Goal: Task Accomplishment & Management: Manage account settings

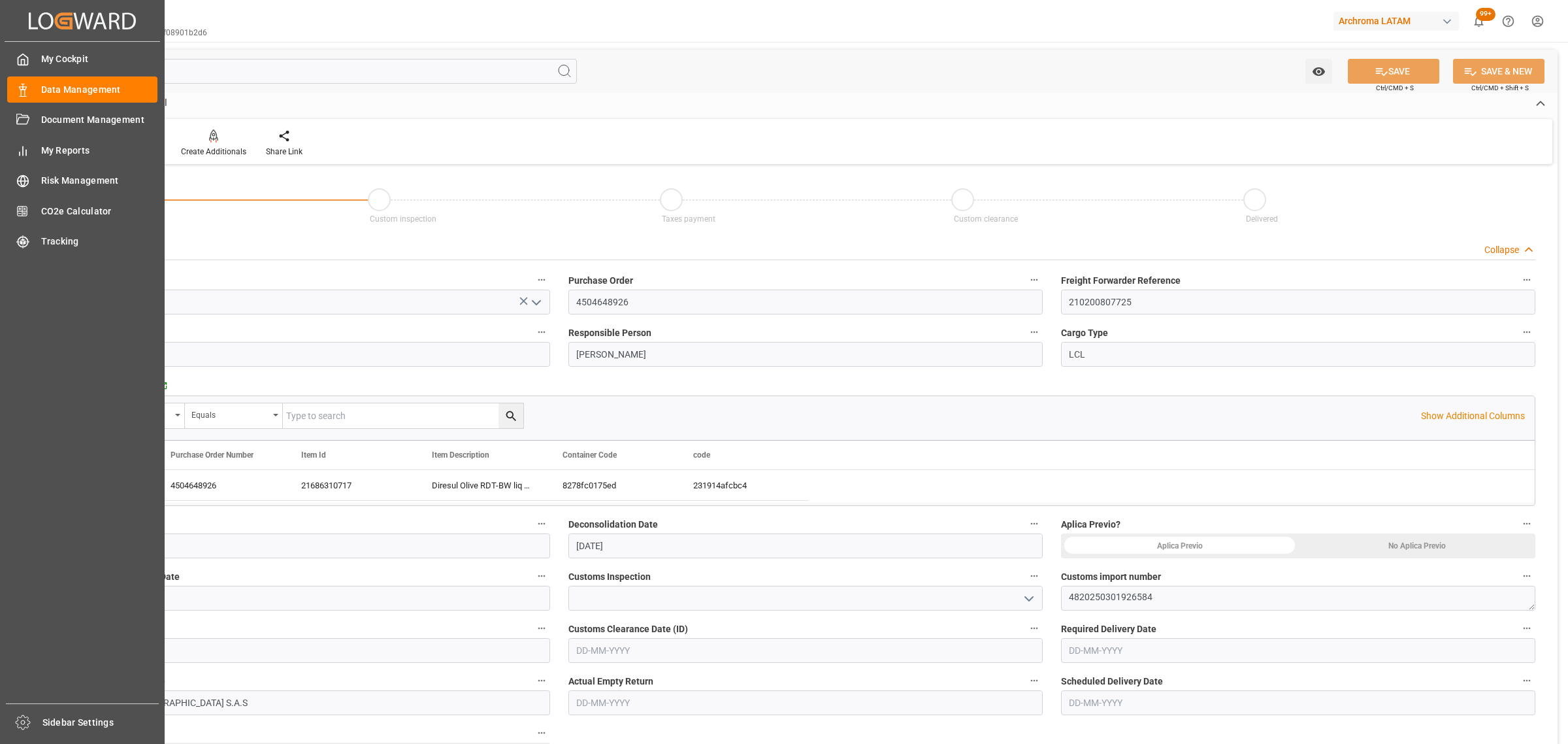
click at [33, 79] on div "Data Management Data Management" at bounding box center [83, 89] width 150 height 26
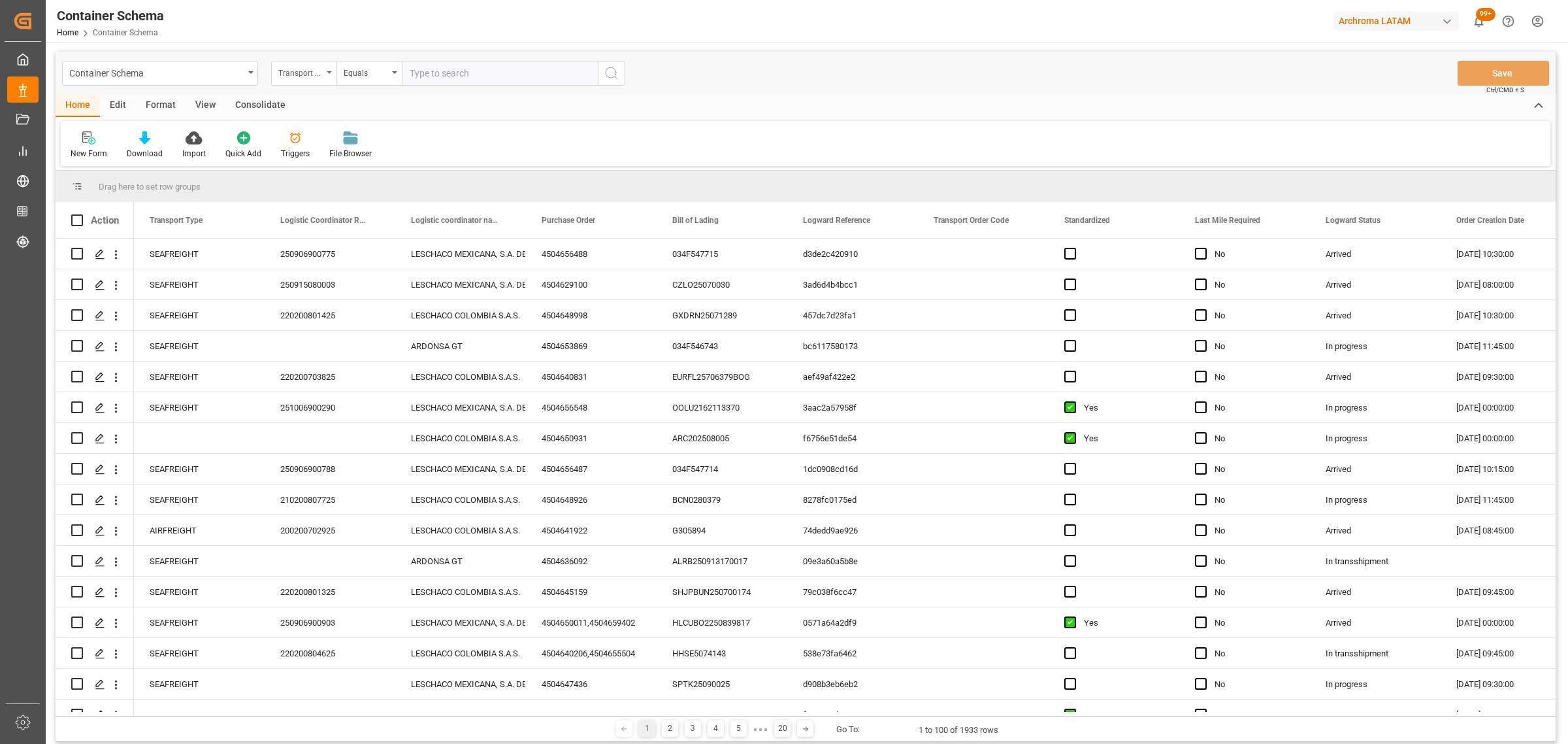
click at [317, 76] on div "Transport Type" at bounding box center [300, 72] width 44 height 15
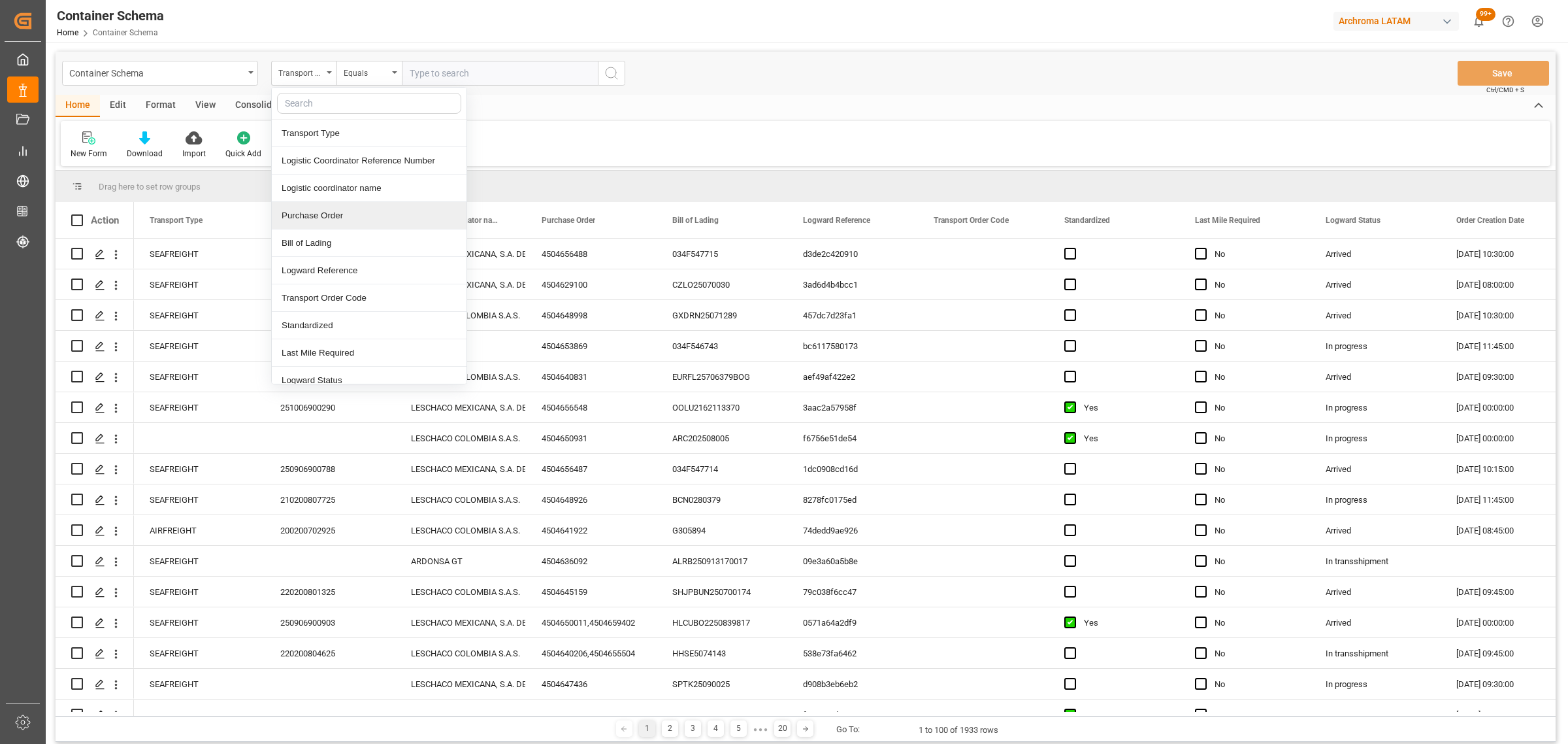
click at [337, 211] on div "Purchase Order" at bounding box center [369, 215] width 194 height 28
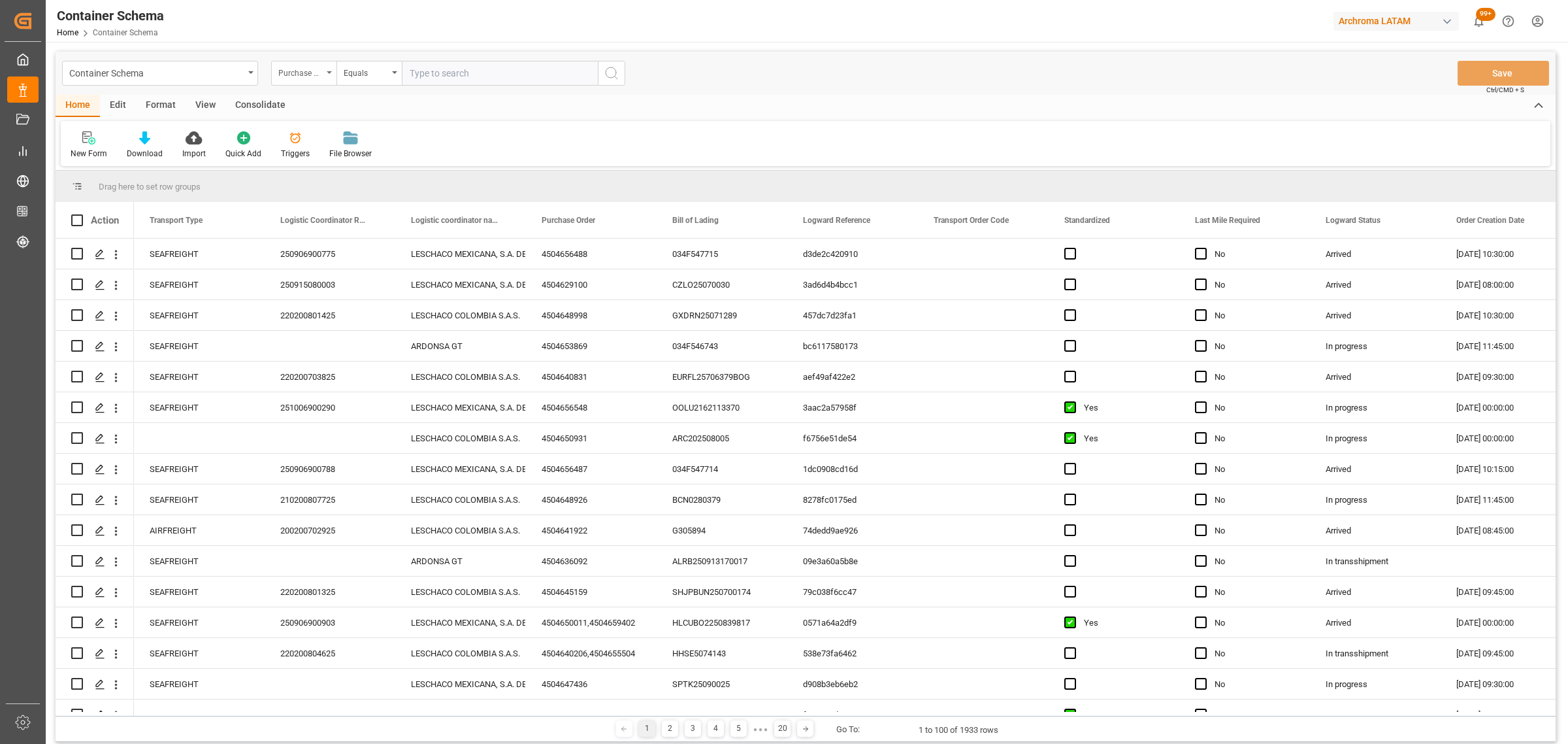
click at [321, 75] on div "Purchase Order" at bounding box center [304, 73] width 65 height 25
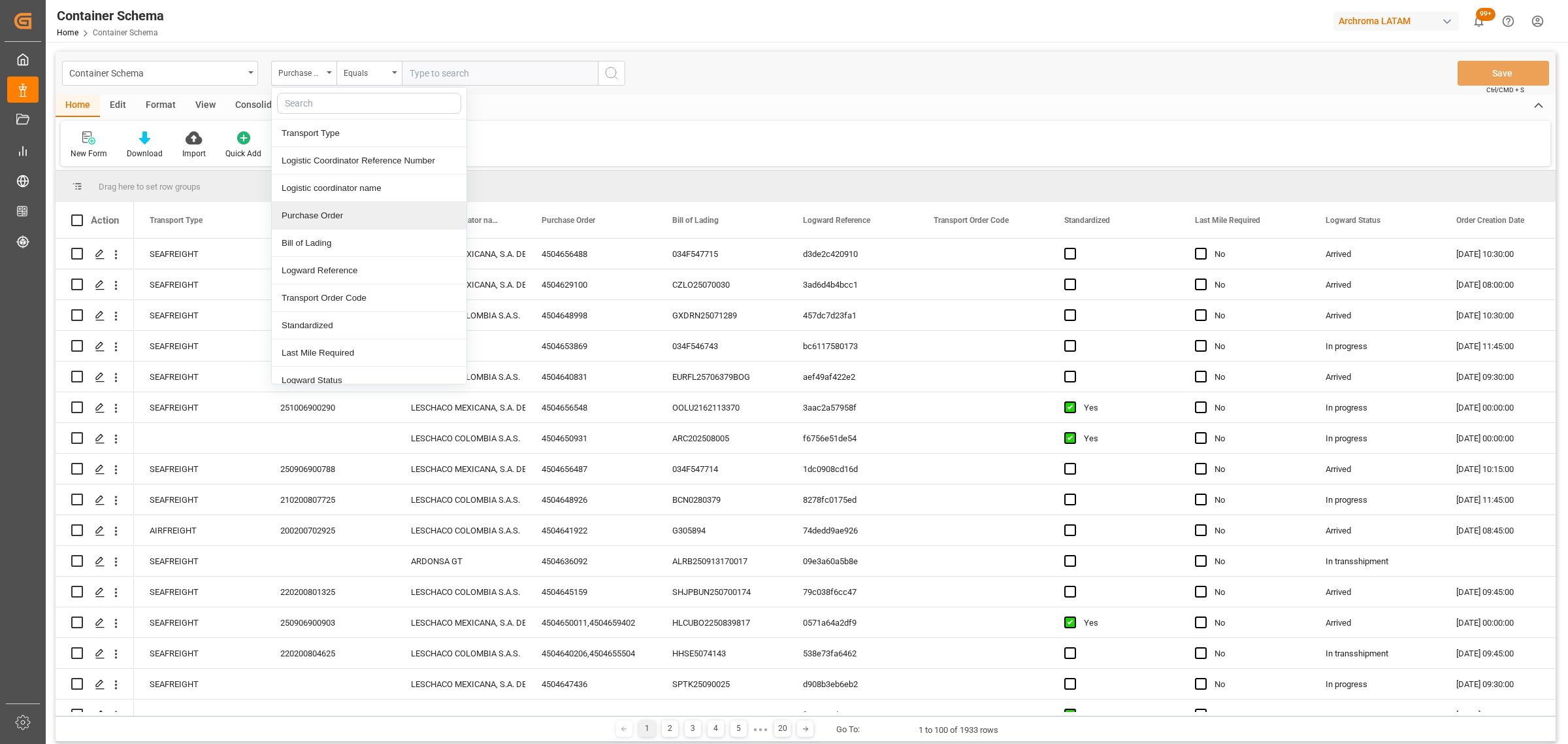
drag, startPoint x: 334, startPoint y: 224, endPoint x: 353, endPoint y: 124, distance: 101.8
click at [334, 222] on div "Purchase Order" at bounding box center [369, 215] width 194 height 28
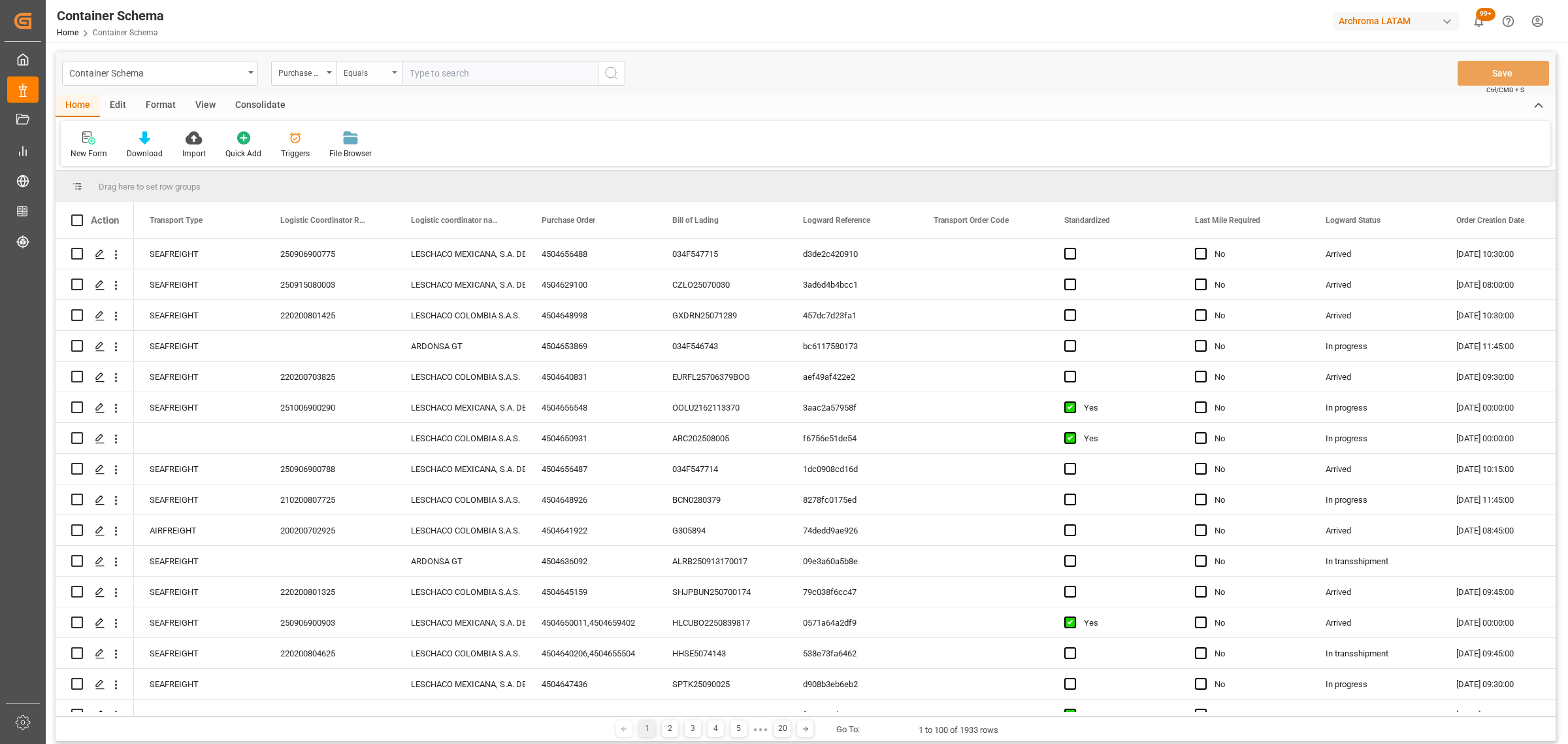
click at [357, 85] on div "Equals" at bounding box center [369, 73] width 65 height 25
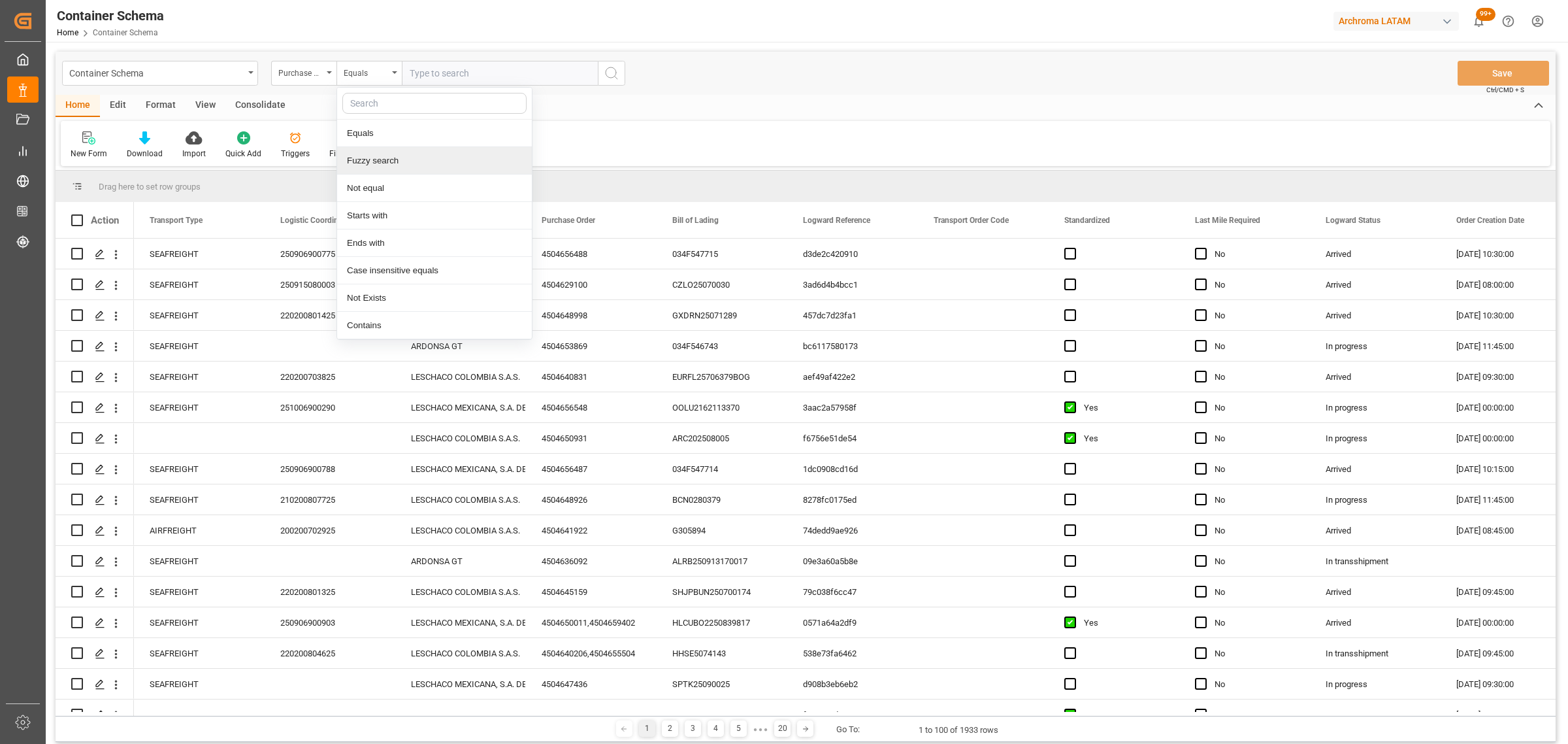
click at [386, 155] on div "Fuzzy search" at bounding box center [434, 160] width 194 height 28
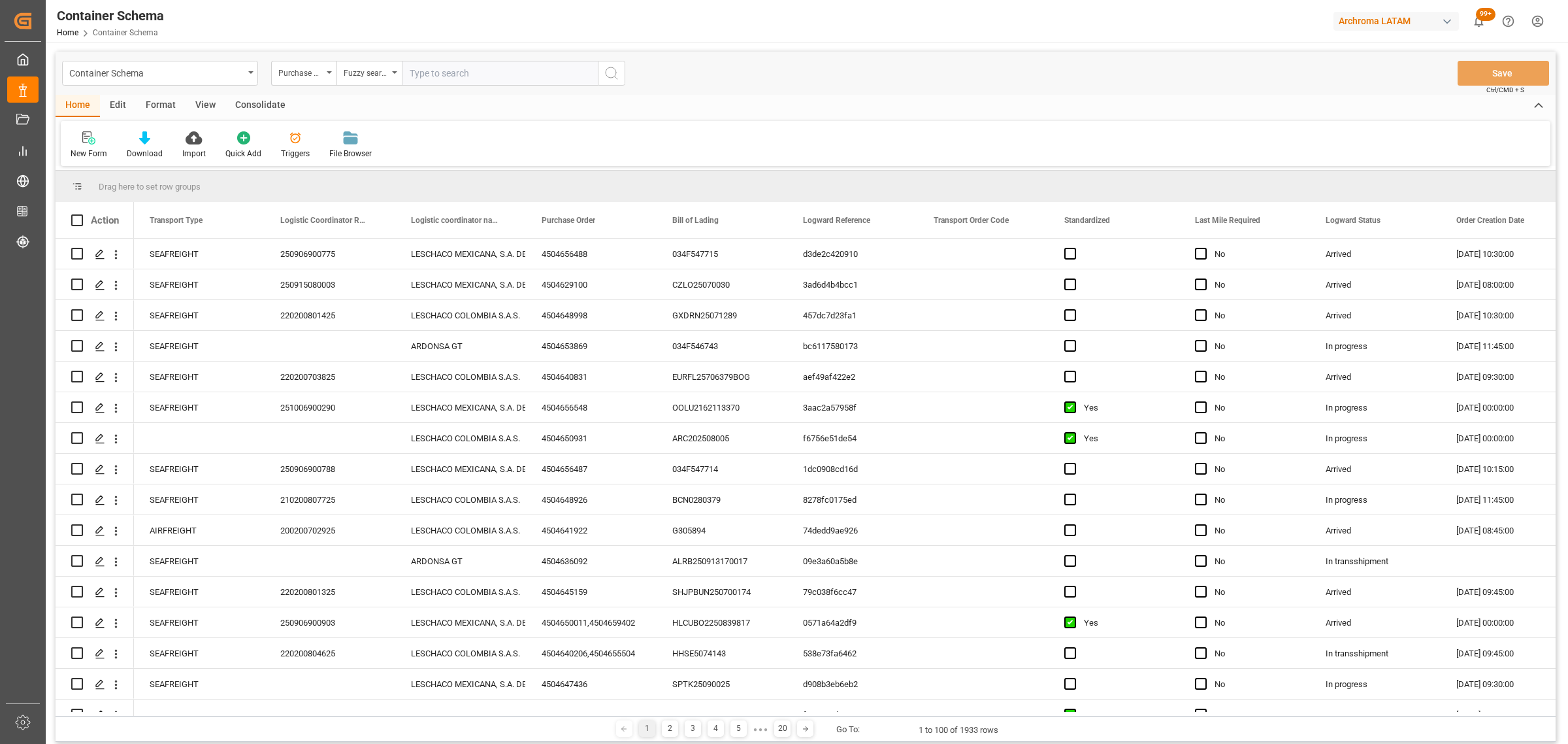
click at [448, 61] on input "text" at bounding box center [500, 73] width 196 height 25
paste input "4504659843"
type input "4504659843"
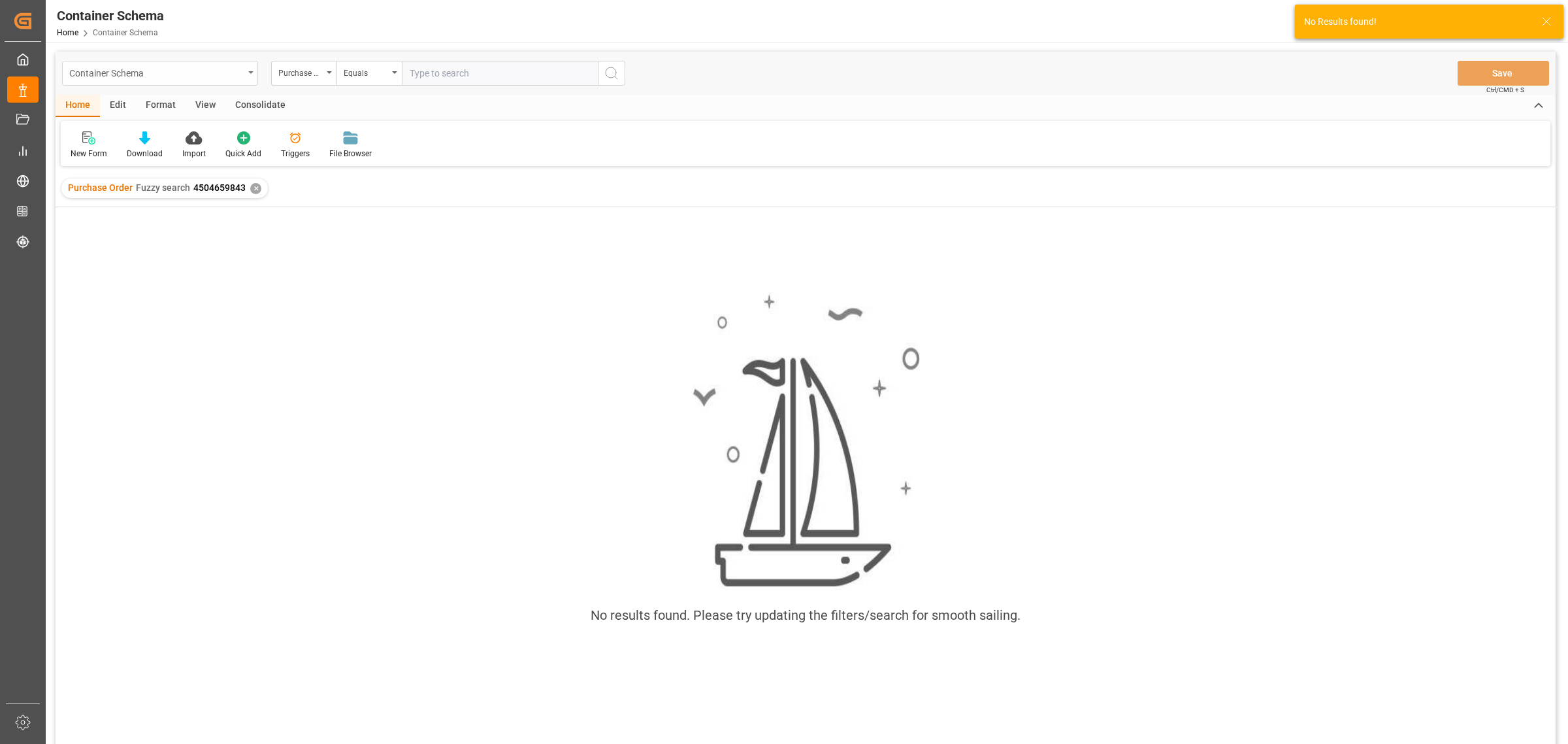
click at [222, 73] on div "Container Schema" at bounding box center [156, 73] width 174 height 17
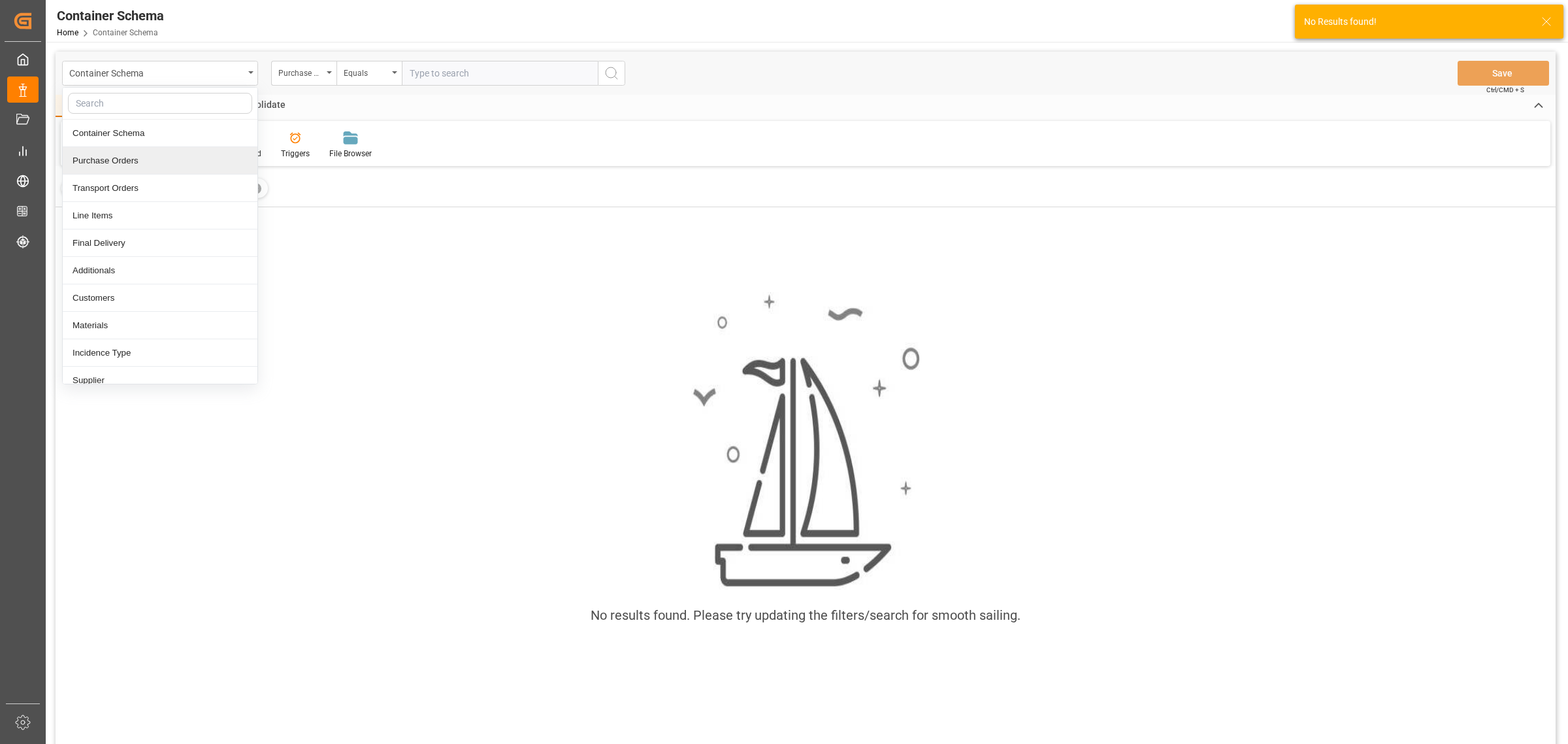
click at [121, 155] on div "Purchase Orders" at bounding box center [159, 160] width 194 height 28
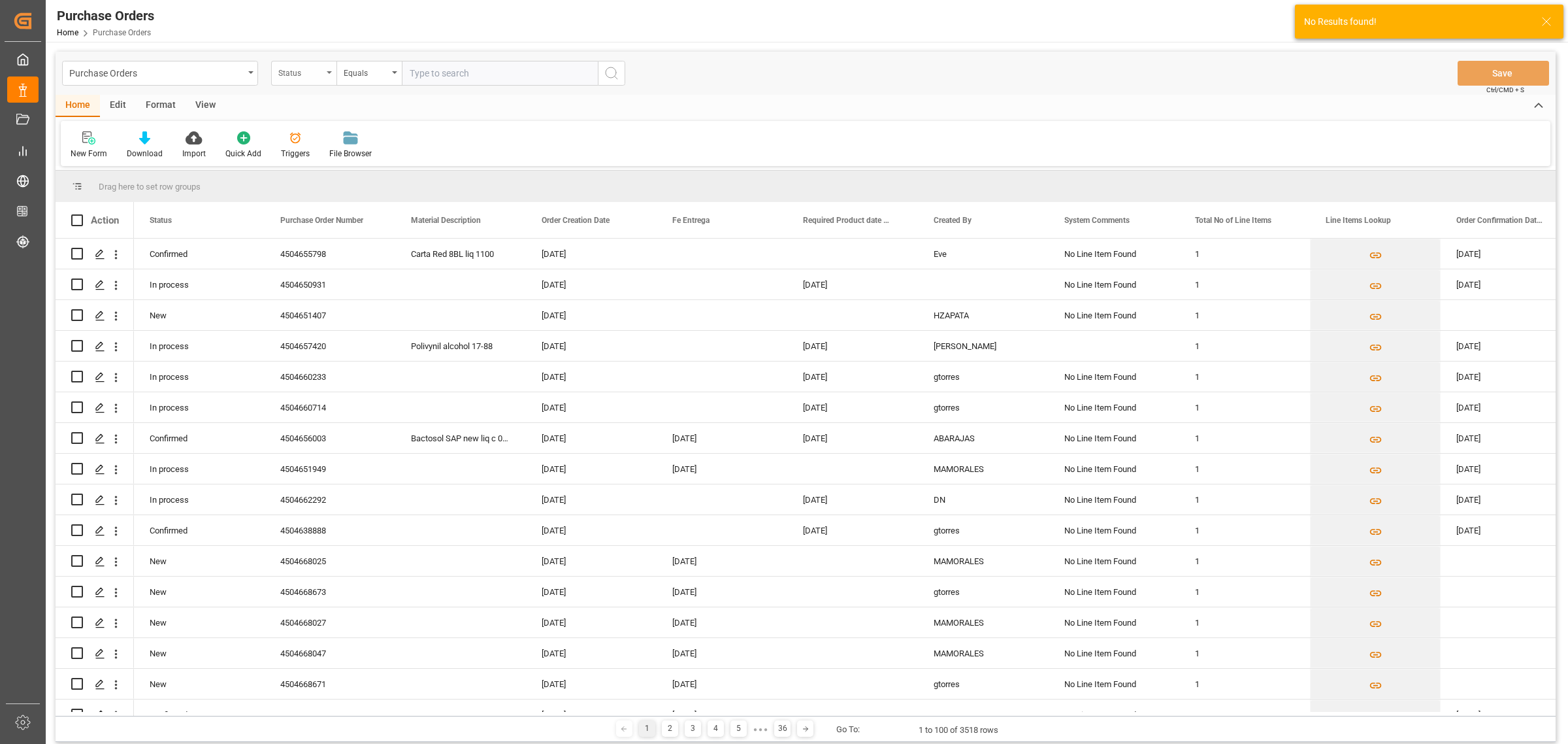
click at [334, 76] on div "Status" at bounding box center [304, 73] width 65 height 25
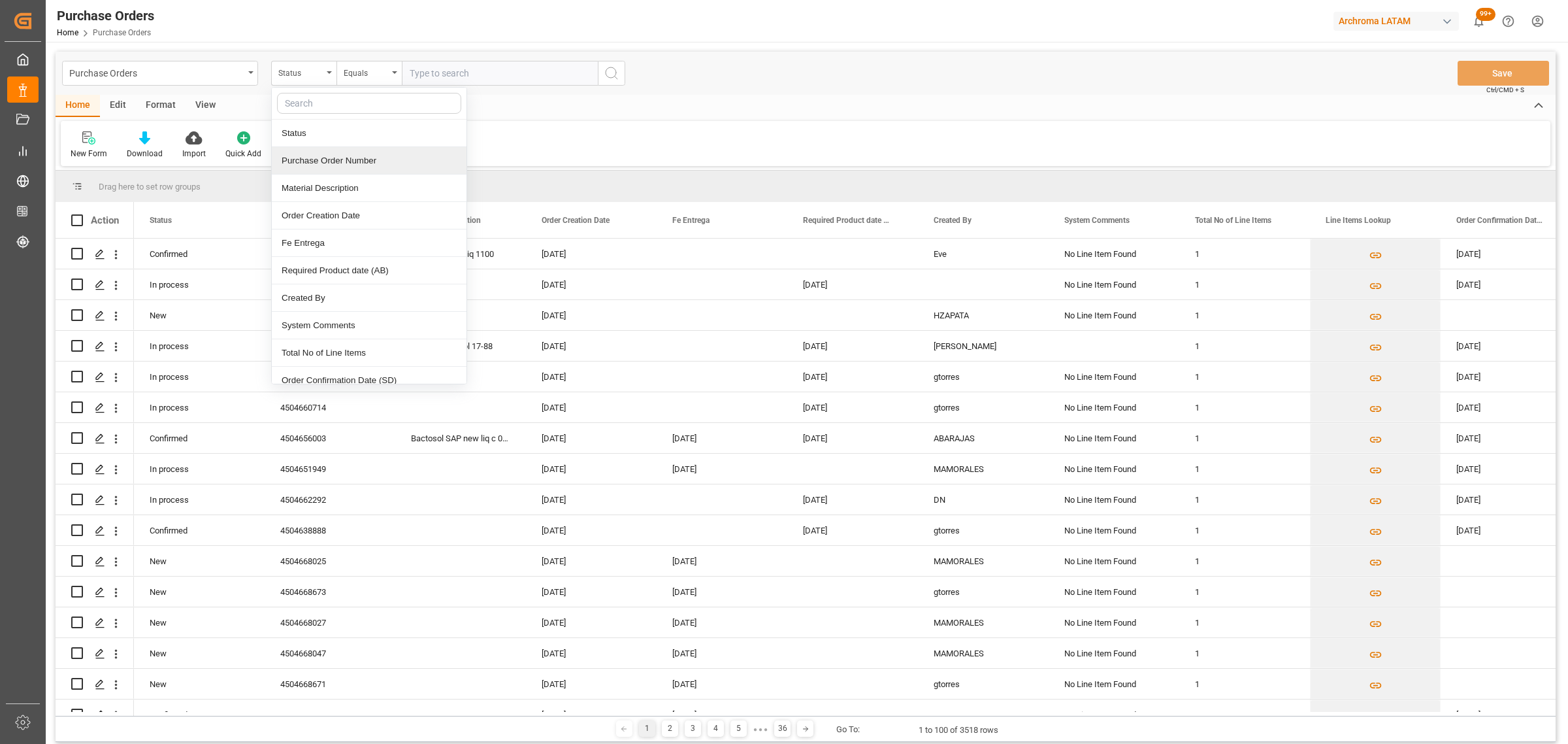
click at [328, 164] on div "Purchase Order Number" at bounding box center [369, 160] width 194 height 28
click at [351, 82] on div "Equals" at bounding box center [369, 73] width 65 height 25
click at [381, 153] on div "Fuzzy search" at bounding box center [434, 160] width 194 height 28
click at [436, 66] on input "text" at bounding box center [500, 73] width 196 height 25
paste input "4504659843"
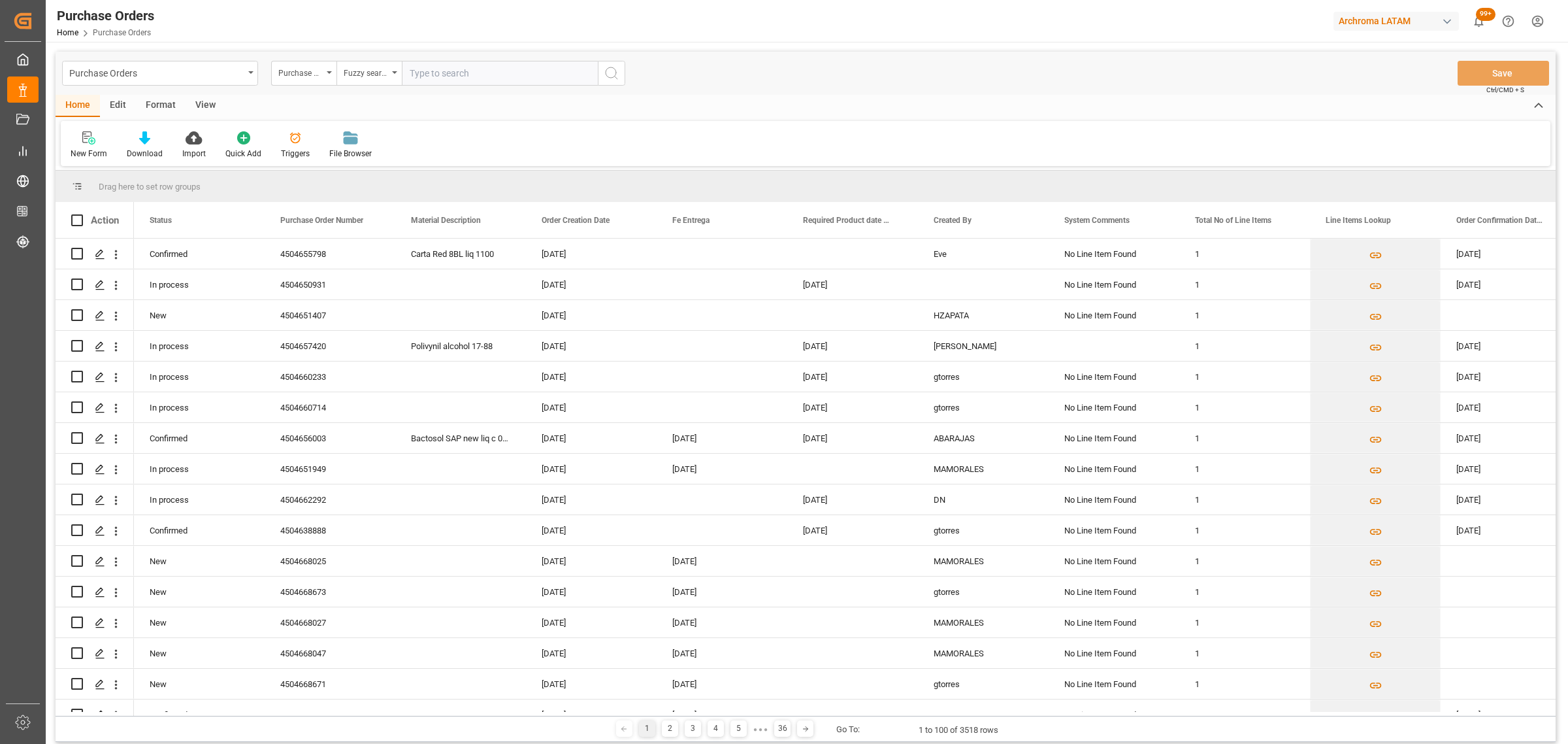
type input "4504659843"
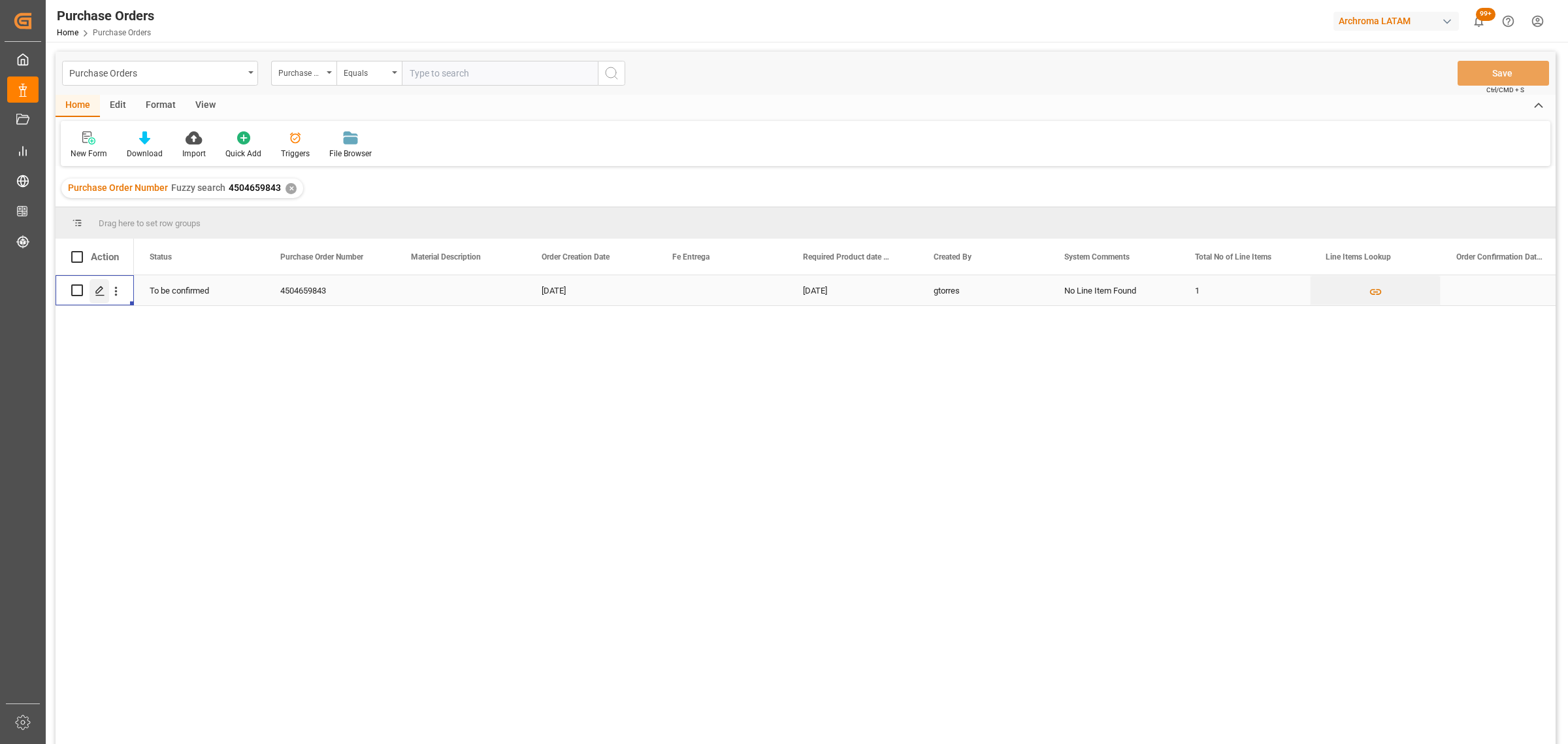
click at [100, 288] on icon "Press SPACE to select this row." at bounding box center [100, 290] width 11 height 11
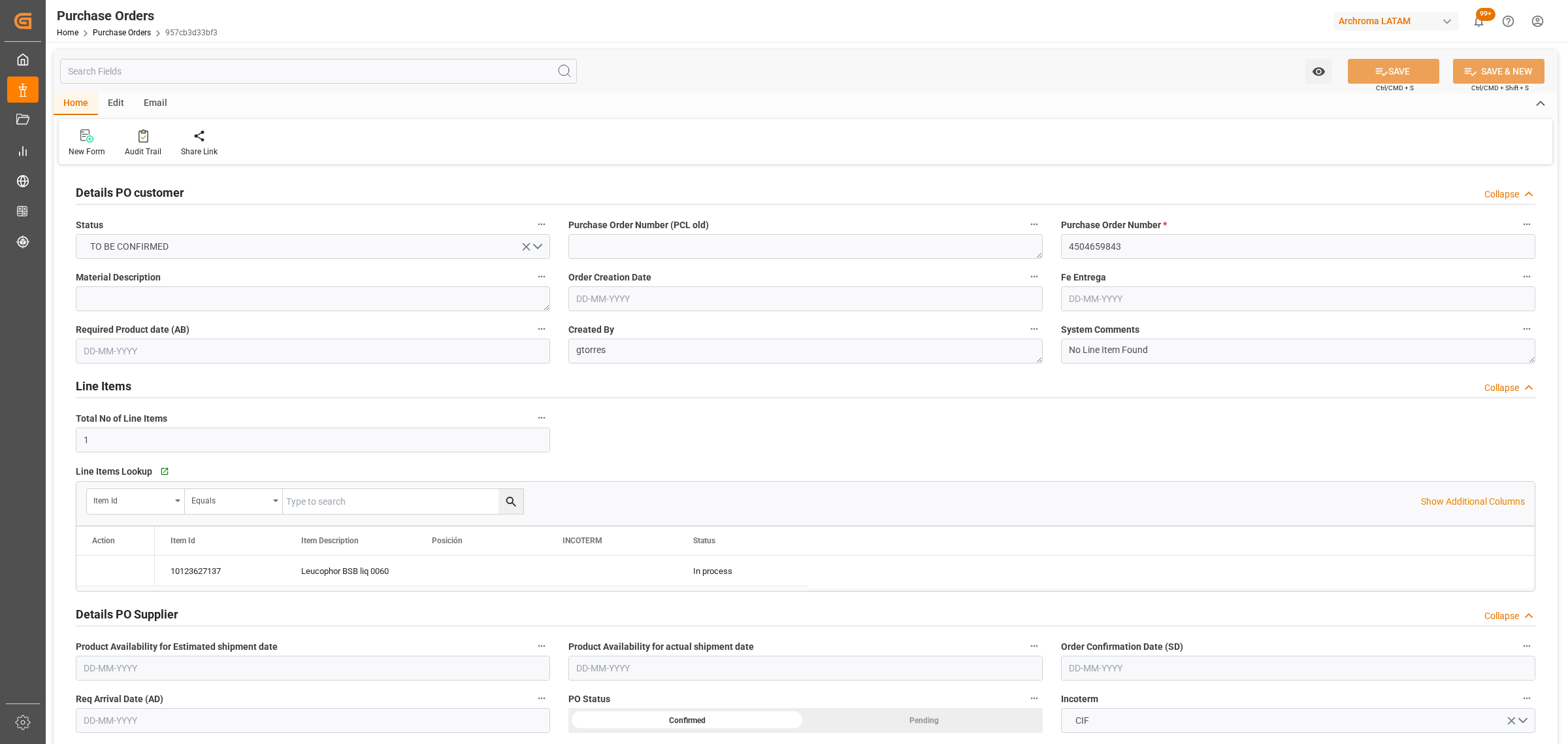
type input "[DATE]"
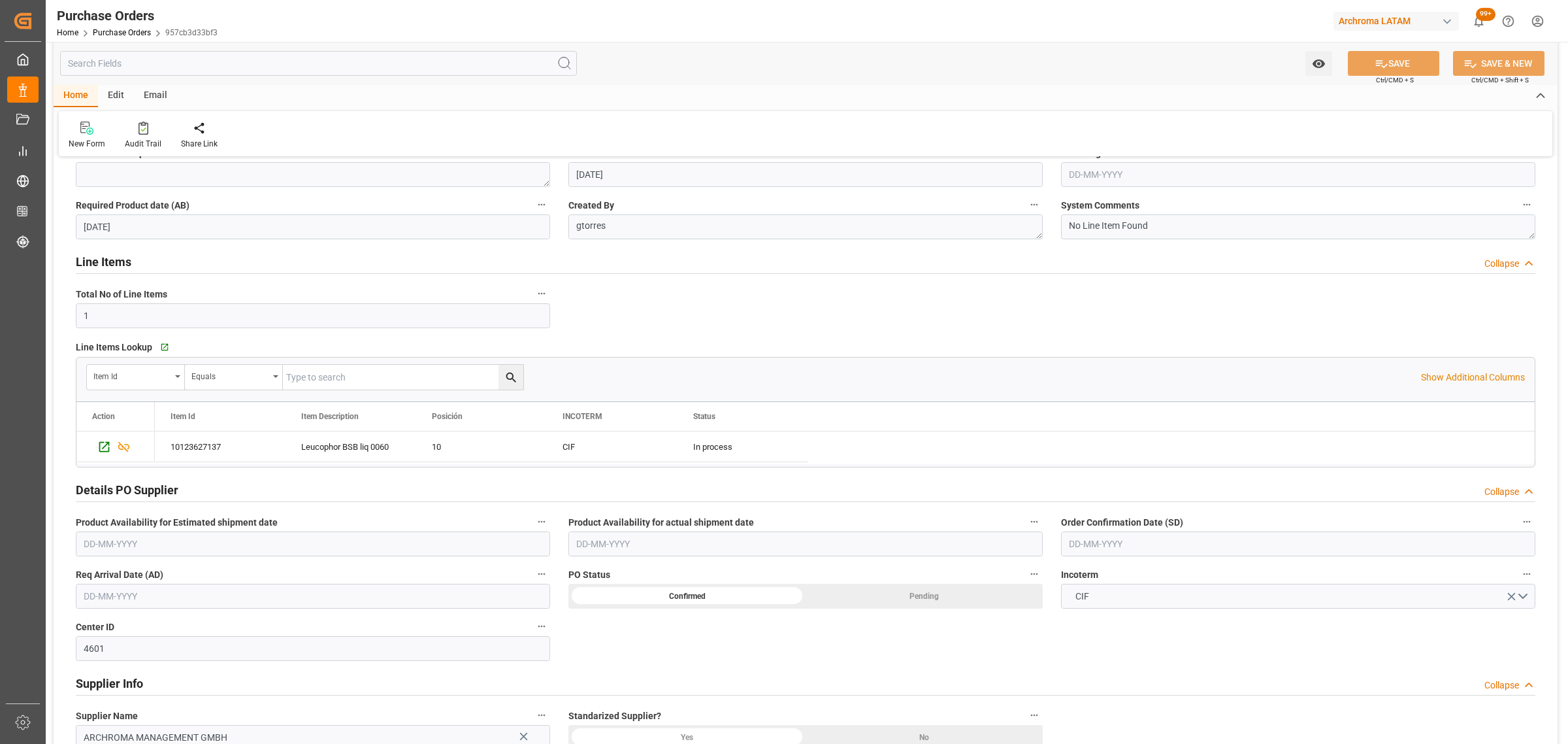
scroll to position [327, 0]
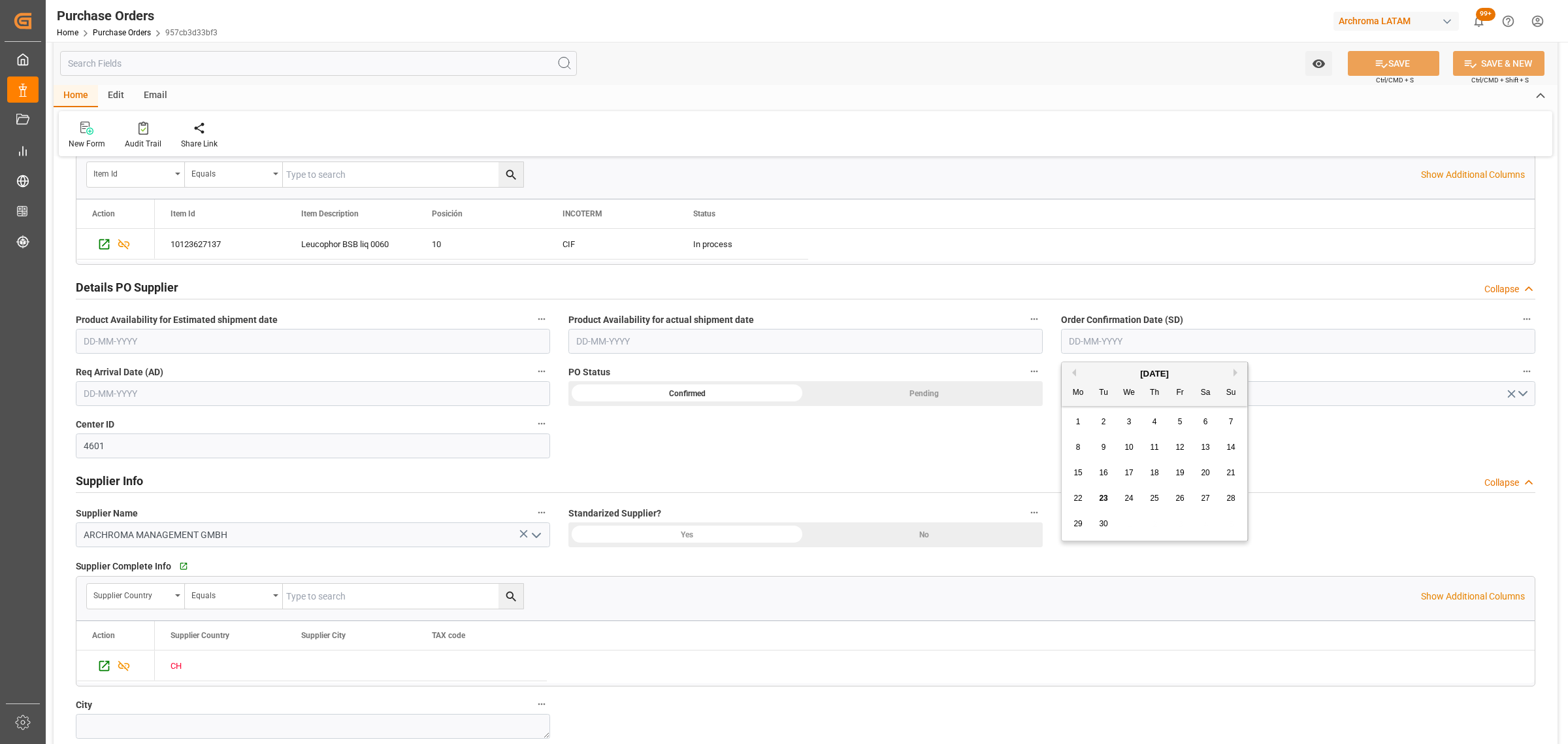
click at [1158, 342] on input "text" at bounding box center [1298, 341] width 475 height 25
click at [1106, 480] on div "16" at bounding box center [1104, 473] width 17 height 16
type input "[DATE]"
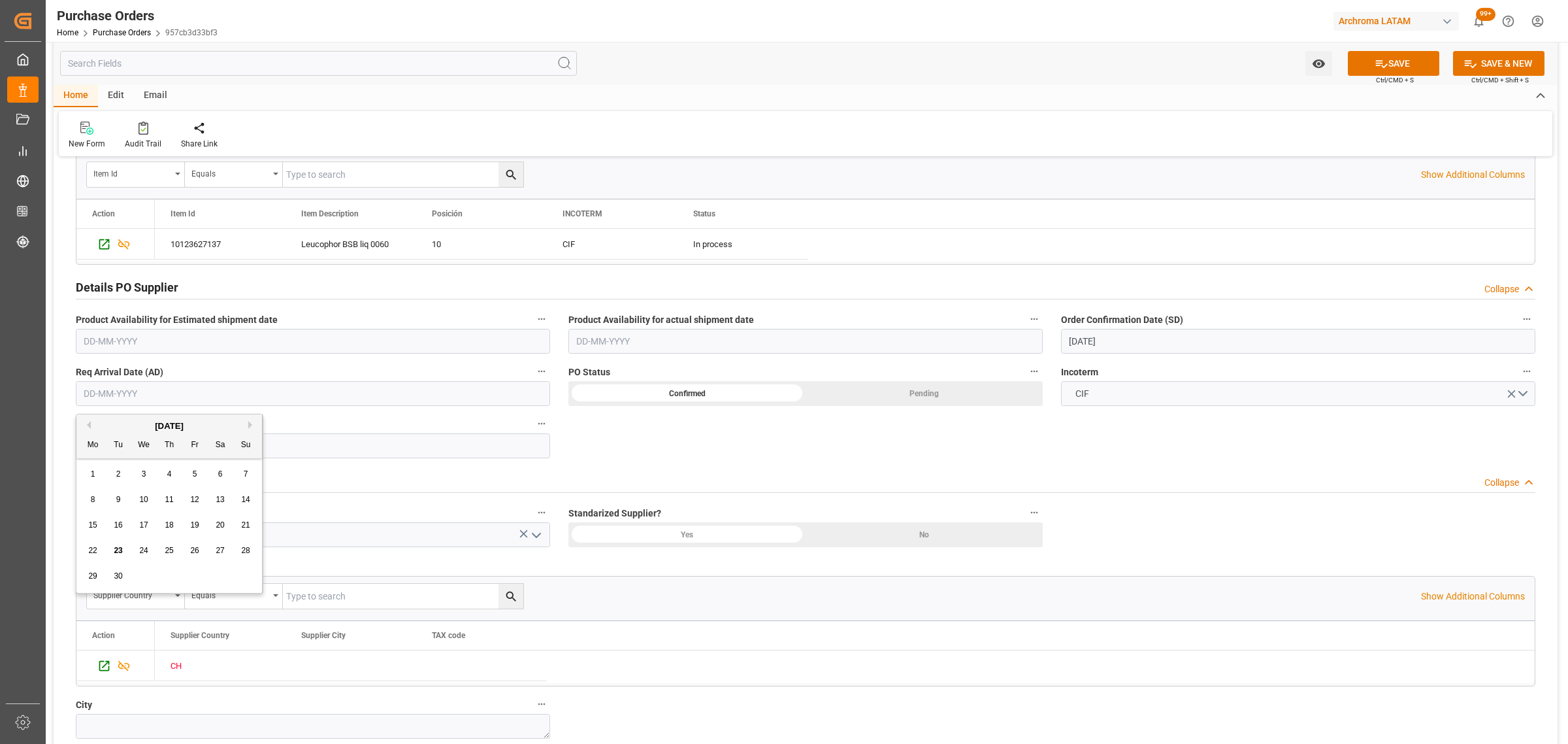
click at [193, 390] on input "text" at bounding box center [313, 394] width 475 height 25
click at [140, 586] on div "29 30 1 2 3 4 5" at bounding box center [169, 576] width 178 height 26
click at [246, 425] on div "[DATE]" at bounding box center [169, 426] width 186 height 13
click at [249, 424] on button "Next Month" at bounding box center [252, 425] width 8 height 8
click at [147, 524] on span "15" at bounding box center [143, 525] width 8 height 9
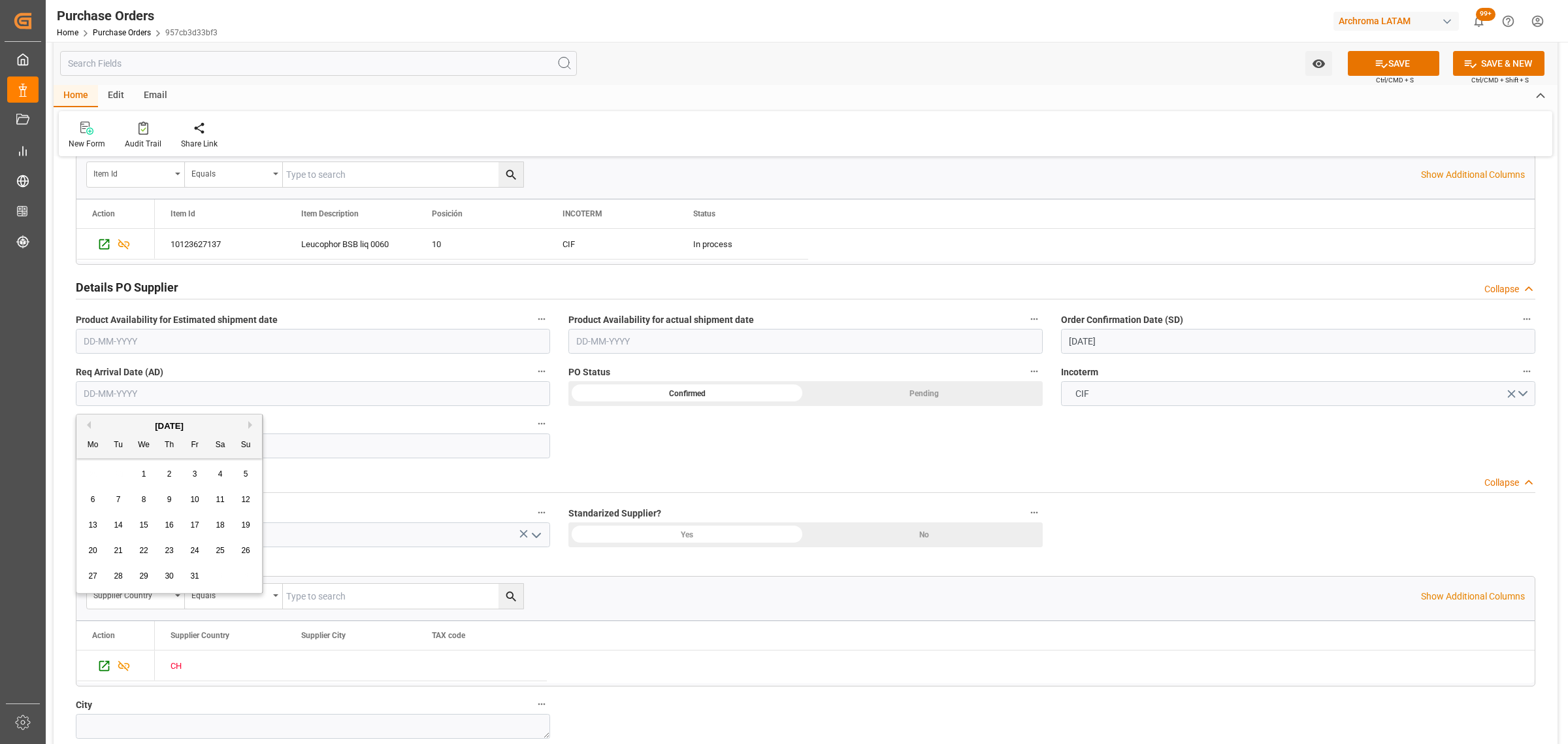
type input "[DATE]"
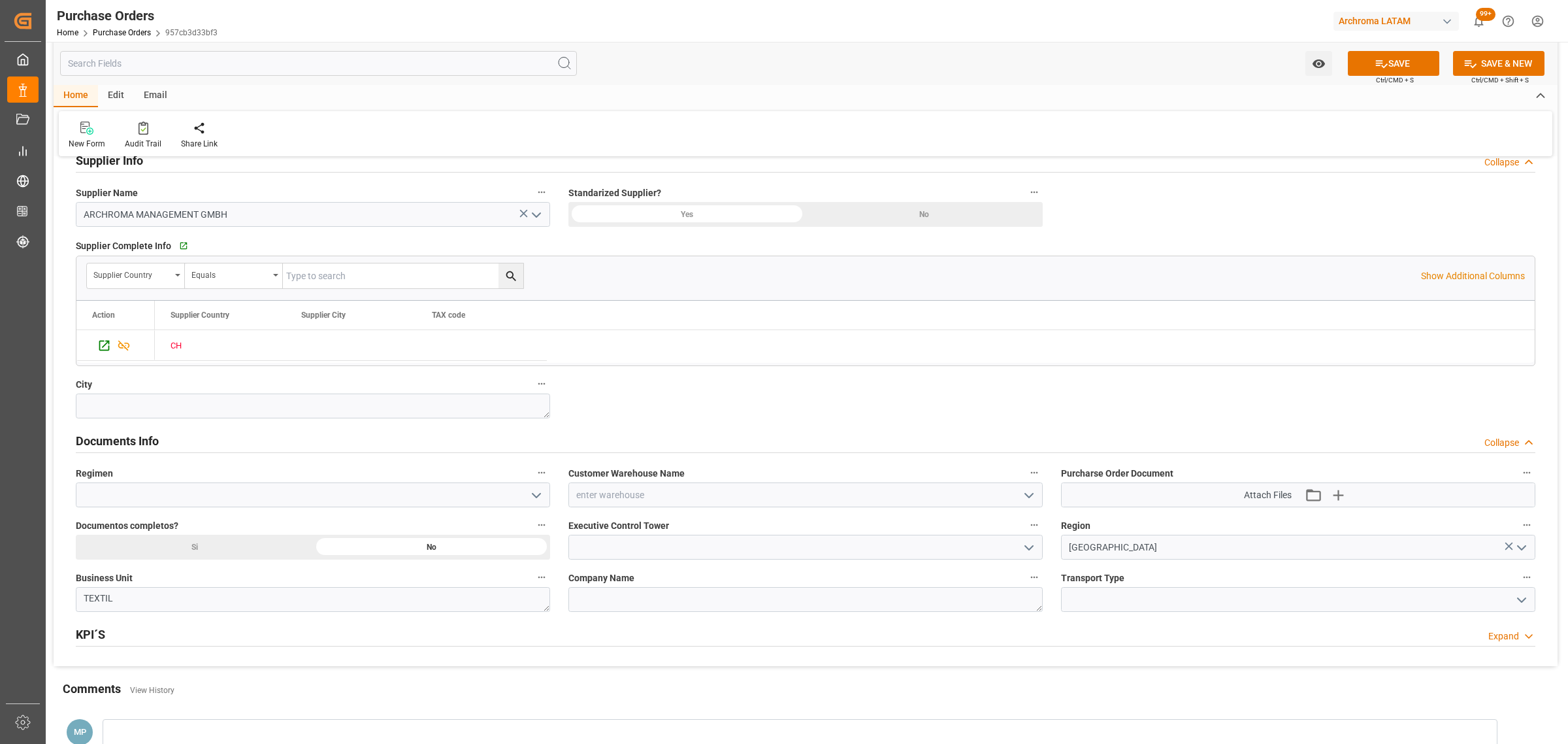
scroll to position [654, 0]
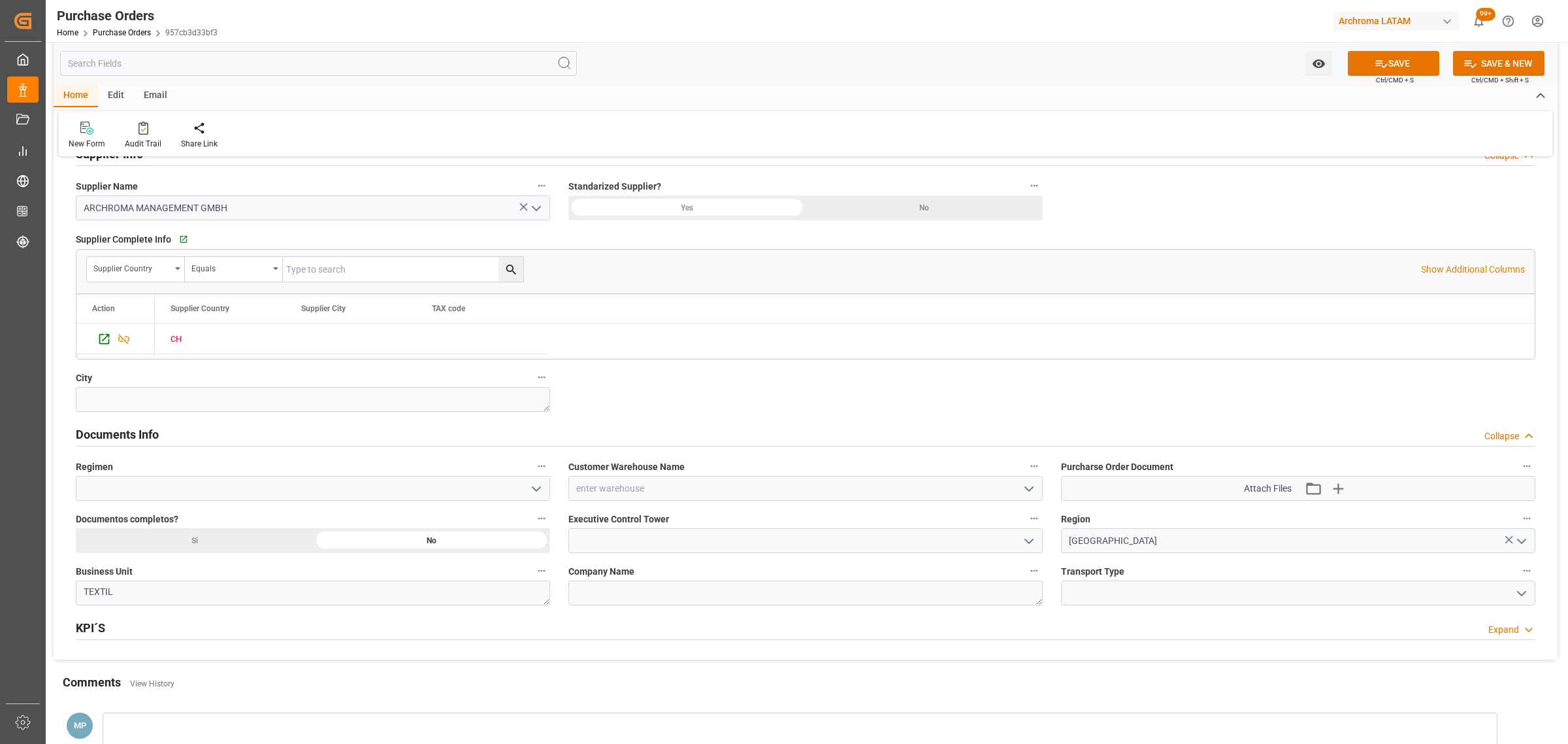
click at [1034, 490] on icon "open menu" at bounding box center [1029, 489] width 16 height 16
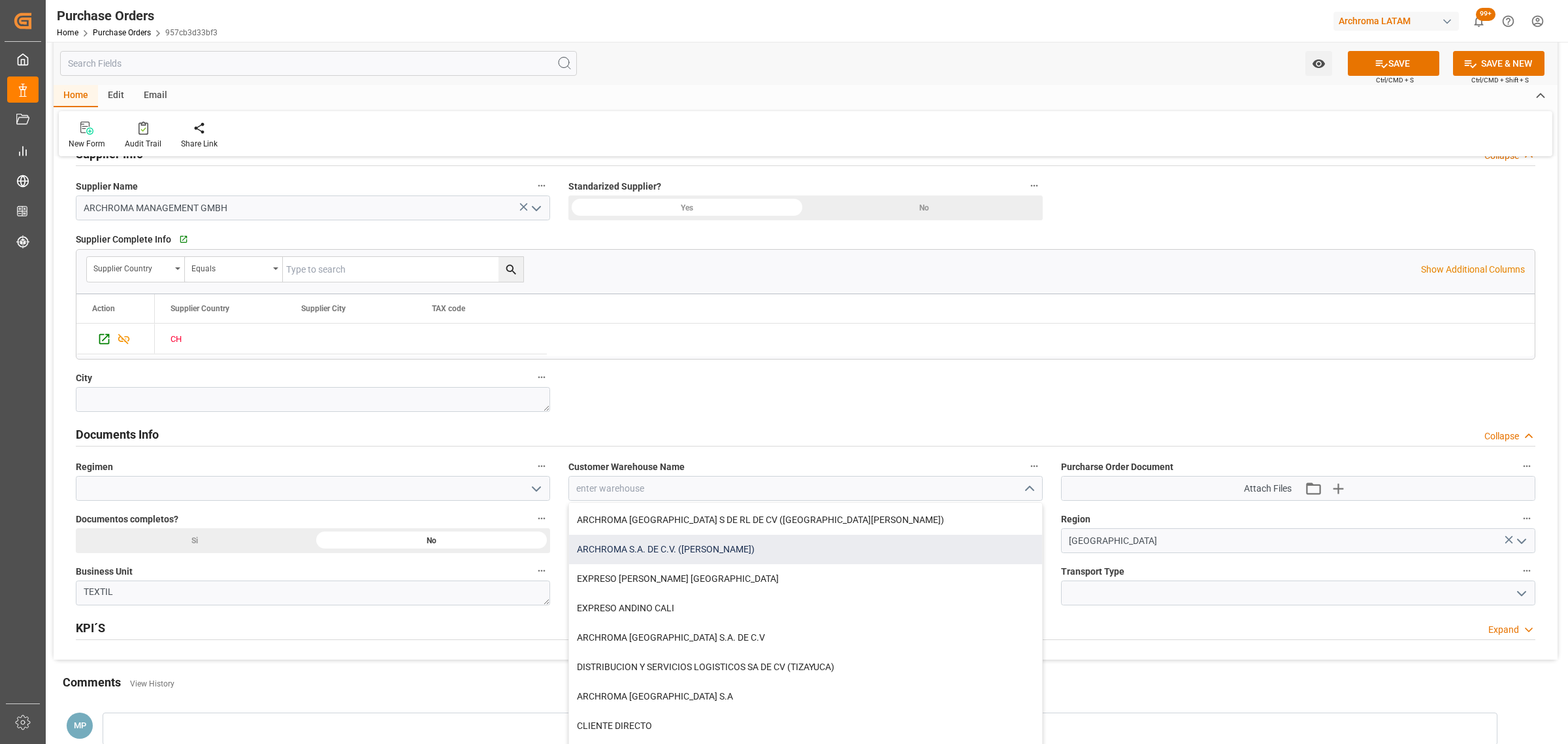
scroll to position [735, 0]
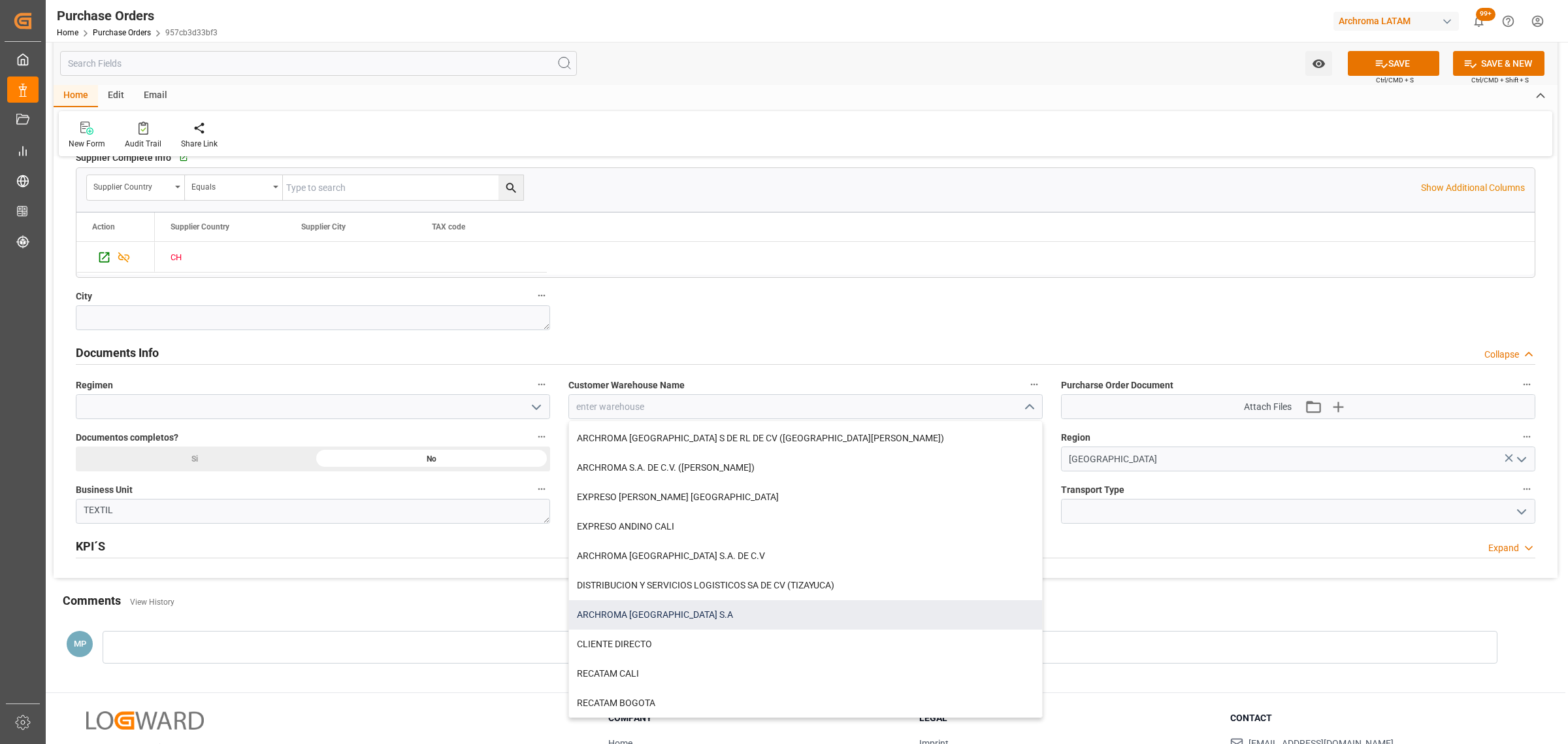
click at [699, 615] on div "ARCHROMA [GEOGRAPHIC_DATA] S.A" at bounding box center [805, 614] width 473 height 29
type input "ARCHROMA [GEOGRAPHIC_DATA] S.A"
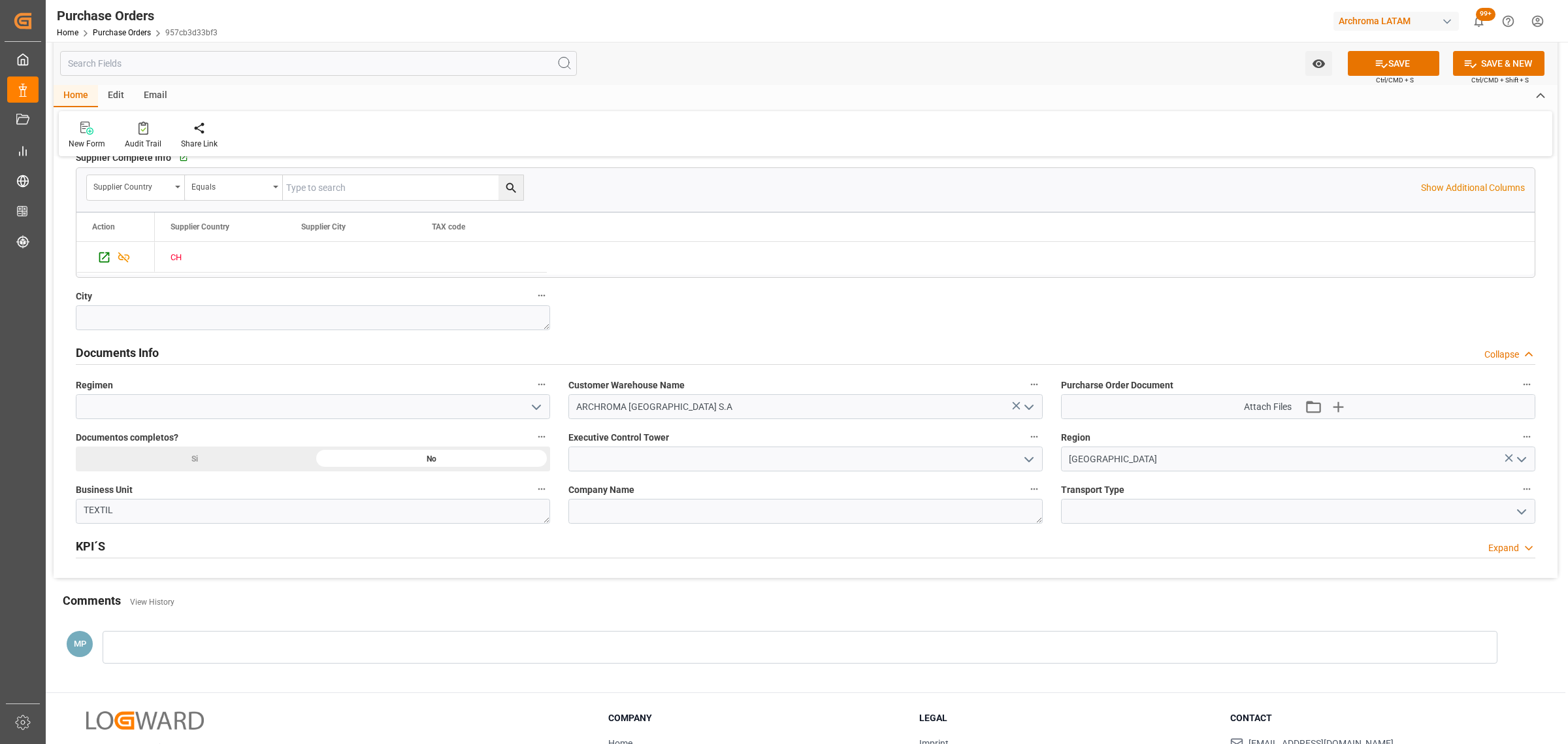
click at [276, 464] on div "Si" at bounding box center [194, 459] width 237 height 25
click at [521, 413] on input at bounding box center [313, 406] width 475 height 25
click at [523, 407] on input at bounding box center [313, 406] width 475 height 25
click at [530, 404] on icon "open menu" at bounding box center [536, 407] width 16 height 16
click at [267, 461] on div "Definitivo" at bounding box center [313, 465] width 473 height 29
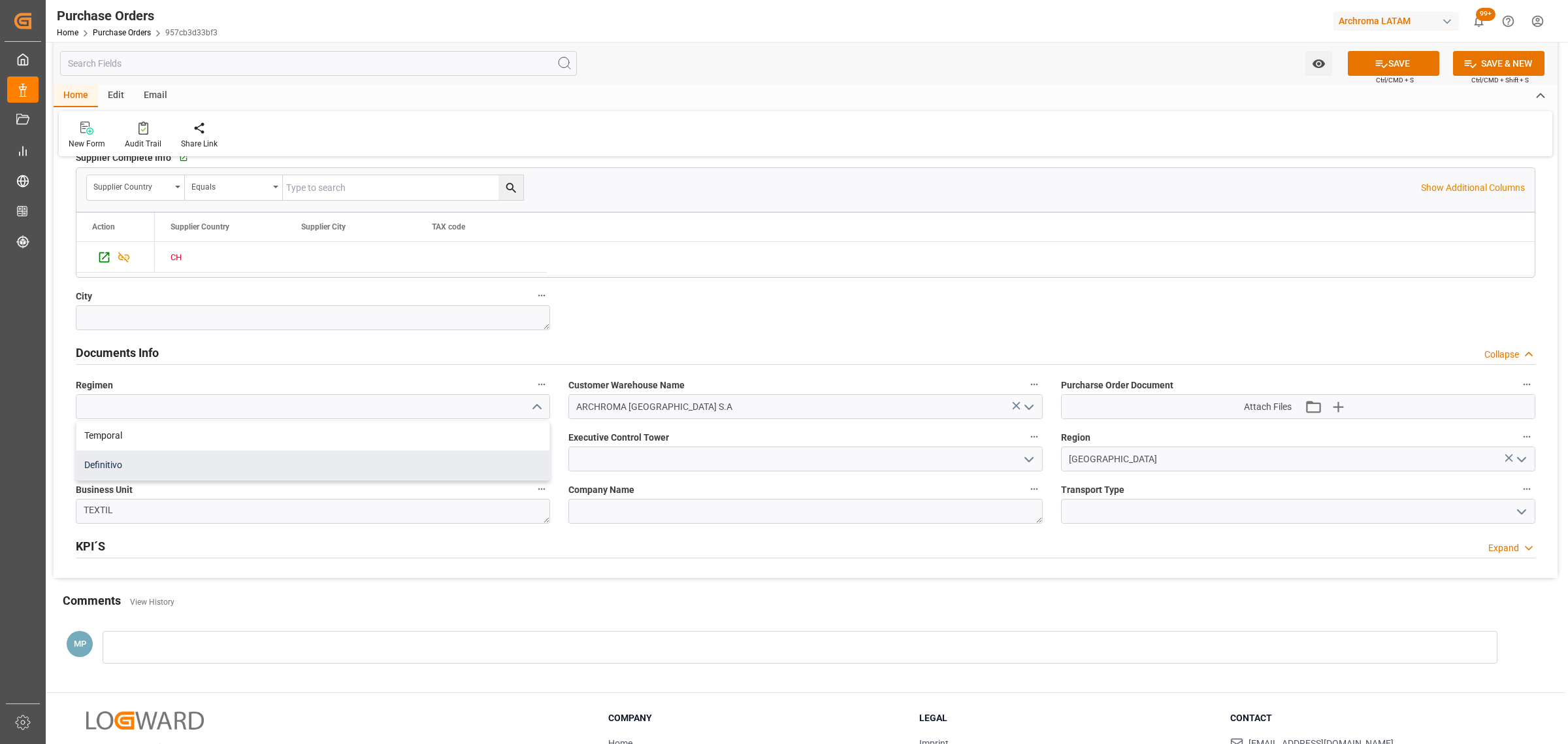
type input "Definitivo"
click at [1041, 460] on input at bounding box center [806, 459] width 475 height 25
click at [1023, 465] on icon "open menu" at bounding box center [1029, 459] width 16 height 16
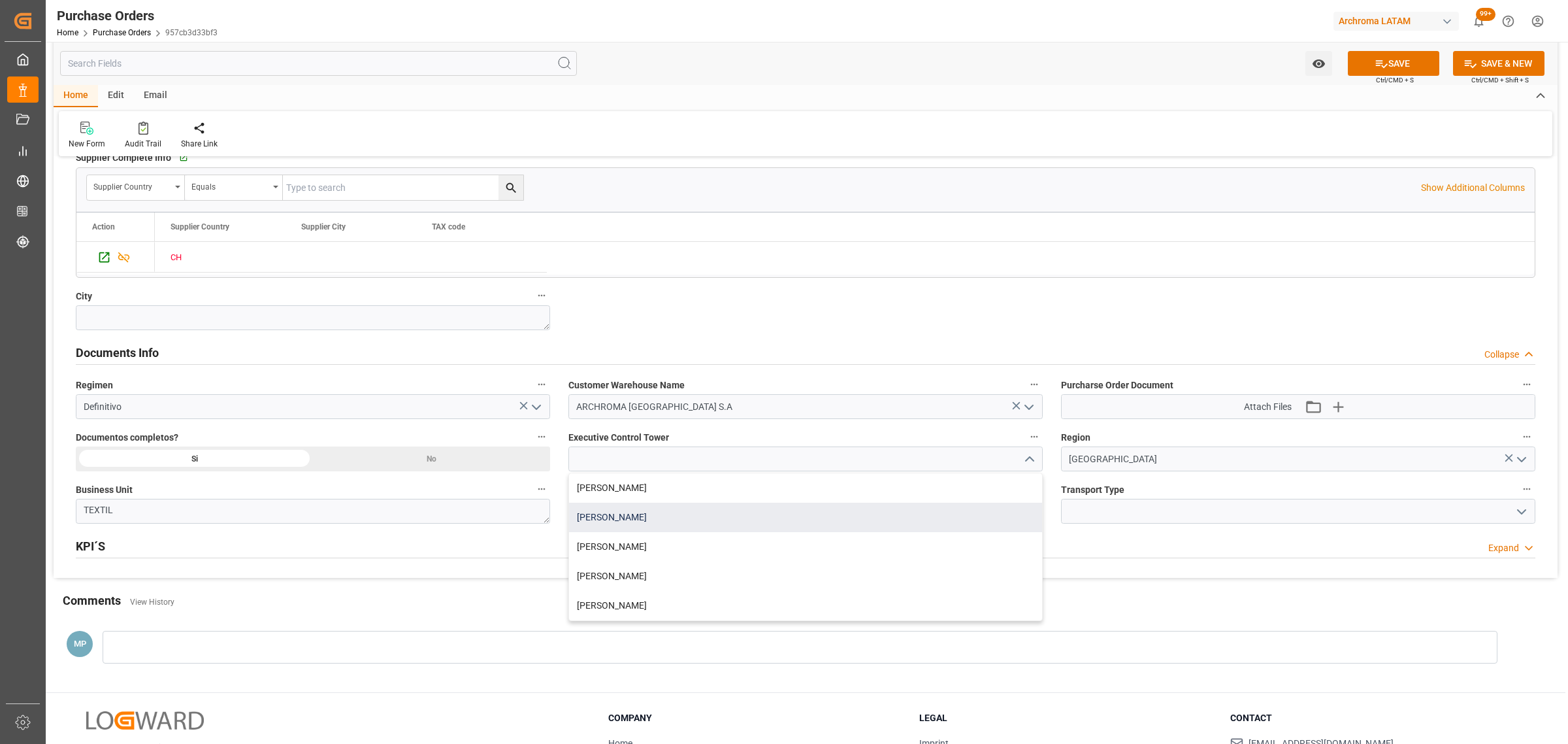
click at [661, 527] on div "[PERSON_NAME]" at bounding box center [805, 517] width 473 height 29
type input "[PERSON_NAME]"
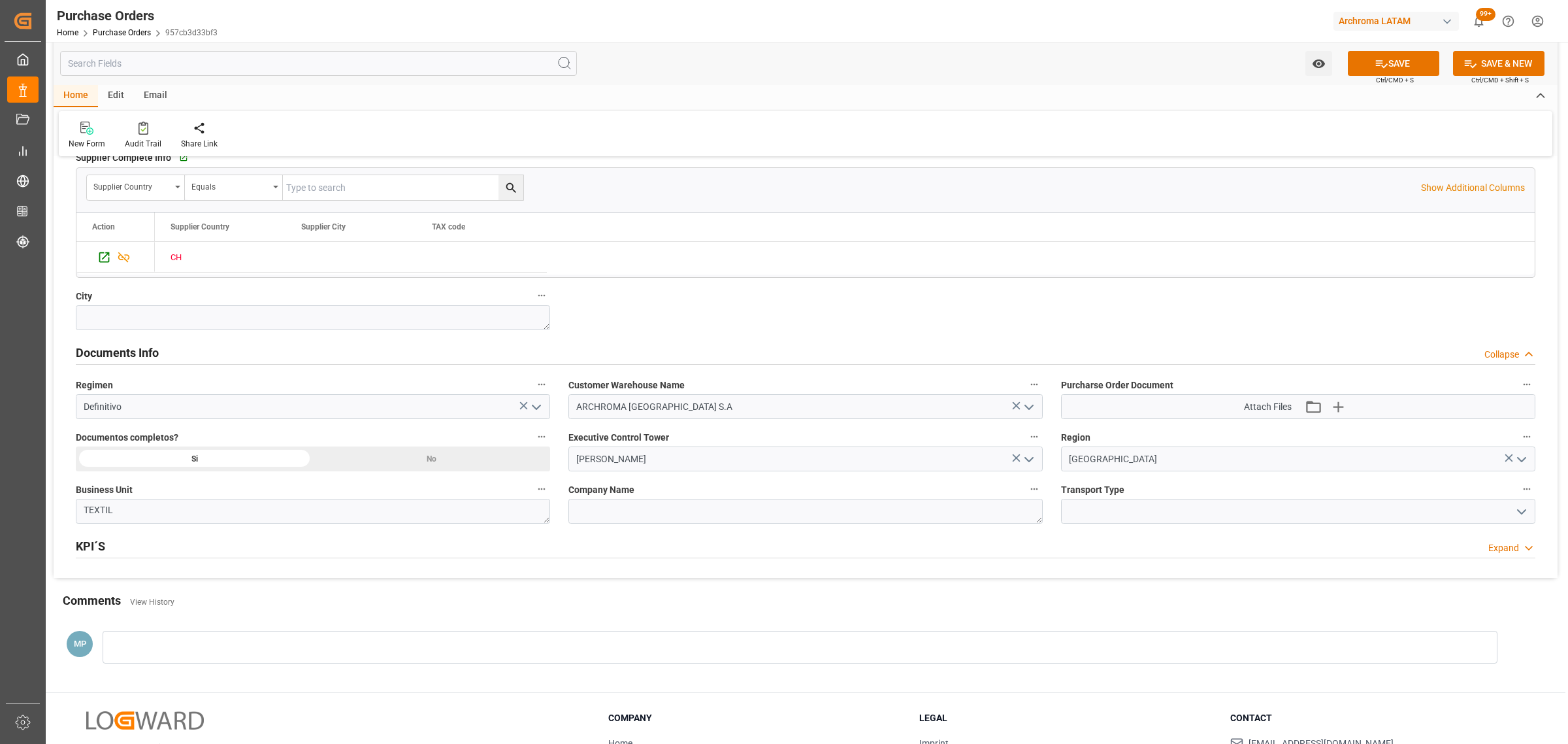
click at [1526, 510] on icon "open menu" at bounding box center [1521, 511] width 16 height 16
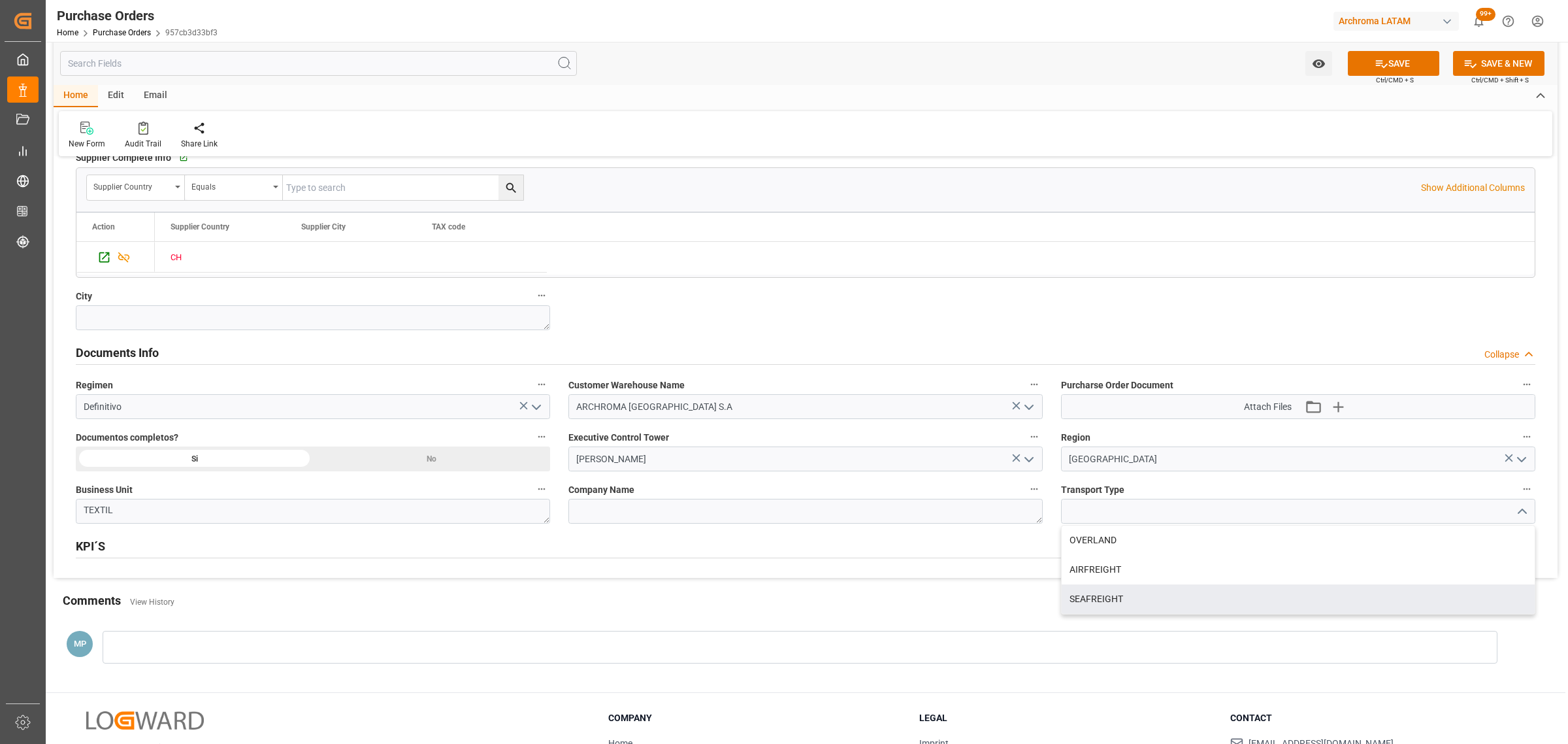
click at [1173, 606] on div "SEAFREIGHT" at bounding box center [1298, 598] width 473 height 29
type input "SEAFREIGHT"
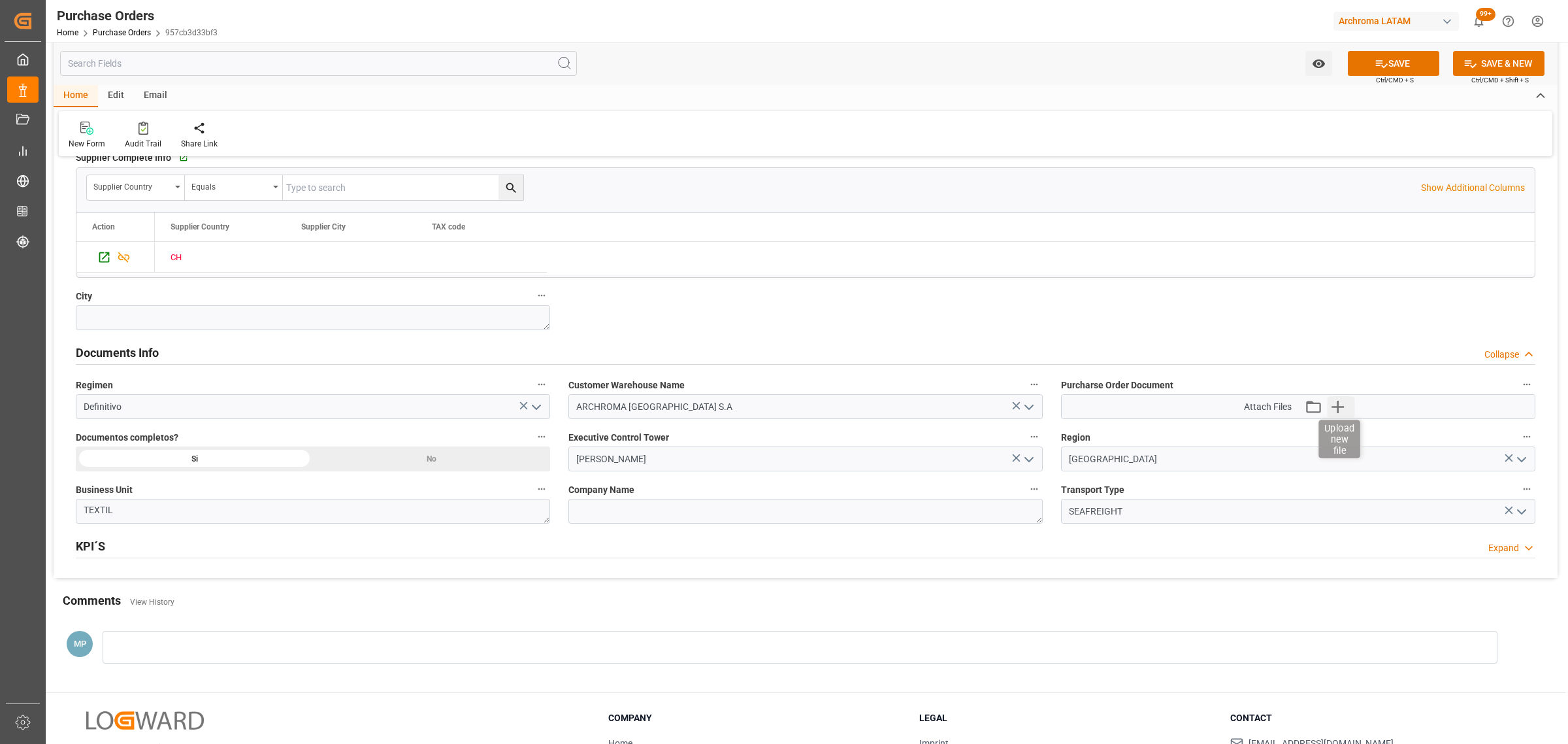
click at [1339, 415] on icon "button" at bounding box center [1338, 406] width 21 height 21
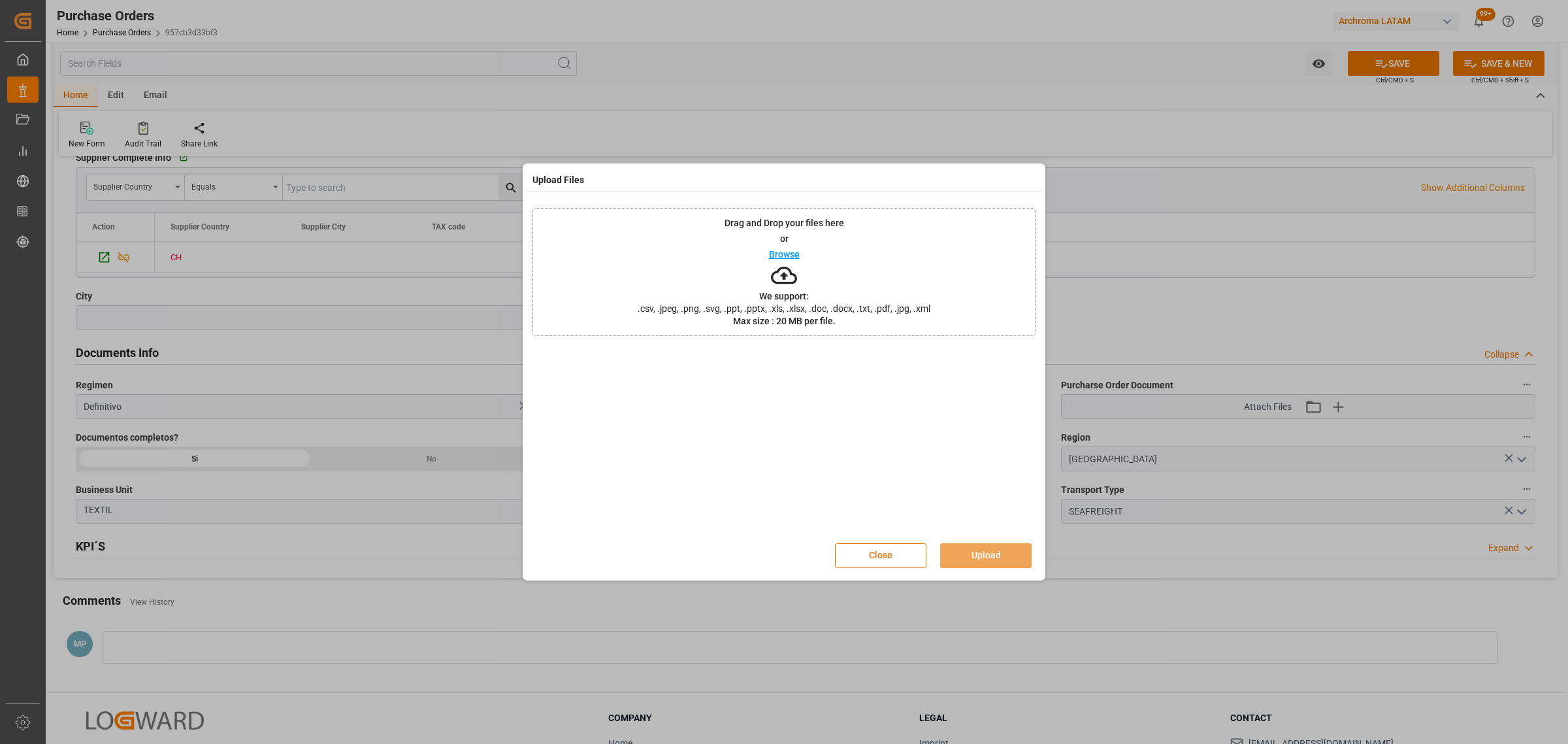
click at [786, 256] on p "Browse" at bounding box center [784, 254] width 31 height 9
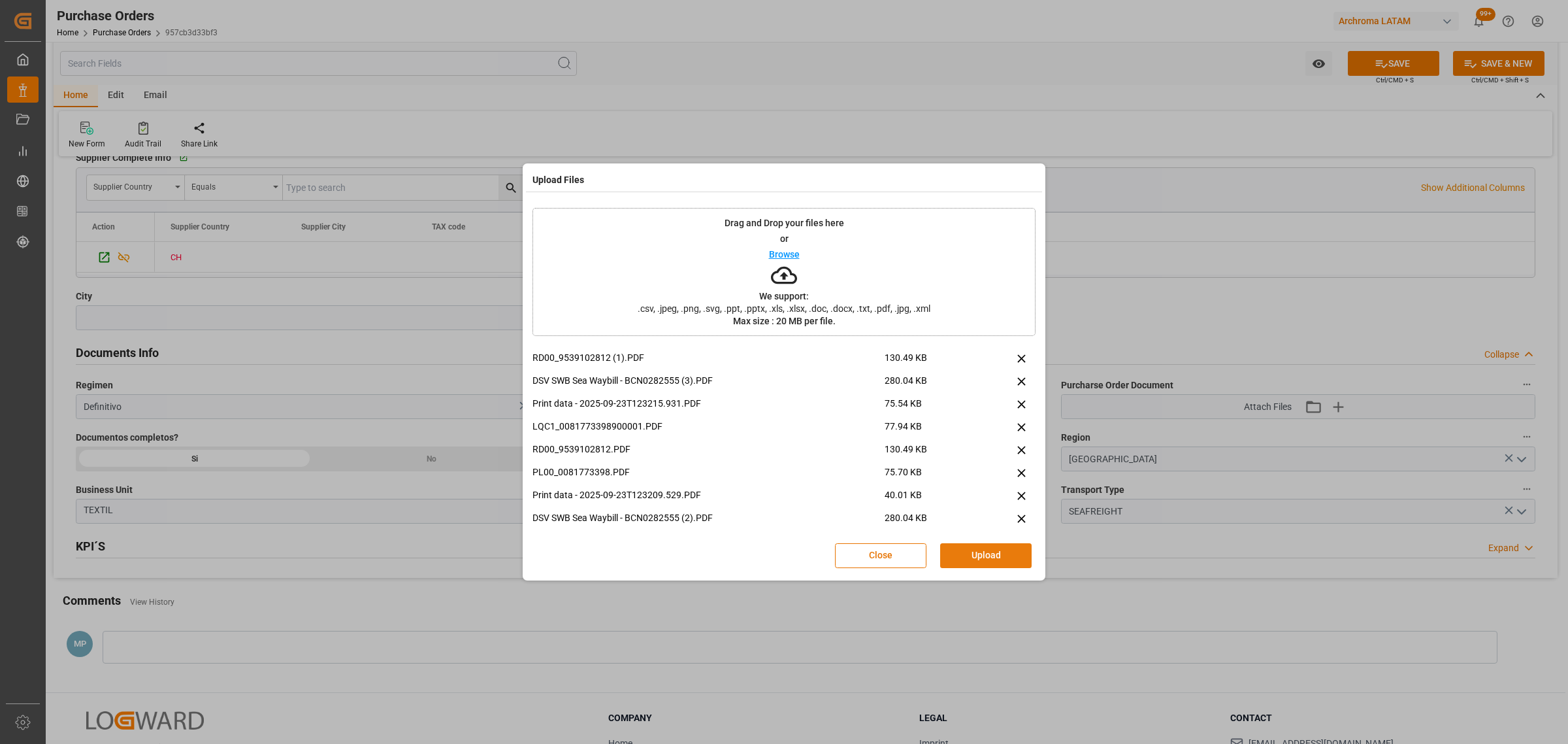
click at [998, 560] on button "Upload" at bounding box center [987, 555] width 92 height 25
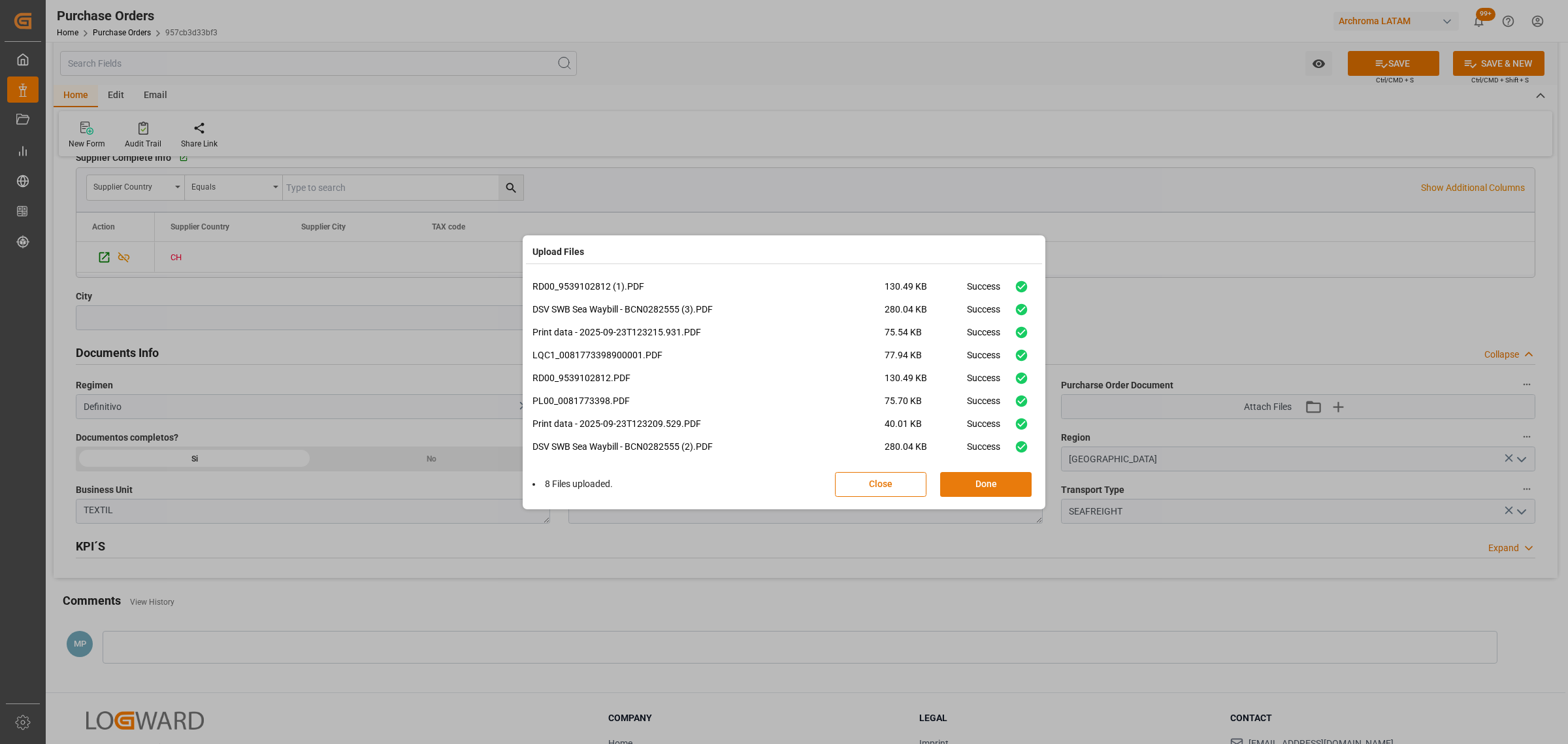
click at [981, 490] on button "Done" at bounding box center [987, 485] width 92 height 25
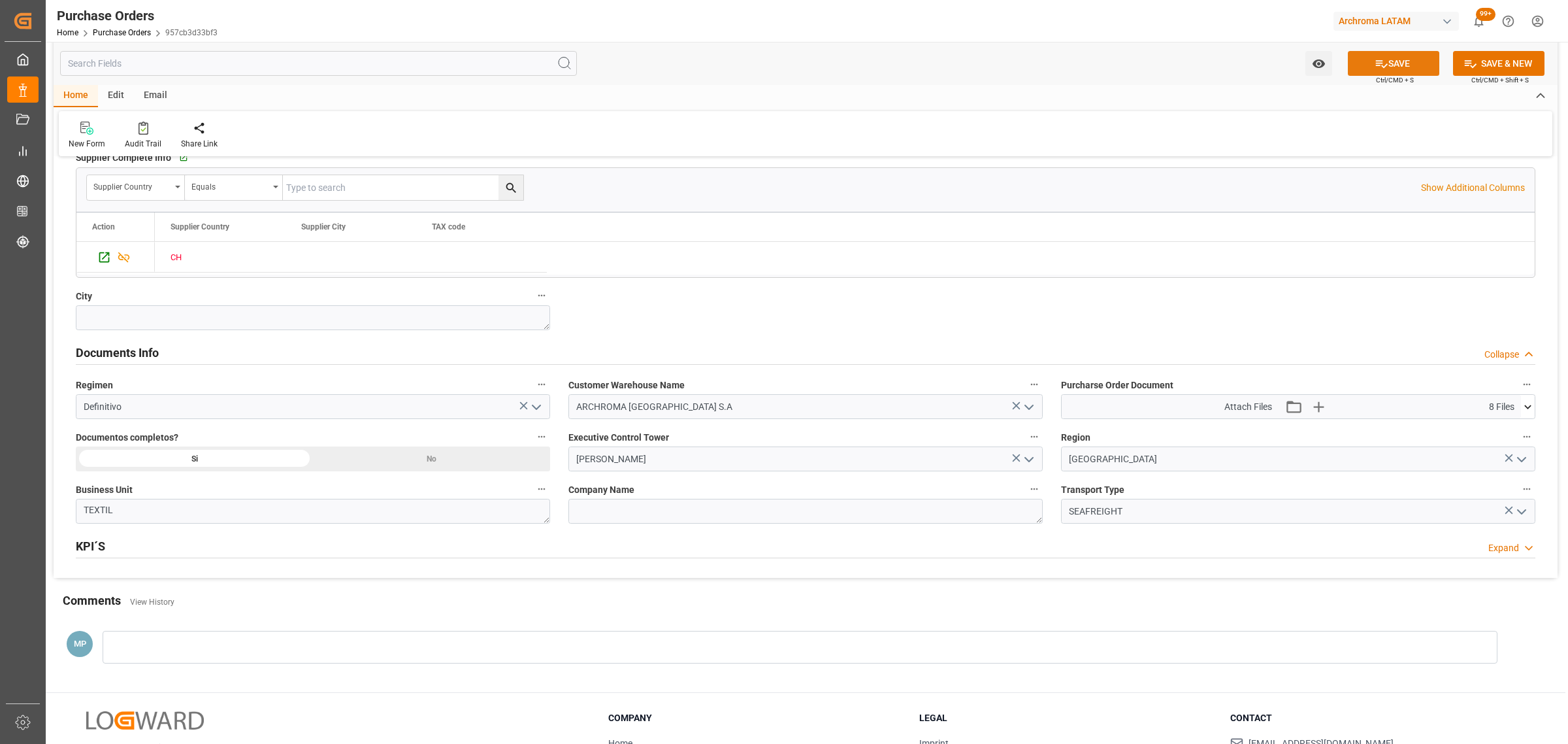
click at [1400, 62] on button "SAVE" at bounding box center [1394, 63] width 92 height 25
click at [224, 641] on div at bounding box center [800, 646] width 1395 height 33
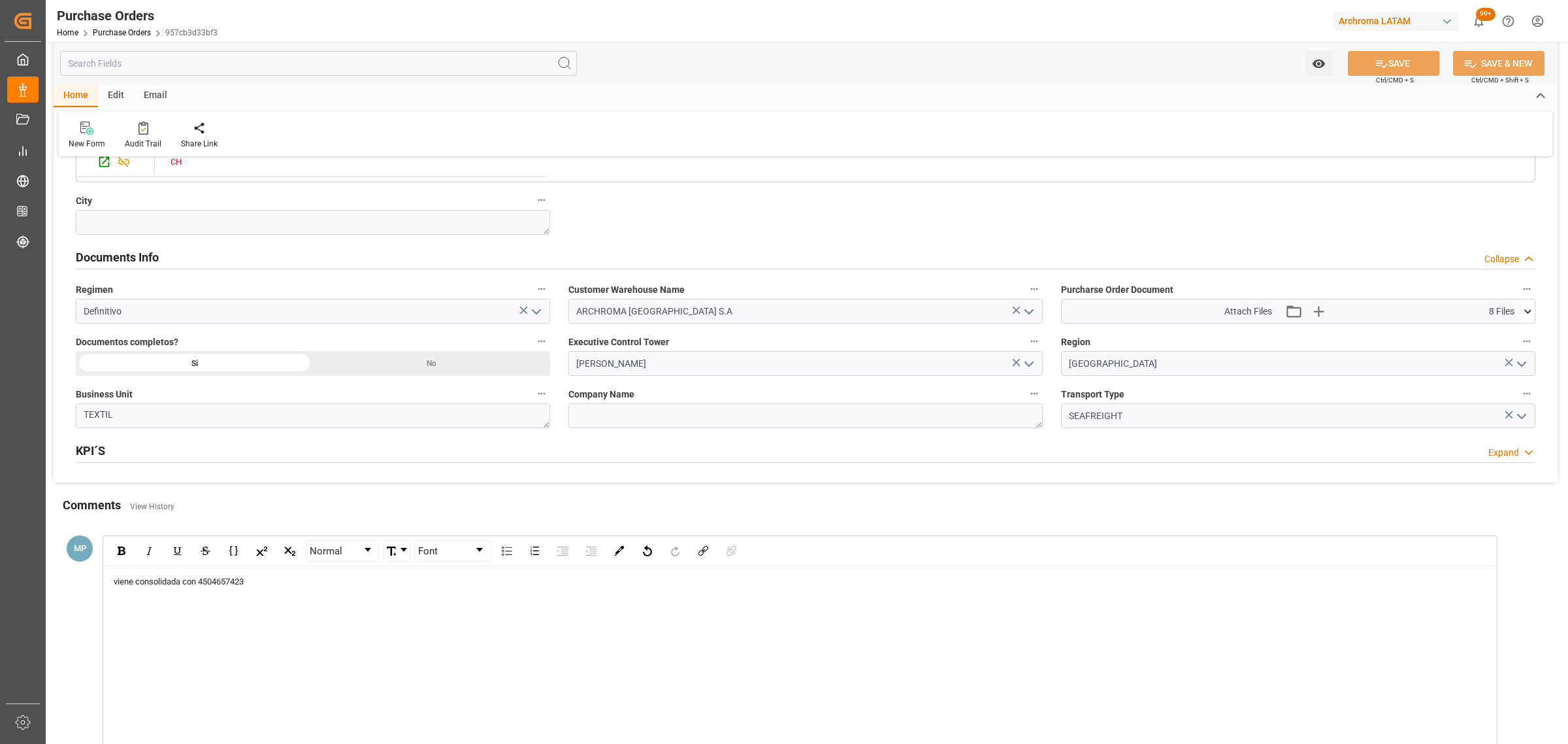
scroll to position [980, 0]
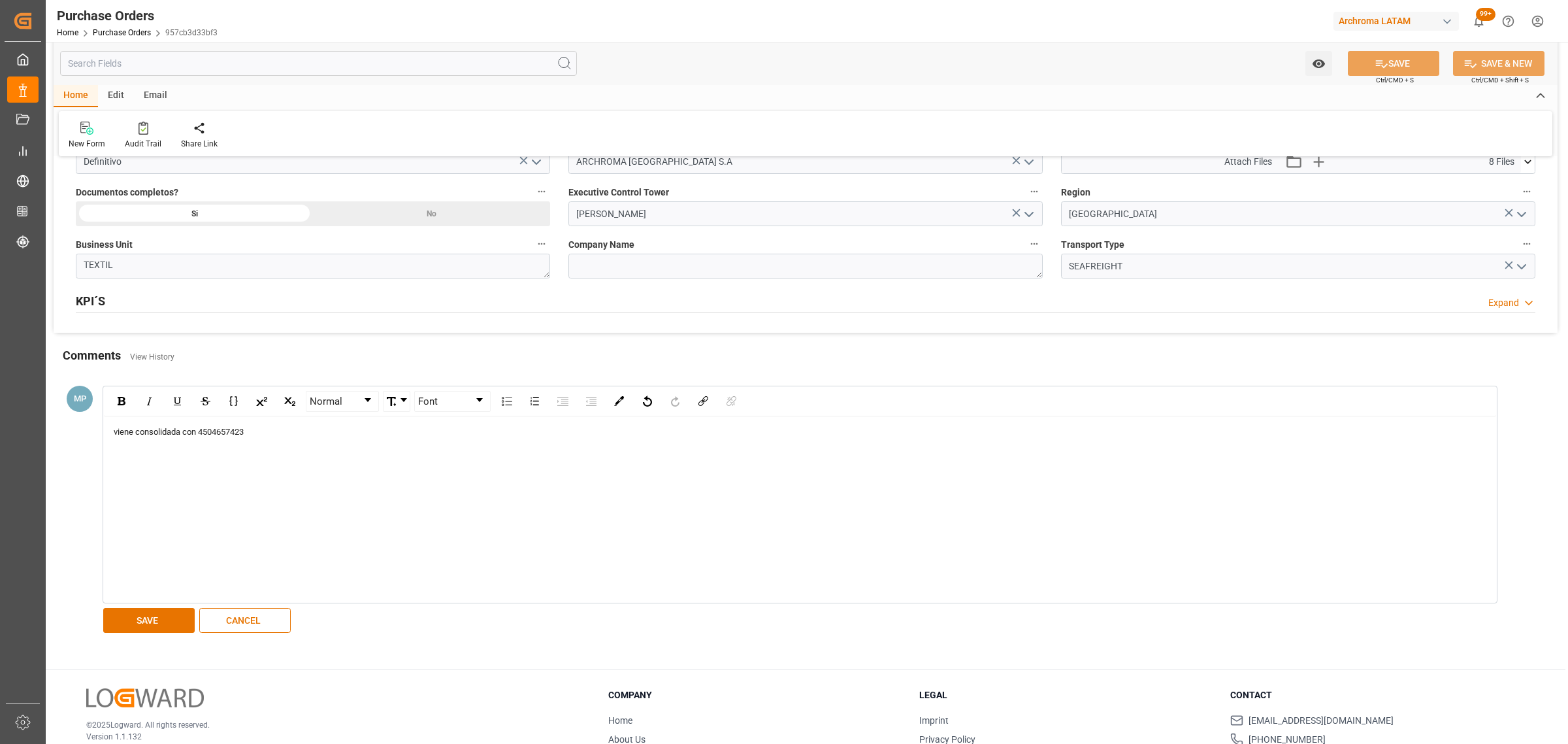
click at [147, 600] on div "viene consolidada con 4504657423" at bounding box center [801, 509] width 1393 height 186
click at [164, 625] on button "SAVE" at bounding box center [149, 621] width 92 height 25
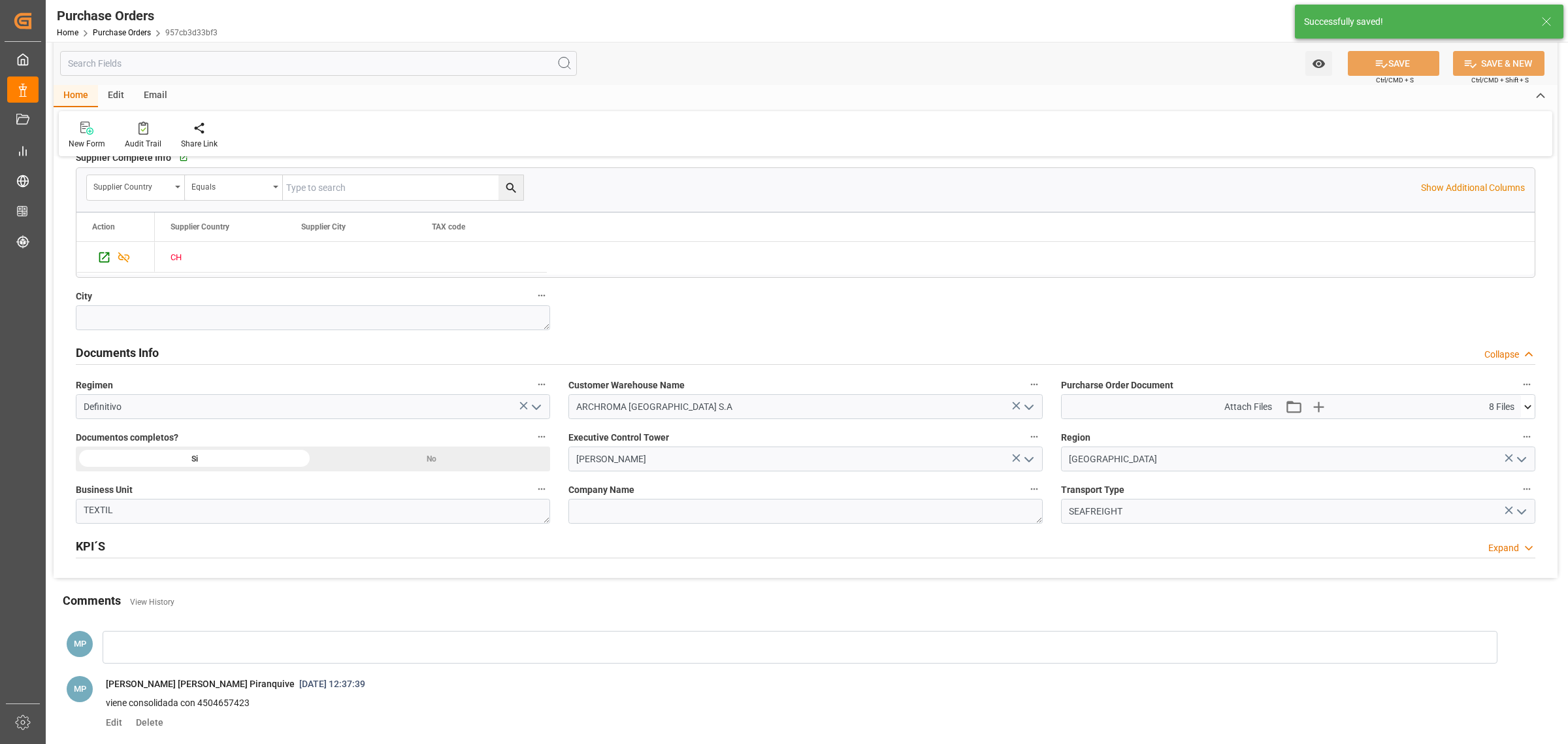
scroll to position [894, 0]
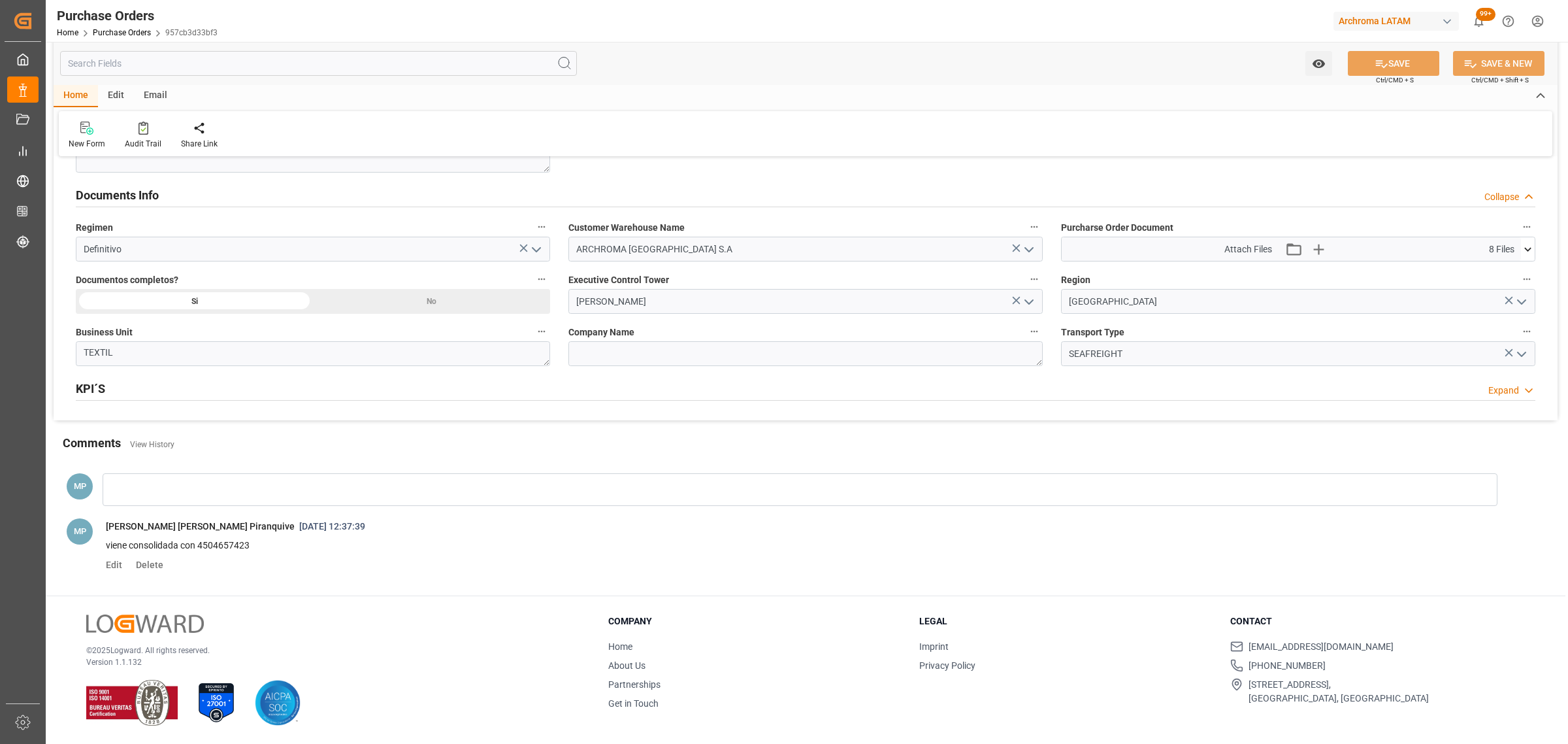
click at [228, 540] on p "viene consolidada con 4504657423" at bounding box center [792, 545] width 1374 height 16
copy p "4504657423"
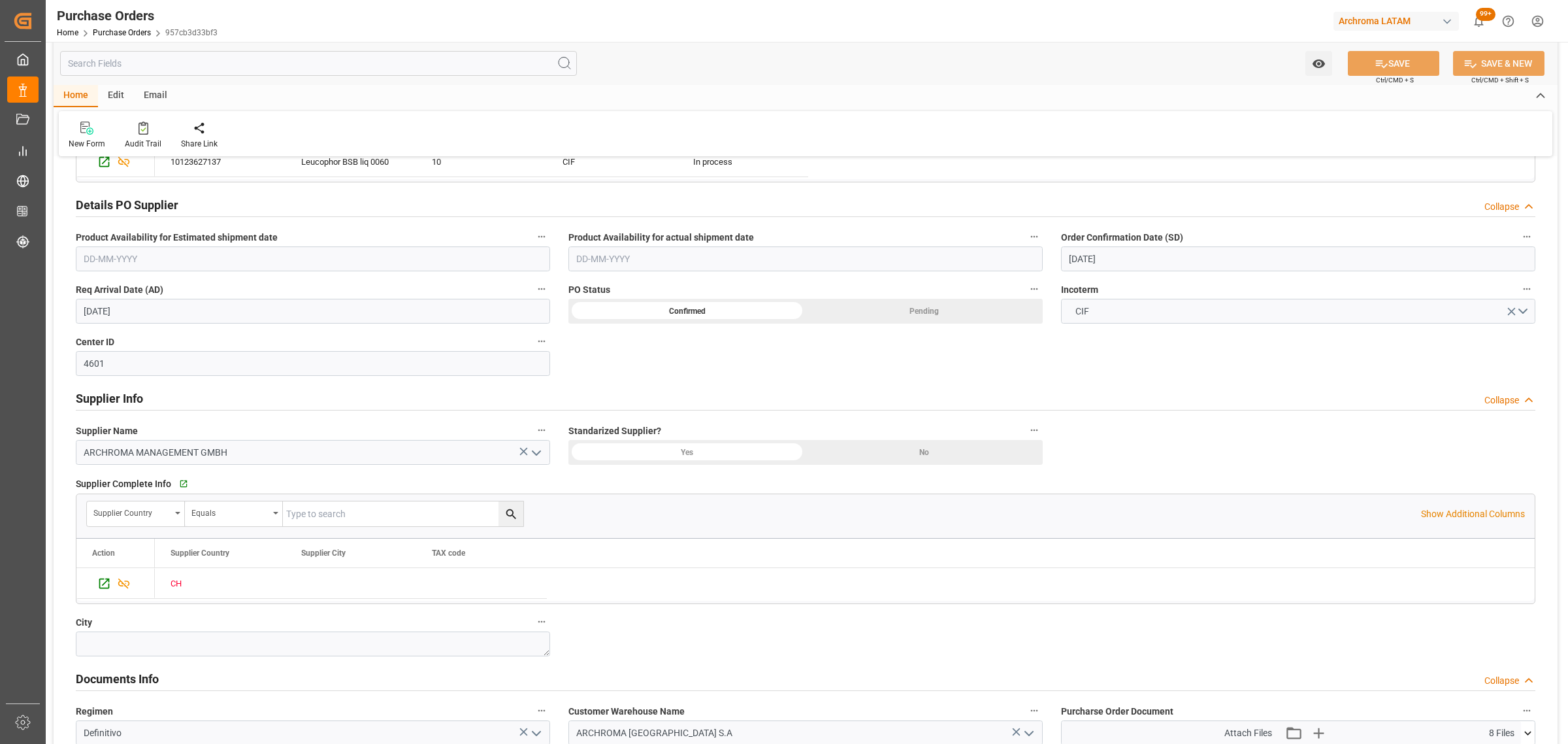
scroll to position [240, 0]
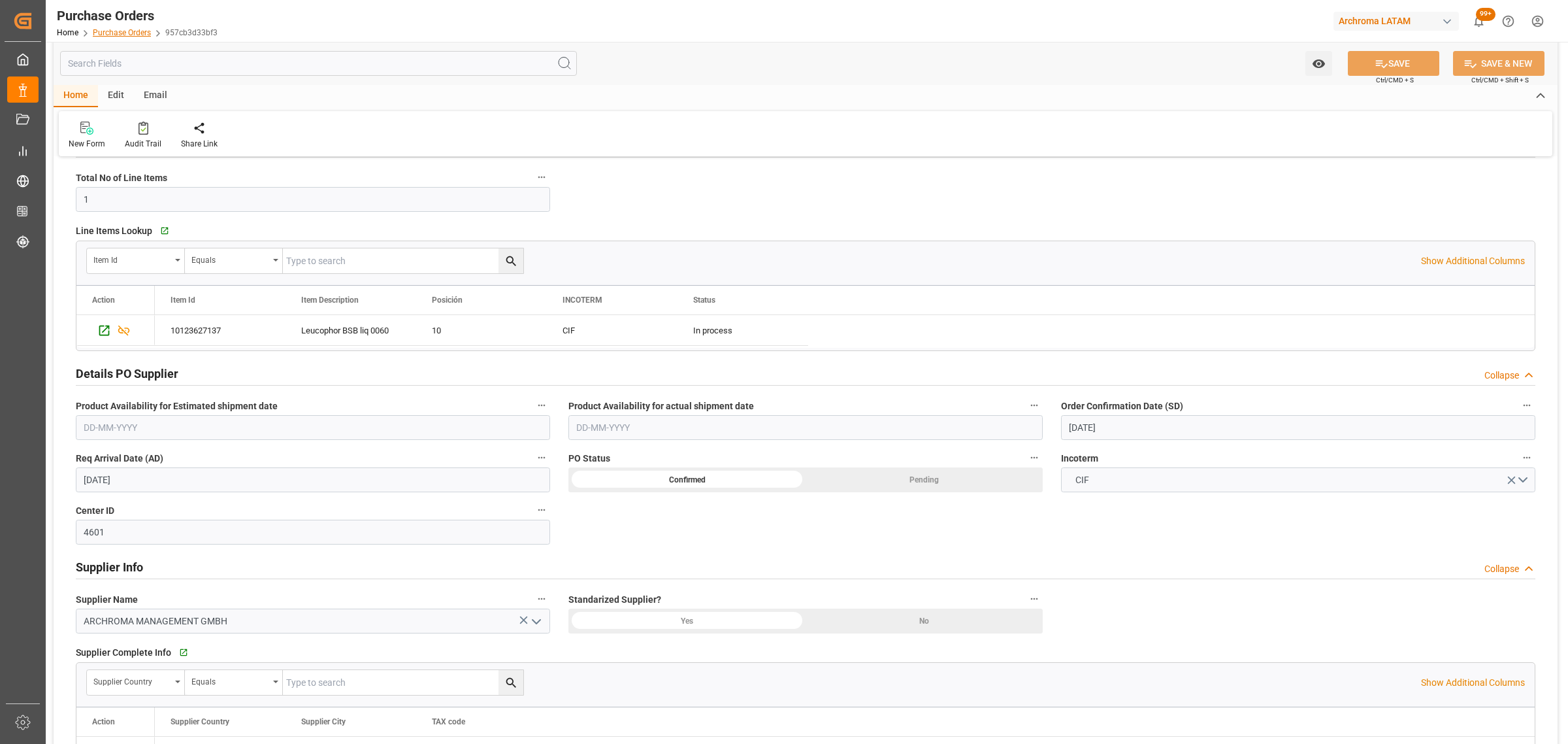
click at [113, 34] on link "Purchase Orders" at bounding box center [122, 33] width 58 height 9
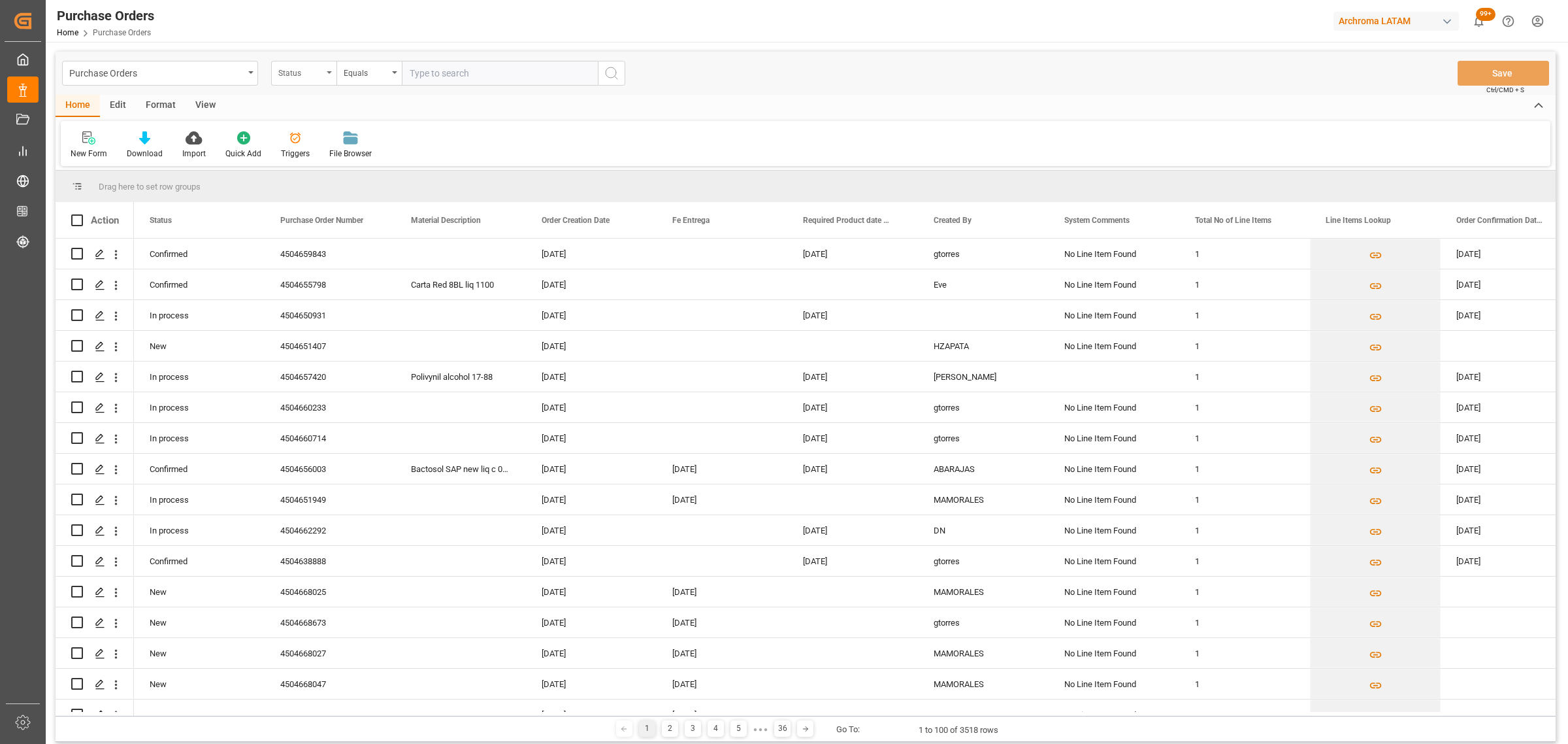
click at [310, 77] on div "Status" at bounding box center [300, 72] width 44 height 15
click at [319, 164] on div "Purchase Order Number" at bounding box center [369, 160] width 194 height 28
click at [366, 83] on div "Equals" at bounding box center [369, 73] width 65 height 25
click at [381, 161] on div "Fuzzy search" at bounding box center [434, 160] width 194 height 28
click at [440, 63] on input "text" at bounding box center [500, 73] width 196 height 25
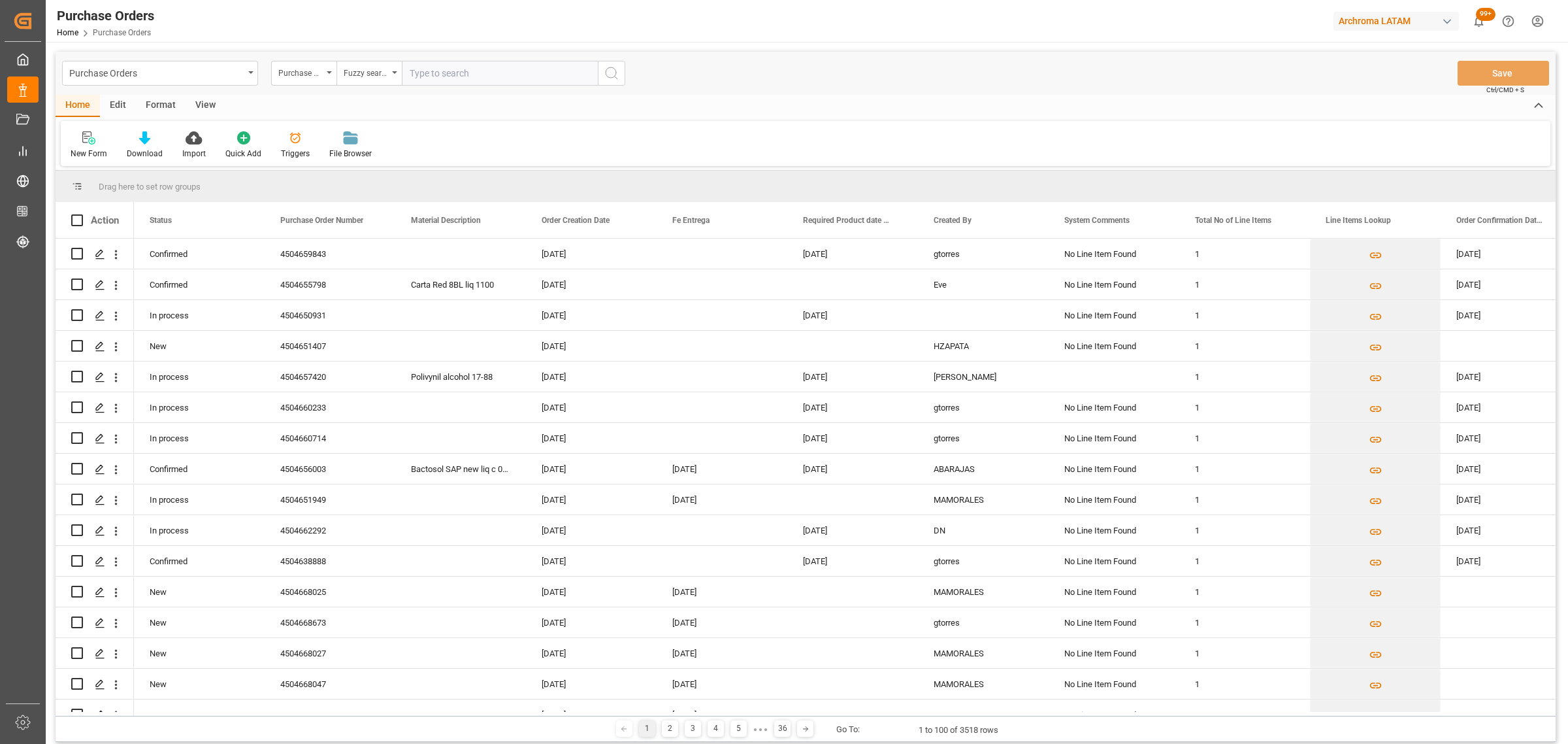
paste input "4504657423"
type input "4504657423"
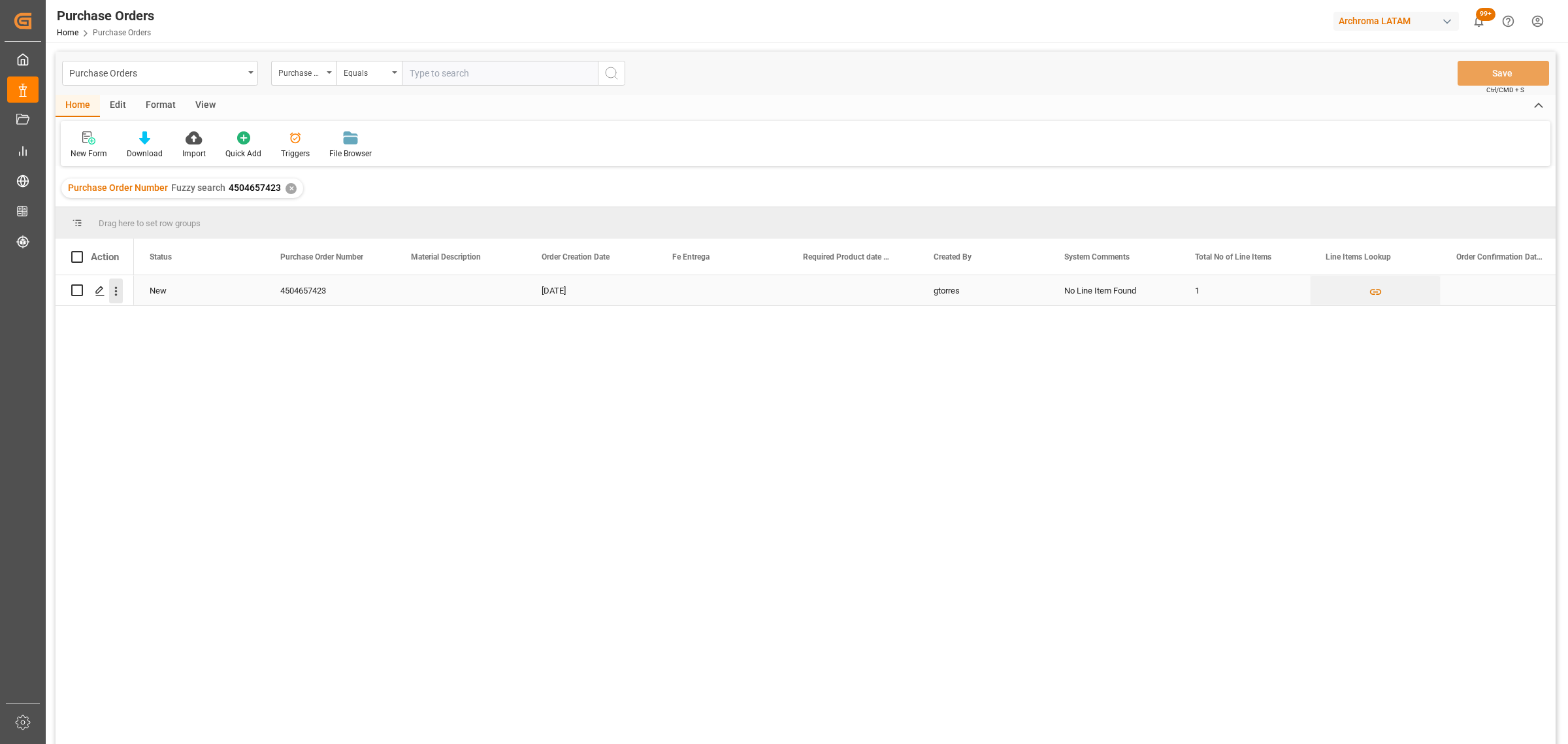
click at [109, 294] on icon "open menu" at bounding box center [116, 291] width 13 height 13
click at [103, 294] on icon "Press SPACE to select this row." at bounding box center [100, 290] width 11 height 11
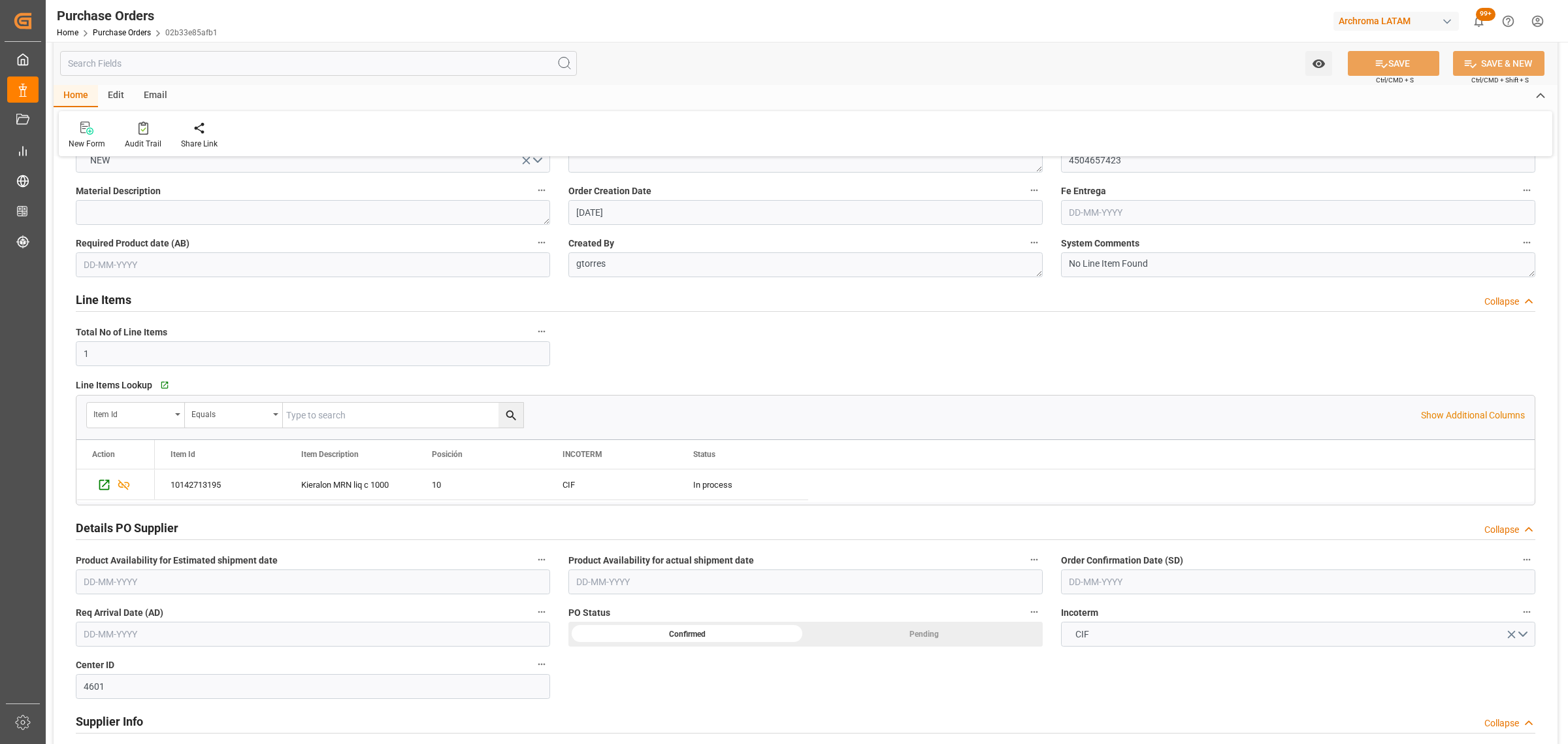
scroll to position [163, 0]
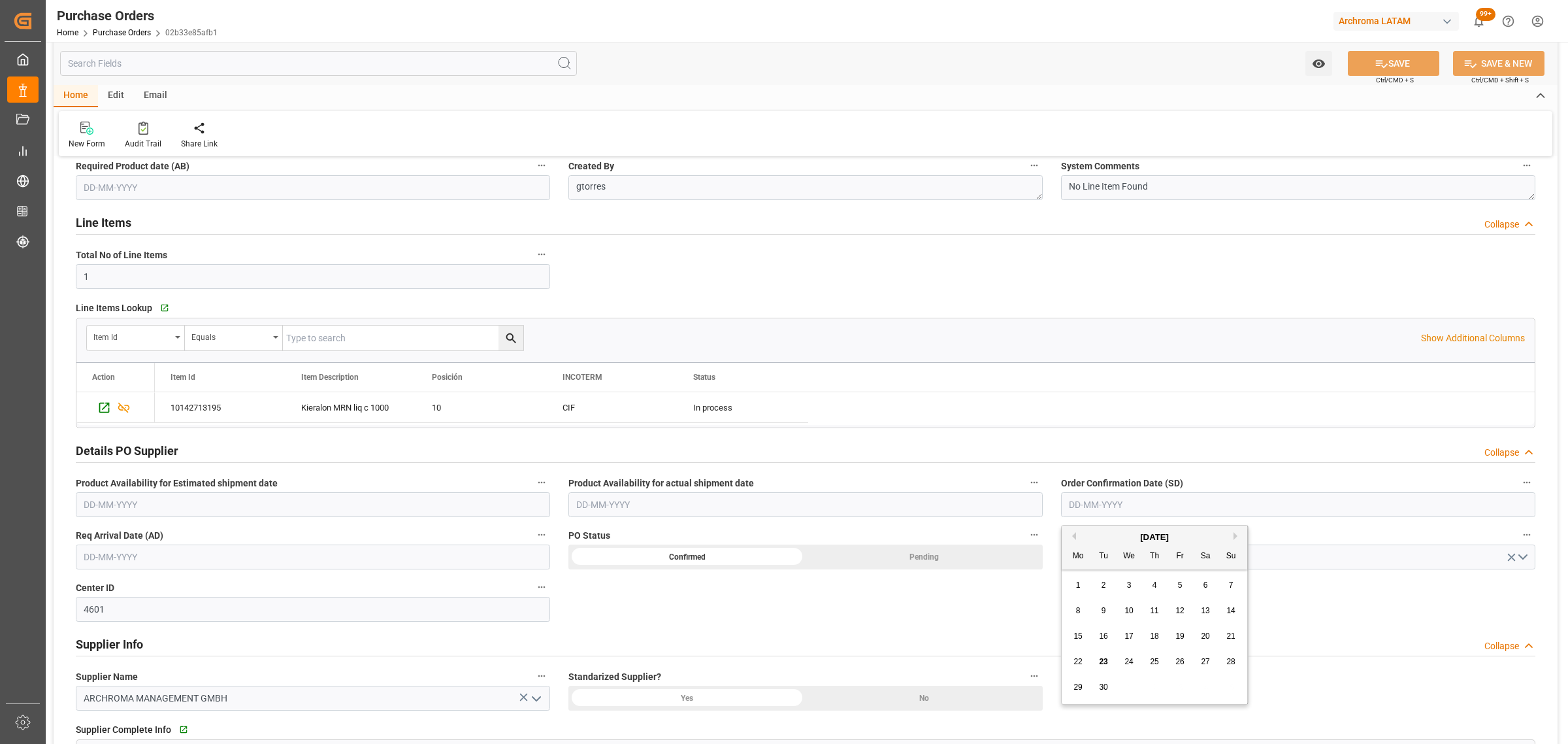
click at [1224, 510] on input "text" at bounding box center [1298, 505] width 475 height 25
click at [1109, 641] on div "16" at bounding box center [1104, 636] width 17 height 16
type input "[DATE]"
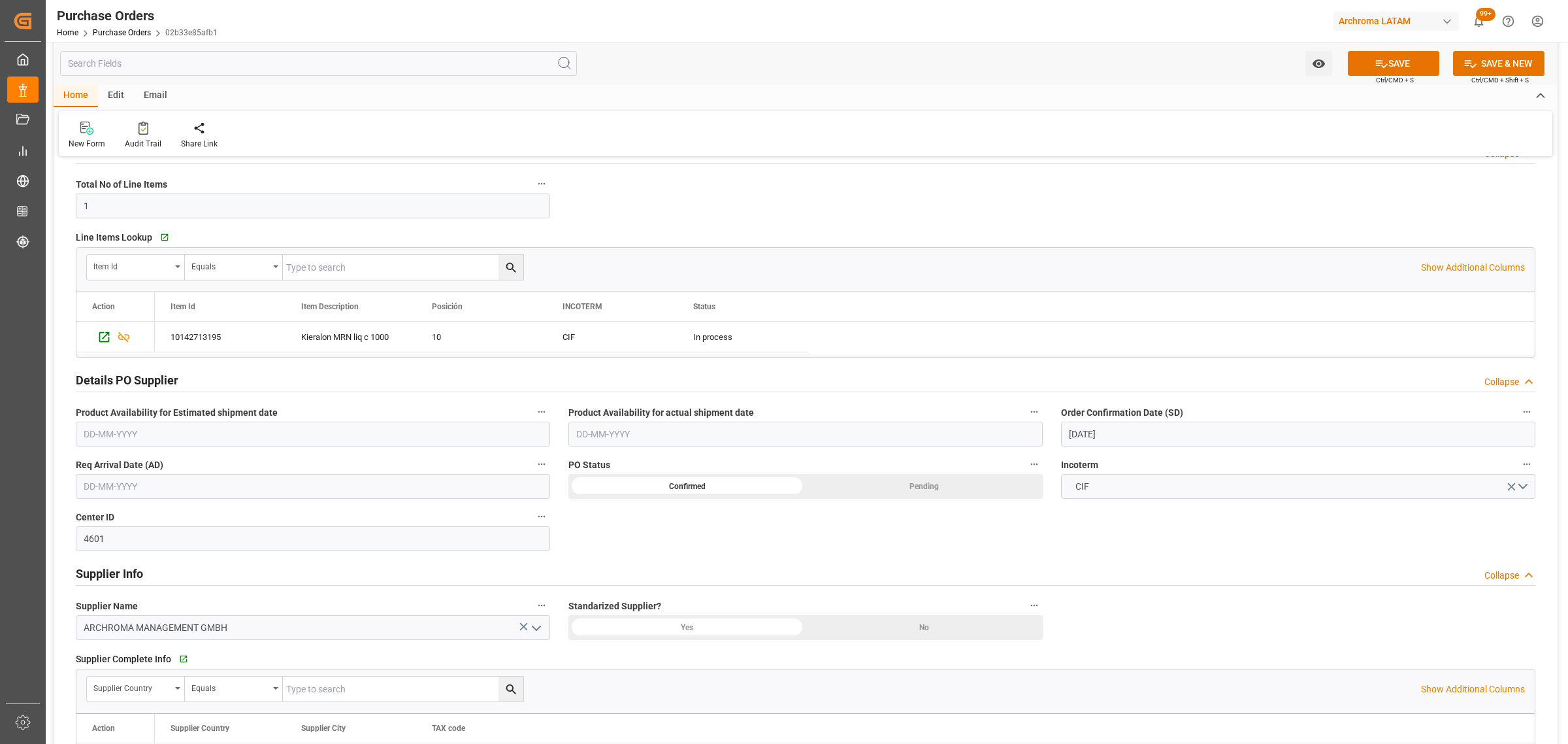
scroll to position [327, 0]
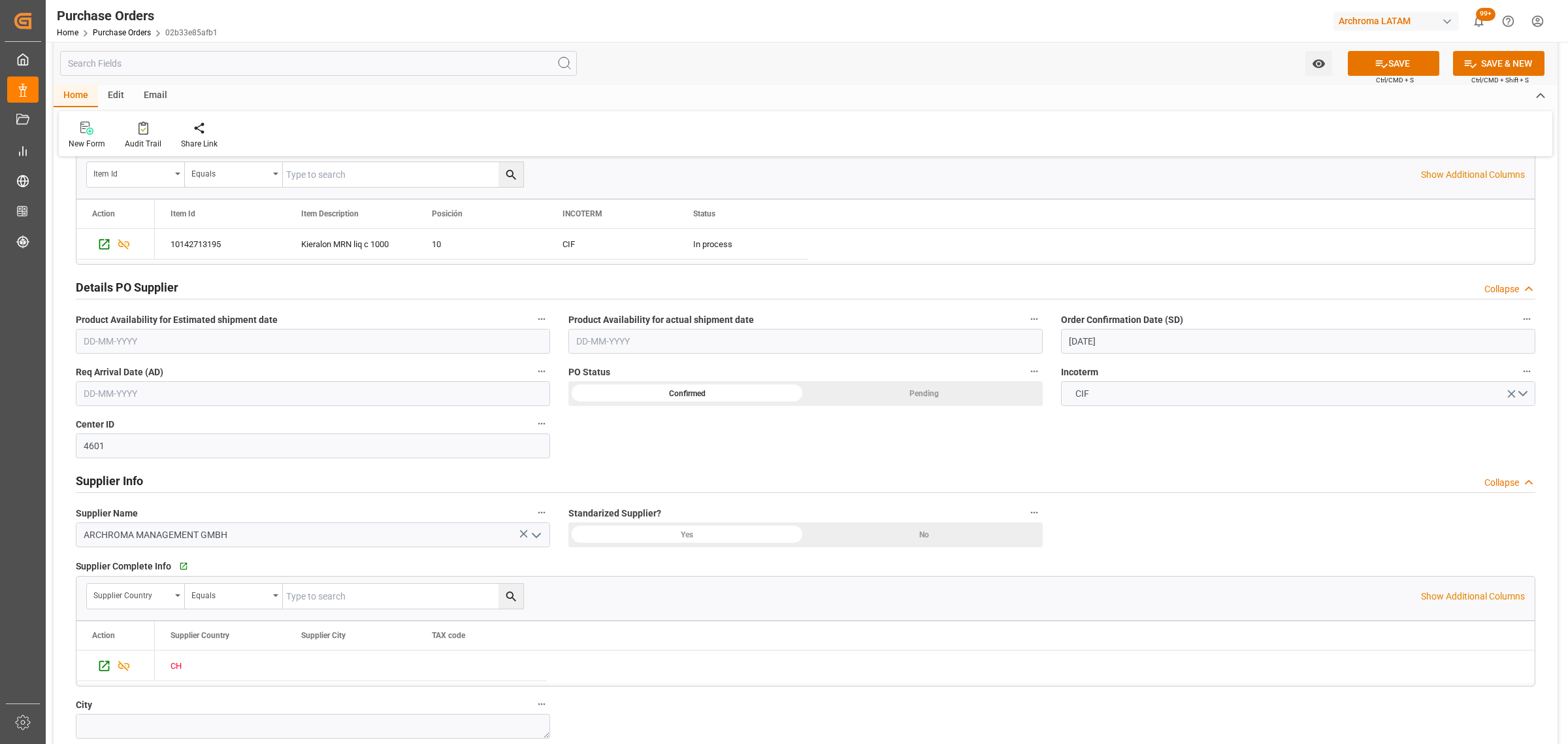
click at [263, 385] on input "text" at bounding box center [313, 394] width 475 height 25
click at [145, 577] on div "29 30 1 2 3 4 5" at bounding box center [169, 576] width 178 height 26
click at [249, 424] on button "Next Month" at bounding box center [252, 425] width 8 height 8
click at [139, 526] on span "15" at bounding box center [143, 525] width 8 height 9
type input "[DATE]"
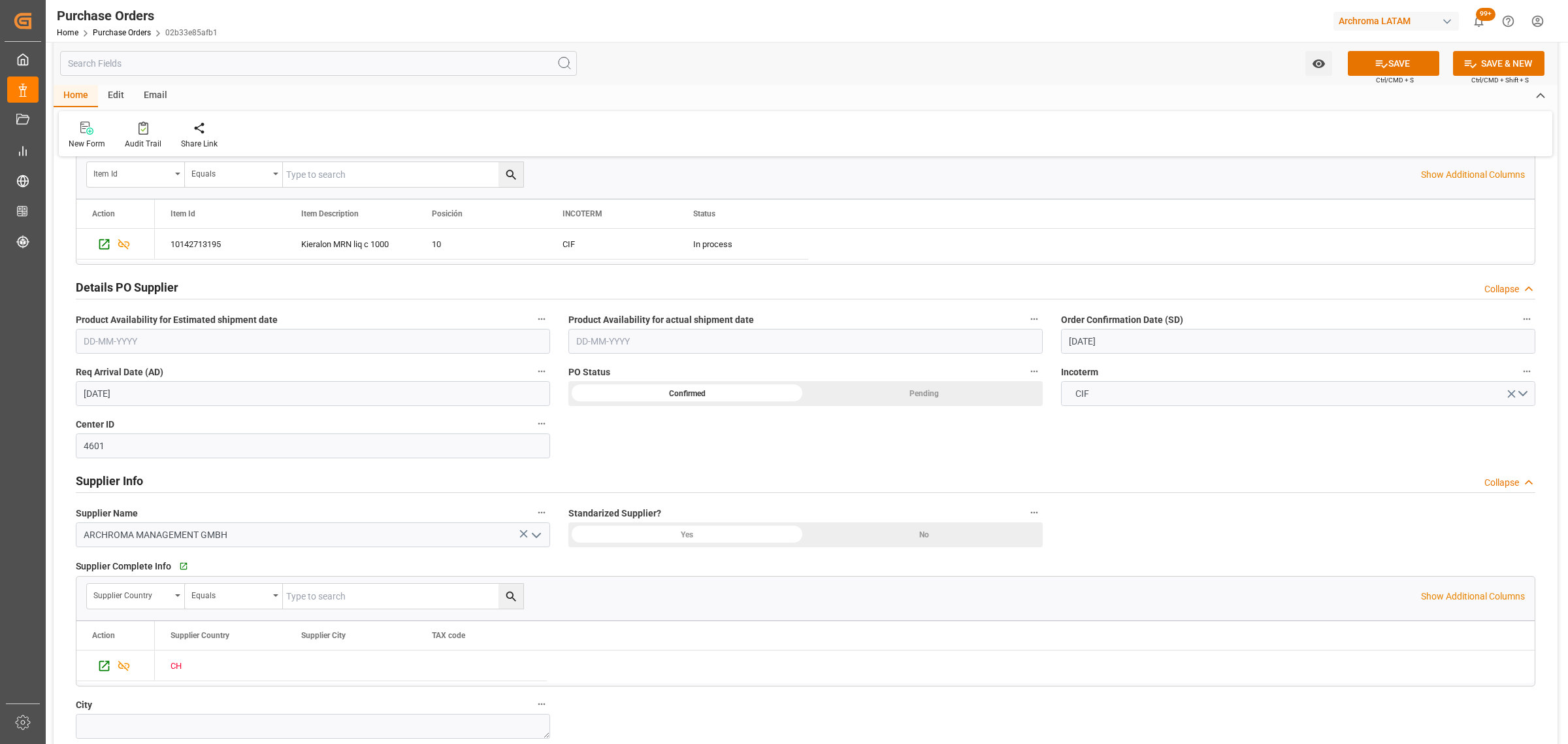
scroll to position [654, 0]
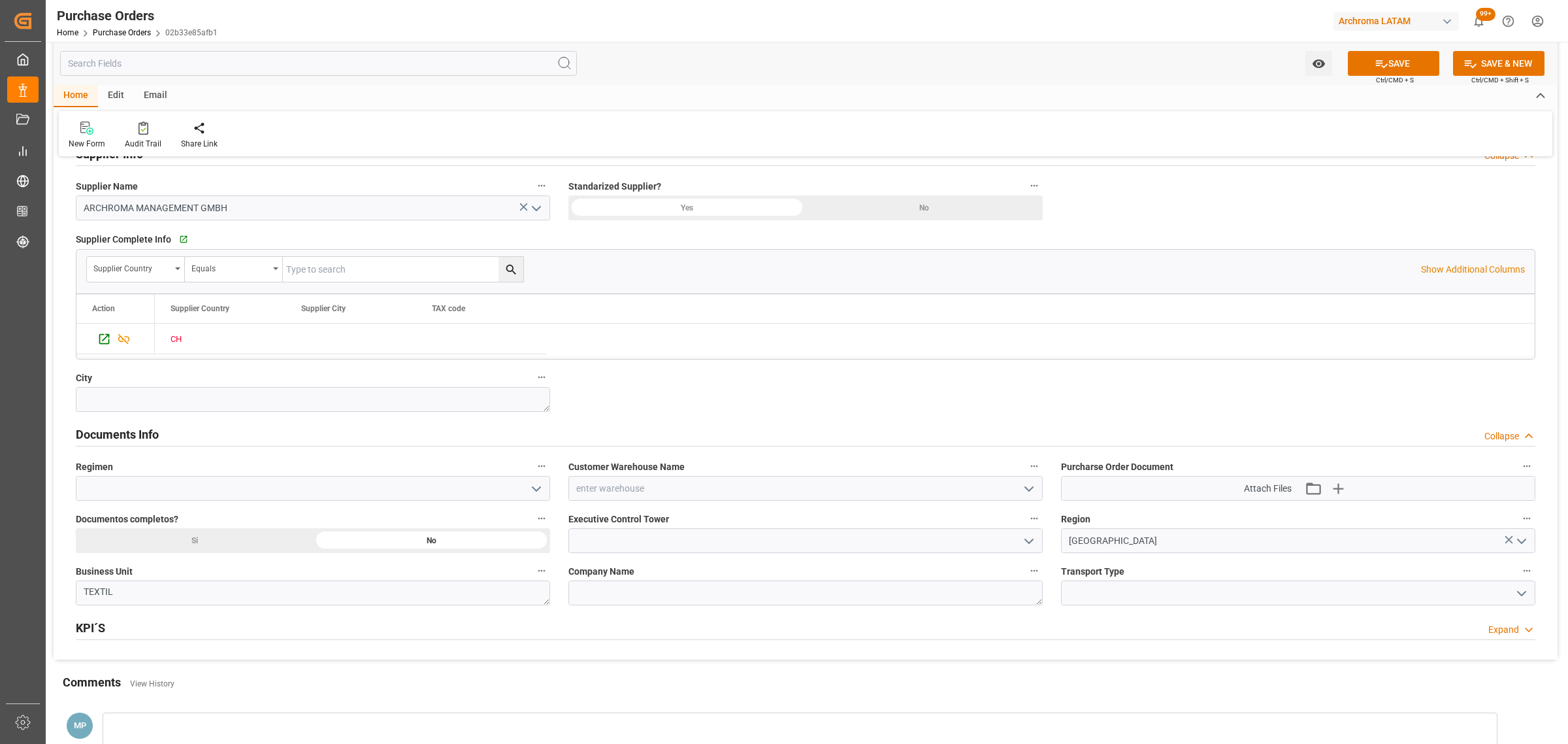
click at [1046, 488] on div at bounding box center [806, 488] width 494 height 25
click at [1034, 489] on icon "open menu" at bounding box center [1029, 489] width 16 height 16
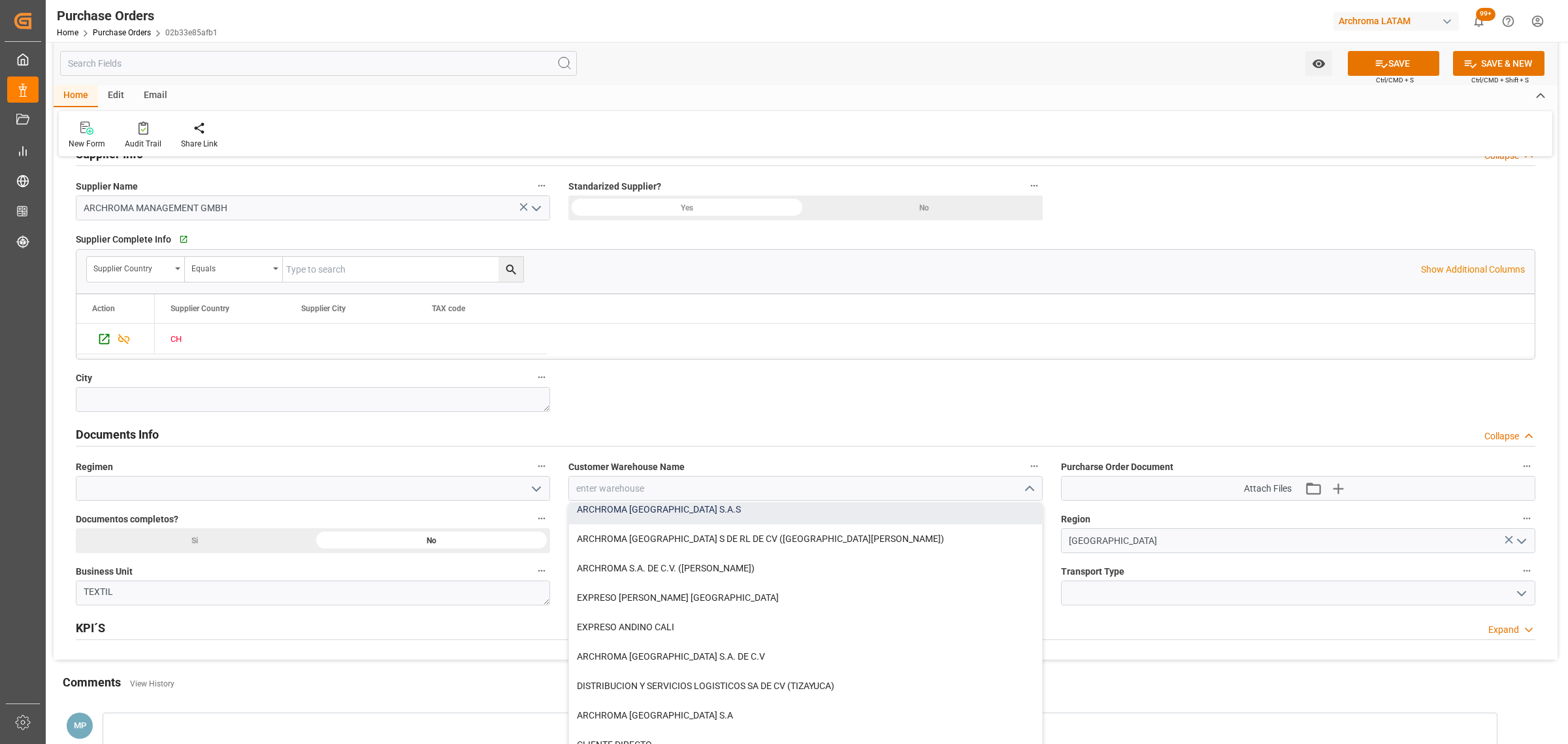
scroll to position [144, 0]
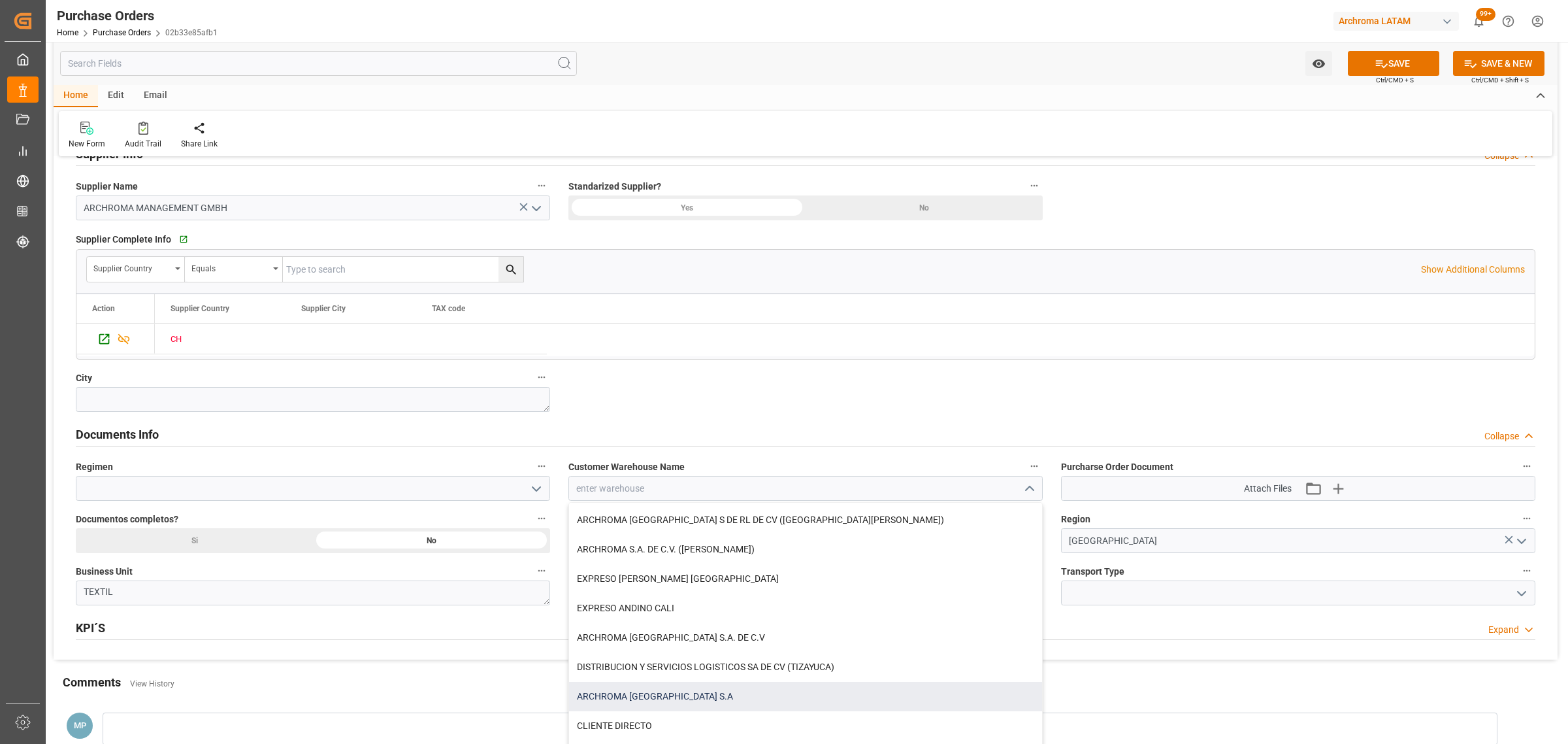
click at [671, 702] on div "ARCHROMA [GEOGRAPHIC_DATA] S.A" at bounding box center [805, 696] width 473 height 29
type input "ARCHROMA [GEOGRAPHIC_DATA] S.A"
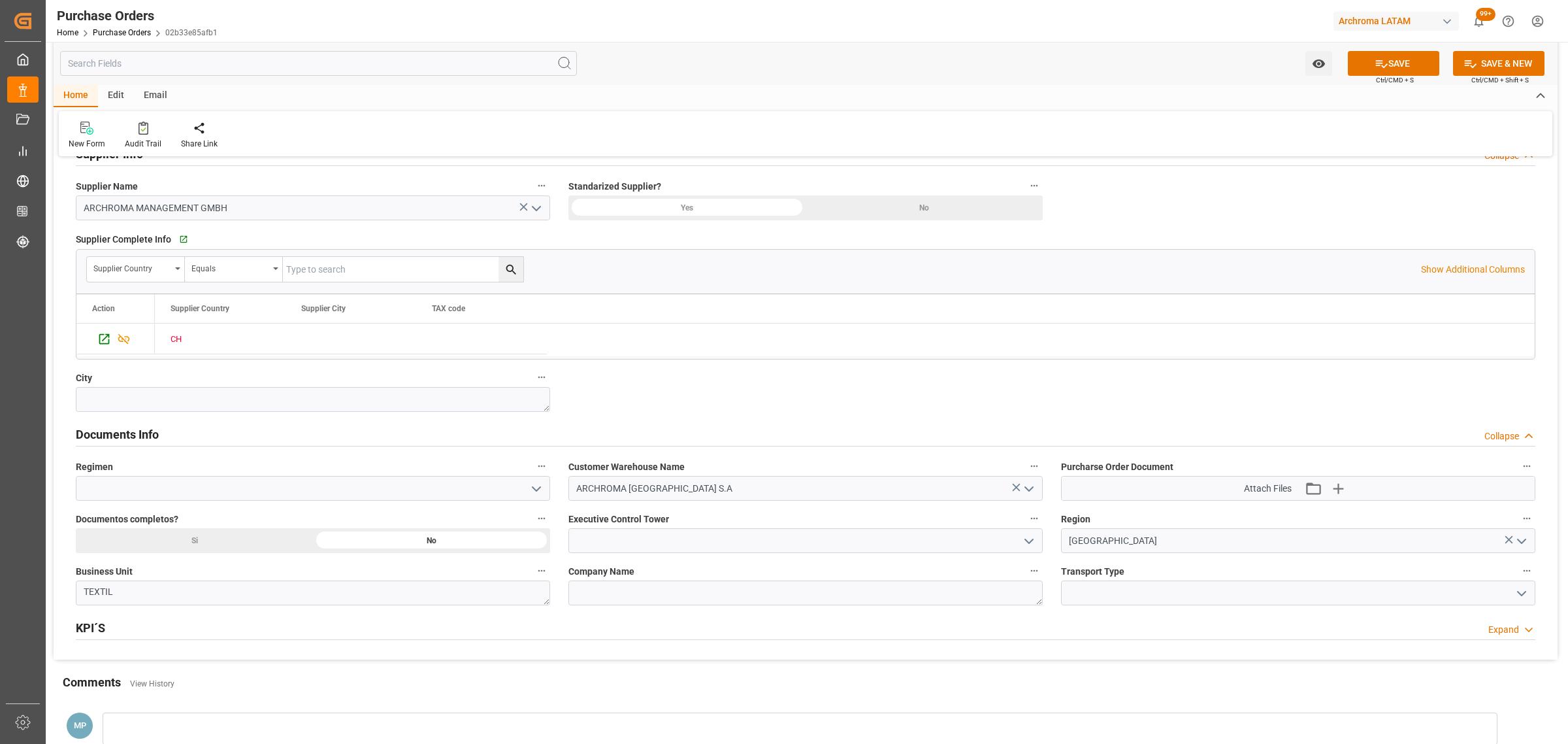
drag, startPoint x: 226, startPoint y: 549, endPoint x: 245, endPoint y: 543, distance: 19.9
click at [226, 548] on div "Si" at bounding box center [194, 540] width 237 height 25
click at [534, 481] on button "open menu" at bounding box center [536, 489] width 20 height 20
click at [279, 550] on div "Definitivo" at bounding box center [313, 546] width 473 height 29
type input "Definitivo"
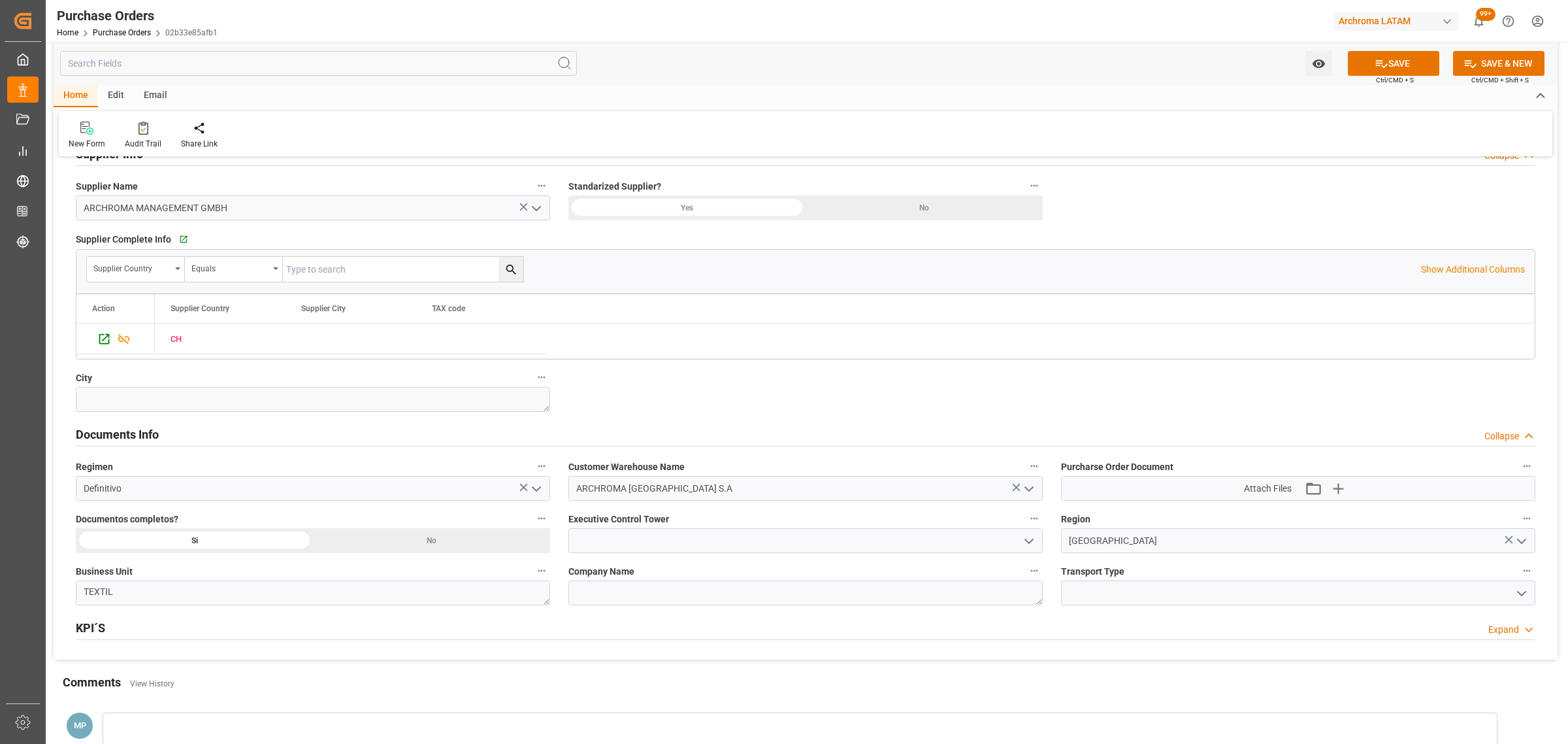
click at [1031, 545] on icon "open menu" at bounding box center [1029, 540] width 16 height 16
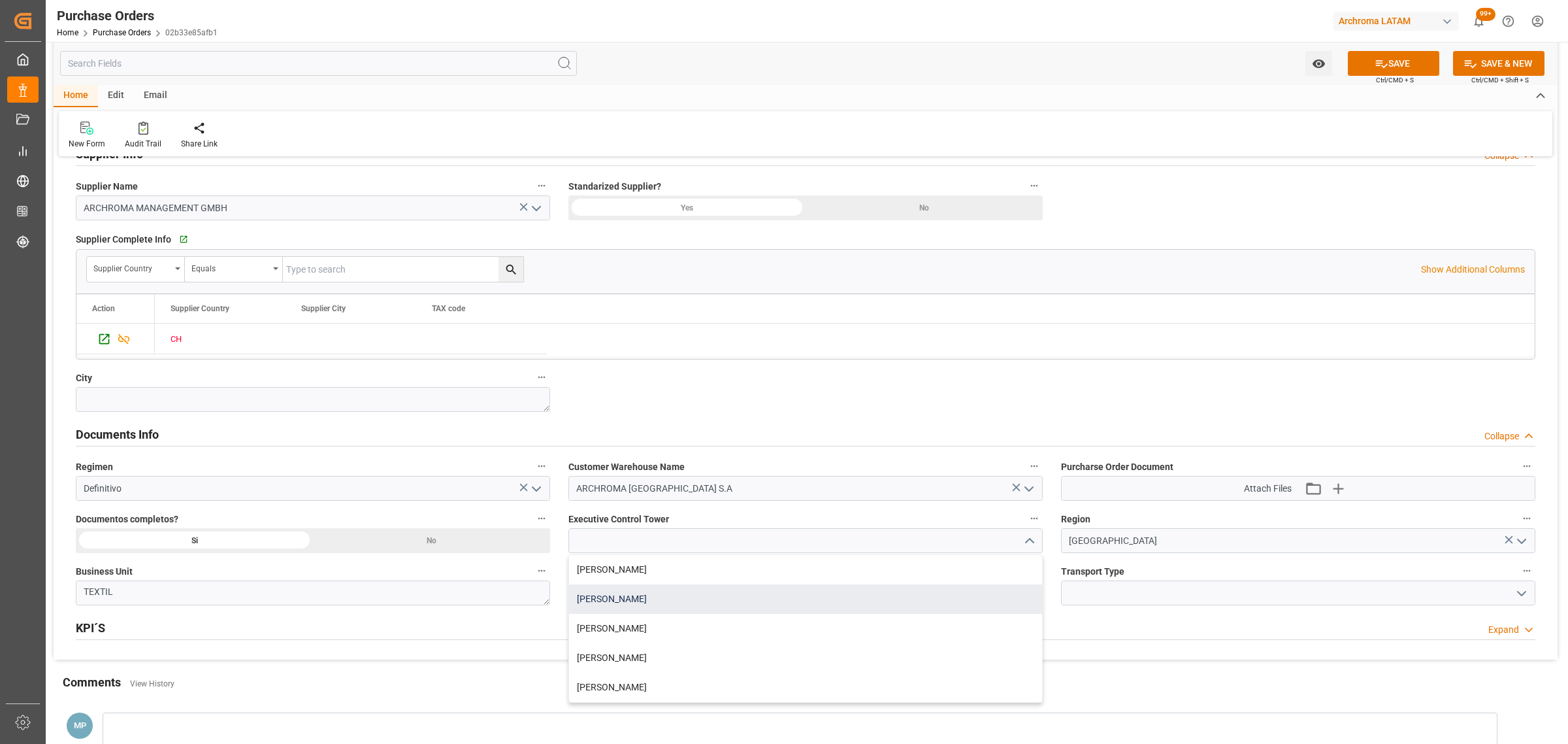
click at [641, 606] on div "[PERSON_NAME]" at bounding box center [805, 598] width 473 height 29
type input "[PERSON_NAME]"
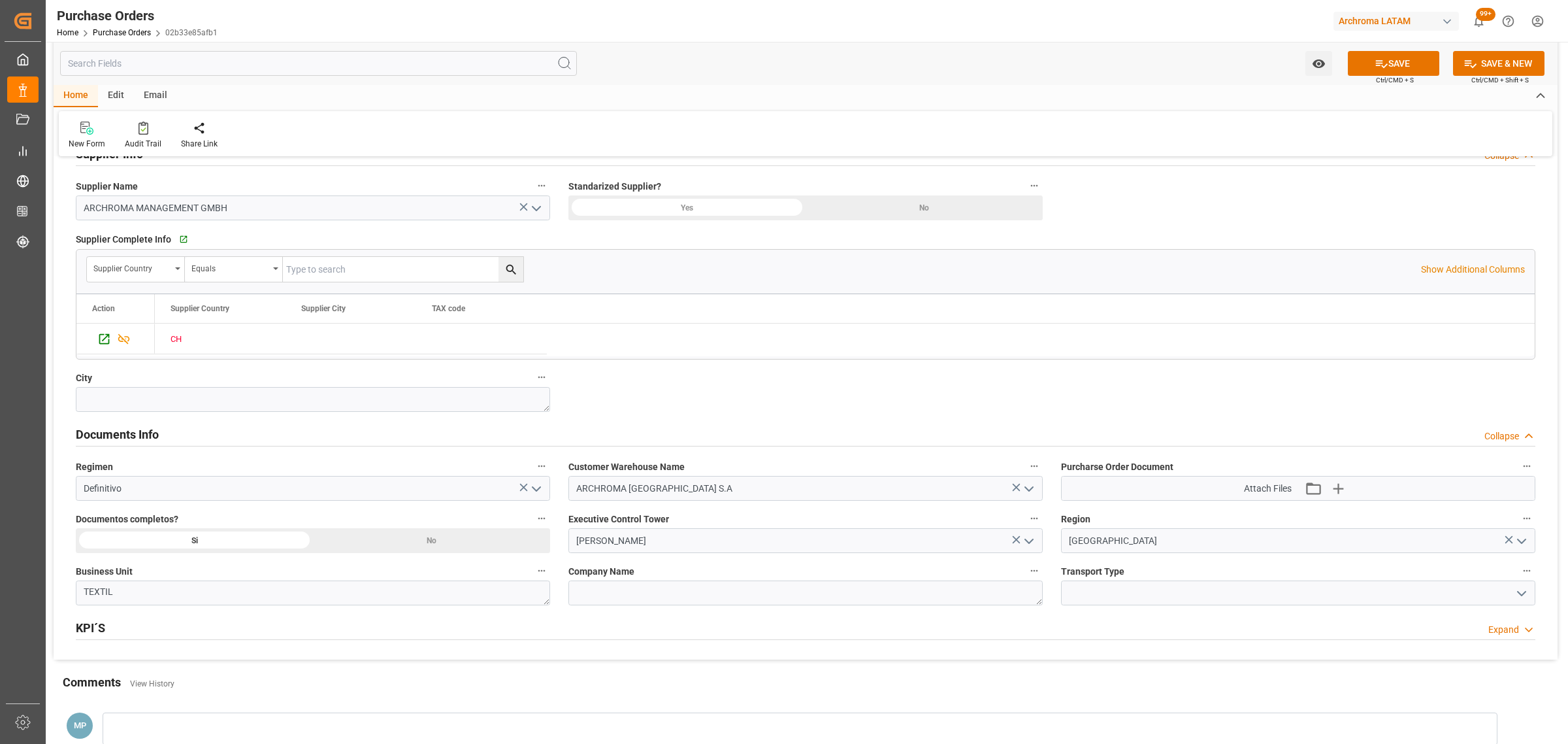
click at [1518, 603] on button "open menu" at bounding box center [1521, 593] width 20 height 20
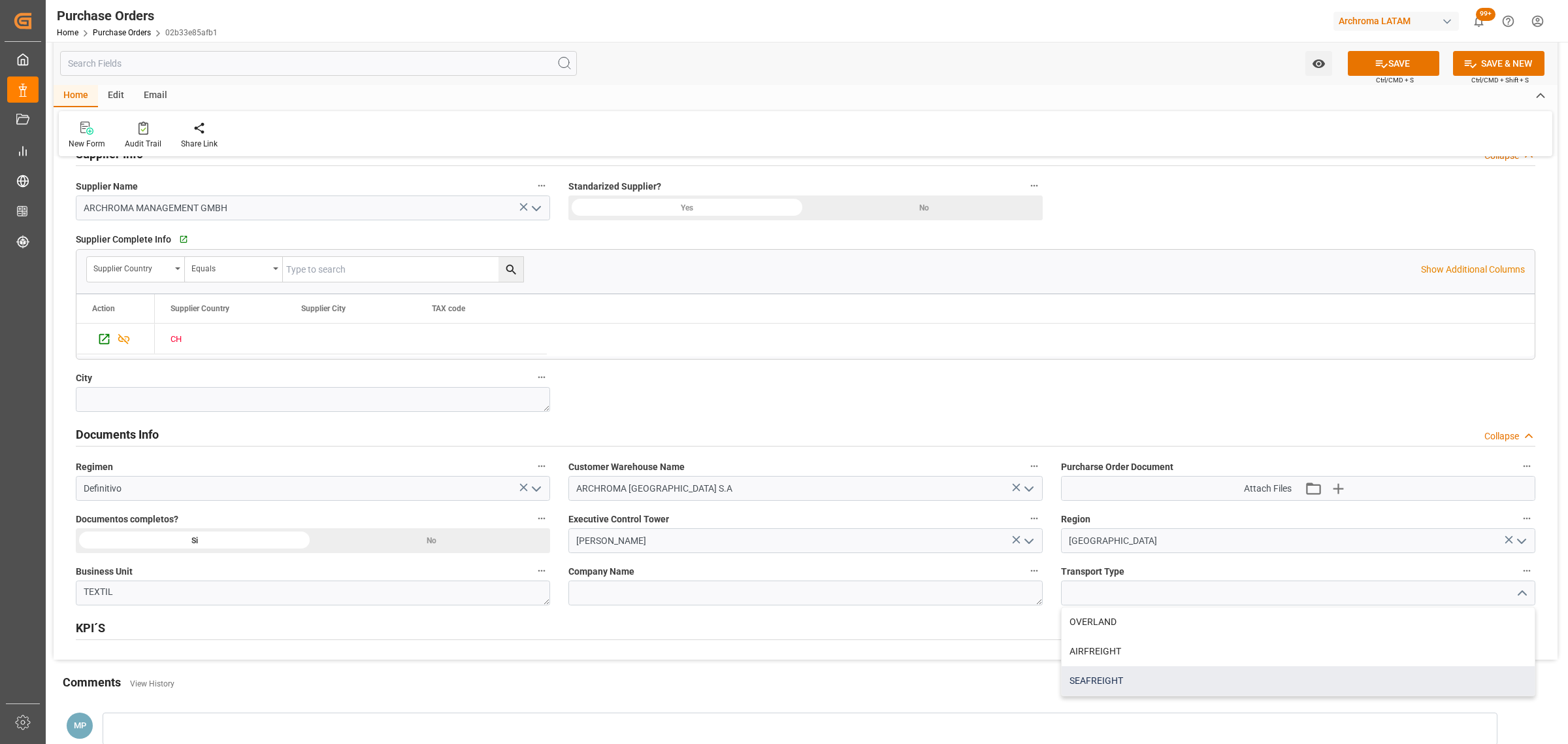
click at [1194, 680] on div "SEAFREIGHT" at bounding box center [1298, 680] width 473 height 29
type input "SEAFREIGHT"
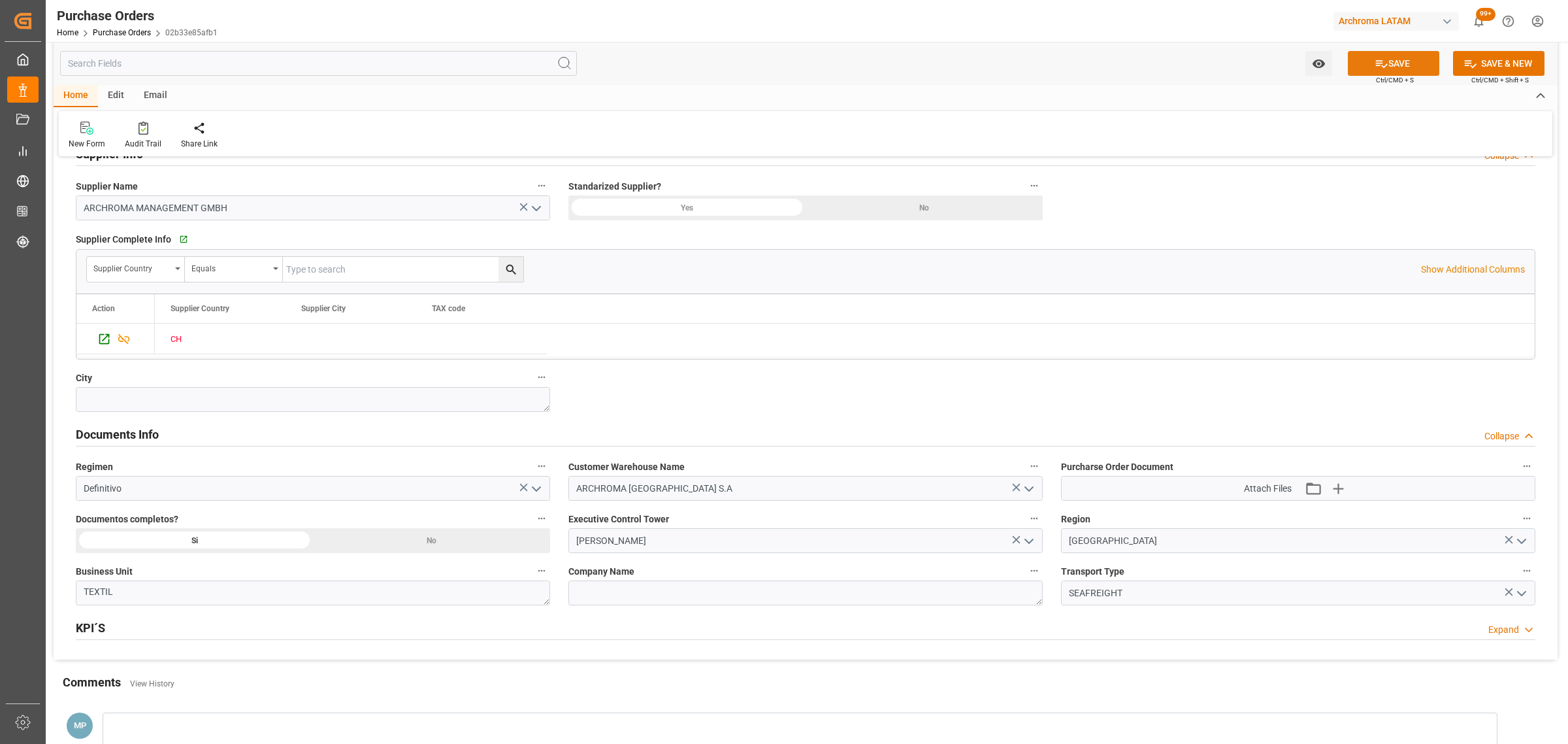
click at [1400, 68] on button "SAVE" at bounding box center [1394, 63] width 92 height 25
click at [1314, 70] on icon "open menu" at bounding box center [1319, 63] width 13 height 13
click at [1273, 86] on span "Start Watching" at bounding box center [1264, 93] width 119 height 13
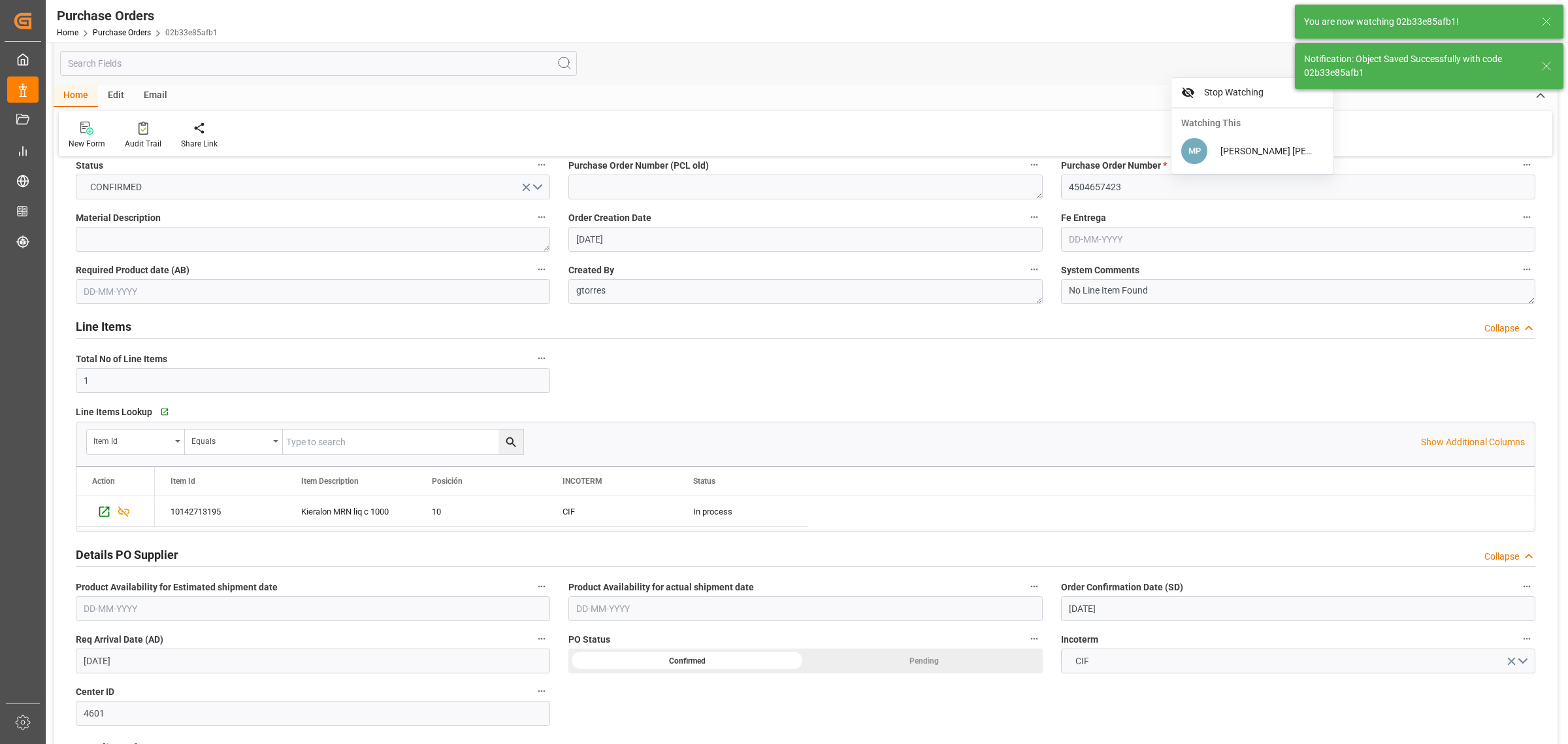
scroll to position [0, 0]
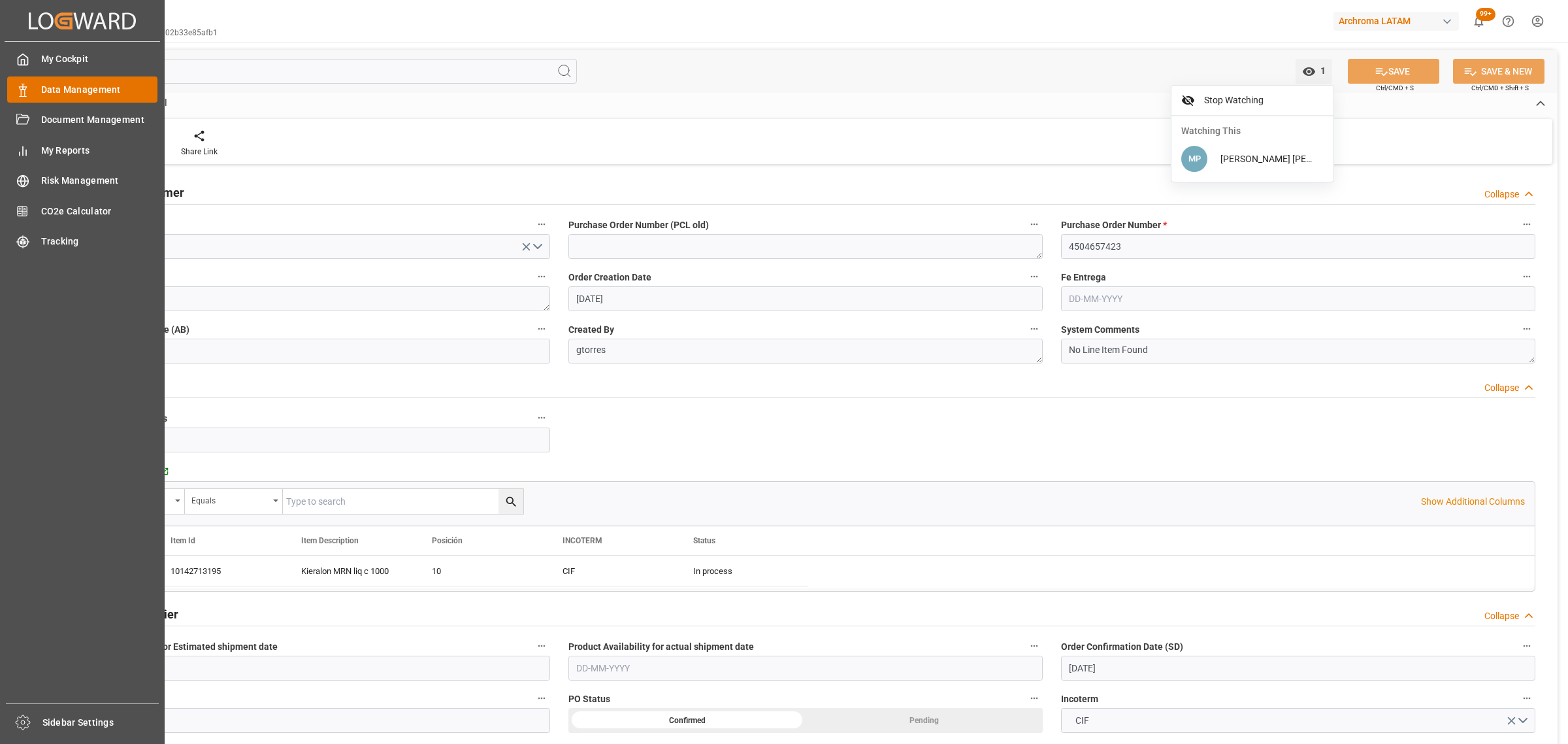
click at [56, 96] on div "Data Management Data Management" at bounding box center [83, 89] width 150 height 26
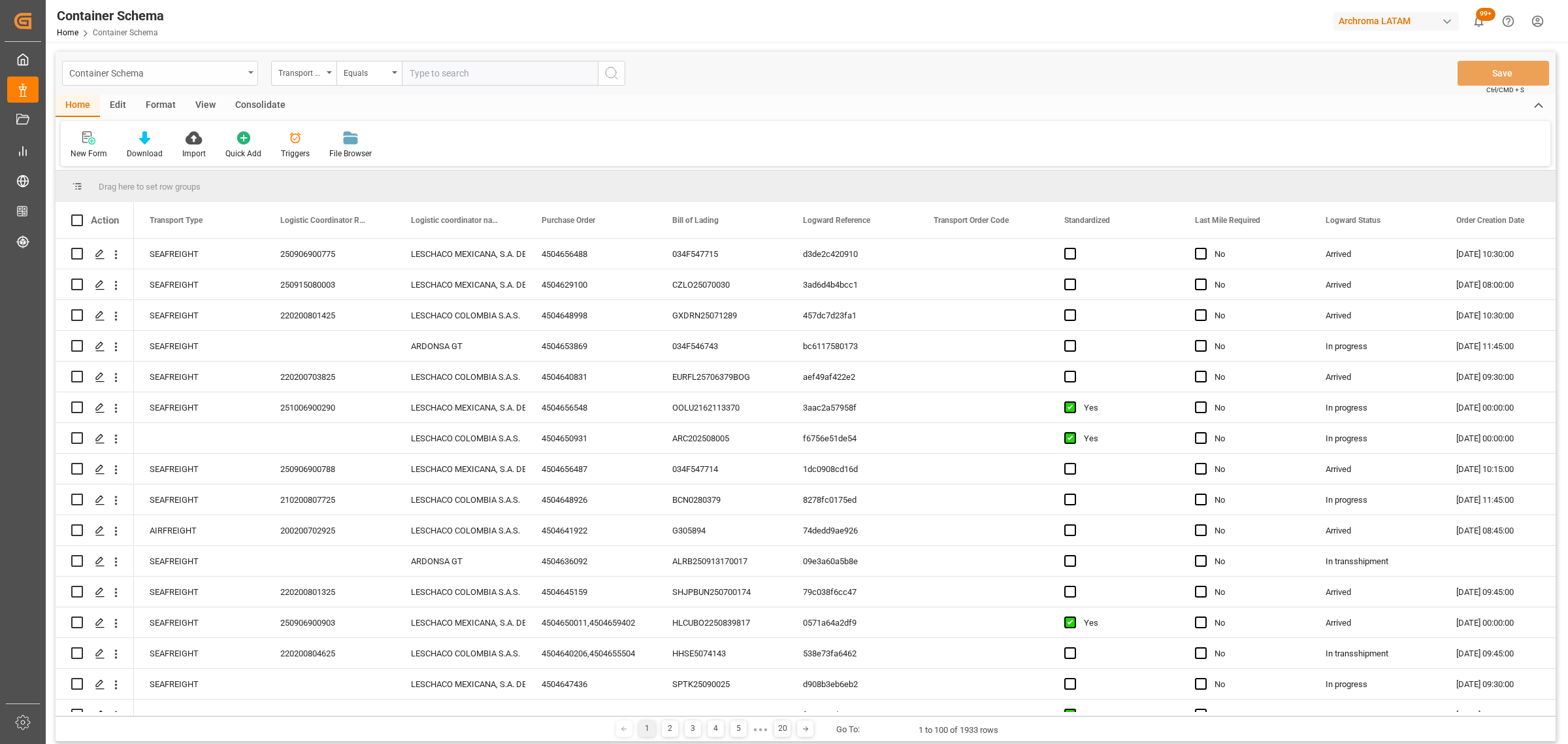
click at [224, 75] on div "Container Schema" at bounding box center [156, 73] width 174 height 17
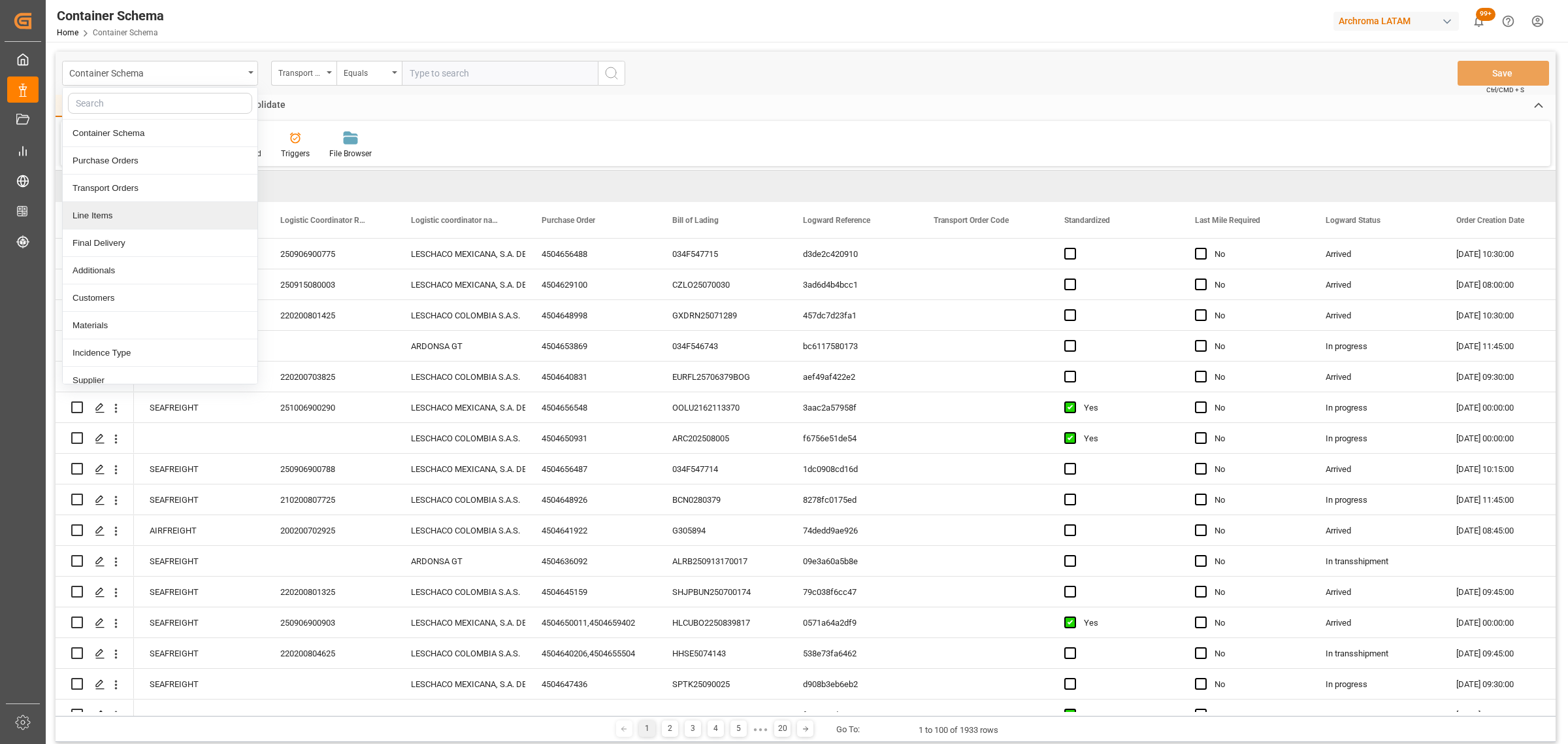
click at [125, 217] on div "Line Items" at bounding box center [159, 215] width 194 height 28
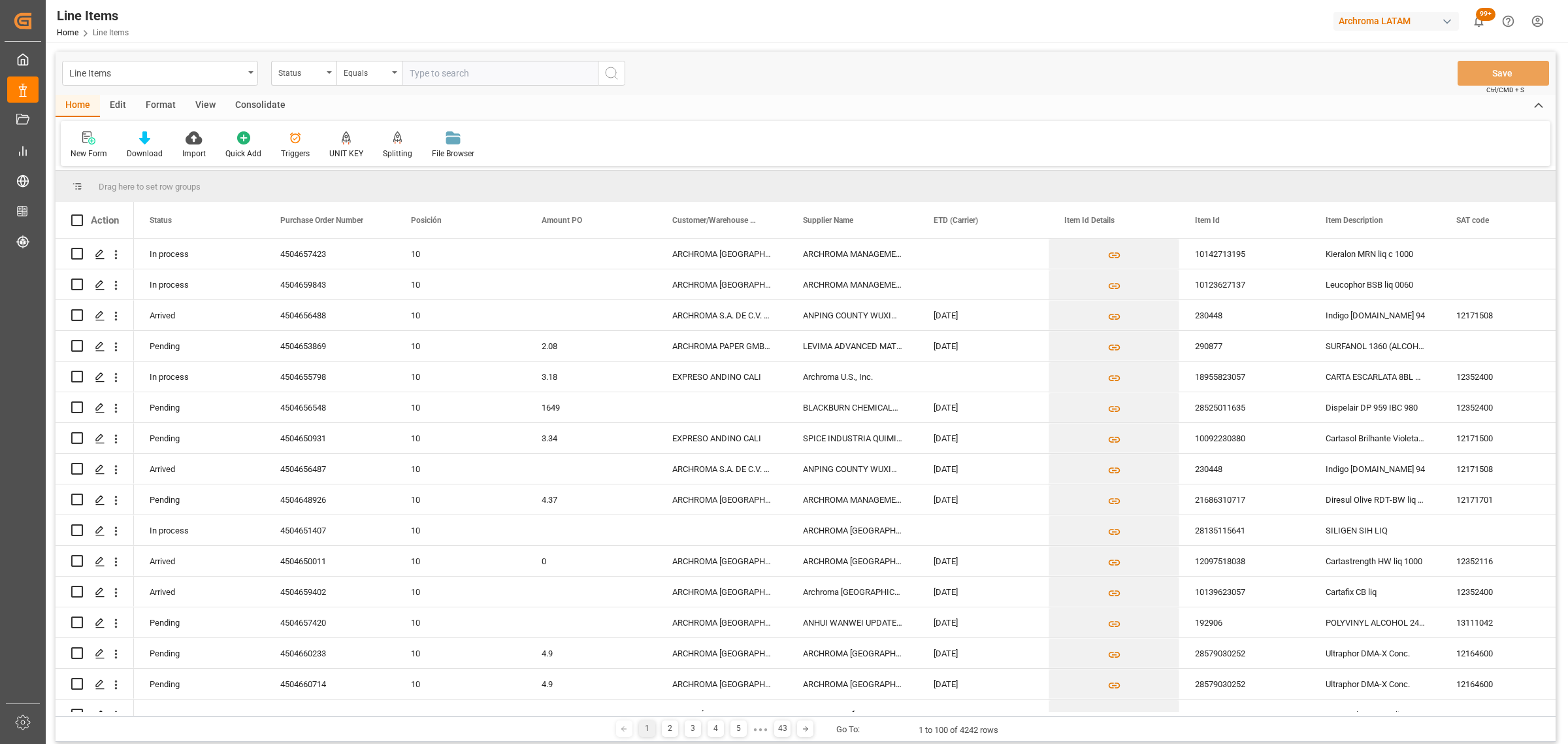
click at [298, 79] on div "Status" at bounding box center [304, 73] width 65 height 25
click at [359, 161] on div "Purchase Order Number" at bounding box center [369, 160] width 194 height 28
click at [358, 73] on div "Equals" at bounding box center [365, 72] width 44 height 15
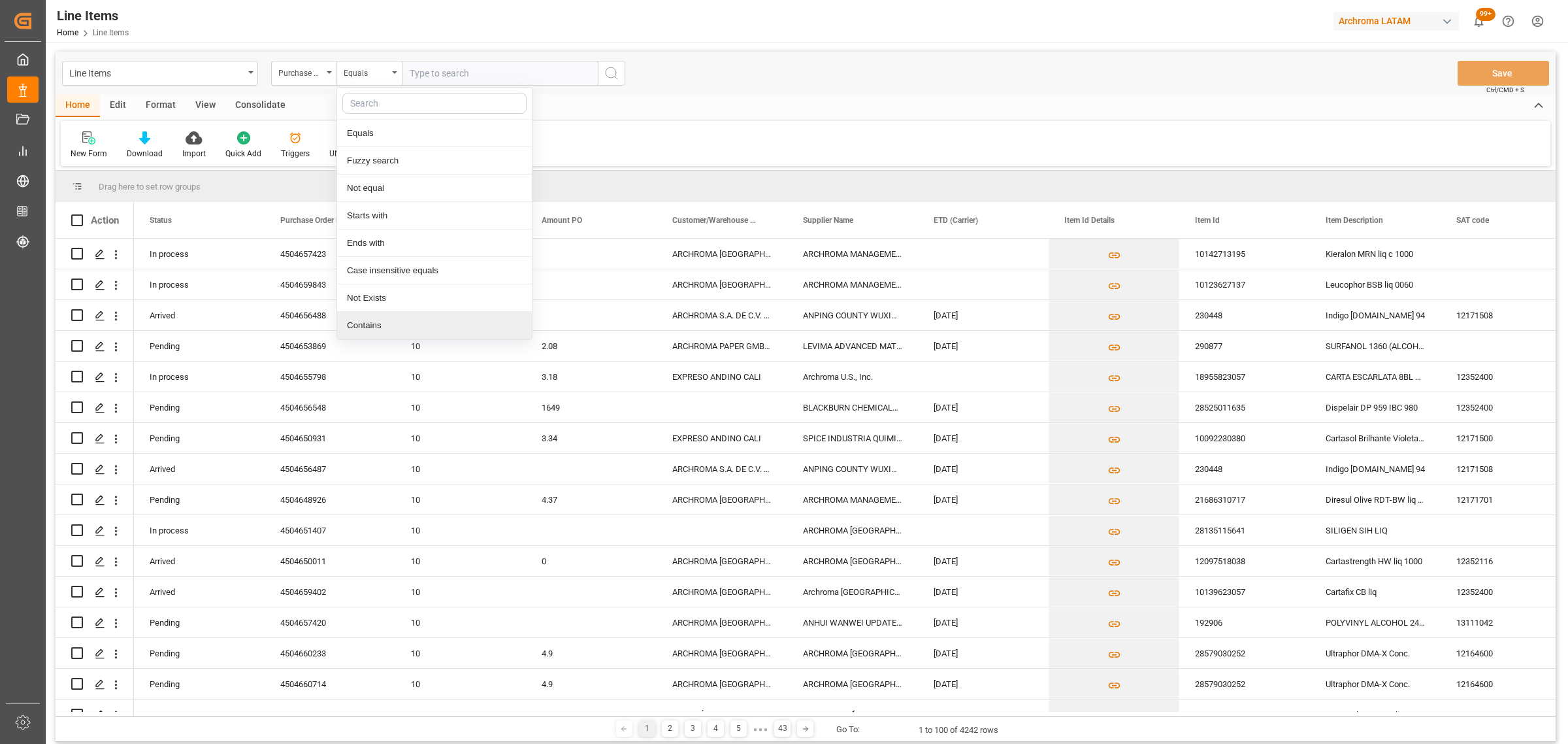
click at [392, 324] on div "Contains" at bounding box center [434, 325] width 194 height 28
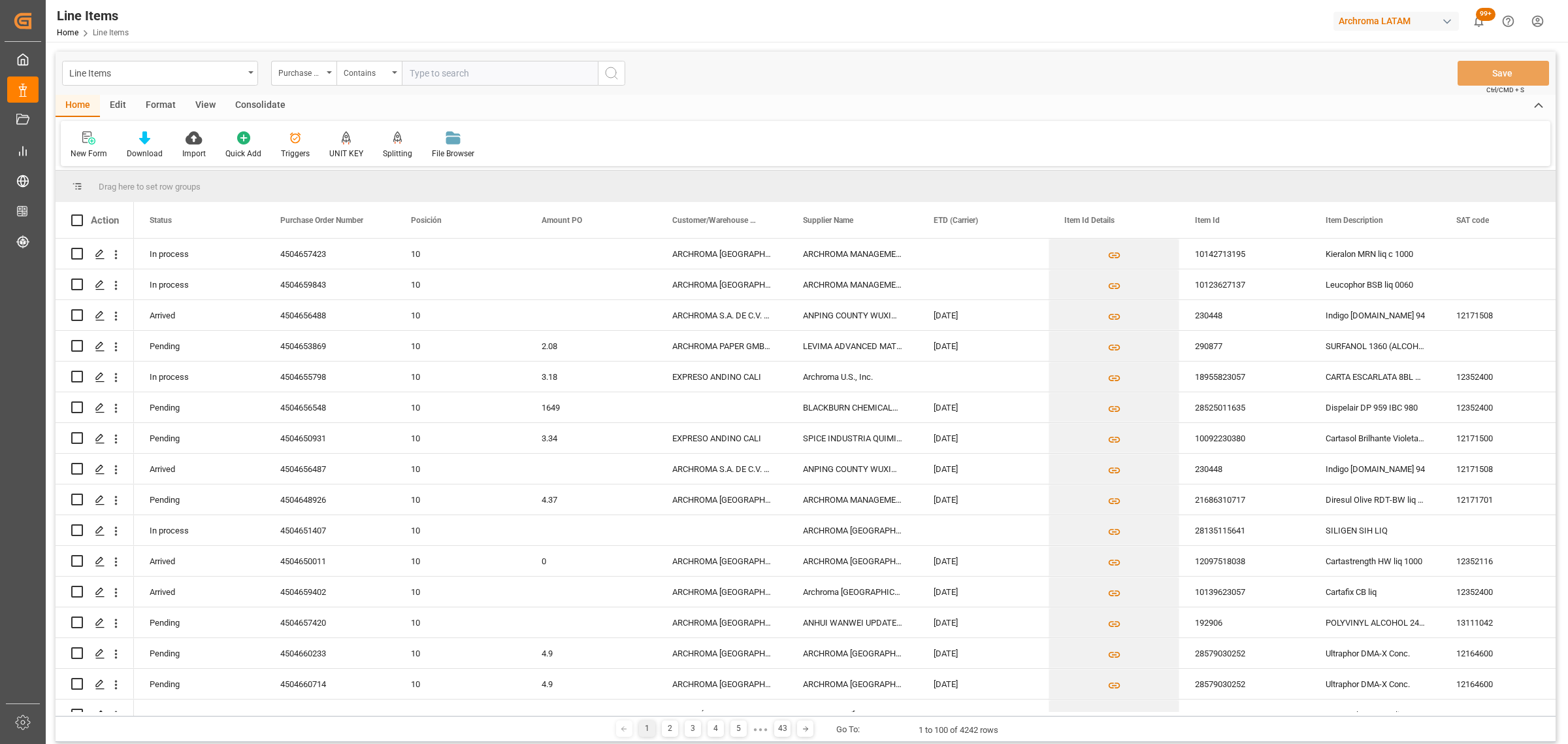
paste input "4504659843,4504657423"
type input "4504659843,4504657423"
click at [610, 80] on icon "search button" at bounding box center [611, 73] width 16 height 16
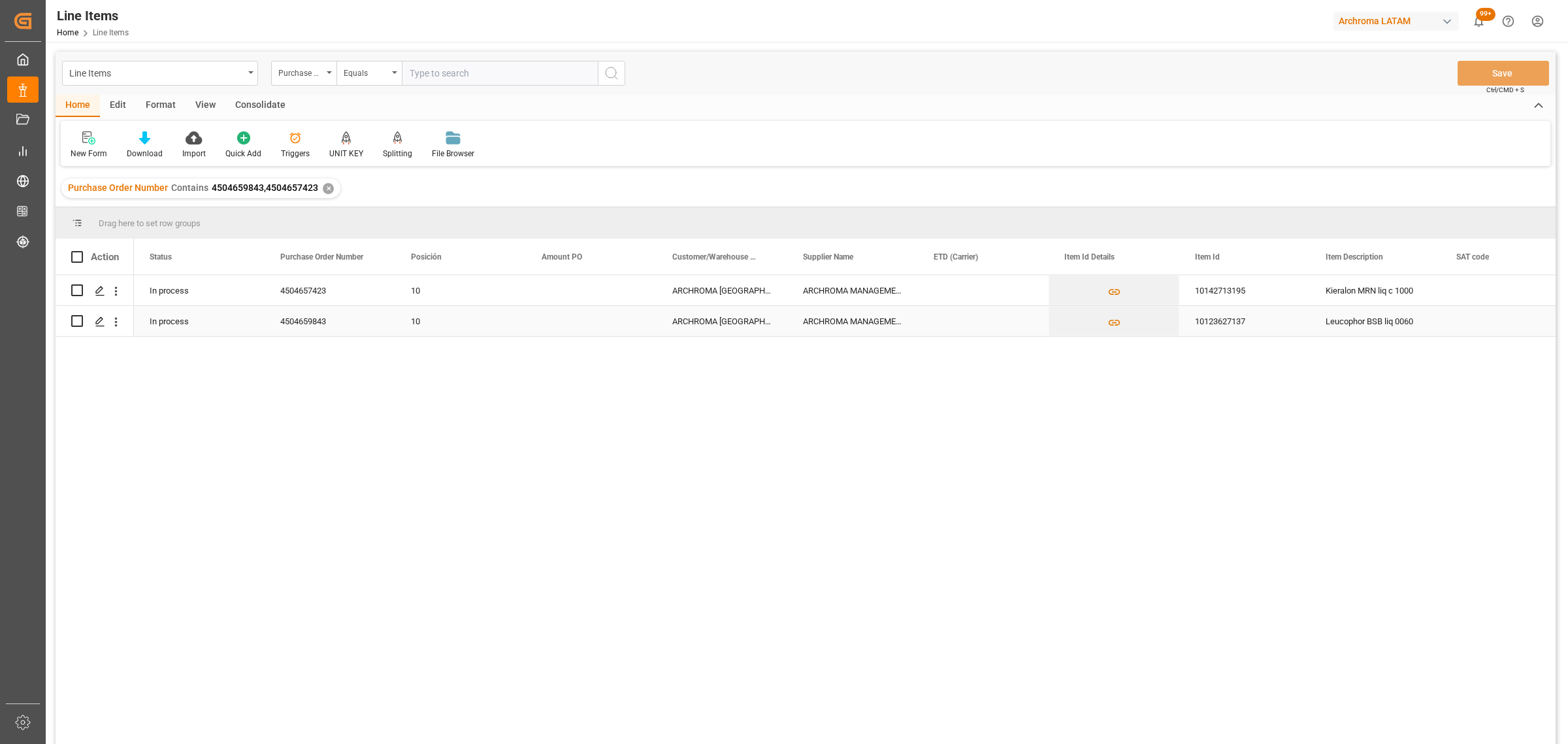
click at [562, 322] on div "Press SPACE to select this row." at bounding box center [591, 321] width 131 height 30
click at [562, 322] on input "Press SPACE to select this row." at bounding box center [591, 313] width 110 height 25
type input "3.57"
click at [733, 320] on div "ARCHROMA [GEOGRAPHIC_DATA] S.A" at bounding box center [721, 321] width 131 height 30
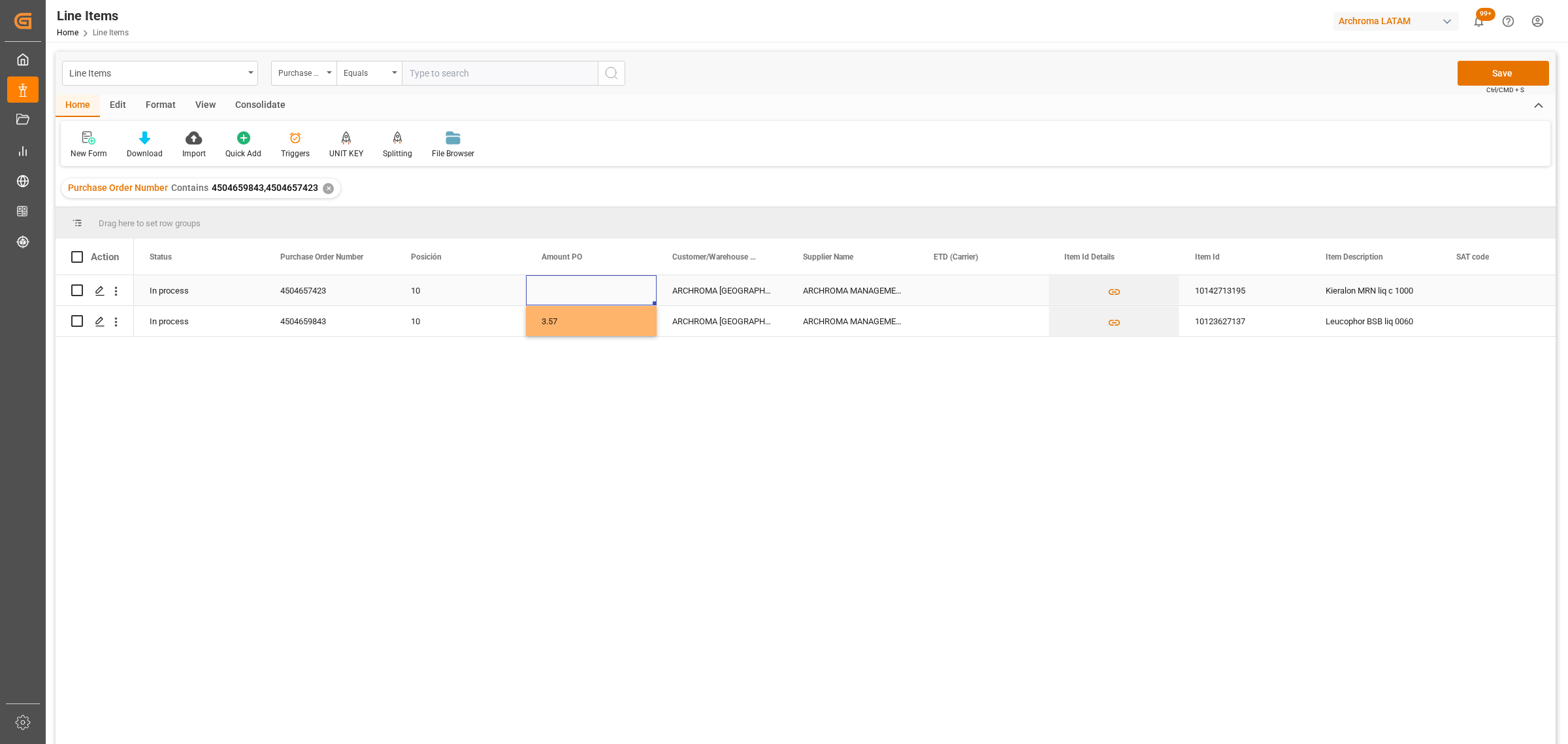
click at [575, 291] on div "Press SPACE to select this row." at bounding box center [591, 290] width 131 height 30
click at [575, 291] on input "Press SPACE to select this row." at bounding box center [591, 298] width 110 height 25
click at [573, 291] on input "Press SPACE to select this row." at bounding box center [591, 298] width 110 height 25
type input "3.94"
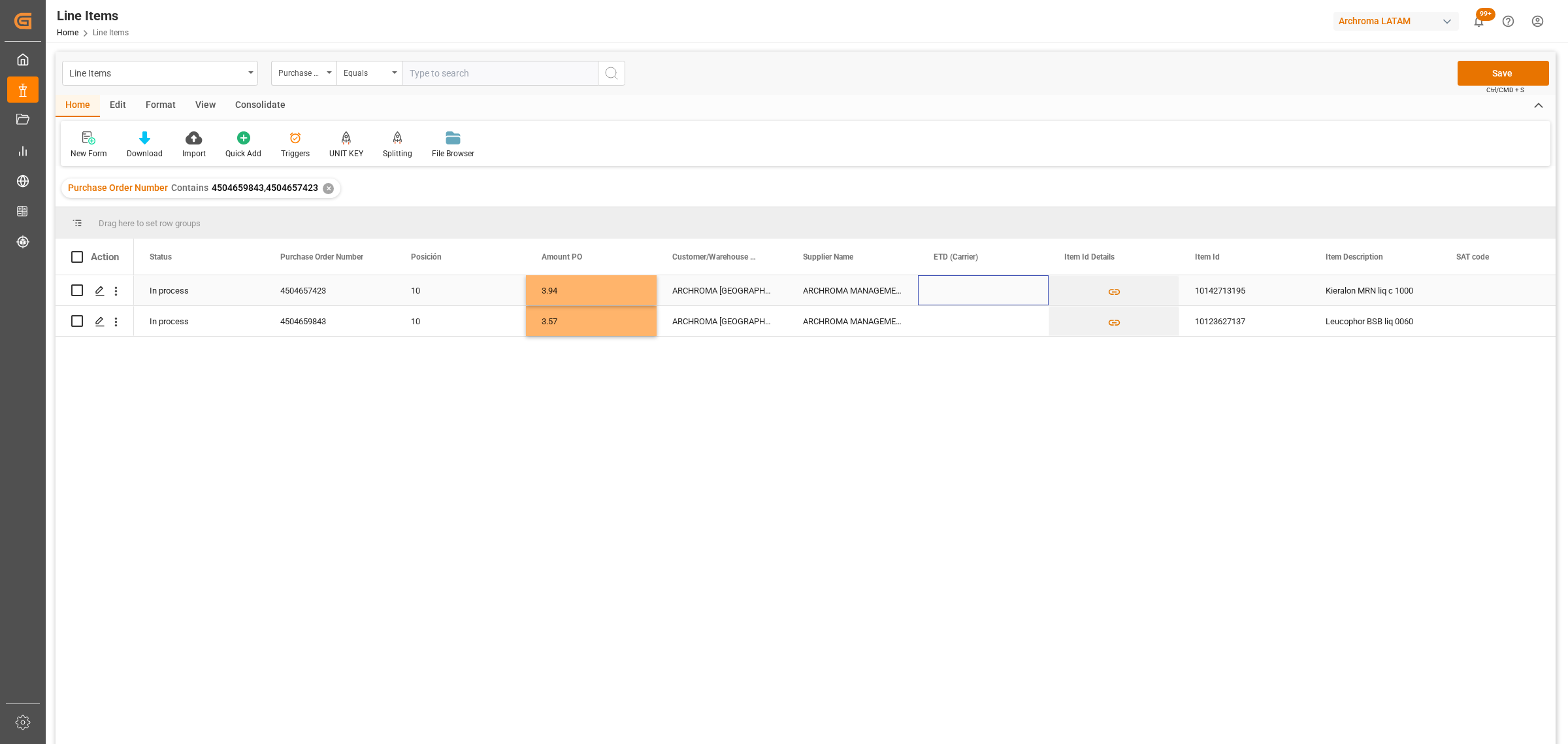
click at [935, 291] on div "Press SPACE to select this row." at bounding box center [983, 290] width 131 height 30
click at [969, 435] on span "16" at bounding box center [971, 434] width 8 height 9
type input "[DATE]"
click at [952, 324] on div "[DATE]" at bounding box center [983, 300] width 131 height 51
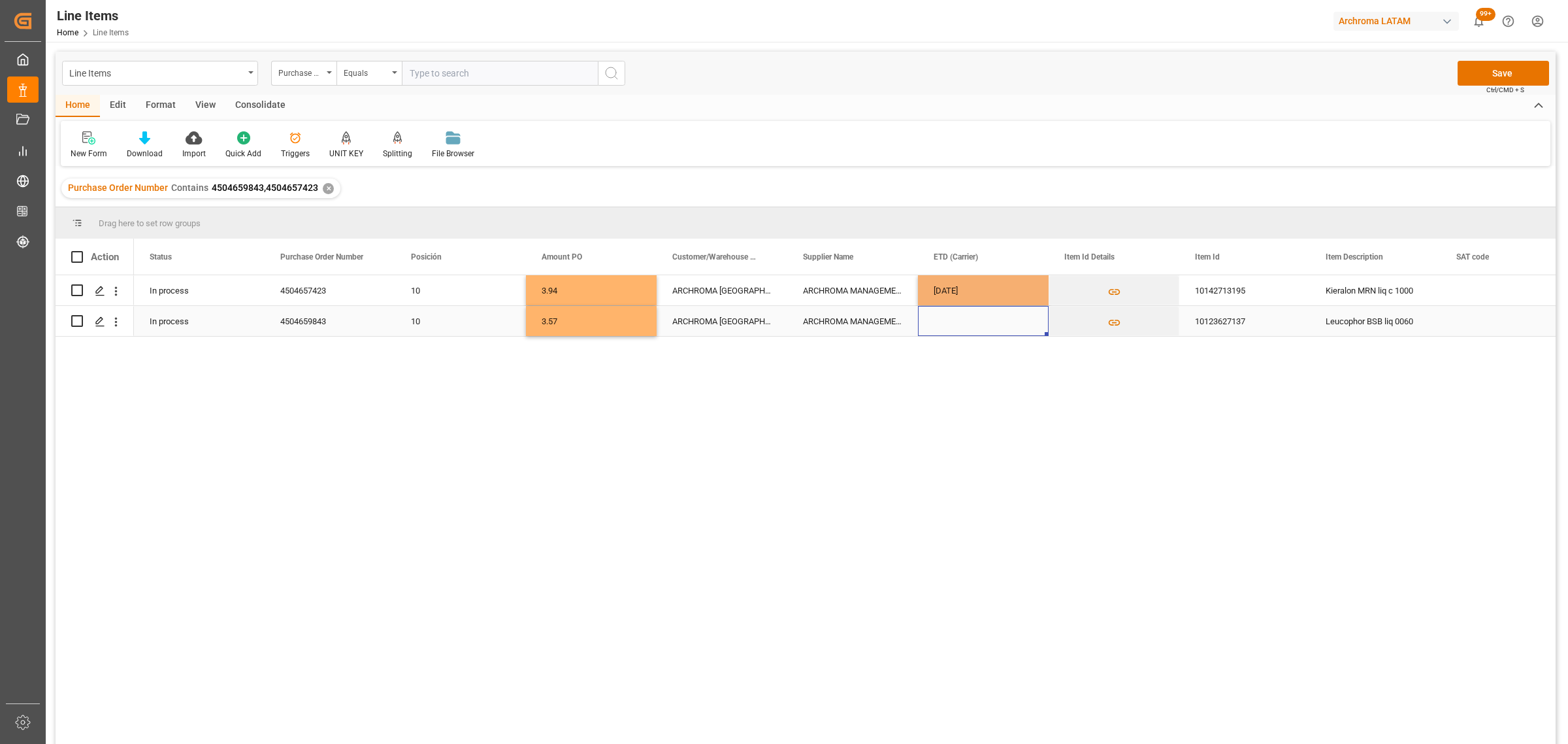
click at [951, 330] on div "Press SPACE to select this row." at bounding box center [983, 321] width 131 height 30
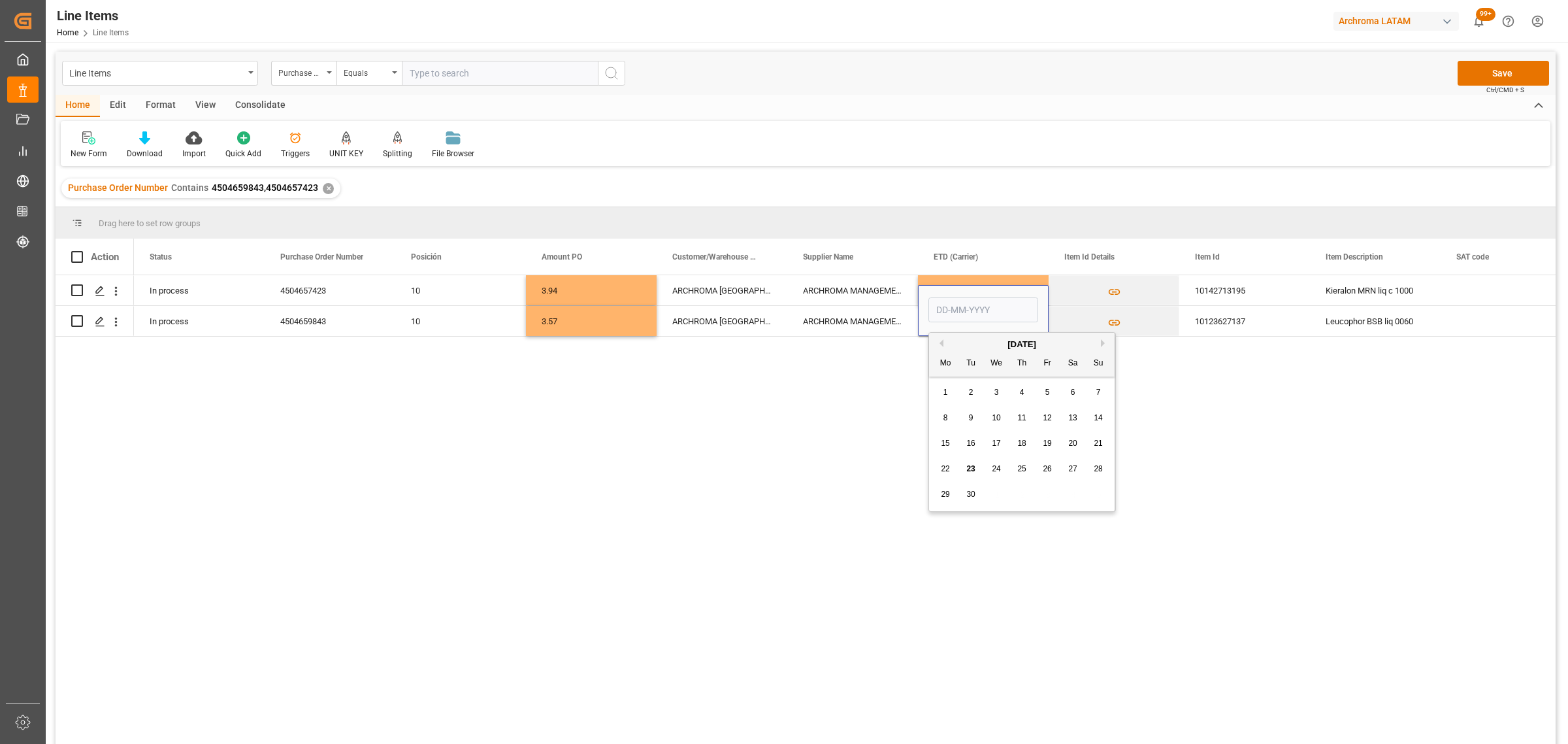
click at [967, 443] on span "16" at bounding box center [971, 443] width 8 height 9
type input "[DATE]"
click at [864, 291] on div "ARCHROMA MANAGEMENT GMBH" at bounding box center [852, 290] width 131 height 30
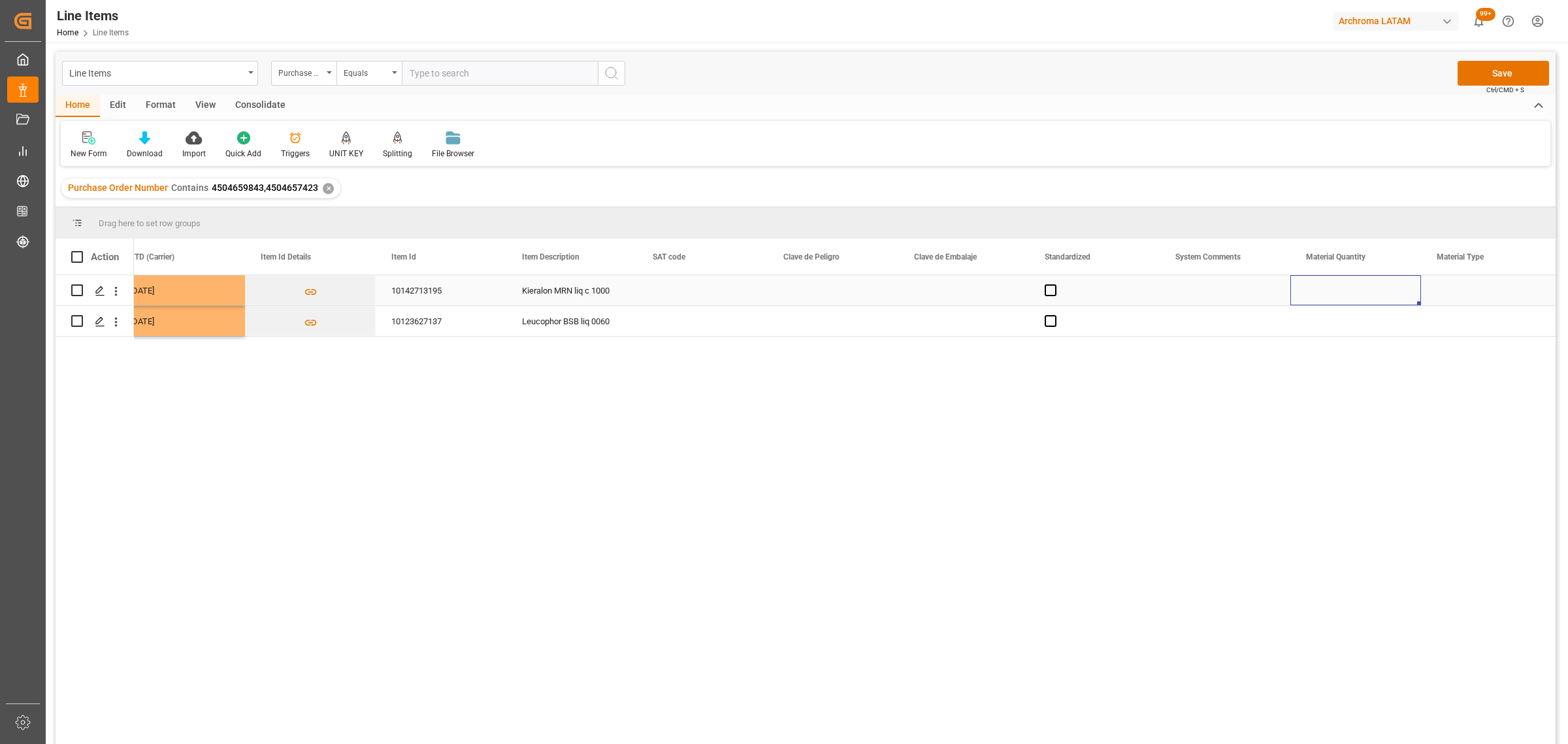
click at [1360, 293] on div "Press SPACE to select this row." at bounding box center [1355, 290] width 131 height 30
click at [1357, 294] on input "Press SPACE to select this row." at bounding box center [1356, 298] width 110 height 25
type input "3"
click at [1327, 324] on div "Press SPACE to select this row." at bounding box center [1355, 321] width 131 height 30
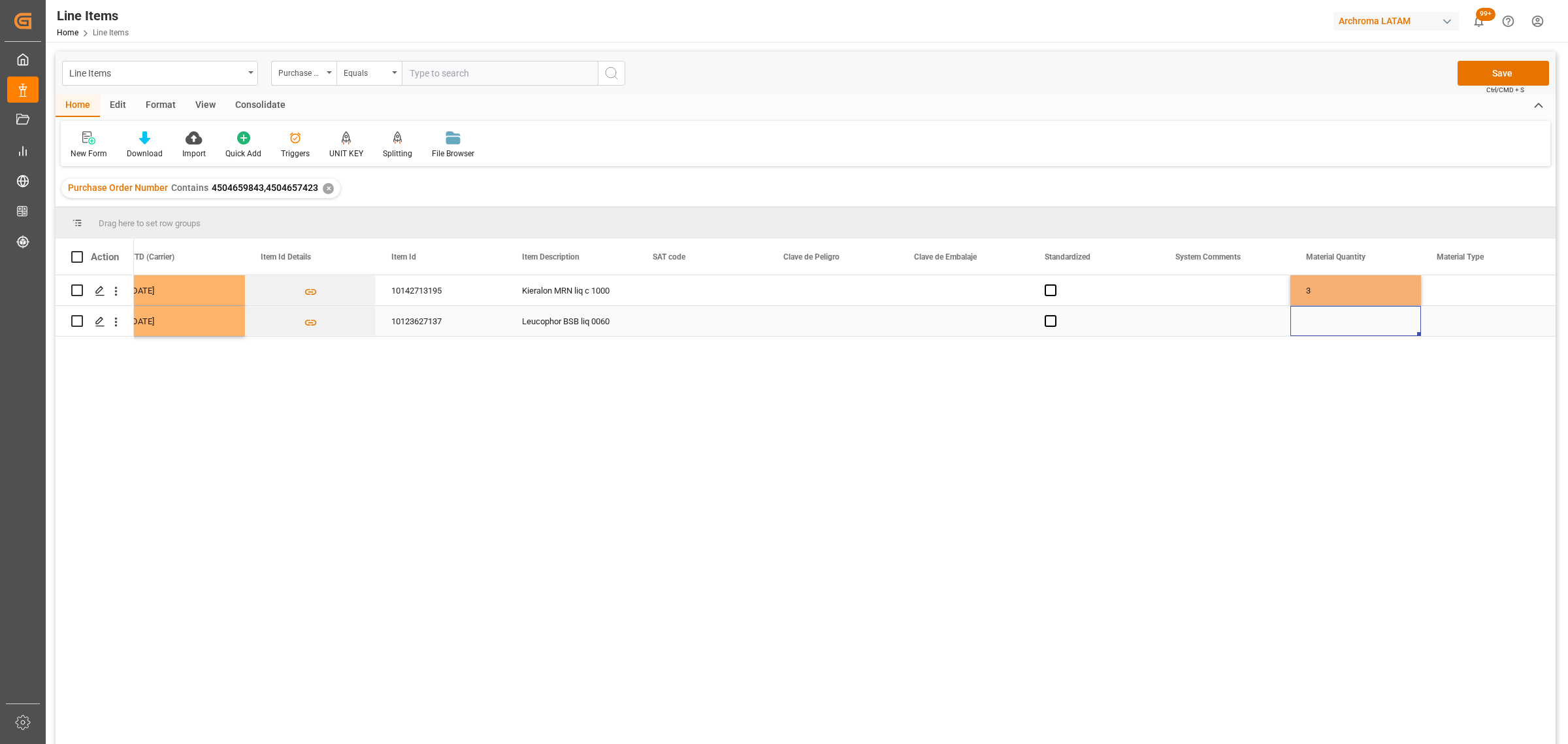
click at [1327, 324] on div "Press SPACE to select this row." at bounding box center [1355, 321] width 131 height 30
click at [1329, 314] on input "Press SPACE to select this row." at bounding box center [1356, 313] width 110 height 25
type input "4"
click at [1448, 291] on div "Press SPACE to select this row." at bounding box center [1486, 290] width 131 height 30
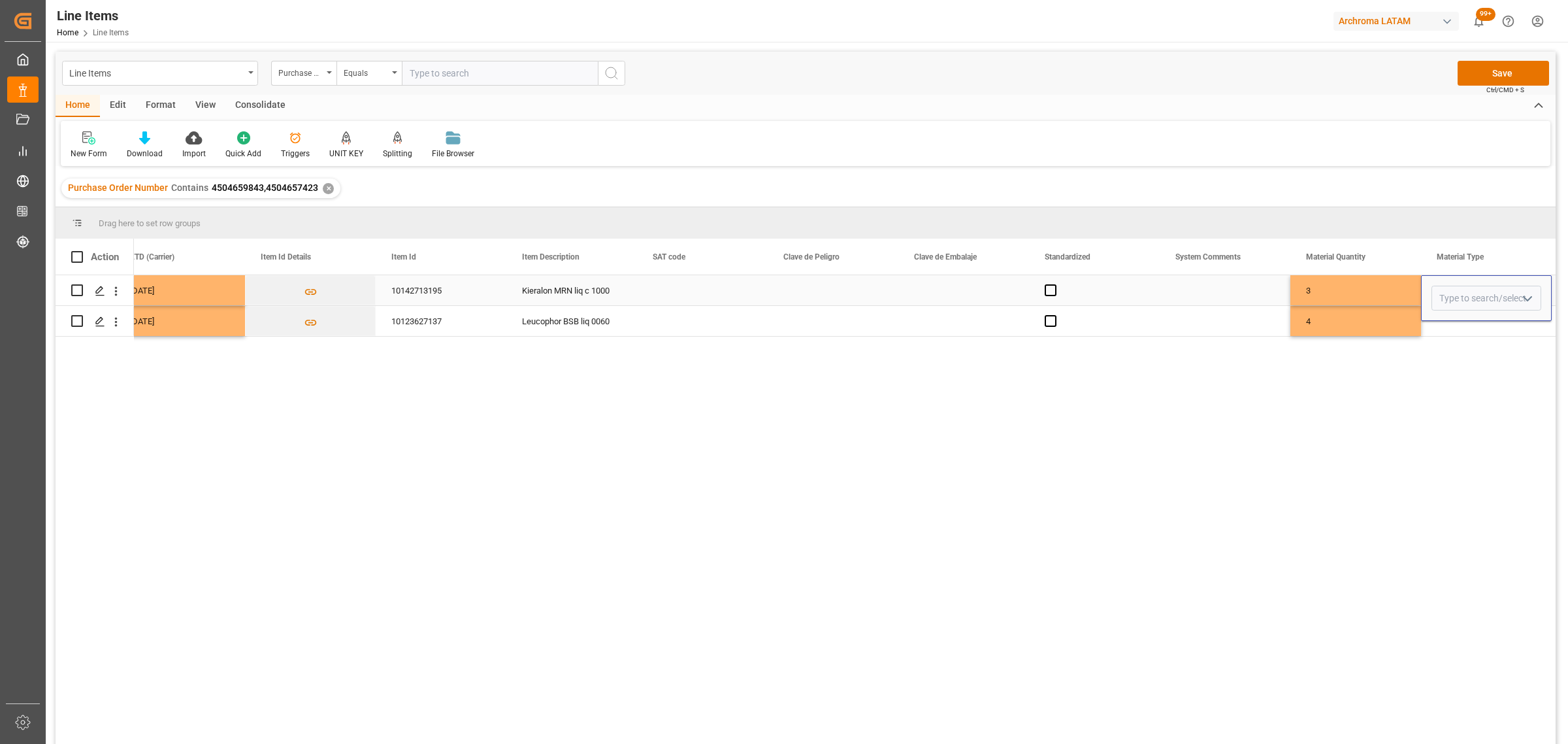
click at [1527, 298] on icon "open menu" at bounding box center [1527, 299] width 16 height 16
click at [1463, 516] on div "IBC" at bounding box center [1487, 518] width 108 height 46
type input "IBC"
click at [1464, 325] on div "Press SPACE to select this row." at bounding box center [1486, 321] width 131 height 30
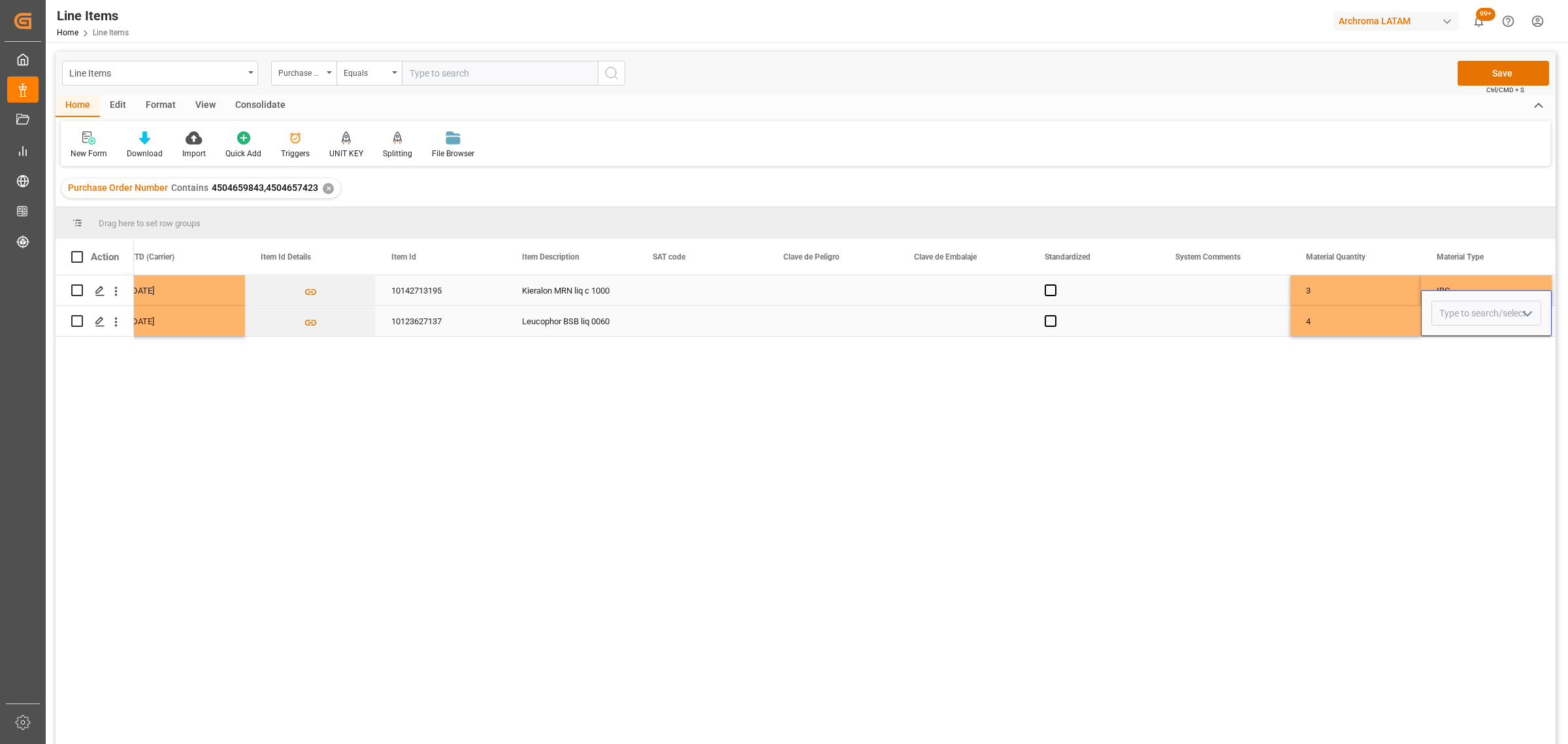
click at [1521, 315] on icon "open menu" at bounding box center [1527, 314] width 16 height 16
click at [1500, 508] on div "BIG BAG" at bounding box center [1487, 510] width 108 height 46
type input "BIG BAG"
click at [1385, 312] on div "4" at bounding box center [1355, 321] width 131 height 30
click at [1495, 327] on div "BIG BAG" at bounding box center [1486, 321] width 99 height 30
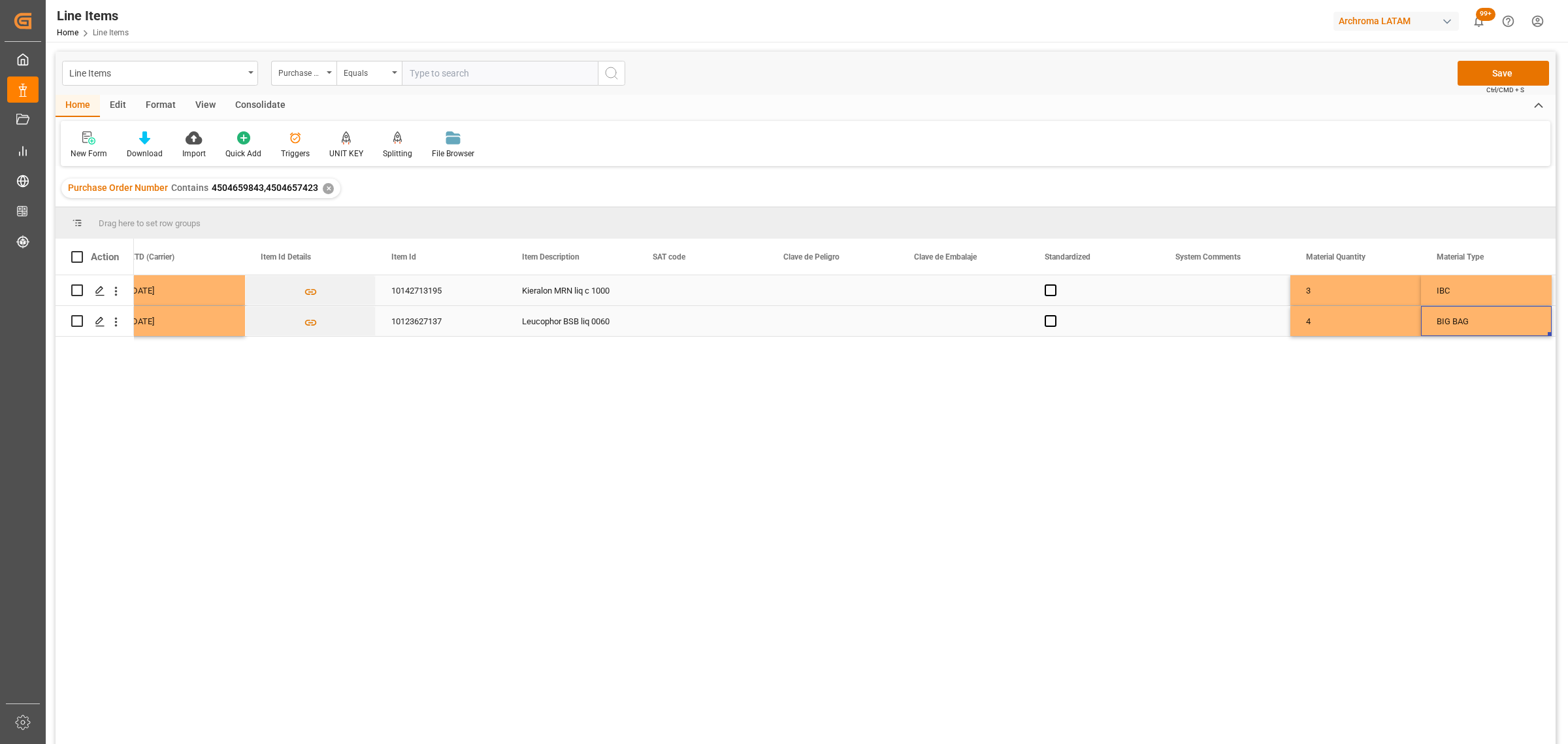
click at [1495, 327] on div "BIG BAG" at bounding box center [1486, 321] width 99 height 30
click at [1530, 312] on polyline "open menu" at bounding box center [1527, 314] width 8 height 4
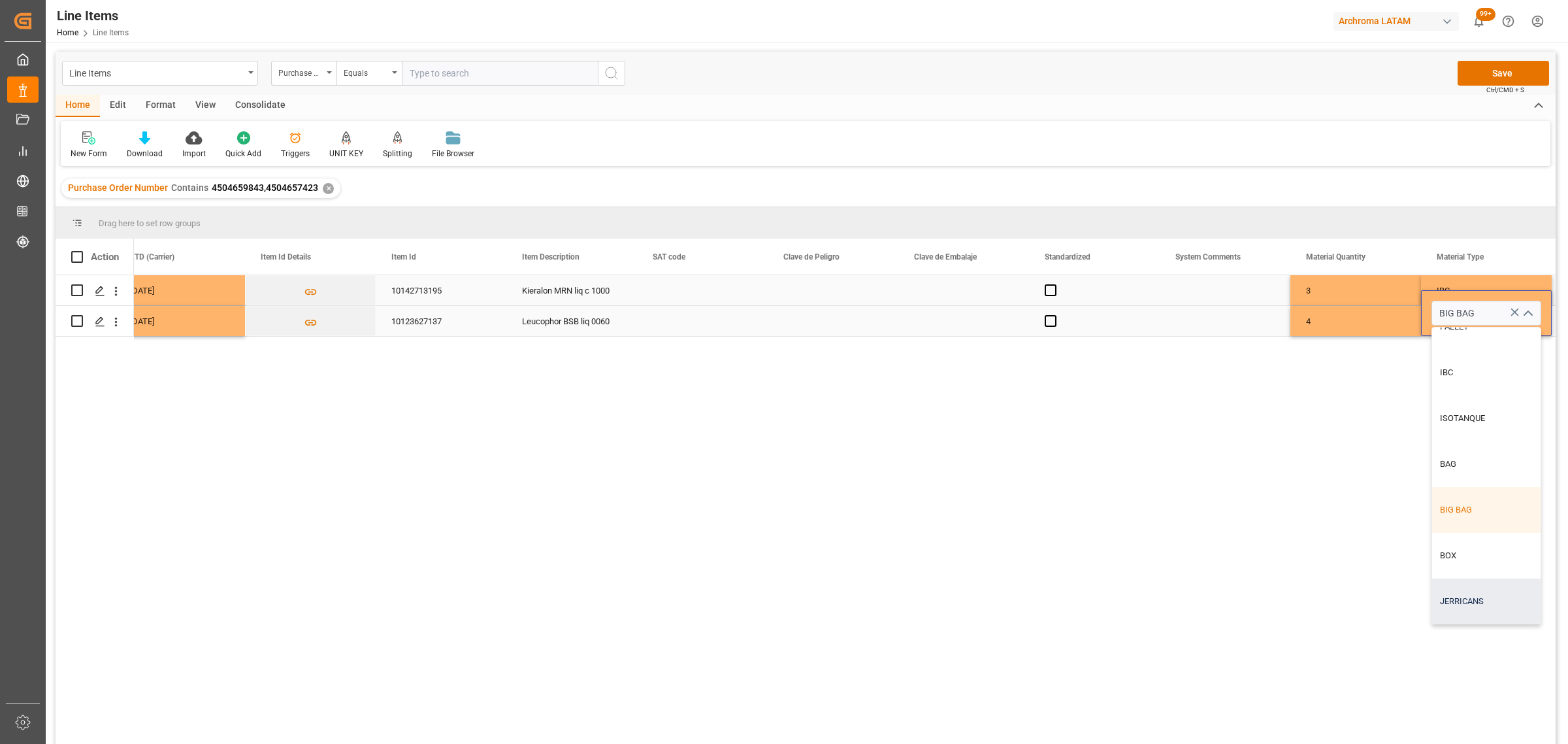
click at [1485, 596] on div "JERRICANS" at bounding box center [1487, 601] width 108 height 46
type input "JERRICANS"
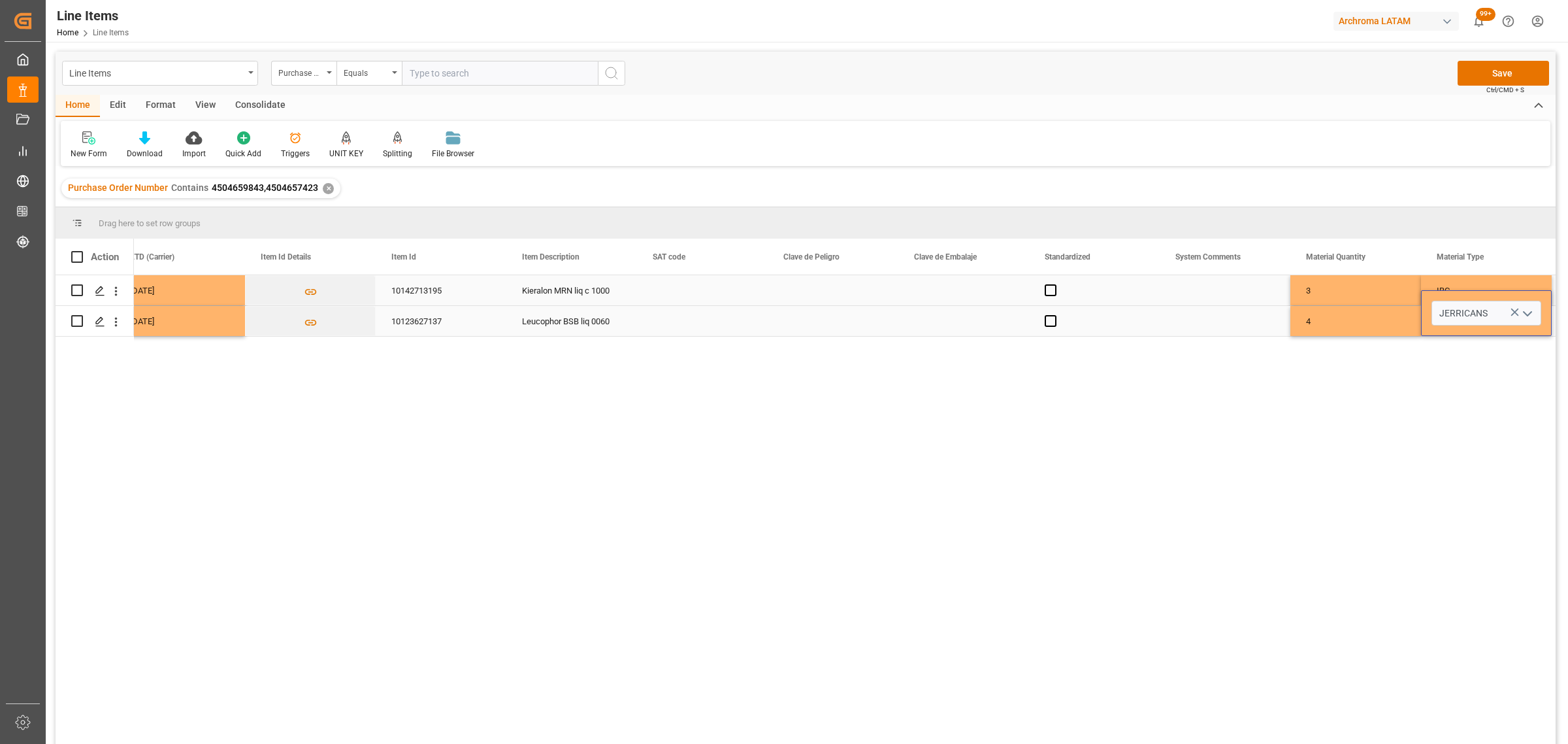
click at [1390, 324] on div "4" at bounding box center [1355, 321] width 131 height 30
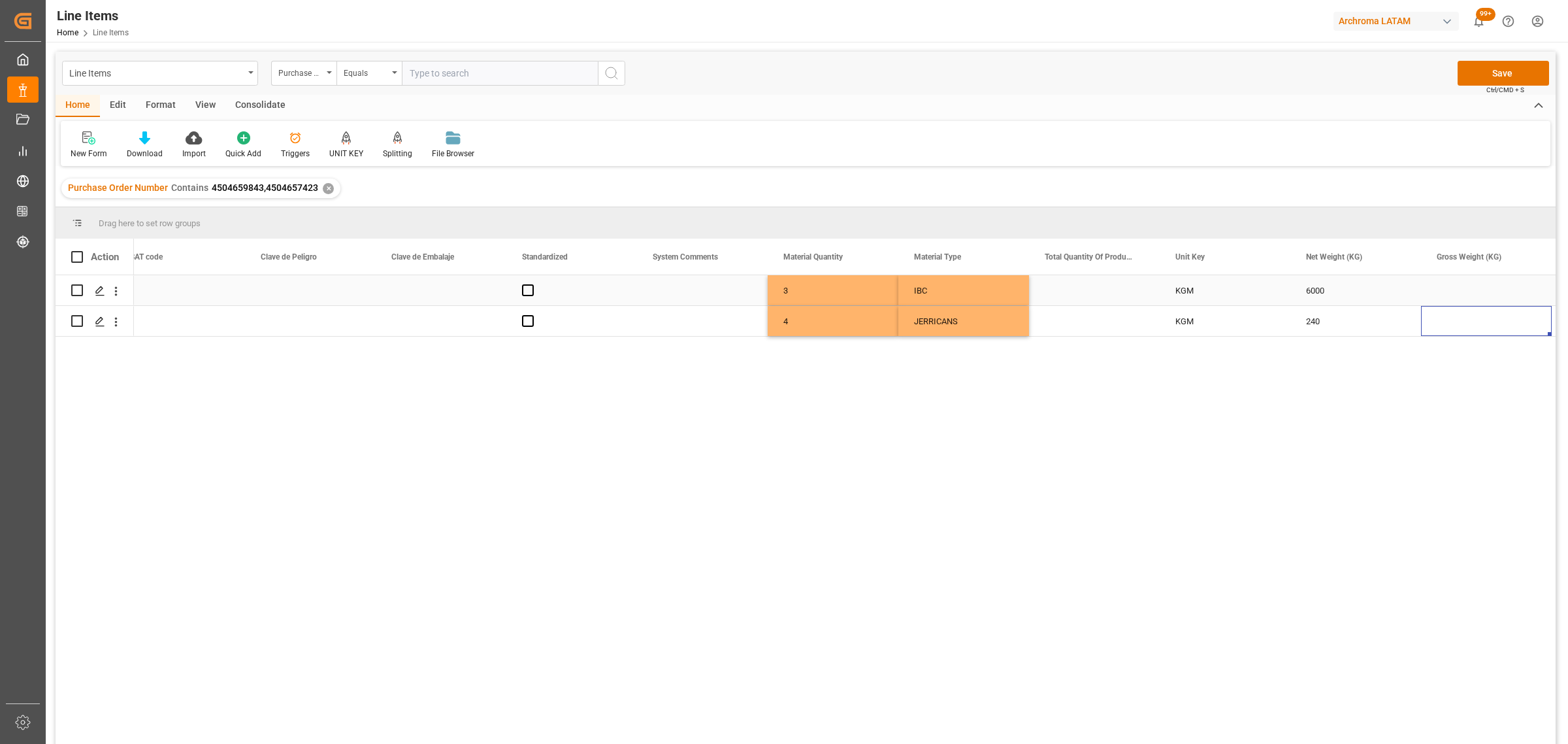
click at [1455, 294] on div "Press SPACE to select this row." at bounding box center [1486, 290] width 131 height 30
click at [1455, 294] on input "Press SPACE to select this row." at bounding box center [1487, 298] width 110 height 25
type input "3192"
click at [1356, 325] on div "240" at bounding box center [1355, 321] width 131 height 30
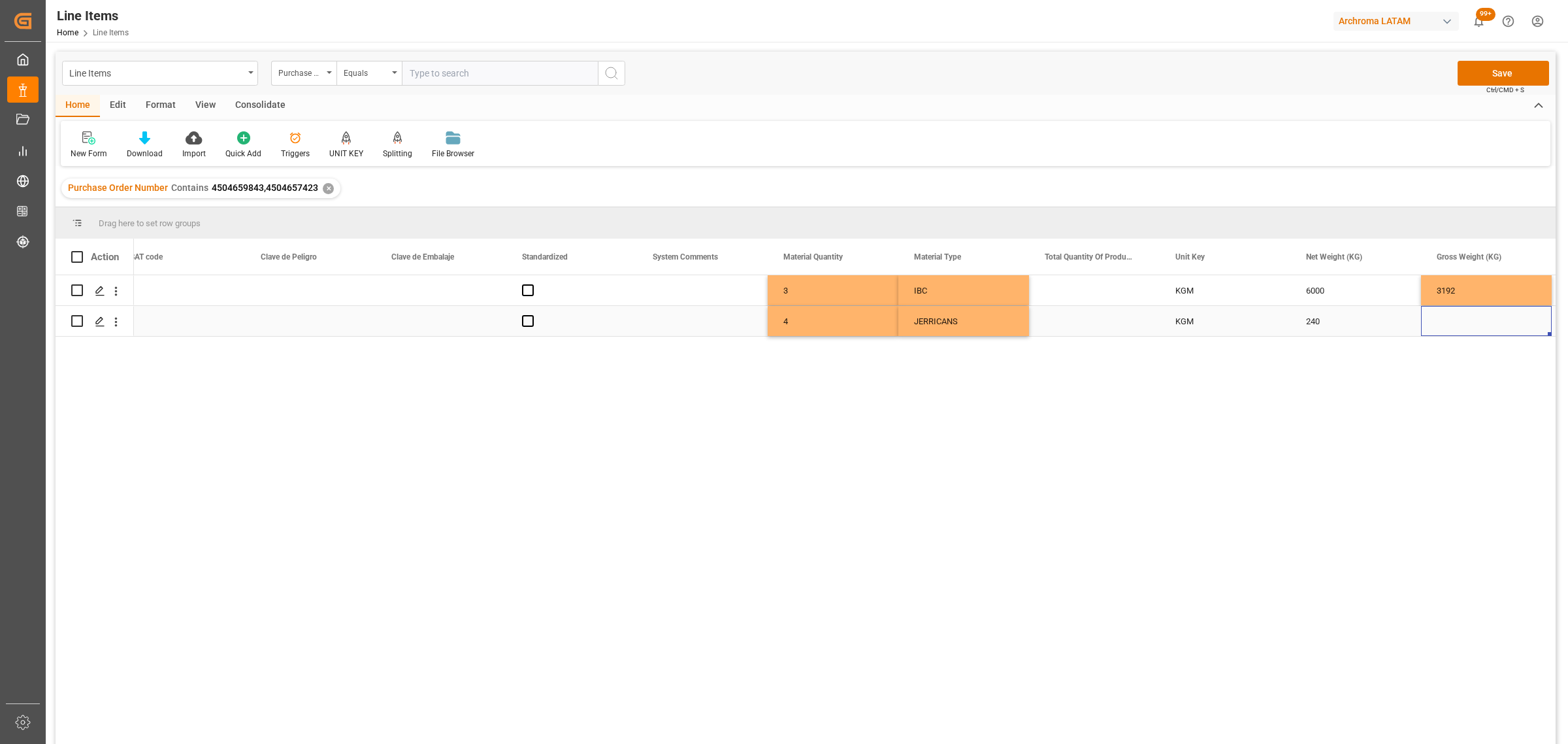
click at [1435, 321] on div "Press SPACE to select this row." at bounding box center [1486, 321] width 131 height 30
click at [1435, 321] on input "Press SPACE to select this row." at bounding box center [1487, 313] width 110 height 25
type input "250.080"
click at [1410, 322] on div "240" at bounding box center [1355, 321] width 131 height 30
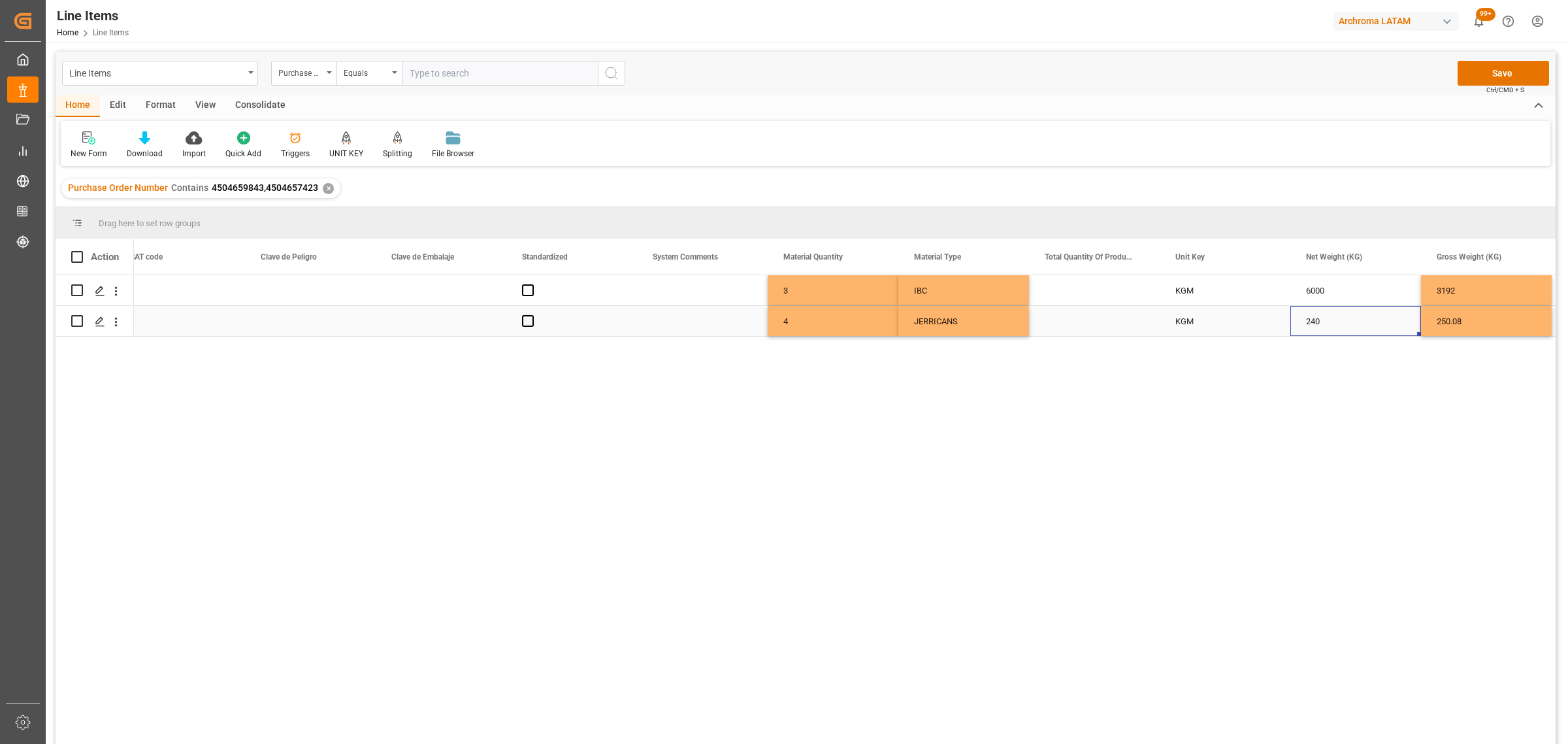
click at [1450, 317] on div "250.08" at bounding box center [1486, 321] width 131 height 30
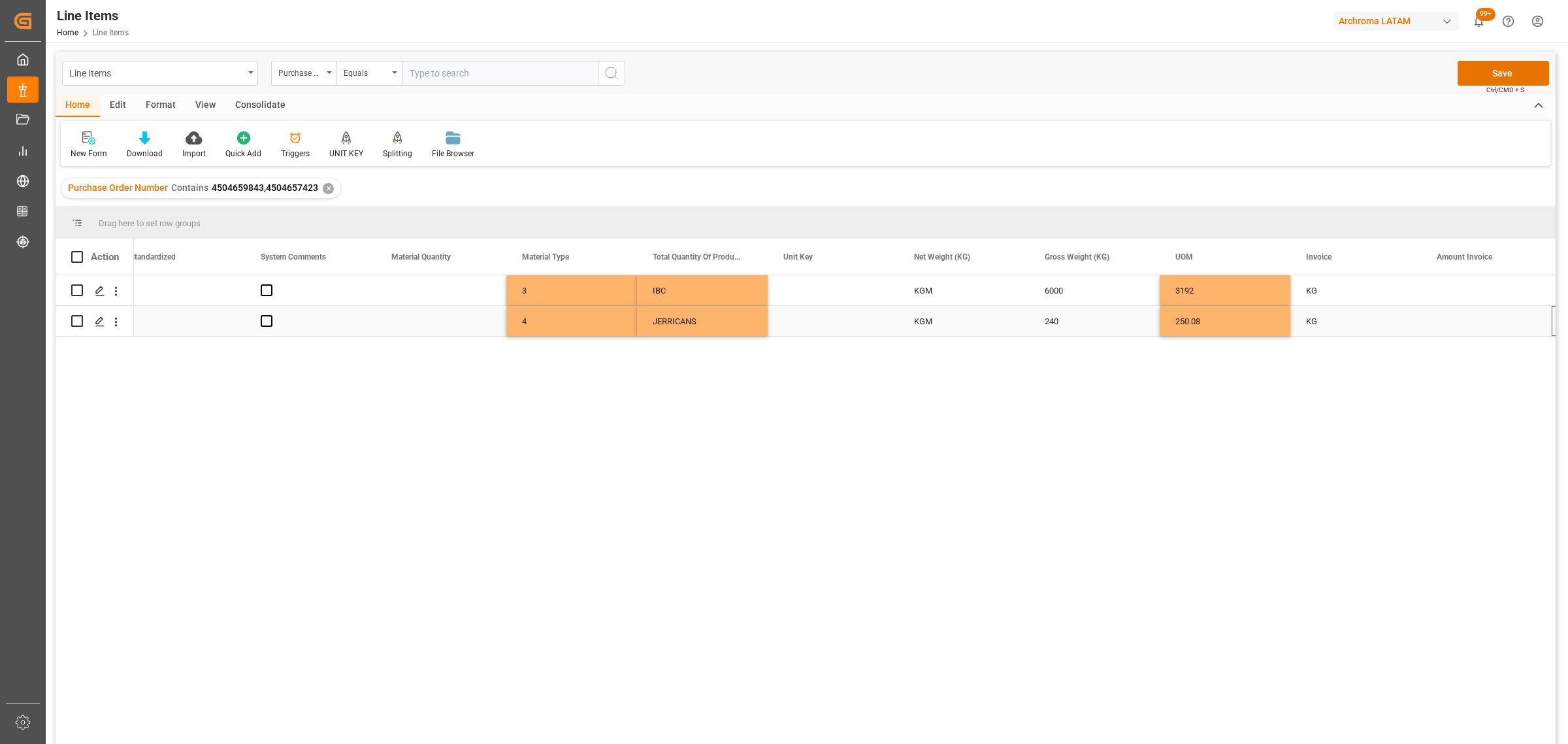
scroll to position [0, 1719]
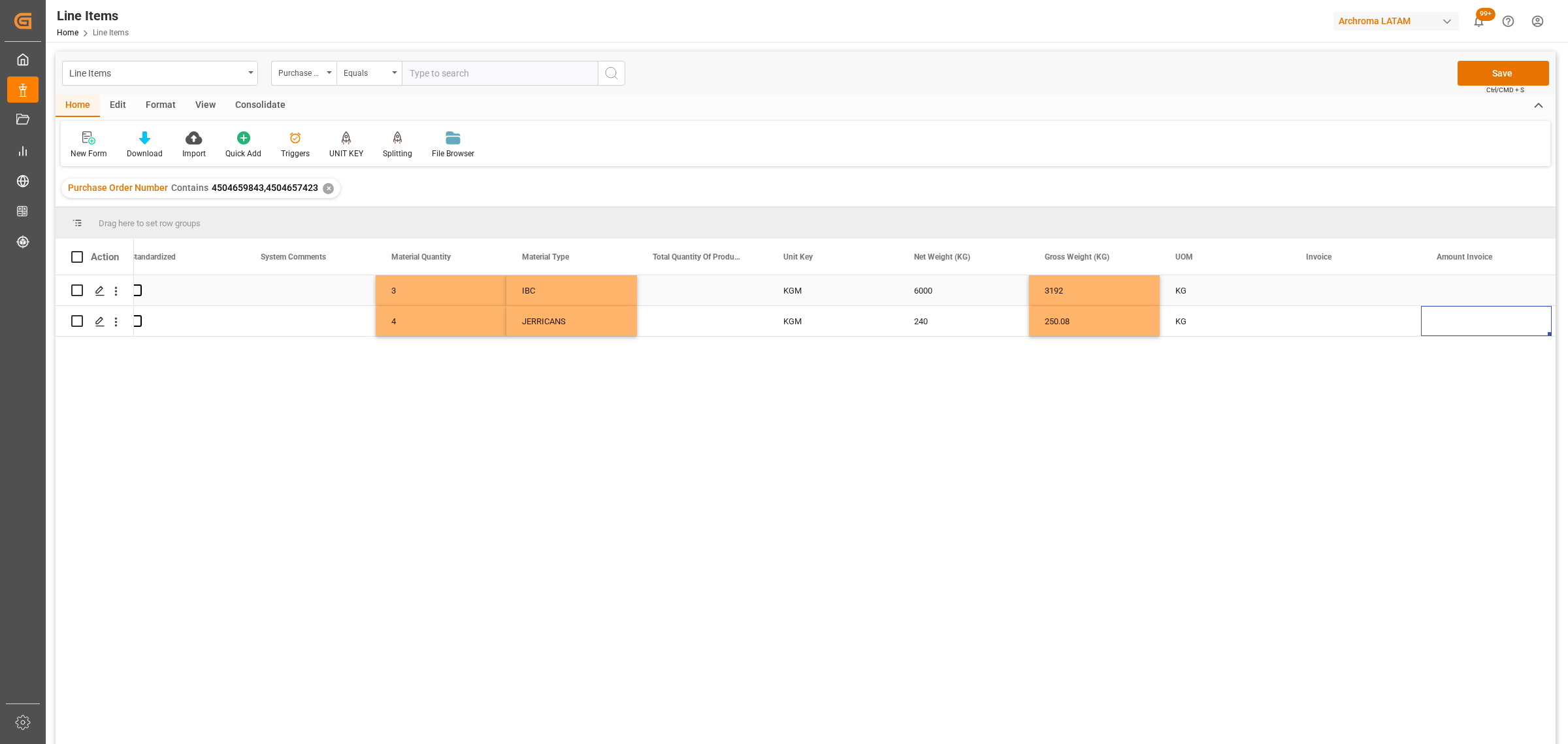
click at [1285, 283] on div "KG" at bounding box center [1225, 290] width 131 height 30
click at [1289, 283] on div "KG" at bounding box center [1225, 290] width 131 height 30
click at [1333, 285] on div "Press SPACE to select this row." at bounding box center [1355, 290] width 131 height 30
click at [1333, 285] on div "Press SPACE to select this row." at bounding box center [1355, 298] width 131 height 46
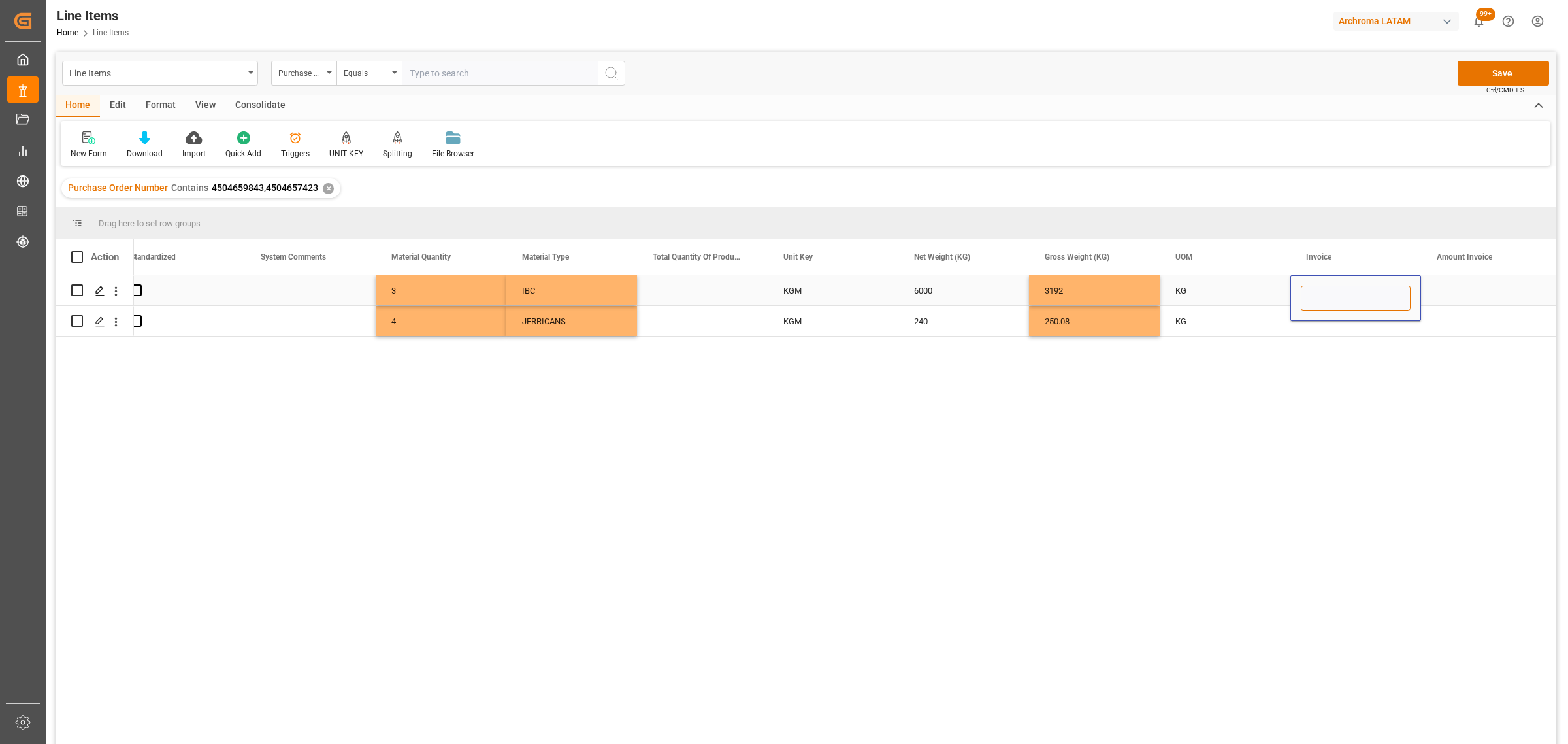
click at [1319, 299] on input "Press SPACE to select this row." at bounding box center [1356, 298] width 110 height 25
click at [1336, 304] on input "Press SPACE to select this row." at bounding box center [1356, 298] width 110 height 25
paste input "9539102812"
type input "9539102812"
click at [1348, 324] on div "Press SPACE to select this row." at bounding box center [1355, 321] width 131 height 30
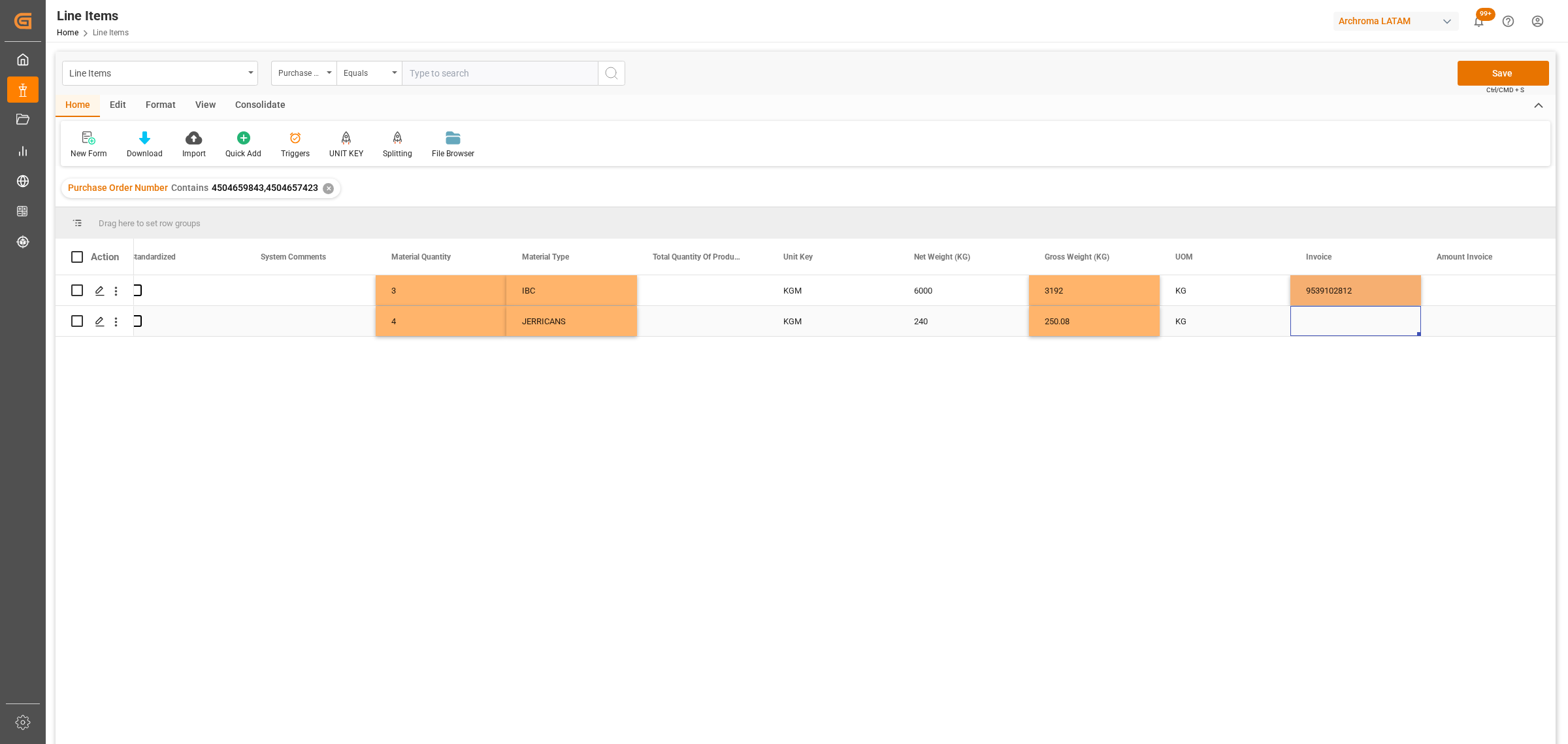
click at [1347, 324] on div "Press SPACE to select this row." at bounding box center [1355, 321] width 131 height 30
click at [1345, 320] on input "Press SPACE to select this row." at bounding box center [1356, 313] width 110 height 25
paste input "9539102812"
type input "9539102812"
click at [1455, 285] on div "Press SPACE to select this row." at bounding box center [1486, 290] width 131 height 30
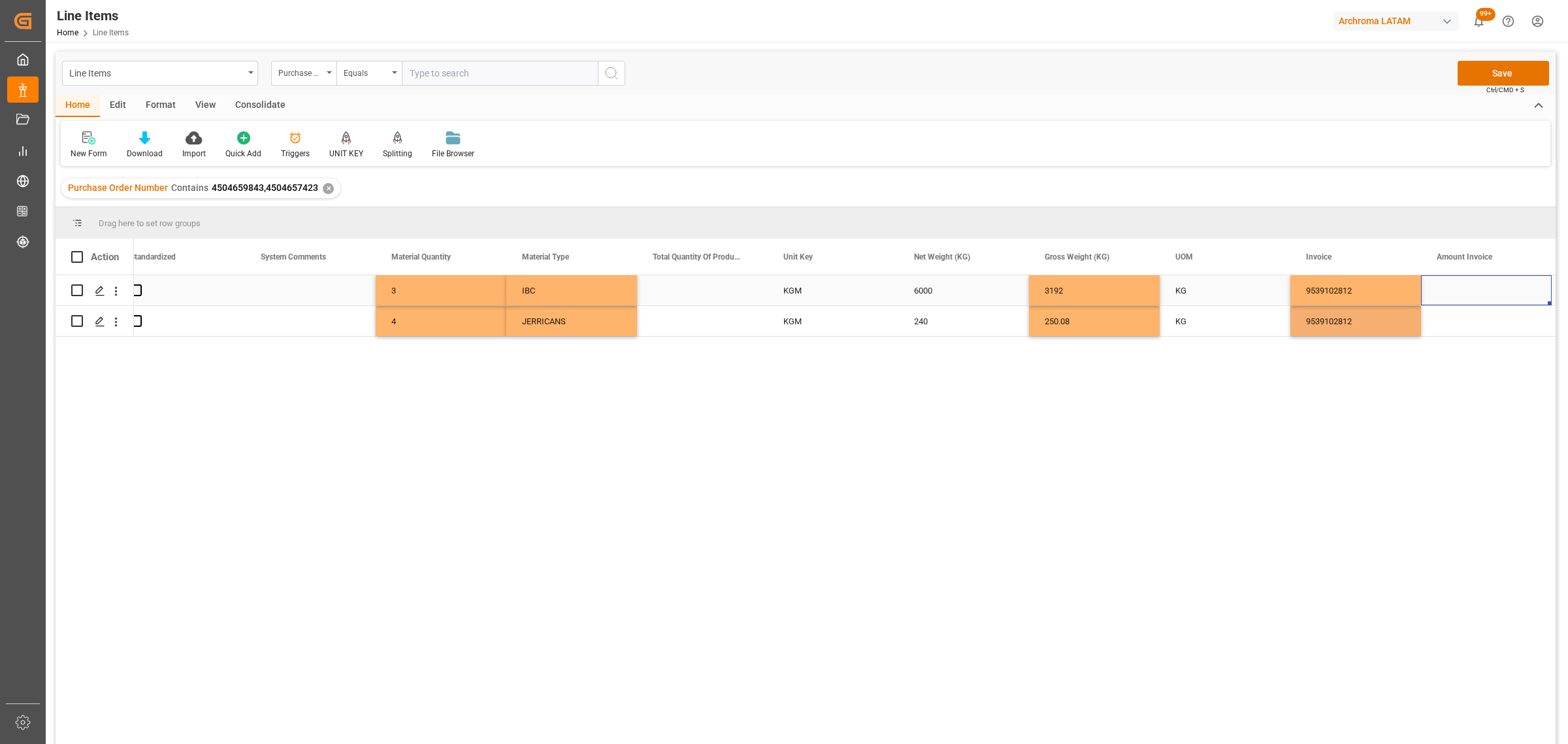
click at [1455, 285] on div "Press SPACE to select this row." at bounding box center [1486, 290] width 131 height 30
click at [1475, 300] on input "Press SPACE to select this row." at bounding box center [1487, 298] width 110 height 25
type input "11820"
click at [1469, 330] on div "Press SPACE to select this row." at bounding box center [1486, 321] width 131 height 30
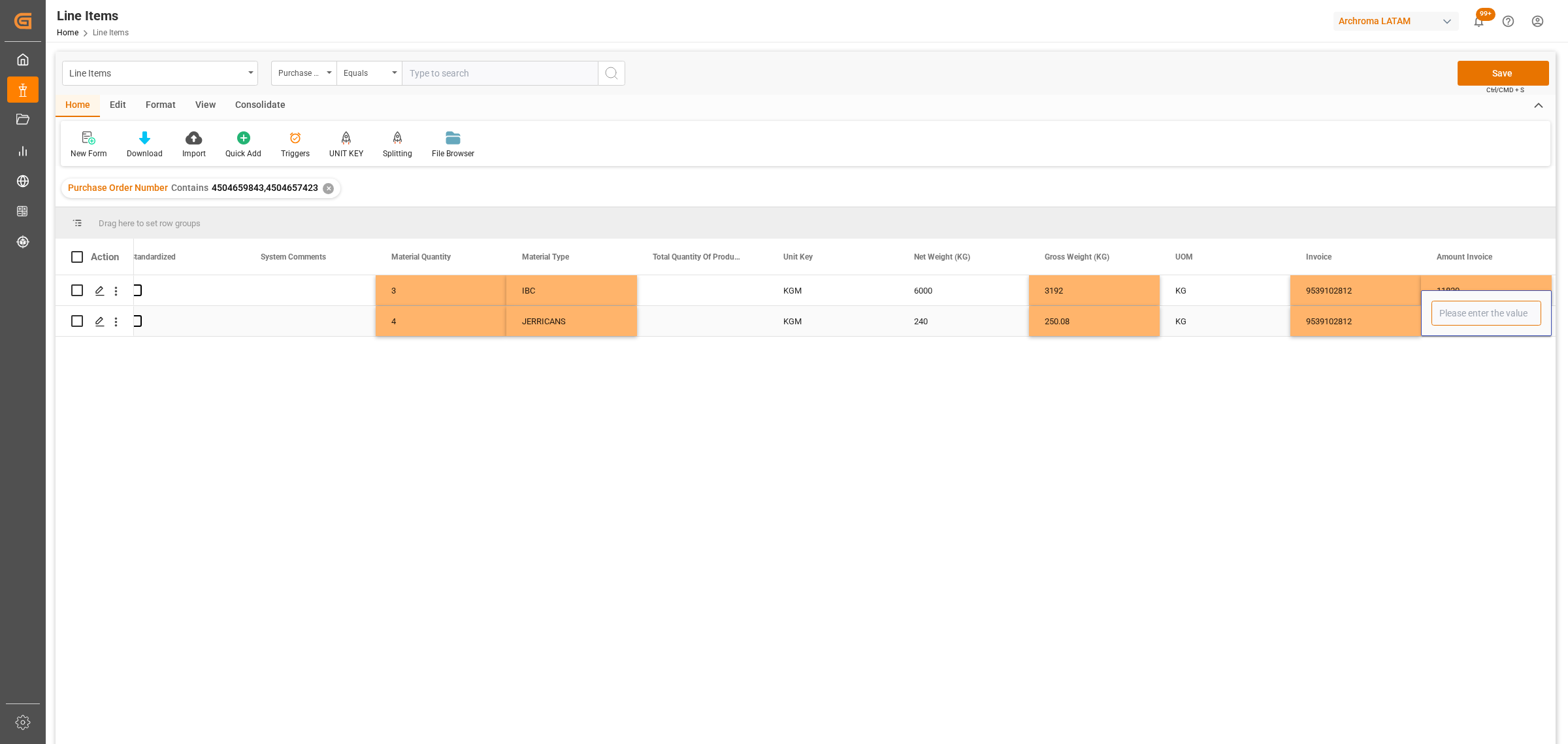
click at [1460, 319] on input "Press SPACE to select this row." at bounding box center [1487, 313] width 110 height 25
type input "856.80"
click at [1354, 324] on div "9539102812" at bounding box center [1355, 321] width 131 height 30
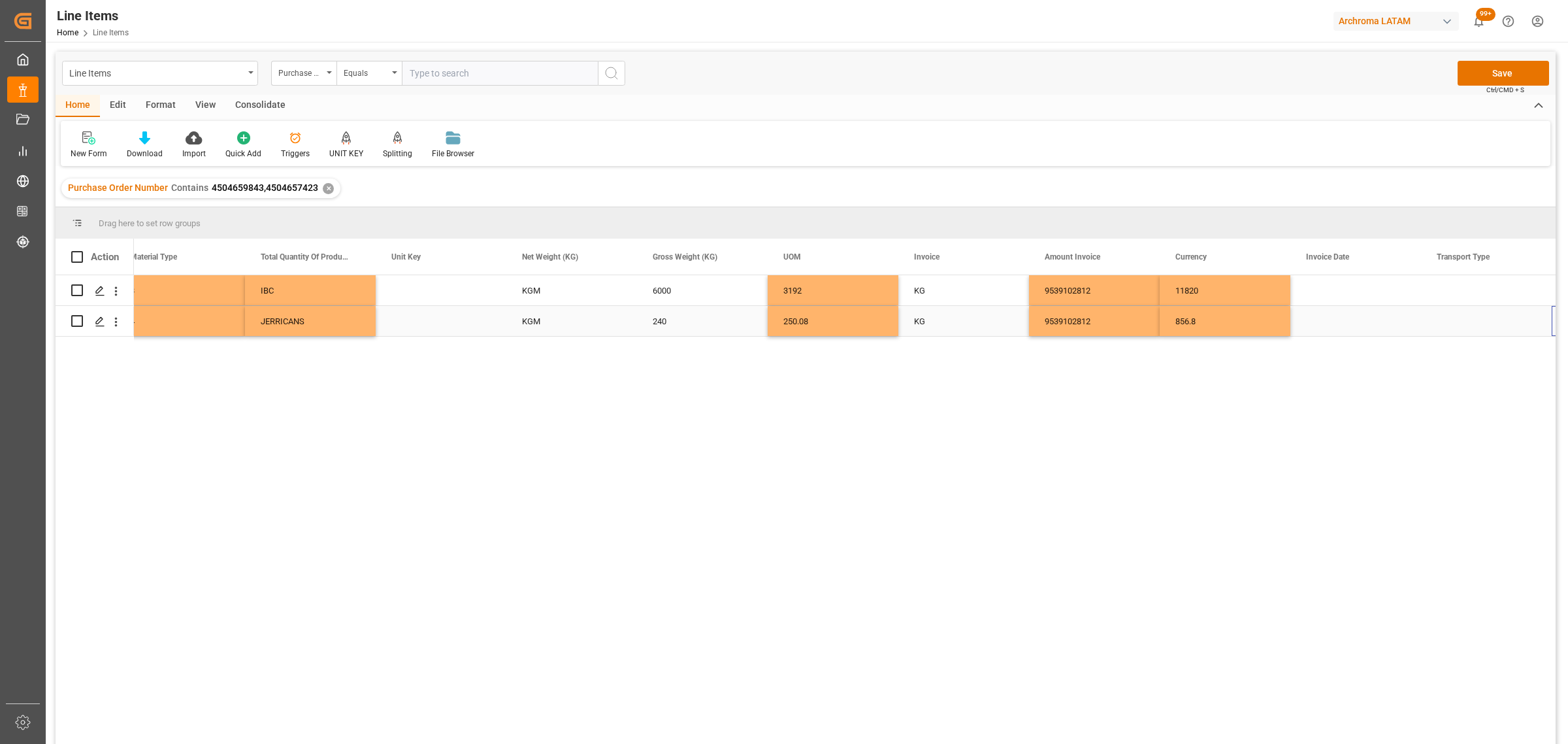
scroll to position [0, 2111]
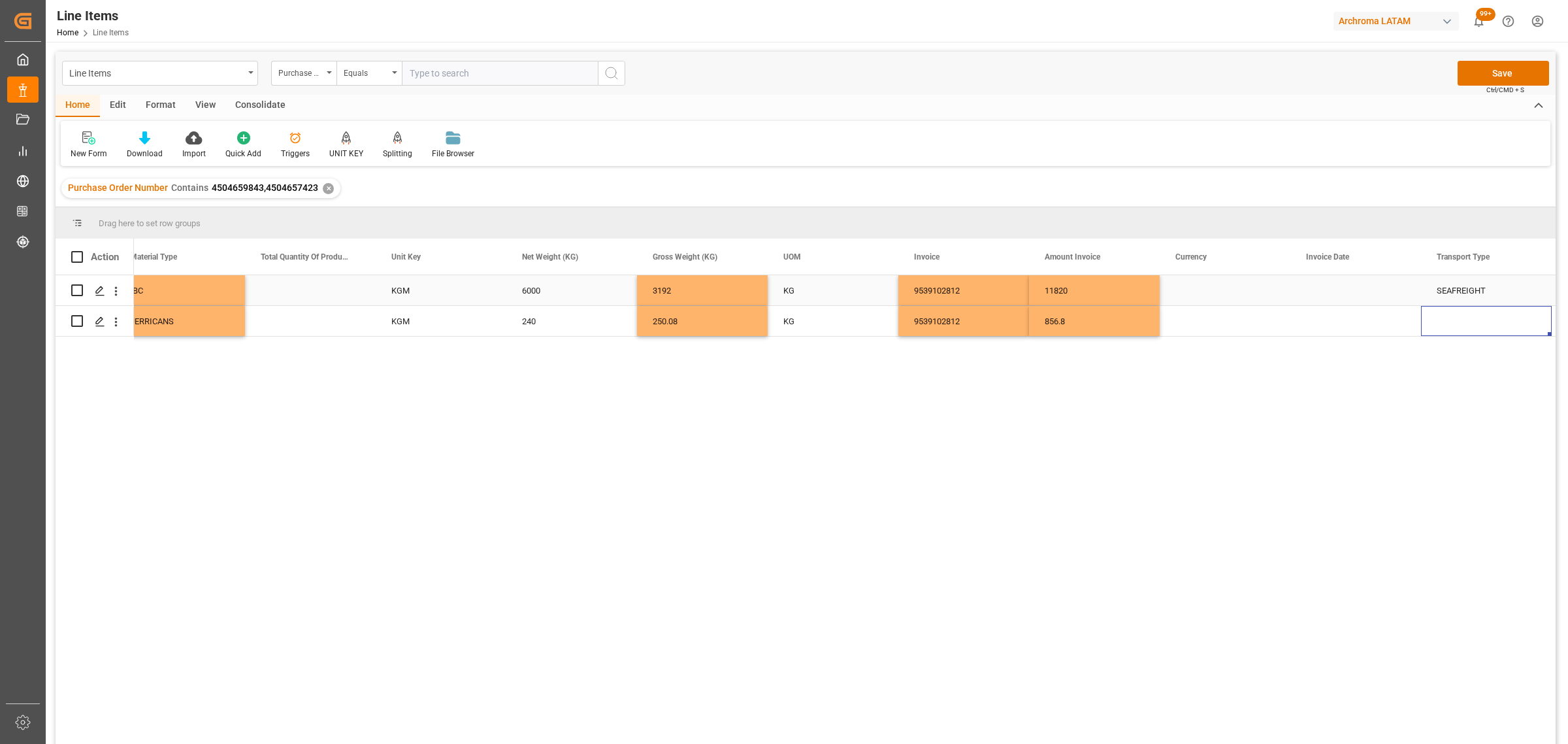
click at [1201, 286] on div "Press SPACE to select this row." at bounding box center [1225, 290] width 131 height 30
click at [1269, 297] on polyline "open menu" at bounding box center [1266, 299] width 8 height 4
click at [1214, 338] on div "USD" at bounding box center [1225, 335] width 108 height 46
type input "USD"
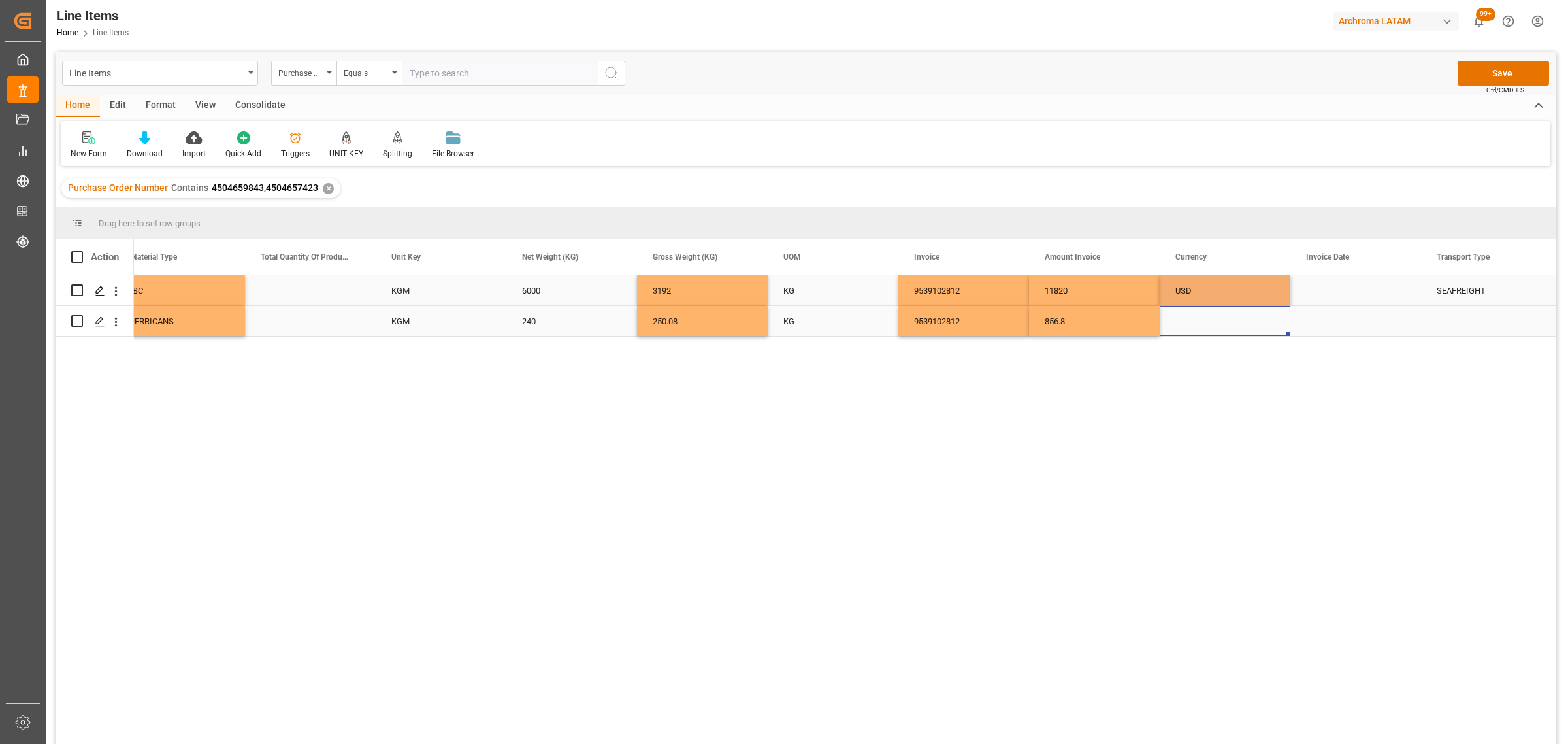
click at [1229, 328] on div "Press SPACE to select this row." at bounding box center [1225, 321] width 131 height 30
click at [1272, 313] on icon "open menu" at bounding box center [1266, 314] width 16 height 16
click at [1204, 349] on div "USD" at bounding box center [1225, 350] width 108 height 46
type input "USD"
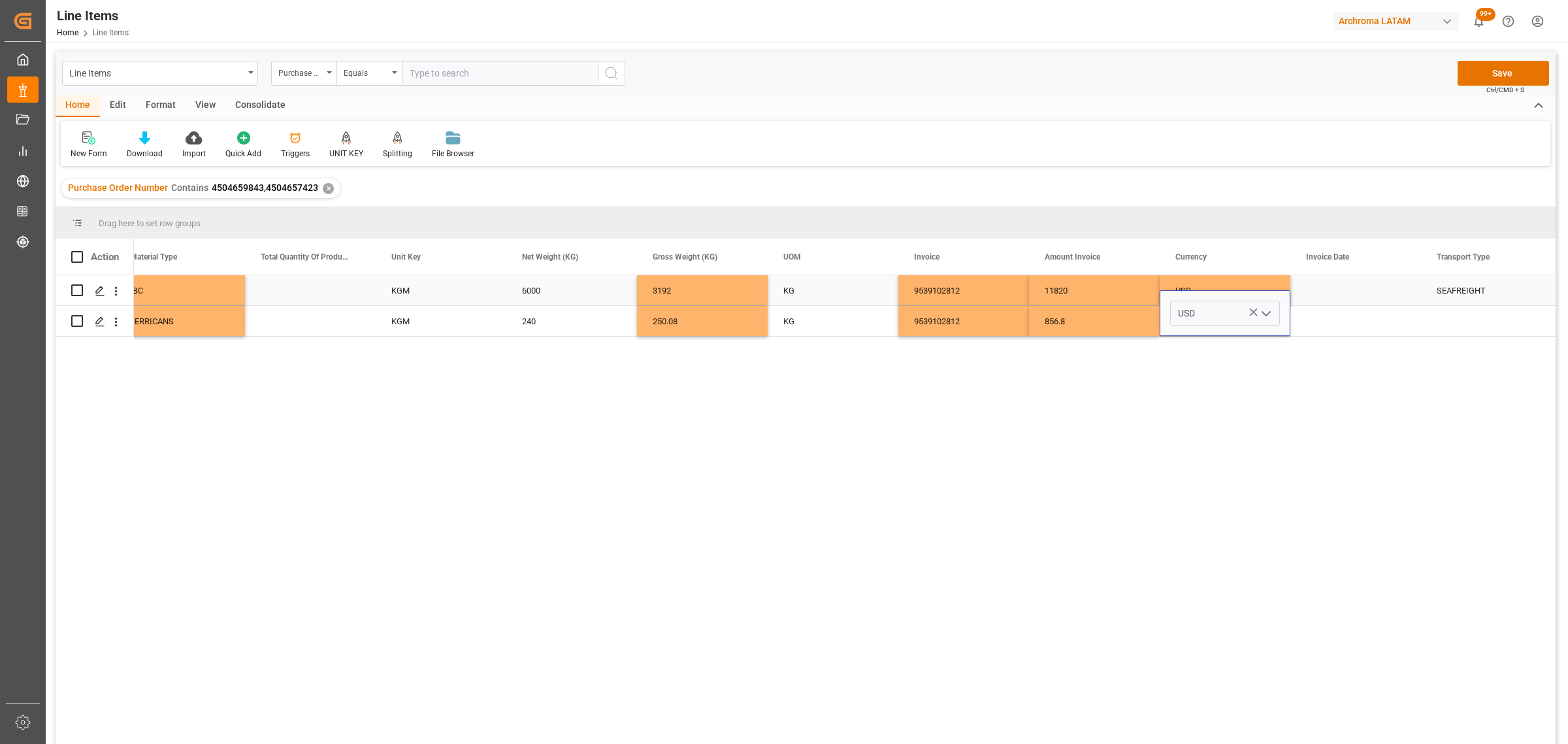
click at [1349, 288] on div "Press SPACE to select this row." at bounding box center [1355, 290] width 131 height 30
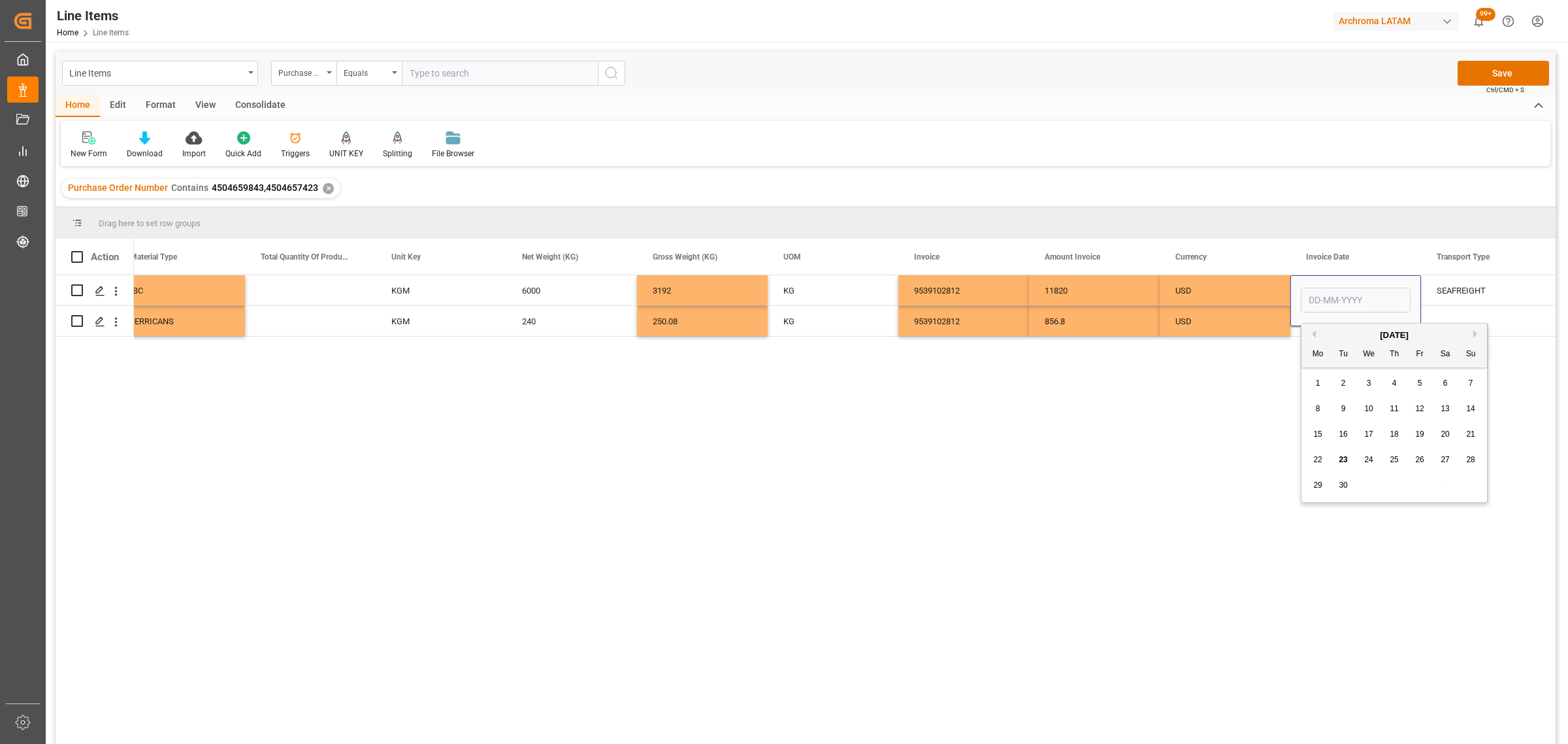
click at [1318, 406] on span "8" at bounding box center [1318, 408] width 4 height 9
type input "[DATE]"
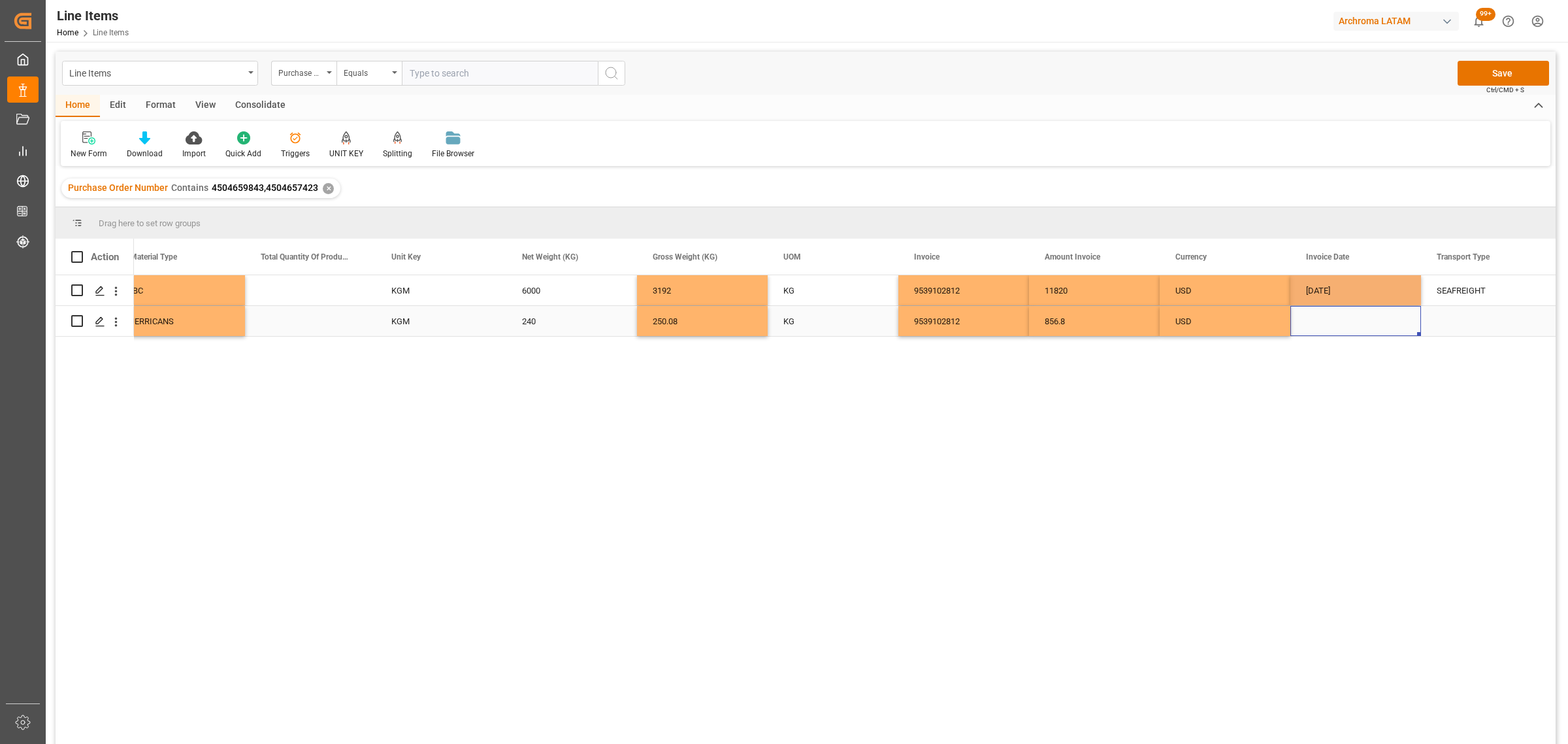
click at [1310, 330] on div "Press SPACE to select this row." at bounding box center [1355, 321] width 131 height 30
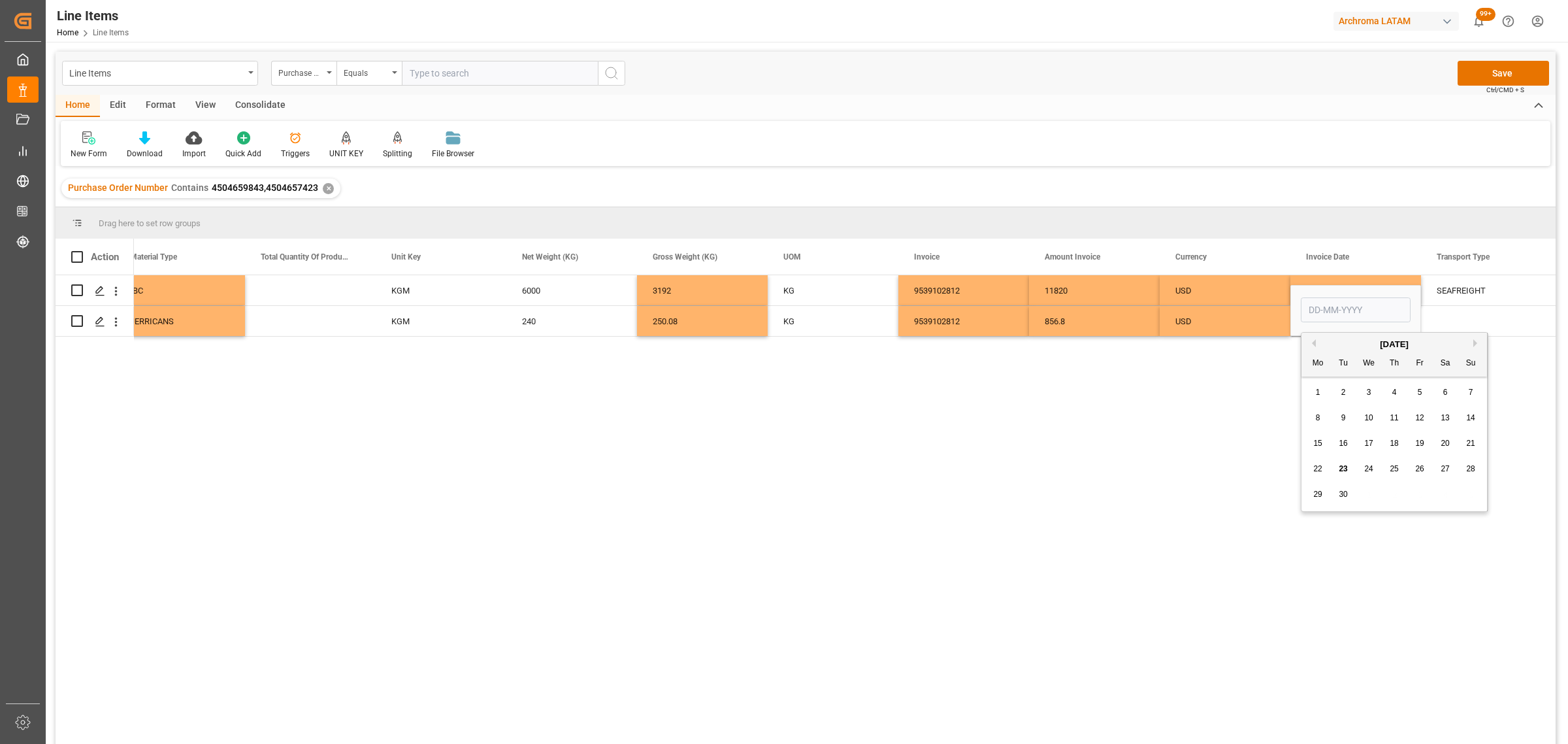
click at [1318, 417] on span "8" at bounding box center [1318, 417] width 4 height 9
type input "[DATE]"
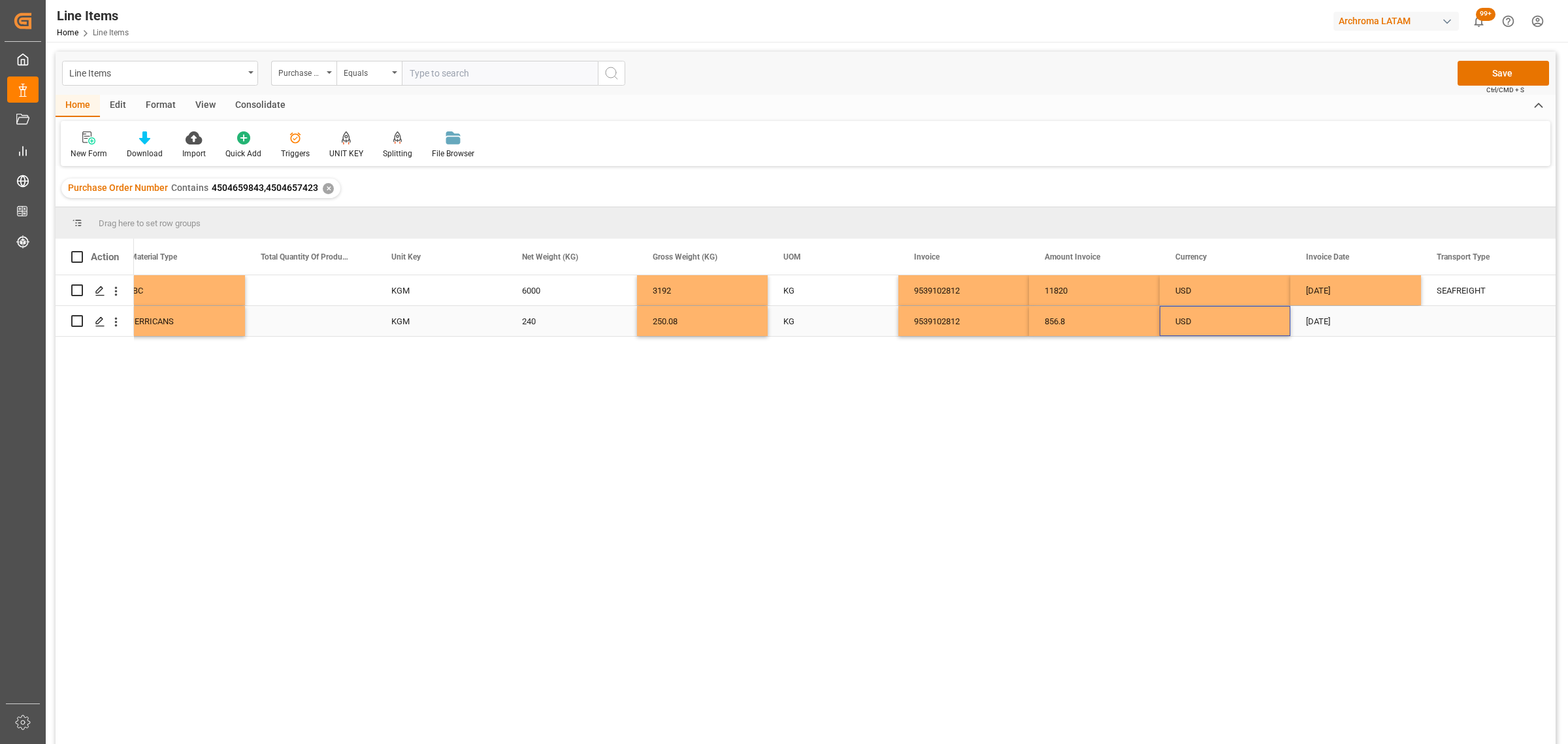
click at [1210, 306] on div "USD" at bounding box center [1225, 321] width 99 height 30
click at [1450, 321] on div "Press SPACE to select this row." at bounding box center [1486, 321] width 131 height 30
click at [1520, 315] on icon "open menu" at bounding box center [1527, 314] width 16 height 16
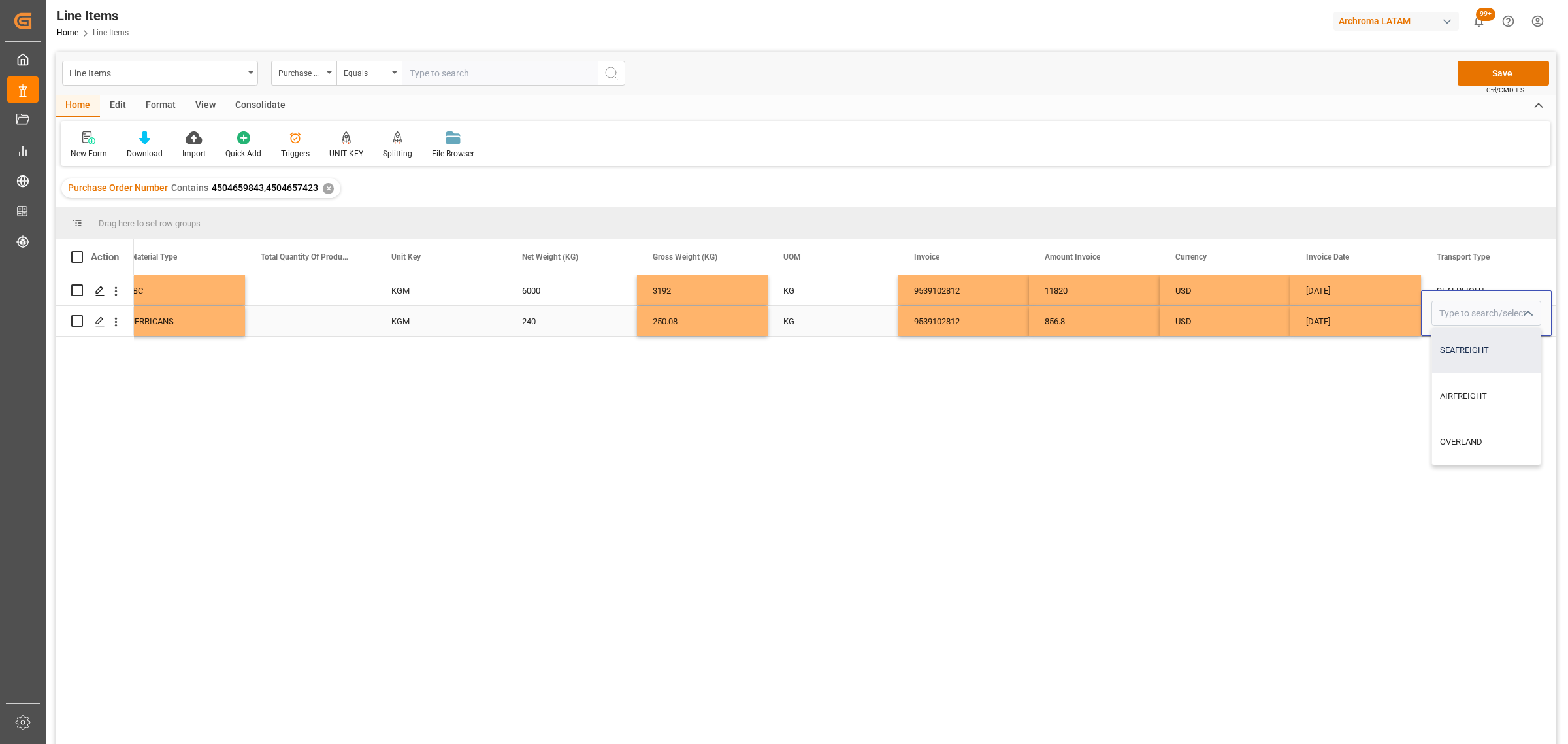
click at [1492, 354] on div "SEAFREIGHT" at bounding box center [1487, 350] width 108 height 46
type input "SEAFREIGHT"
click at [1380, 315] on div "[DATE]" at bounding box center [1355, 321] width 131 height 30
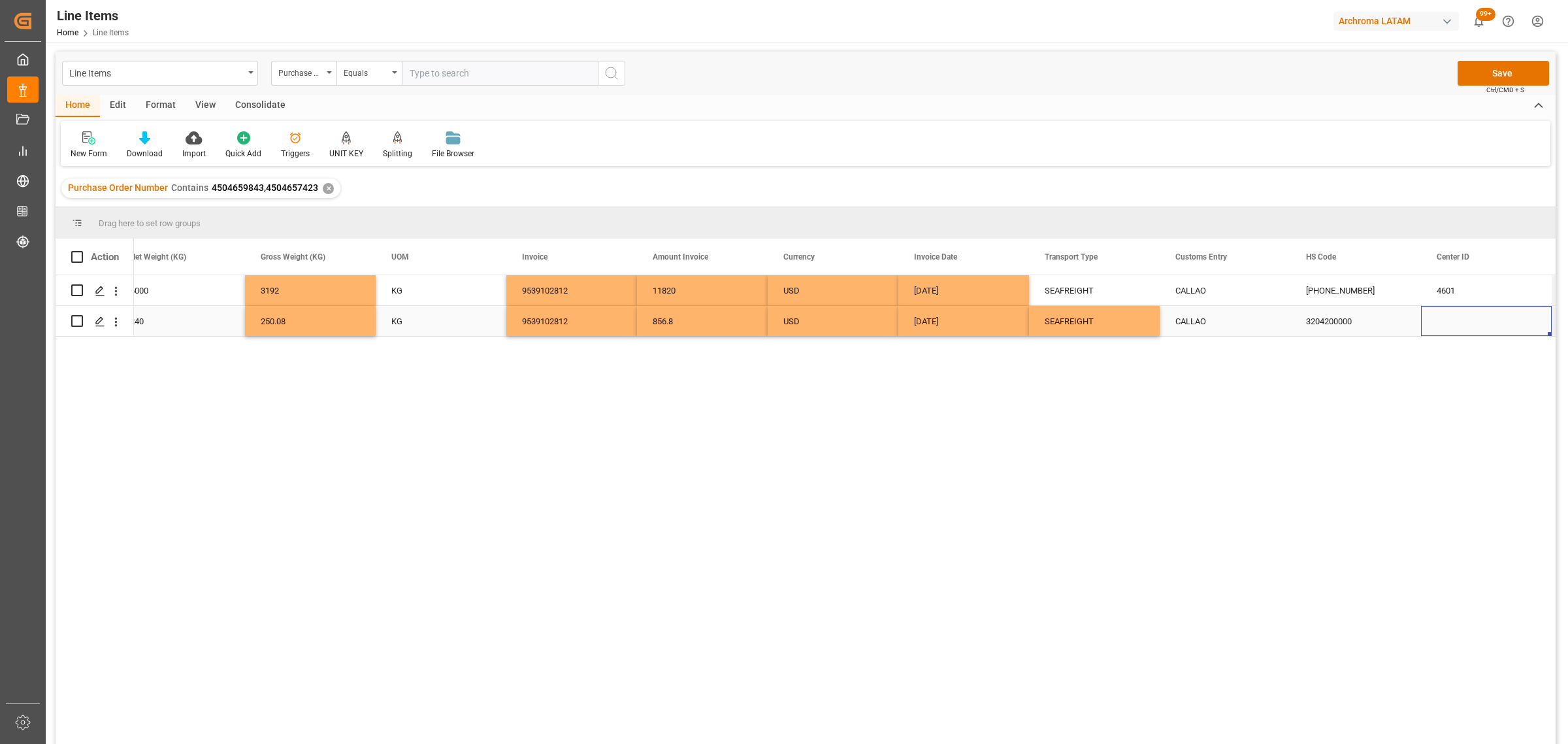
scroll to position [0, 2634]
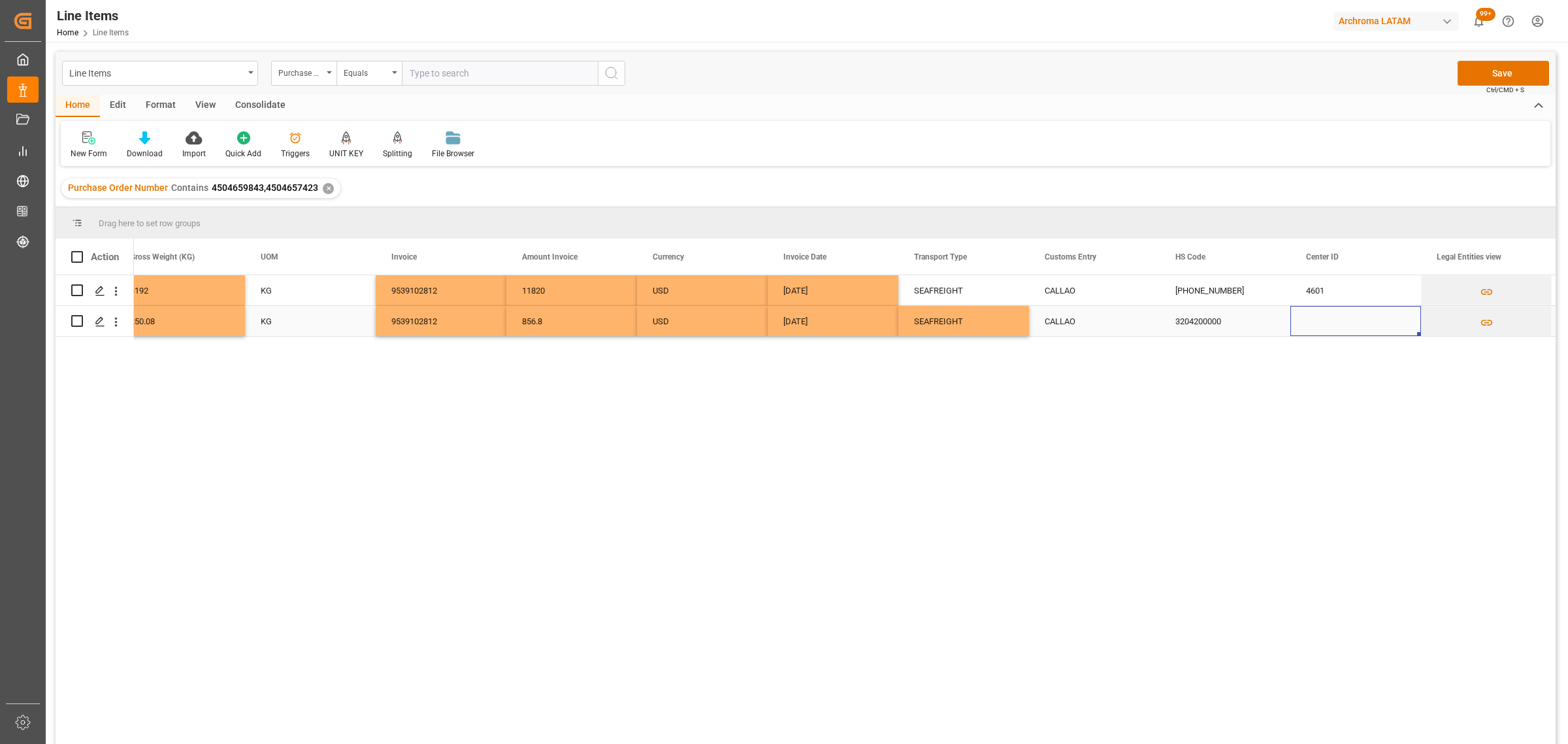
click at [1339, 318] on div "Press SPACE to select this row." at bounding box center [1355, 321] width 131 height 30
click at [1344, 315] on input "Press SPACE to select this row." at bounding box center [1356, 313] width 110 height 25
type input "4601"
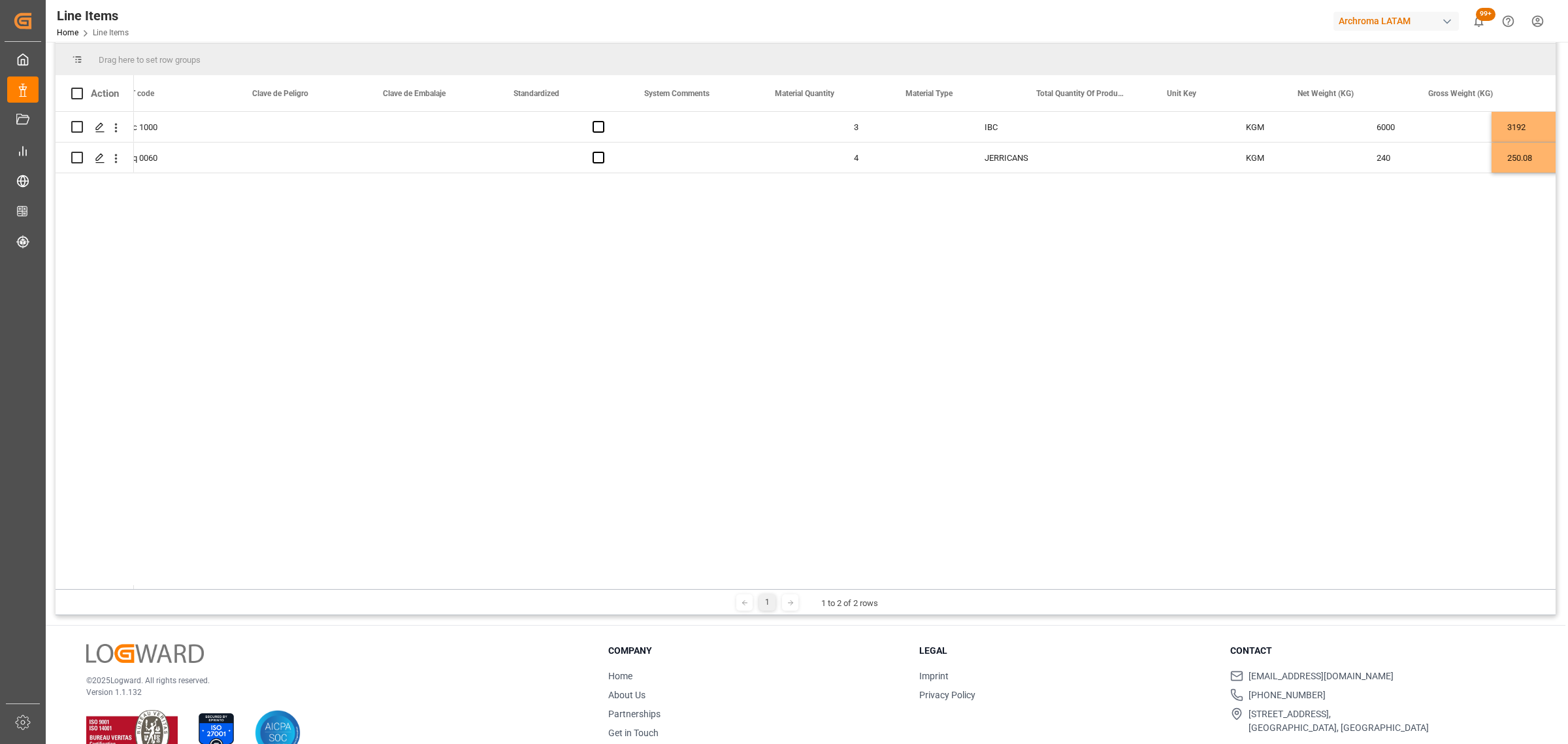
scroll to position [0, 1058]
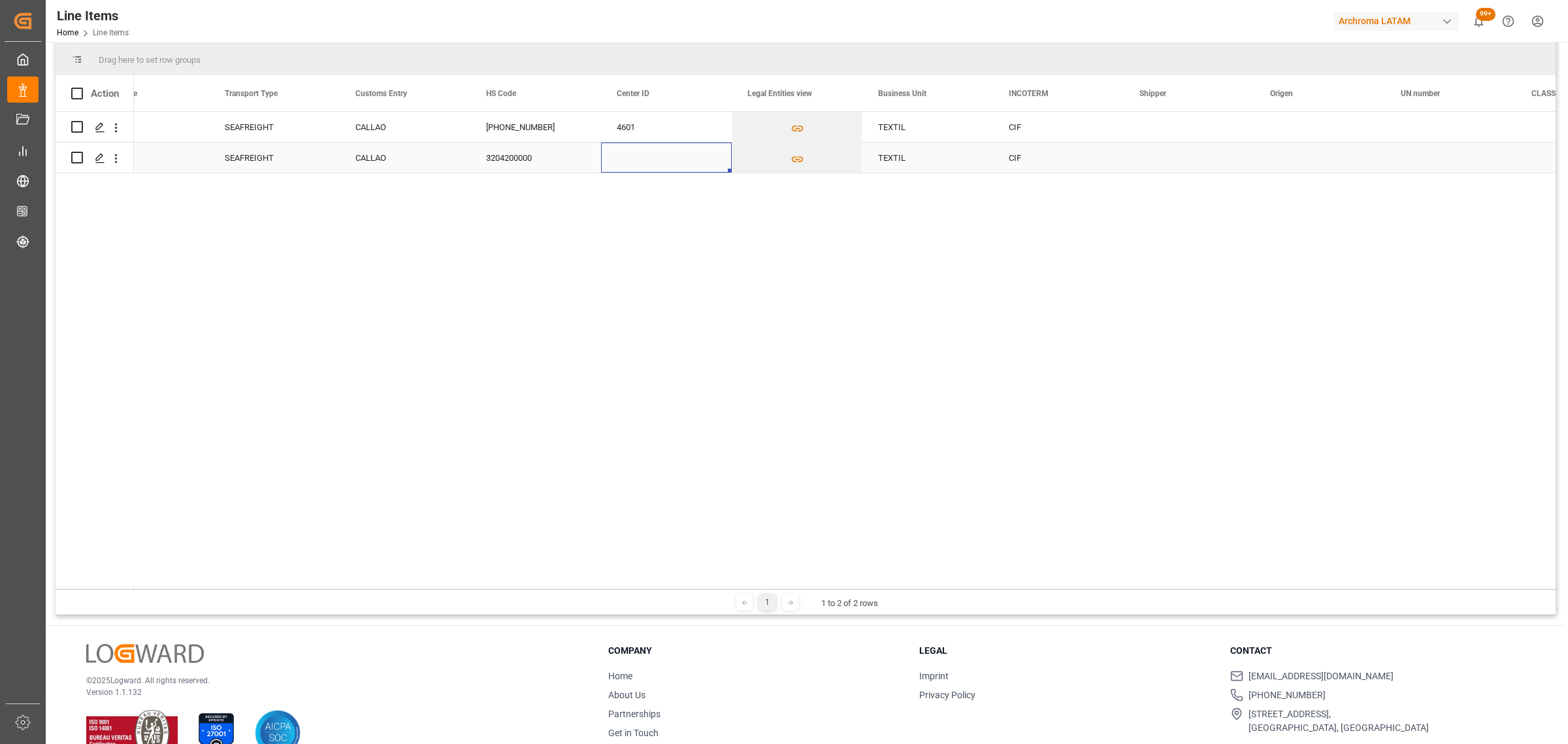
click at [651, 149] on div "Press SPACE to select this row." at bounding box center [666, 158] width 131 height 30
click at [670, 149] on input "Press SPACE to select this row." at bounding box center [666, 150] width 110 height 25
click at [641, 123] on div "4601" at bounding box center [666, 127] width 131 height 30
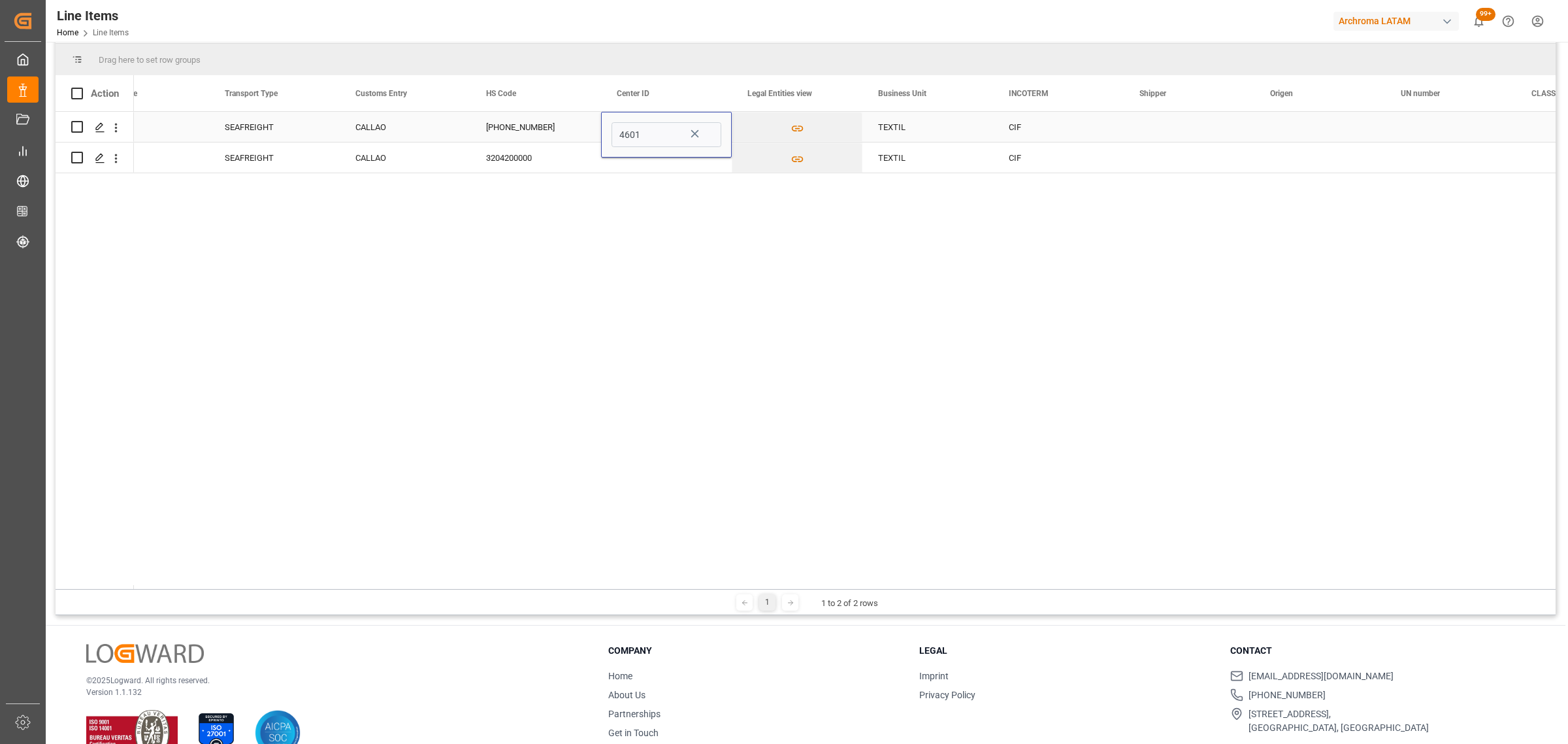
click at [641, 123] on input "4601" at bounding box center [666, 135] width 110 height 25
click at [585, 162] on div "3204200000" at bounding box center [535, 158] width 131 height 30
click at [649, 158] on div "Press SPACE to select this row." at bounding box center [666, 158] width 131 height 30
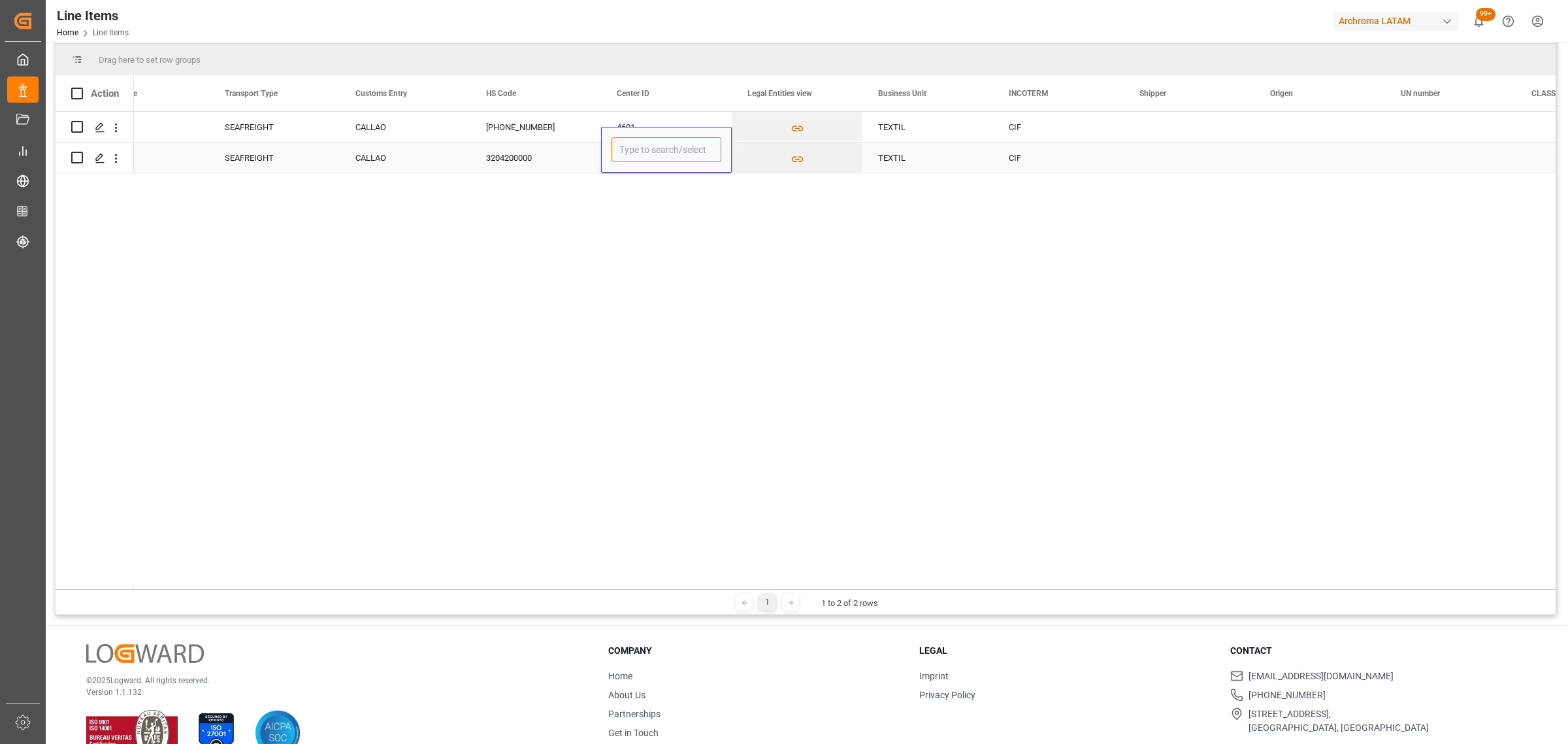
click at [649, 158] on input "Press SPACE to select this row." at bounding box center [666, 150] width 110 height 25
paste input "4601"
type input "4601"
click at [1288, 126] on div "Press SPACE to select this row." at bounding box center [1319, 127] width 131 height 30
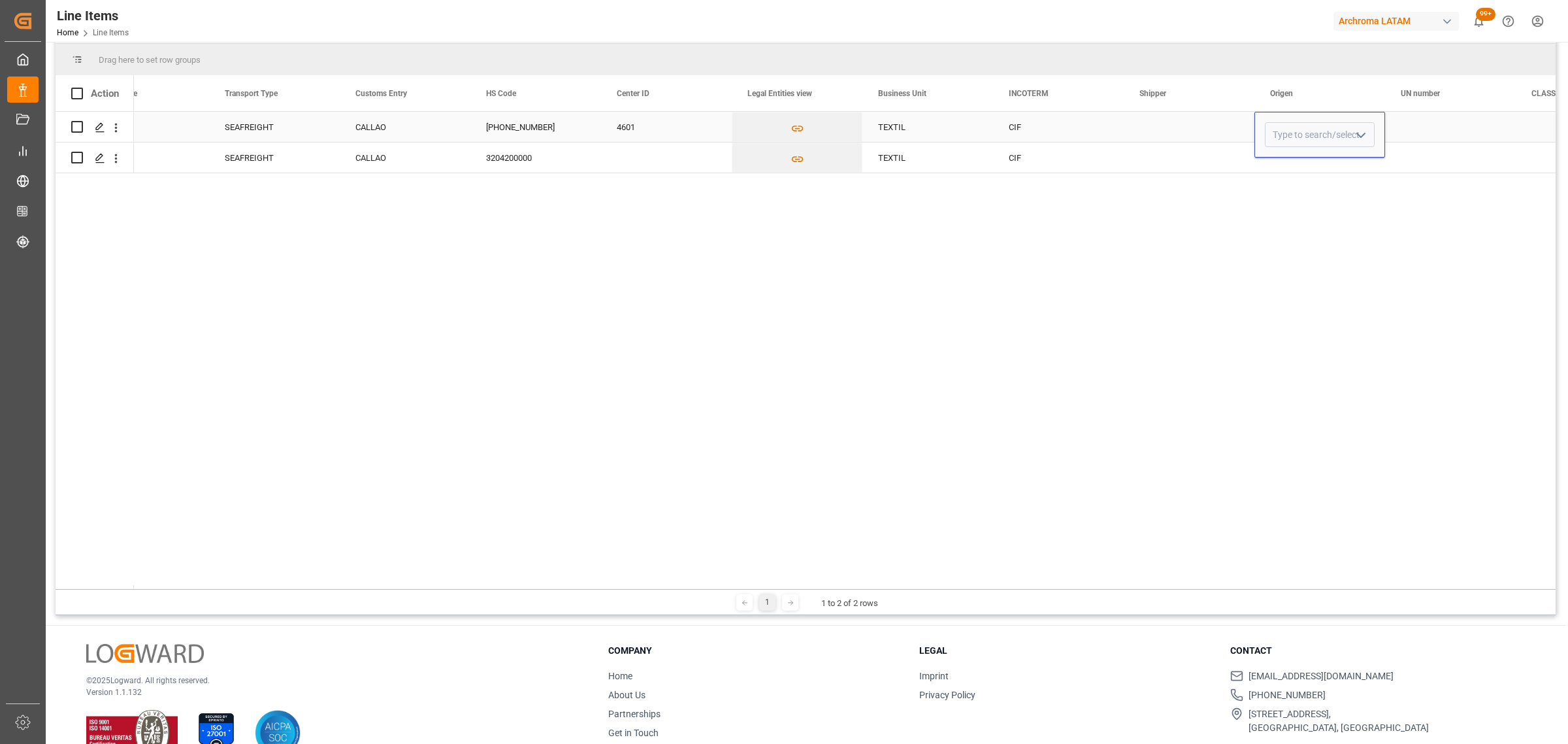
click at [1351, 133] on button "open menu" at bounding box center [1361, 135] width 20 height 20
click at [1319, 403] on div "[GEOGRAPHIC_DATA]" at bounding box center [1345, 400] width 158 height 46
type input "[GEOGRAPHIC_DATA]"
click at [1305, 165] on div "Press SPACE to select this row." at bounding box center [1319, 158] width 131 height 30
click at [1364, 148] on div "Press SPACE to select this row." at bounding box center [1319, 158] width 131 height 30
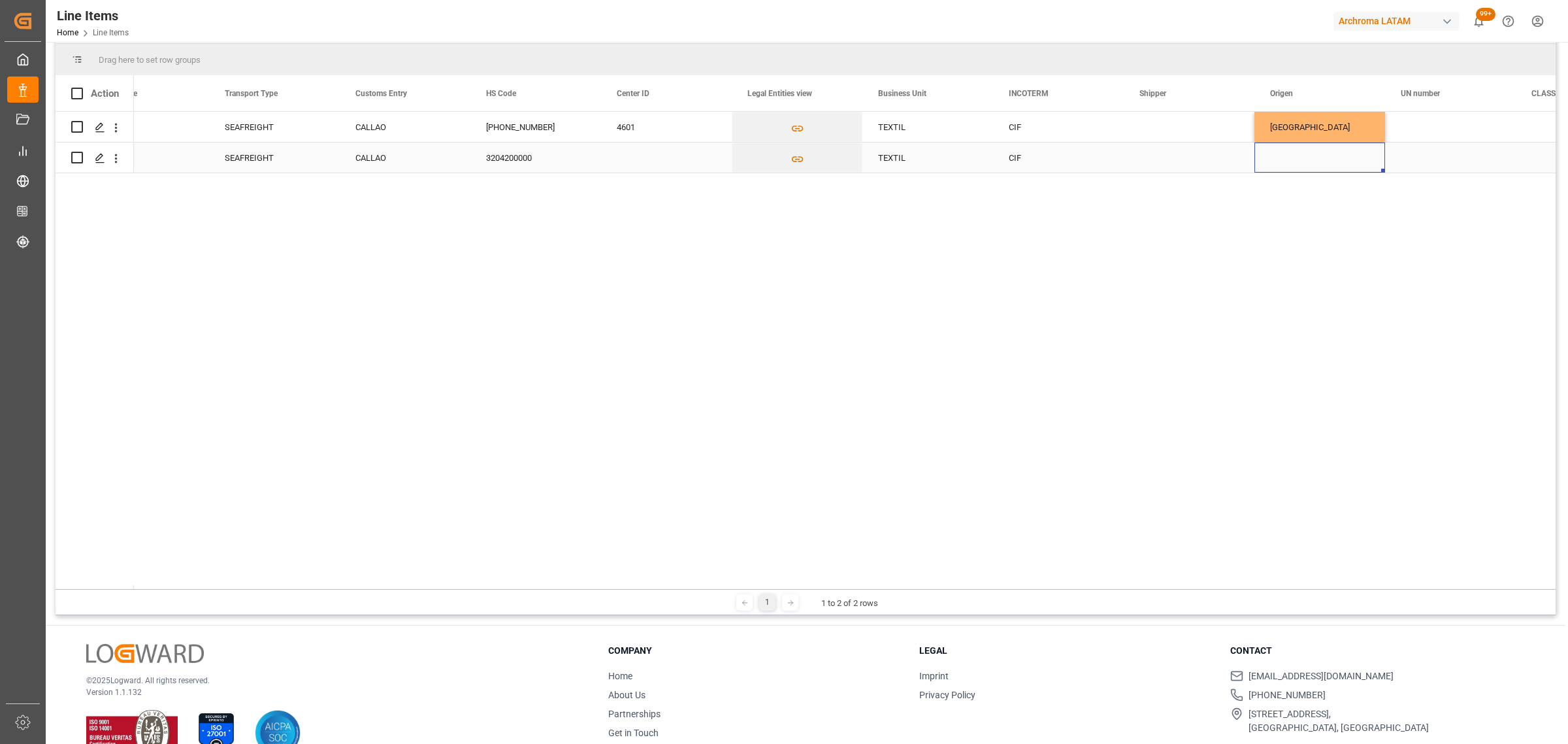
click at [1364, 148] on div "Press SPACE to select this row." at bounding box center [1319, 158] width 131 height 30
click at [1368, 149] on icon "open menu" at bounding box center [1361, 150] width 16 height 16
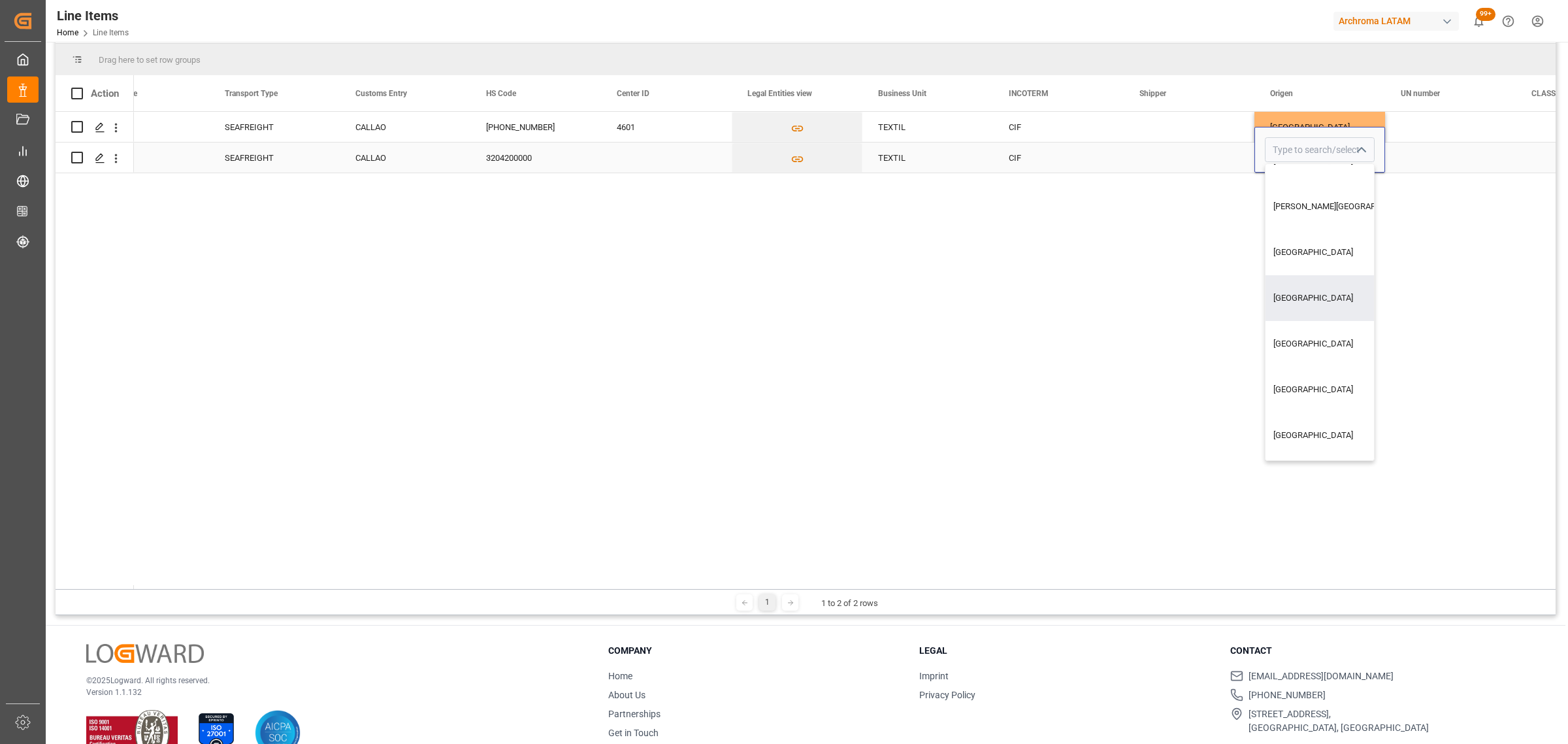
drag, startPoint x: 1307, startPoint y: 301, endPoint x: 1385, endPoint y: 219, distance: 113.2
click at [1307, 300] on div "[GEOGRAPHIC_DATA]" at bounding box center [1345, 298] width 158 height 46
type input "[GEOGRAPHIC_DATA]"
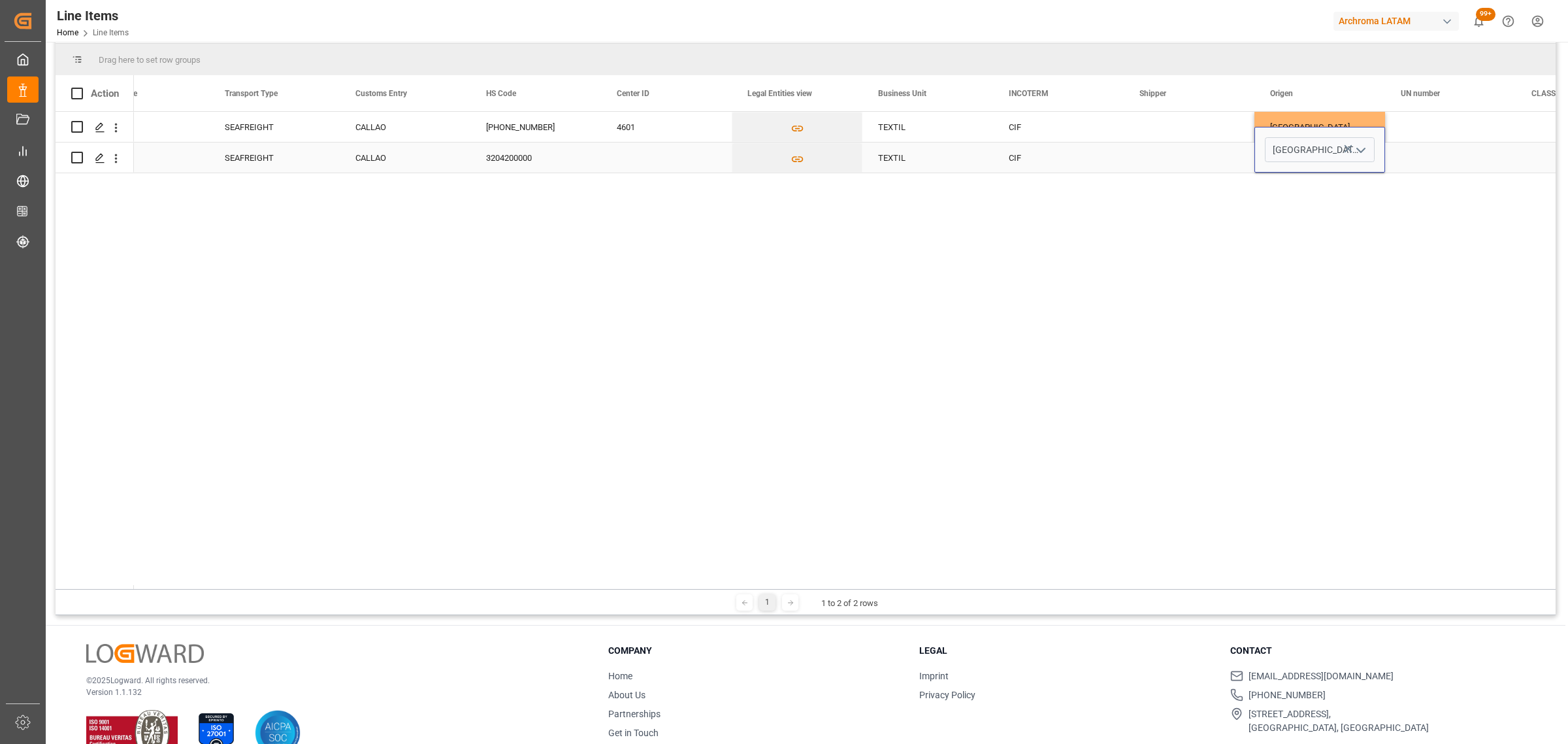
click at [1455, 153] on div "Press SPACE to select this row." at bounding box center [1450, 158] width 131 height 30
click at [1463, 152] on div "Press SPACE to select this row." at bounding box center [1450, 158] width 131 height 30
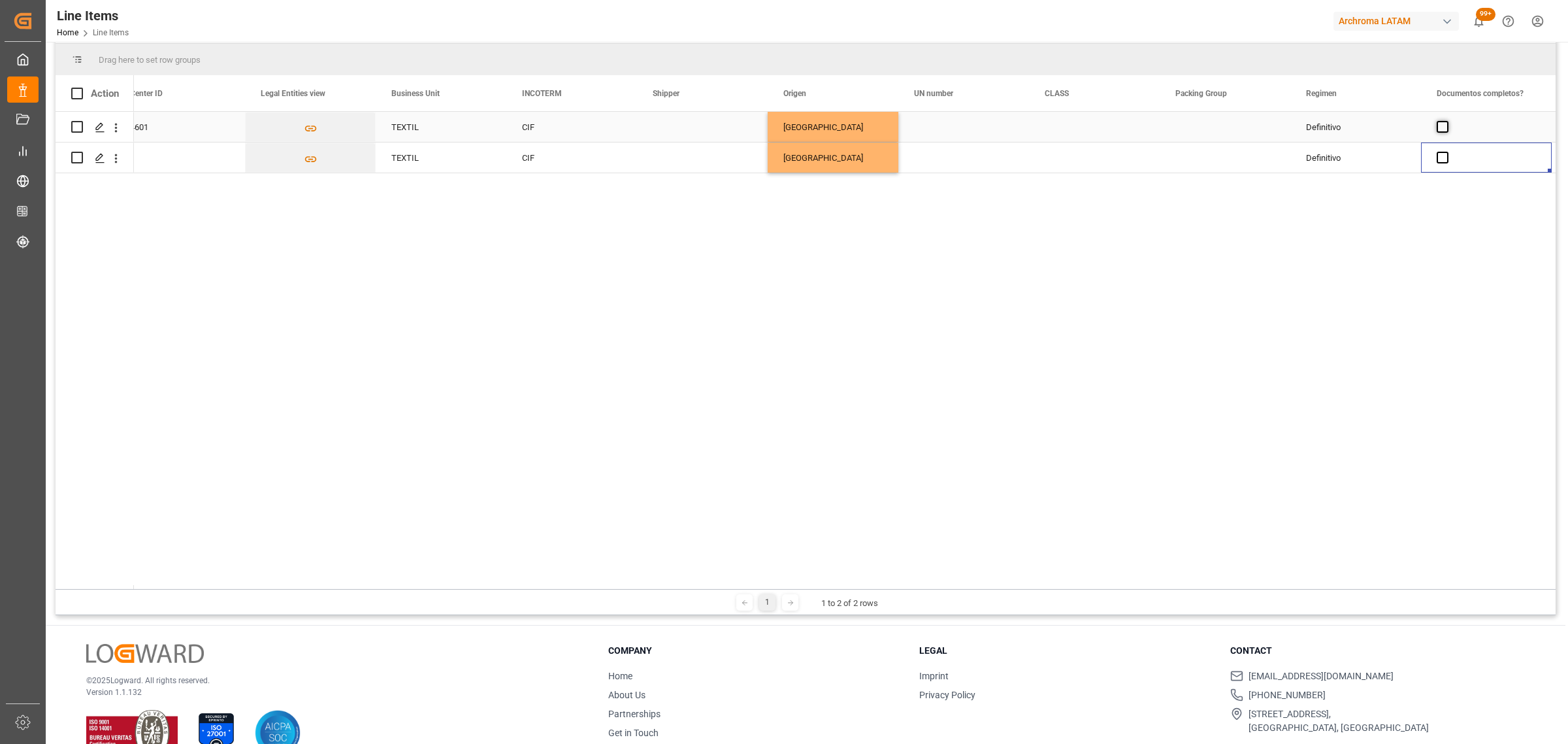
click at [1445, 124] on span "Press SPACE to select this row." at bounding box center [1443, 127] width 12 height 12
click at [1447, 121] on input "Press SPACE to select this row." at bounding box center [1447, 121] width 0 height 0
click at [1446, 161] on span "Press SPACE to select this row." at bounding box center [1443, 158] width 12 height 12
click at [1447, 152] on input "Press SPACE to select this row." at bounding box center [1447, 152] width 0 height 0
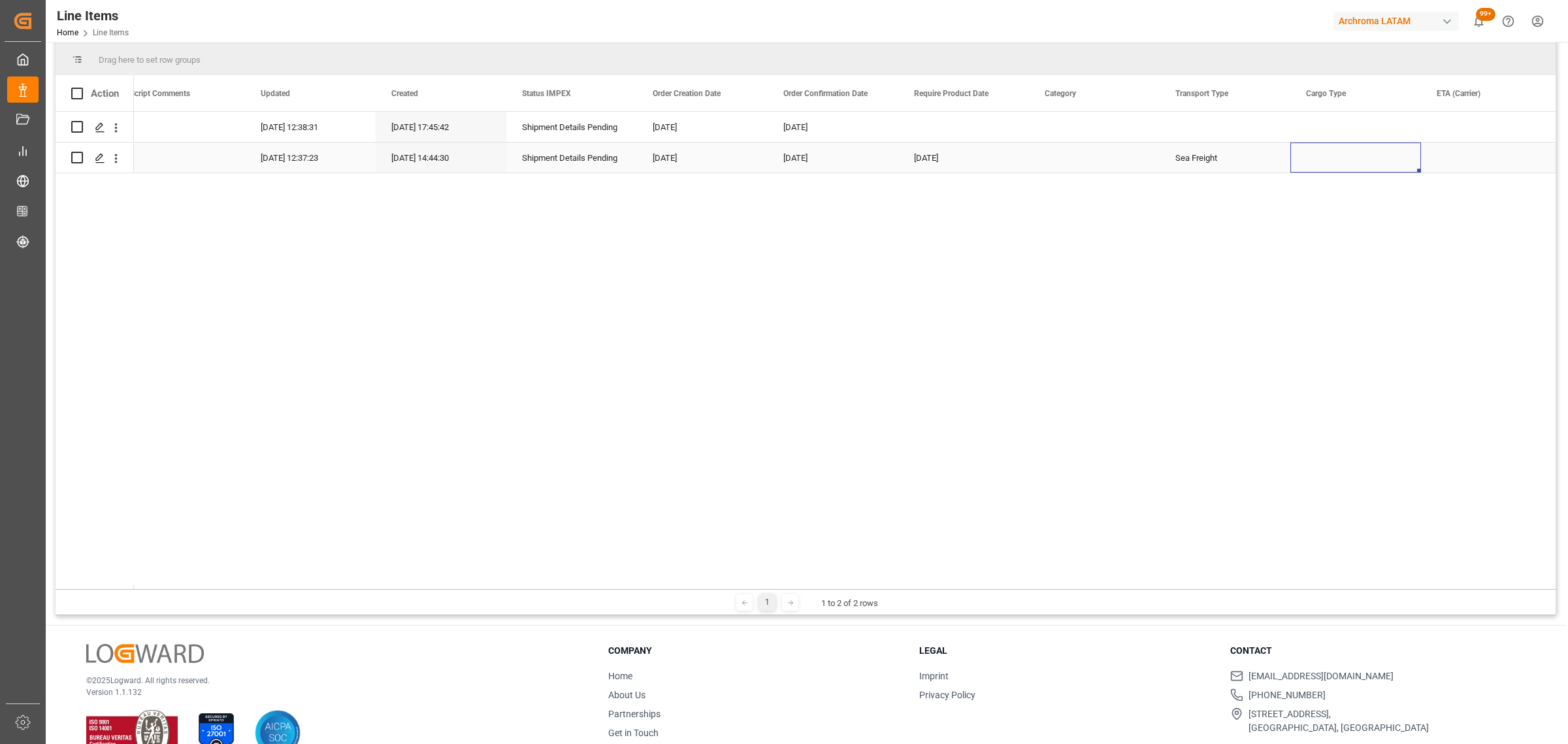
click at [1353, 152] on div "Press SPACE to select this row." at bounding box center [1355, 158] width 131 height 30
click at [1382, 148] on input "Press SPACE to select this row." at bounding box center [1356, 150] width 110 height 25
type input "l"
click at [1200, 114] on div "Press SPACE to select this row." at bounding box center [1225, 127] width 131 height 30
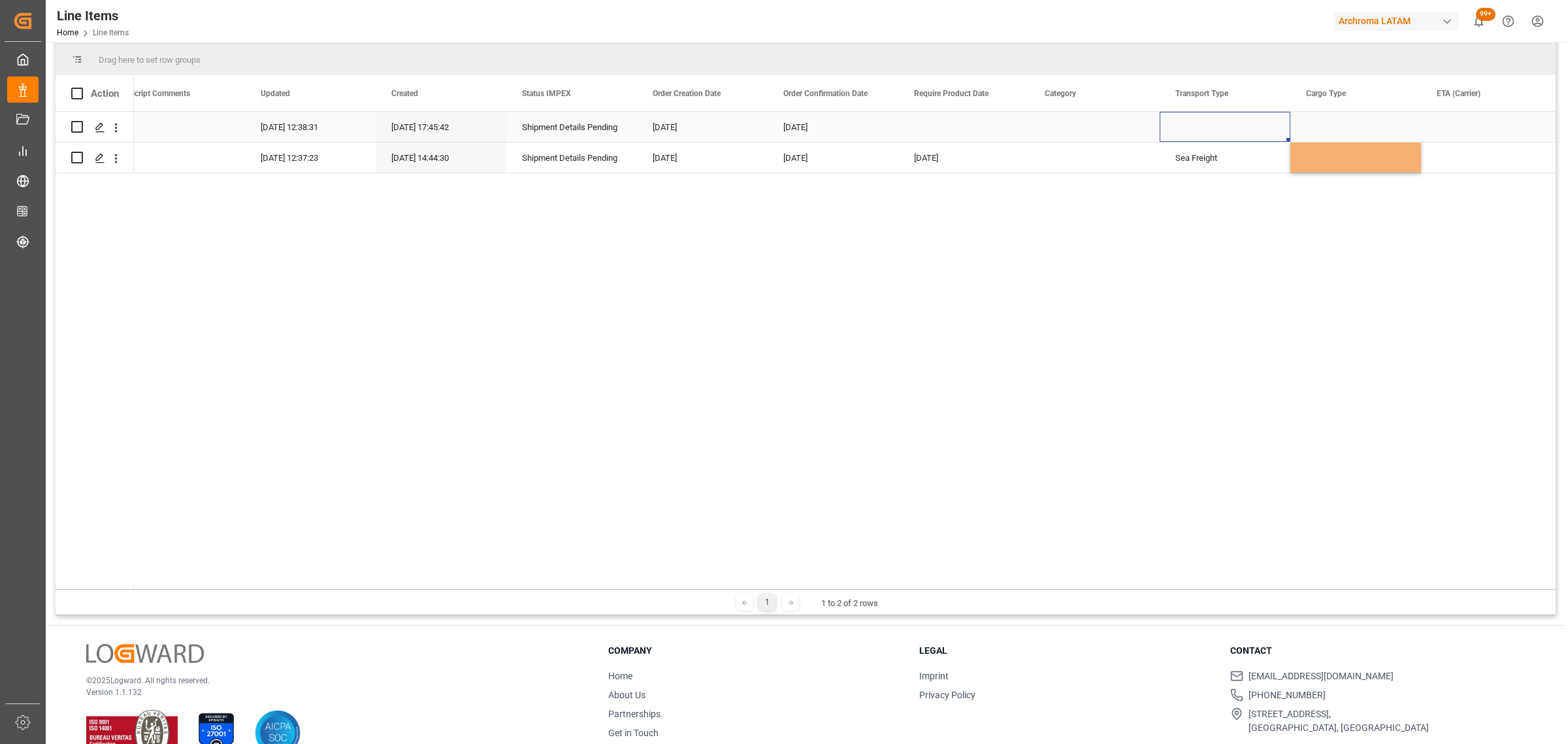
click at [1200, 114] on div "Press SPACE to select this row." at bounding box center [1225, 127] width 131 height 30
click at [1239, 129] on input "Press SPACE to select this row." at bounding box center [1225, 135] width 110 height 25
click at [1279, 207] on div "[DATE] 12:38:31 [DATE] 17:45:42 Shipment Details Pending [DATE] [DATE] [DATE] 1…" at bounding box center [845, 350] width 1422 height 477
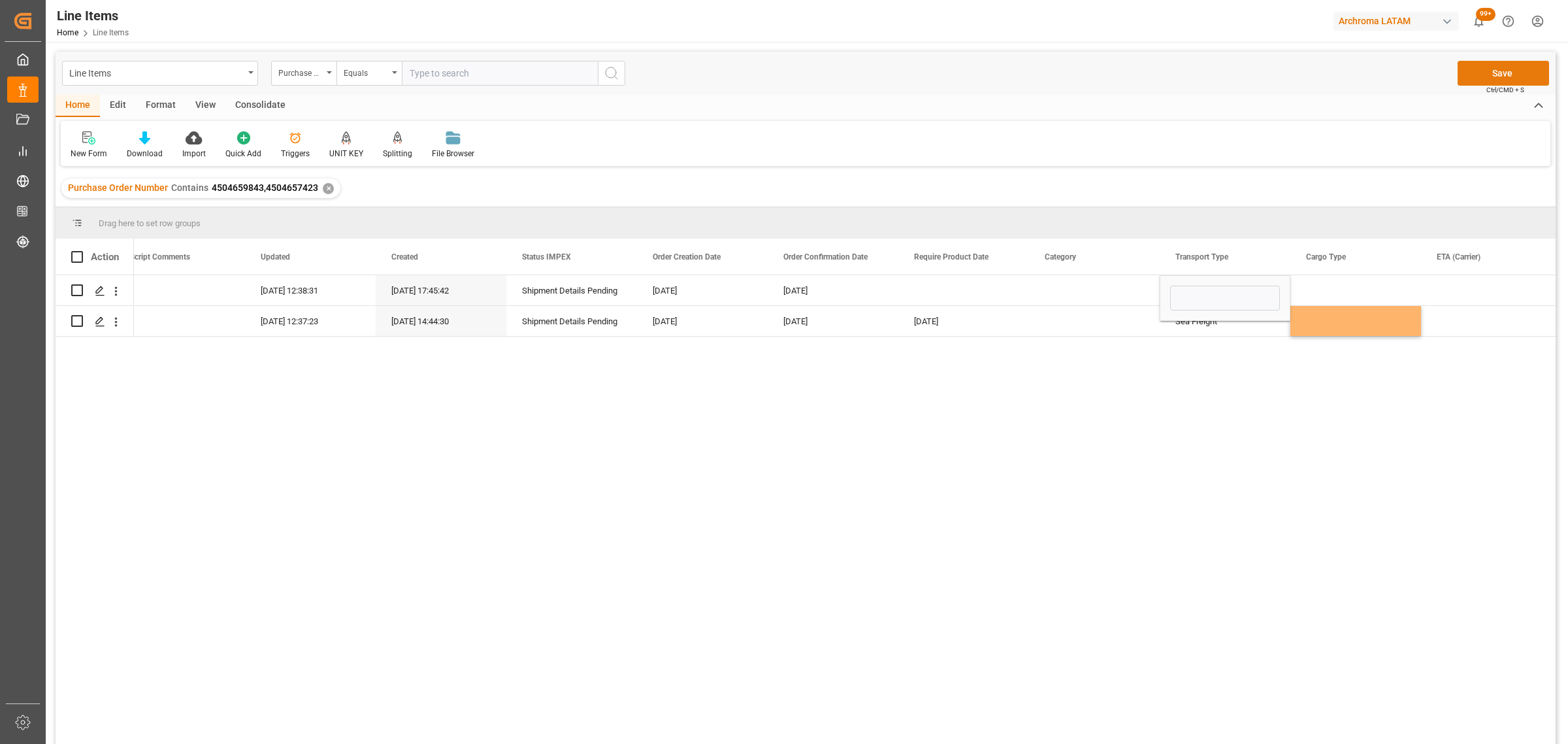
click at [1511, 77] on button "Save" at bounding box center [1504, 73] width 92 height 25
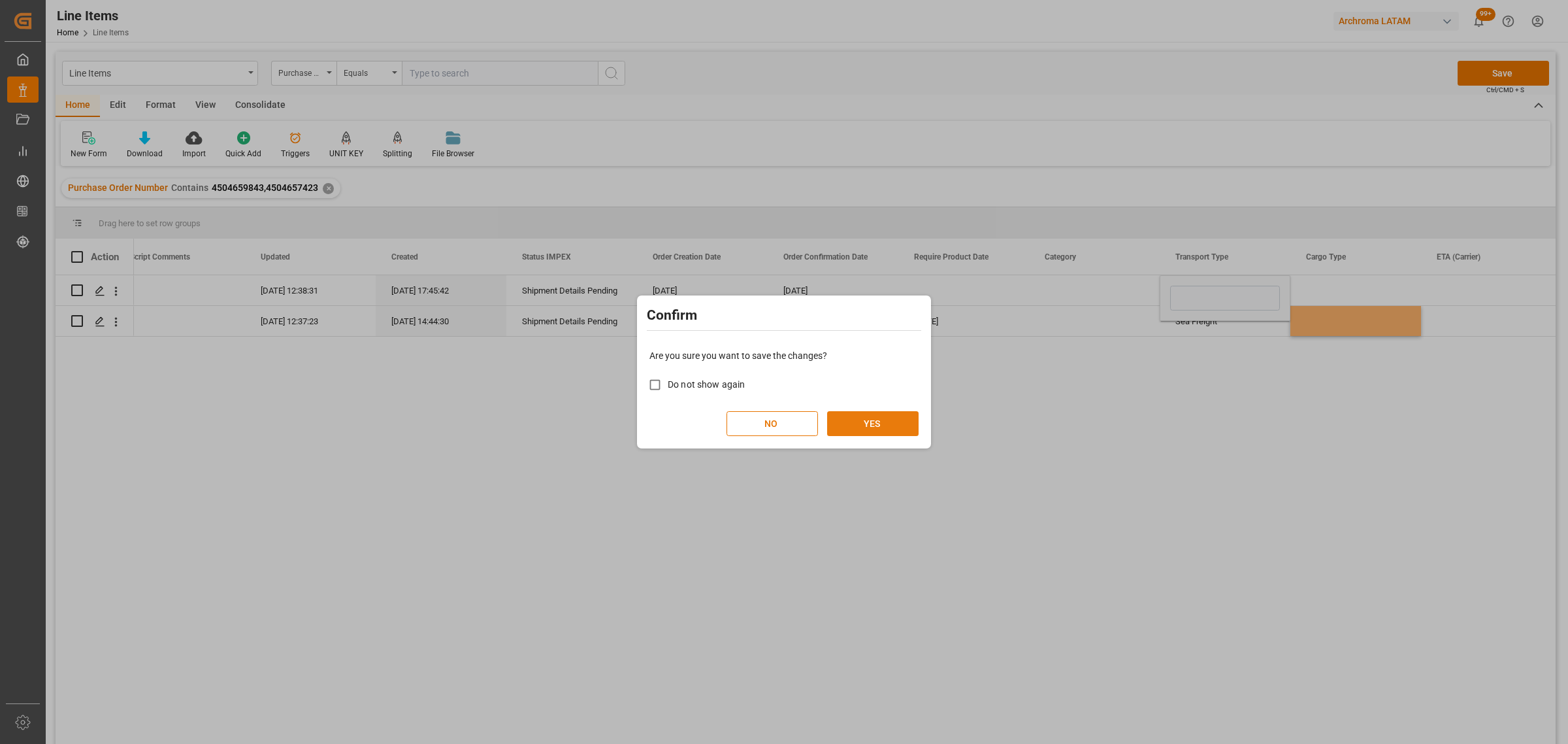
click at [871, 424] on button "YES" at bounding box center [873, 424] width 92 height 25
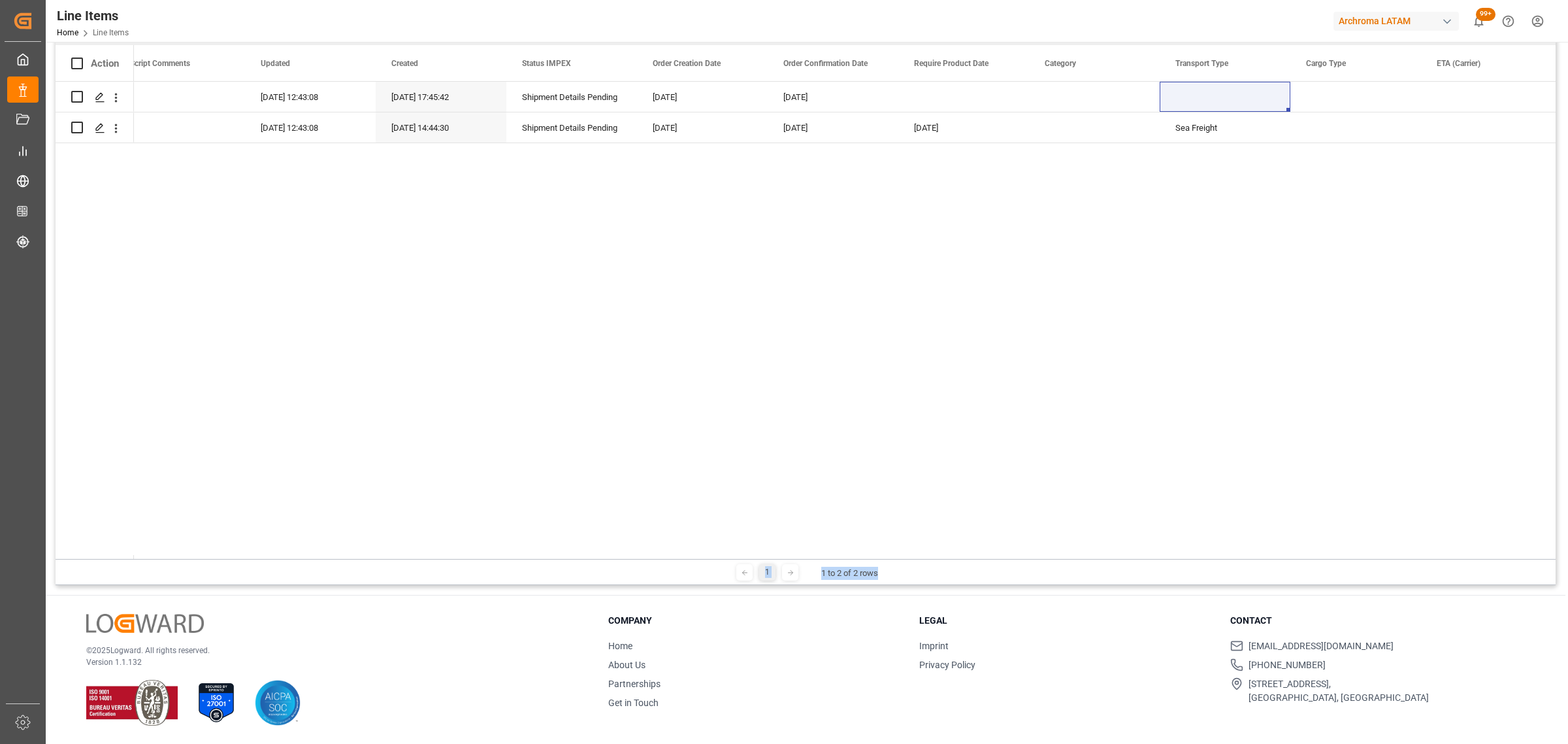
drag, startPoint x: 988, startPoint y: 559, endPoint x: 983, endPoint y: 556, distance: 5.8
click at [983, 556] on div "Drag here to set row groups Drag here to set column labels Action Transport Ord…" at bounding box center [806, 299] width 1500 height 571
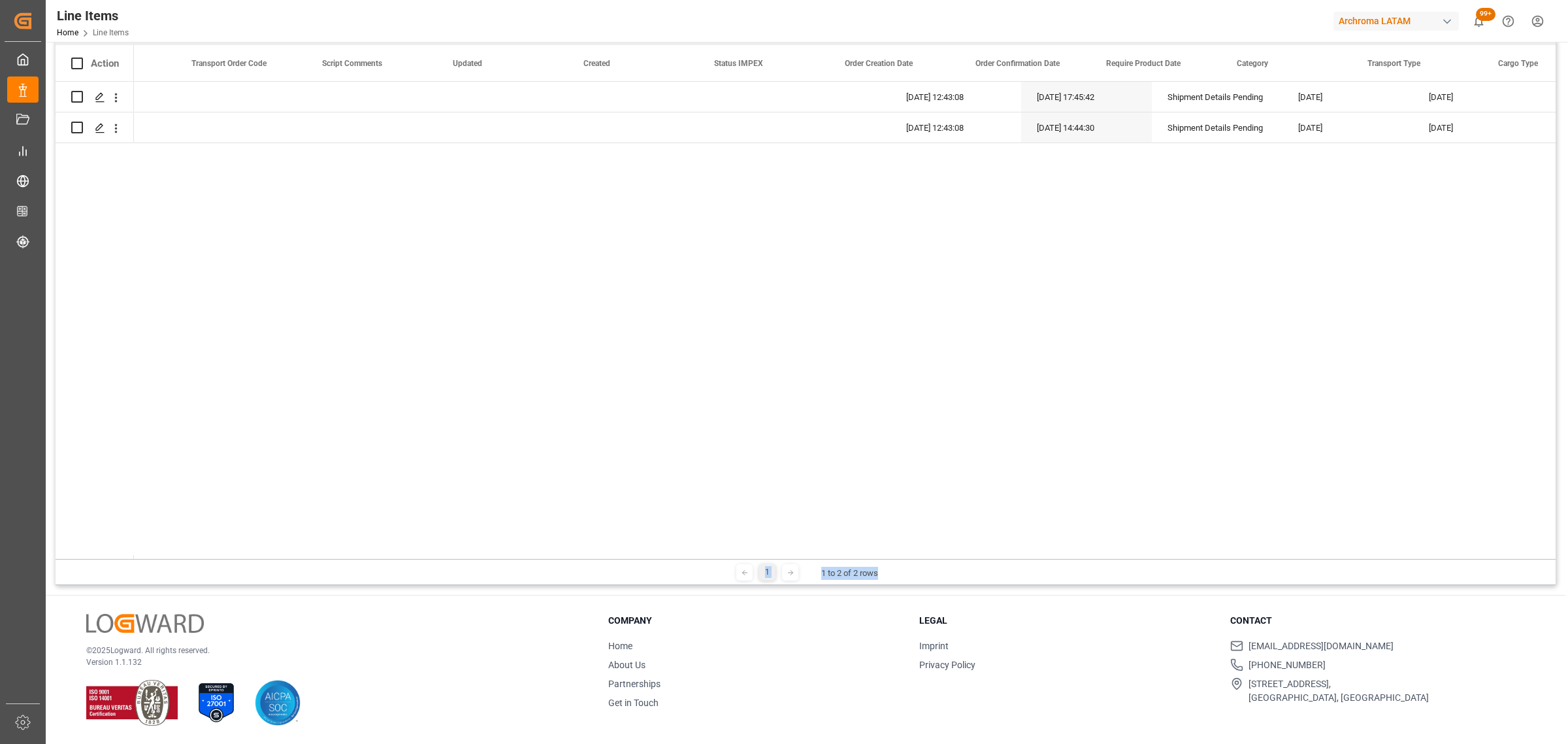
drag, startPoint x: 870, startPoint y: 550, endPoint x: 119, endPoint y: 512, distance: 752.0
click at [69, 512] on div "Action Transport Order Code Script Comments Updated" at bounding box center [806, 302] width 1500 height 514
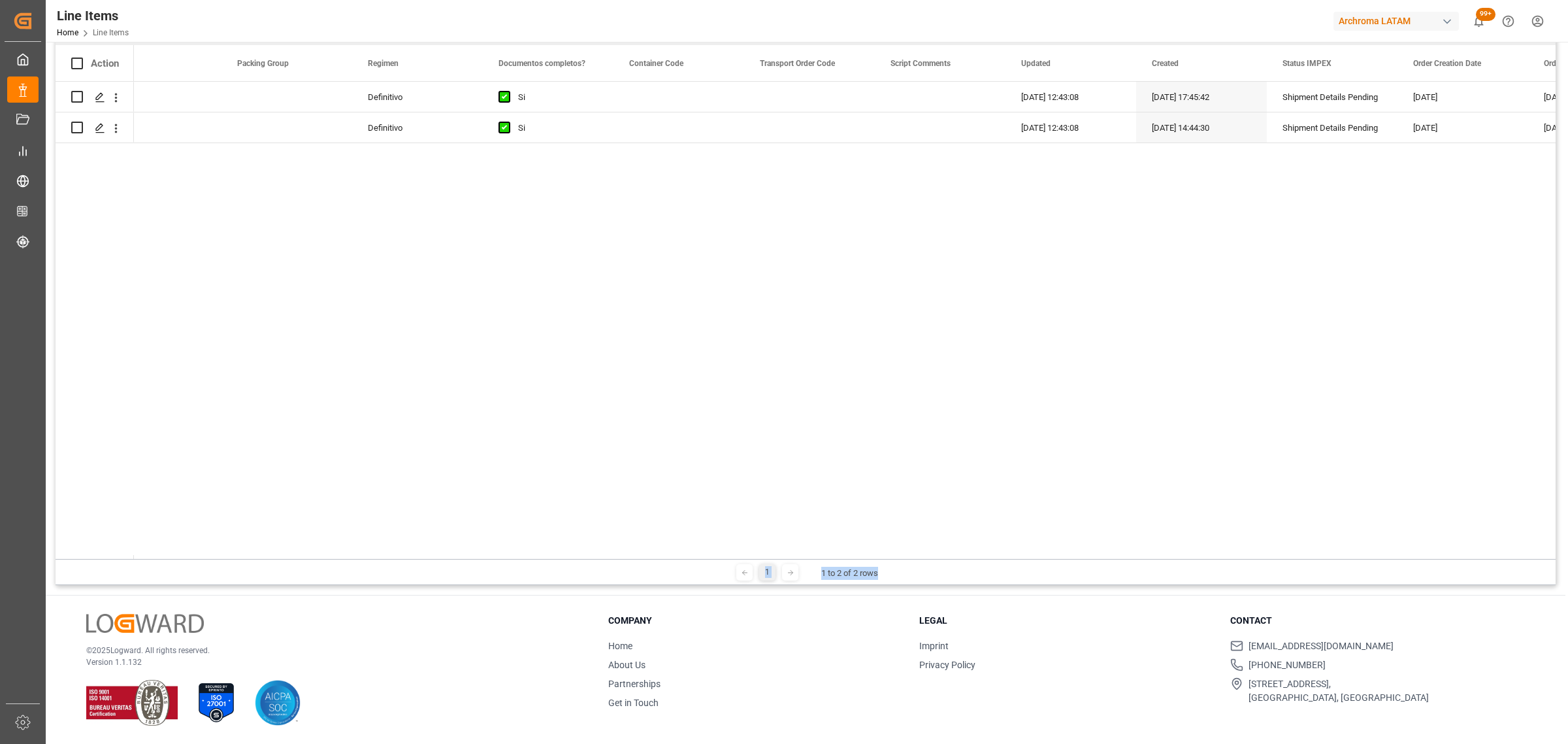
drag, startPoint x: 843, startPoint y: 554, endPoint x: 378, endPoint y: 540, distance: 465.2
click at [334, 538] on div "Action Transport Order Code Script Comments Updated Si" at bounding box center [806, 302] width 1500 height 514
click at [897, 559] on div "1 1 to 2 of 2 rows" at bounding box center [806, 571] width 1500 height 26
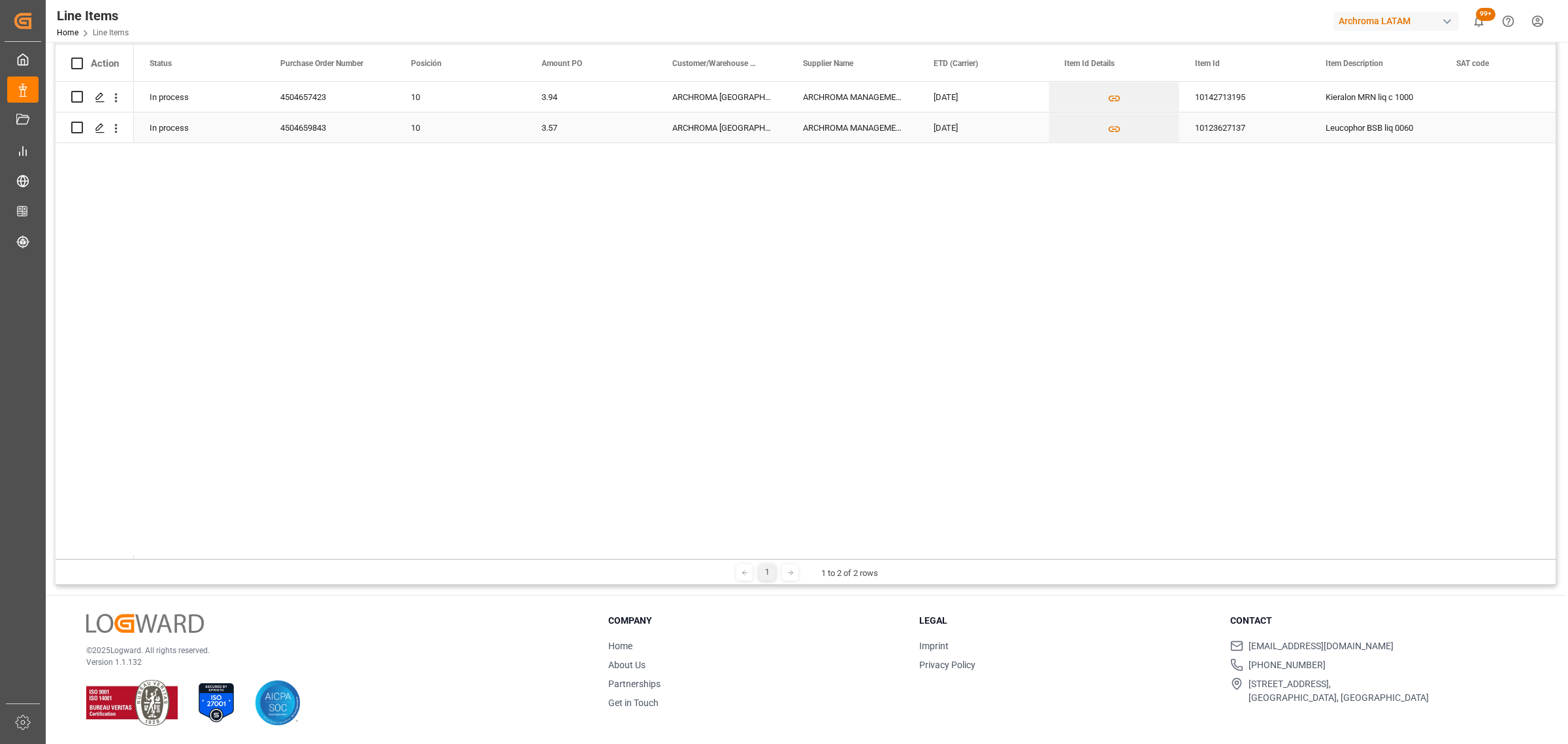
click at [73, 128] on input "Press Space to toggle row selection (unchecked)" at bounding box center [77, 128] width 12 height 12
checkbox input "true"
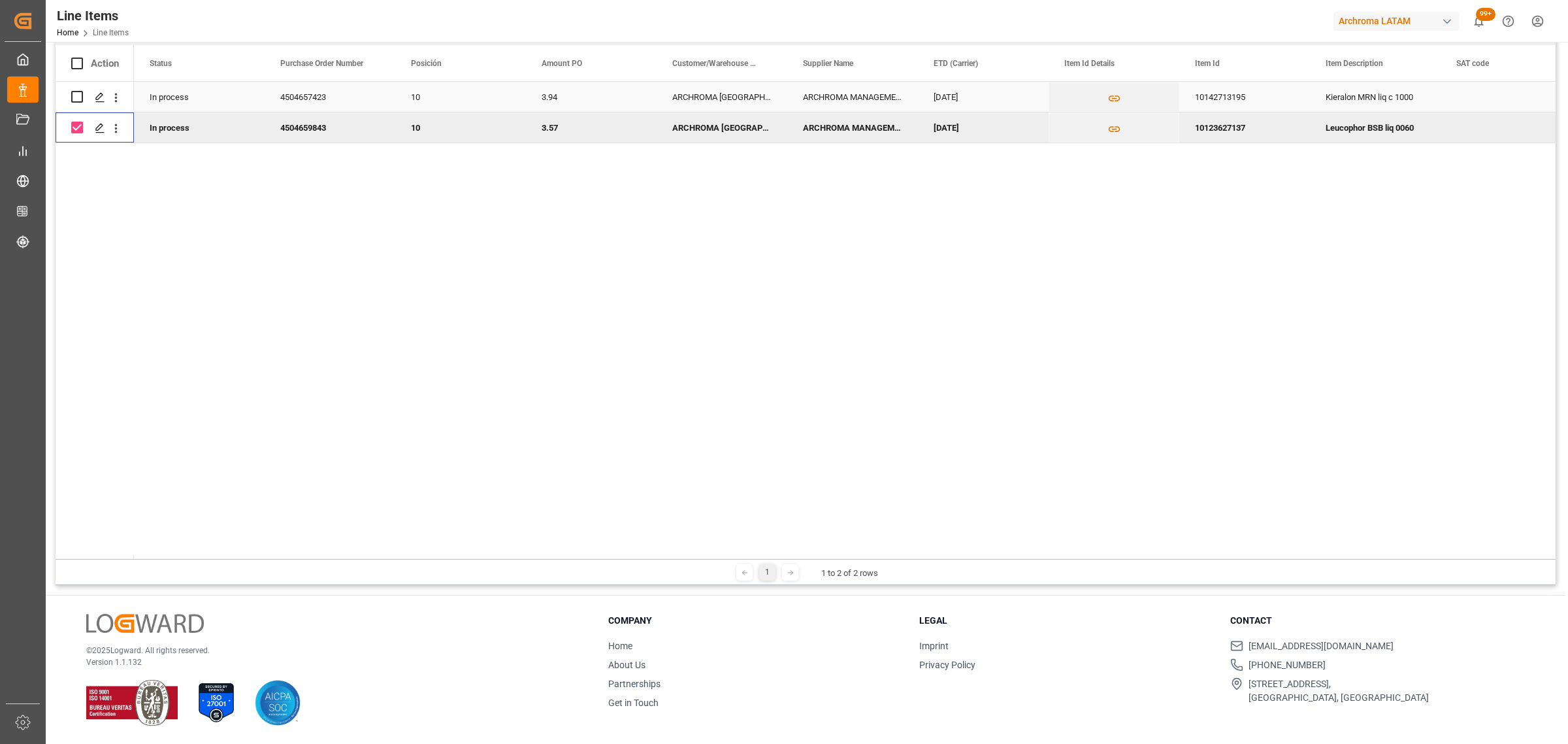
click at [83, 100] on input "Press Space to toggle row selection (unchecked)" at bounding box center [77, 97] width 12 height 12
checkbox input "true"
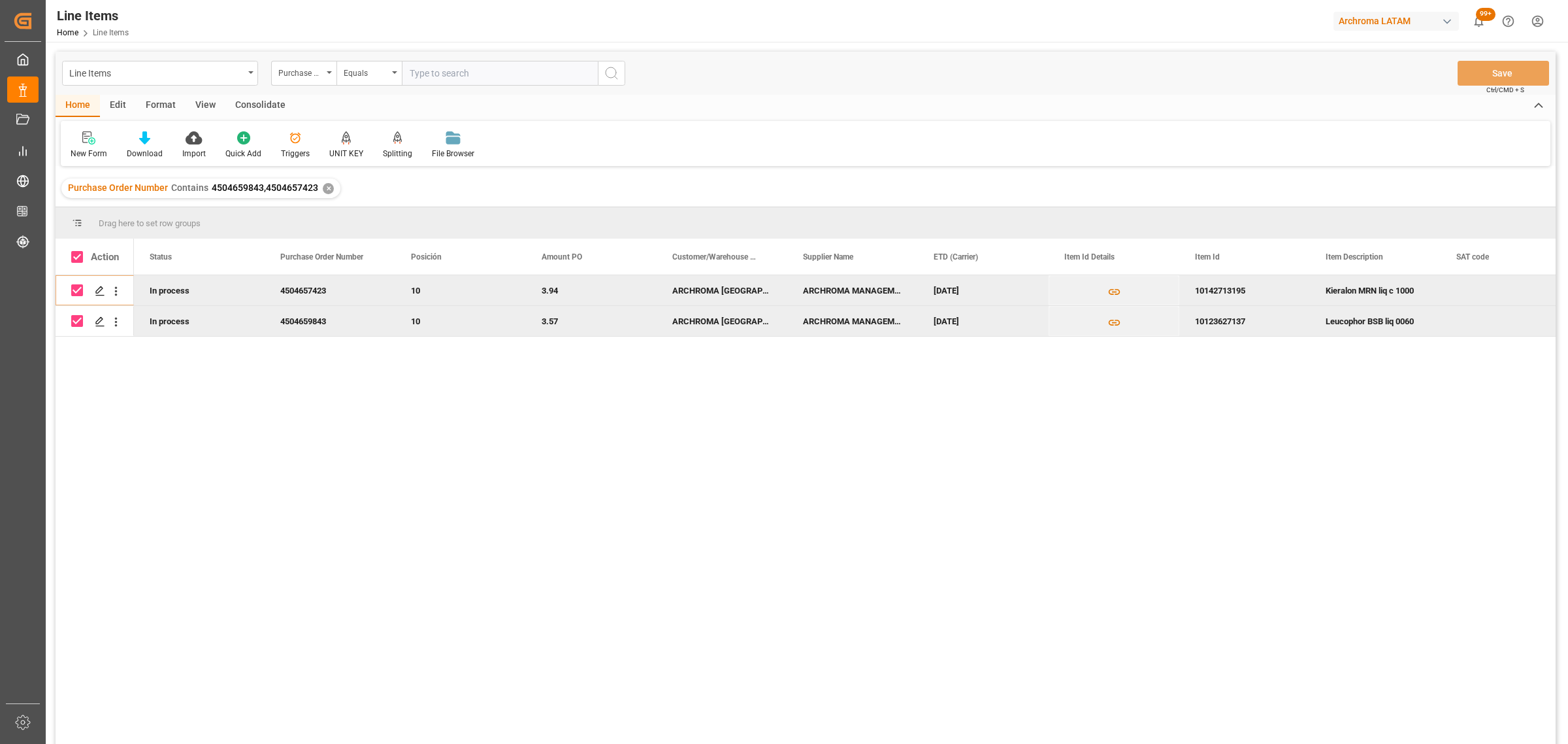
click at [249, 90] on div "Line Items Purchase Order Number Equals Save Ctrl/CMD + S" at bounding box center [806, 73] width 1500 height 43
click at [249, 98] on div "Consolidate" at bounding box center [260, 106] width 70 height 23
click at [104, 138] on icon at bounding box center [103, 138] width 13 height 13
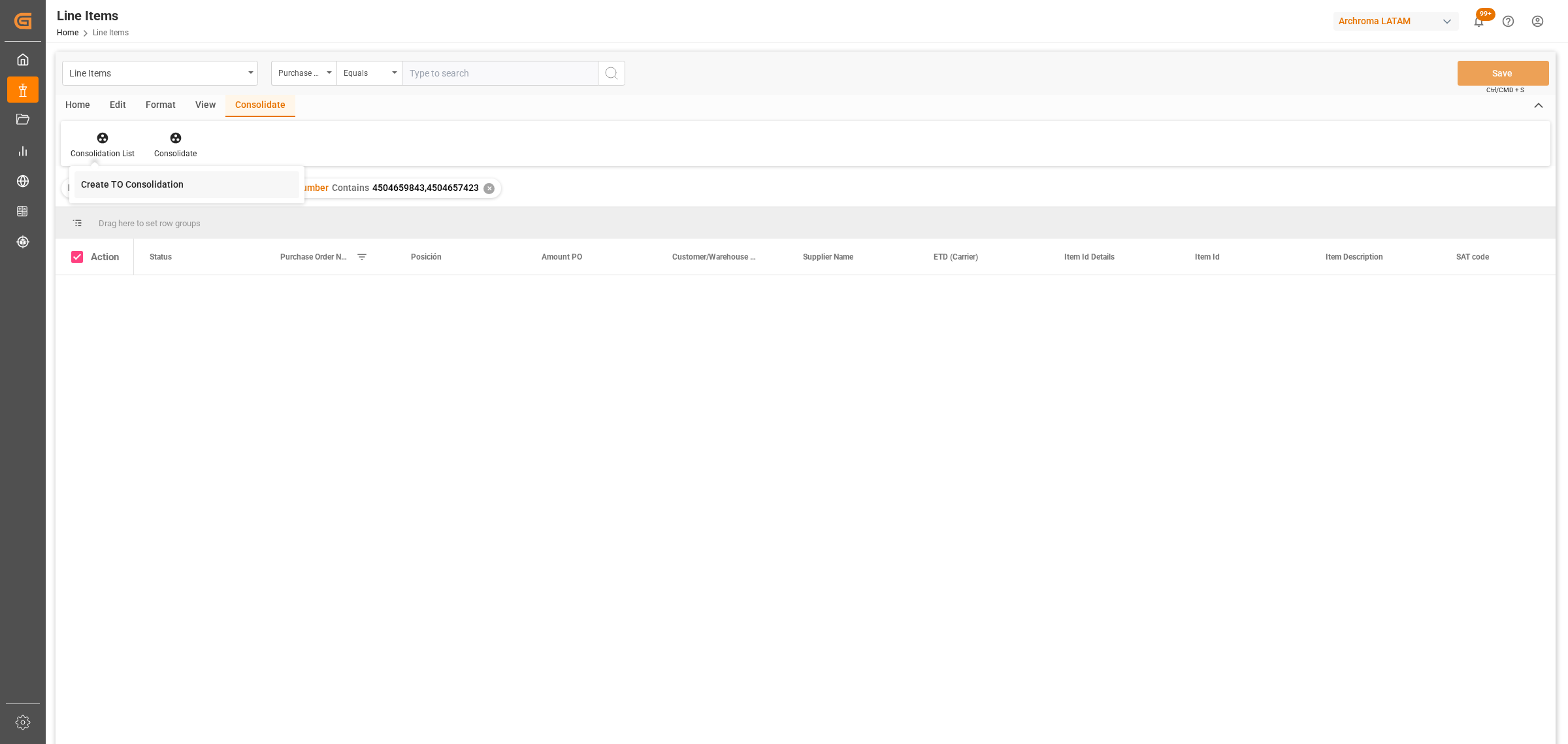
click at [173, 188] on div "Line Items Purchase Order Number Equals Save Ctrl/CMD + S Home Edit Format View…" at bounding box center [806, 415] width 1500 height 726
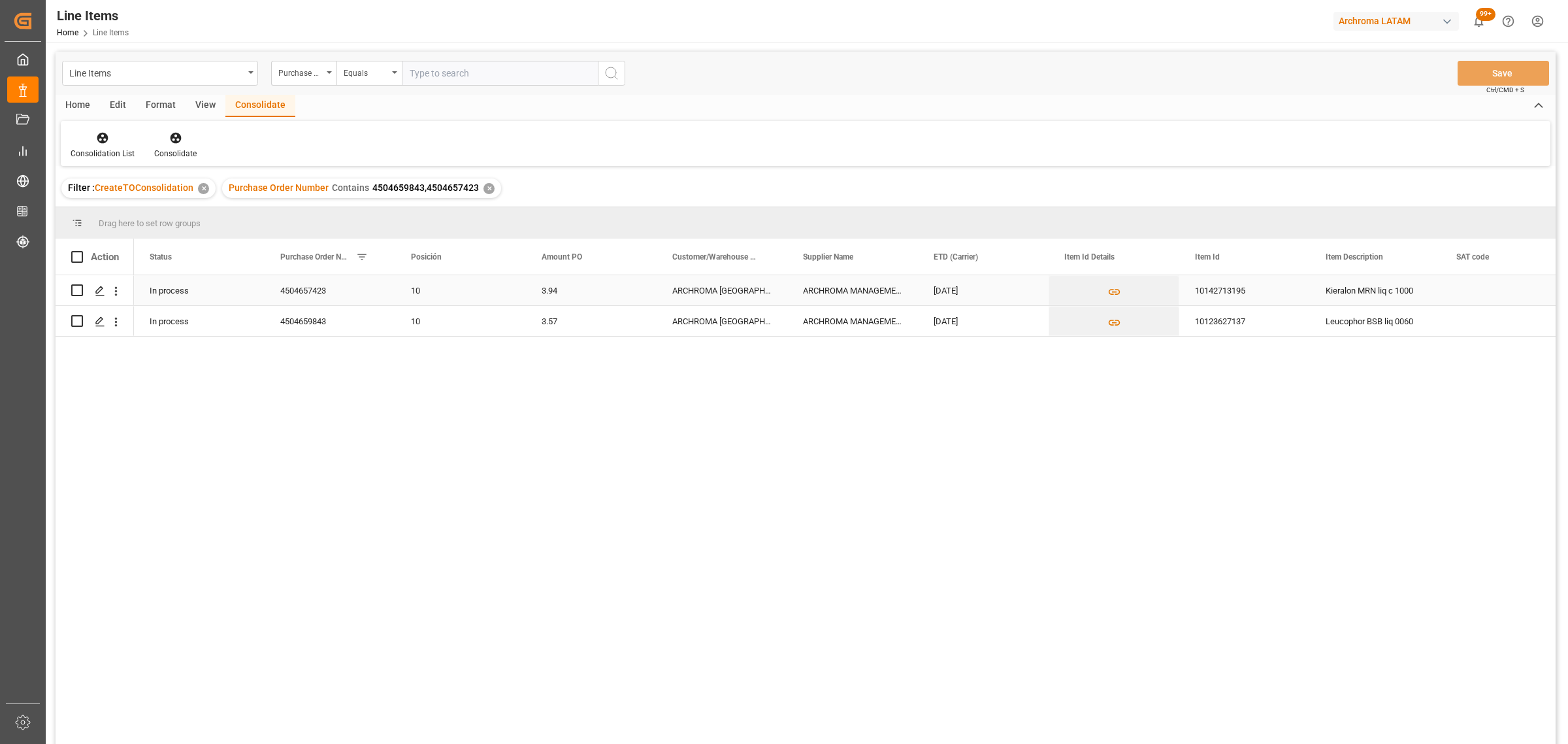
click at [74, 291] on input "Press Space to toggle row selection (unchecked)" at bounding box center [77, 290] width 12 height 12
checkbox input "true"
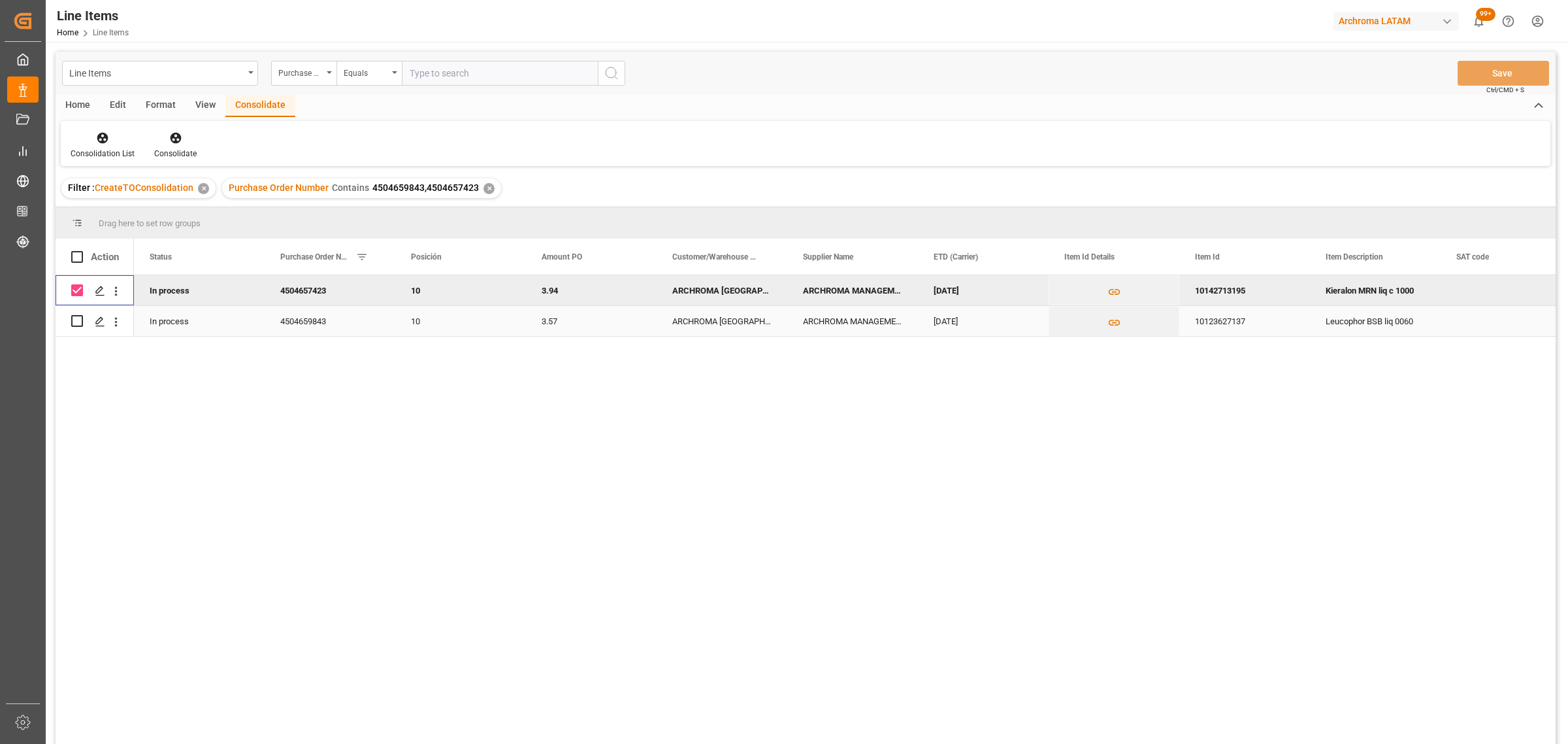
click at [73, 324] on input "Press Space to toggle row selection (unchecked)" at bounding box center [77, 321] width 12 height 12
checkbox input "true"
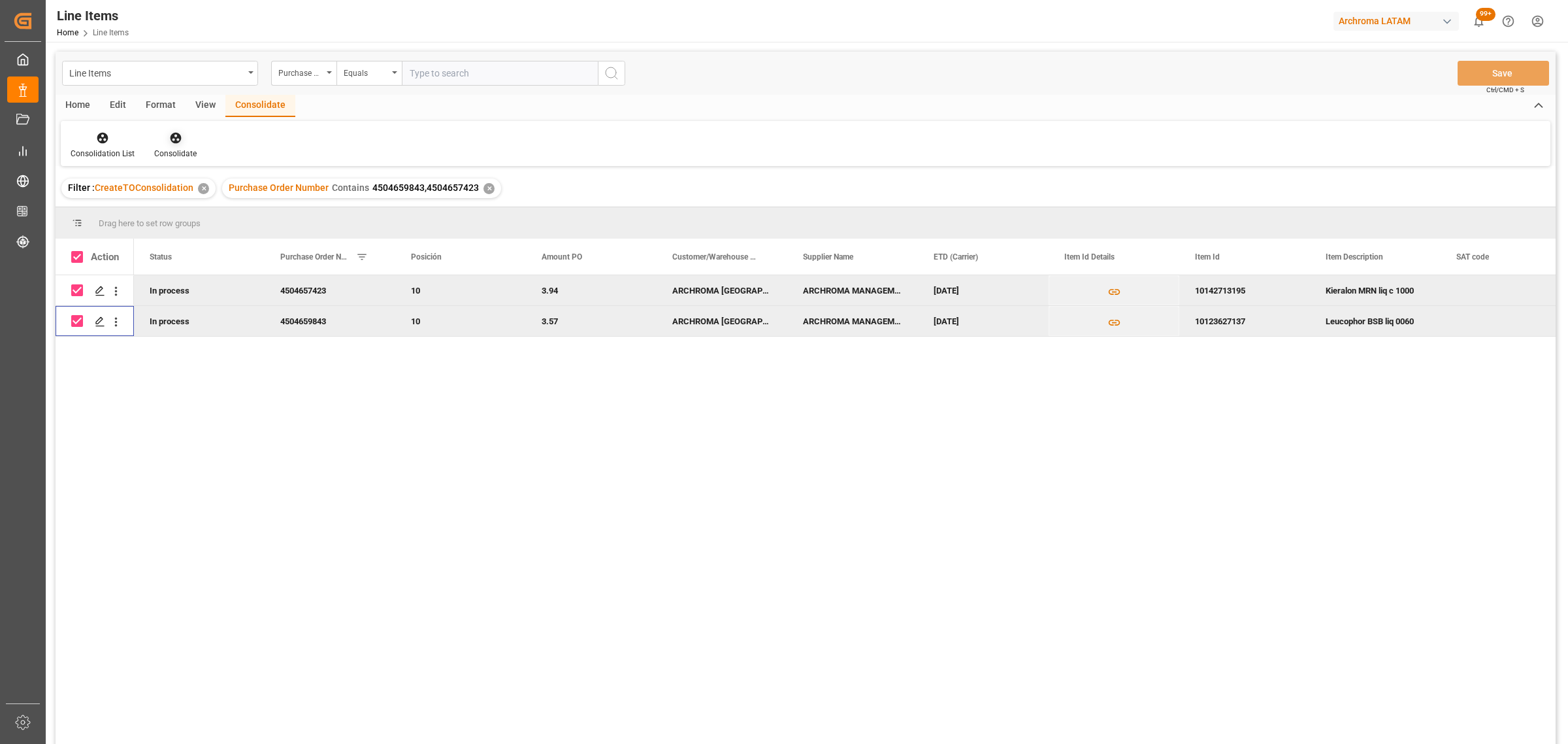
click at [171, 136] on icon at bounding box center [175, 138] width 11 height 11
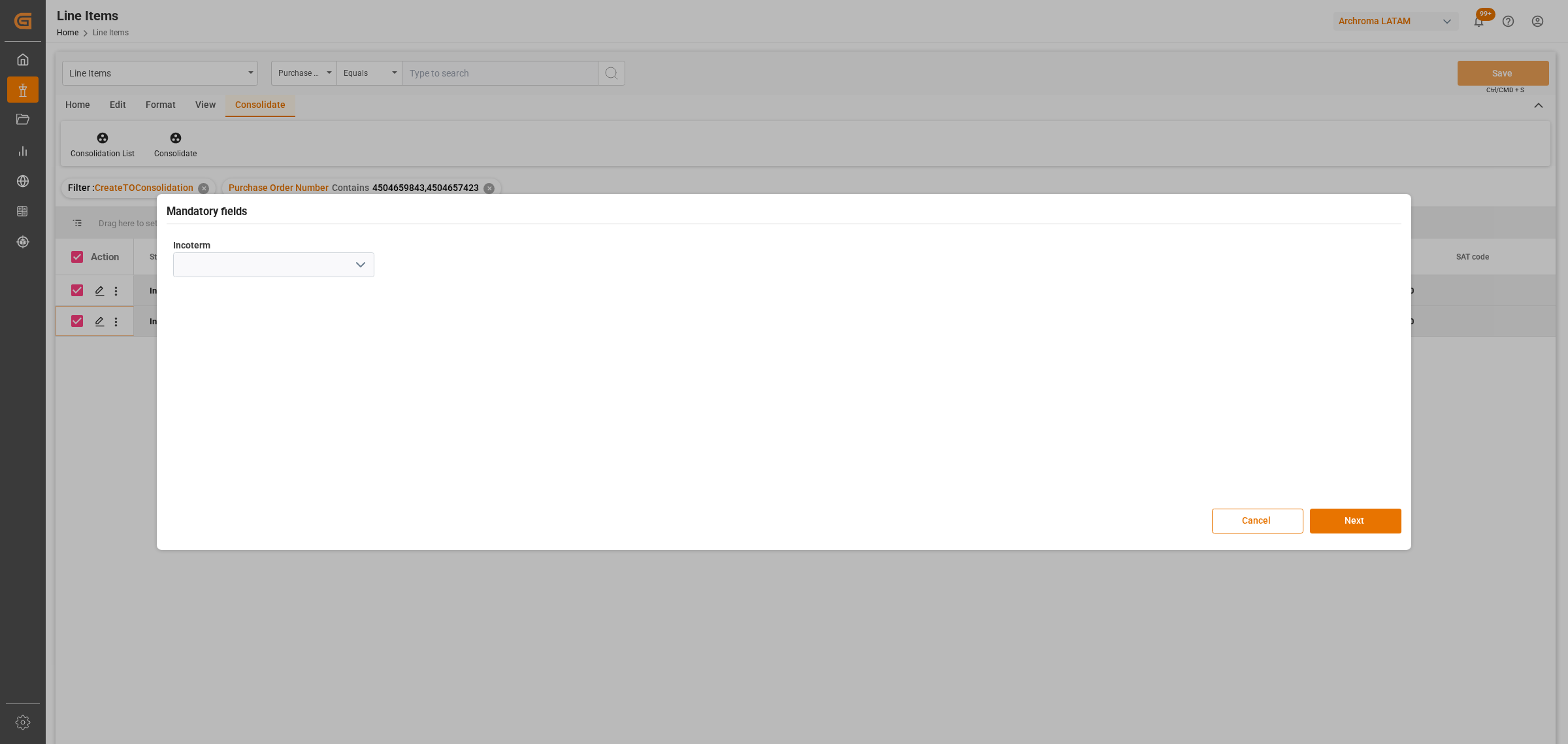
click at [364, 259] on icon "open menu" at bounding box center [360, 264] width 16 height 16
click at [216, 438] on div "CIF" at bounding box center [274, 440] width 200 height 29
type input "CIF"
click at [1338, 521] on button "Next" at bounding box center [1356, 521] width 92 height 25
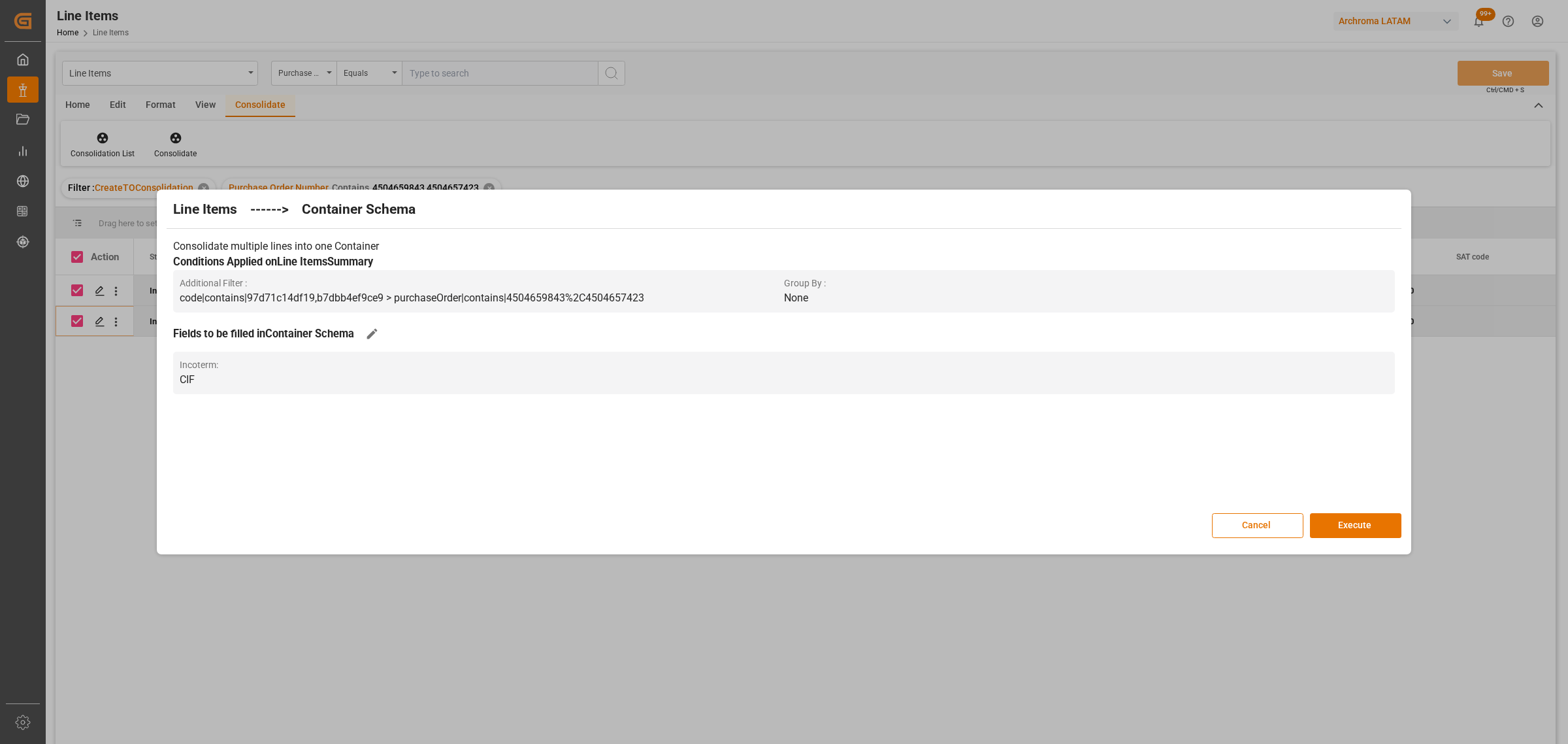
click at [1338, 521] on button "Execute" at bounding box center [1356, 525] width 92 height 25
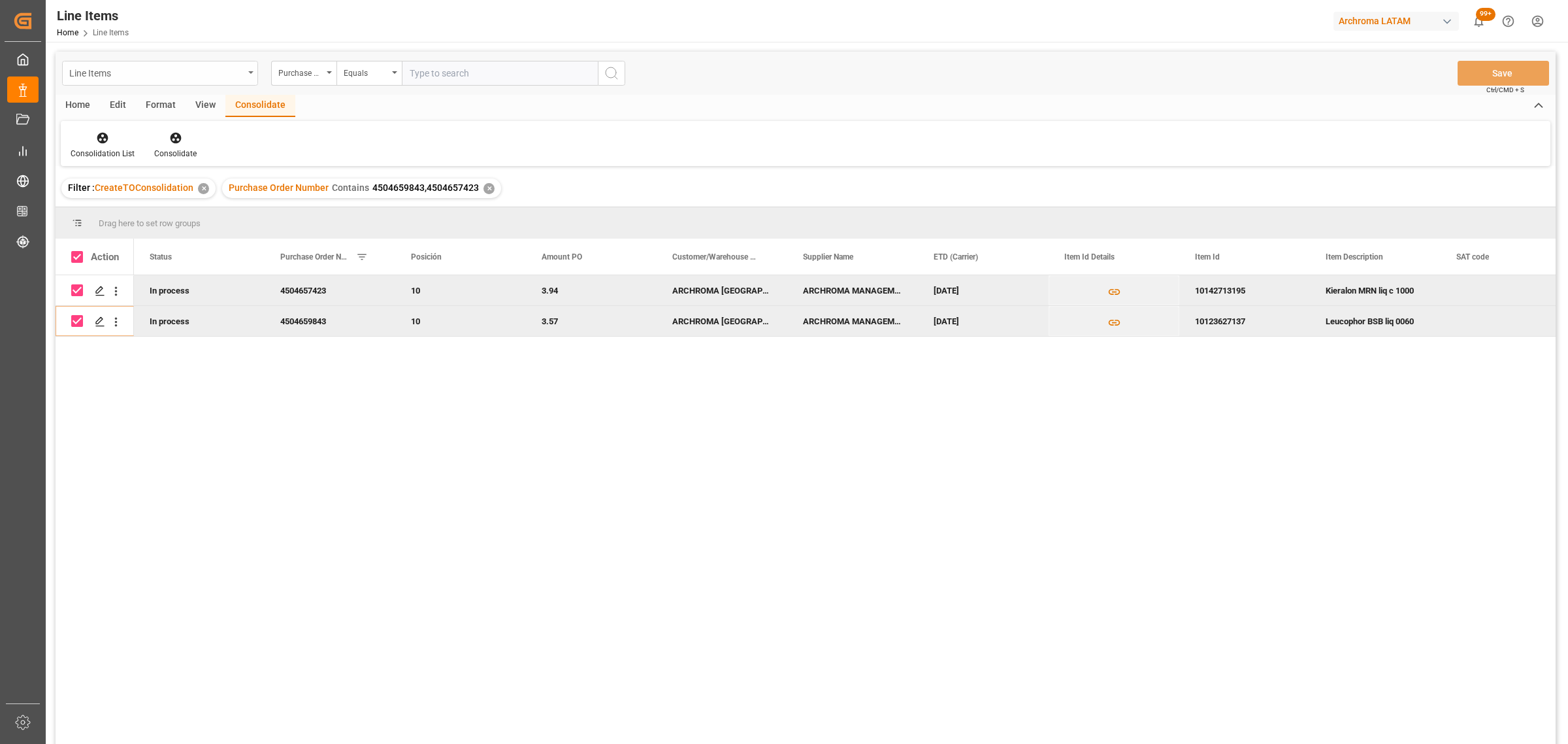
click at [204, 67] on div "Line Items" at bounding box center [156, 73] width 174 height 17
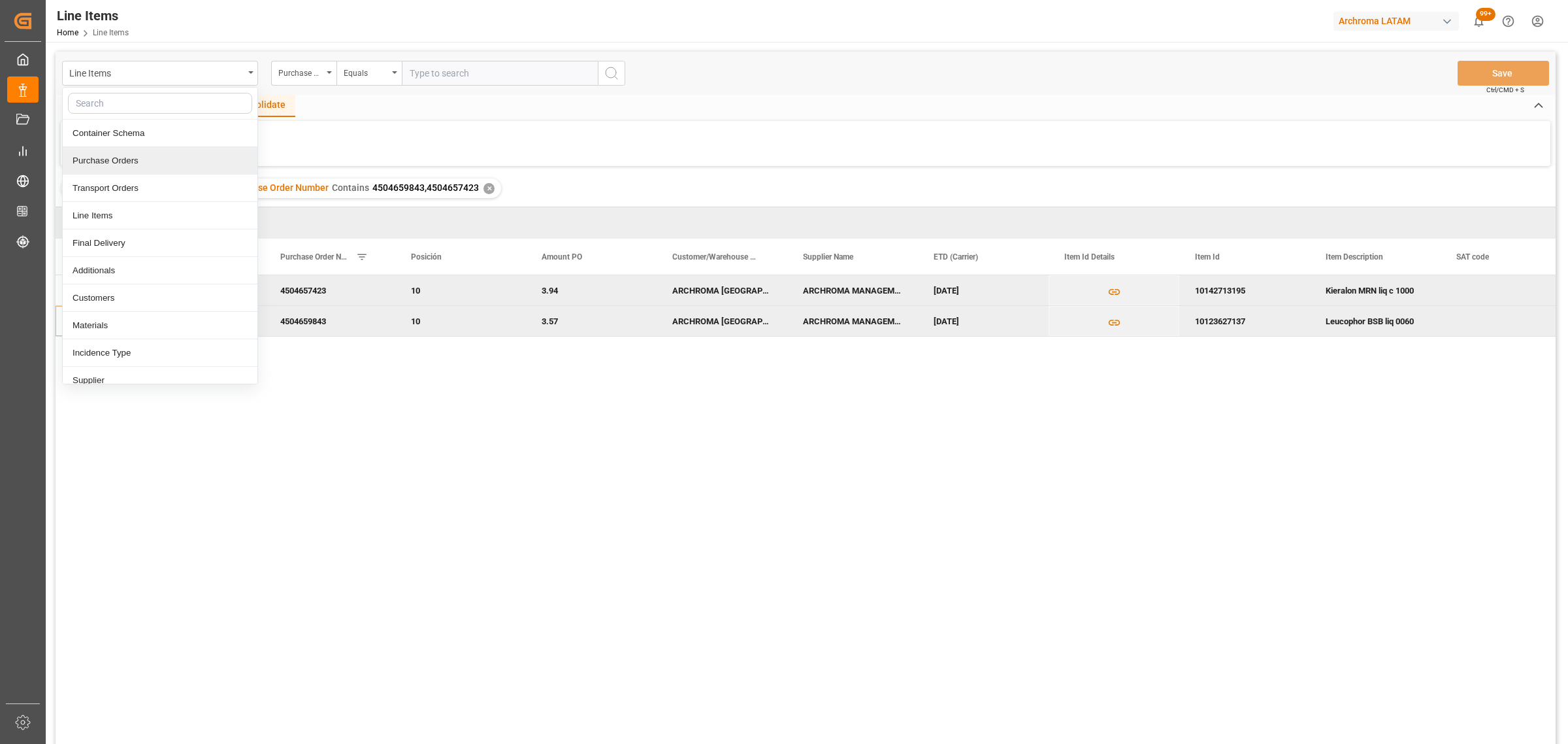
click at [129, 162] on div "Purchase Orders" at bounding box center [159, 160] width 194 height 28
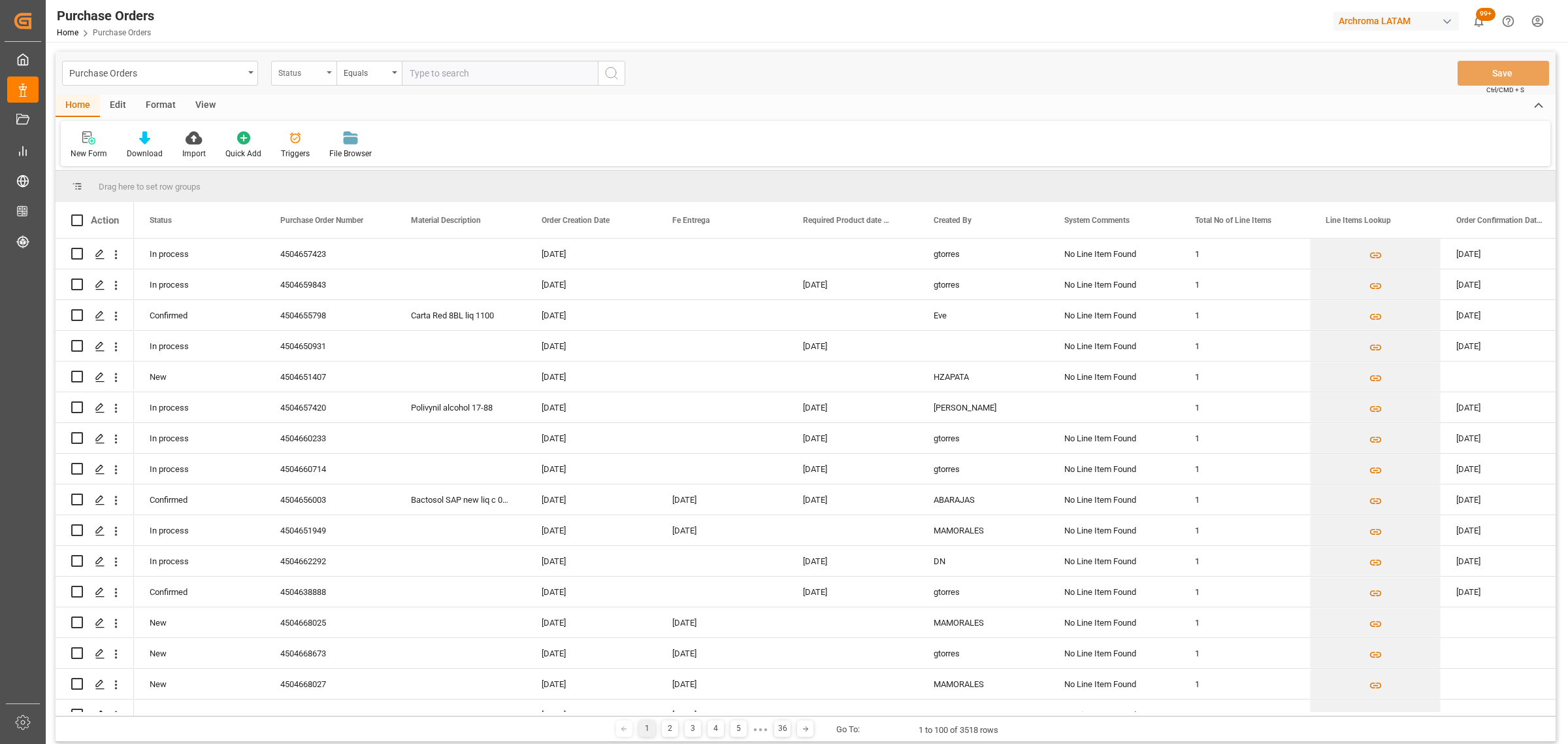
click at [298, 78] on div "Status" at bounding box center [300, 72] width 44 height 15
click at [315, 167] on div "Purchase Order Number" at bounding box center [369, 160] width 194 height 28
click at [371, 82] on div "Equals" at bounding box center [369, 73] width 65 height 25
click at [379, 158] on div "Fuzzy search" at bounding box center [434, 160] width 194 height 28
click at [440, 77] on input "text" at bounding box center [500, 73] width 196 height 25
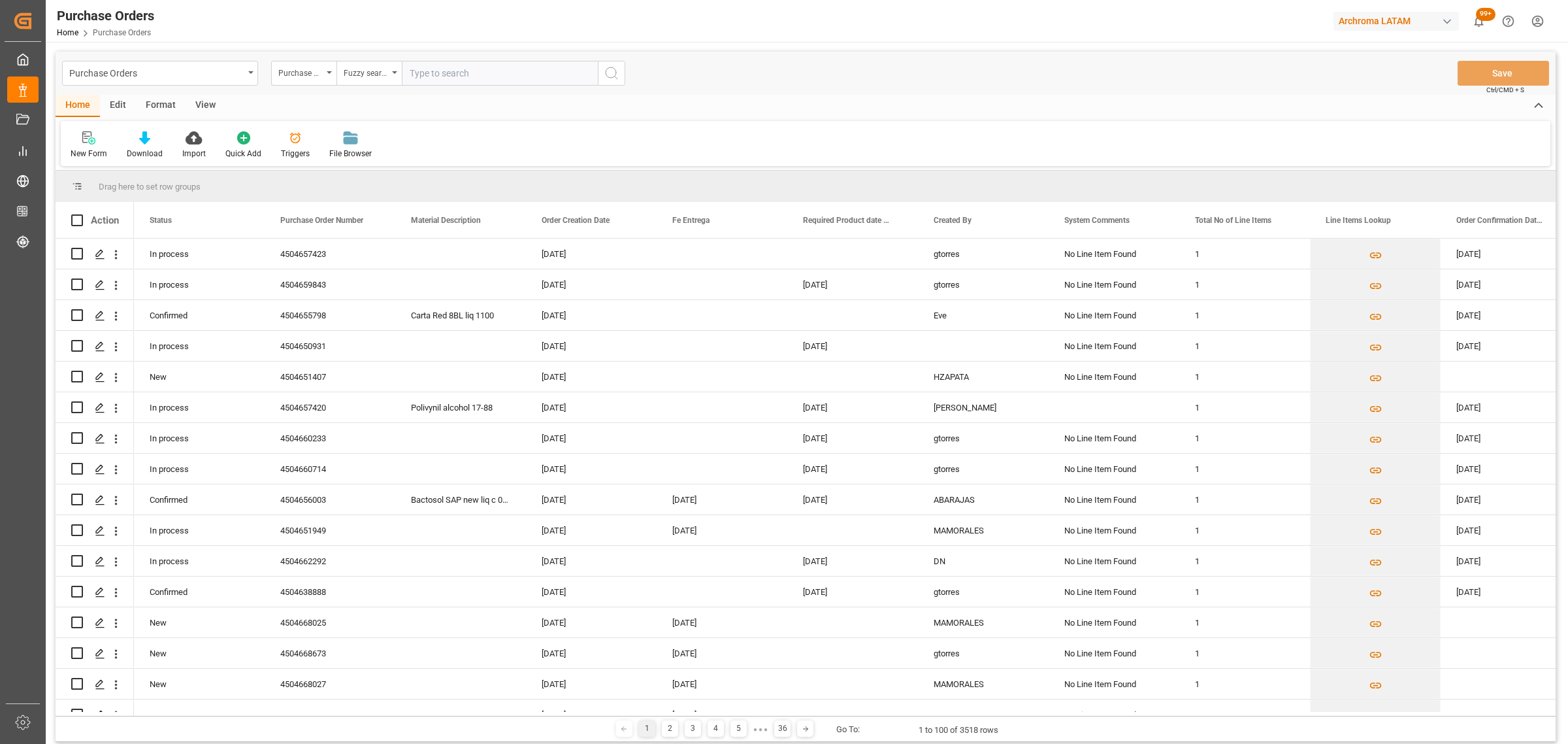
paste input "4504667997"
type input "4504667997"
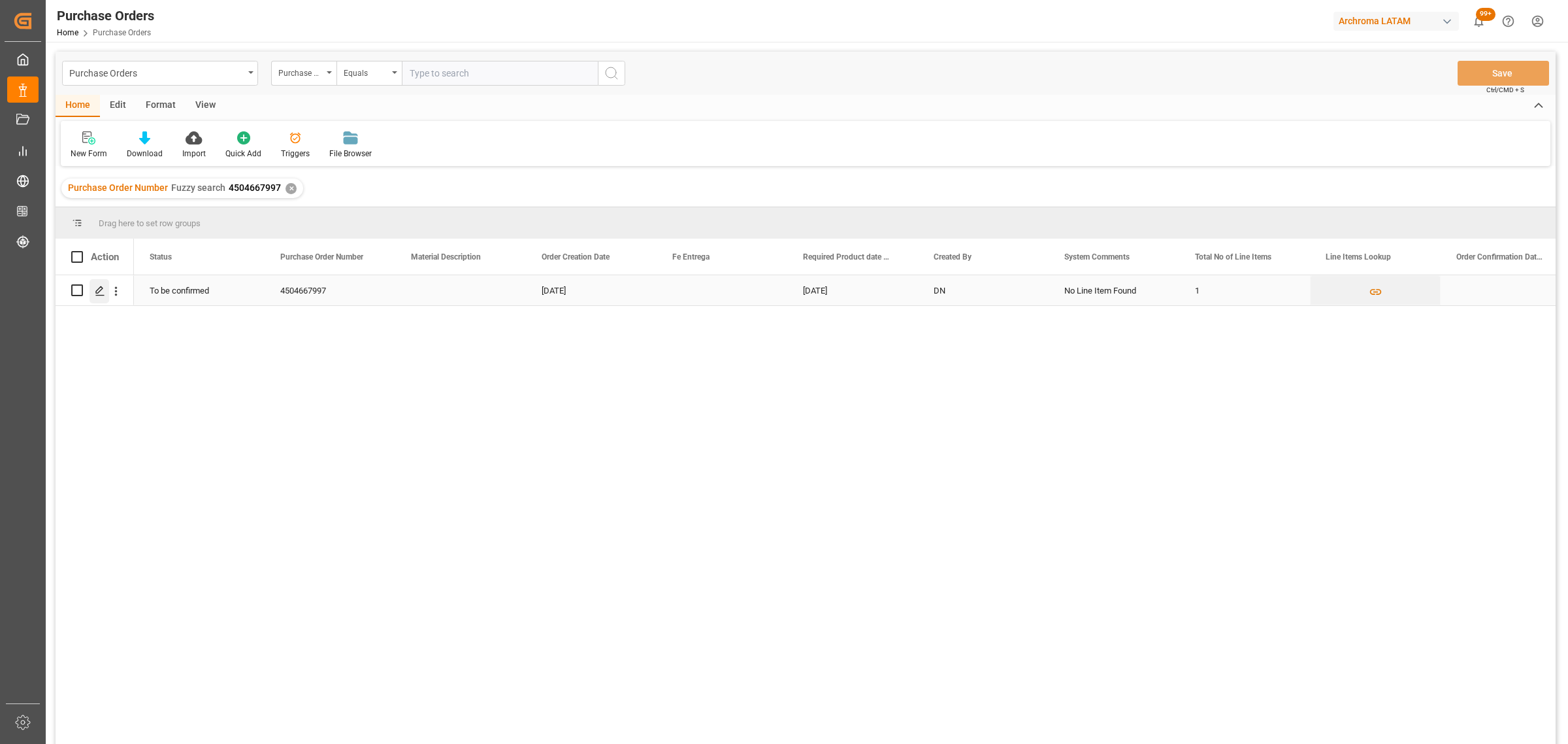
click at [98, 294] on icon "Press SPACE to select this row." at bounding box center [100, 290] width 11 height 11
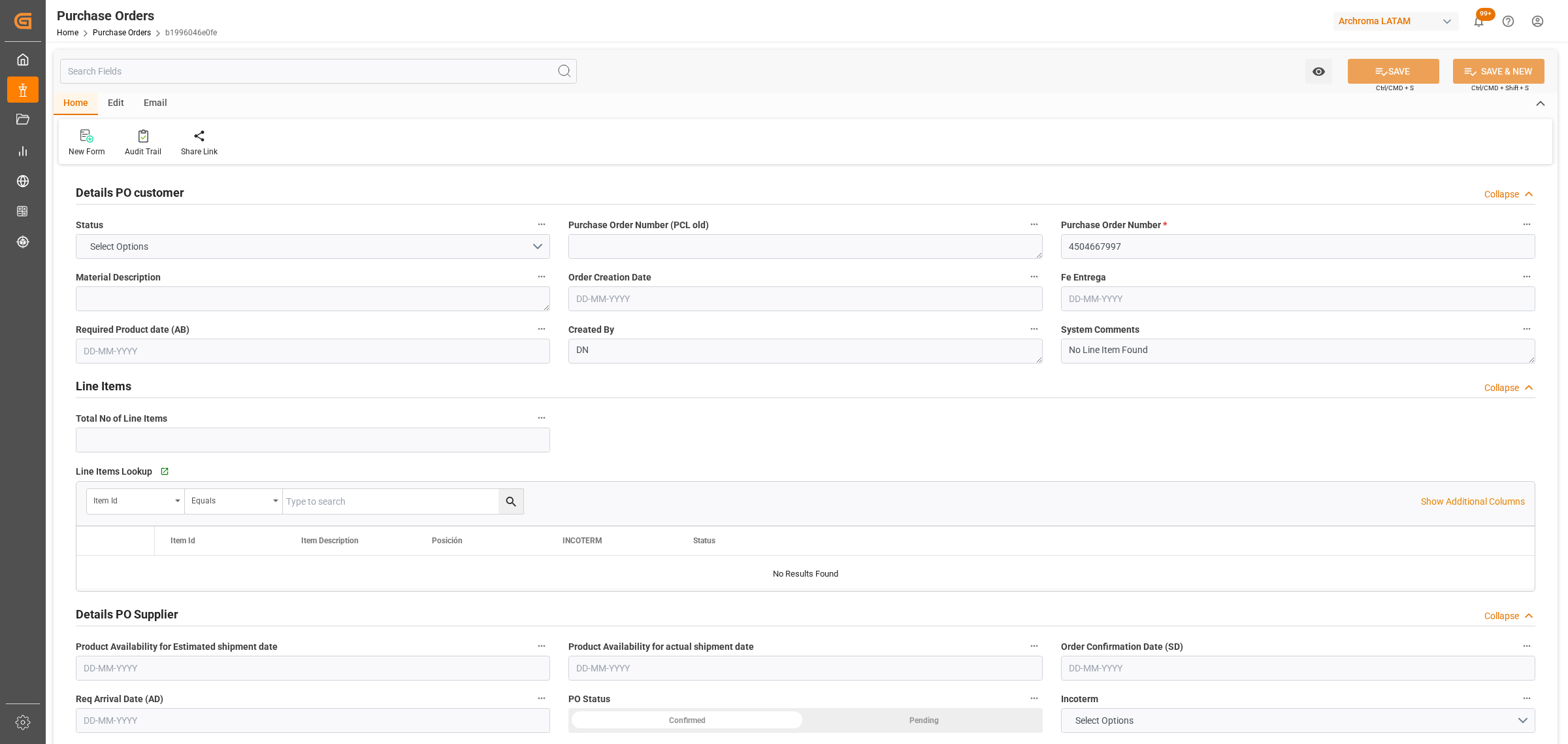
type input "1"
type input "[DATE]"
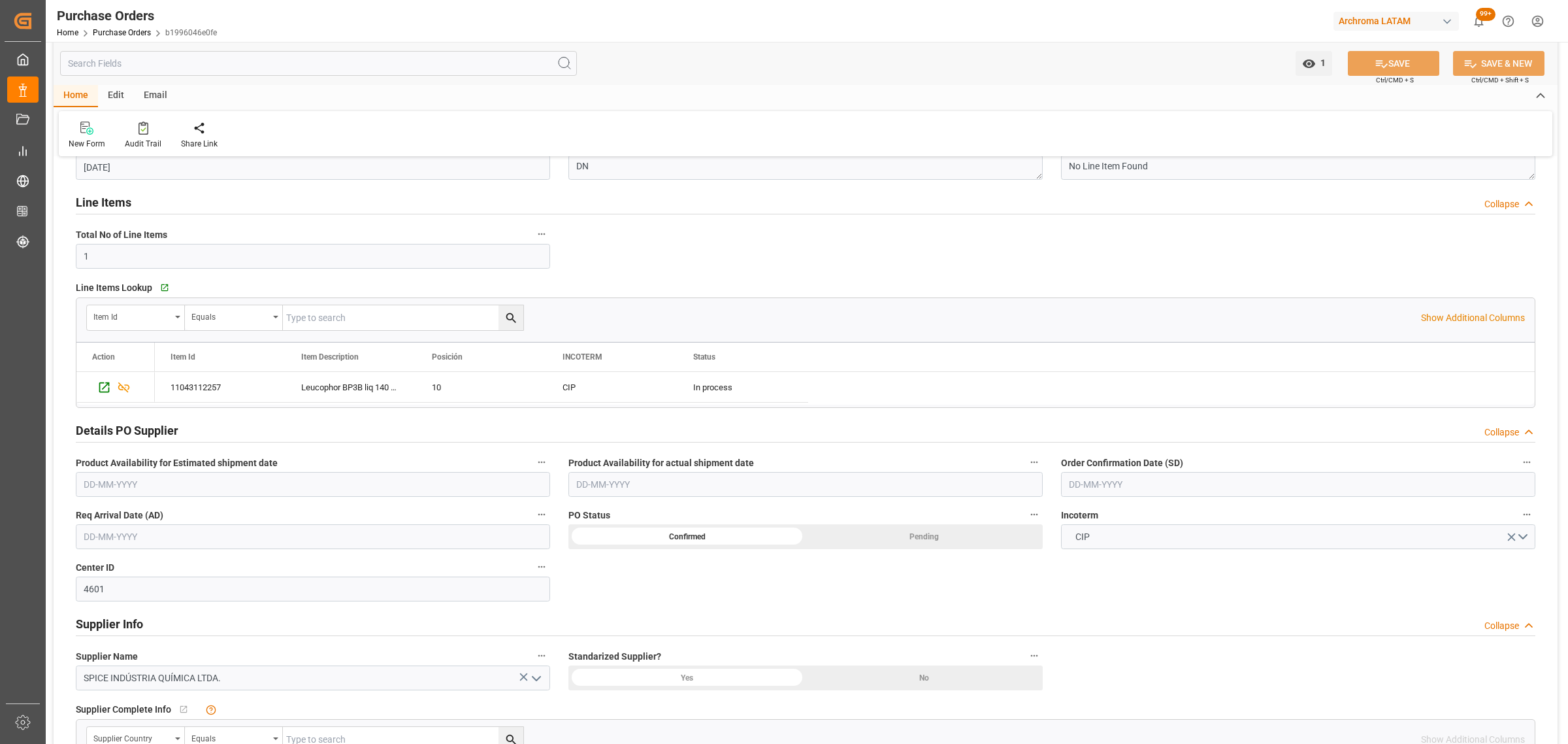
scroll to position [245, 0]
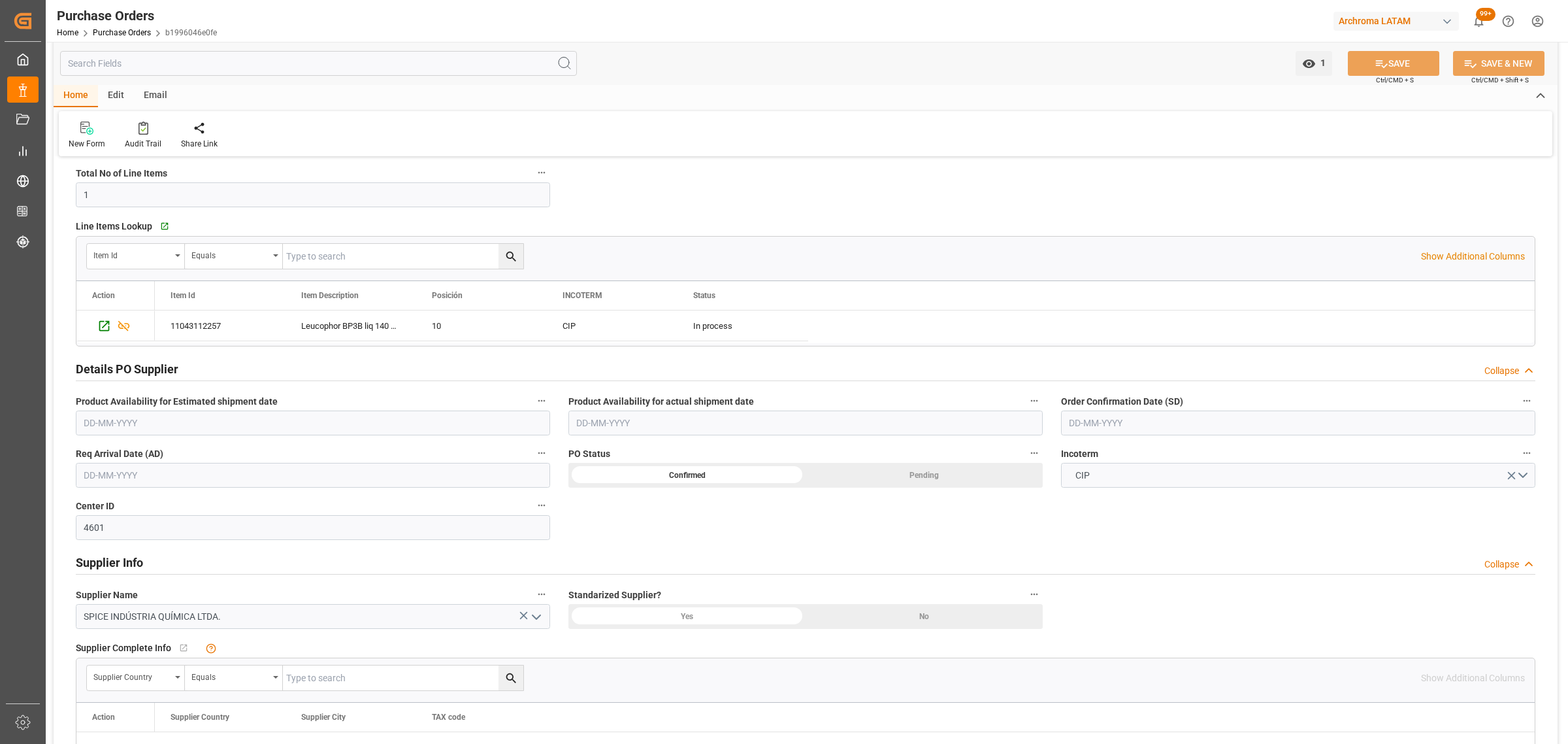
click at [1135, 423] on input "text" at bounding box center [1298, 423] width 475 height 25
click at [1128, 615] on div "29 30 1 2 3 4 5" at bounding box center [1155, 606] width 178 height 26
click at [1076, 605] on span "29" at bounding box center [1078, 605] width 8 height 9
type input "[DATE]"
click at [224, 460] on label "Req Arrival Date (AD)" at bounding box center [313, 454] width 475 height 18
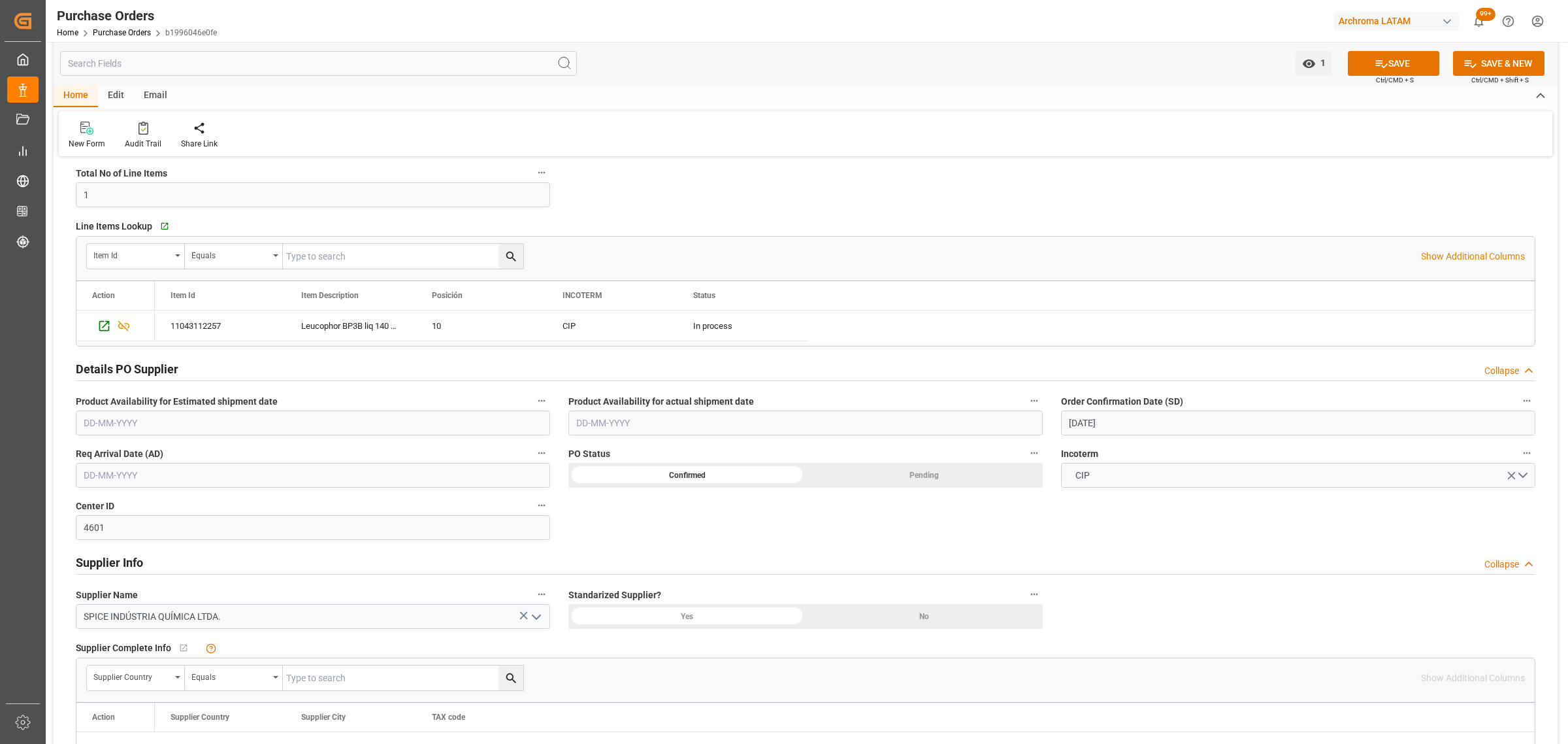
click at [533, 460] on button "Req Arrival Date (AD)" at bounding box center [541, 453] width 17 height 17
click at [158, 470] on div at bounding box center [784, 372] width 1568 height 744
click at [138, 478] on input "text" at bounding box center [313, 475] width 475 height 25
click at [90, 664] on div "29" at bounding box center [93, 658] width 17 height 16
type input "[DATE]"
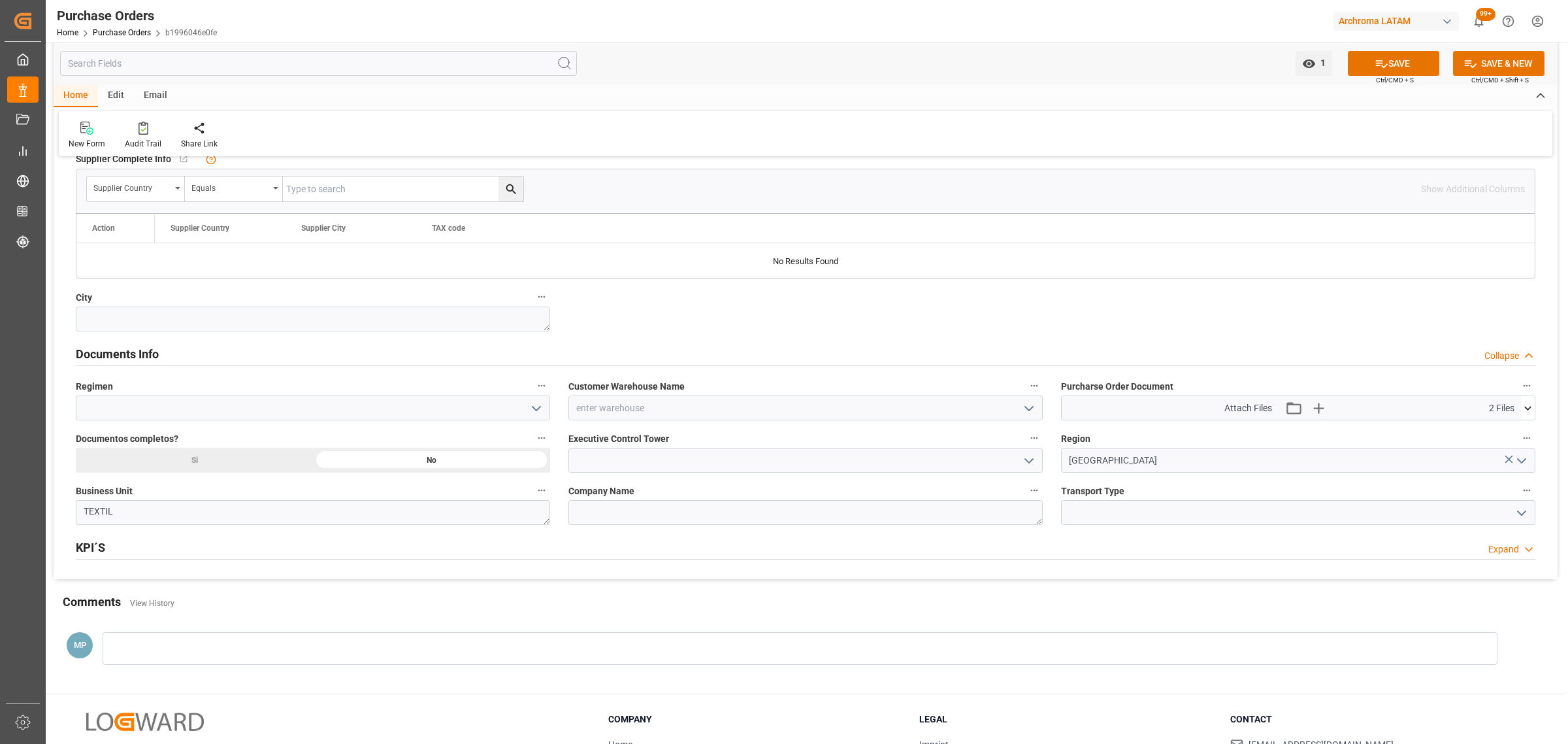
scroll to position [735, 0]
click at [1018, 407] on div at bounding box center [806, 406] width 475 height 25
click at [1015, 406] on input at bounding box center [806, 406] width 475 height 25
click at [1028, 406] on icon "open menu" at bounding box center [1029, 407] width 16 height 16
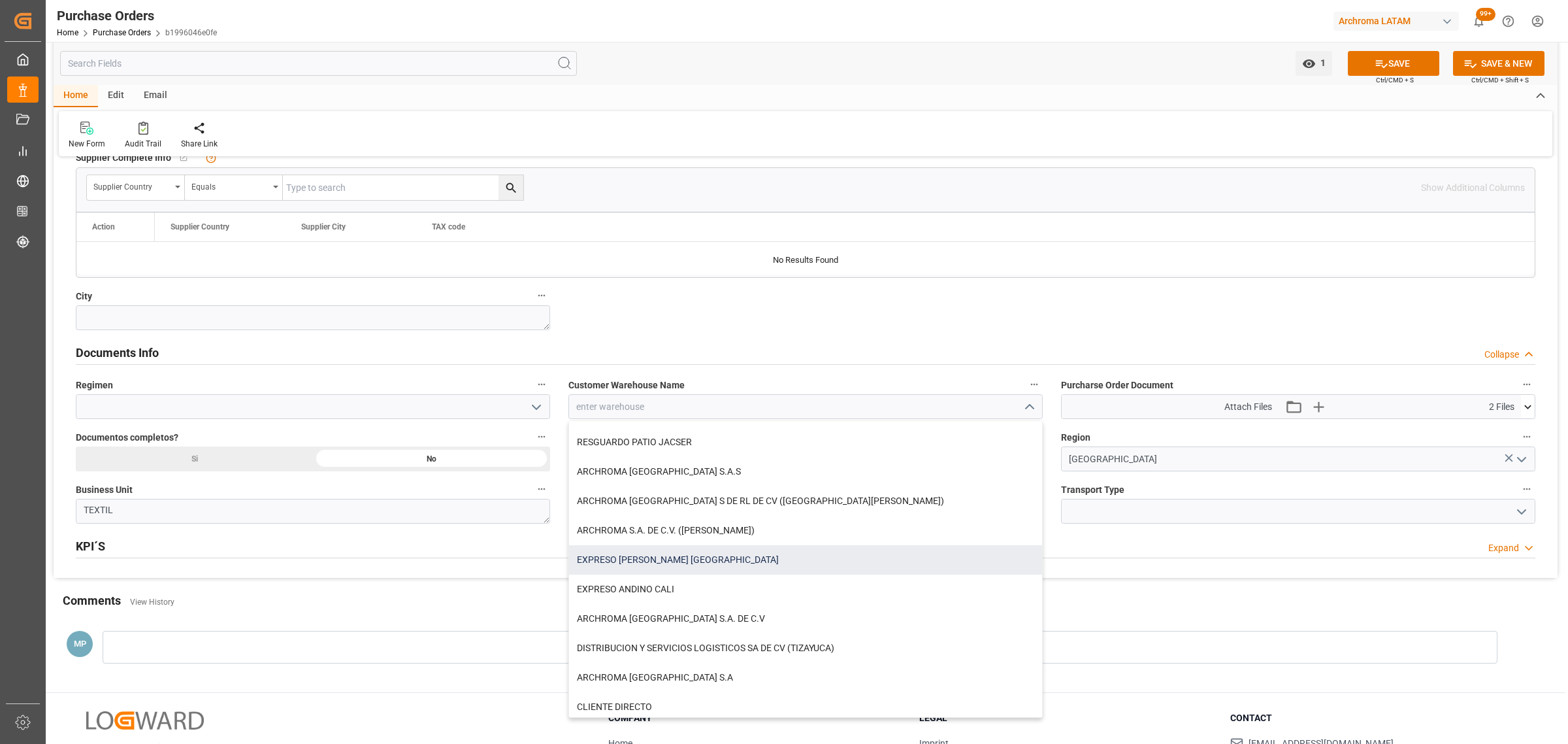
scroll to position [144, 0]
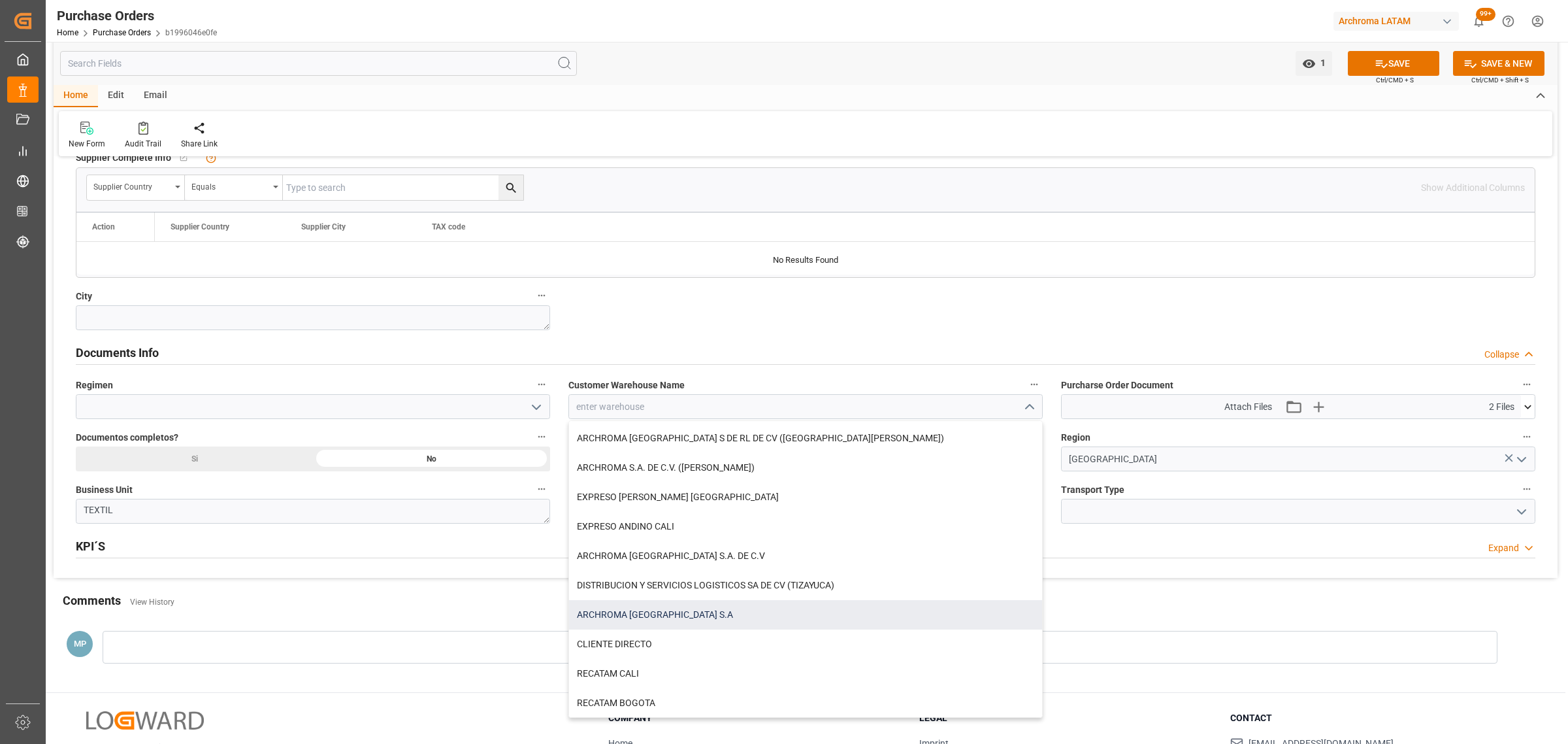
click at [670, 612] on div "ARCHROMA [GEOGRAPHIC_DATA] S.A" at bounding box center [805, 614] width 473 height 29
type input "ARCHROMA [GEOGRAPHIC_DATA] S.A"
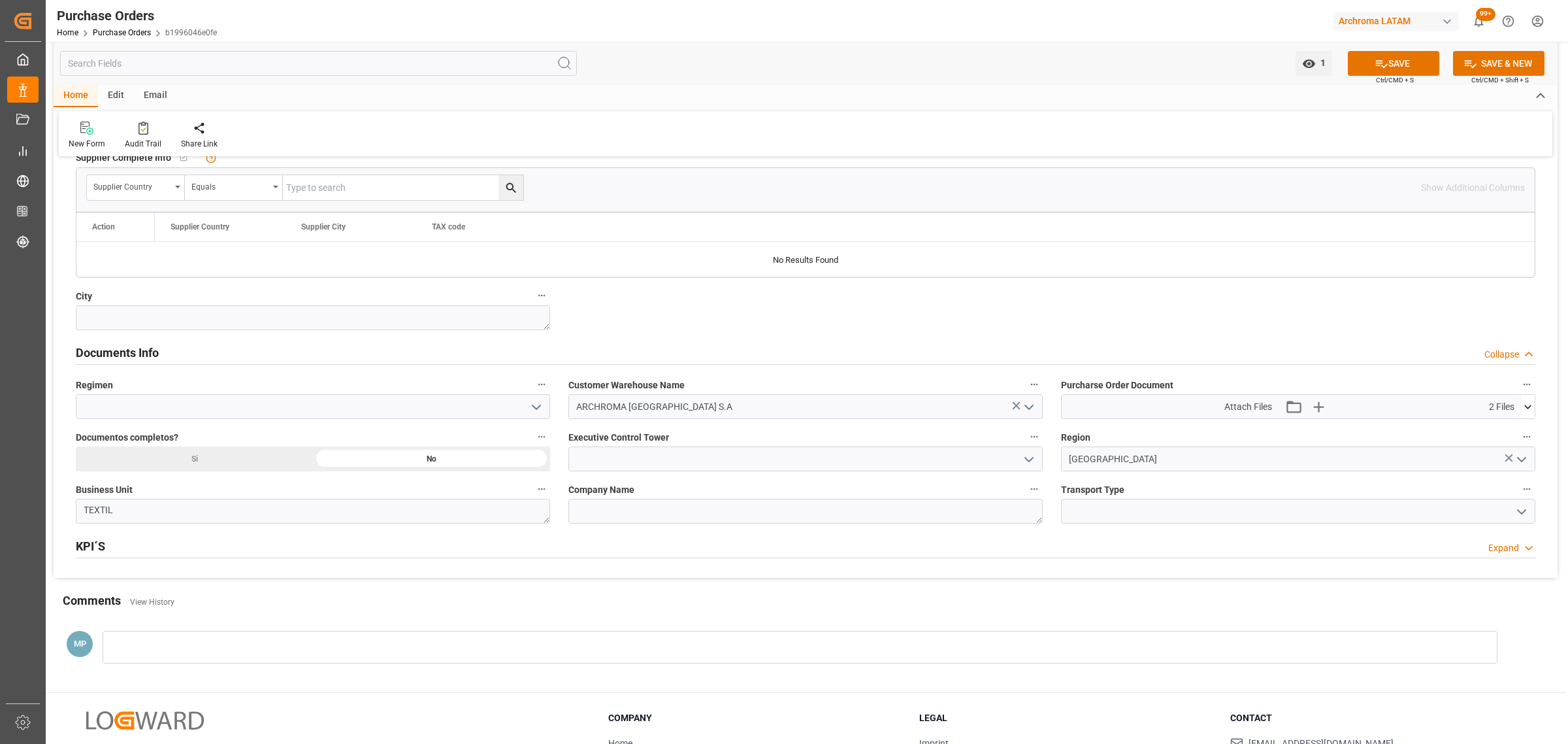
click at [540, 409] on icon "open menu" at bounding box center [536, 407] width 16 height 16
click at [255, 465] on div "Definitivo" at bounding box center [313, 465] width 473 height 29
type input "Definitivo"
click at [1028, 459] on icon "open menu" at bounding box center [1029, 459] width 16 height 16
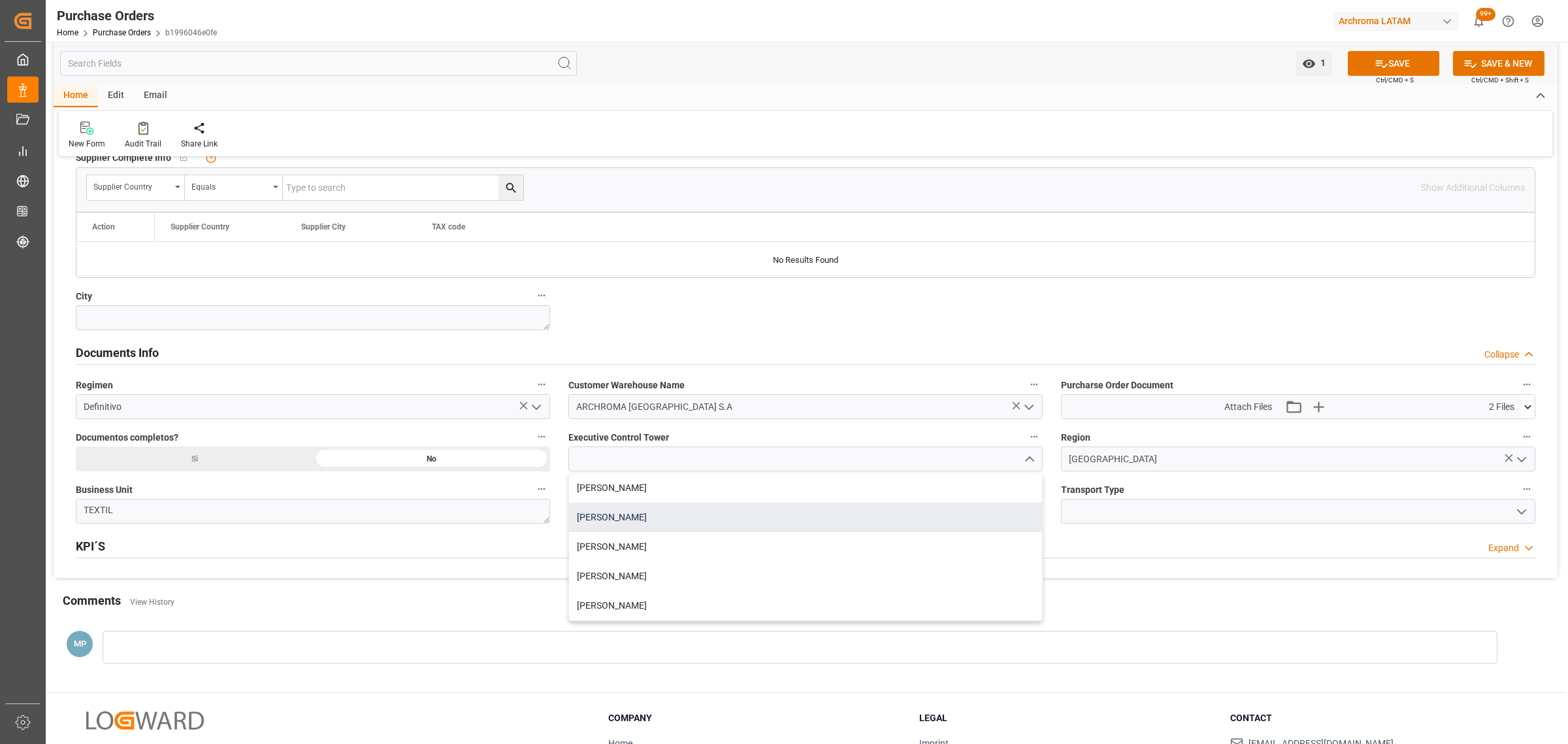
click at [671, 520] on div "[PERSON_NAME]" at bounding box center [805, 517] width 473 height 29
type input "[PERSON_NAME]"
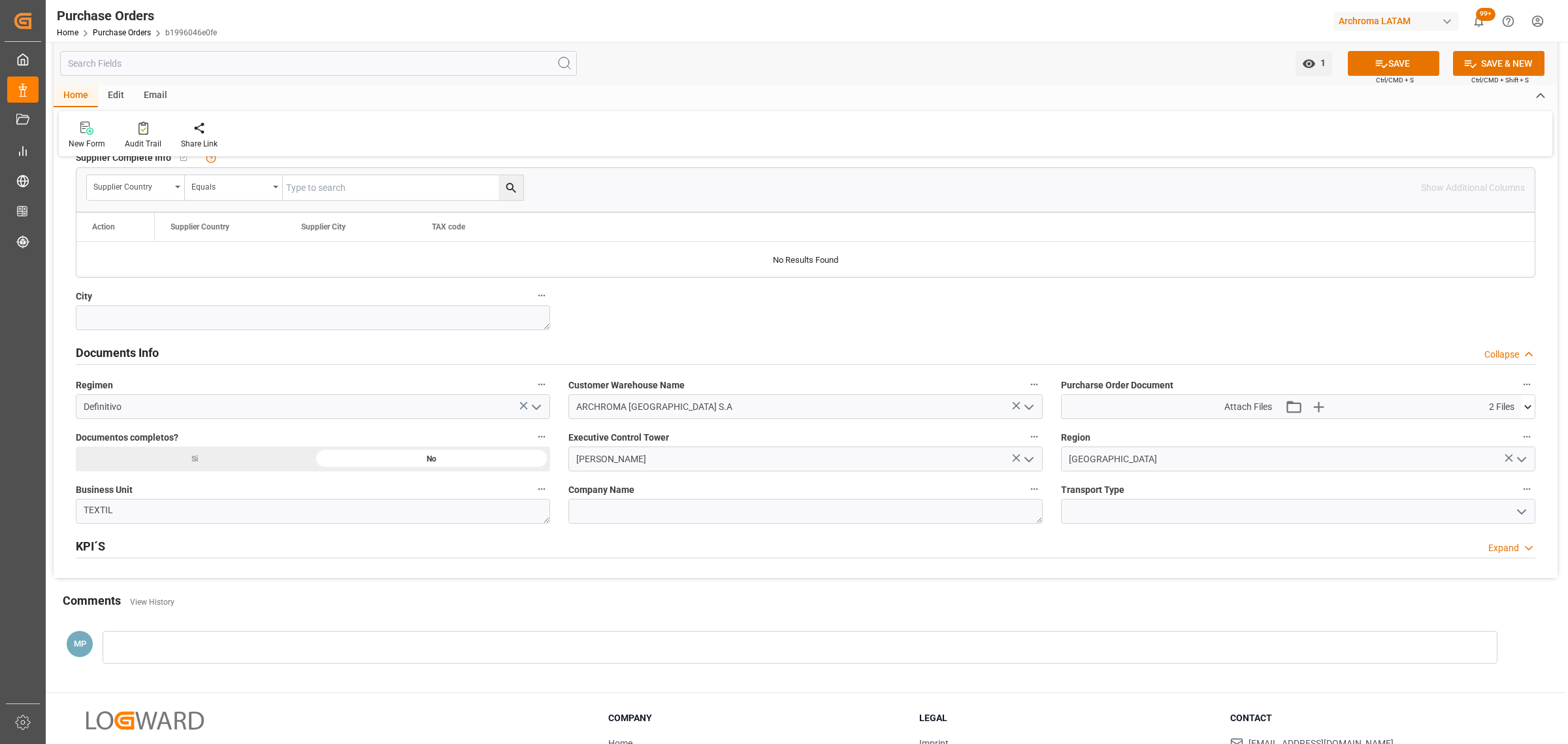
click at [1518, 516] on icon "open menu" at bounding box center [1521, 511] width 16 height 16
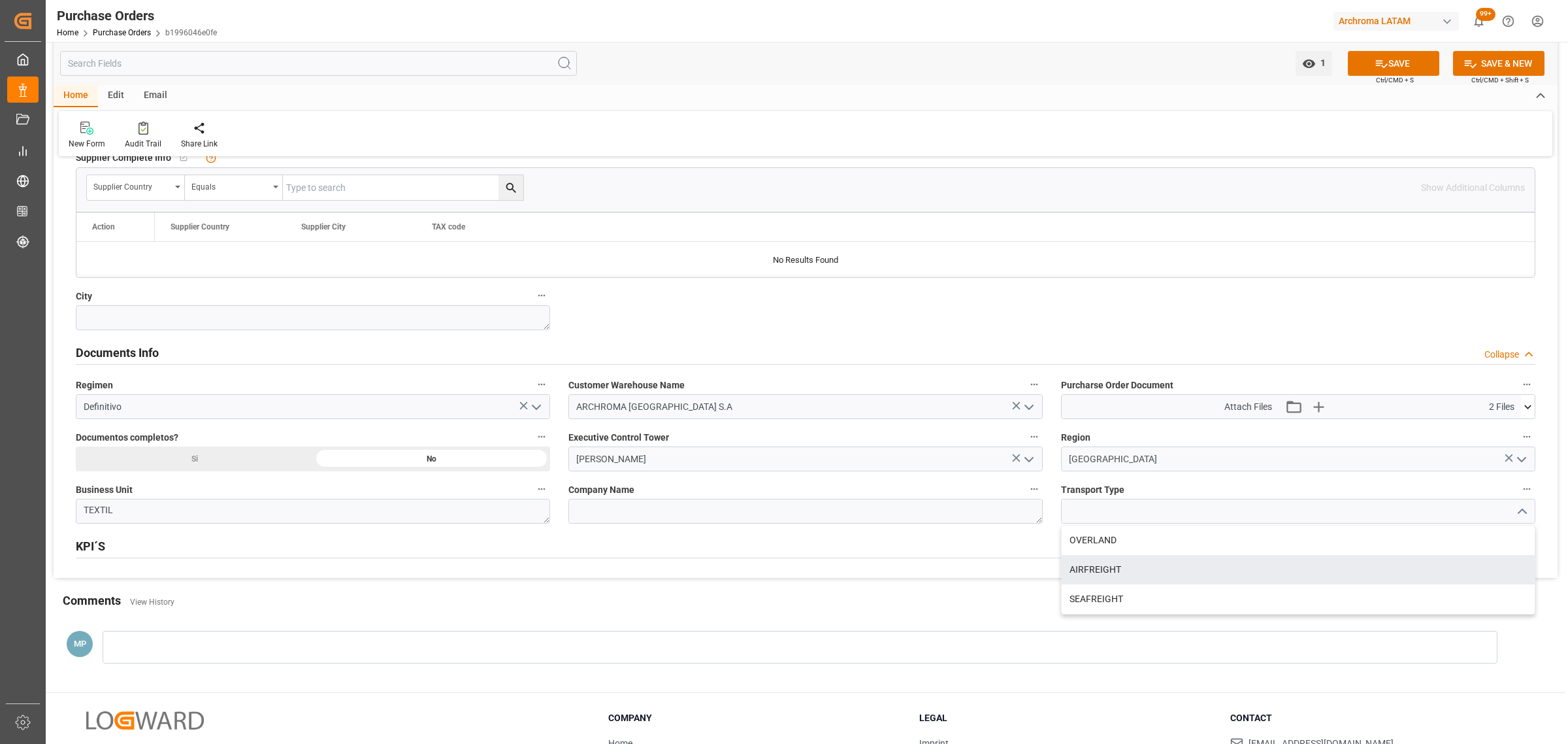
drag, startPoint x: 1163, startPoint y: 563, endPoint x: 1167, endPoint y: 549, distance: 14.6
click at [1163, 563] on div "AIRFREIGHT" at bounding box center [1298, 569] width 473 height 29
type input "AIRFREIGHT"
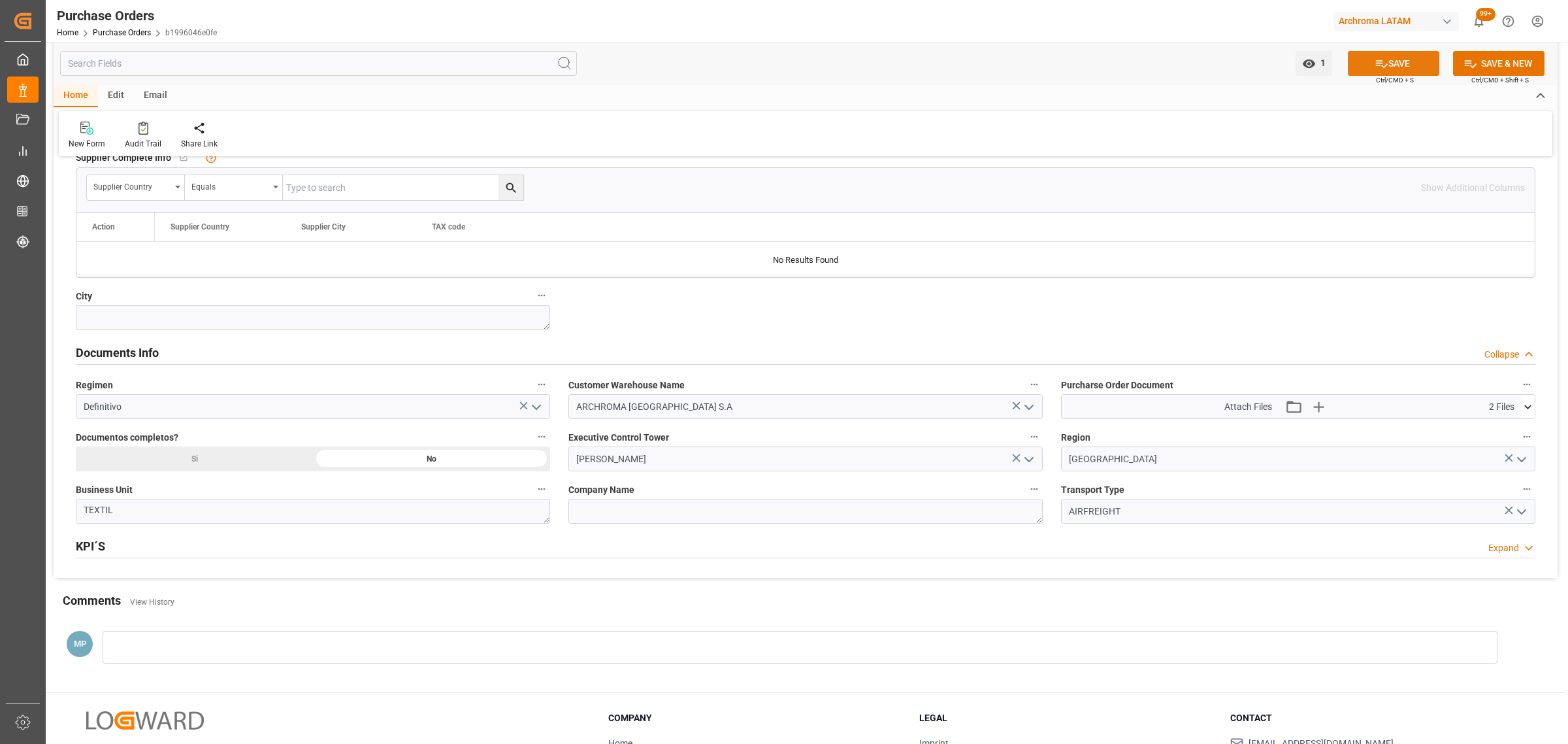
click at [1396, 53] on button "SAVE" at bounding box center [1394, 63] width 92 height 25
click at [171, 652] on div at bounding box center [800, 646] width 1395 height 33
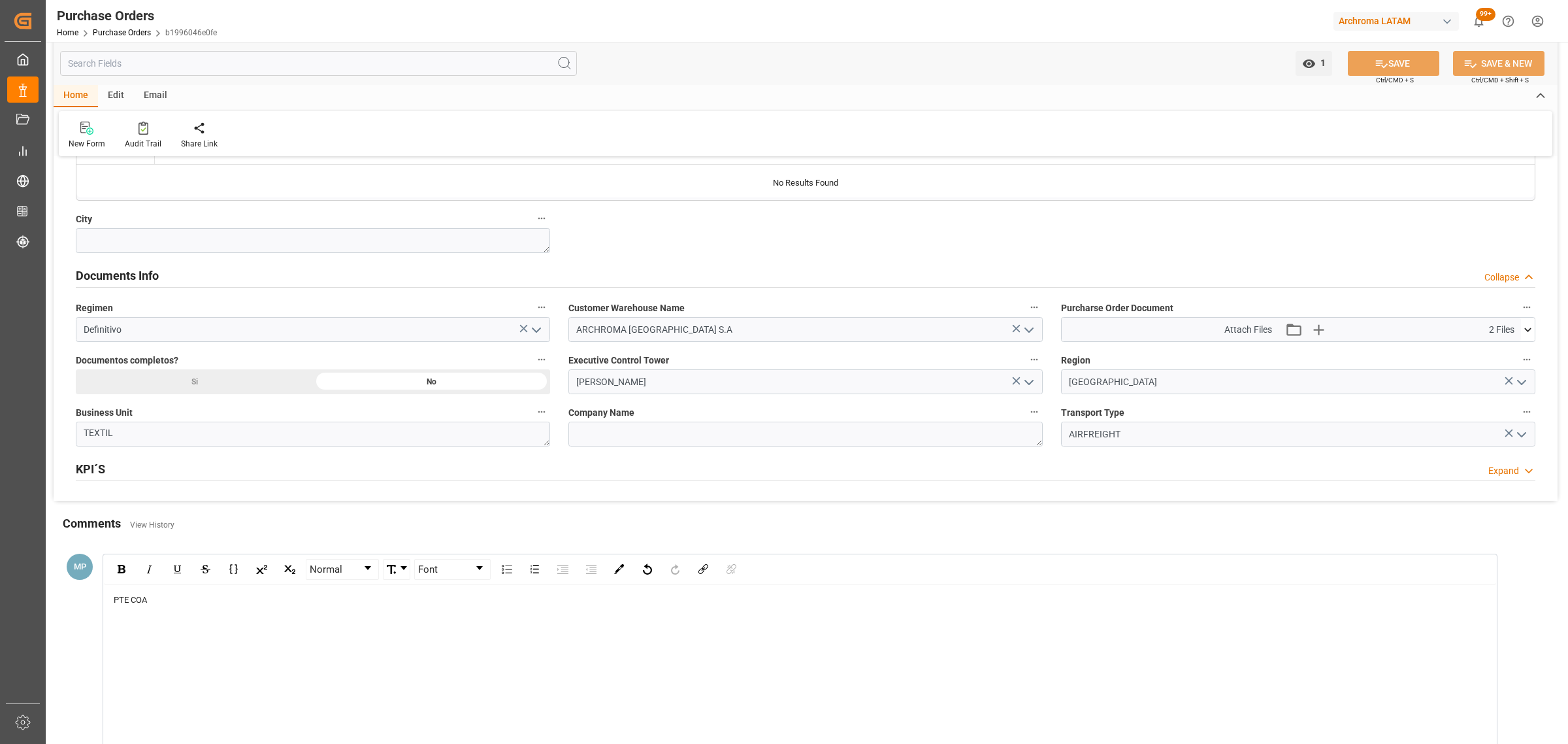
scroll to position [980, 0]
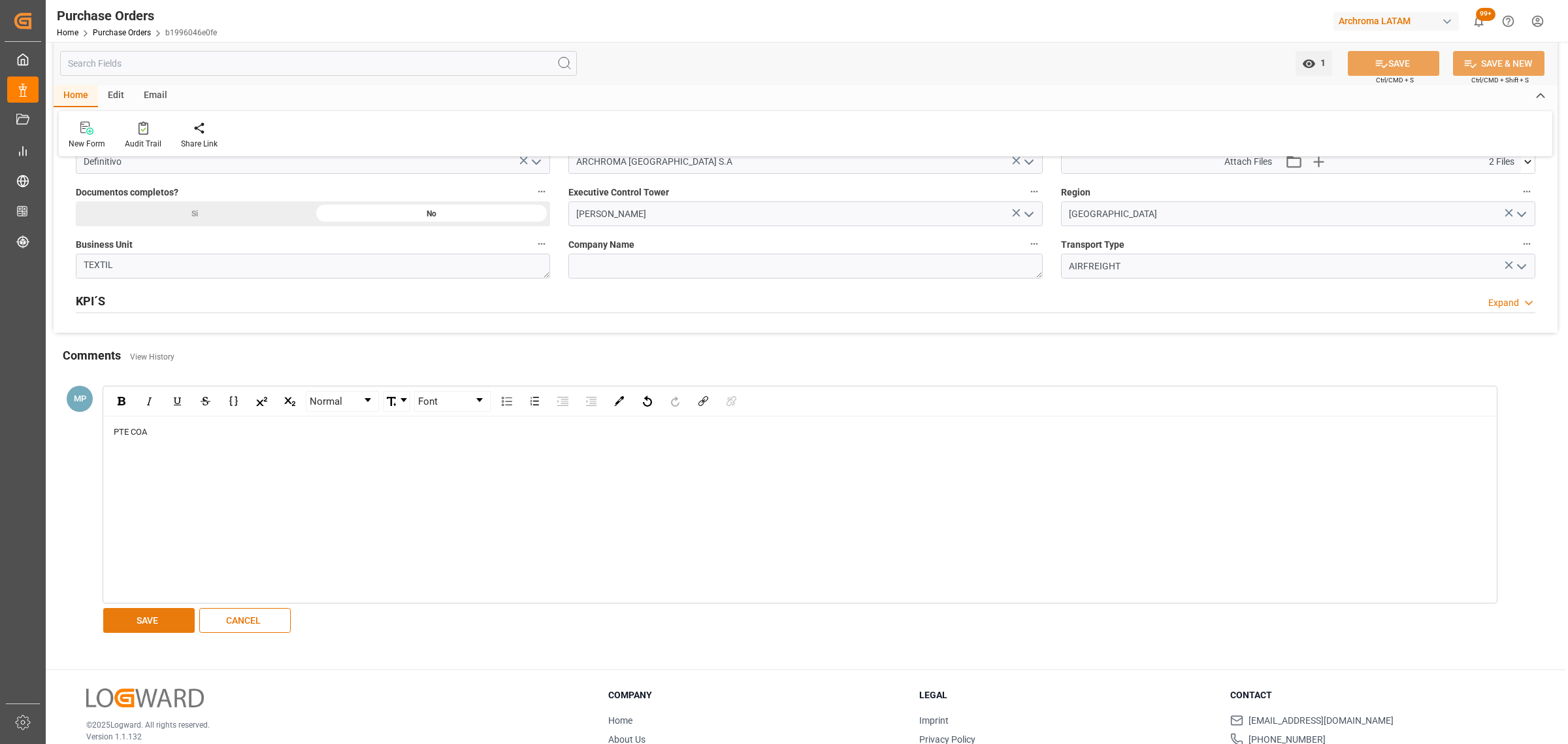
click at [154, 623] on button "SAVE" at bounding box center [149, 621] width 92 height 25
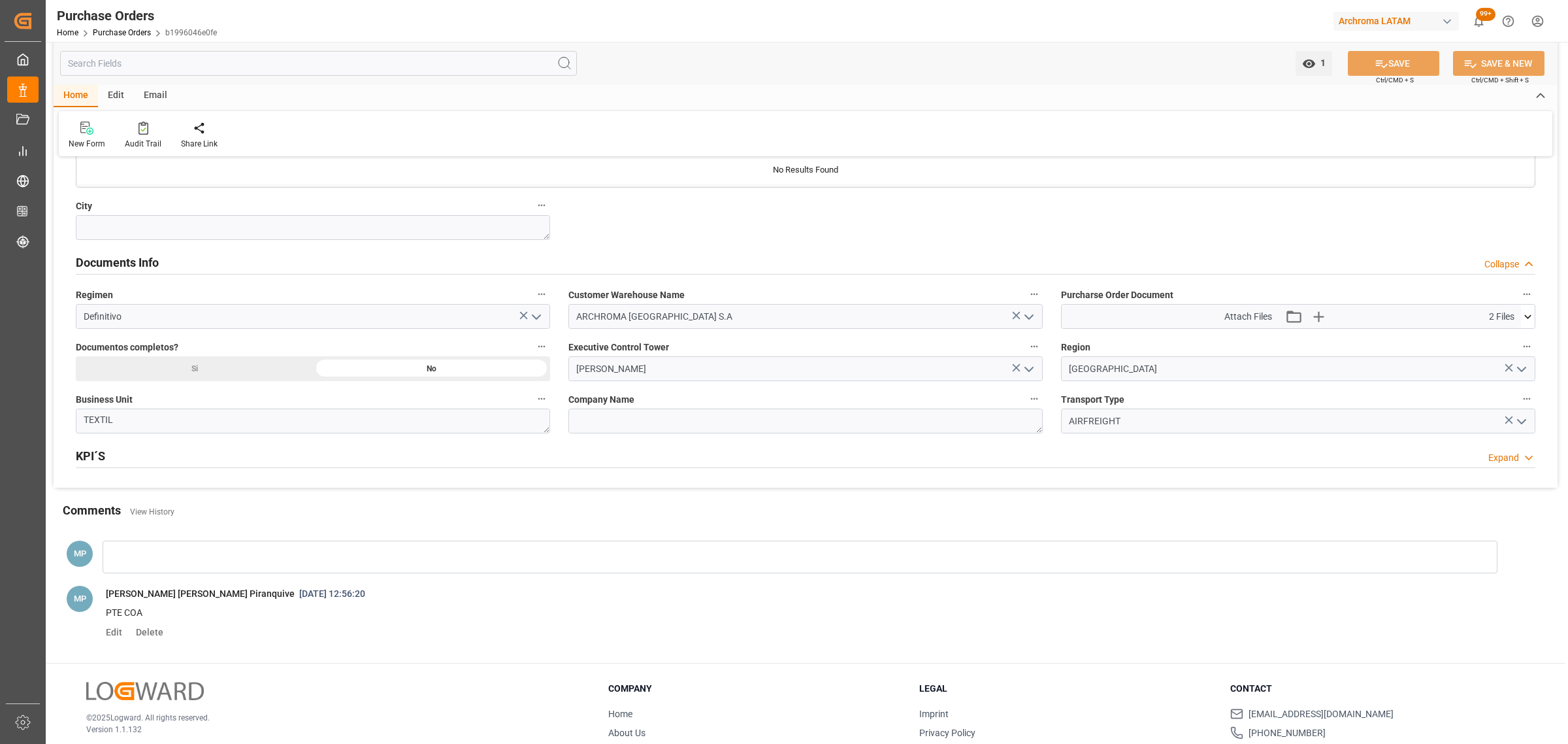
scroll to position [731, 0]
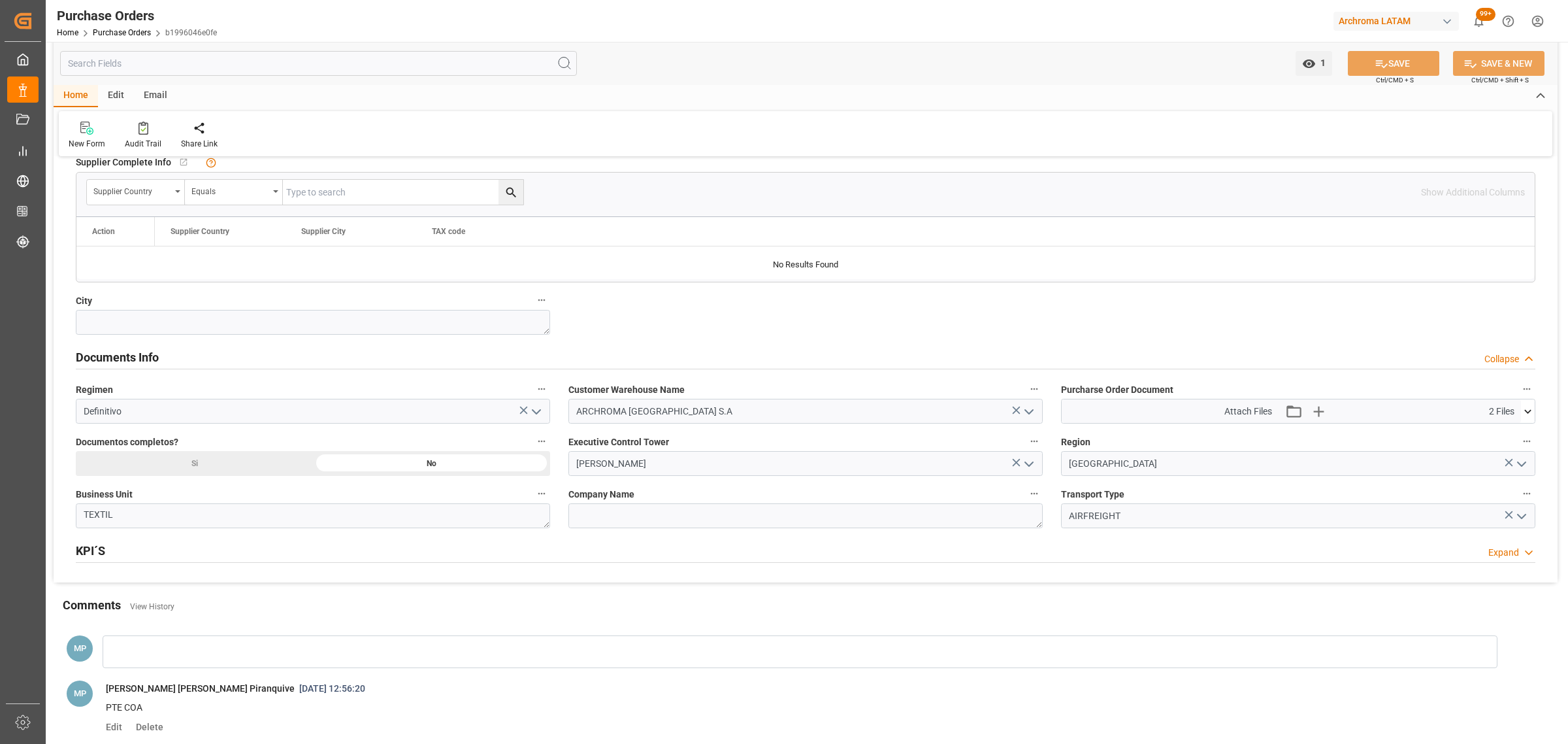
click at [1529, 417] on icon at bounding box center [1528, 411] width 13 height 13
click at [1310, 409] on icon "button" at bounding box center [1319, 410] width 21 height 21
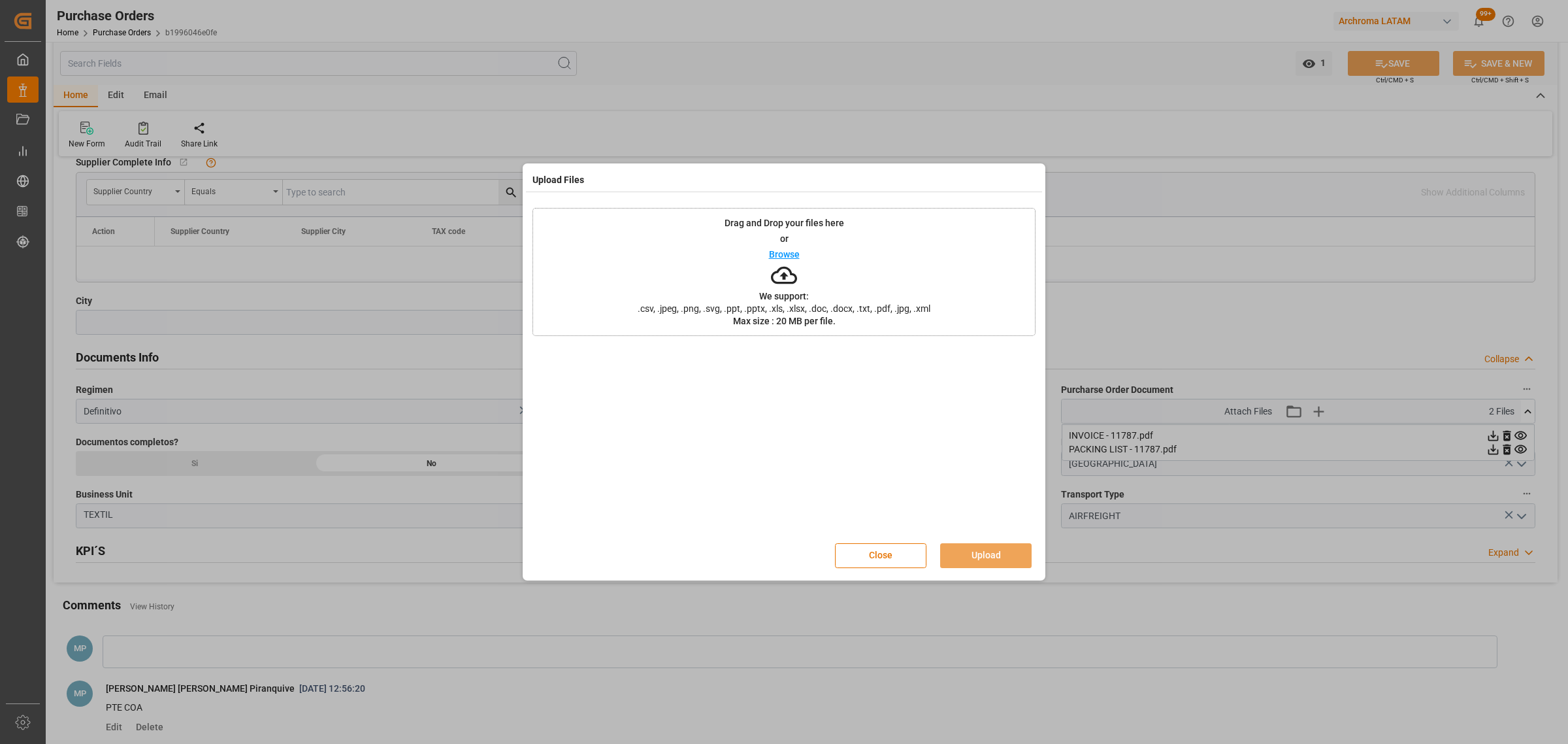
click at [781, 255] on p "Browse" at bounding box center [784, 254] width 31 height 9
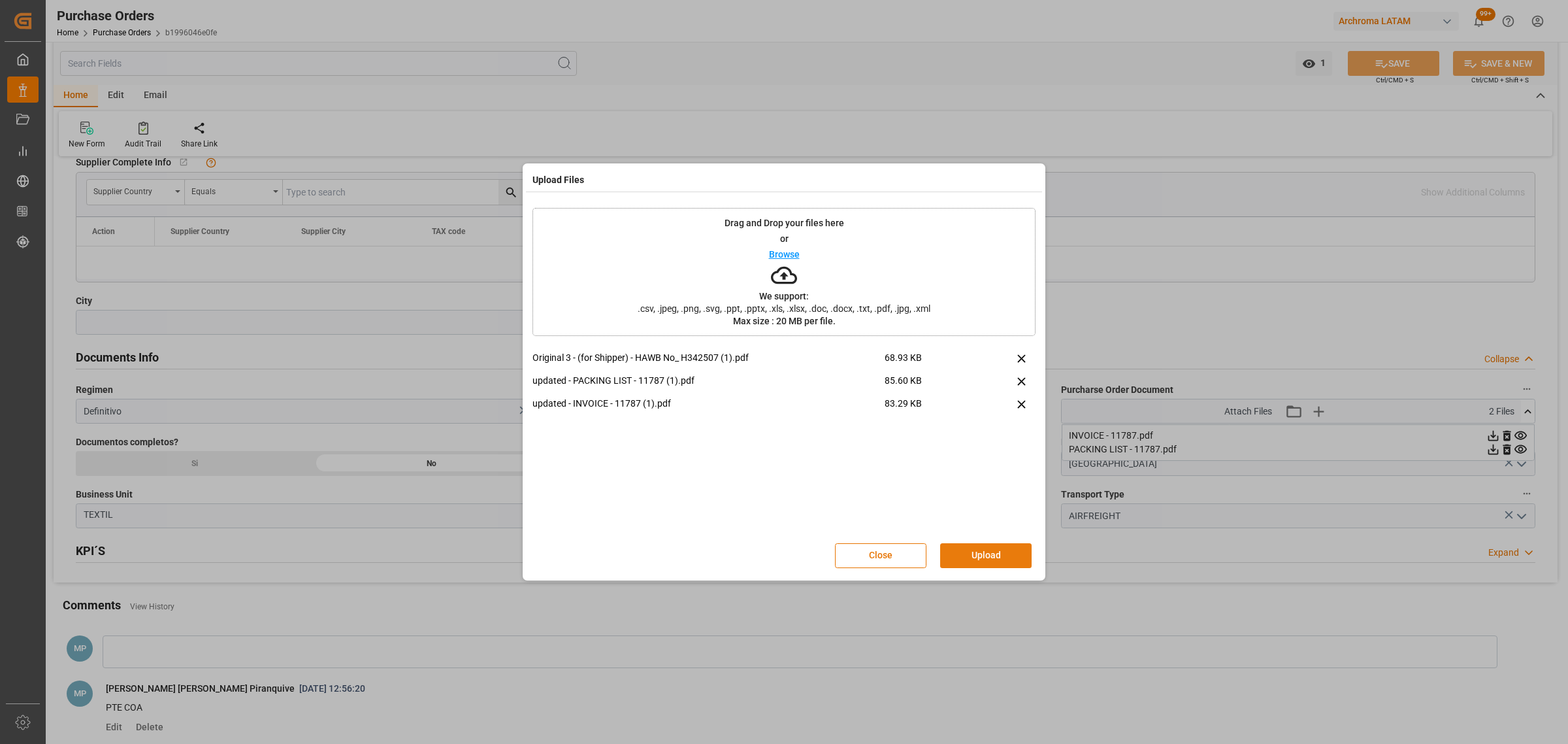
click at [1002, 556] on button "Upload" at bounding box center [987, 555] width 92 height 25
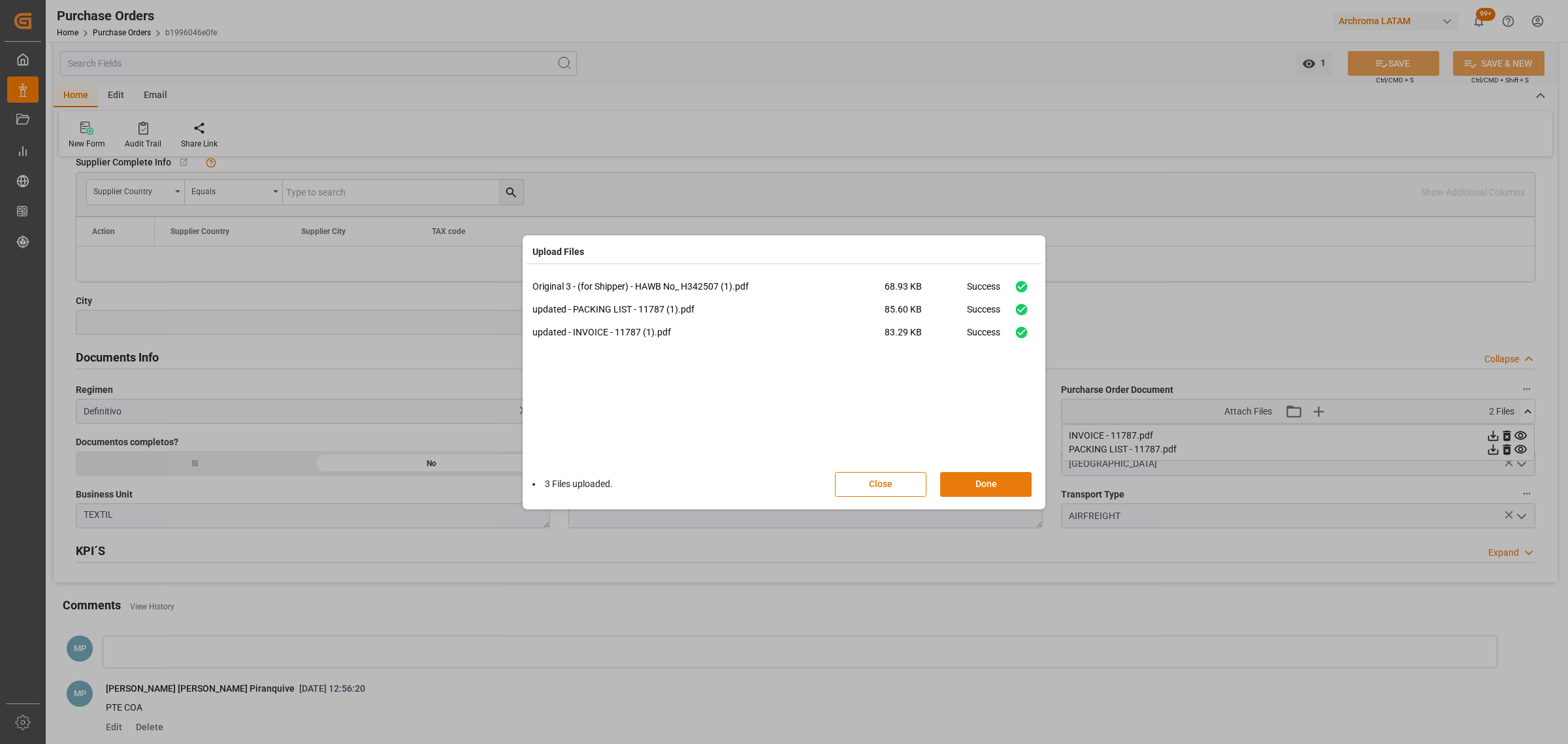
click at [1007, 485] on button "Done" at bounding box center [987, 485] width 92 height 25
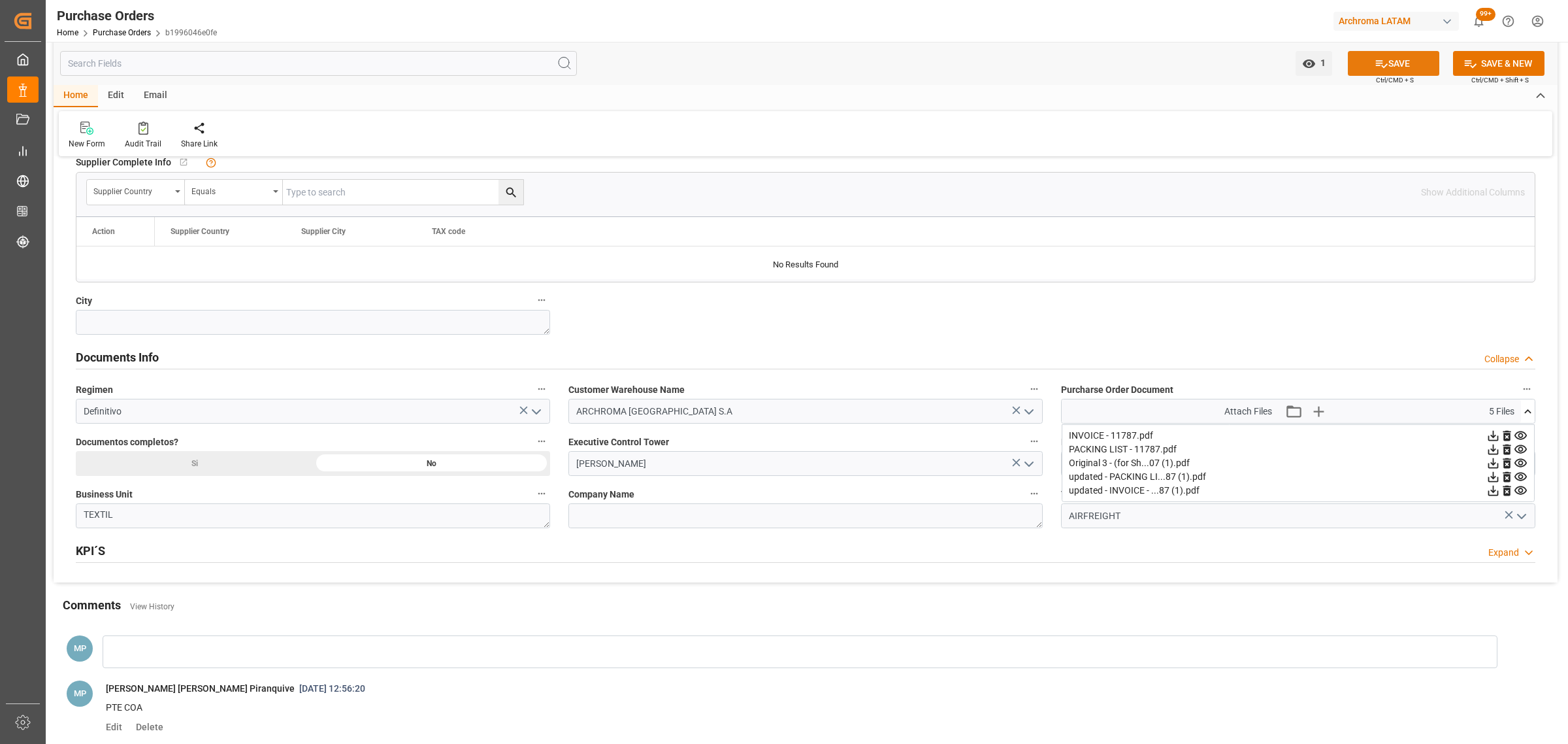
click at [1402, 63] on button "SAVE" at bounding box center [1394, 63] width 92 height 25
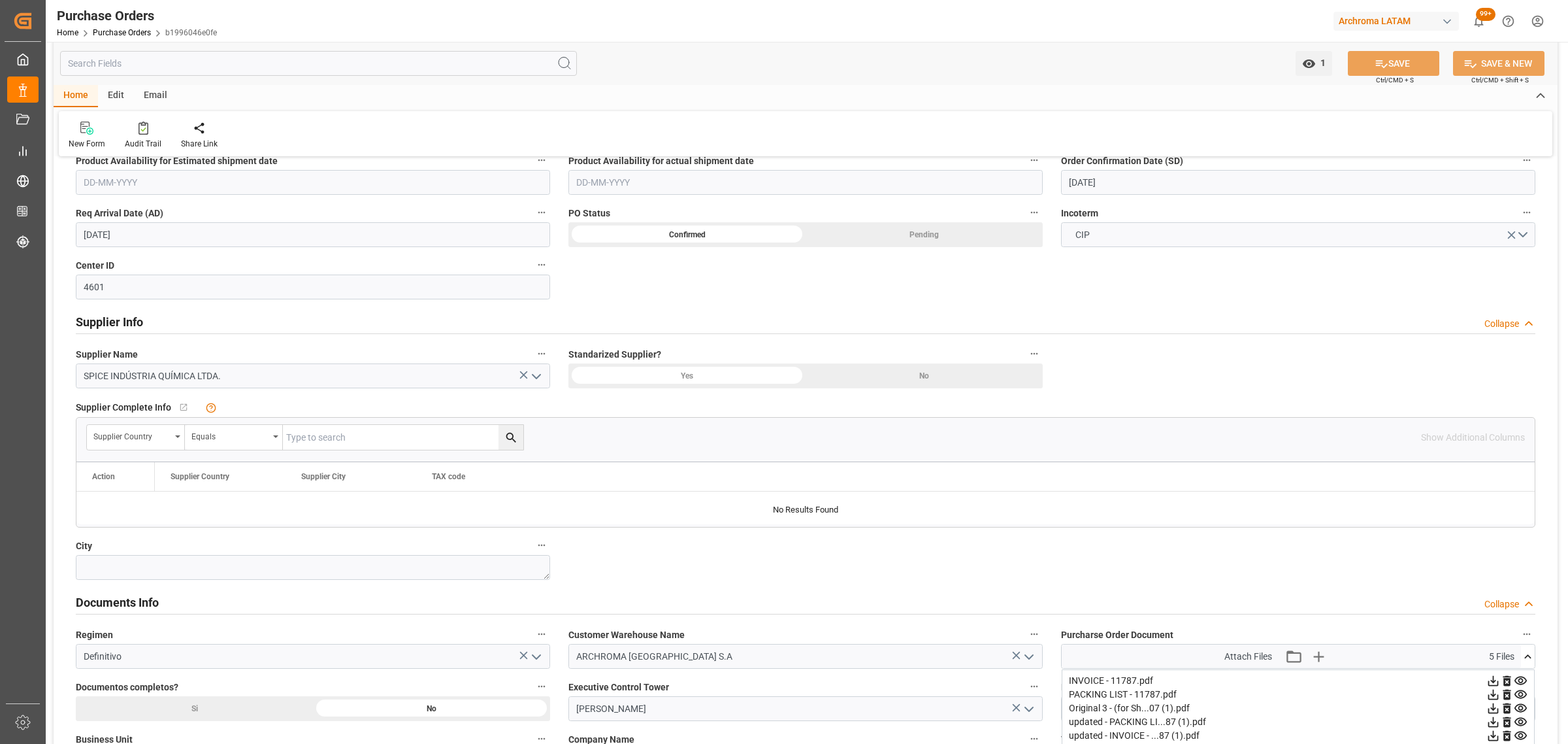
scroll to position [322, 0]
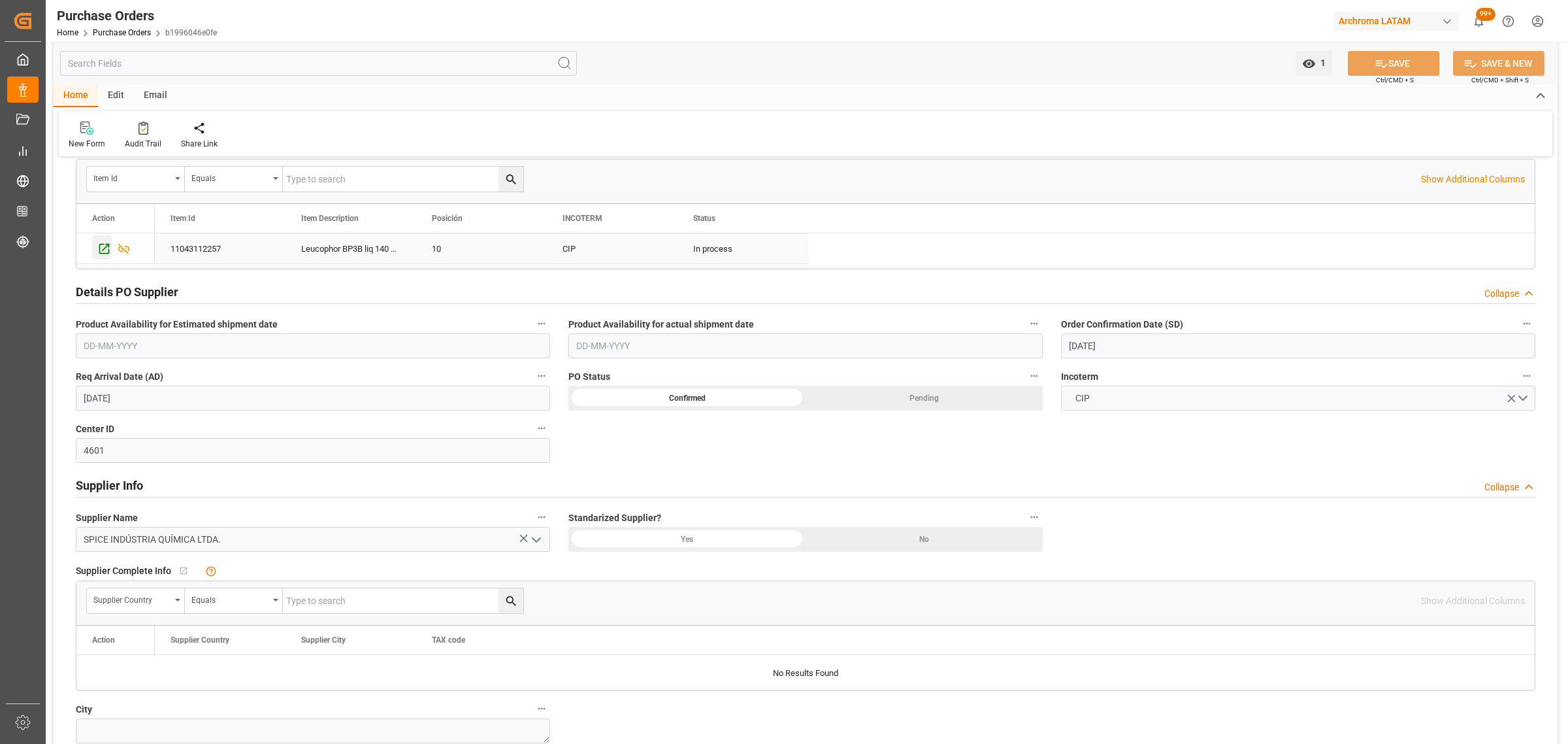
click at [107, 250] on icon "Press SPACE to select this row." at bounding box center [104, 249] width 13 height 13
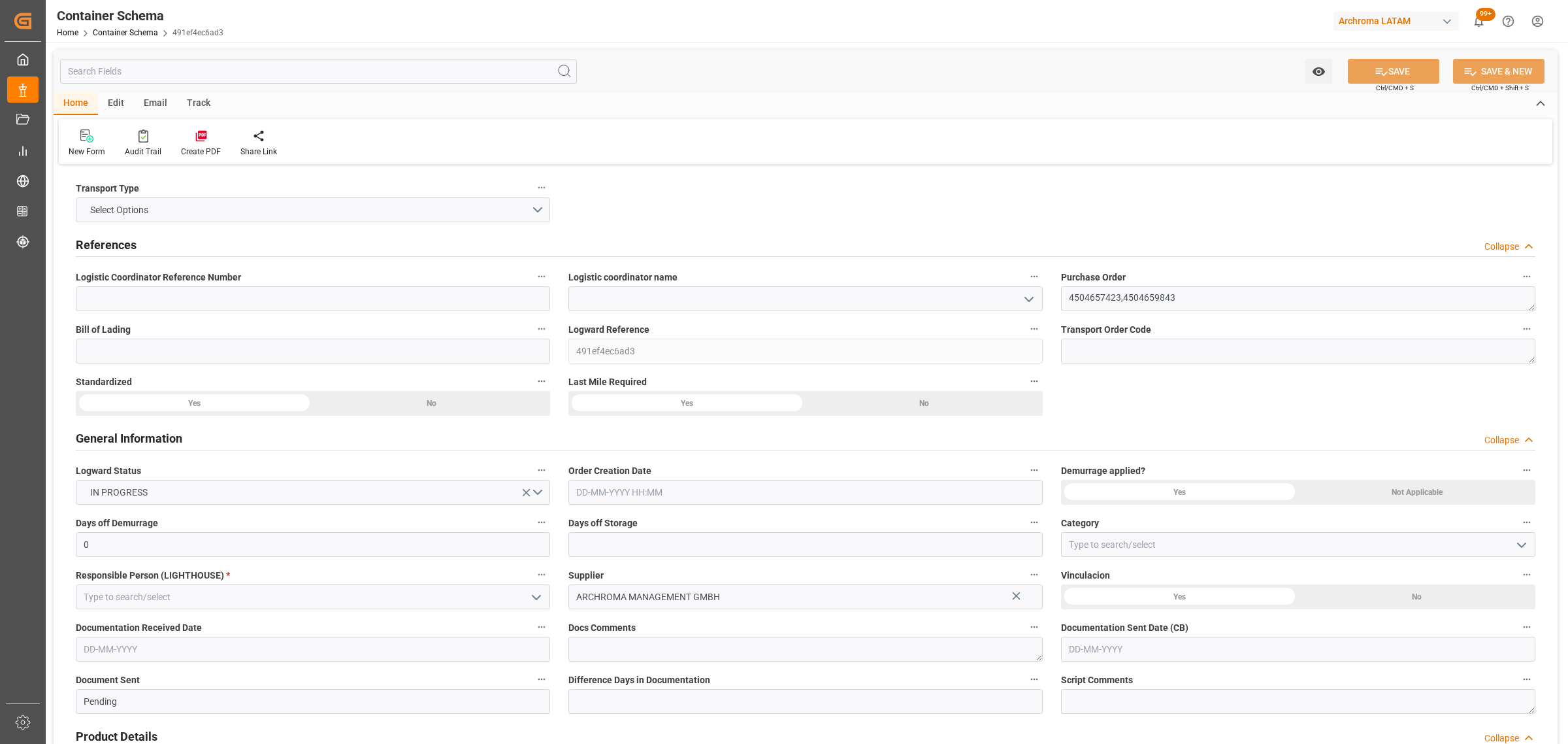
type input "0"
type input "2"
type input "7"
type input "6240"
type input "3442.08"
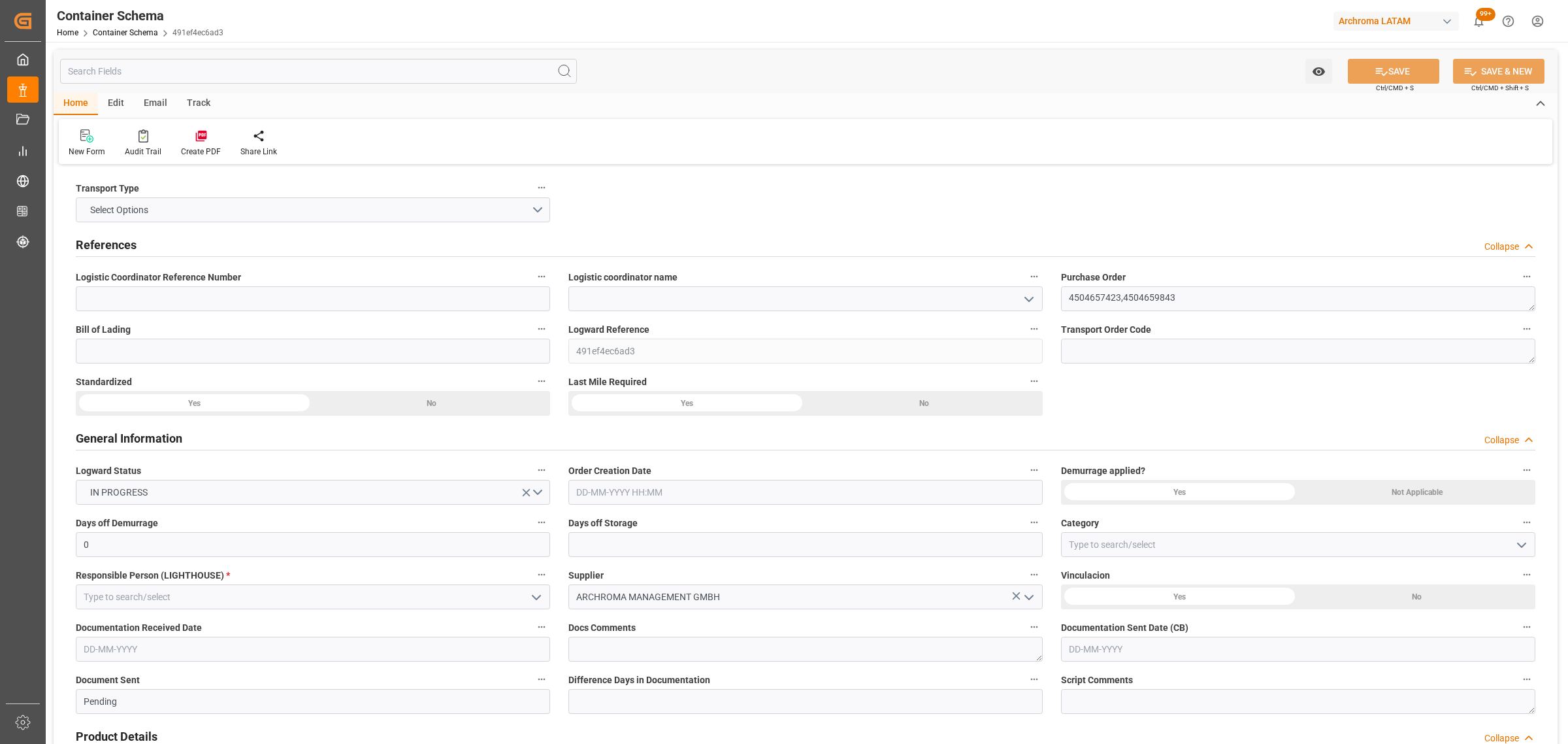
click at [1022, 301] on icon "open menu" at bounding box center [1029, 299] width 16 height 16
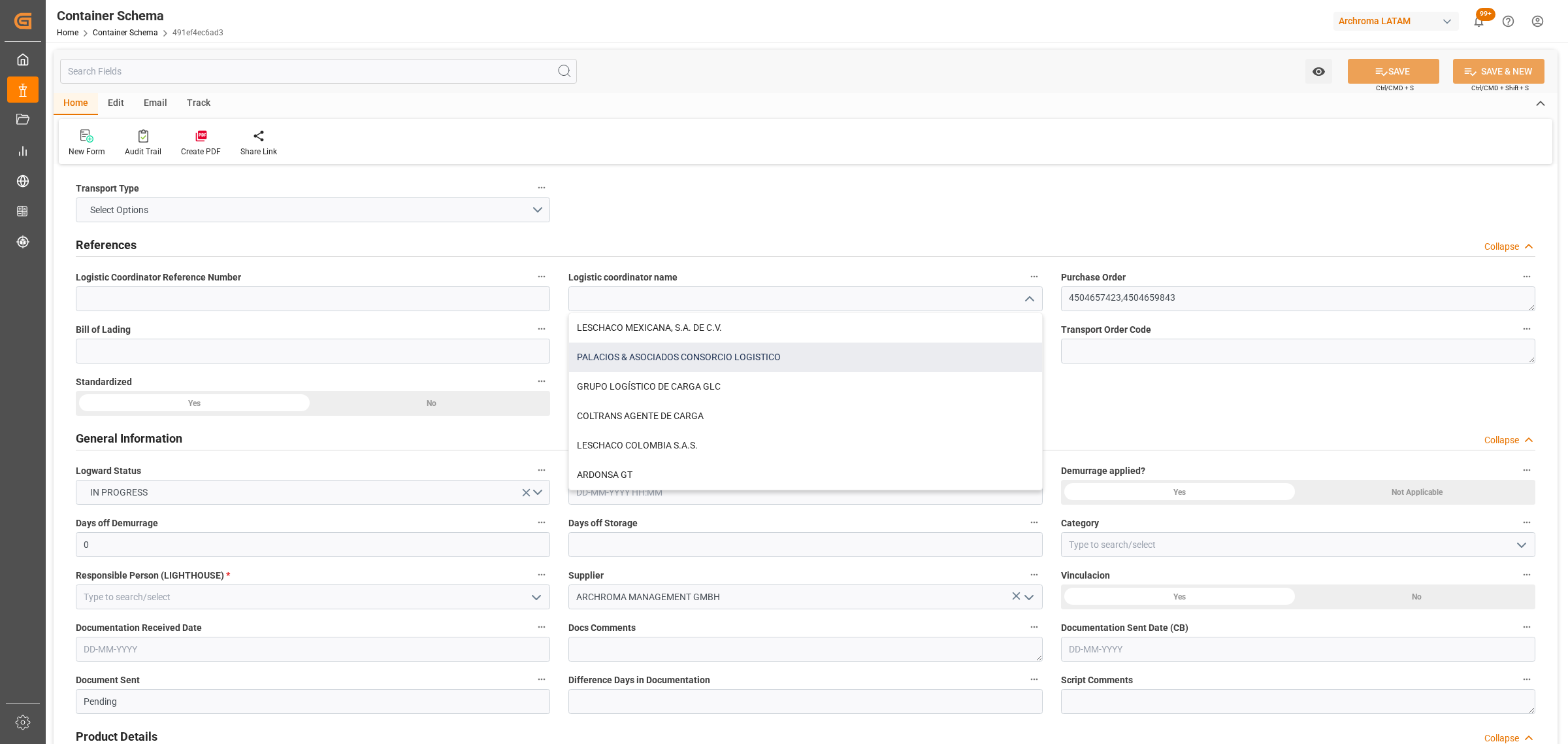
click at [787, 353] on div "PALACIOS & ASOCIADOS CONSORCIO LOGISTICO" at bounding box center [805, 357] width 473 height 29
type input "PALACIOS & ASOCIADOS CONSORCIO LOGISTICO"
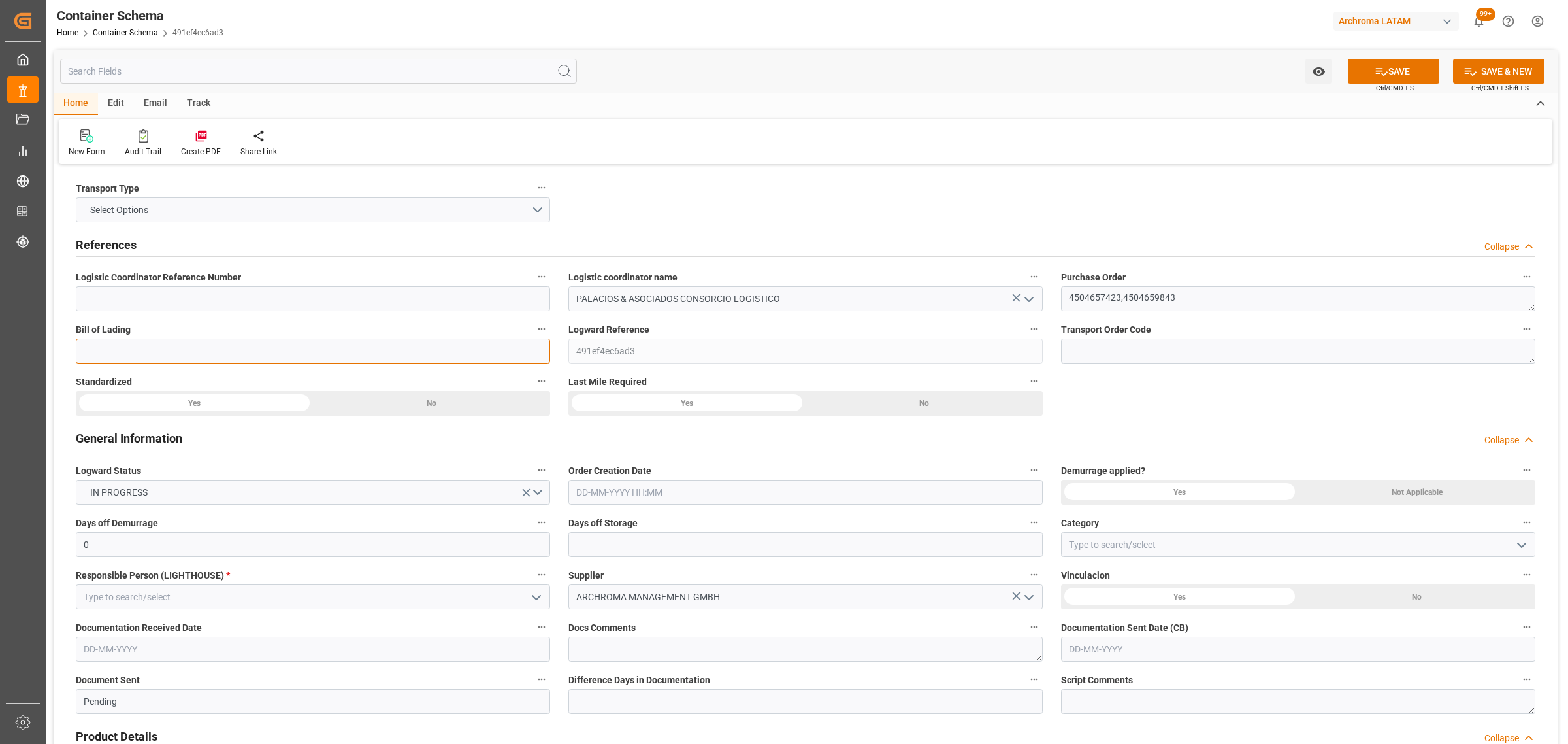
click at [273, 349] on input at bounding box center [313, 351] width 475 height 25
click at [121, 356] on input at bounding box center [313, 351] width 475 height 25
paste input "BCN0282555"
type input "BCN0282555"
click at [680, 485] on input "text" at bounding box center [806, 492] width 475 height 25
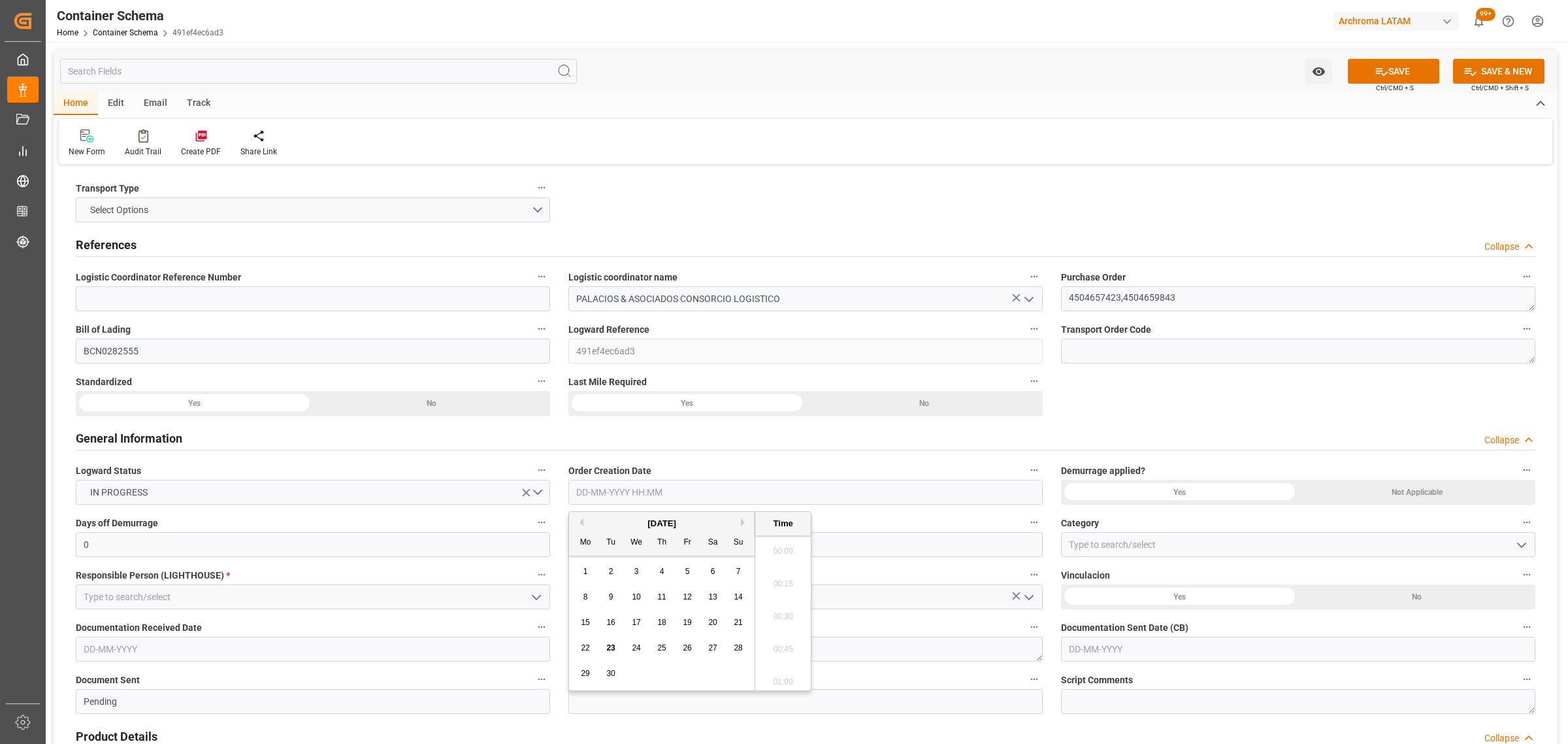
scroll to position [1572, 0]
drag, startPoint x: 635, startPoint y: 677, endPoint x: 632, endPoint y: 671, distance: 6.7
click at [635, 675] on div "29 30 1 2 3 4 5" at bounding box center [662, 673] width 178 height 26
click at [616, 647] on div "23" at bounding box center [611, 648] width 17 height 16
click at [791, 647] on li "12:45" at bounding box center [783, 646] width 56 height 33
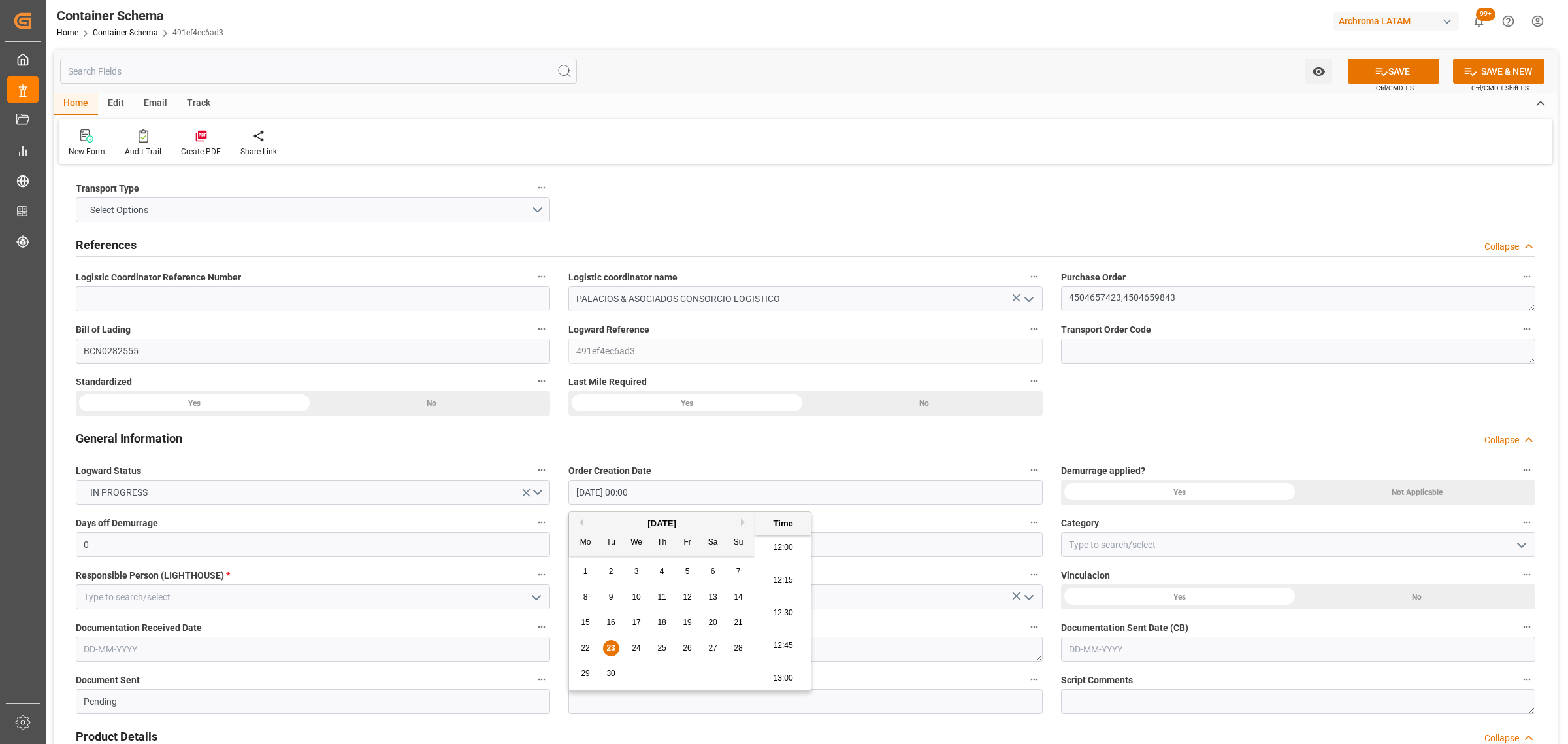
type input "23-09-2025 12:45"
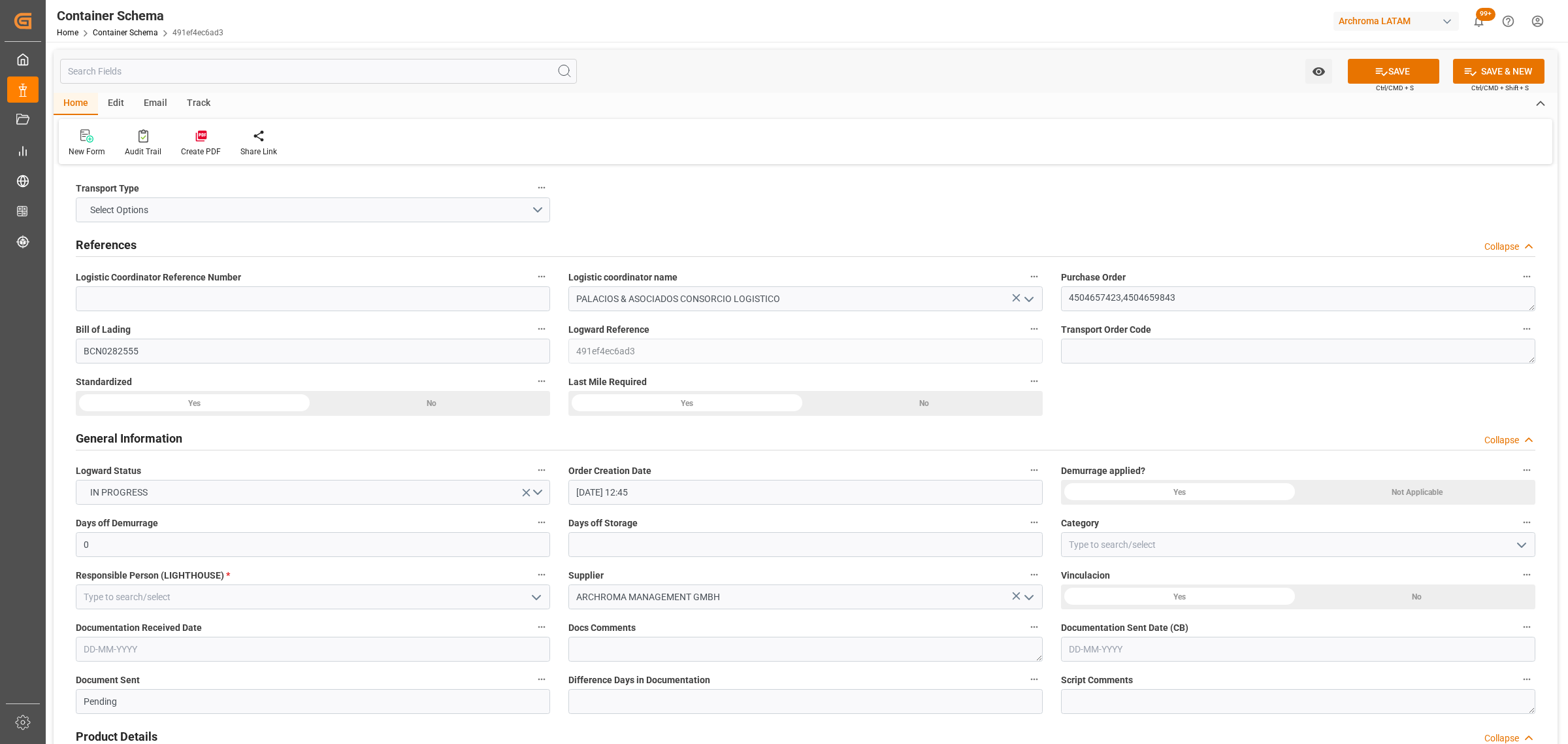
click at [1521, 545] on icon "open menu" at bounding box center [1521, 545] width 16 height 16
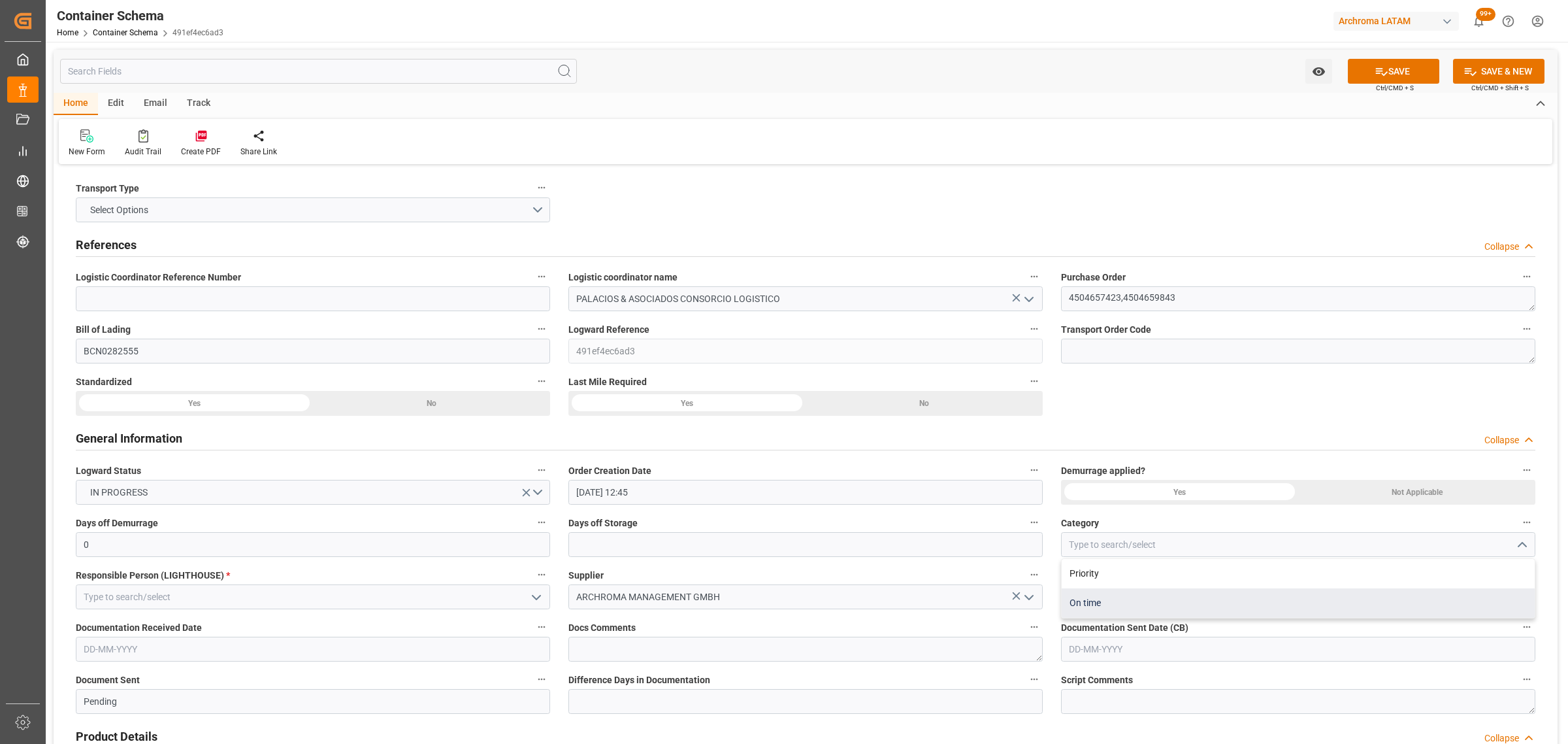
click at [1188, 606] on div "On time" at bounding box center [1298, 602] width 473 height 29
type input "On time"
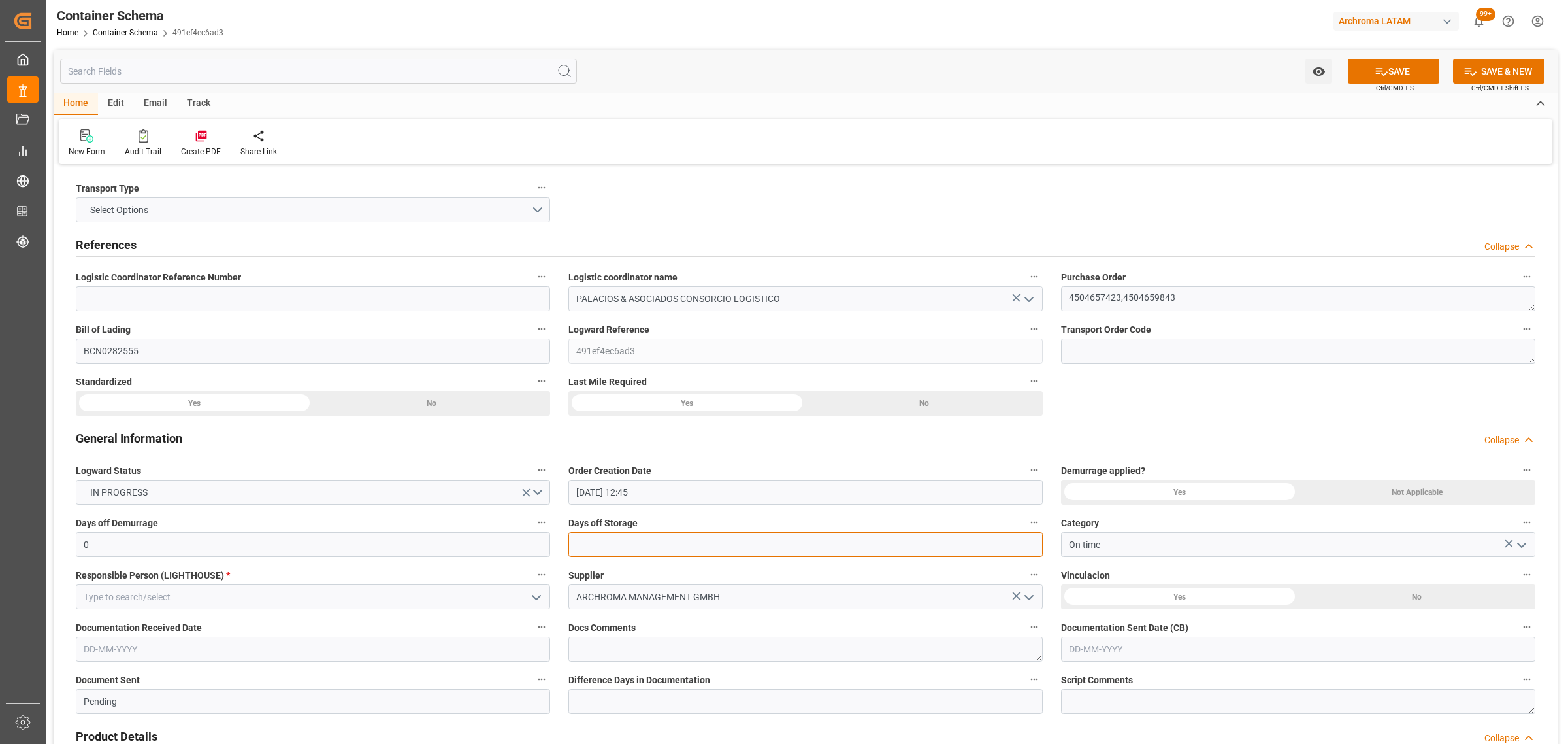
click at [634, 546] on input "text" at bounding box center [806, 545] width 475 height 25
type input "3"
click at [543, 596] on icon "open menu" at bounding box center [536, 597] width 16 height 16
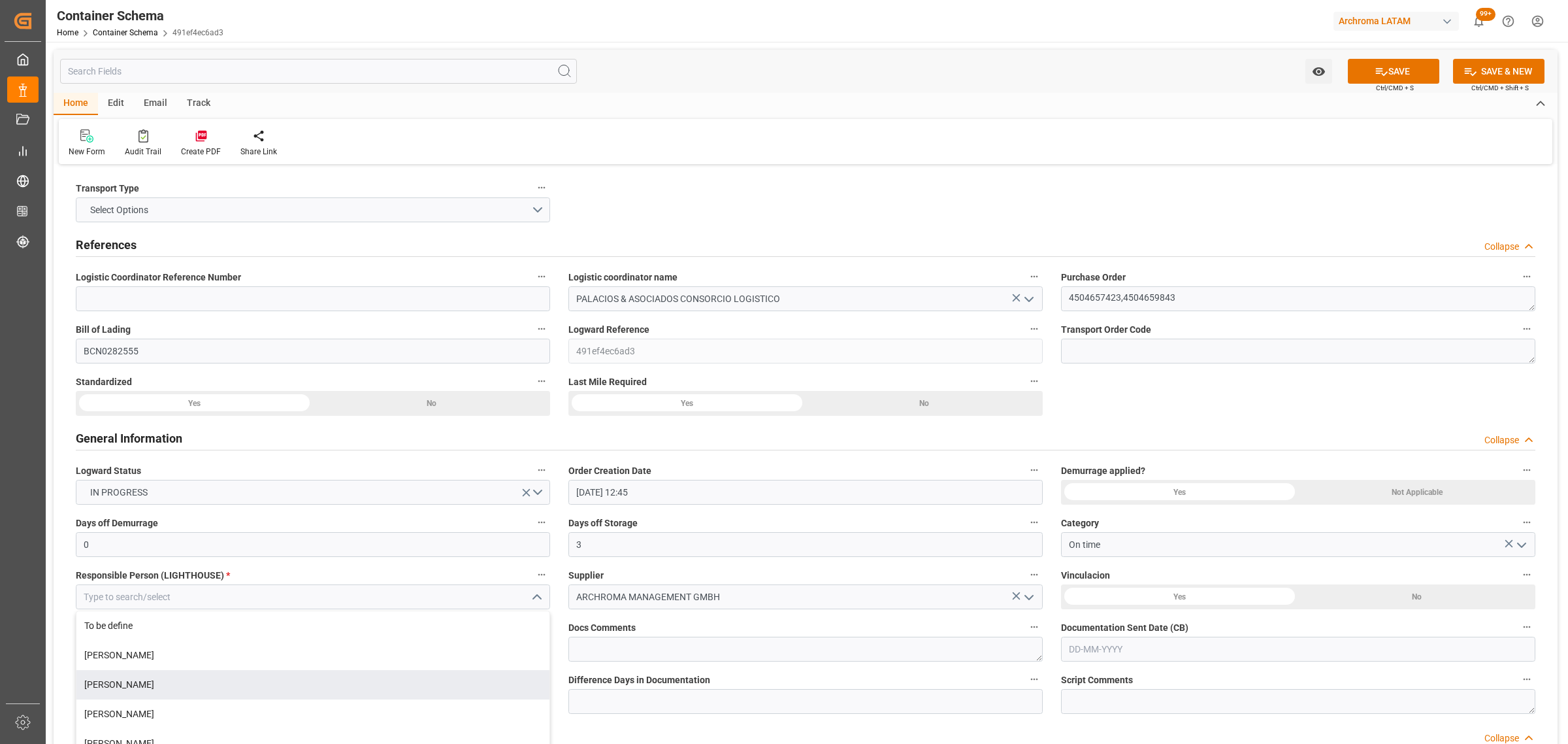
click at [168, 690] on div "[PERSON_NAME]" at bounding box center [313, 684] width 473 height 29
type input "[PERSON_NAME]"
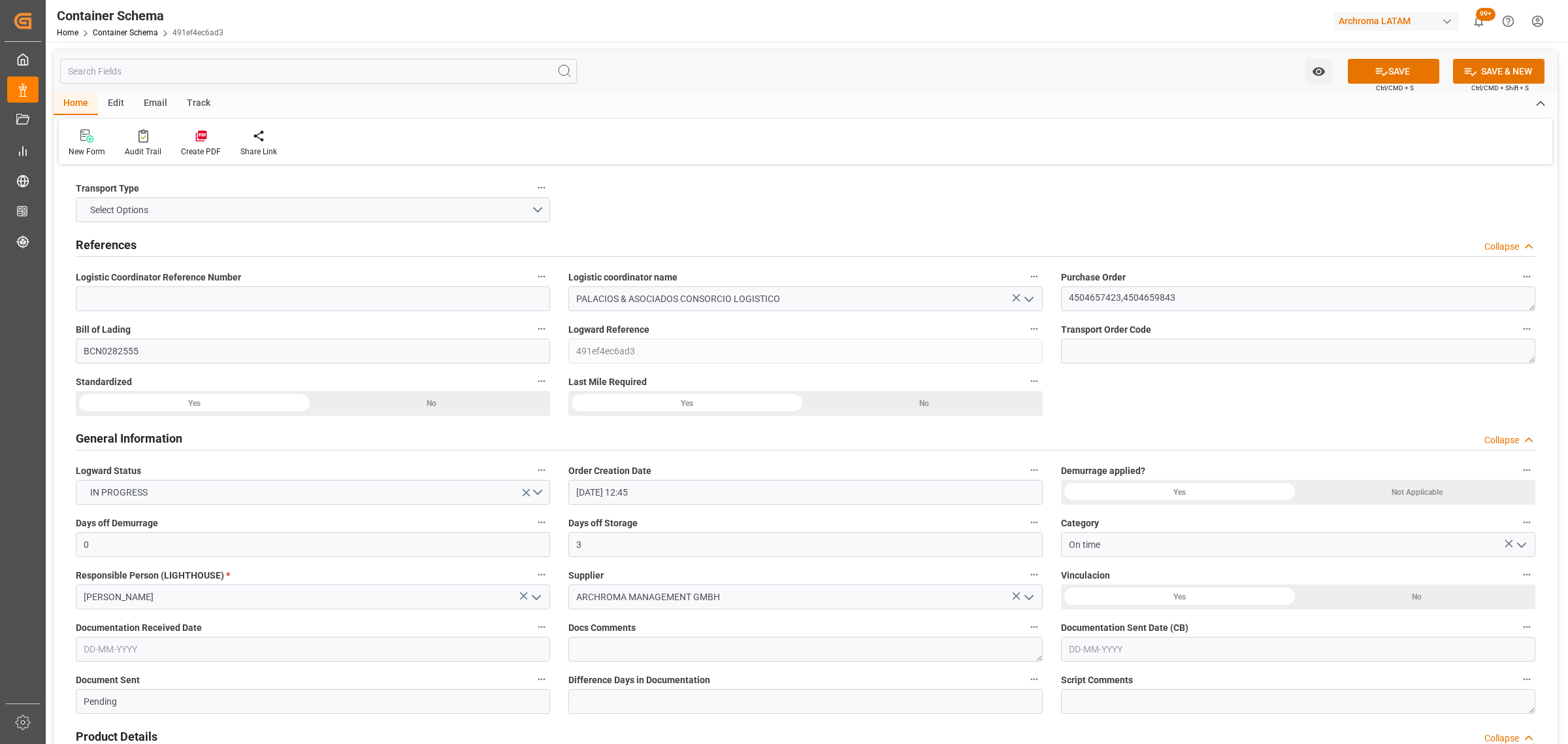
scroll to position [163, 0]
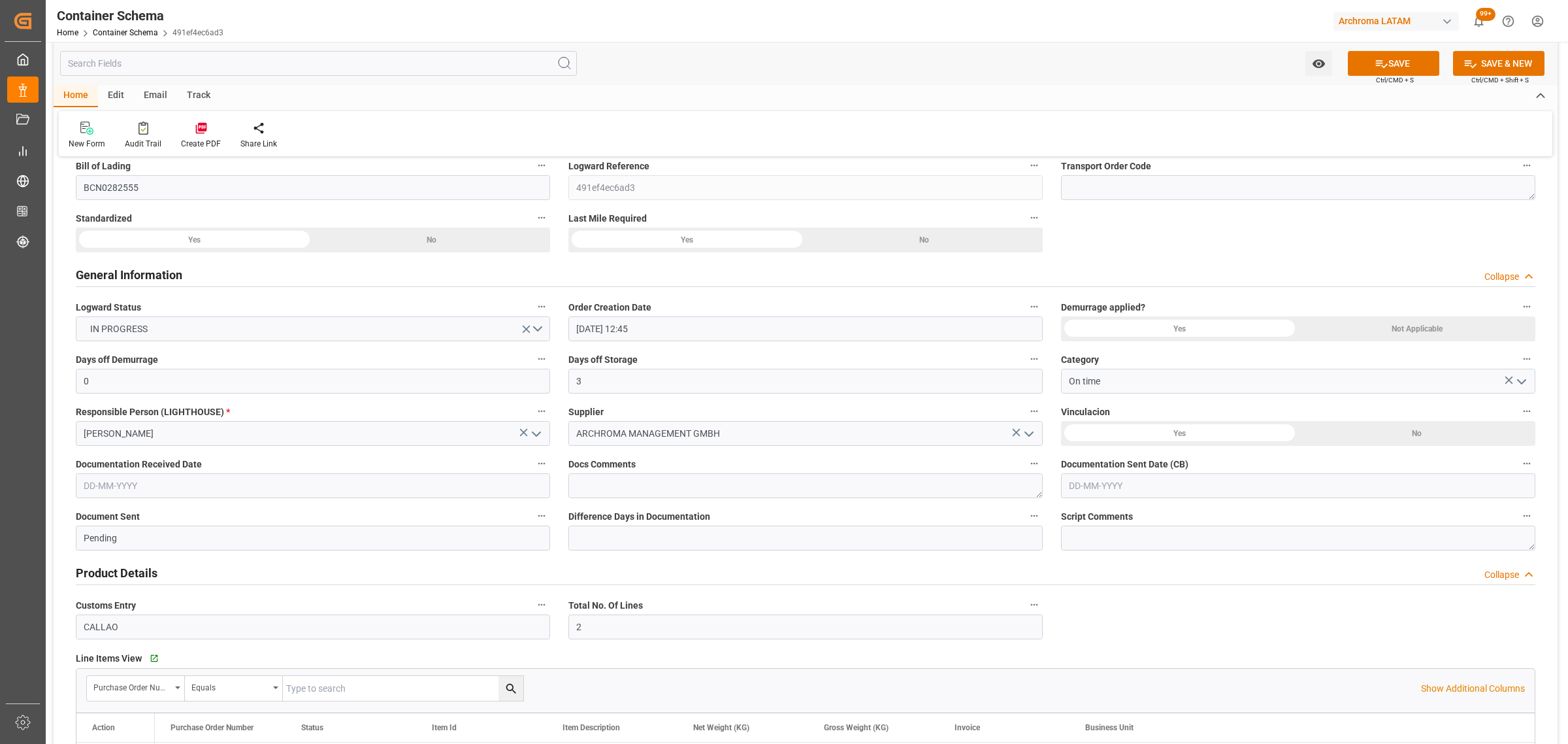
click at [144, 475] on input "text" at bounding box center [313, 485] width 475 height 25
click at [116, 651] on div "22 23 24 25 26 27 28" at bounding box center [169, 641] width 178 height 26
click at [116, 647] on div "23" at bounding box center [118, 641] width 17 height 16
type input "[DATE]"
click at [1184, 490] on input "text" at bounding box center [1298, 485] width 475 height 25
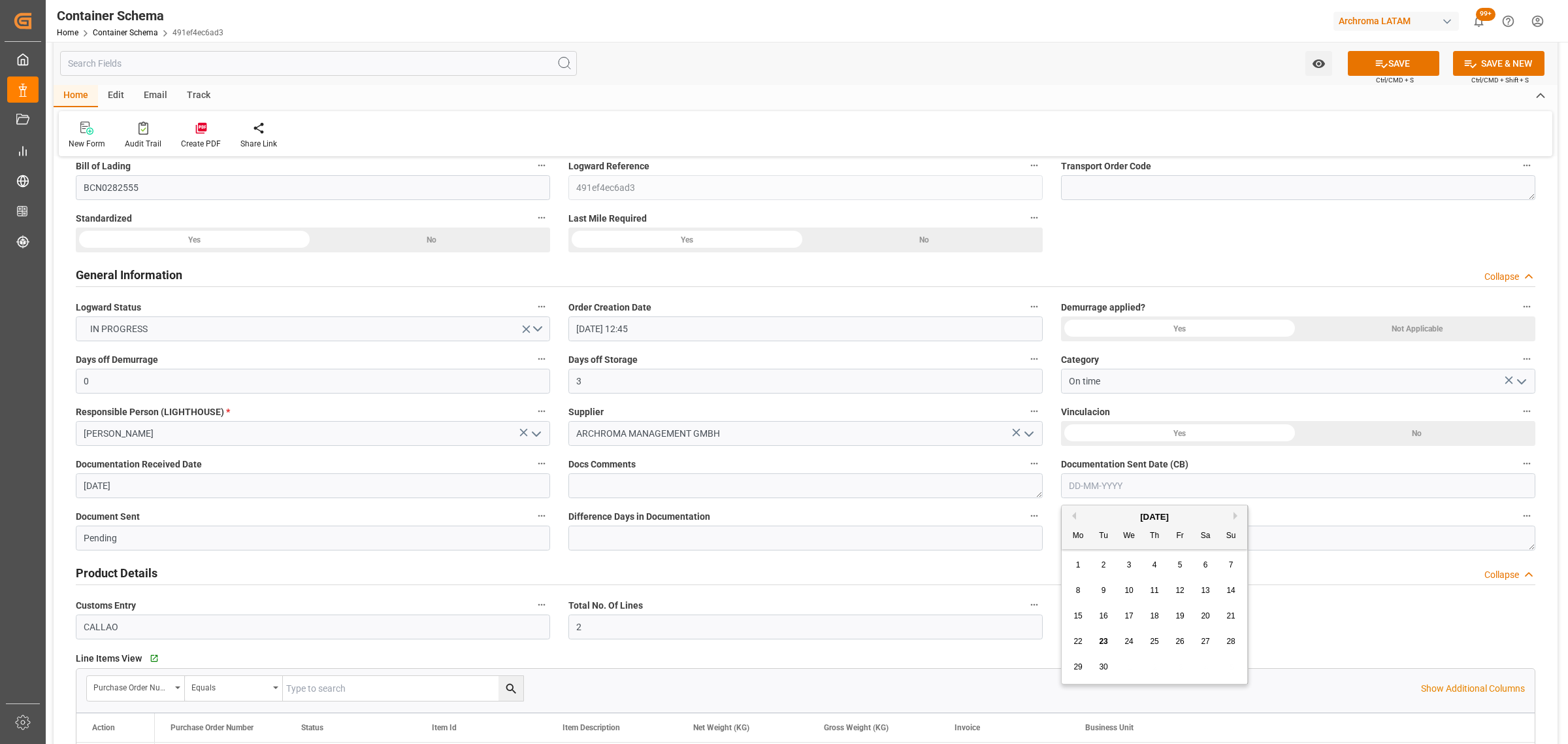
click at [1095, 647] on div "22 23 24 25 26 27 28" at bounding box center [1155, 641] width 178 height 26
click at [1104, 639] on span "23" at bounding box center [1103, 641] width 8 height 9
type input "[DATE]"
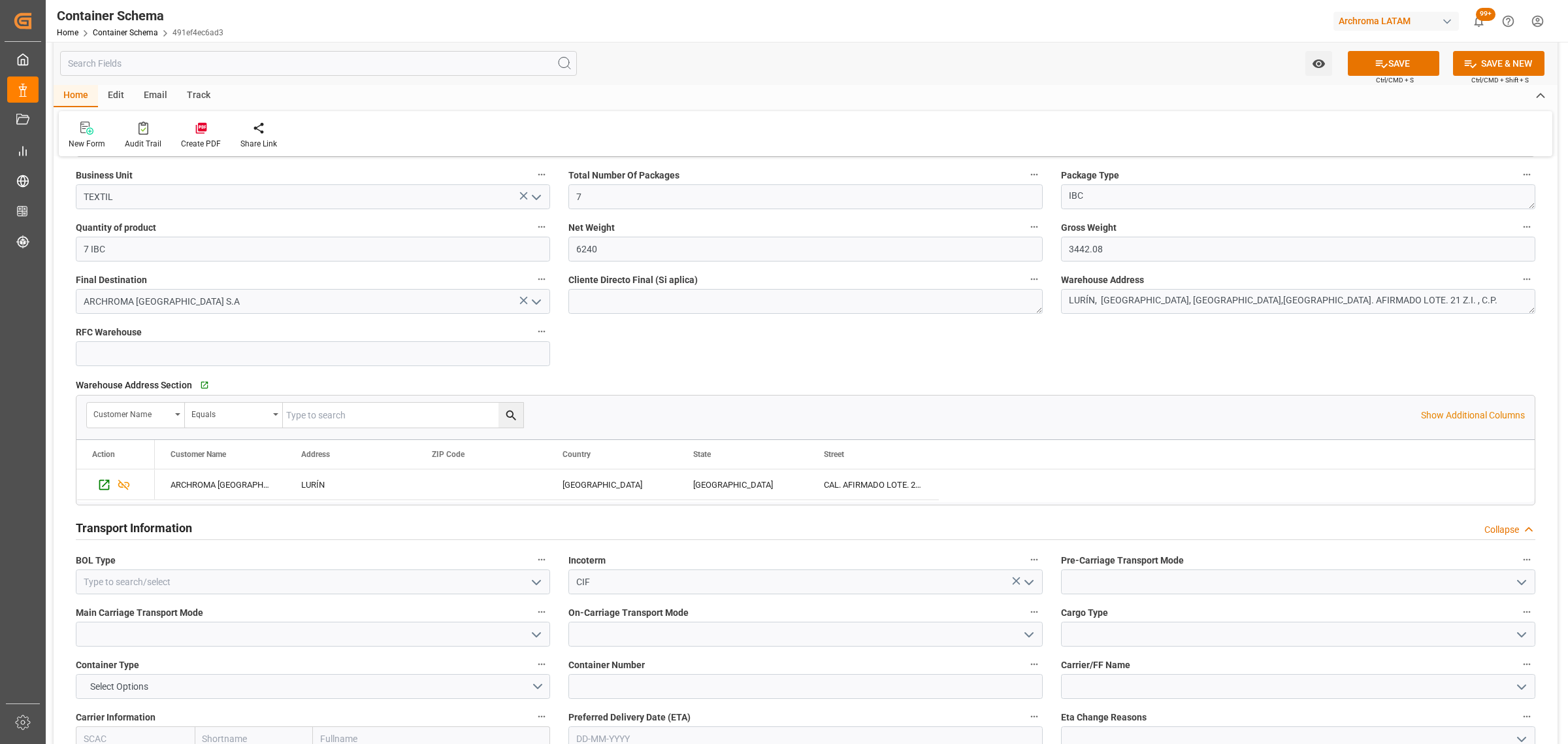
scroll to position [898, 0]
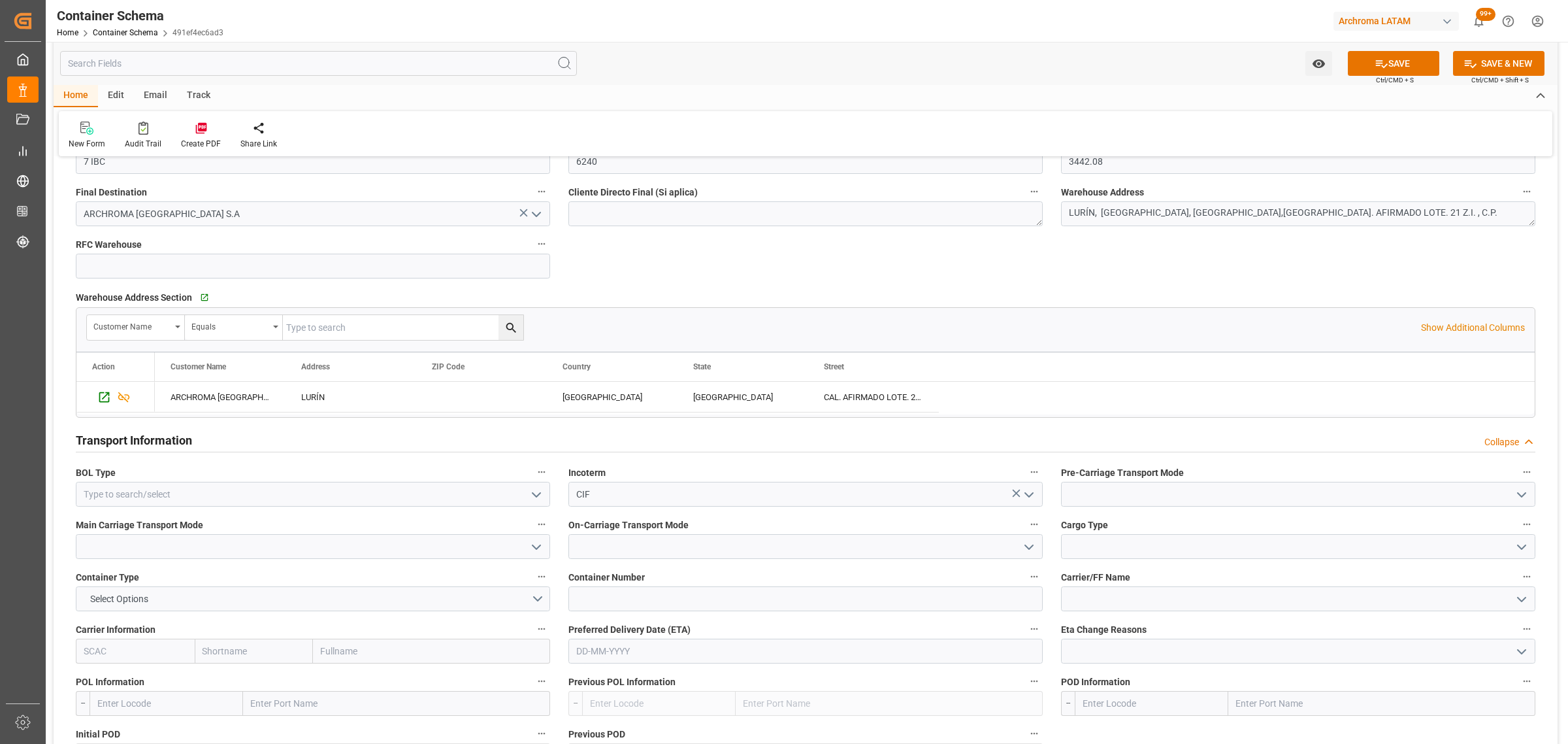
click at [538, 492] on icon "open menu" at bounding box center [536, 495] width 16 height 16
click at [164, 530] on div "HOUSE" at bounding box center [313, 523] width 473 height 29
type input "HOUSE"
click at [1523, 496] on polyline "open menu" at bounding box center [1521, 495] width 8 height 4
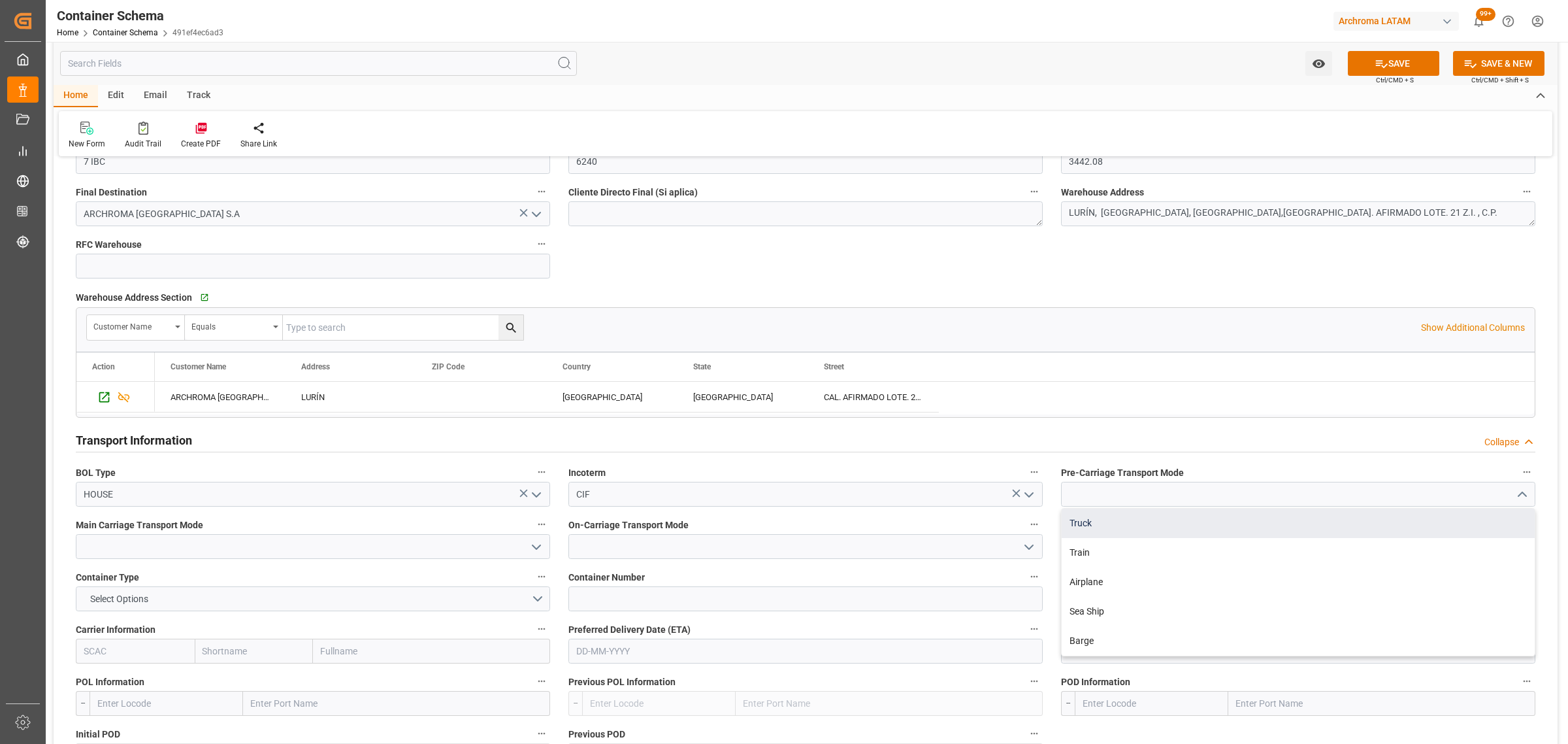
click at [1124, 518] on div "Truck" at bounding box center [1298, 523] width 473 height 29
type input "Truck"
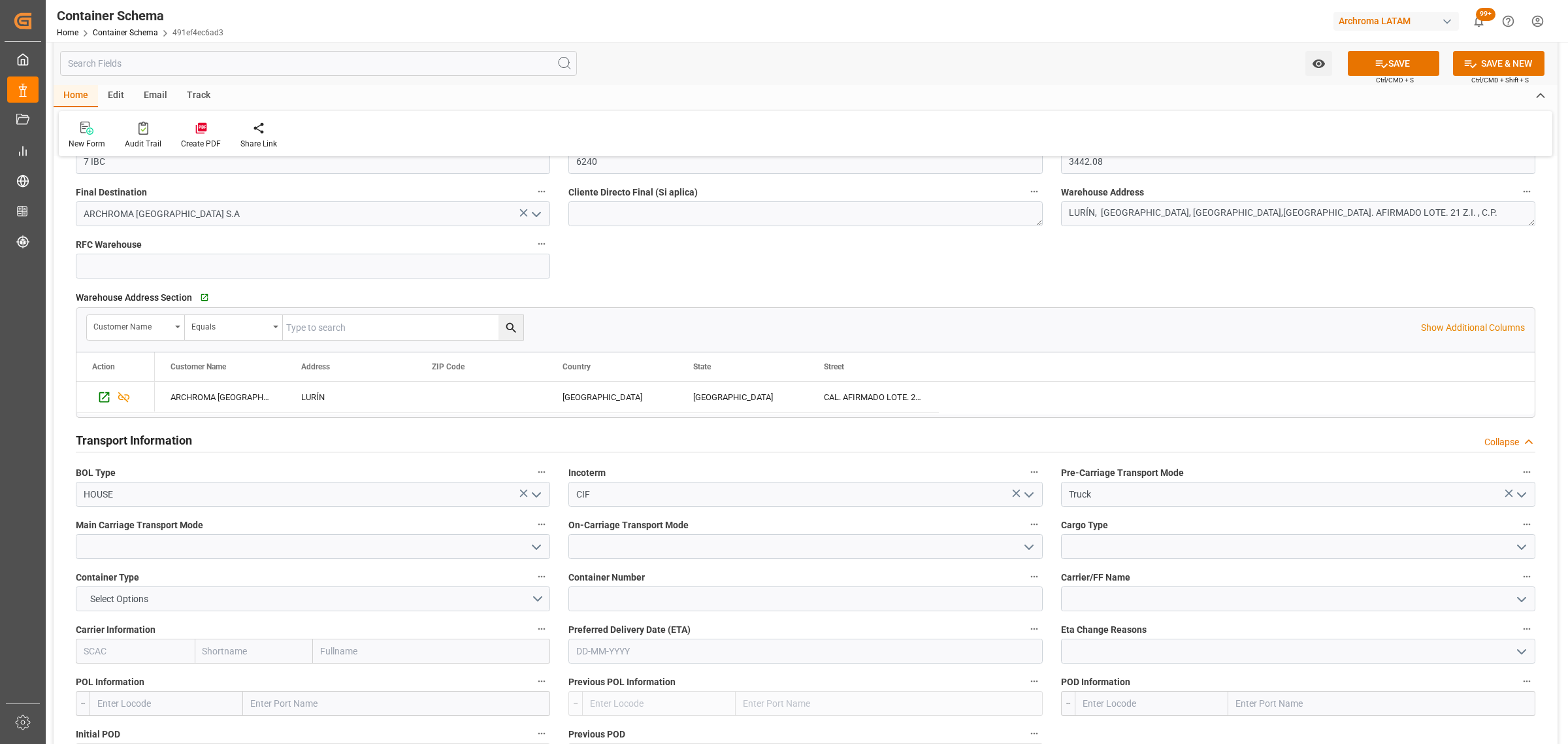
click at [536, 552] on icon "open menu" at bounding box center [536, 546] width 16 height 16
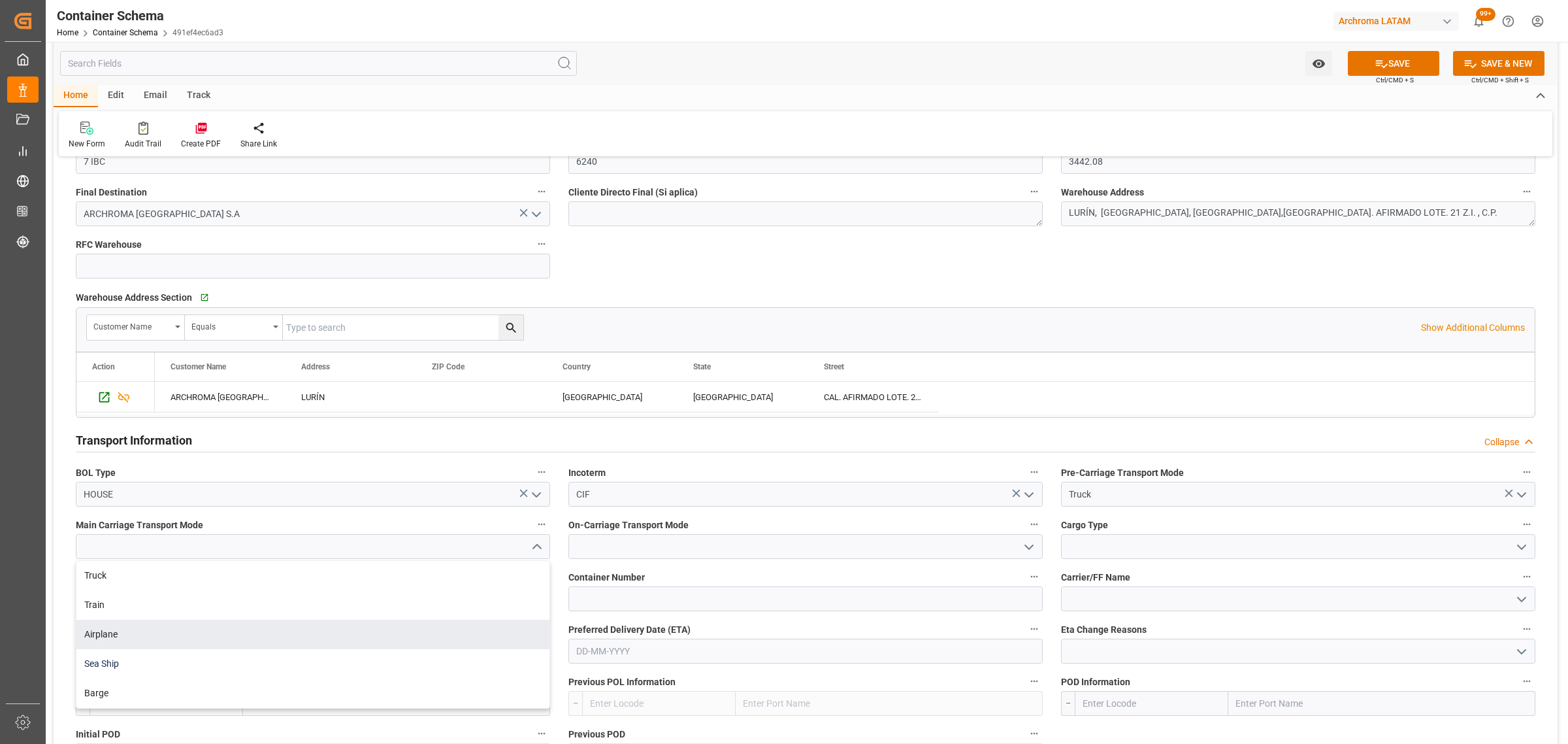
click at [228, 661] on div "Sea Ship" at bounding box center [313, 663] width 473 height 29
type input "Sea Ship"
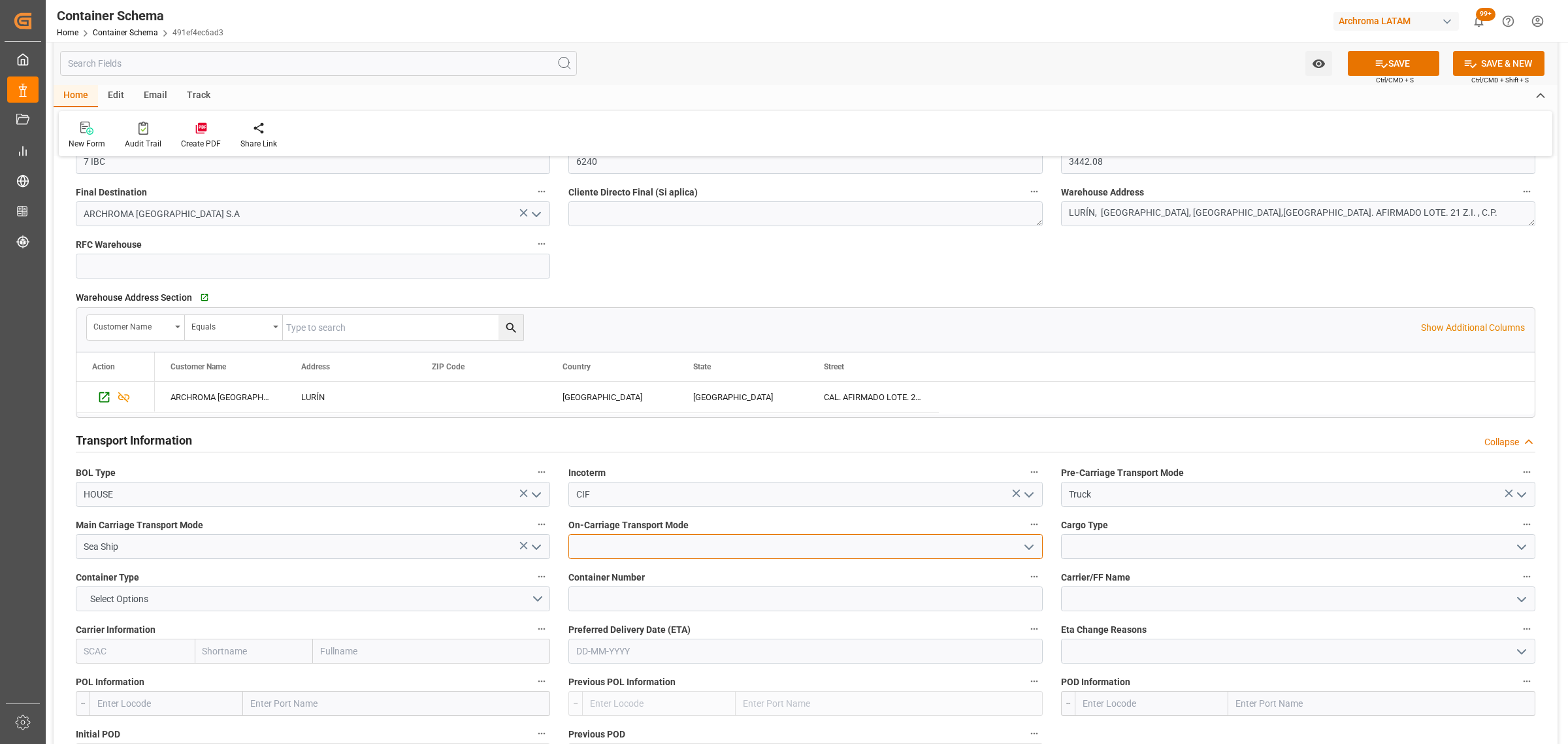
click at [1014, 552] on input at bounding box center [806, 546] width 475 height 25
click at [1026, 545] on icon "open menu" at bounding box center [1029, 546] width 16 height 16
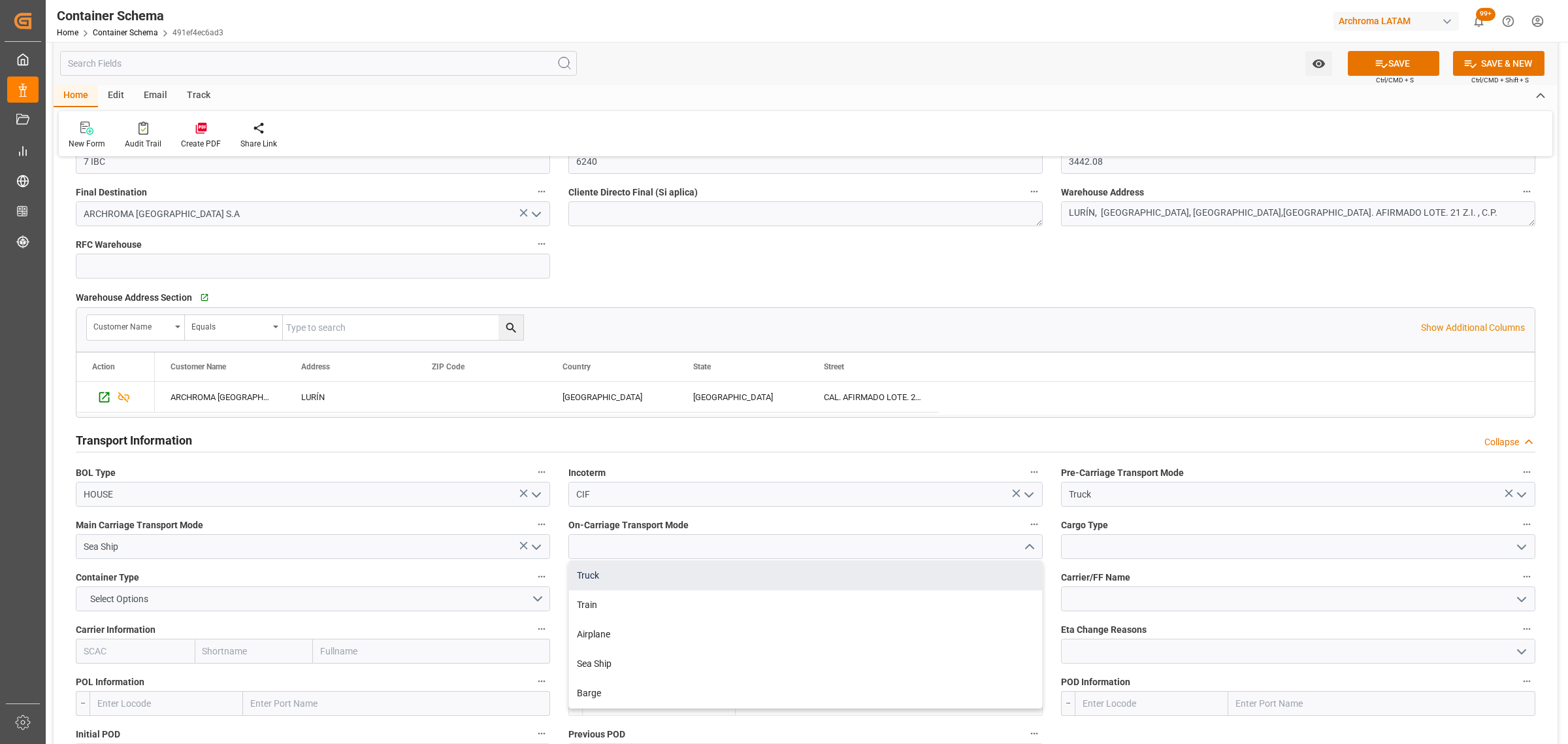
click at [704, 576] on div "Truck" at bounding box center [805, 575] width 473 height 29
type input "Truck"
click at [1367, 542] on input at bounding box center [1298, 546] width 475 height 25
click at [1532, 543] on input at bounding box center [1298, 546] width 475 height 25
click at [1526, 545] on icon "open menu" at bounding box center [1521, 546] width 16 height 16
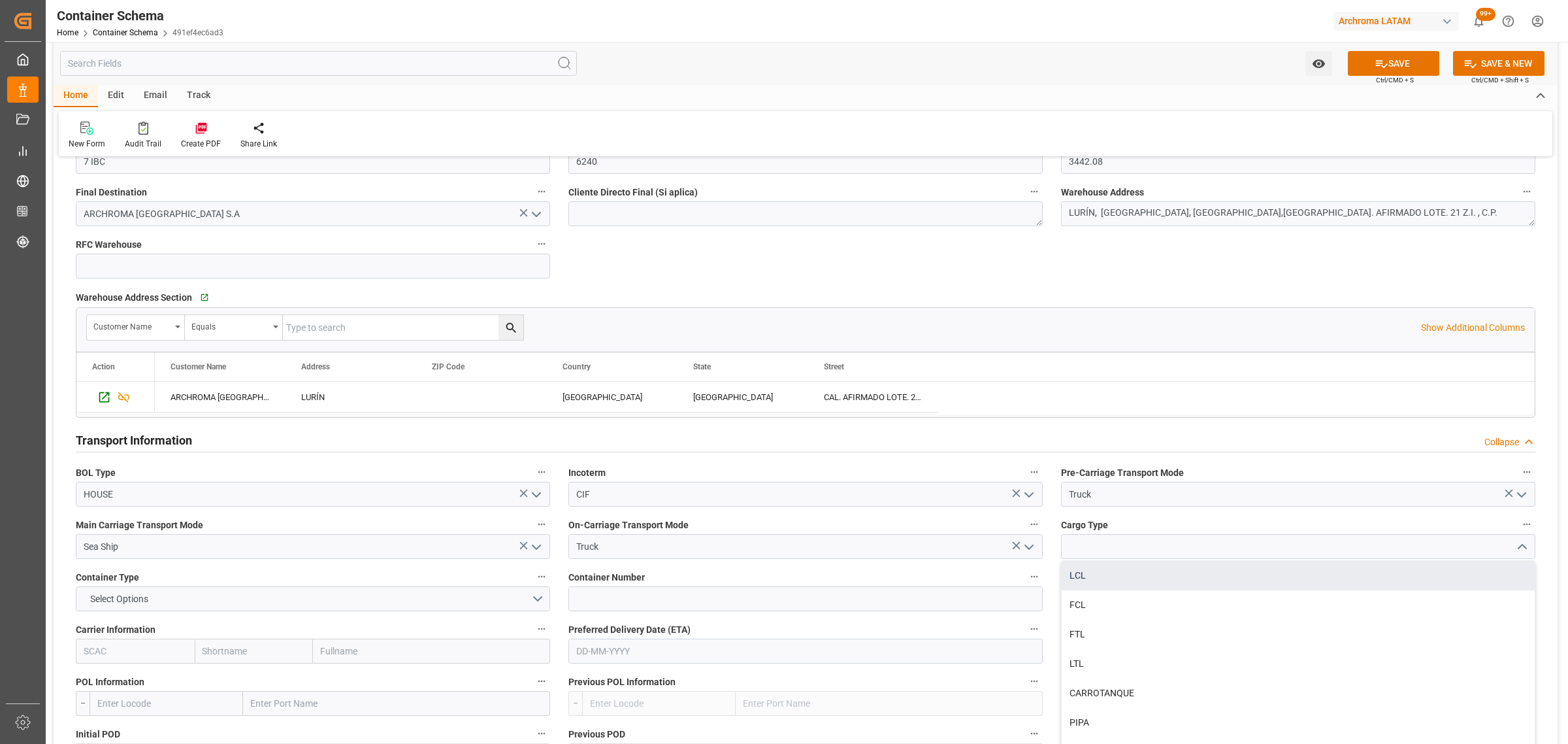
click at [1112, 573] on div "LCL" at bounding box center [1298, 575] width 473 height 29
type input "LCL"
click at [631, 595] on input at bounding box center [806, 599] width 475 height 25
paste input "TRHU5414419"
type input "TRHU5414419"
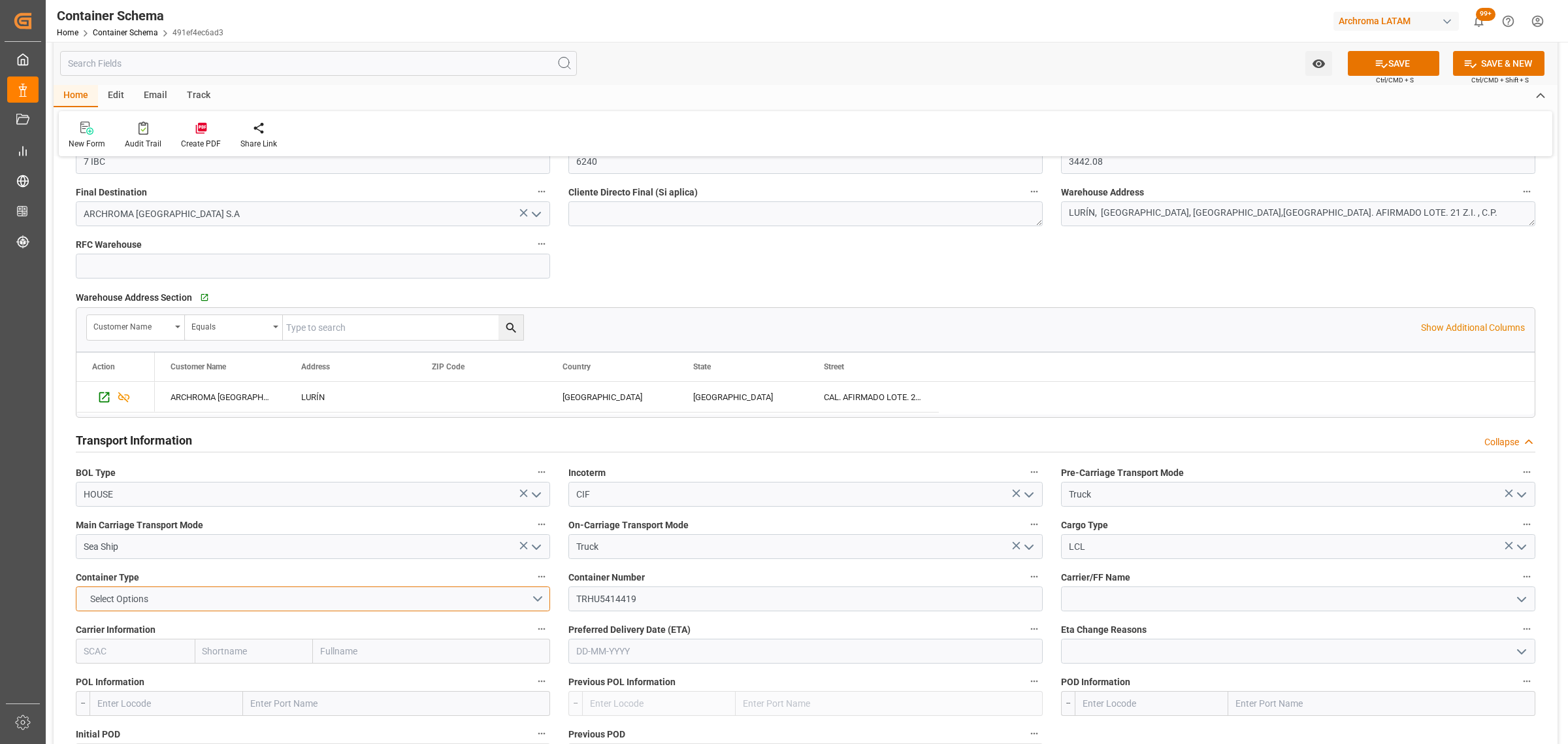
click at [210, 606] on button "Select Options" at bounding box center [313, 599] width 475 height 25
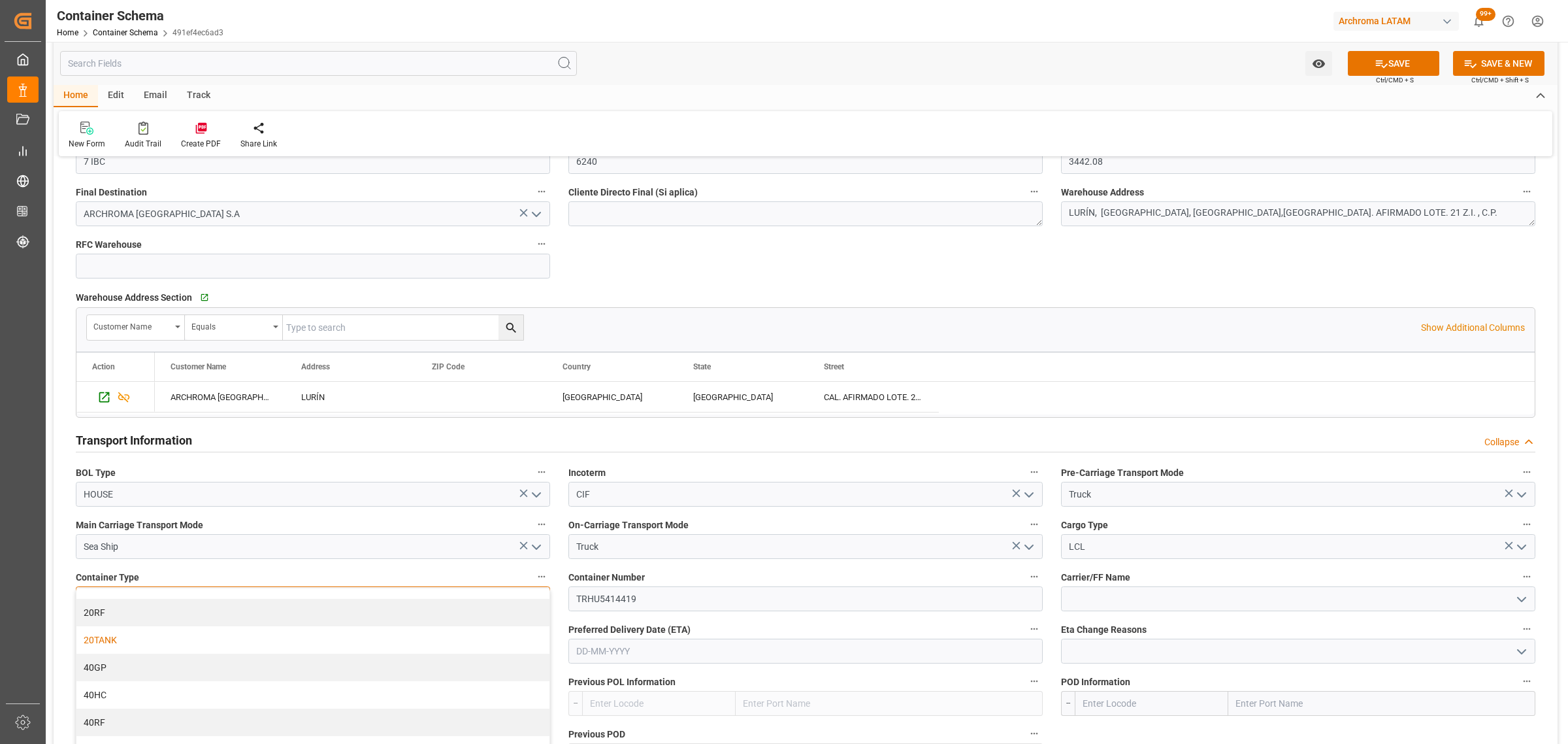
scroll to position [33, 0]
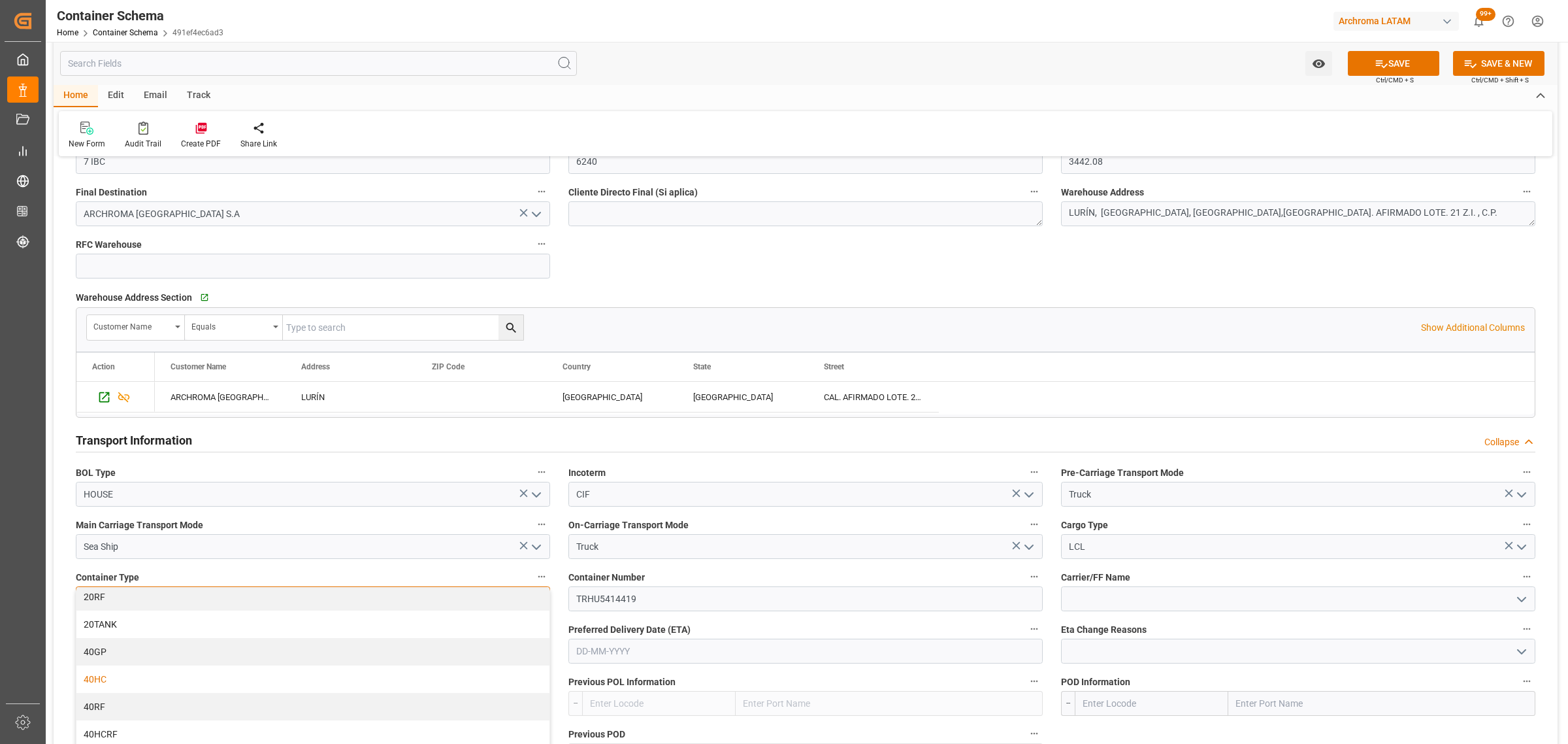
click at [147, 678] on div "40HC" at bounding box center [313, 679] width 473 height 28
click at [235, 647] on input "text" at bounding box center [254, 651] width 119 height 25
type input "cm"
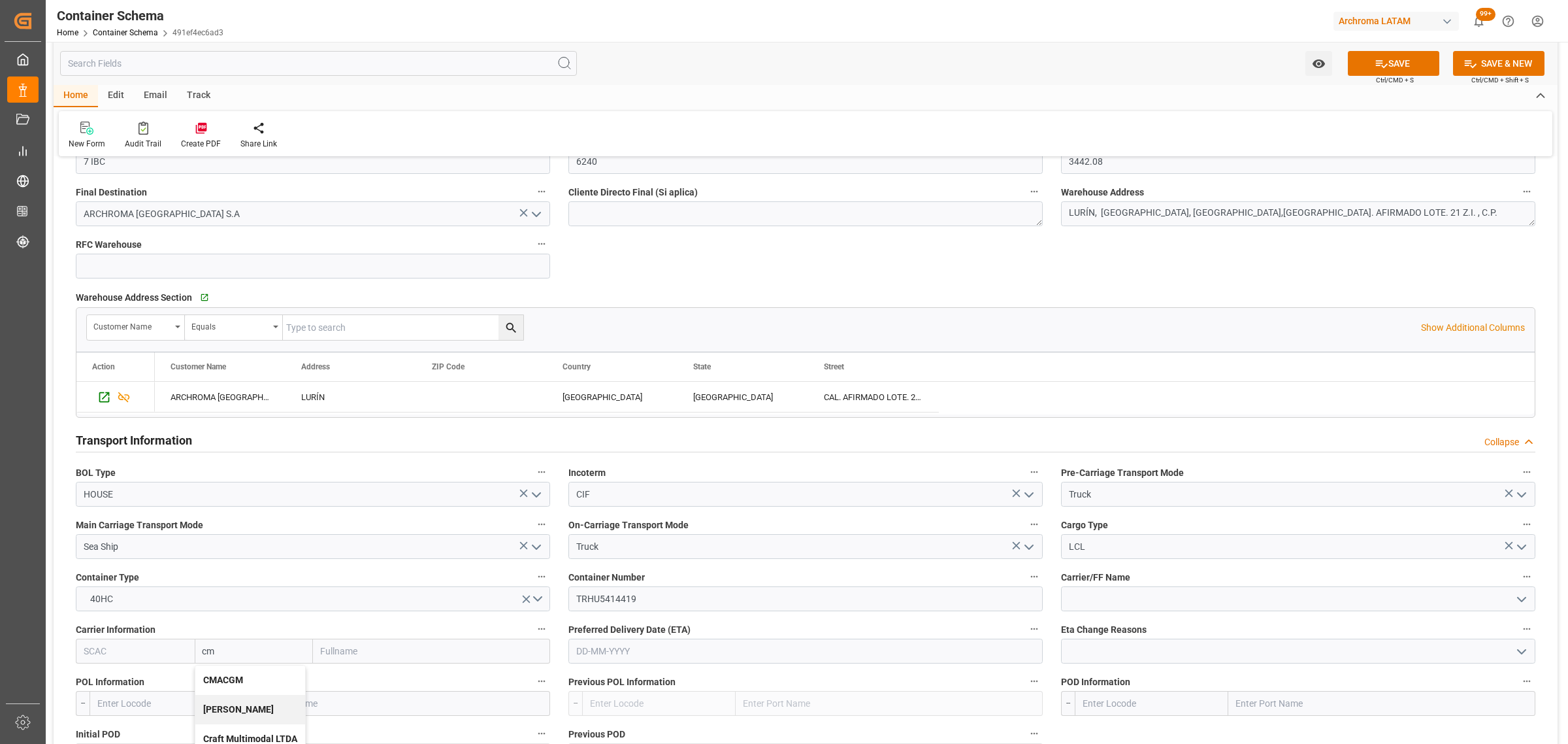
click at [252, 676] on div "CMACGM" at bounding box center [250, 680] width 110 height 29
type input "CMDU"
type input "CMACGM"
type input "CMA CGM Group"
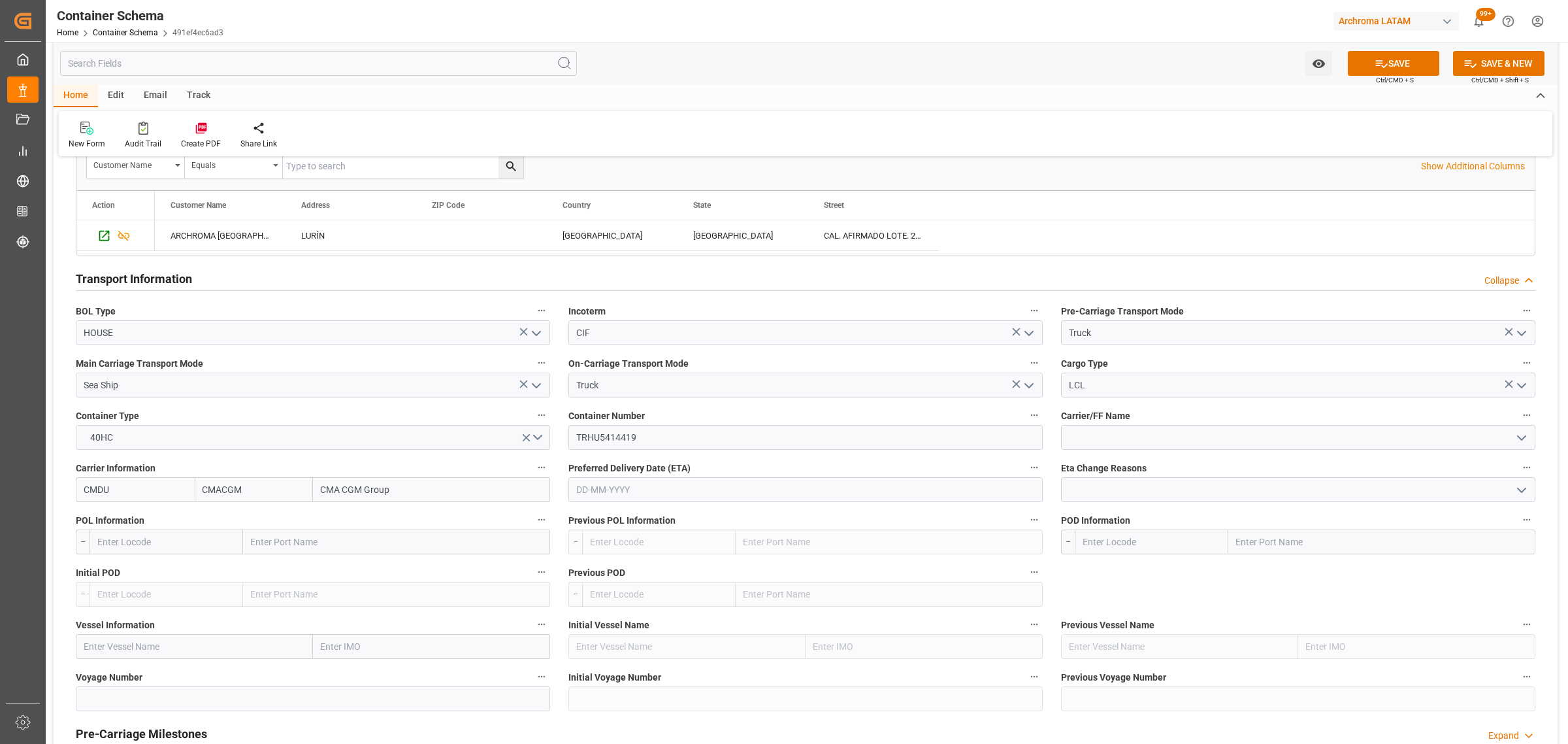
scroll to position [1062, 0]
type input "CMACGM"
click at [677, 494] on input "text" at bounding box center [806, 488] width 475 height 25
click at [641, 667] on div "29 30 1 2 3 4 5" at bounding box center [662, 671] width 178 height 26
click at [745, 518] on button "Next Month" at bounding box center [745, 519] width 8 height 8
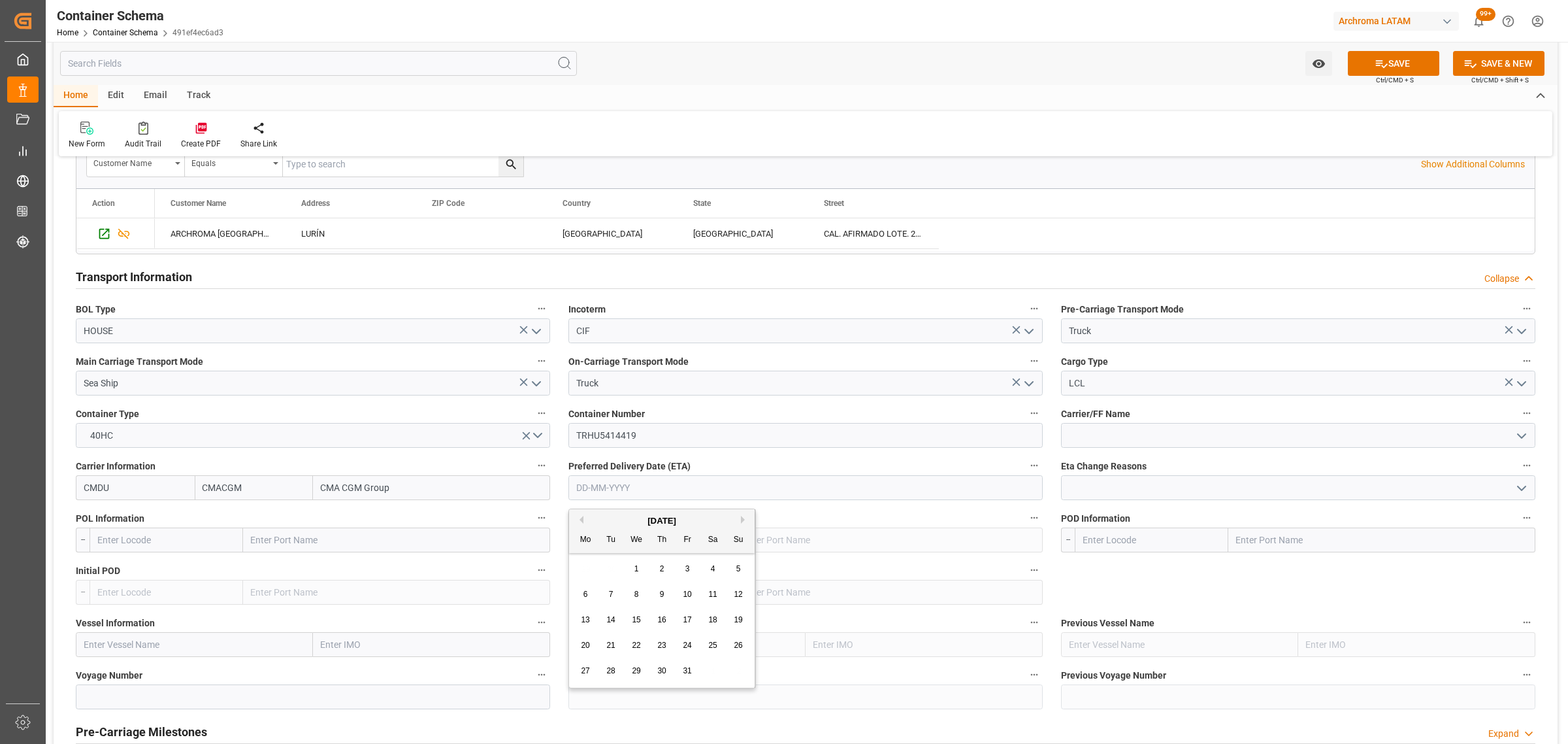
click at [687, 642] on span "24" at bounding box center [687, 645] width 8 height 9
type input "[DATE]"
click at [1528, 438] on icon "open menu" at bounding box center [1521, 435] width 16 height 16
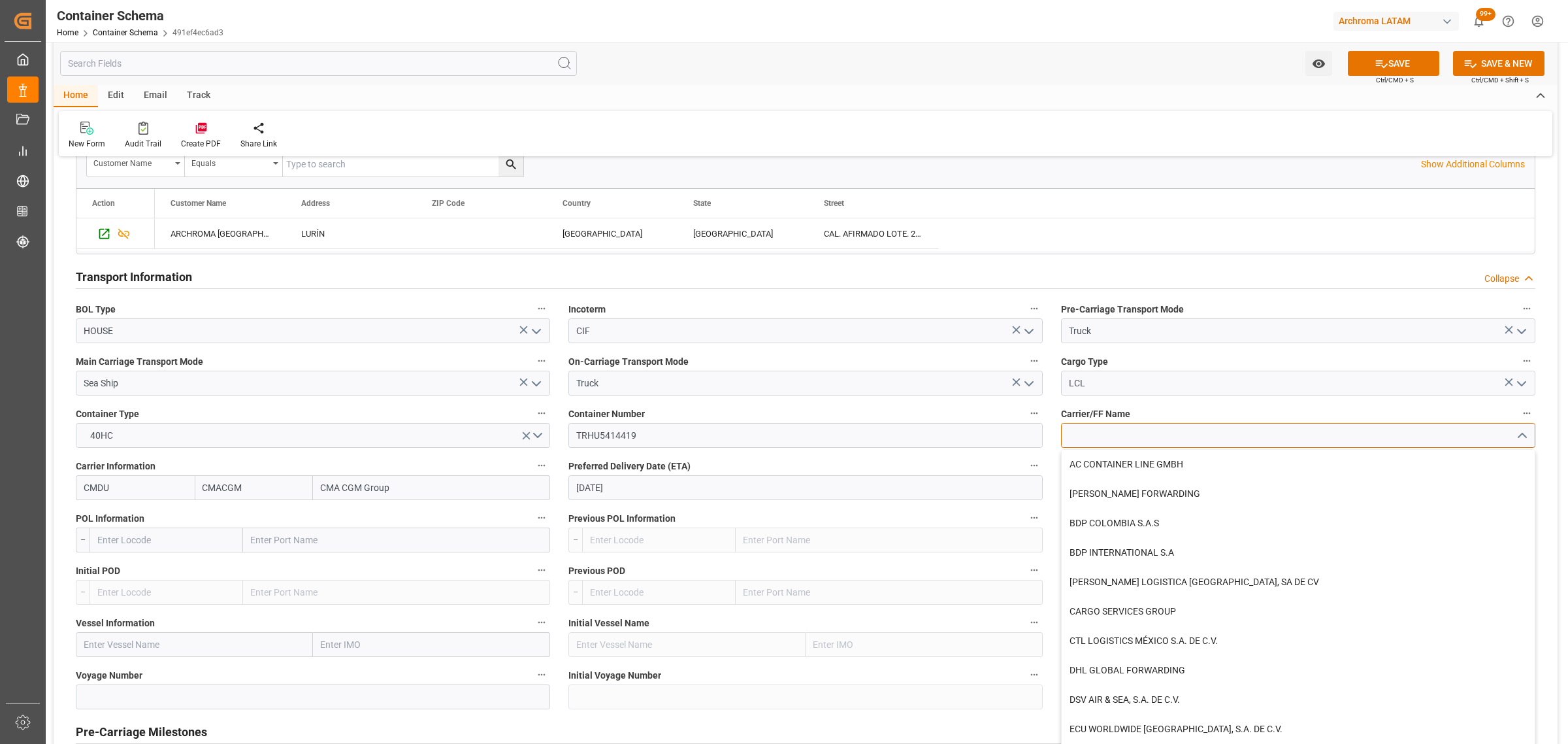
click at [1339, 441] on input at bounding box center [1298, 435] width 475 height 25
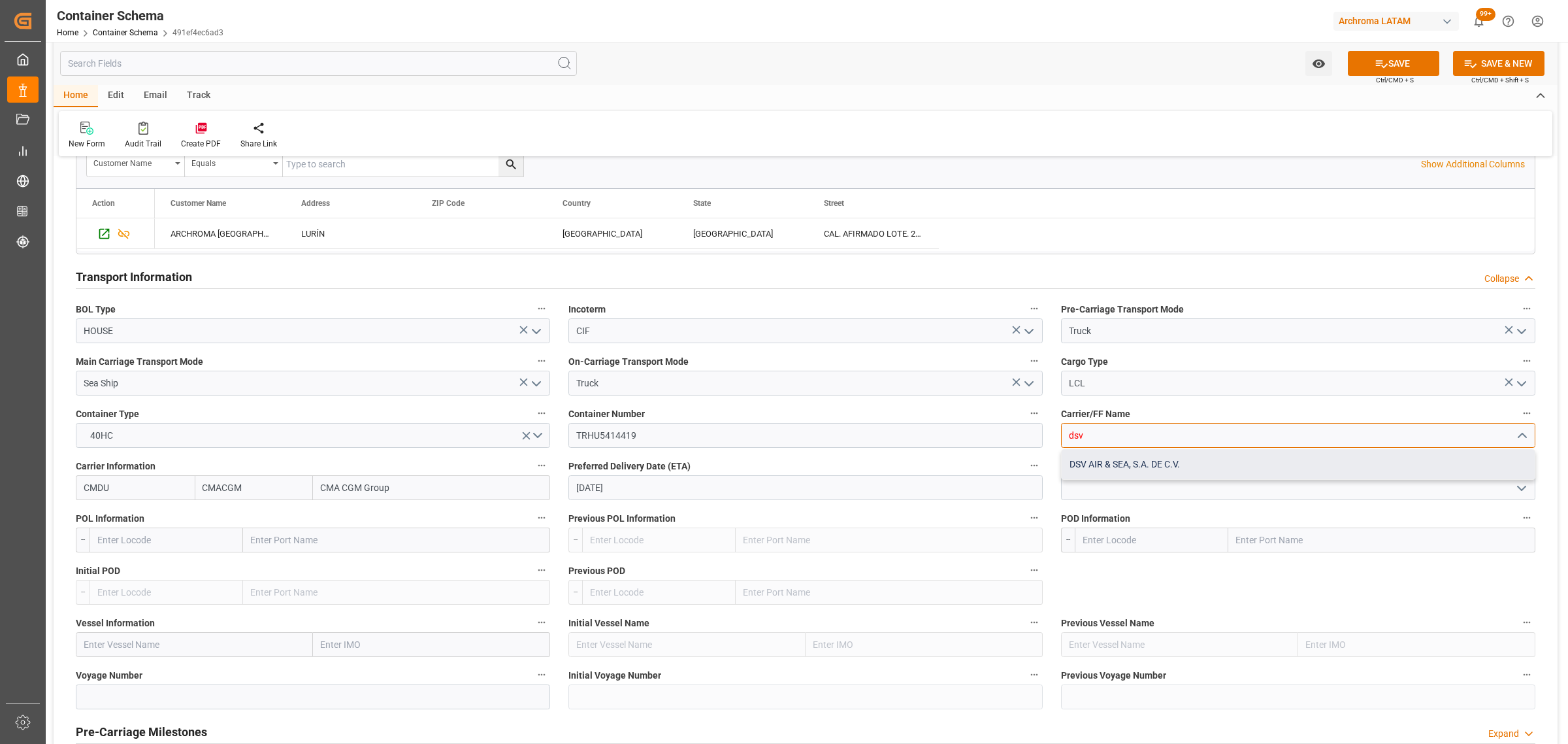
click at [1204, 470] on div "DSV AIR & SEA, S.A. DE C.V." at bounding box center [1298, 464] width 473 height 29
type input "DSV AIR & SEA, S.A. DE C.V."
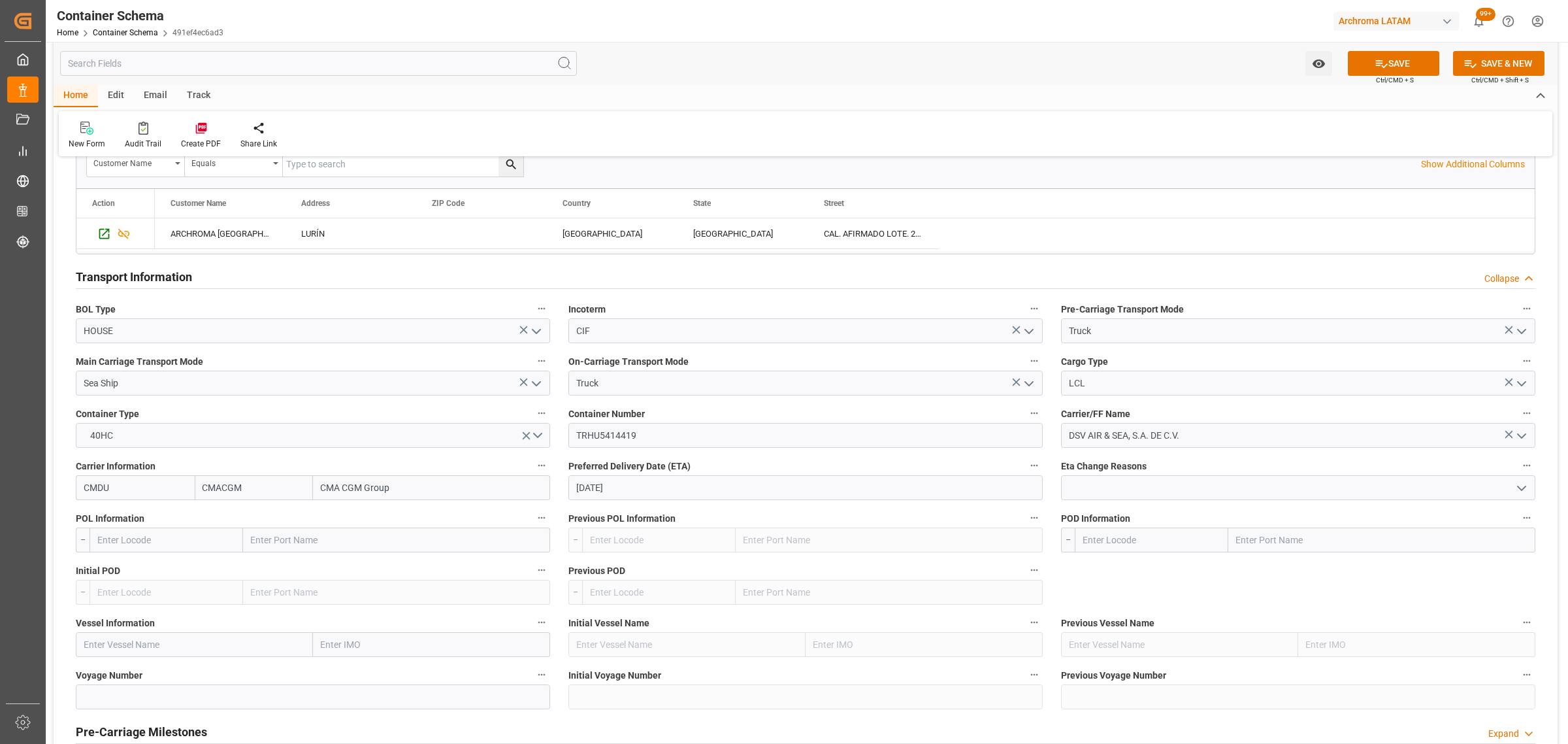
click at [158, 536] on input "text" at bounding box center [166, 540] width 153 height 25
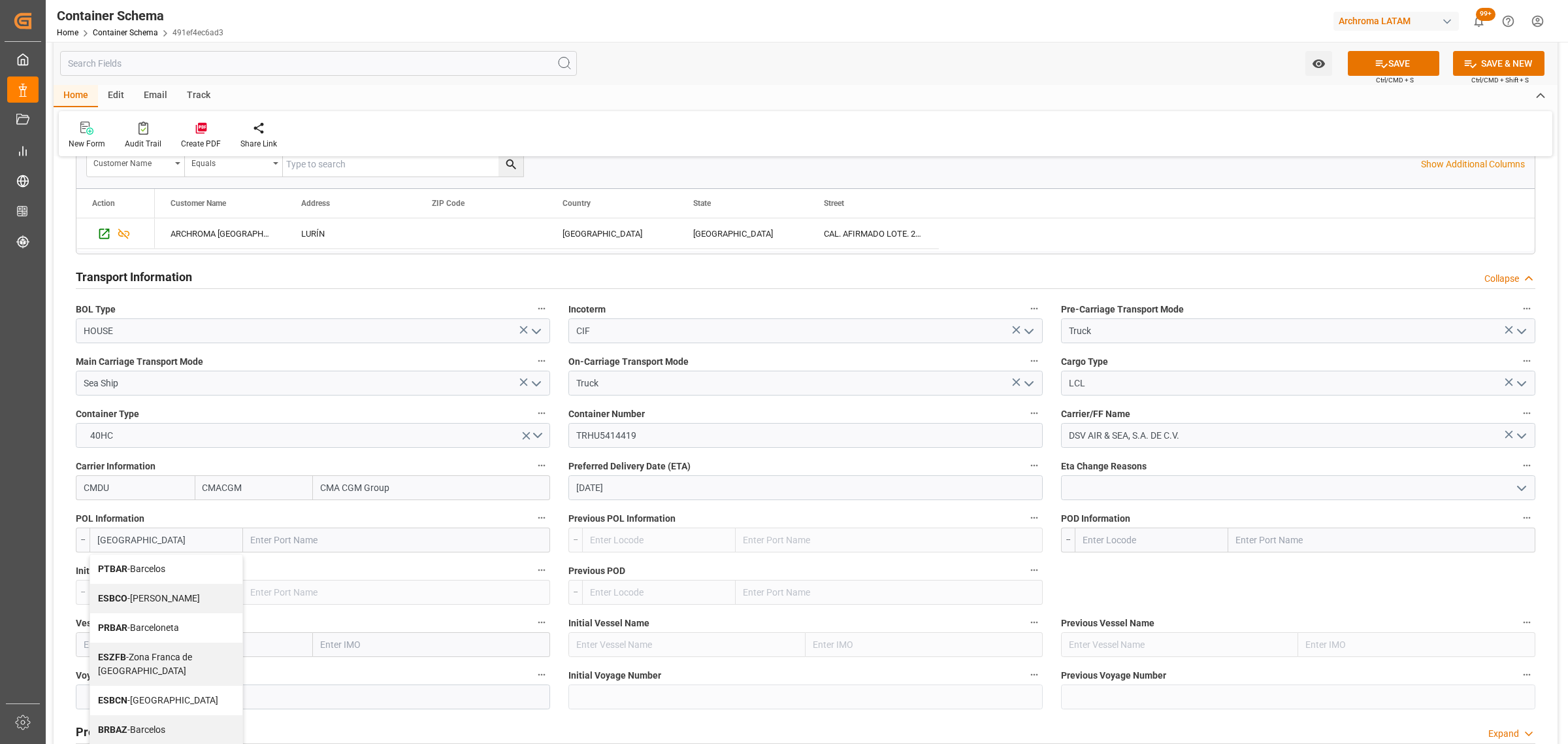
click at [177, 696] on div "ESBCN - Barcelona" at bounding box center [166, 700] width 153 height 29
type input "ESBCN"
type input "Barcelona"
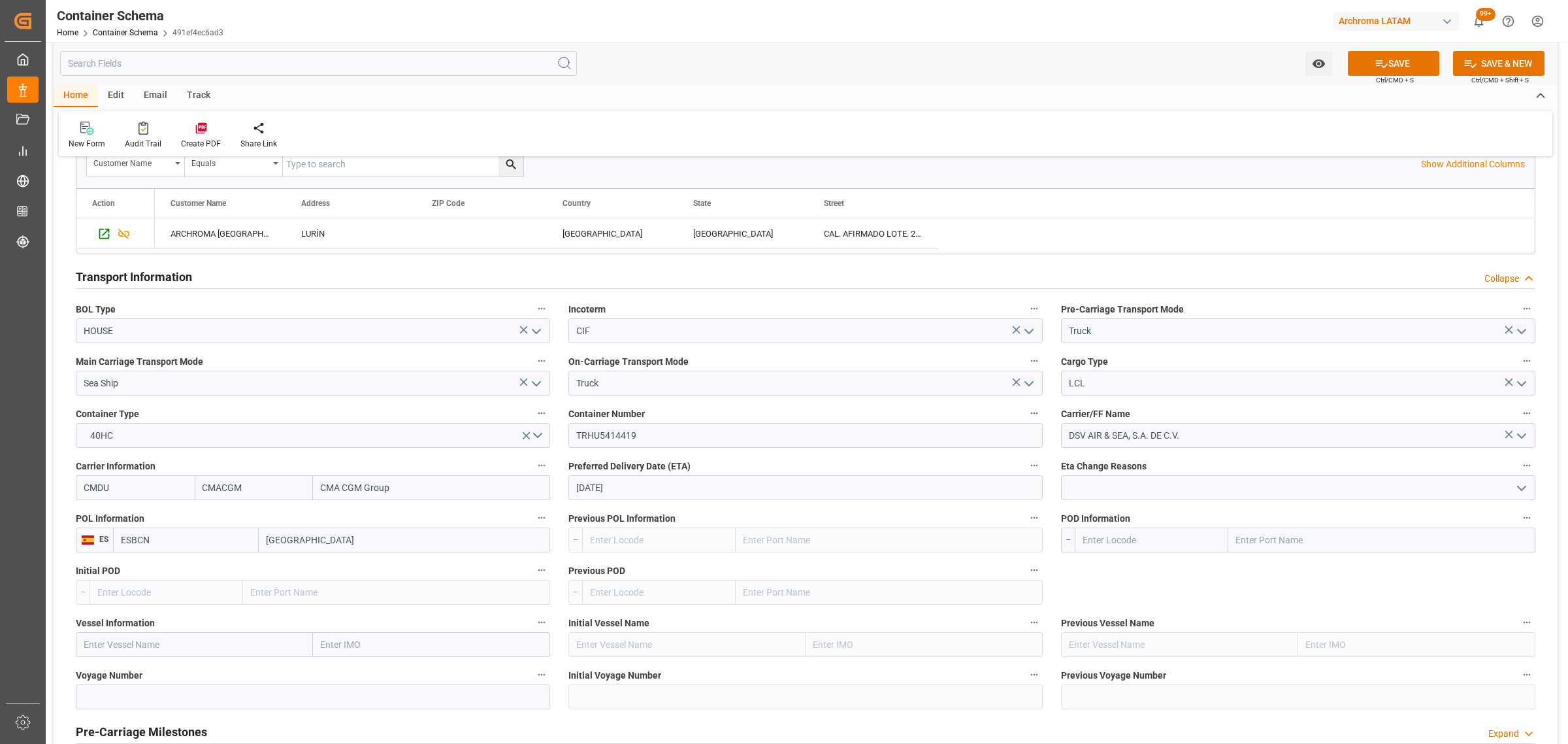
type input "ESBCN"
click at [1112, 545] on input "text" at bounding box center [1152, 540] width 153 height 25
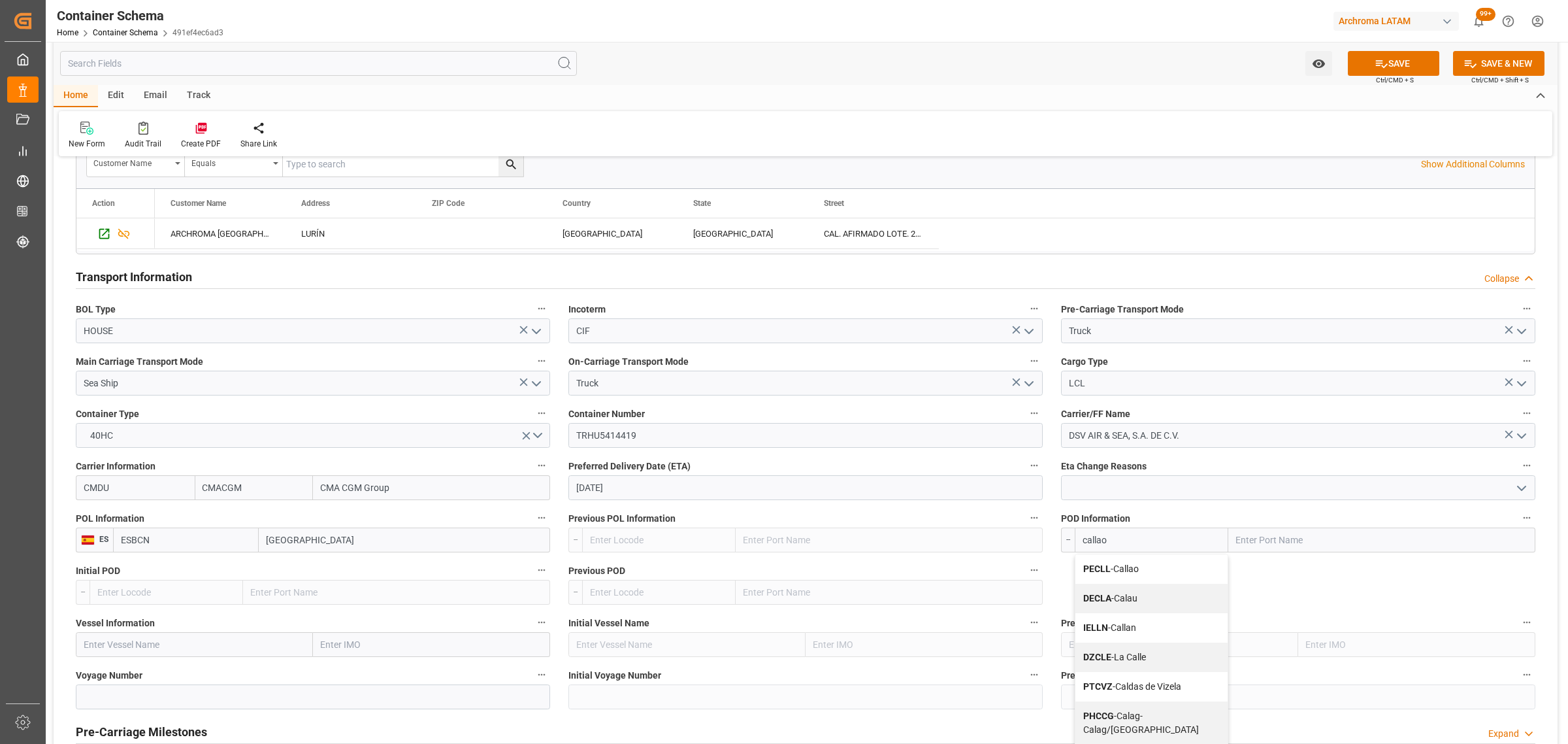
click at [1115, 572] on span "PECLL - Callao" at bounding box center [1111, 568] width 56 height 11
type input "PECLL"
type input "Callao"
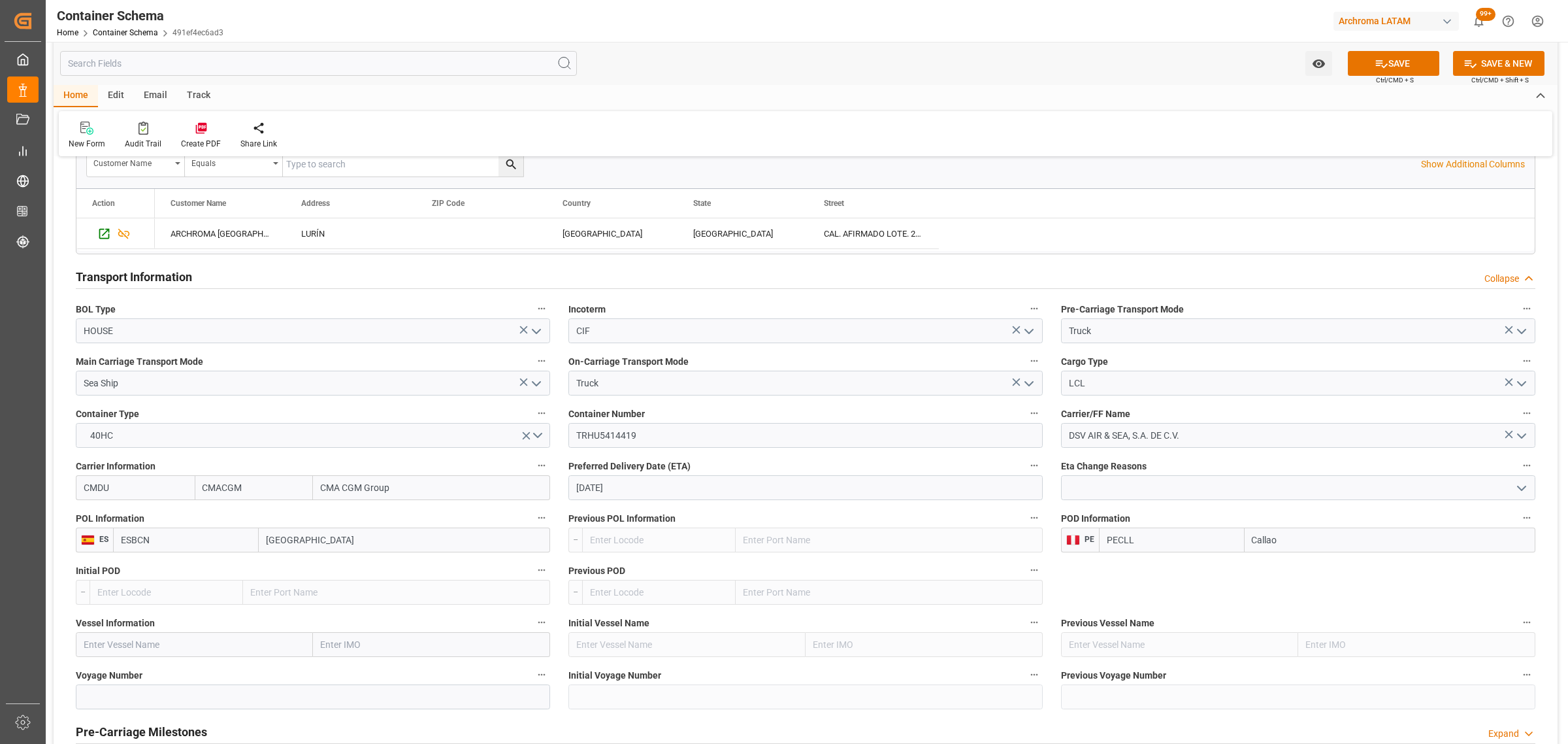
type input "PECLL"
click at [183, 639] on input "text" at bounding box center [194, 645] width 237 height 25
click at [136, 648] on input "text" at bounding box center [194, 645] width 237 height 25
paste input "CMA CGM EXCELLENCE"
type input "CMA CGM EXCELLENCE"
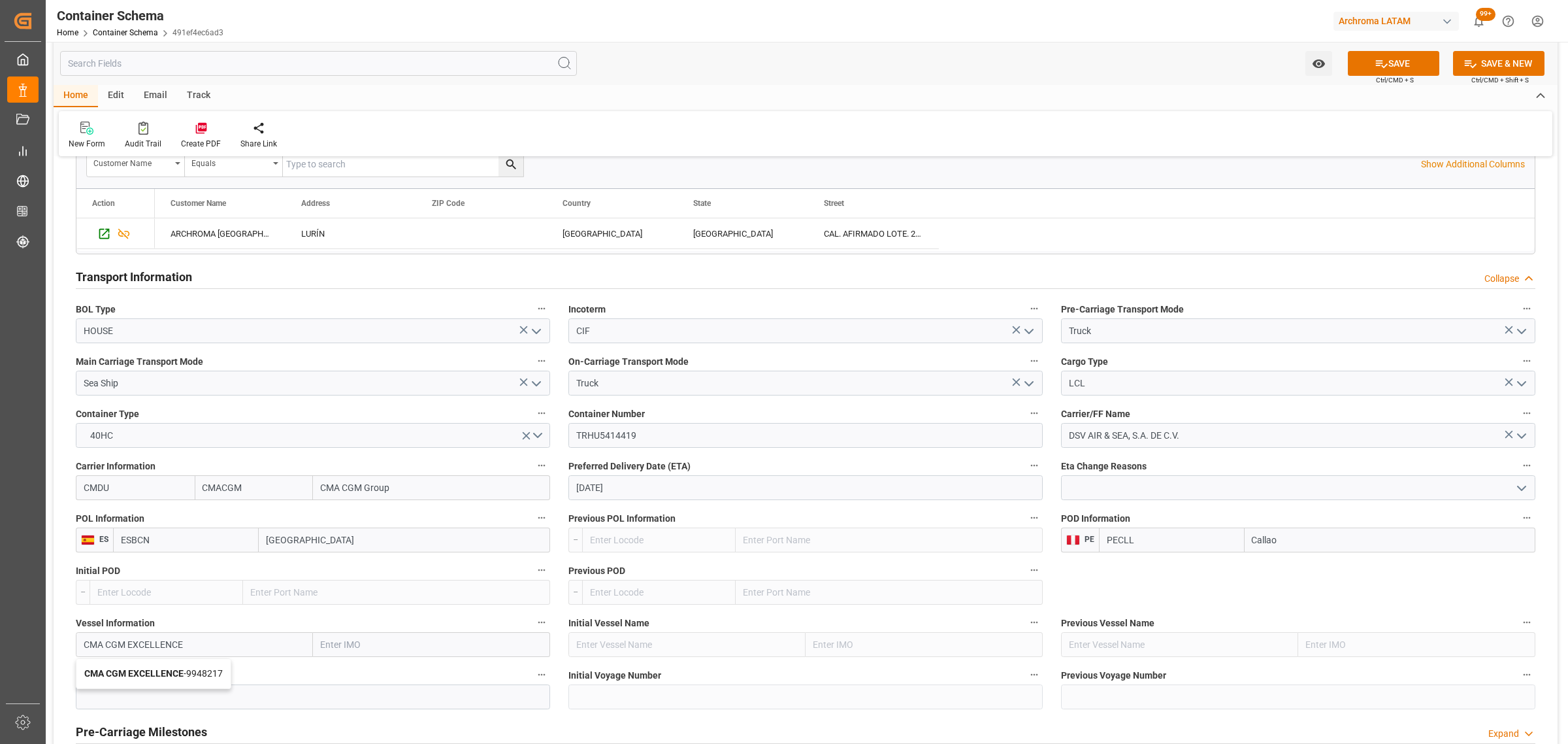
click at [187, 670] on span "CMA CGM EXCELLENCE - 9948217" at bounding box center [153, 673] width 138 height 11
type input "9948217"
type input "CMA CGM EXCELLENCE"
click at [153, 696] on input at bounding box center [313, 696] width 475 height 25
click at [146, 691] on input at bounding box center [313, 696] width 475 height 25
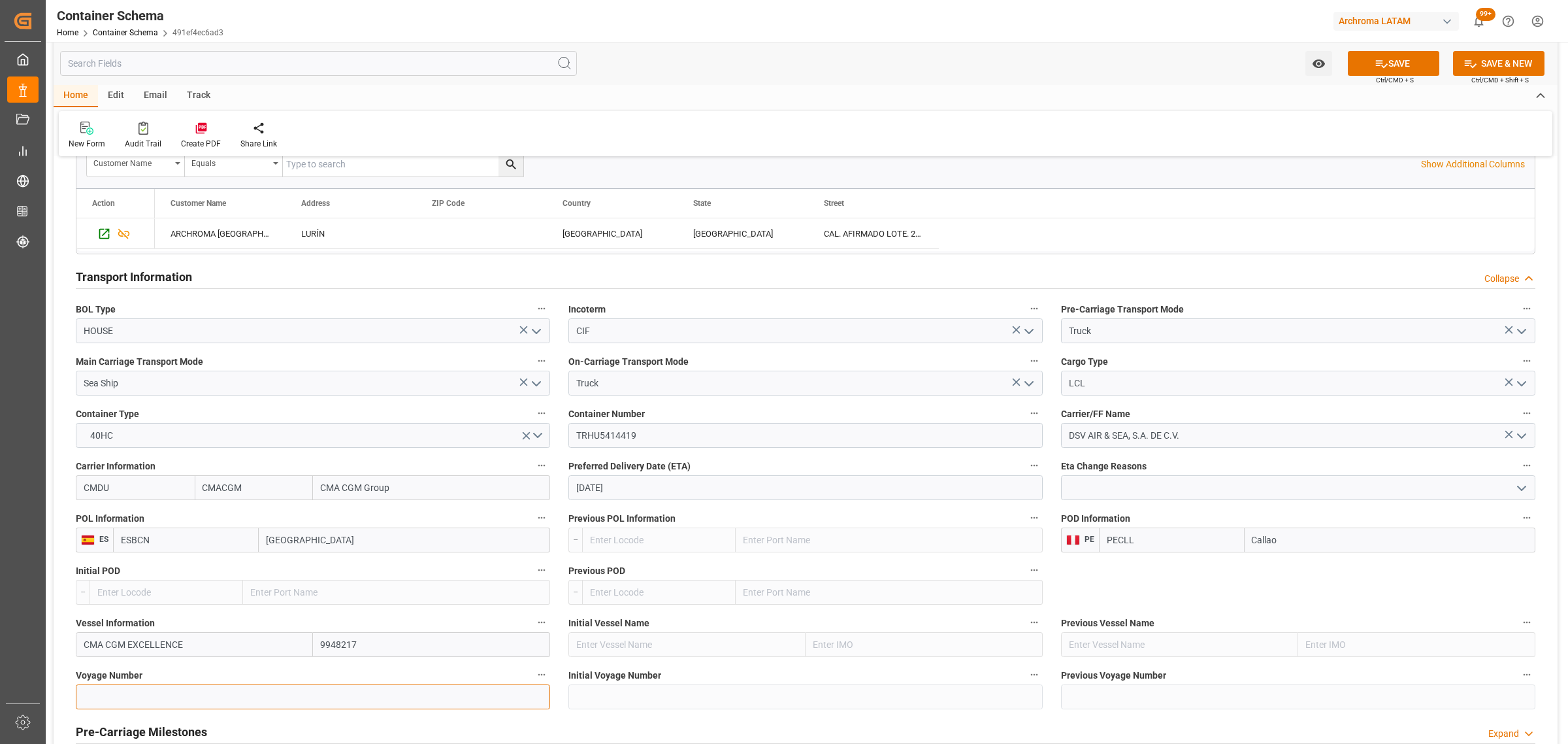
paste input "0DVN1S1MA"
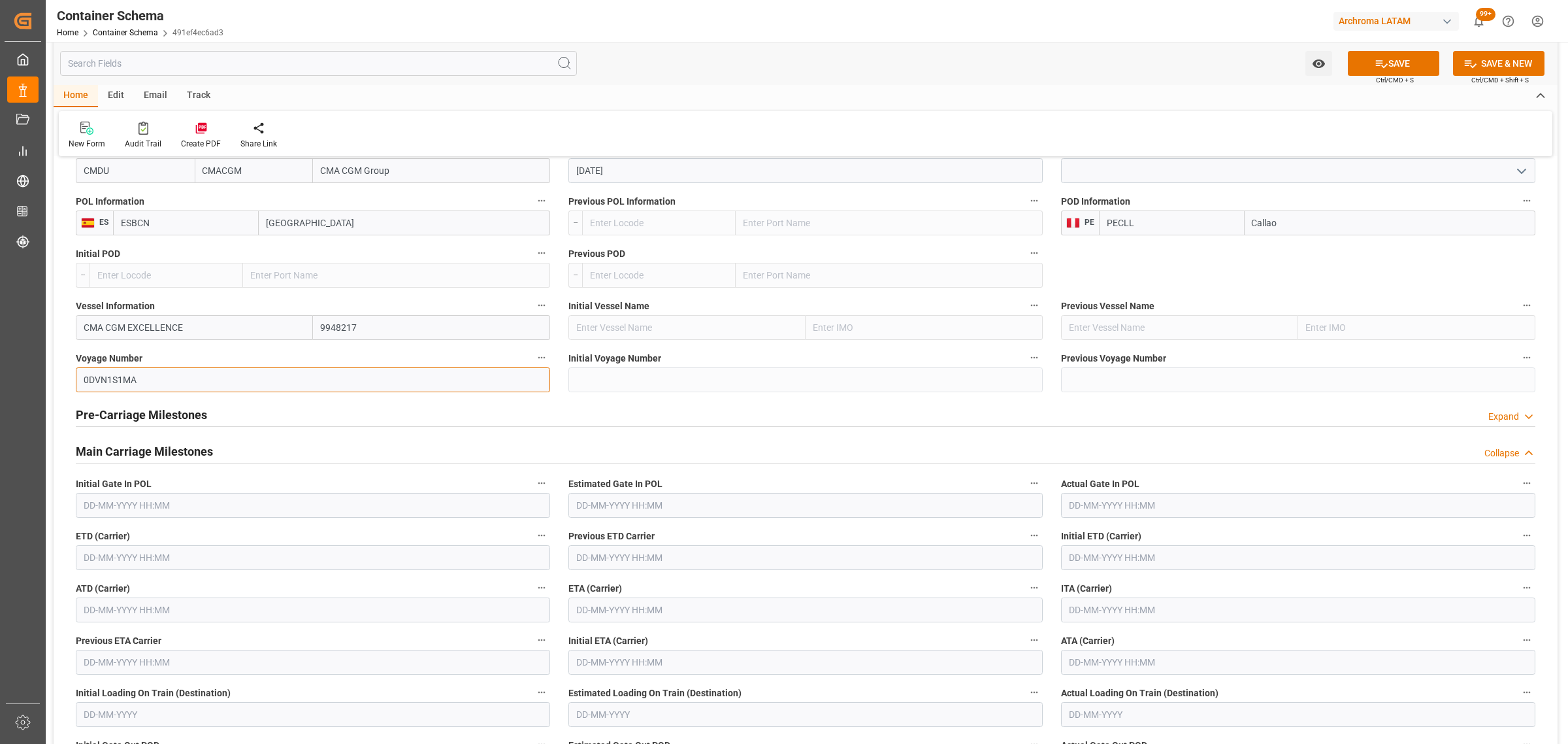
scroll to position [1389, 0]
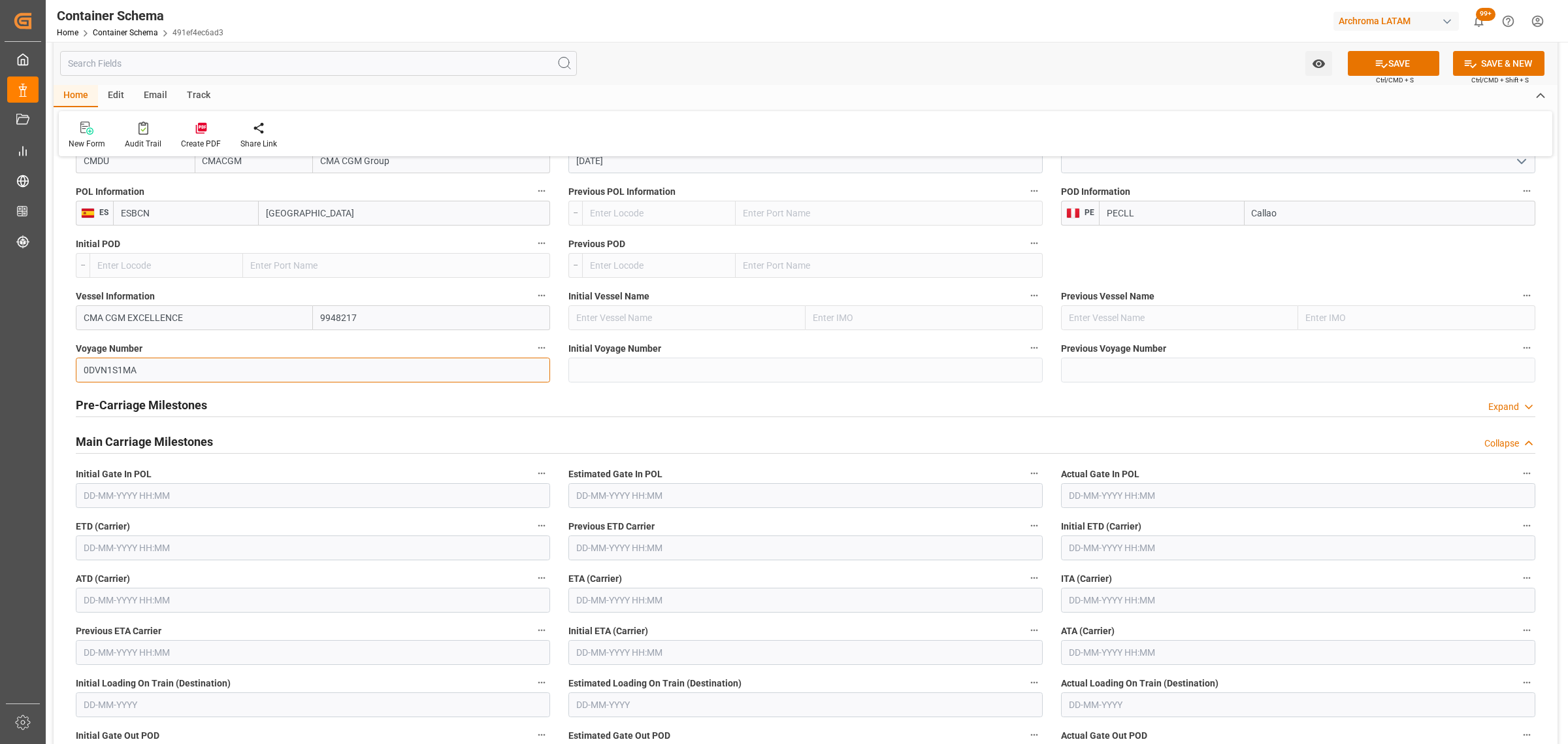
type input "0DVN1S1MA"
click at [188, 545] on input "text" at bounding box center [313, 548] width 475 height 25
click at [118, 458] on span "16" at bounding box center [118, 458] width 8 height 9
type input "16-09-2025 00:00"
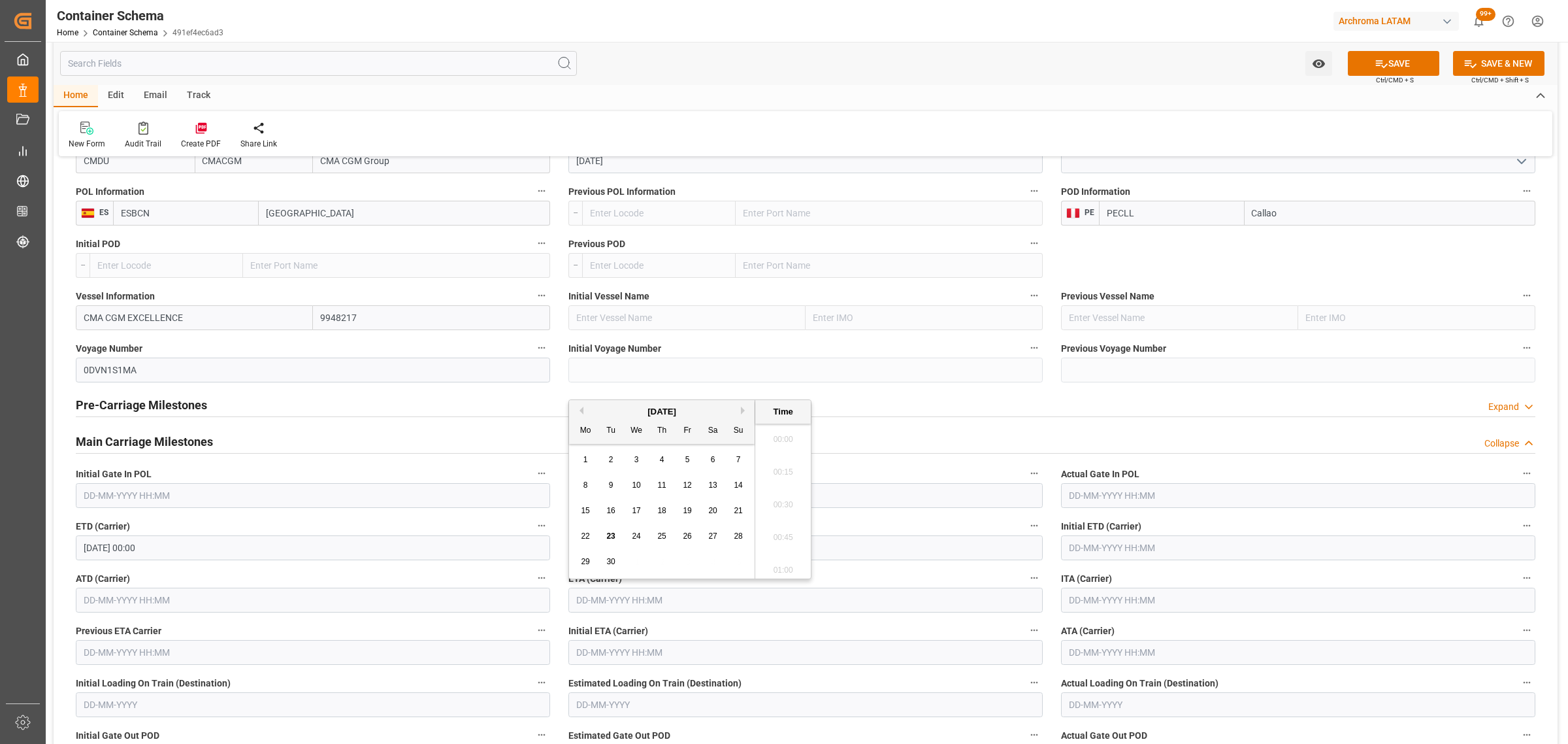
click at [645, 602] on input "text" at bounding box center [806, 600] width 475 height 25
click at [641, 536] on span "24" at bounding box center [636, 535] width 8 height 9
type input "24-09-2025 00:00"
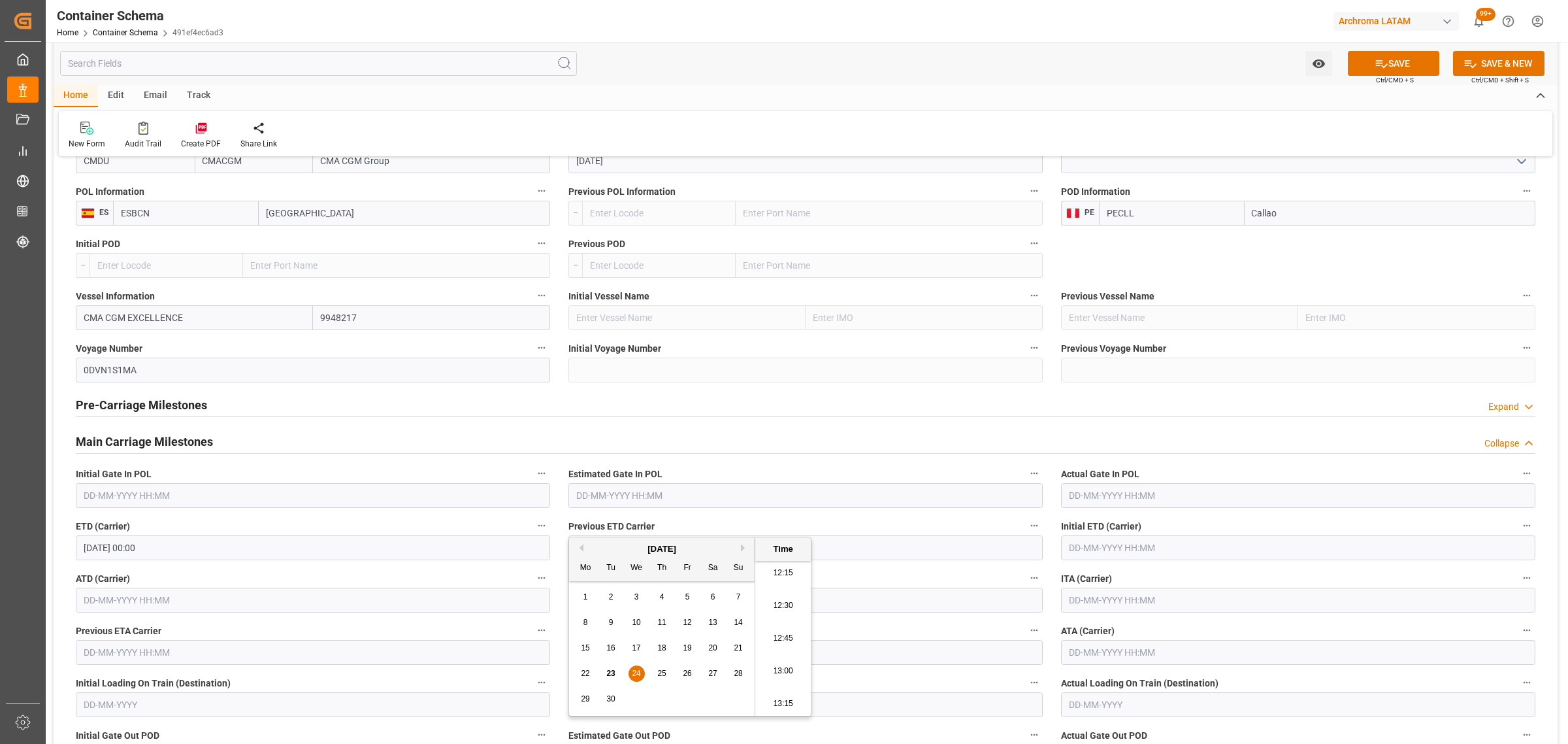
scroll to position [1634, 0]
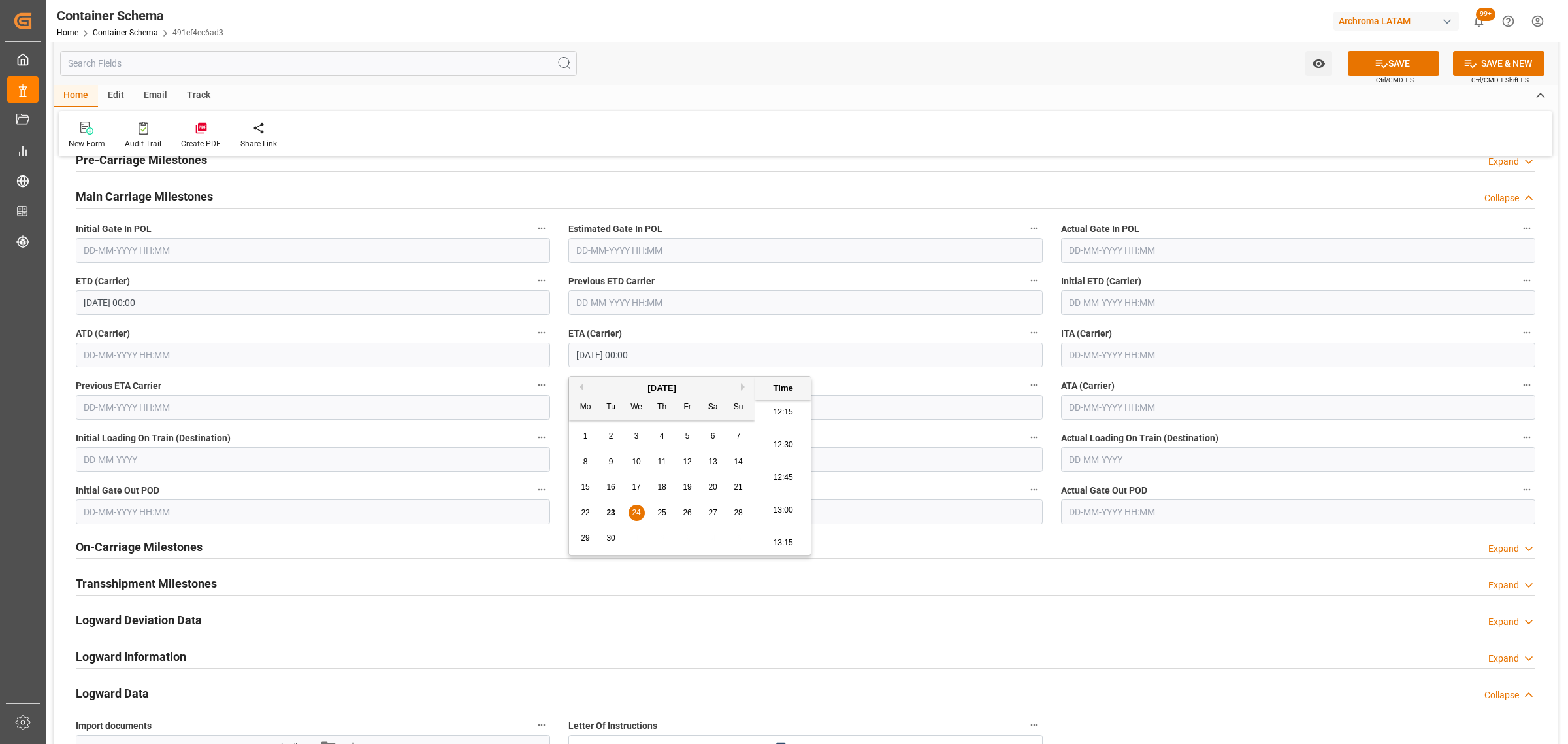
click at [273, 546] on div "On-Carriage Milestones Expand" at bounding box center [806, 545] width 1460 height 25
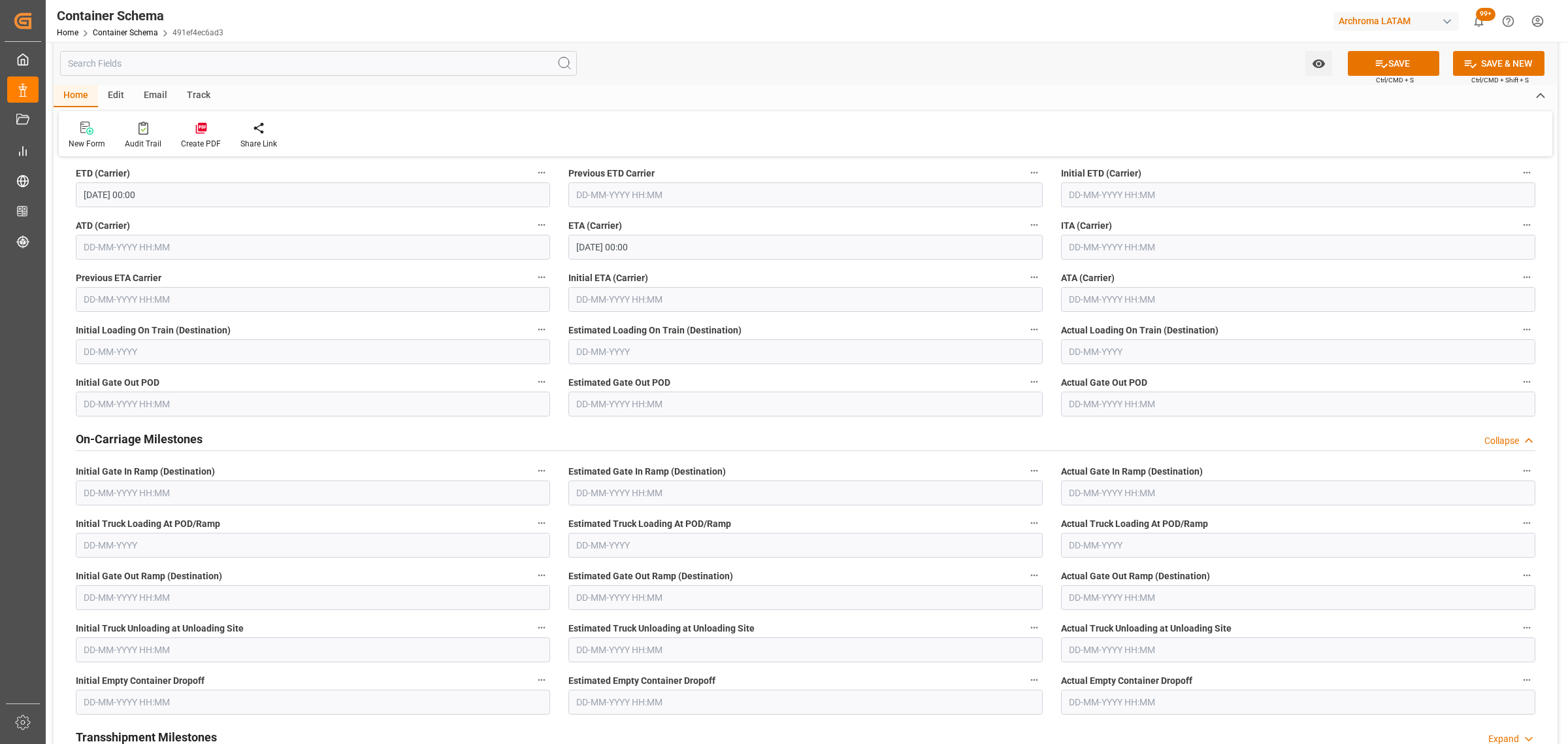
scroll to position [1716, 0]
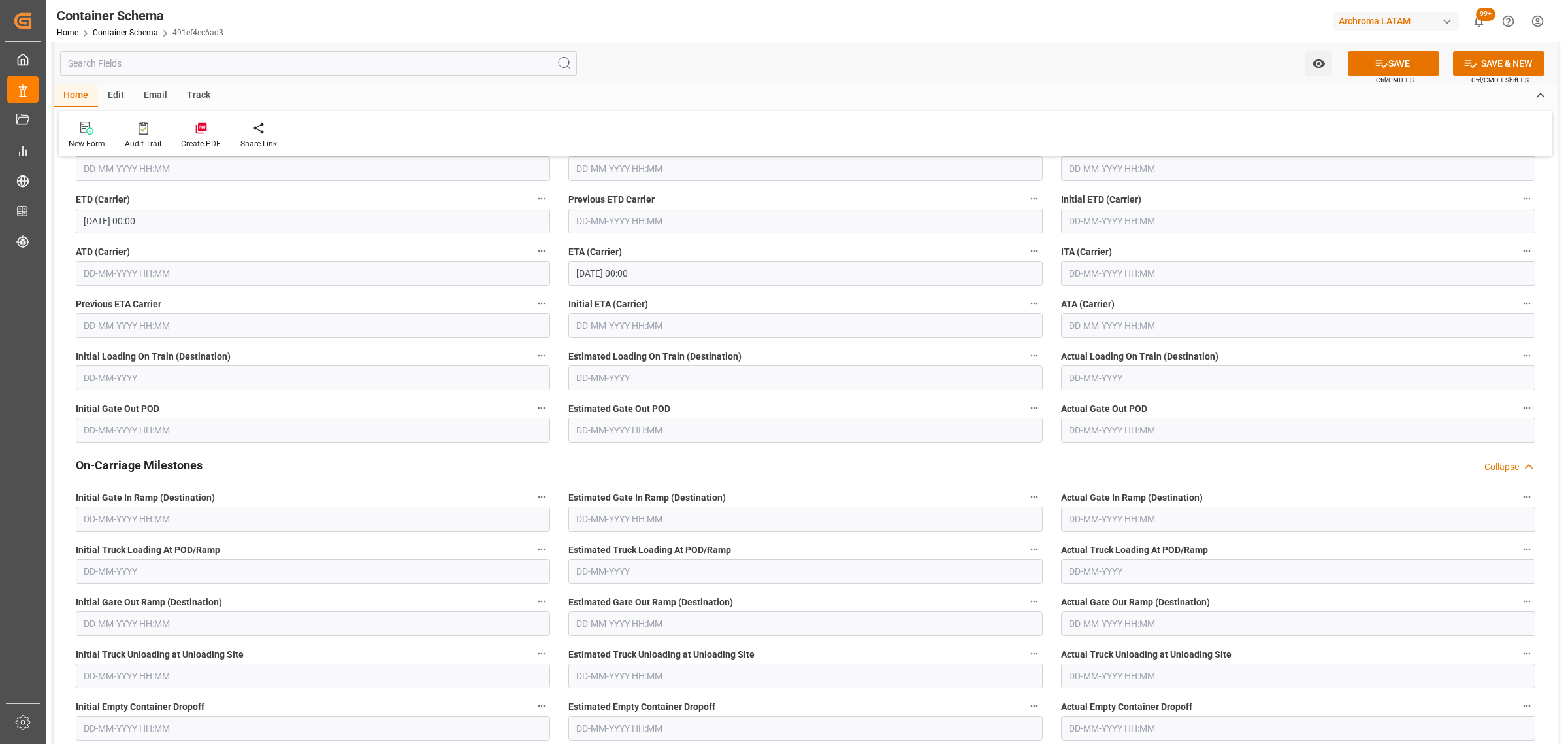
click at [264, 475] on div "On-Carriage Milestones Collapse" at bounding box center [806, 464] width 1460 height 25
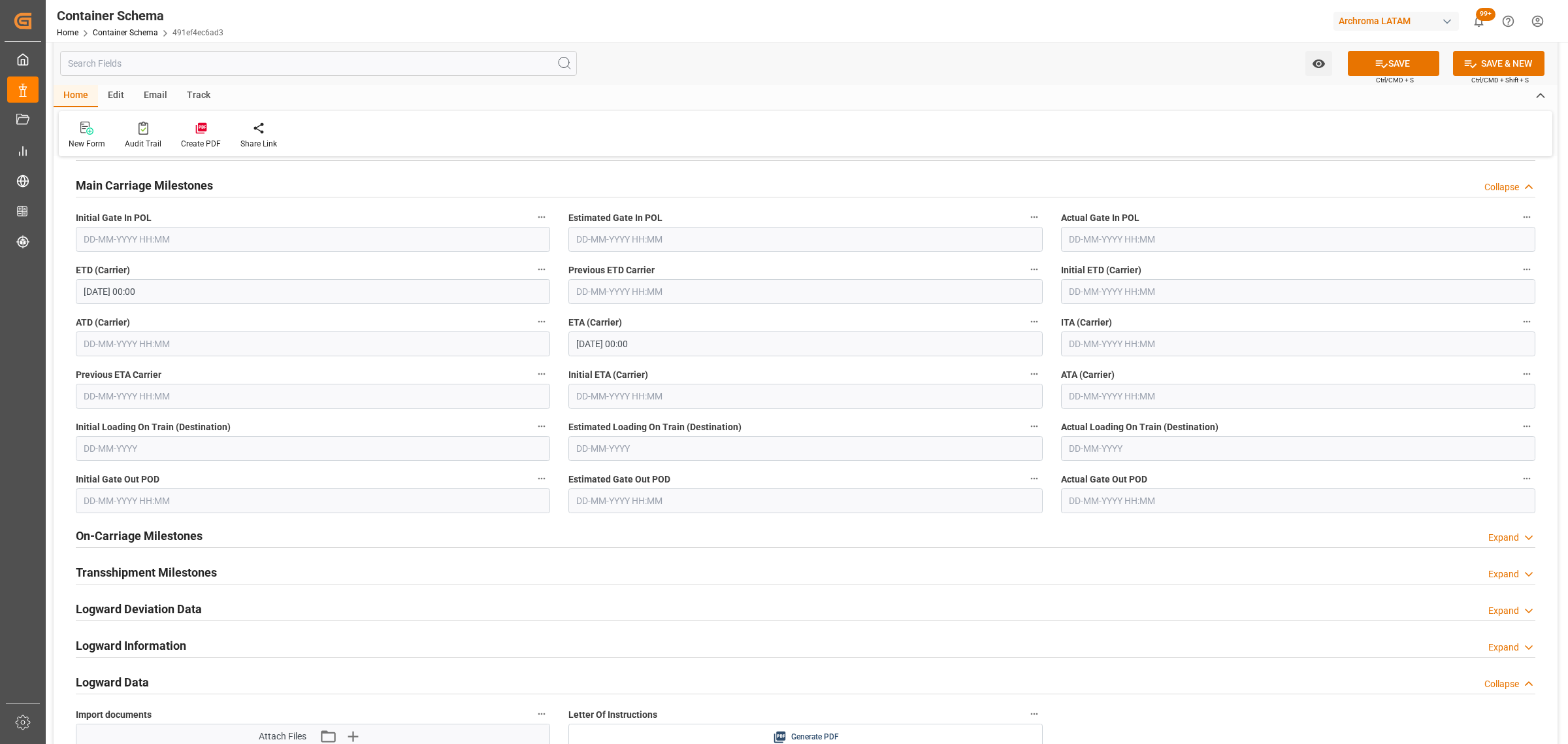
scroll to position [1470, 0]
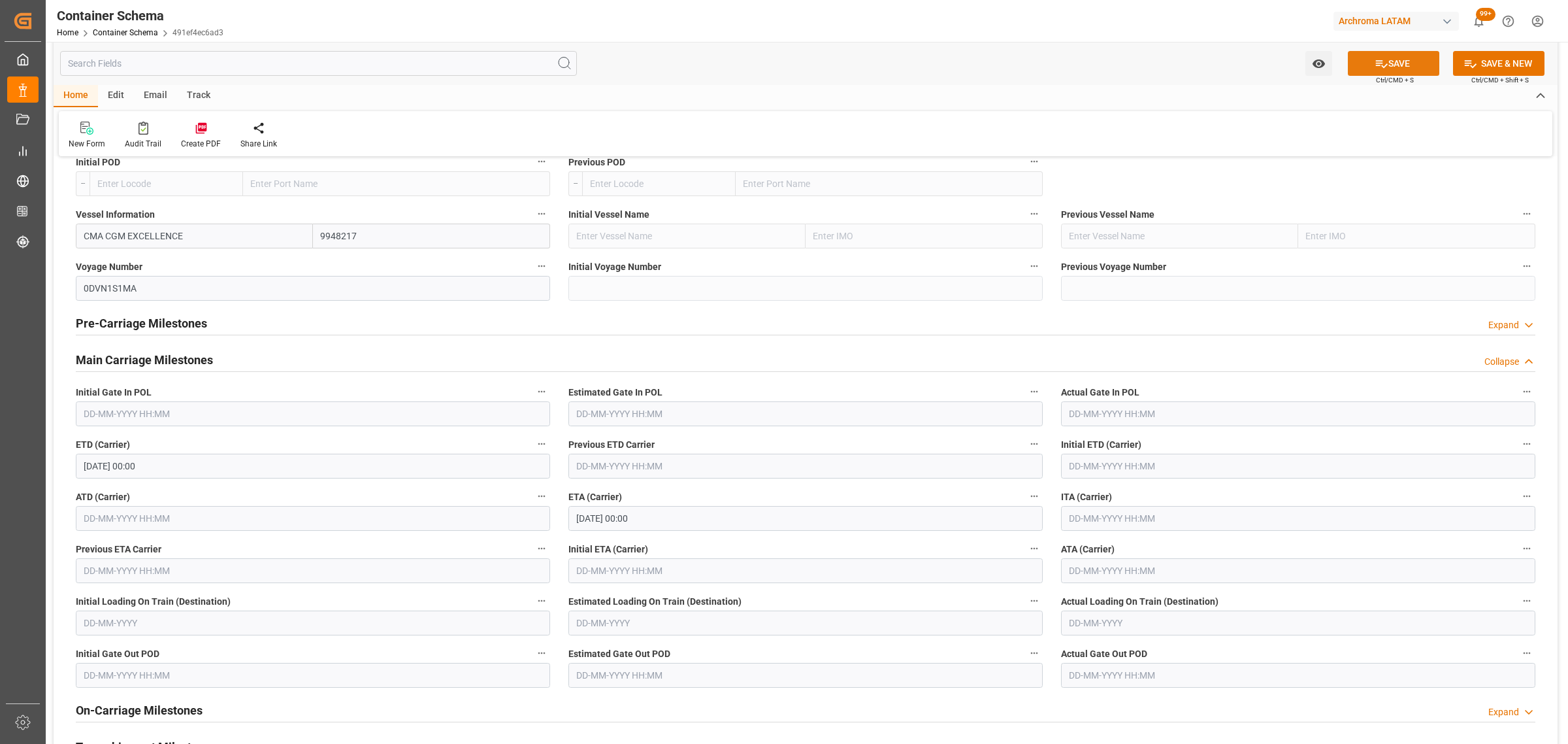
click at [1375, 63] on icon at bounding box center [1382, 63] width 13 height 13
click at [1310, 60] on button "Watch Option" at bounding box center [1319, 63] width 27 height 25
click at [1273, 86] on span "Start Watching" at bounding box center [1264, 93] width 119 height 13
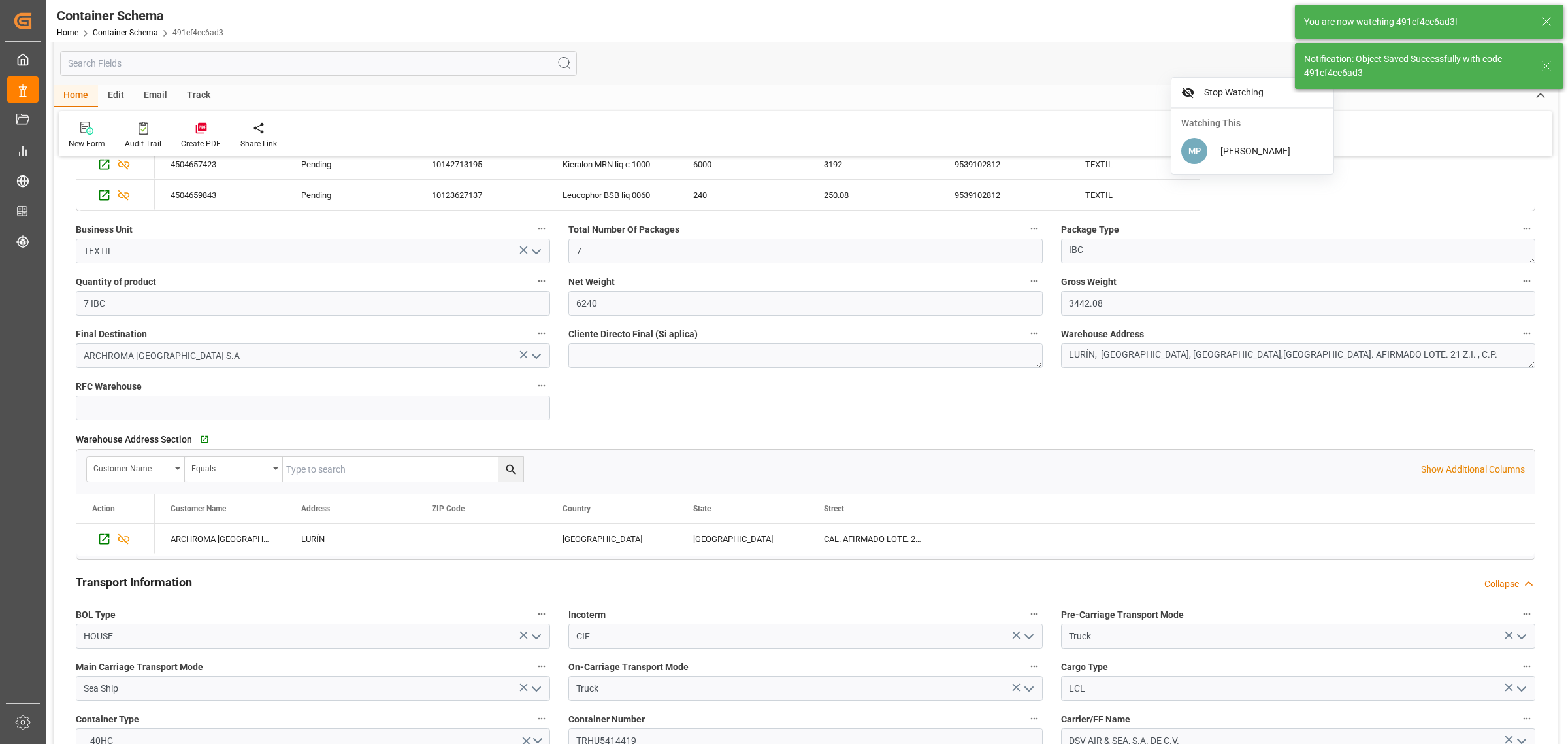
type input "Document Sent"
type input "PECLL"
type input "Callao"
type input "CMA CGM EXCELLENCE"
type input "9948217"
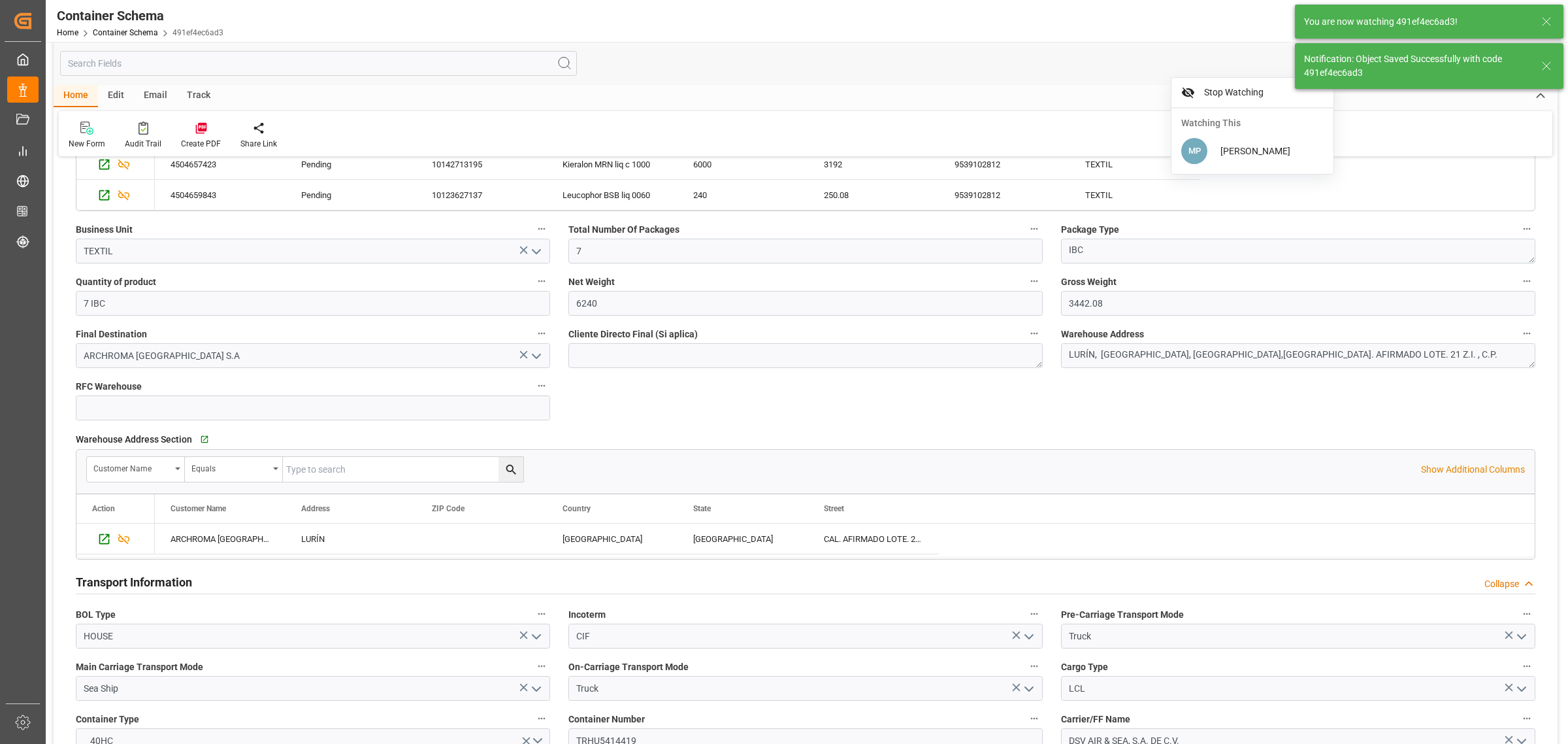
type input "0DVN1S1MA"
type input "24-09-2025 00:00"
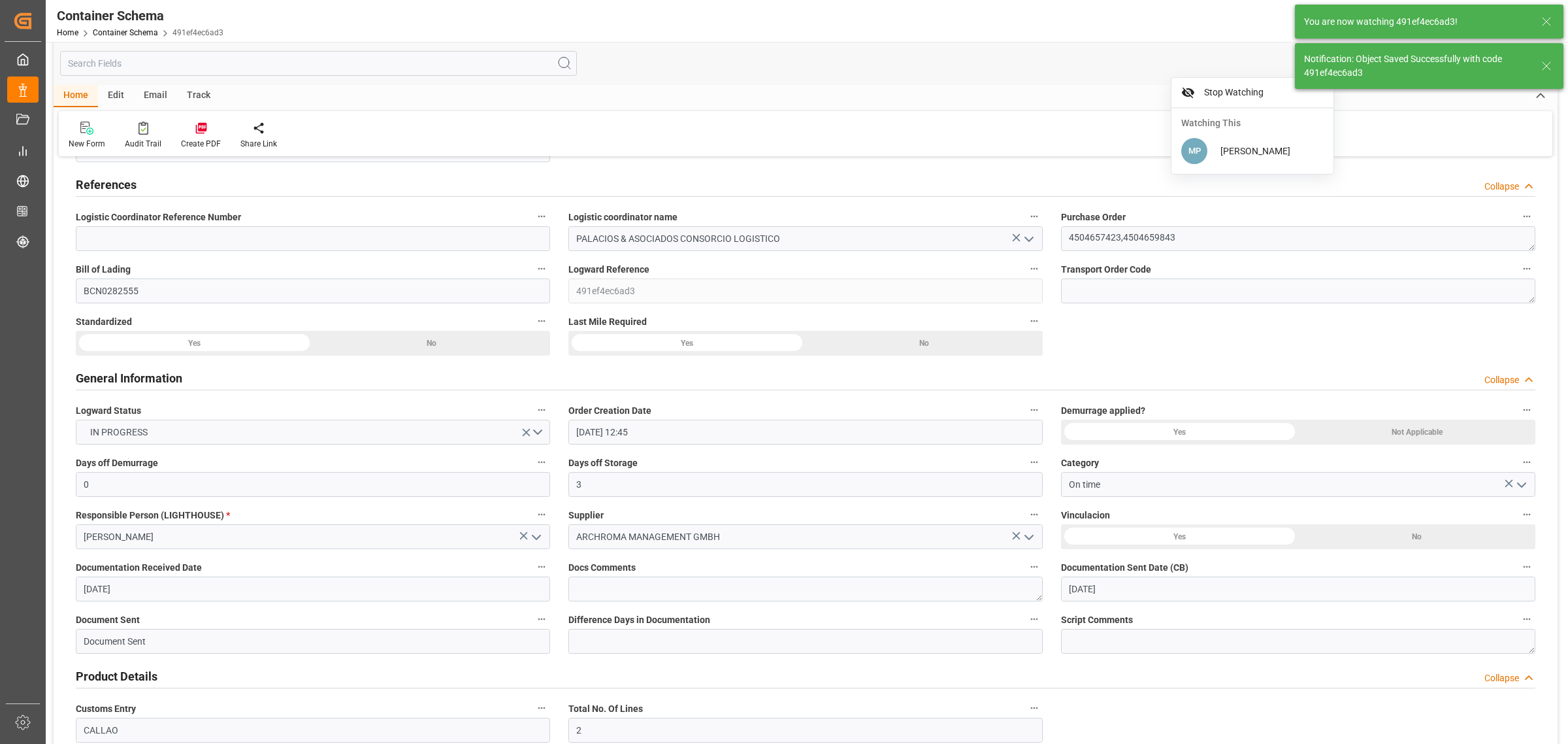
scroll to position [0, 0]
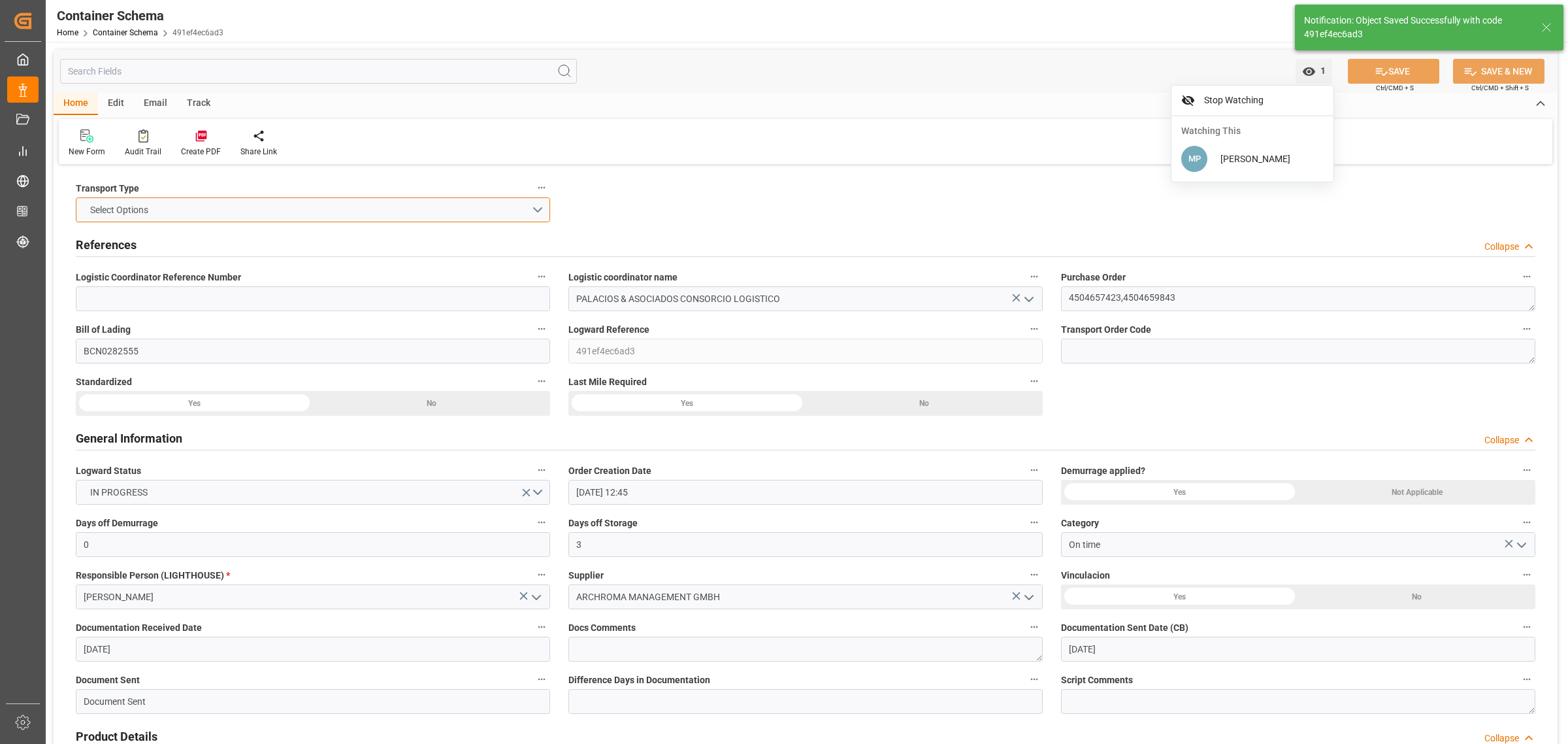
click at [539, 207] on button "Select Options" at bounding box center [313, 210] width 475 height 25
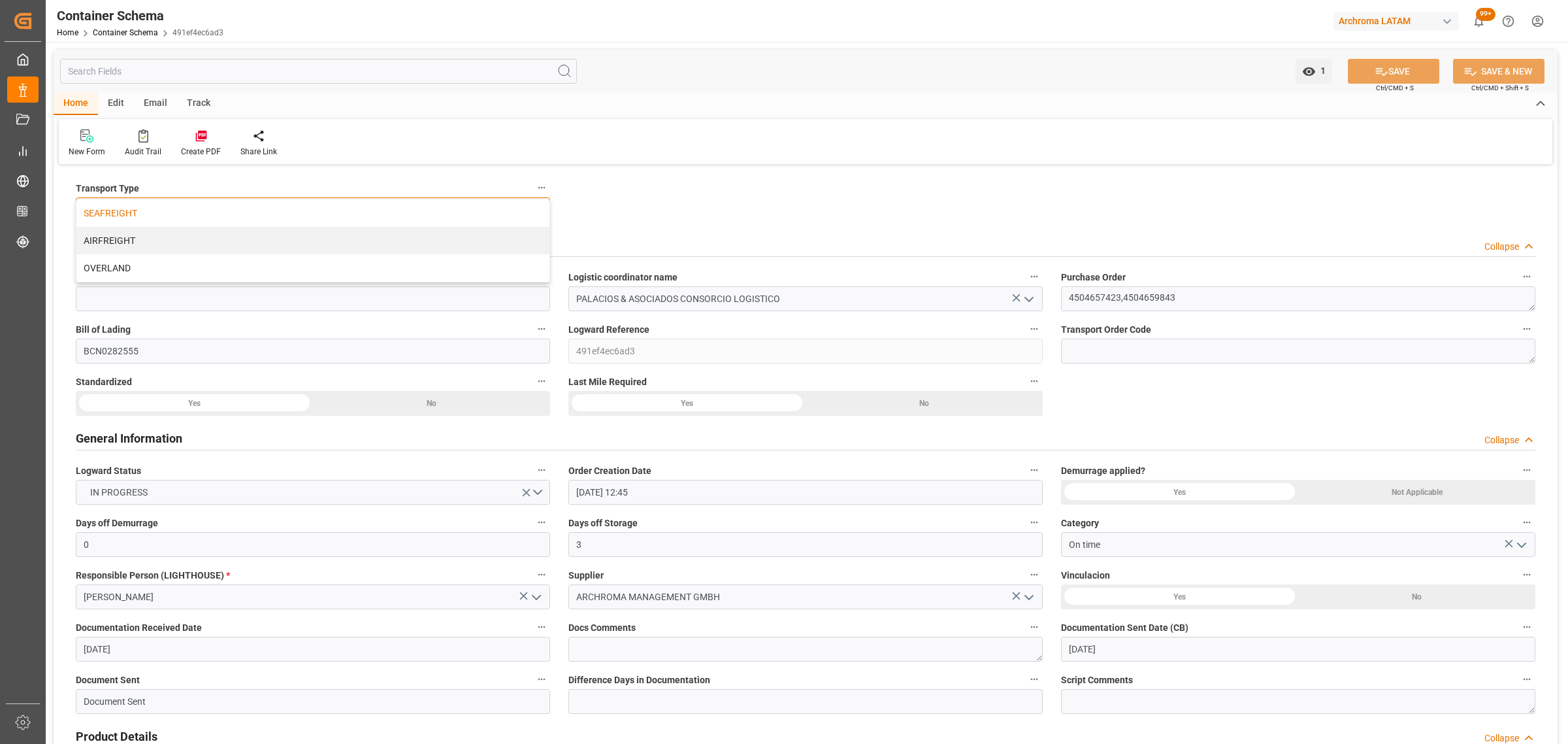
click at [245, 216] on div "SEAFREIGHT" at bounding box center [313, 213] width 473 height 28
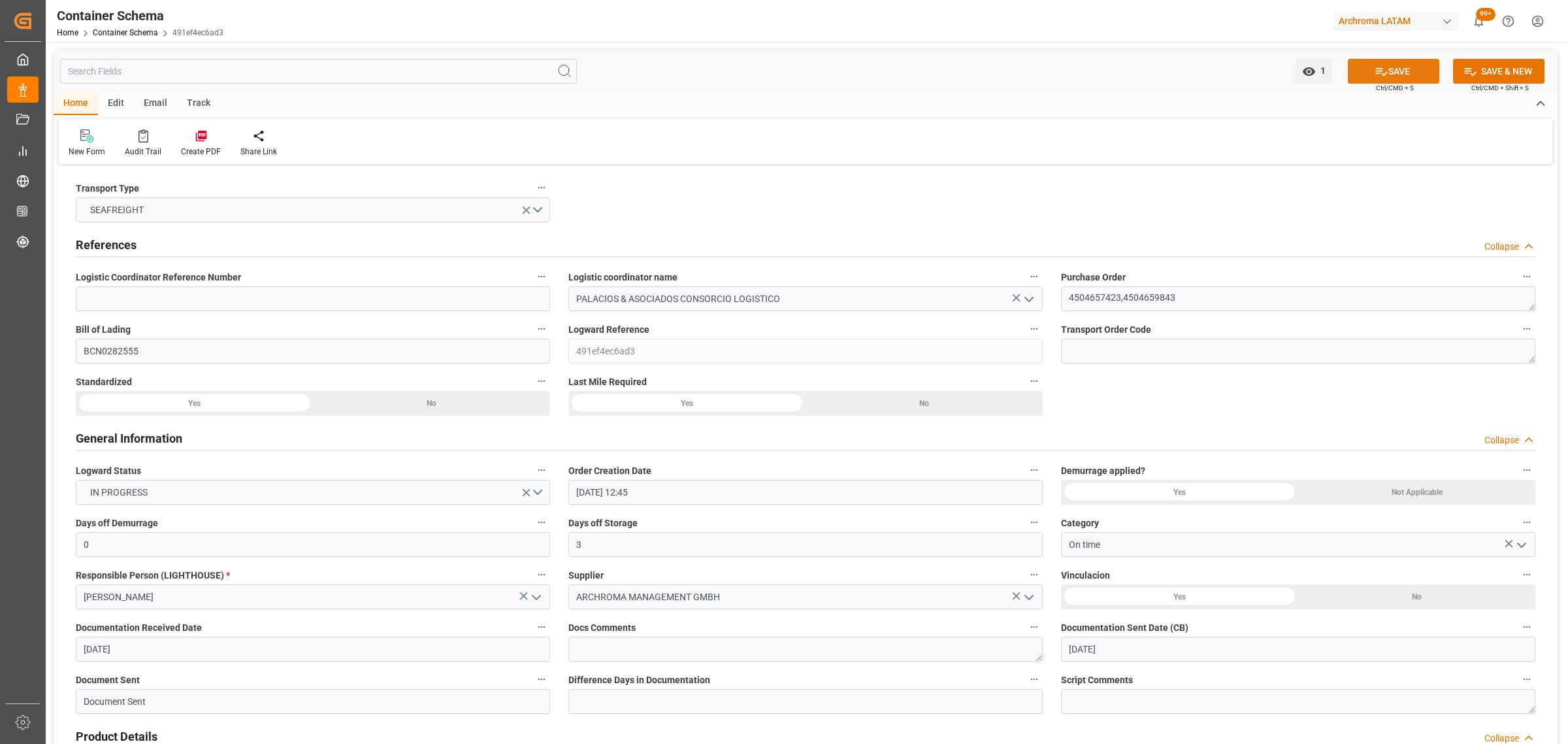
click at [1374, 80] on button "SAVE" at bounding box center [1394, 72] width 92 height 25
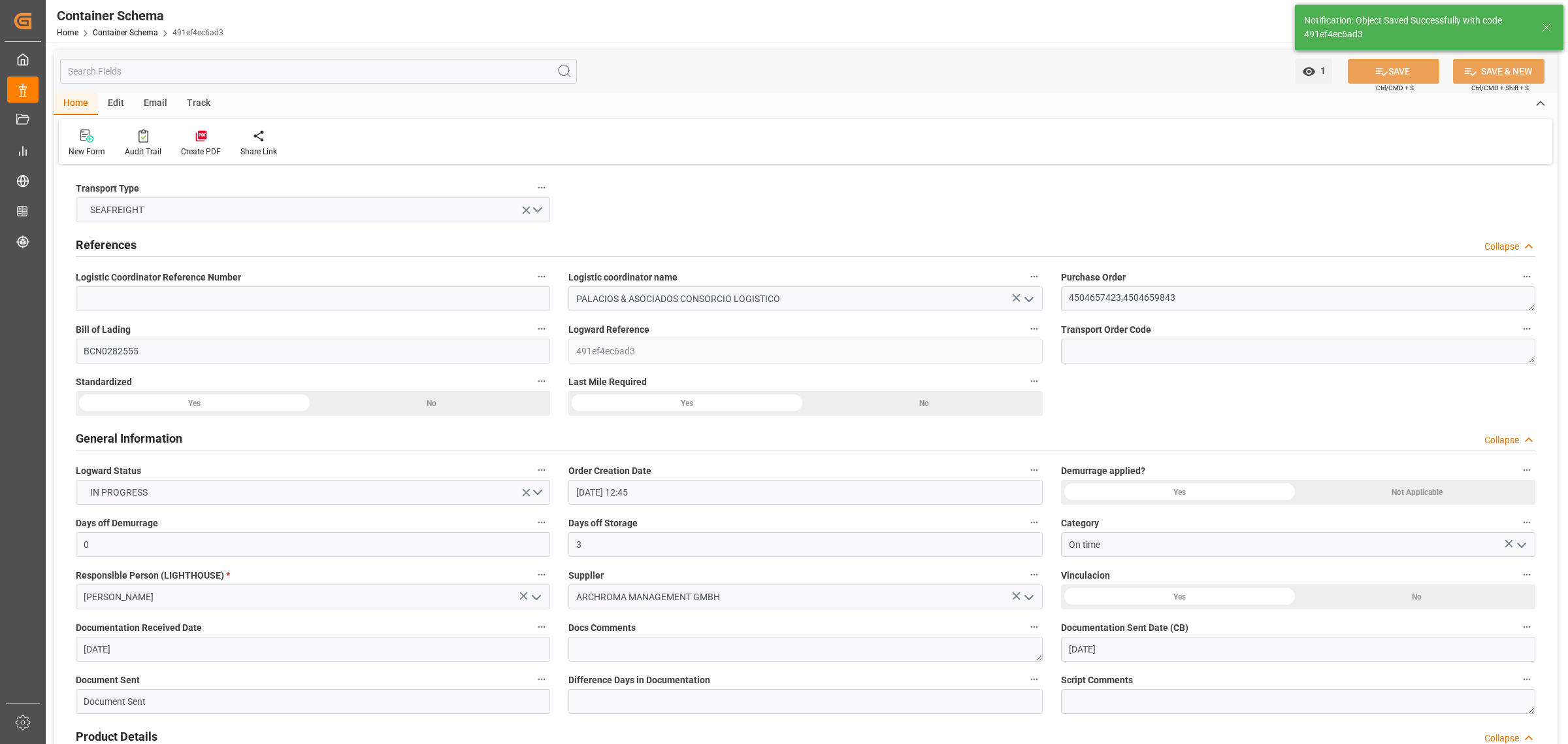
drag, startPoint x: 153, startPoint y: 98, endPoint x: 140, endPoint y: 118, distance: 23.9
click at [153, 98] on div "Email" at bounding box center [156, 103] width 43 height 23
click at [73, 147] on div "Send Email" at bounding box center [88, 152] width 40 height 12
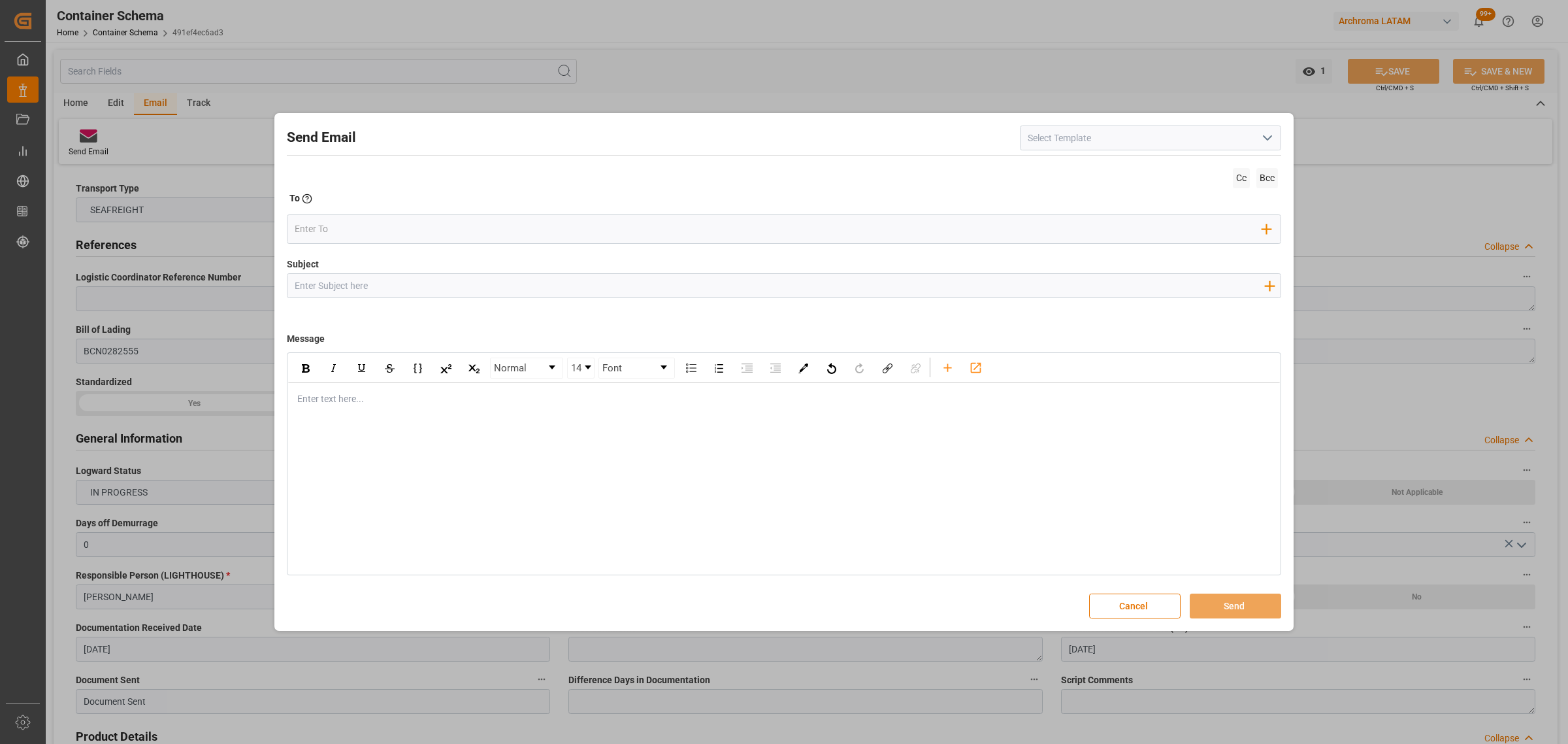
click at [456, 284] on input "Subject" at bounding box center [779, 284] width 983 height 23
paste input "PO 4504659843,4504657423 //TE//DOCUMENTOS//ARCHROMA MANAGEMENT GMBH//ARCHROMA P…"
drag, startPoint x: 503, startPoint y: 283, endPoint x: 438, endPoint y: 289, distance: 65.3
click at [438, 289] on input "PO 4504659843,4504657423 //TE//DOCUMENTOS//ARCHROMA MANAGEMENT GMBH//ARCHROMA P…" at bounding box center [779, 284] width 983 height 23
drag, startPoint x: 806, startPoint y: 295, endPoint x: 783, endPoint y: 288, distance: 24.0
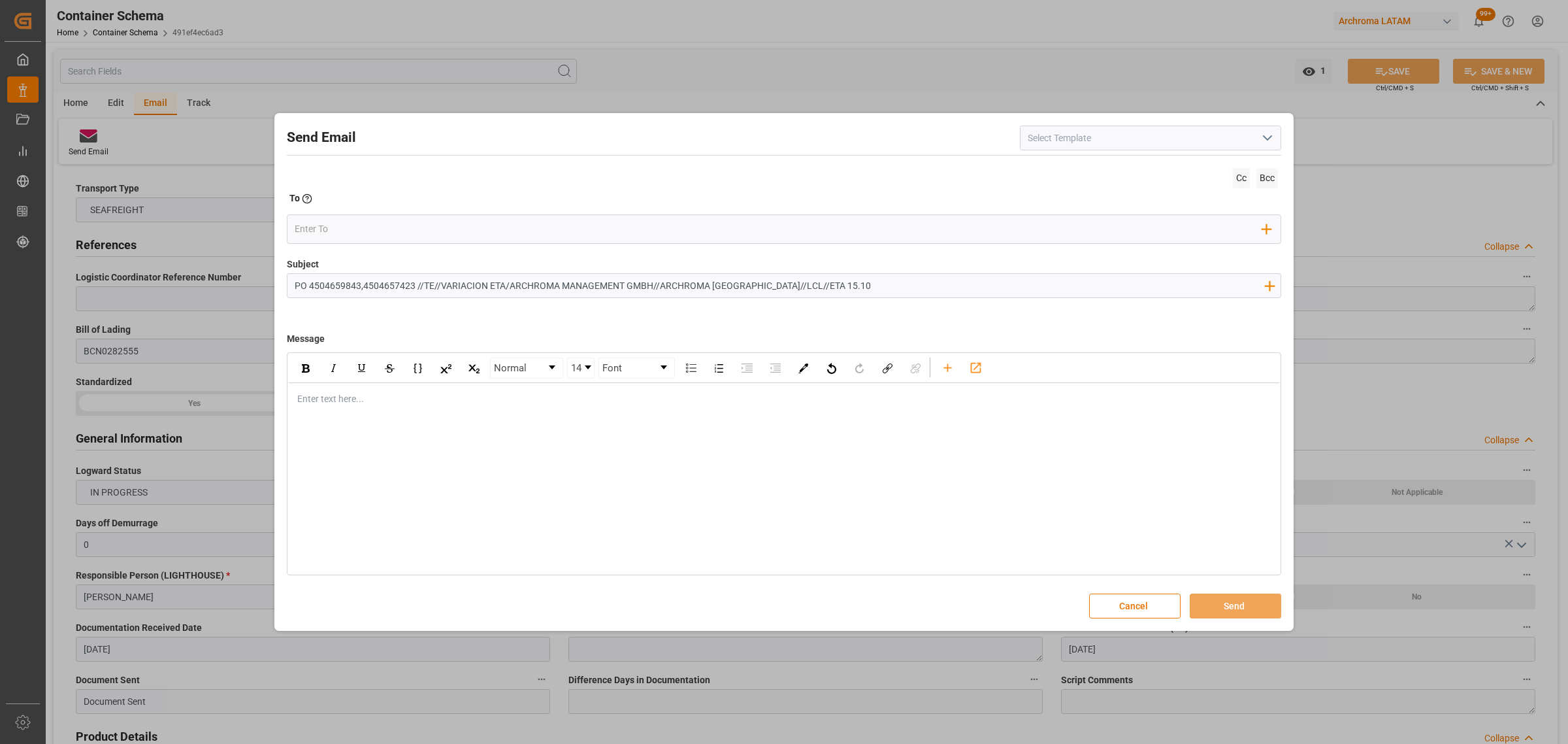
click at [783, 288] on input "PO 4504659843,4504657423 //TE//VARIACION ETA/ARCHROMA MANAGEMENT GMBH//ARCHROMA…" at bounding box center [779, 284] width 983 height 23
type input "PO 4504659843,4504657423 //TE//VARIACION ETA/ARCHROMA MANAGEMENT GMBH//ARCHROMA…"
click at [371, 412] on div "Enter text here..." at bounding box center [784, 399] width 992 height 32
click at [320, 400] on div "rdw-editor" at bounding box center [784, 399] width 973 height 13
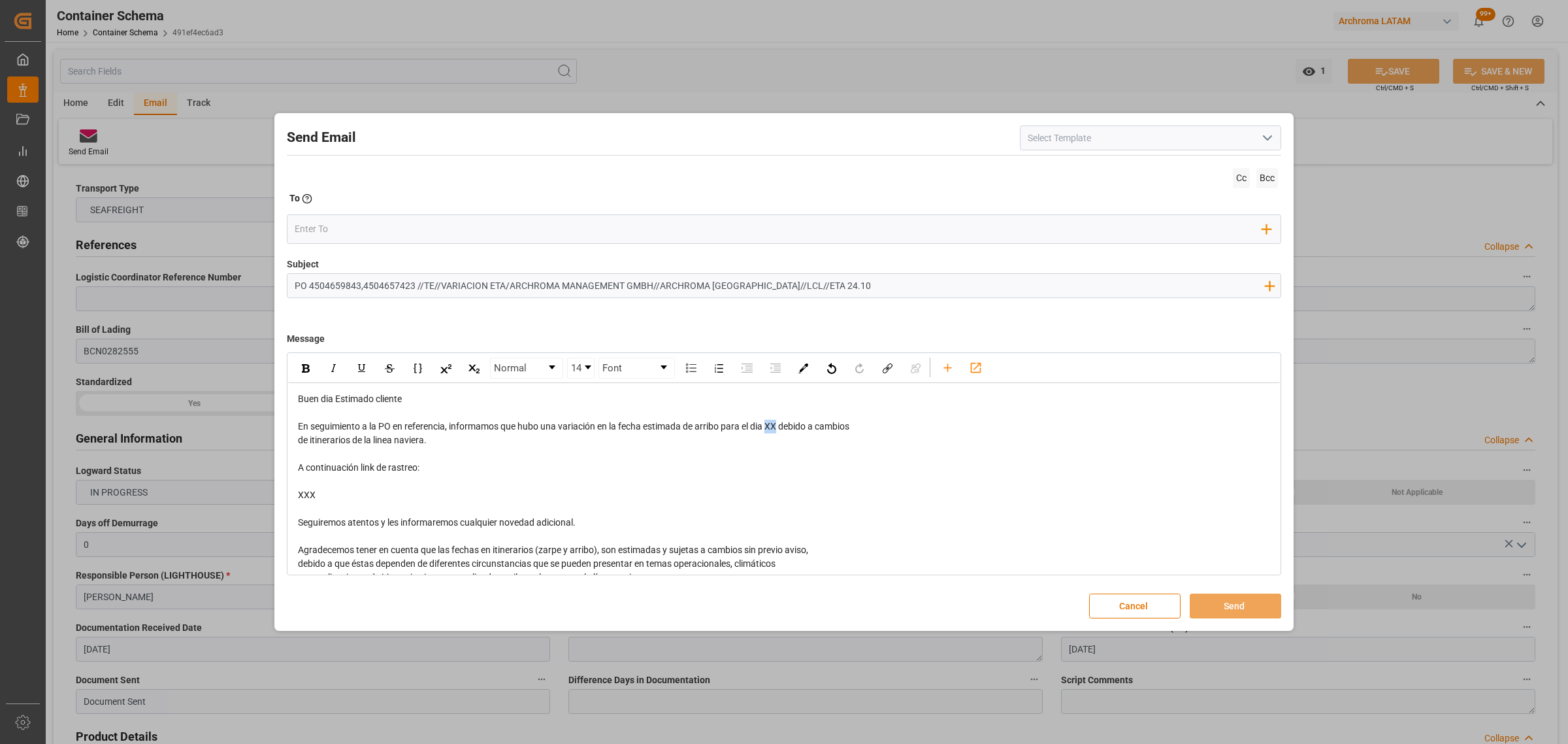
drag, startPoint x: 780, startPoint y: 429, endPoint x: 771, endPoint y: 426, distance: 9.5
click at [771, 426] on span "En seguimiento a la PO en referencia, informamos que hubo una variación en la f…" at bounding box center [573, 426] width 551 height 11
drag, startPoint x: 833, startPoint y: 426, endPoint x: 841, endPoint y: 442, distance: 17.9
click at [841, 442] on div "Buen dia Estimado cliente En seguimiento a la PO en referencia, informamos que …" at bounding box center [784, 522] width 973 height 261
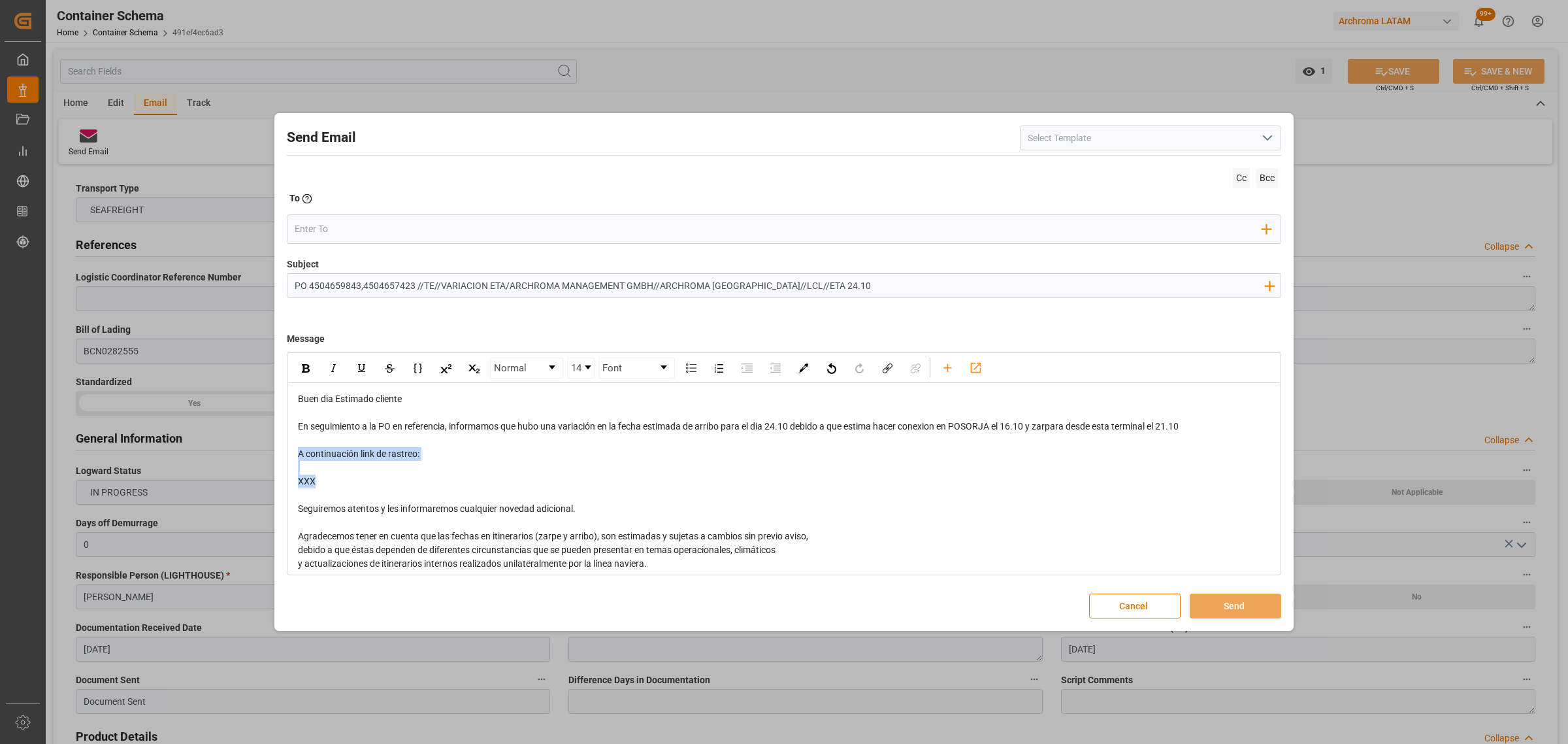
drag, startPoint x: 334, startPoint y: 470, endPoint x: 275, endPoint y: 451, distance: 62.0
click at [275, 451] on div "Send Email Cc Bcc To Enter the TO Email address Add Field to To Subject PO 4504…" at bounding box center [784, 372] width 1019 height 518
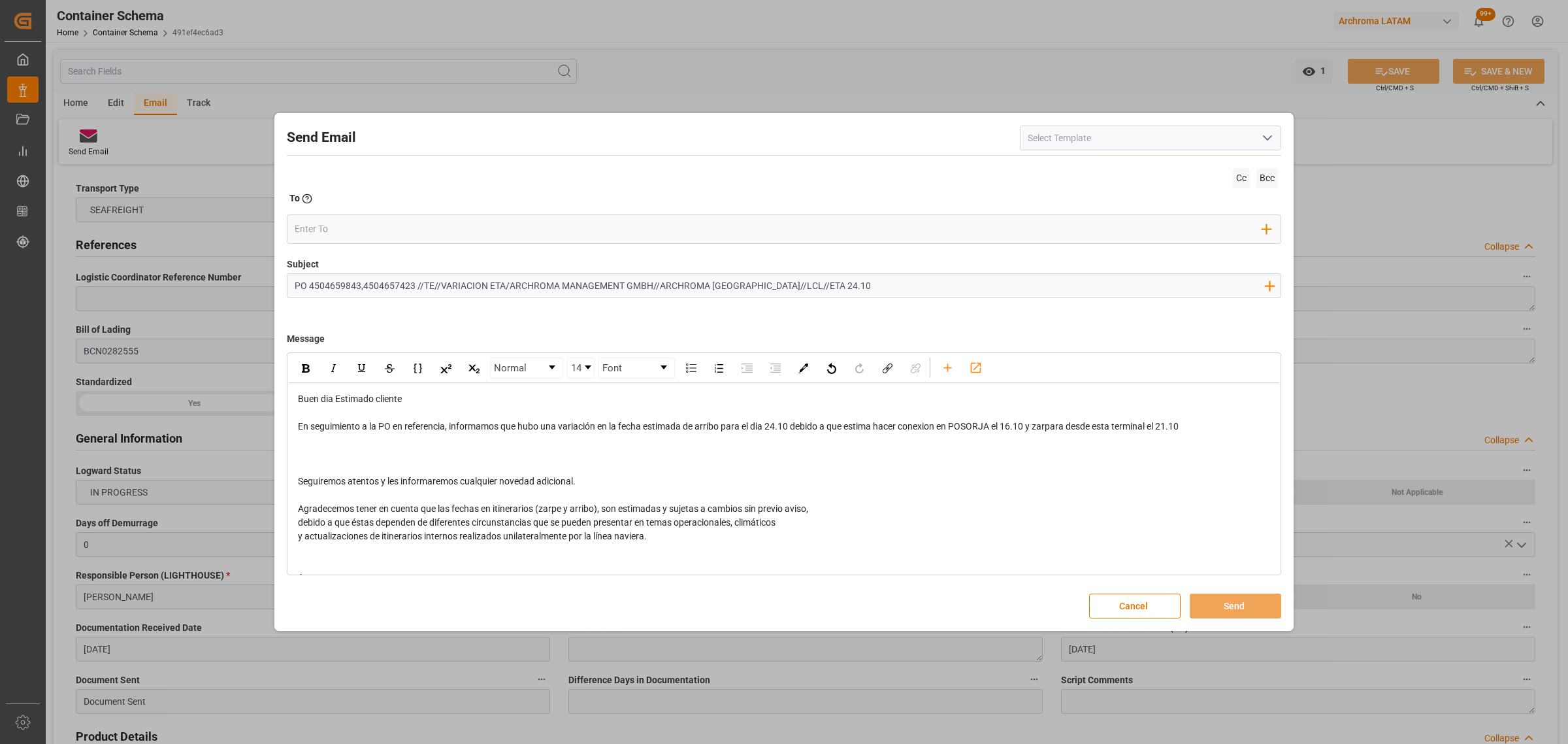
click at [1179, 424] on span "En seguimiento a la PO en referencia, informamos que hubo una variación en la f…" at bounding box center [738, 426] width 881 height 11
drag, startPoint x: 1189, startPoint y: 422, endPoint x: 1164, endPoint y: 425, distance: 25.2
click at [1164, 425] on div "En seguimiento a la PO en referencia, informamos que hubo una variación en la f…" at bounding box center [784, 426] width 973 height 13
click at [306, 361] on div "rdw-inline-control" at bounding box center [305, 368] width 23 height 20
drag, startPoint x: 792, startPoint y: 425, endPoint x: 768, endPoint y: 427, distance: 24.1
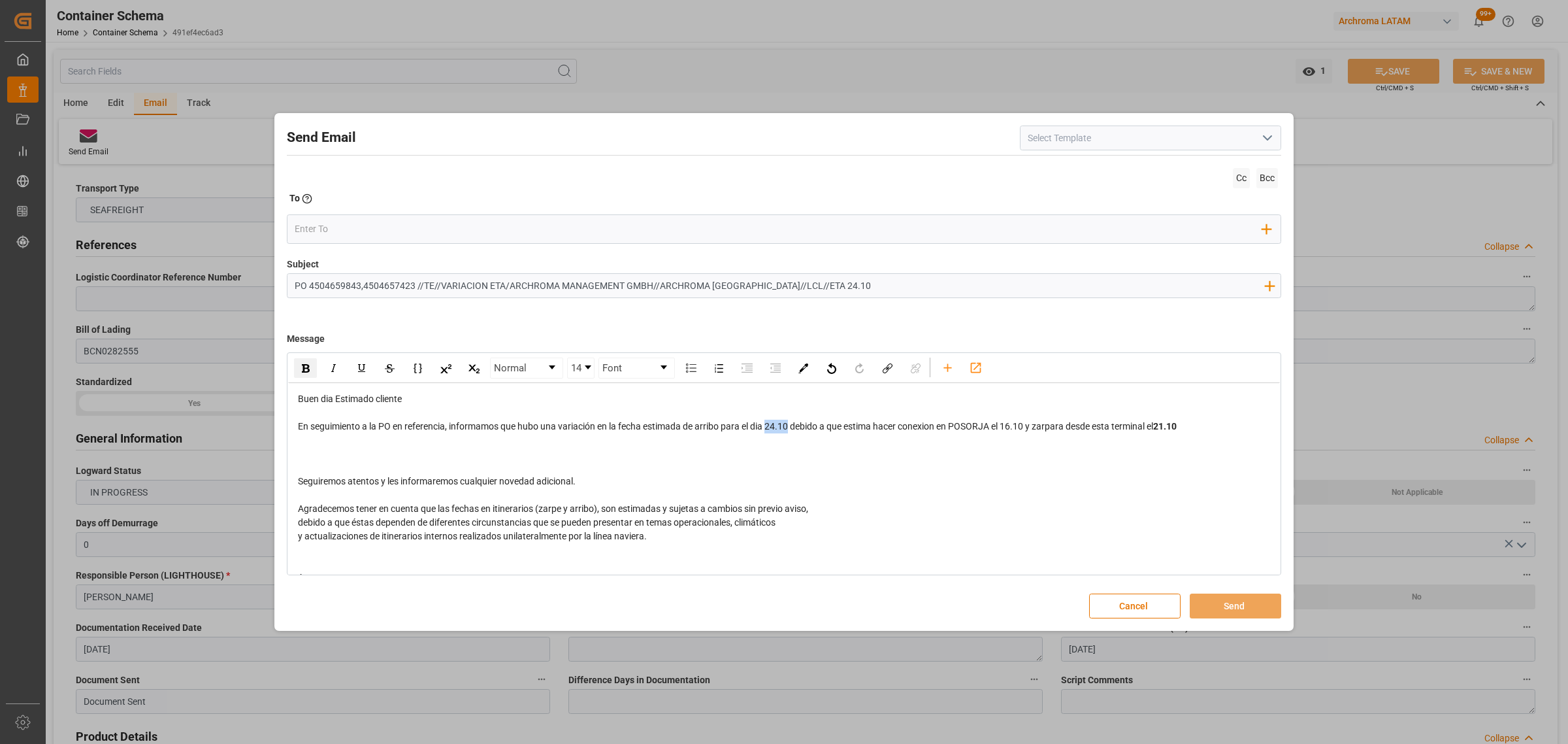
click at [768, 427] on span "En seguimiento a la PO en referencia, informamos que hubo una variación en la f…" at bounding box center [726, 426] width 856 height 11
click at [303, 367] on img "rdw-inline-control" at bounding box center [305, 368] width 8 height 8
drag, startPoint x: 1000, startPoint y: 425, endPoint x: 957, endPoint y: 428, distance: 43.1
click at [957, 428] on span "debido a que estima hacer conexion en POSORJA el 16.10 y zarpara desde esta ter…" at bounding box center [968, 426] width 364 height 11
click at [298, 373] on div "rdw-inline-control" at bounding box center [305, 368] width 23 height 20
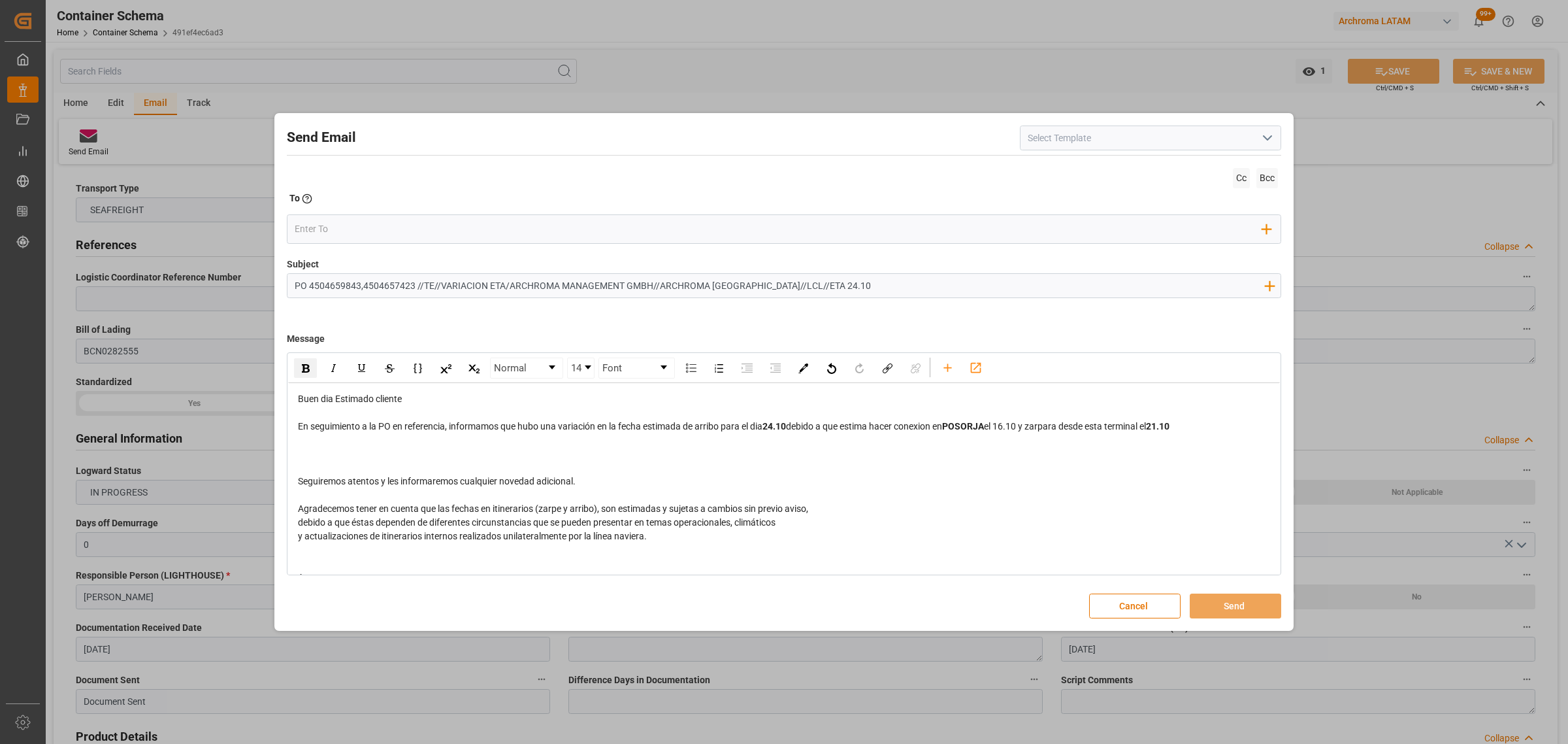
click at [349, 451] on div "rdw-editor" at bounding box center [784, 454] width 973 height 13
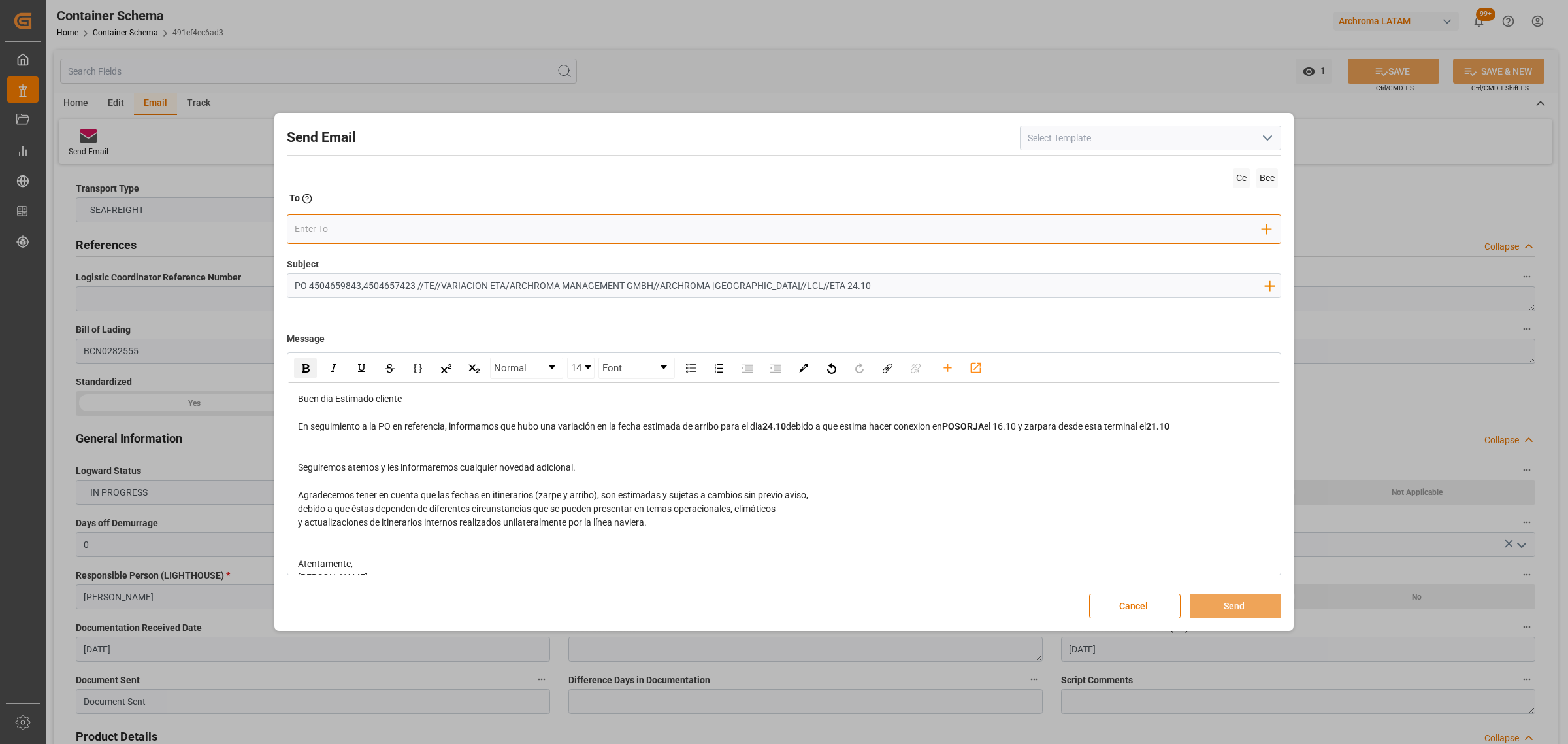
click at [350, 220] on input "email" at bounding box center [778, 229] width 968 height 20
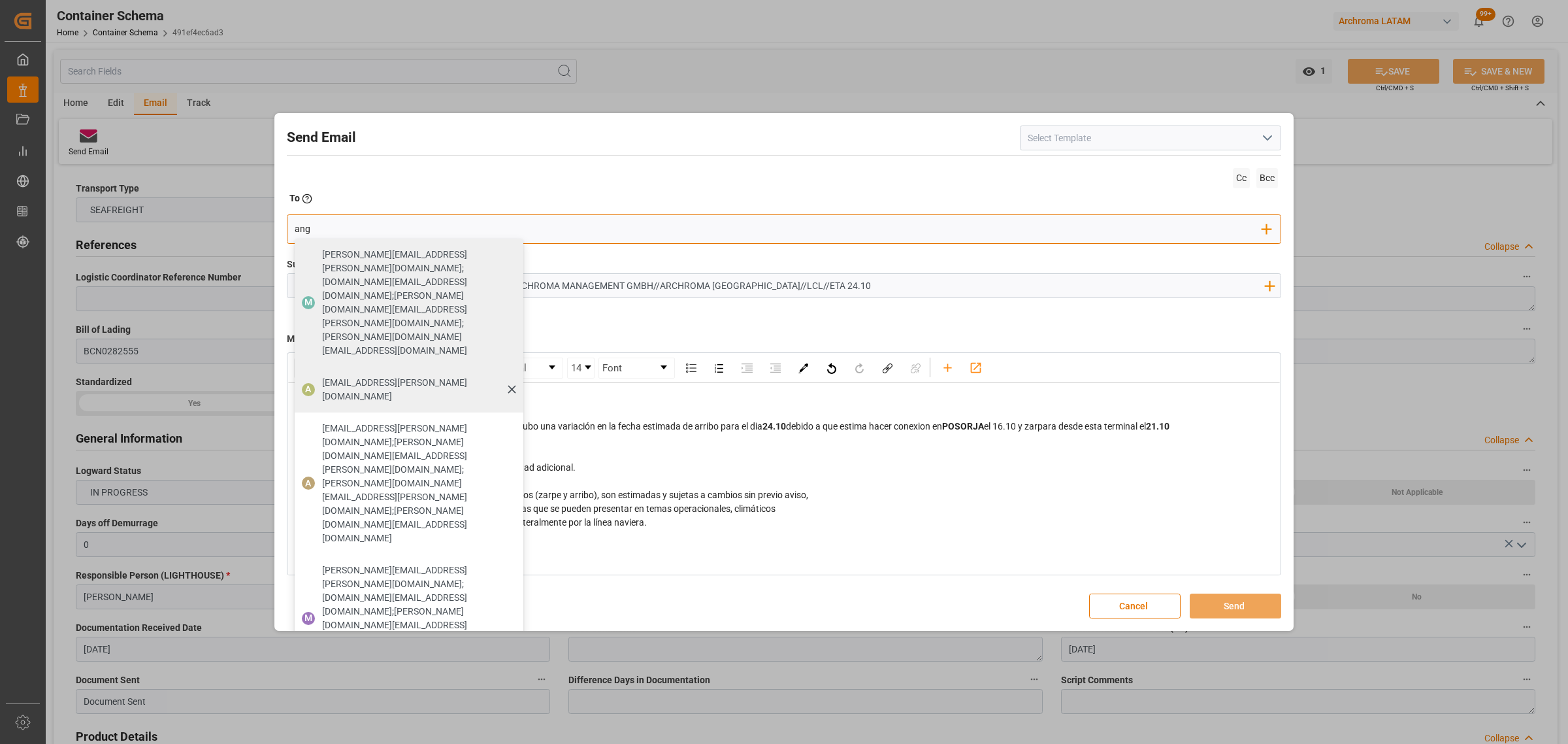
type input "ang"
click at [349, 376] on span "angiee.lamilla@archroma.com" at bounding box center [418, 390] width 192 height 28
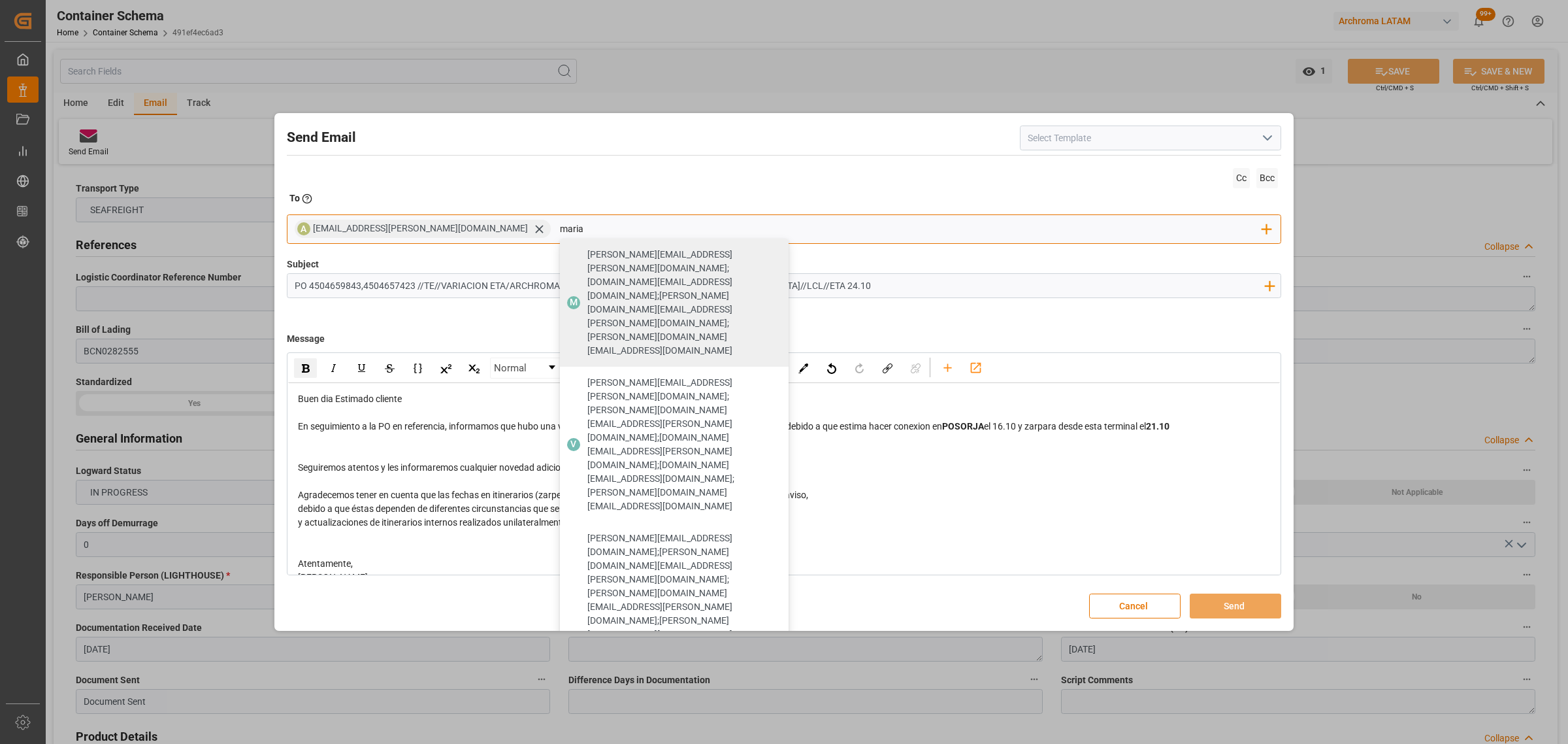
type input "maria"
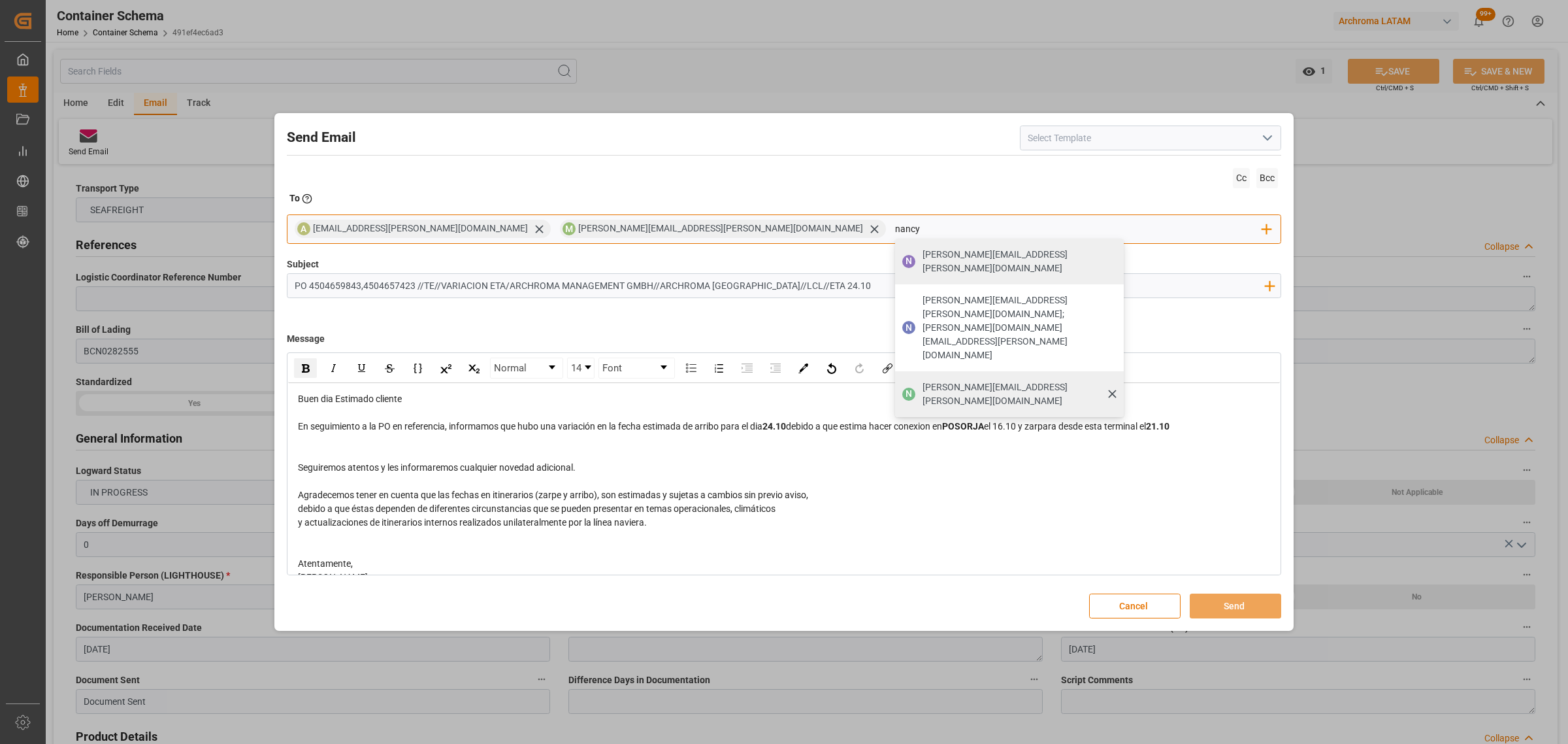
type input "nancy"
click at [922, 380] on span "nancy.castellanos@archroma.com" at bounding box center [1018, 394] width 192 height 28
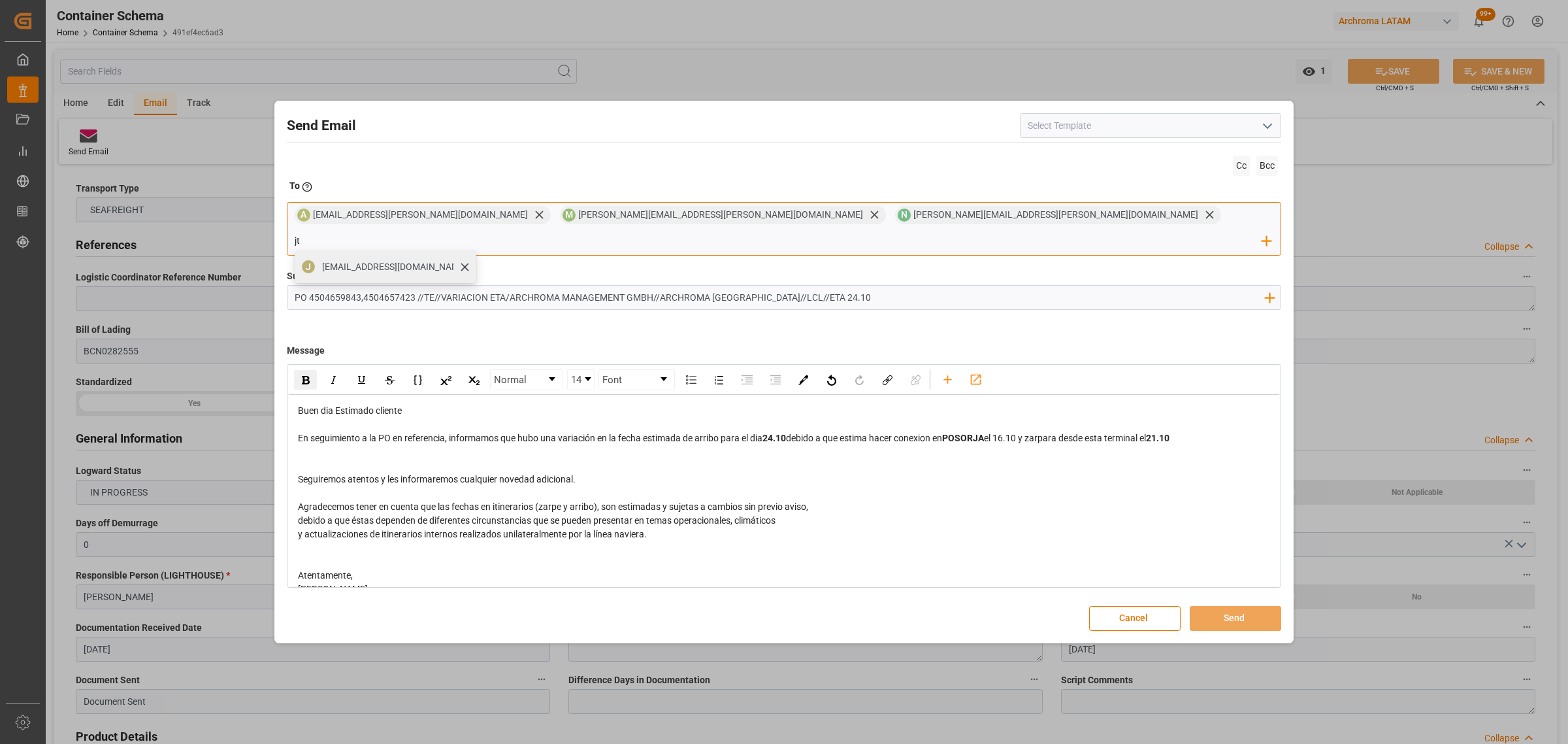
type input "jt"
click at [472, 262] on div "jtoribio@pasoc.pe" at bounding box center [395, 266] width 154 height 23
click at [545, 459] on div "rdw-editor" at bounding box center [784, 465] width 973 height 13
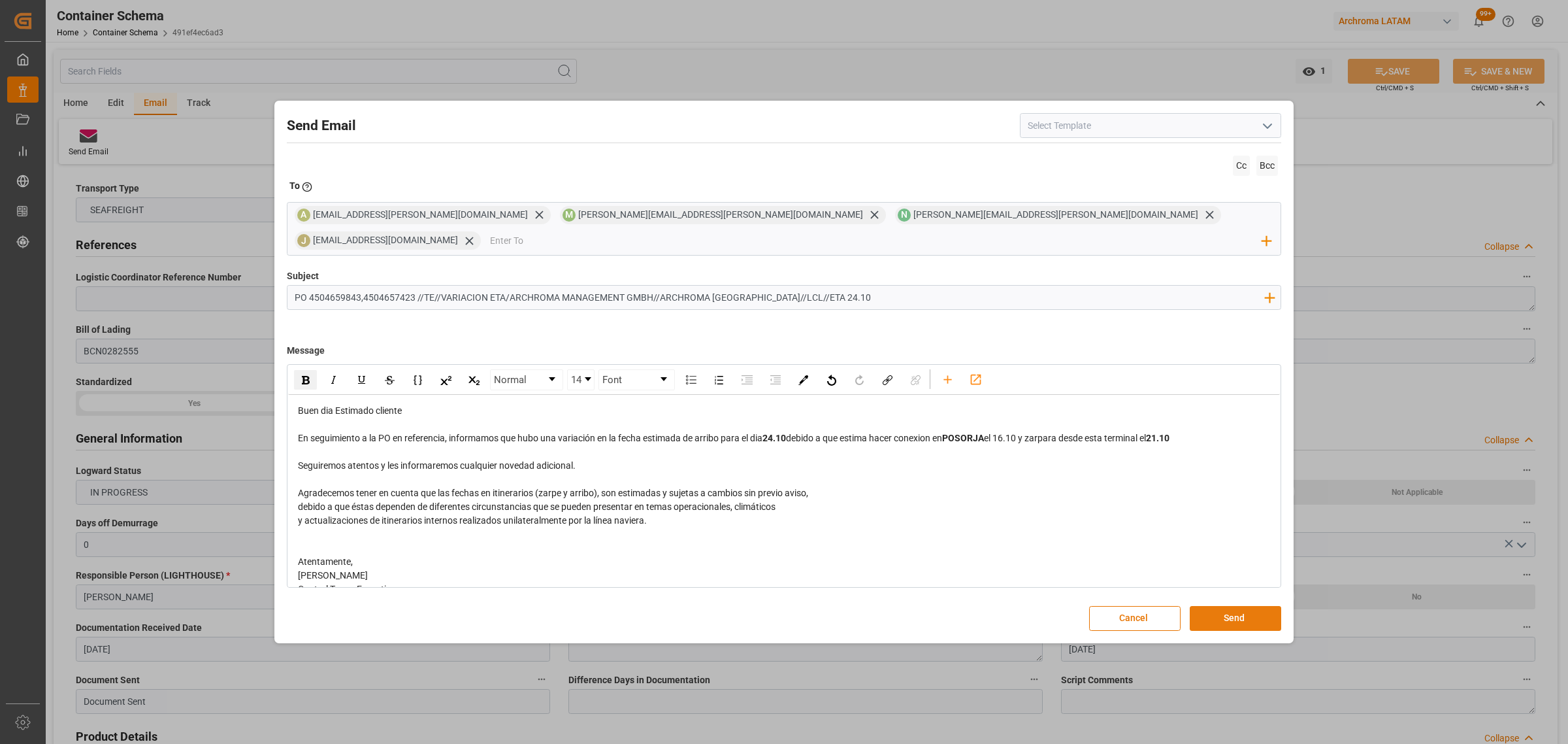
click at [1251, 606] on button "Send" at bounding box center [1236, 618] width 92 height 25
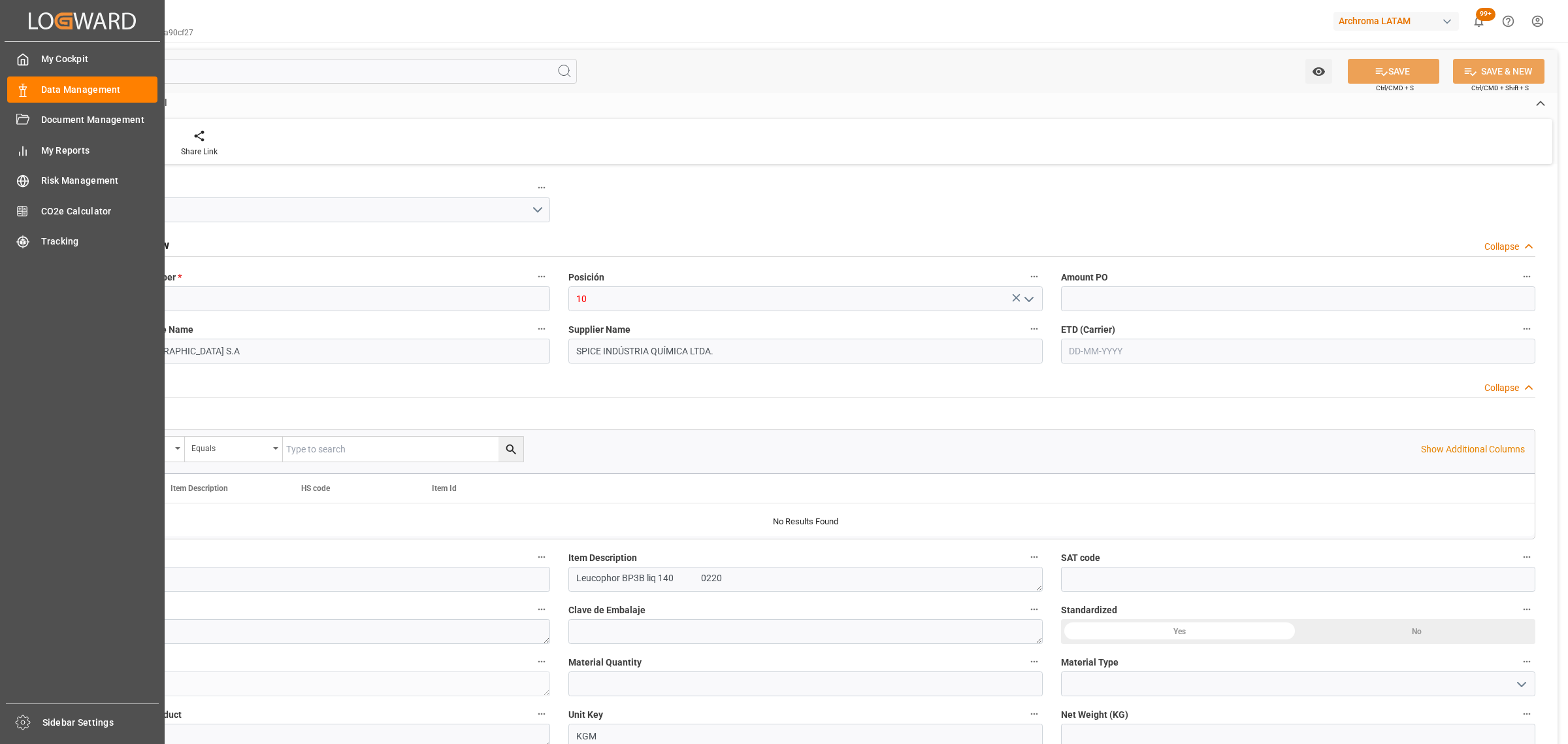
type input "1100"
type input "3204.20.00.00"
type input "23-09-2025 17:57"
type input "20-09-2025 19:21"
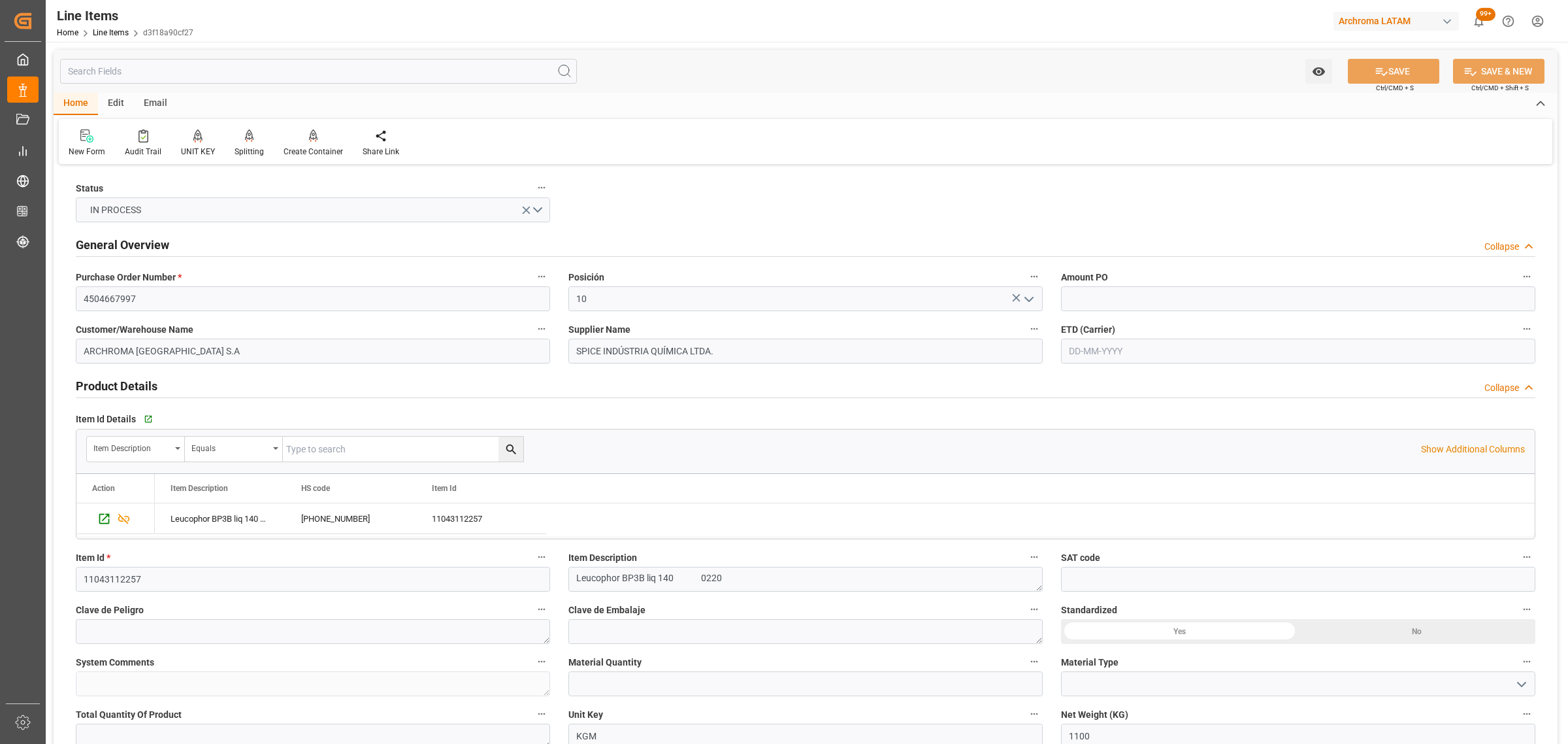
scroll to position [82, 0]
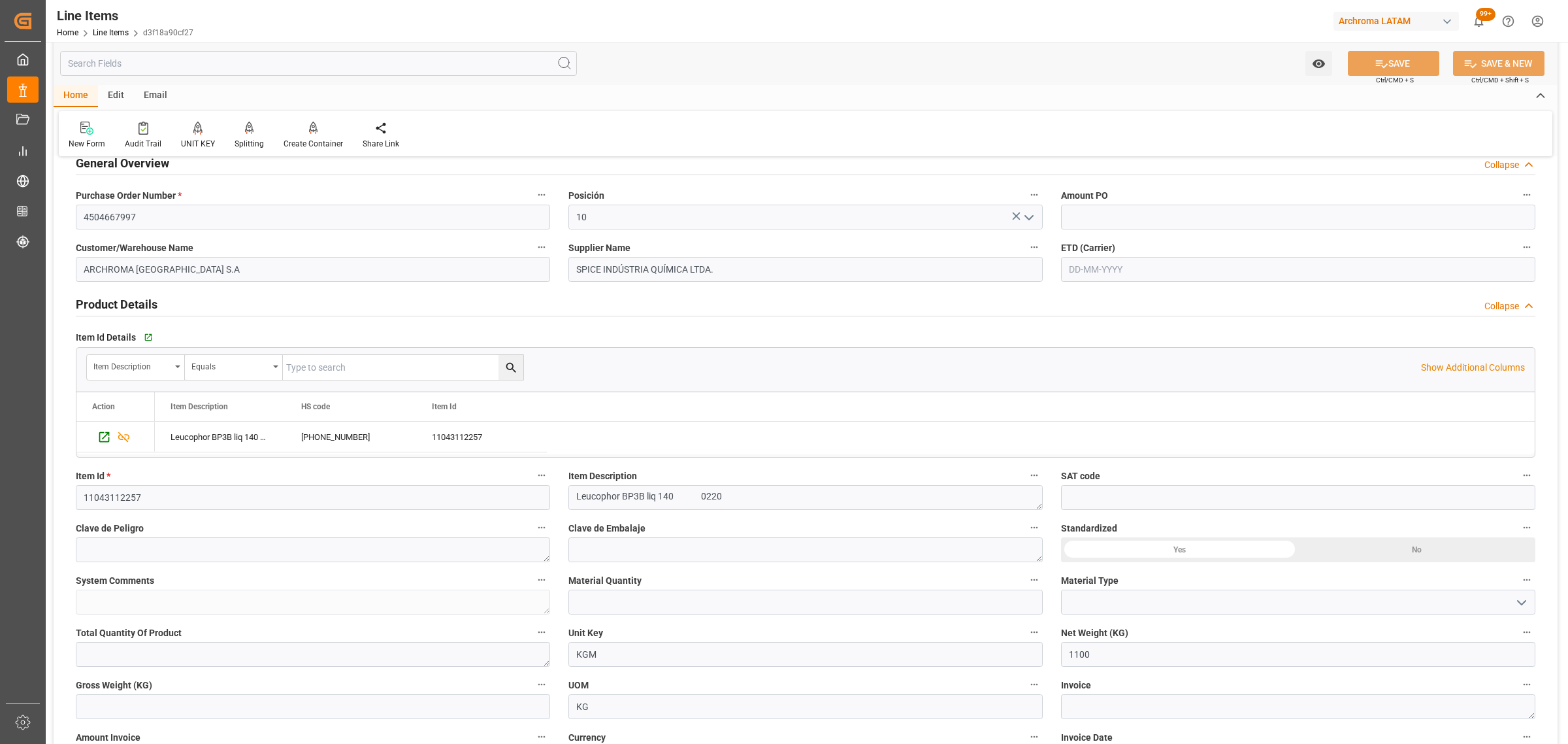
click at [1151, 257] on input "text" at bounding box center [1298, 269] width 475 height 25
click at [1119, 460] on div "29 30 1 2 3 4 5" at bounding box center [1155, 450] width 178 height 26
click at [1079, 451] on span "29" at bounding box center [1078, 450] width 8 height 9
type input "[DATE]"
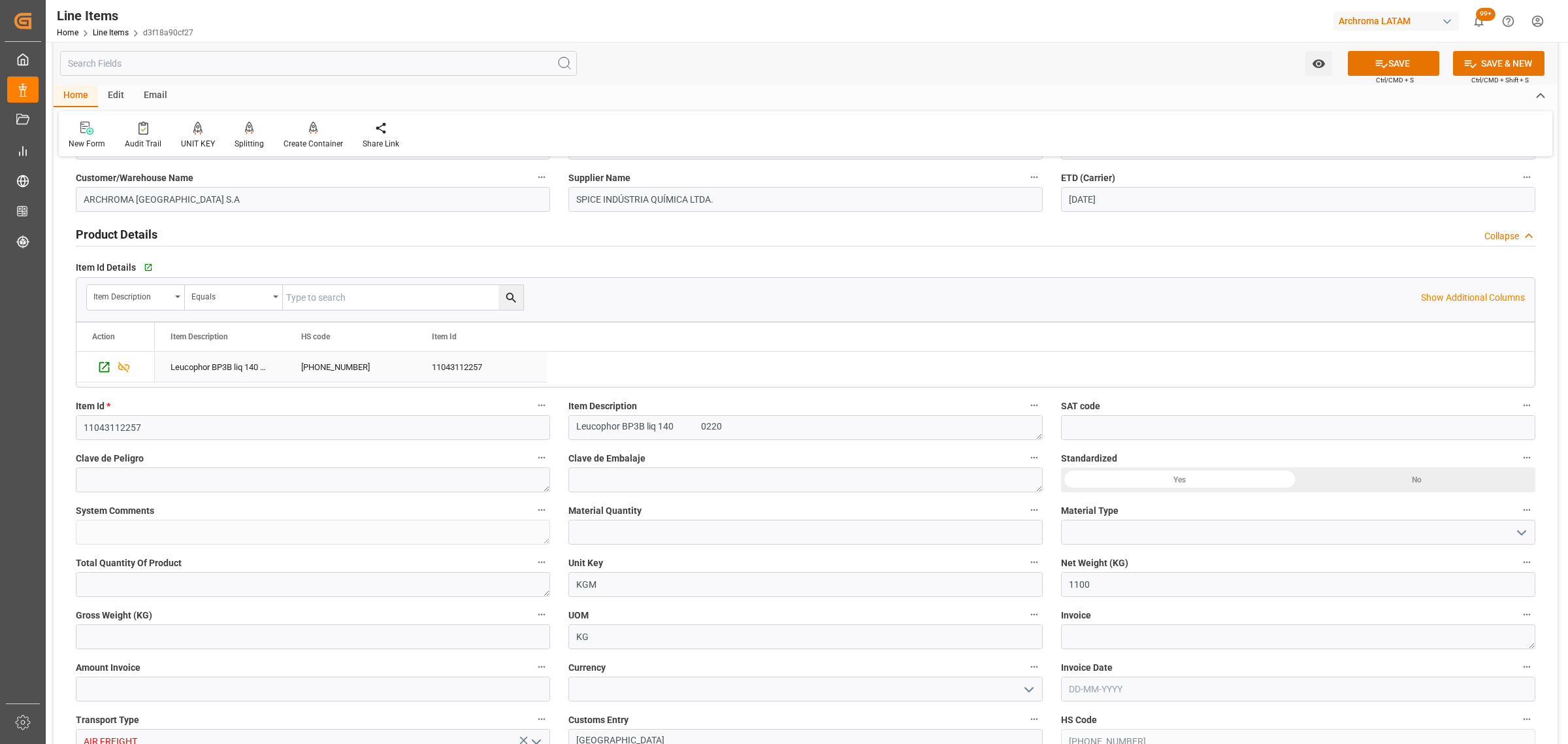
scroll to position [245, 0]
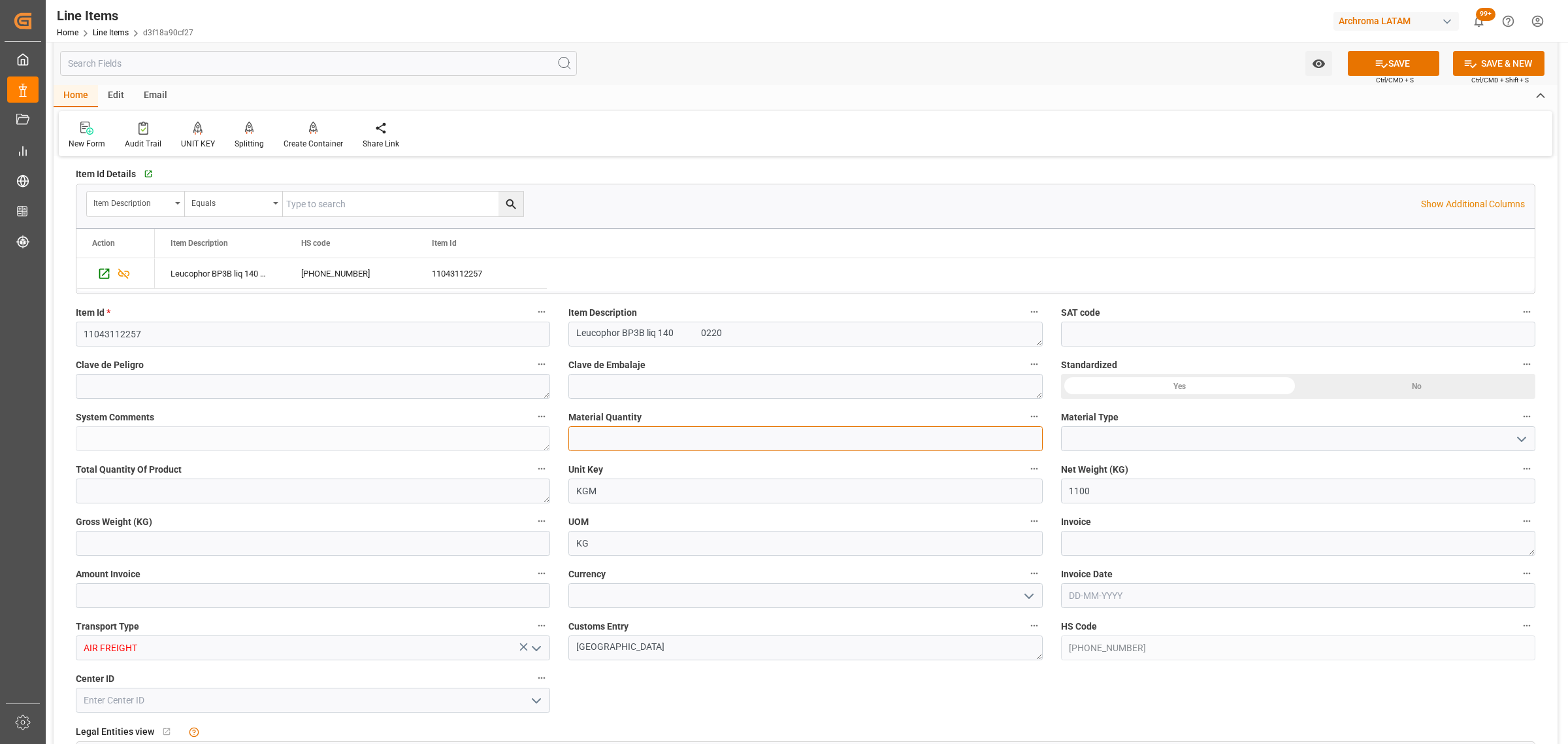
click at [602, 436] on input "text" at bounding box center [806, 439] width 475 height 25
type input "5"
click at [1517, 443] on icon "open menu" at bounding box center [1521, 439] width 16 height 16
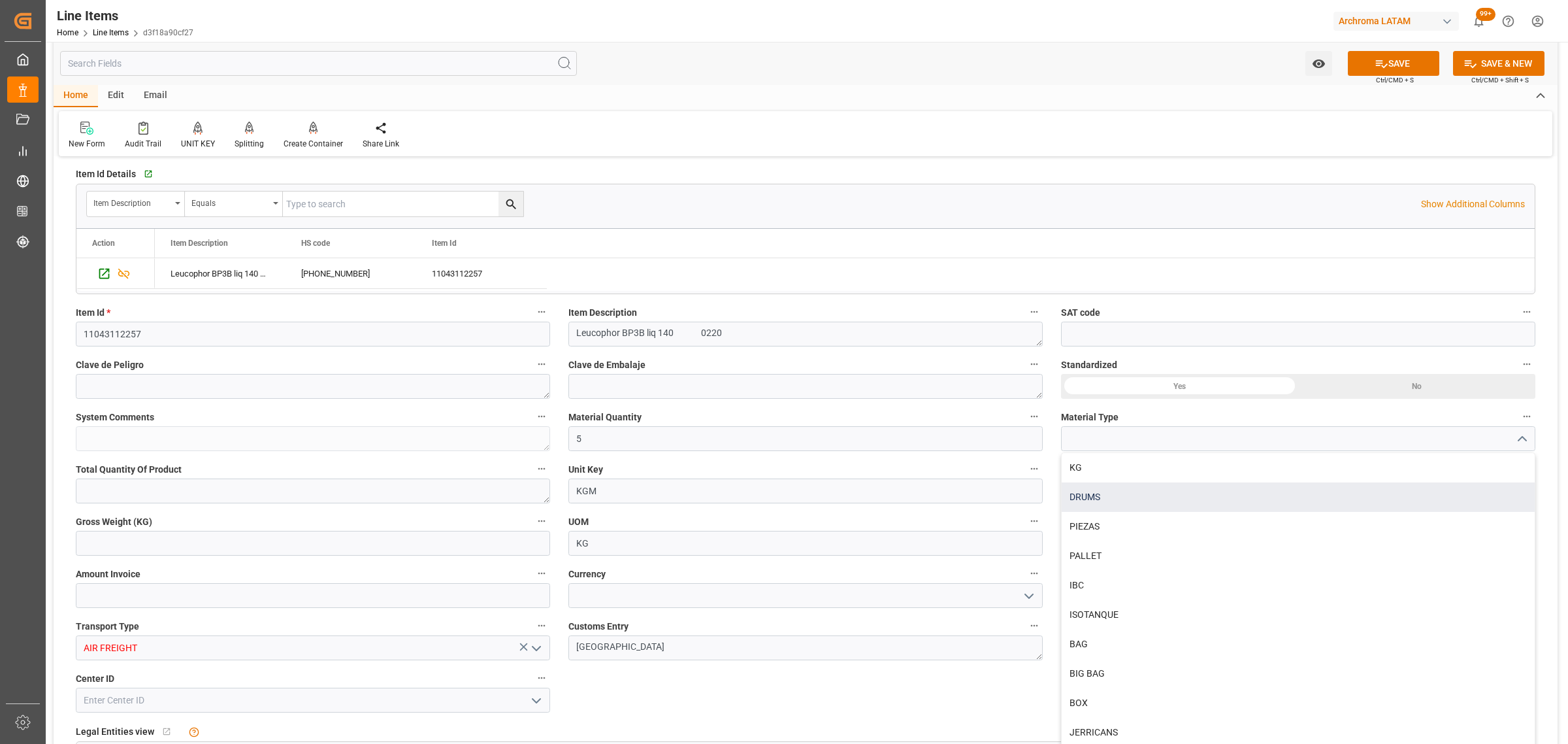
click at [1143, 501] on div "DRUMS" at bounding box center [1298, 496] width 473 height 29
type input "DRUMS"
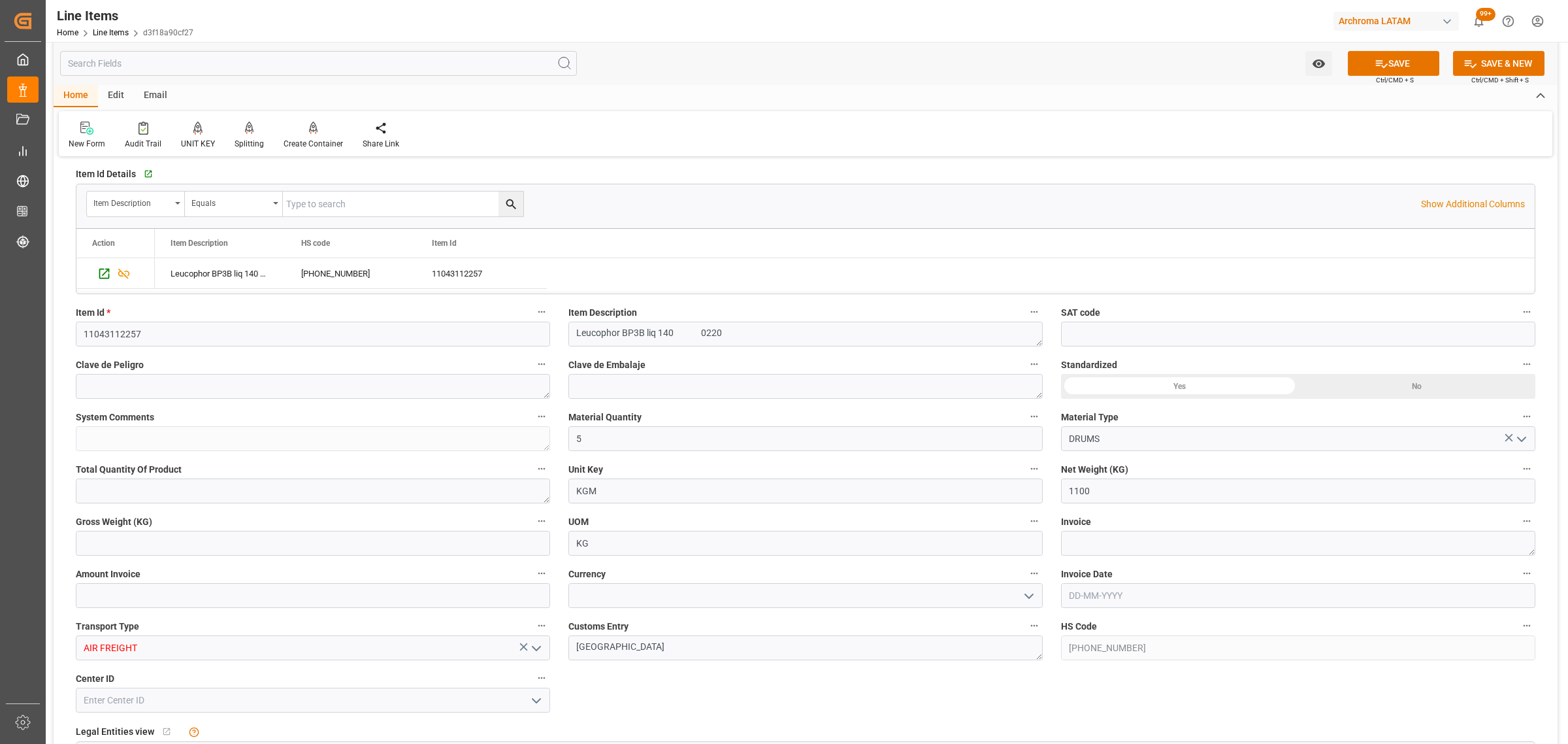
click at [148, 557] on div "Gross Weight (KG)" at bounding box center [313, 534] width 493 height 53
click at [150, 547] on input "text" at bounding box center [313, 543] width 475 height 25
type input "1181.200"
click at [1036, 601] on icon "open menu" at bounding box center [1029, 596] width 16 height 16
click at [719, 624] on div "USD" at bounding box center [805, 624] width 473 height 29
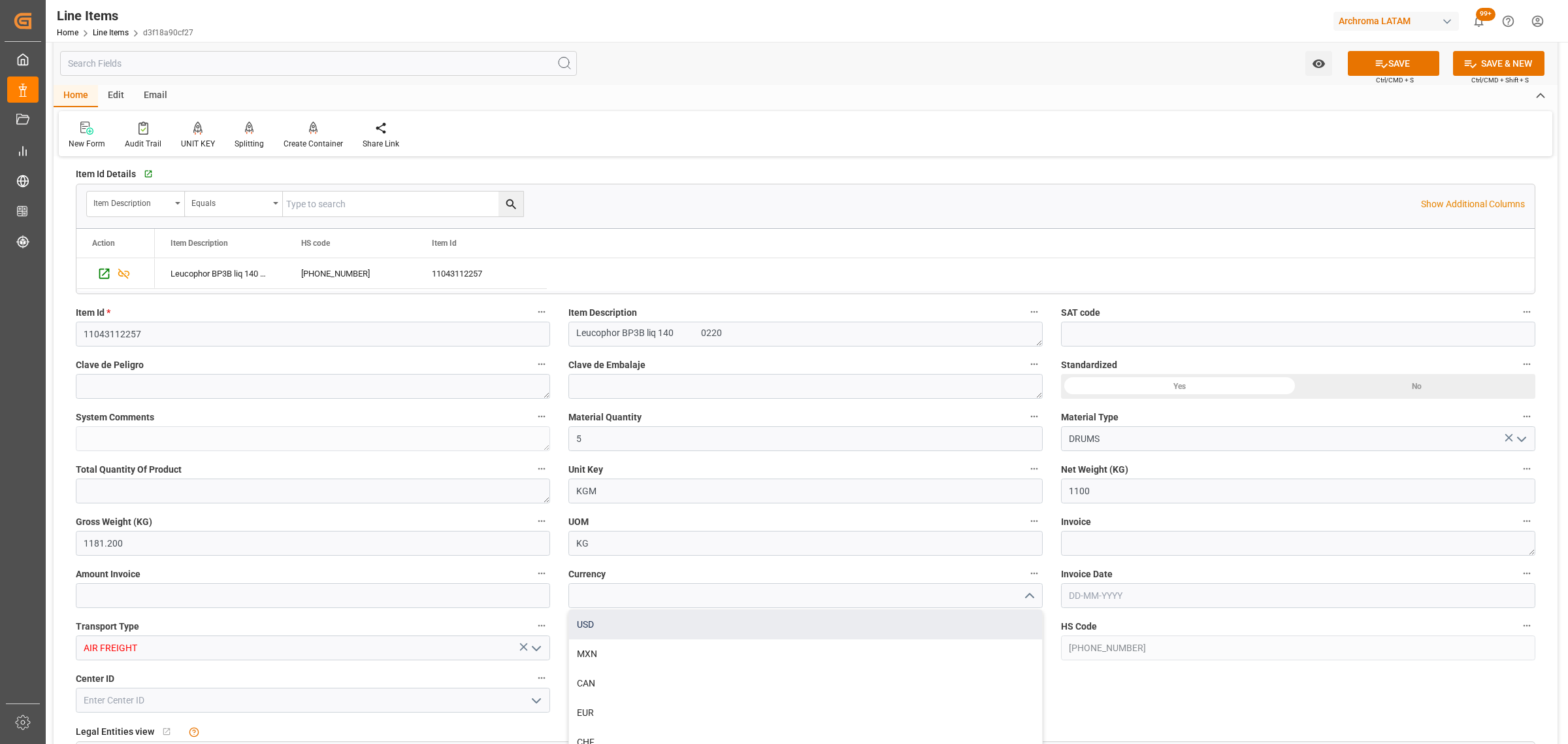
type input "USD"
click at [1167, 546] on textarea at bounding box center [1298, 543] width 475 height 25
click at [1115, 549] on textarea at bounding box center [1298, 543] width 475 height 25
paste textarea "CEX-25/11787"
type textarea "CEX-25/11787"
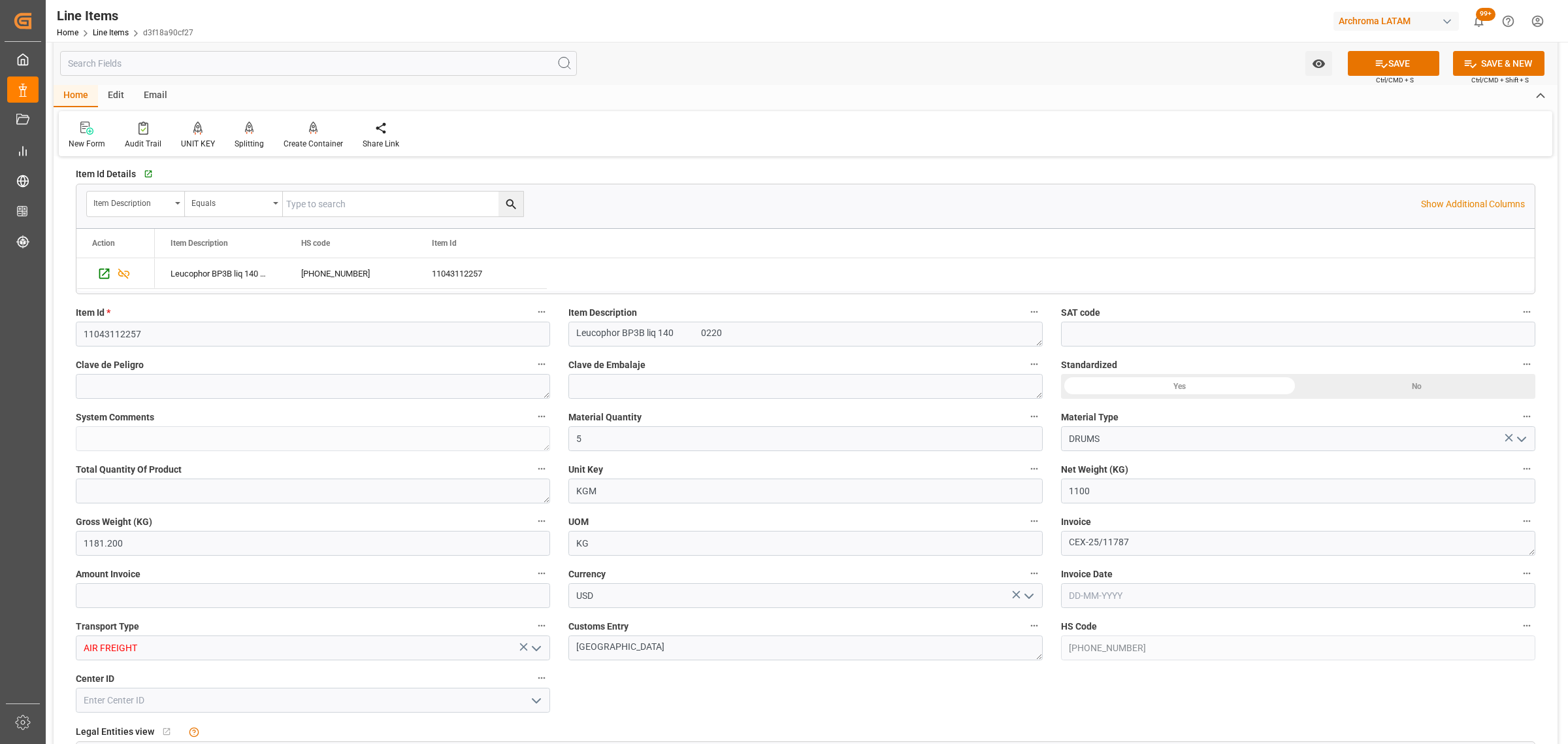
click at [1113, 590] on input "text" at bounding box center [1298, 596] width 475 height 25
click at [1128, 561] on div "29 30 1 2 3 4 5" at bounding box center [1155, 555] width 178 height 26
click at [1181, 506] on span "19" at bounding box center [1180, 504] width 8 height 9
type input "[DATE]"
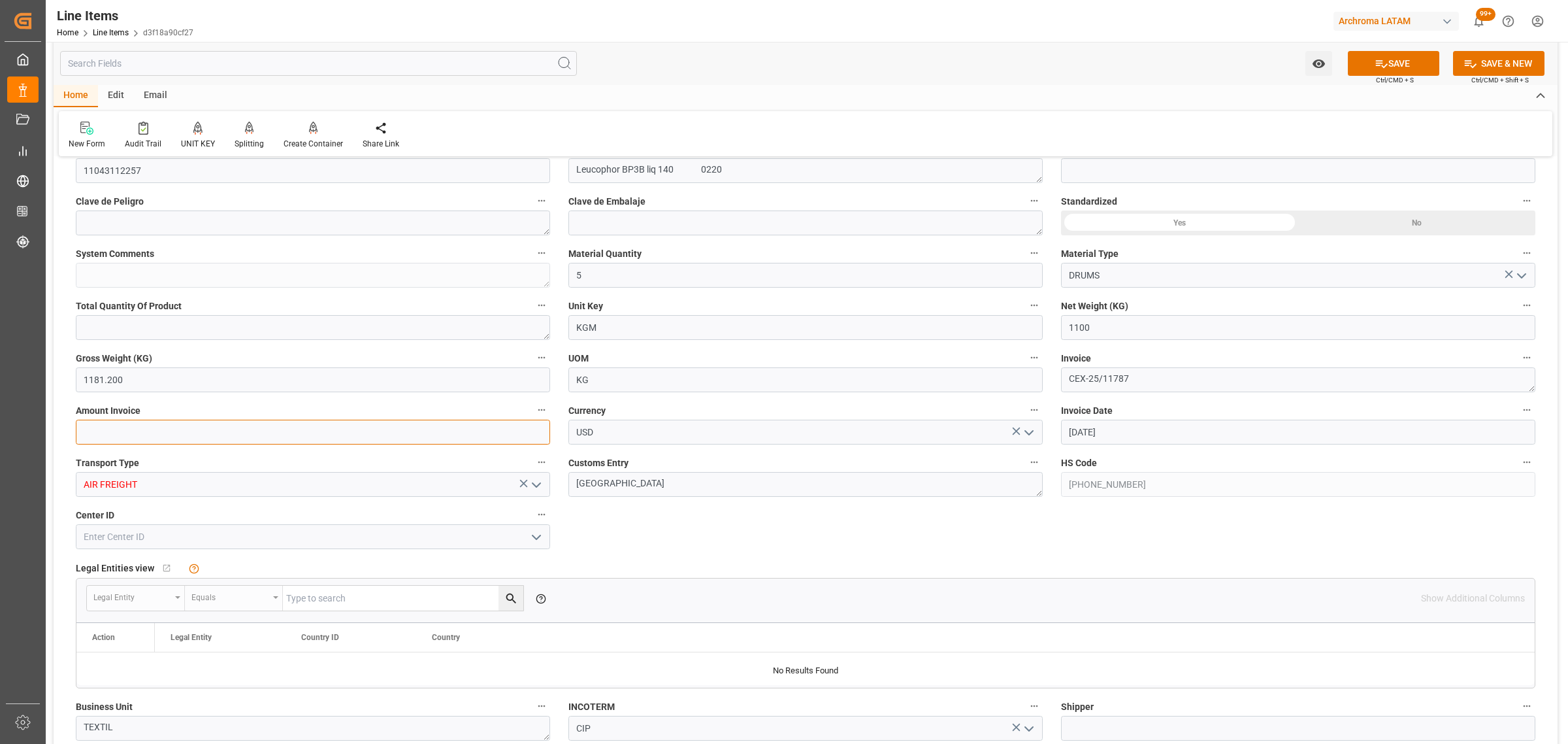
click at [487, 436] on input "text" at bounding box center [313, 432] width 475 height 25
click at [128, 440] on input "text" at bounding box center [313, 432] width 475 height 25
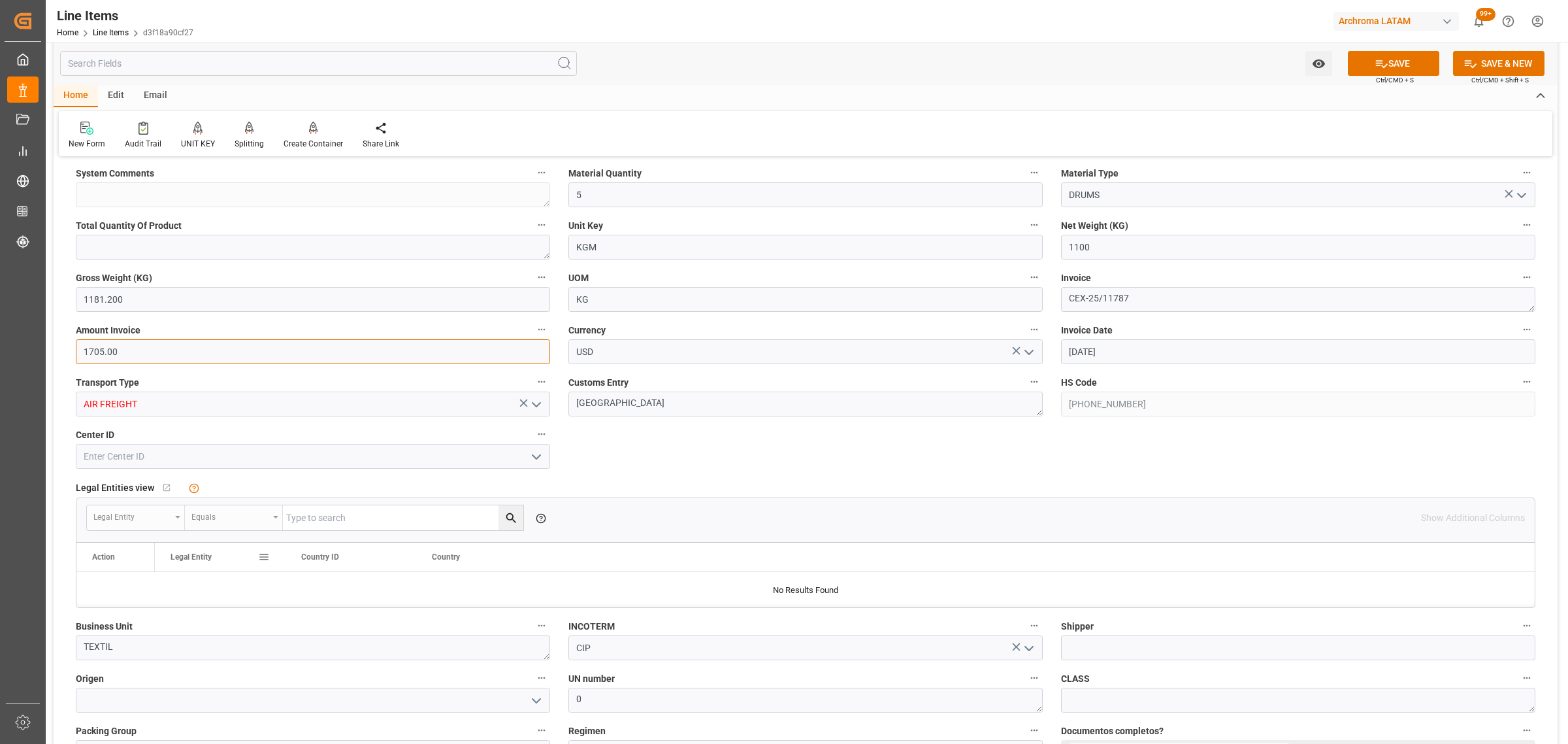
scroll to position [735, 0]
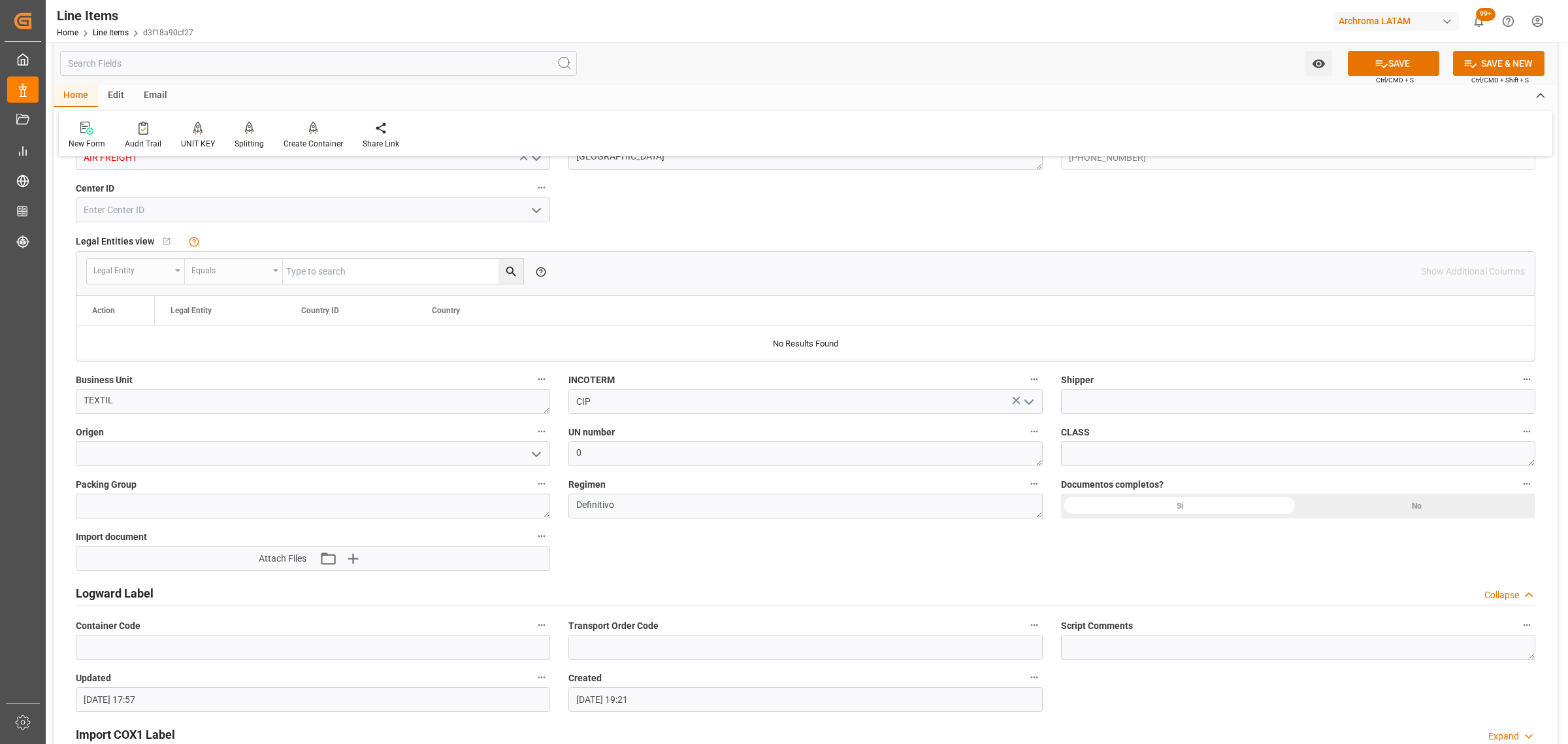
type input "1705.00"
click at [418, 461] on input at bounding box center [313, 454] width 475 height 25
click at [540, 455] on icon "open menu" at bounding box center [536, 454] width 16 height 16
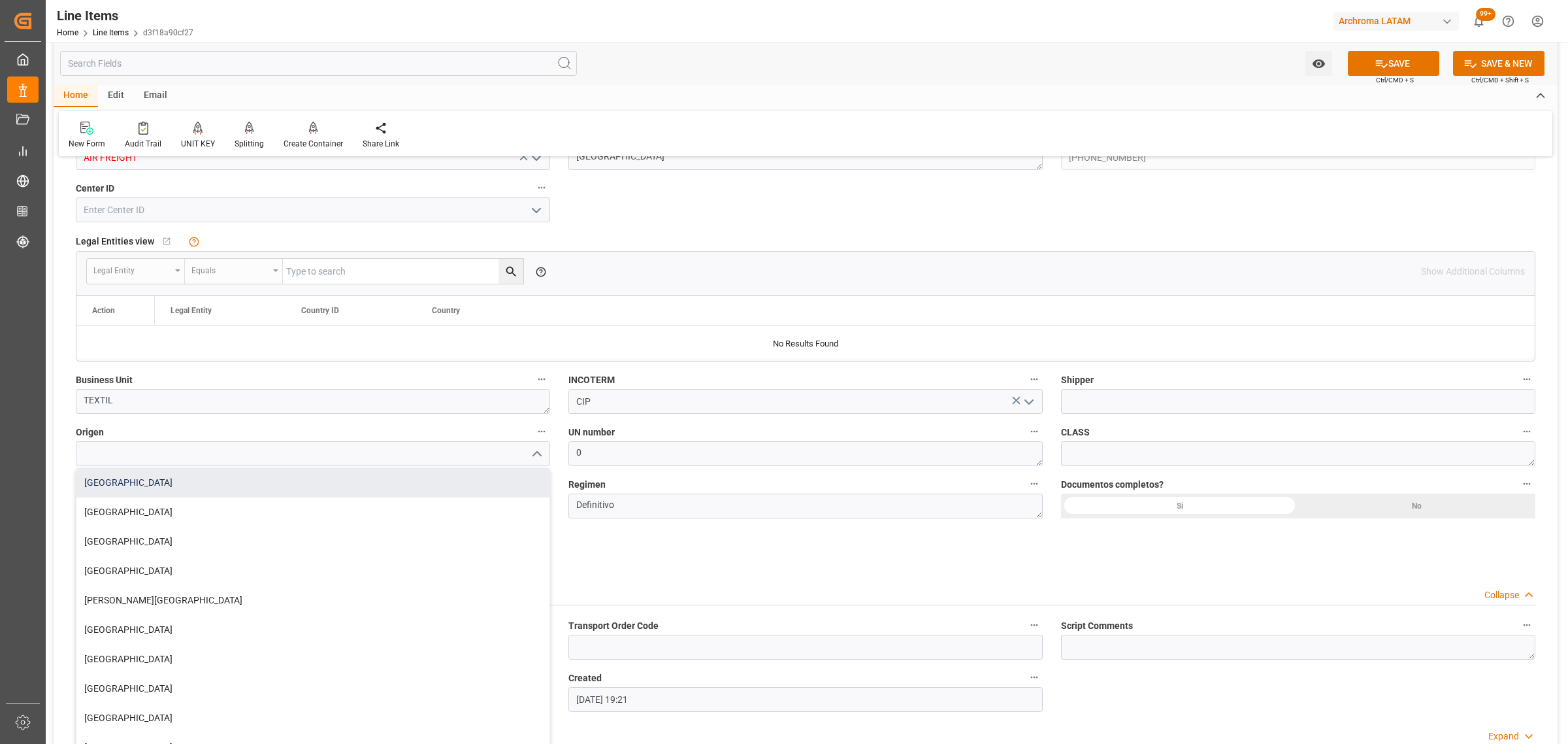
click at [242, 478] on div "[GEOGRAPHIC_DATA]" at bounding box center [313, 482] width 473 height 29
type input "[GEOGRAPHIC_DATA]"
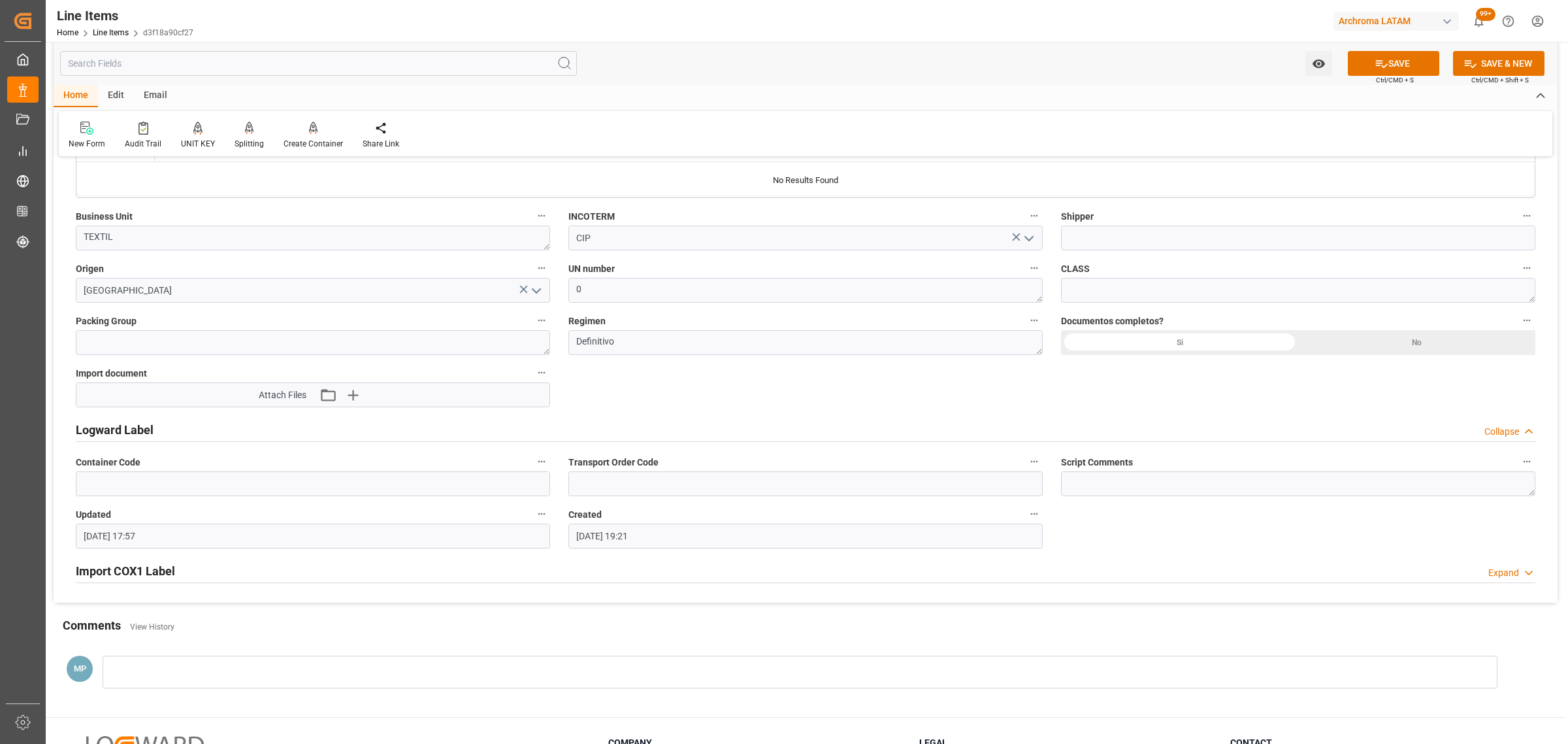
scroll to position [980, 0]
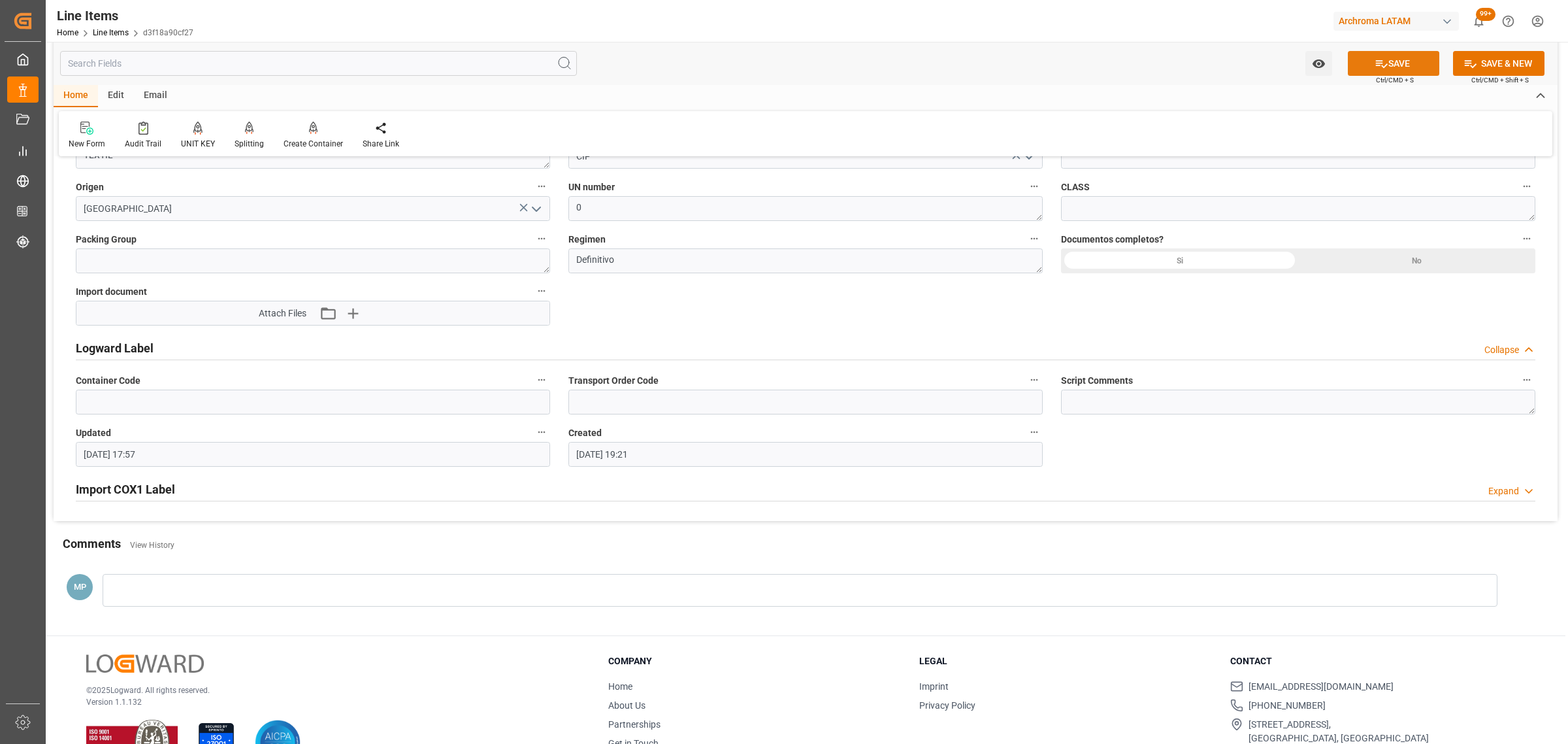
click at [1400, 69] on button "SAVE" at bounding box center [1394, 63] width 92 height 25
click at [1324, 63] on icon "open menu" at bounding box center [1318, 63] width 13 height 8
click at [1274, 80] on div "Start Watching" at bounding box center [1255, 93] width 157 height 30
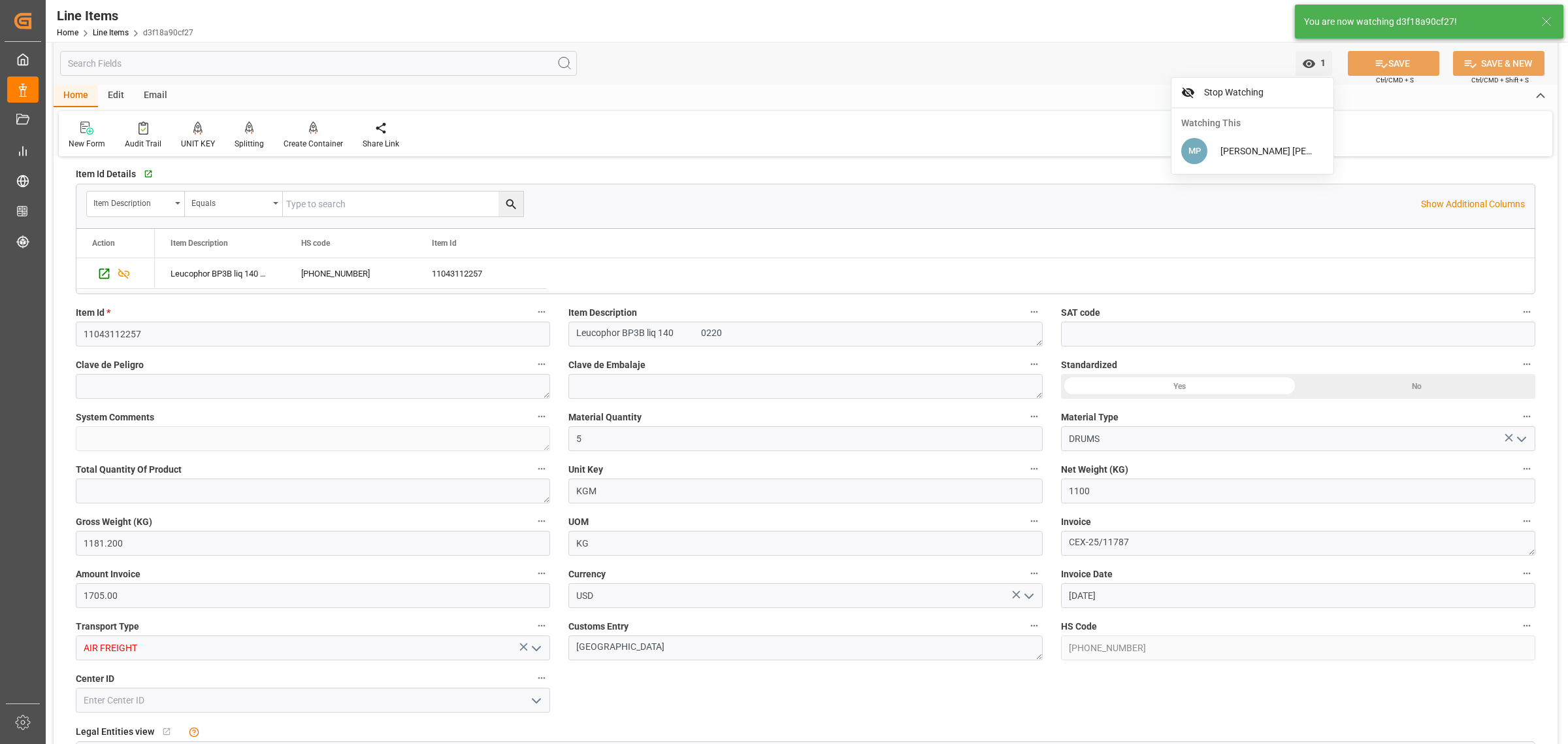
scroll to position [2, 0]
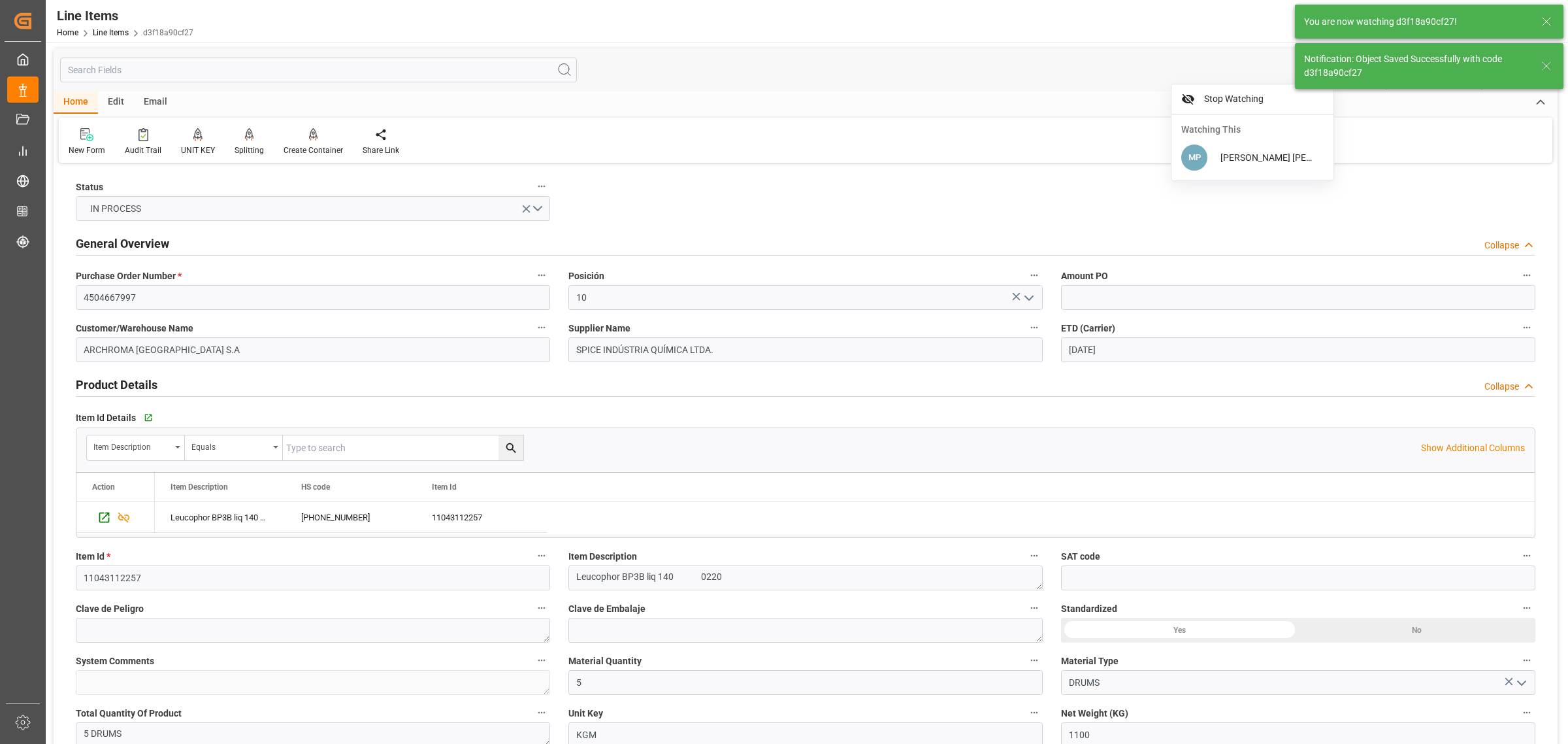
type textarea "5 DRUMS"
type input "23-09-2025 17:58"
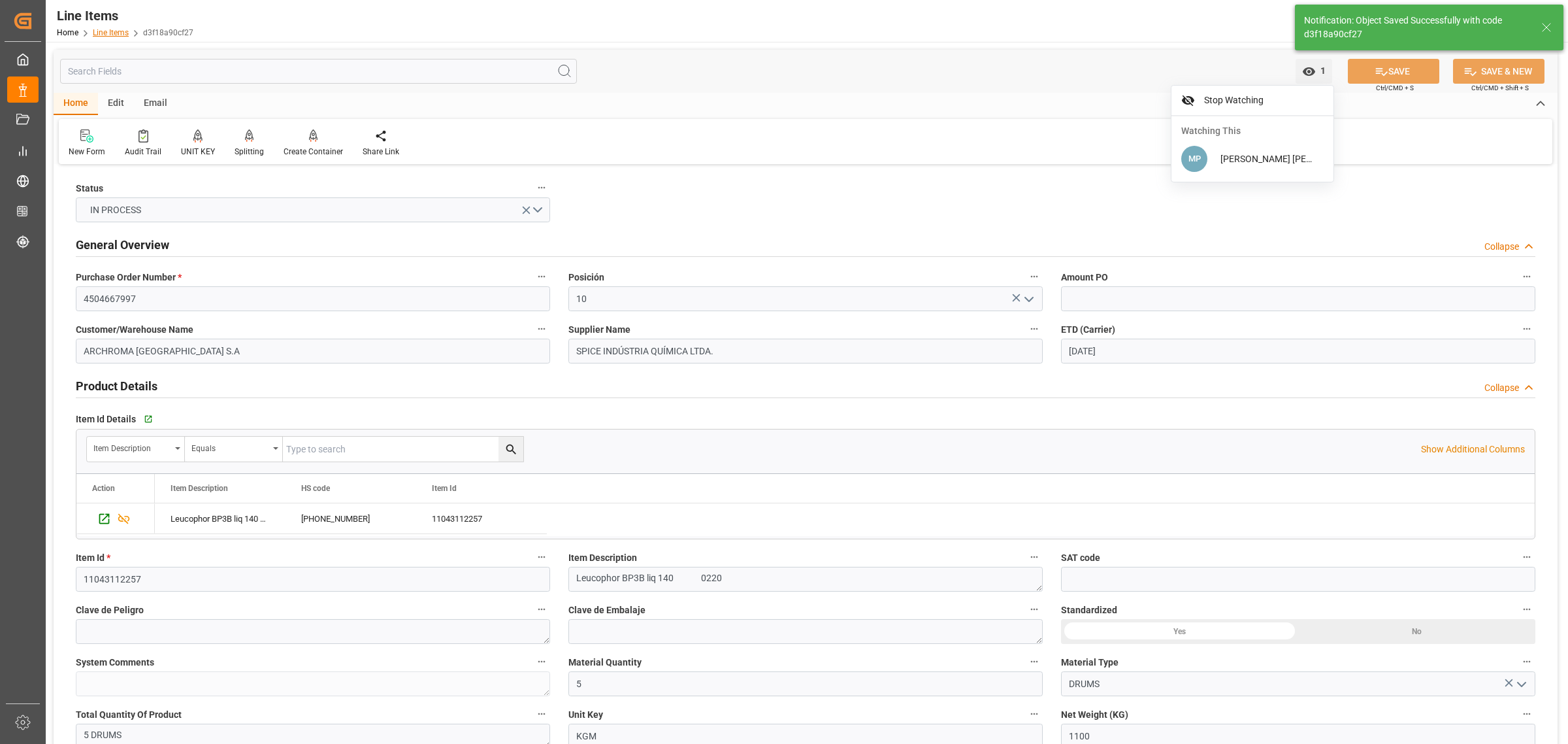
click at [108, 33] on link "Line Items" at bounding box center [110, 33] width 36 height 9
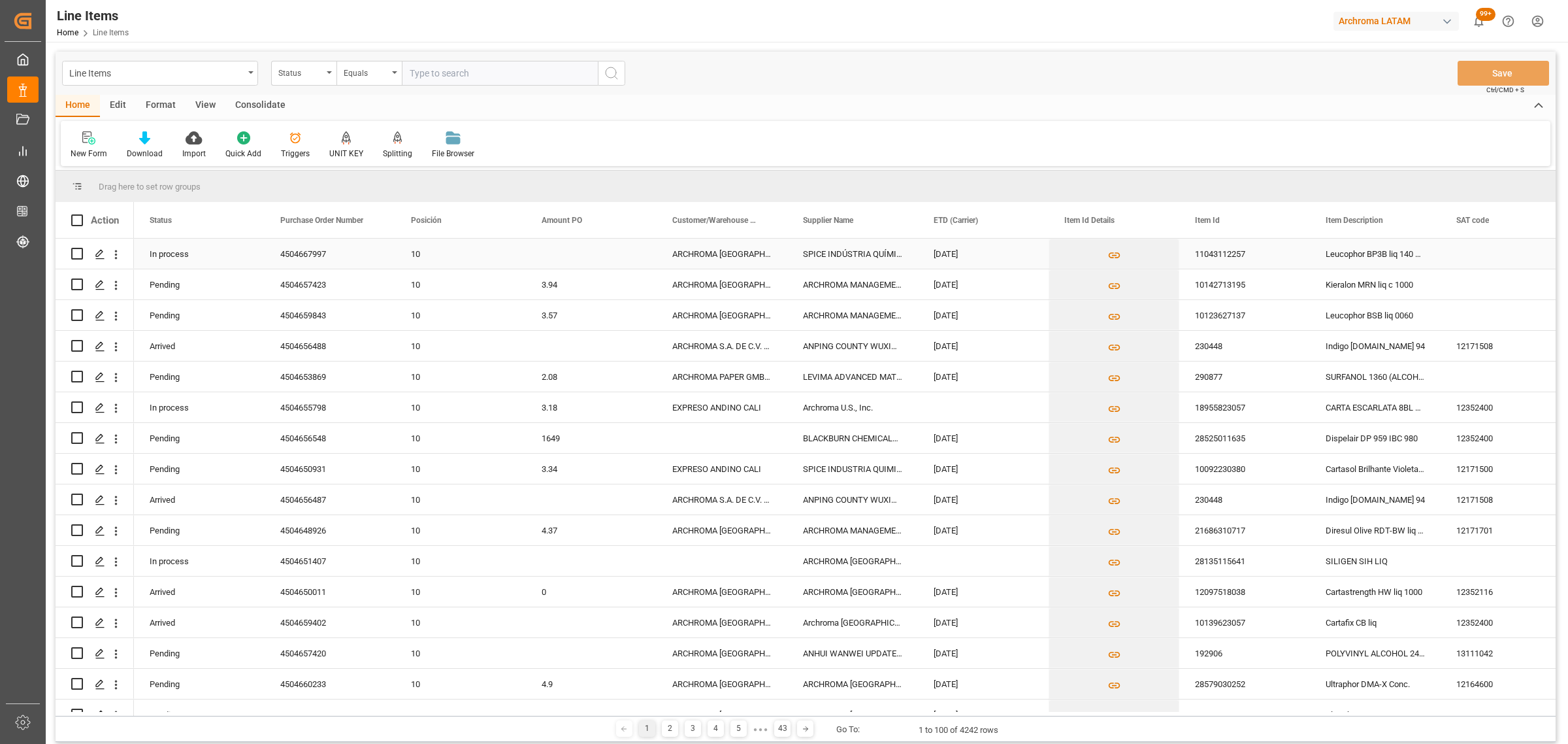
click at [595, 250] on div "Press SPACE to select this row." at bounding box center [591, 254] width 131 height 30
click at [590, 257] on input "Press SPACE to select this row." at bounding box center [591, 262] width 110 height 25
type input "1.55"
click at [1508, 66] on button "Save" at bounding box center [1504, 73] width 92 height 25
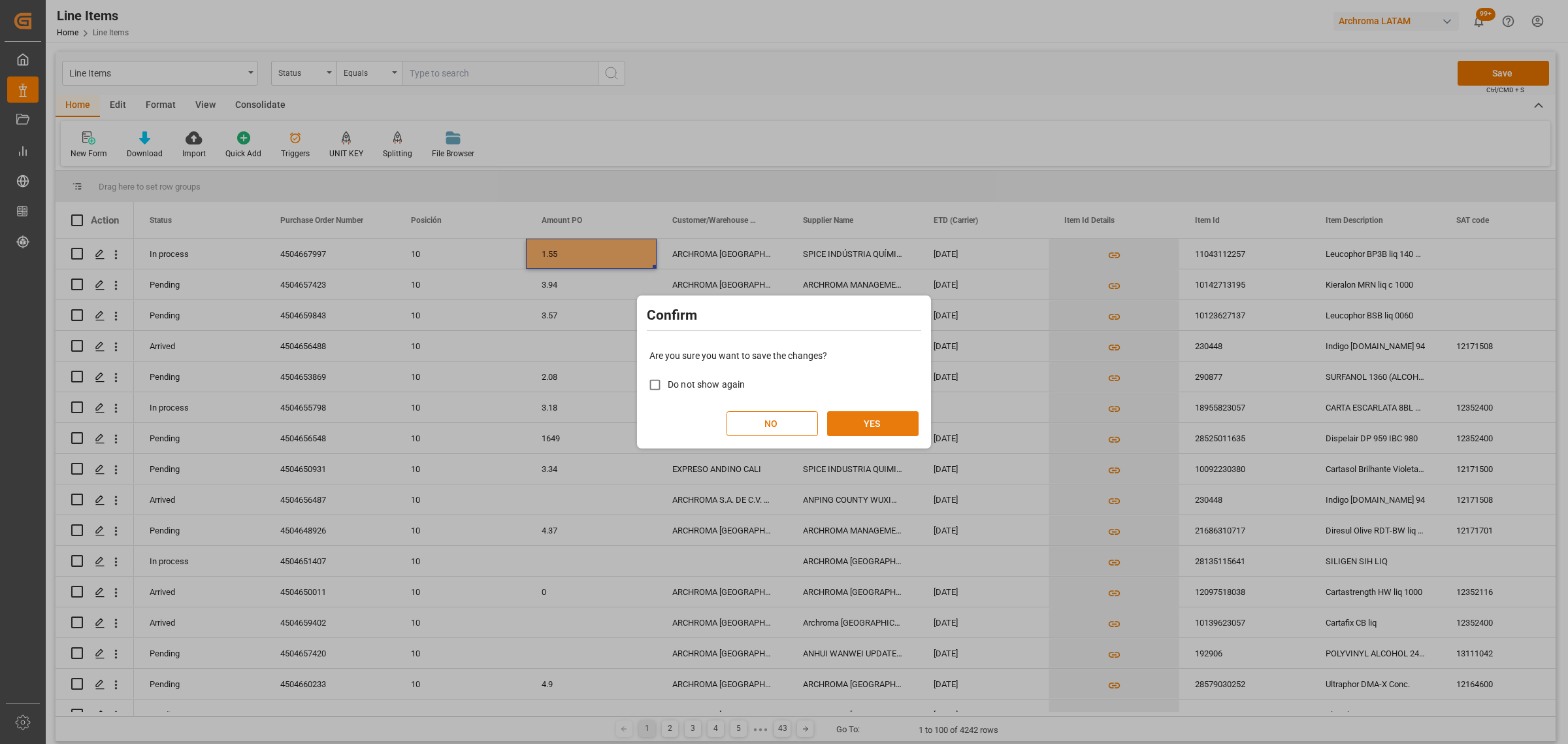
click at [880, 423] on button "YES" at bounding box center [873, 424] width 92 height 25
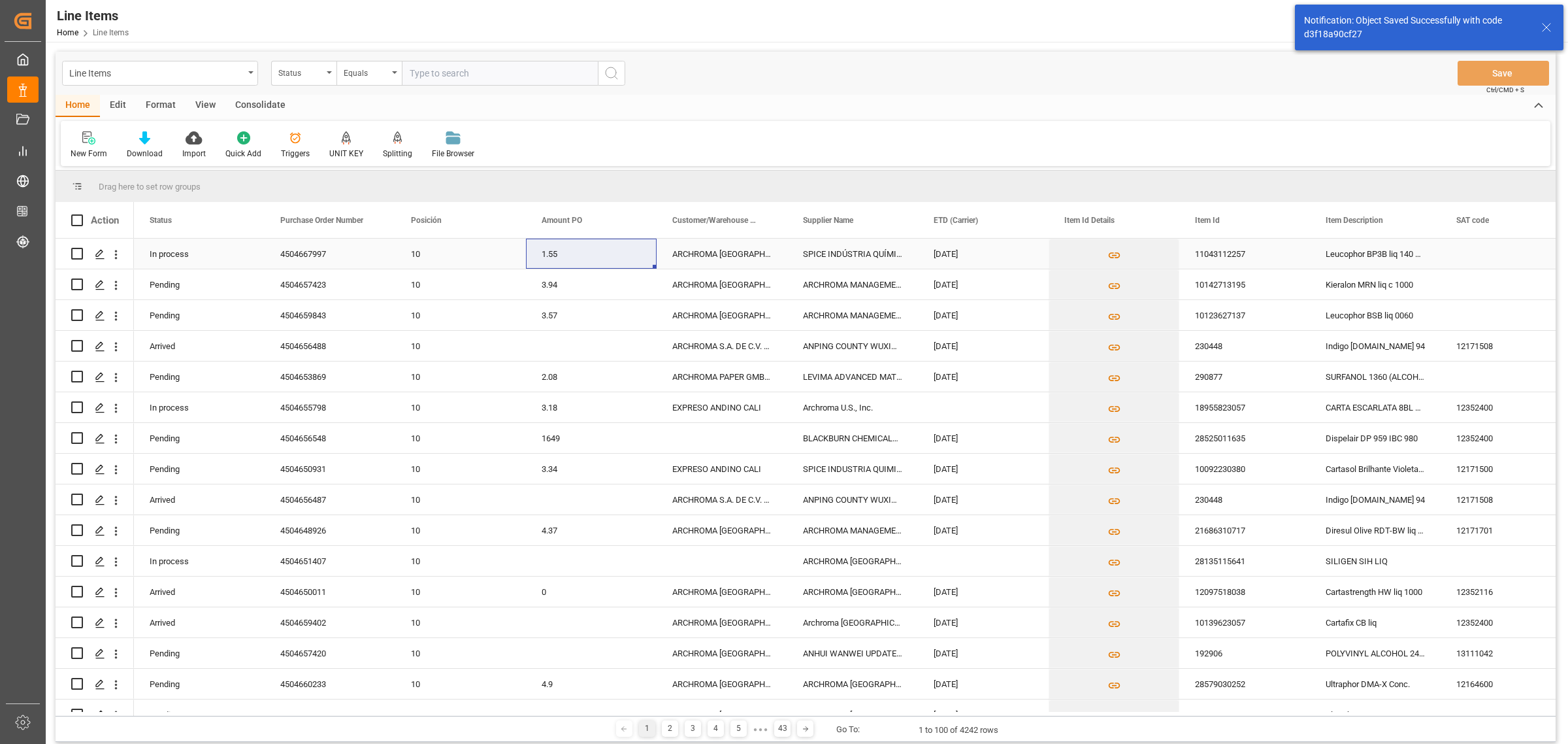
click at [80, 253] on input "Press Space to toggle row selection (unchecked)" at bounding box center [77, 254] width 12 height 12
checkbox input "true"
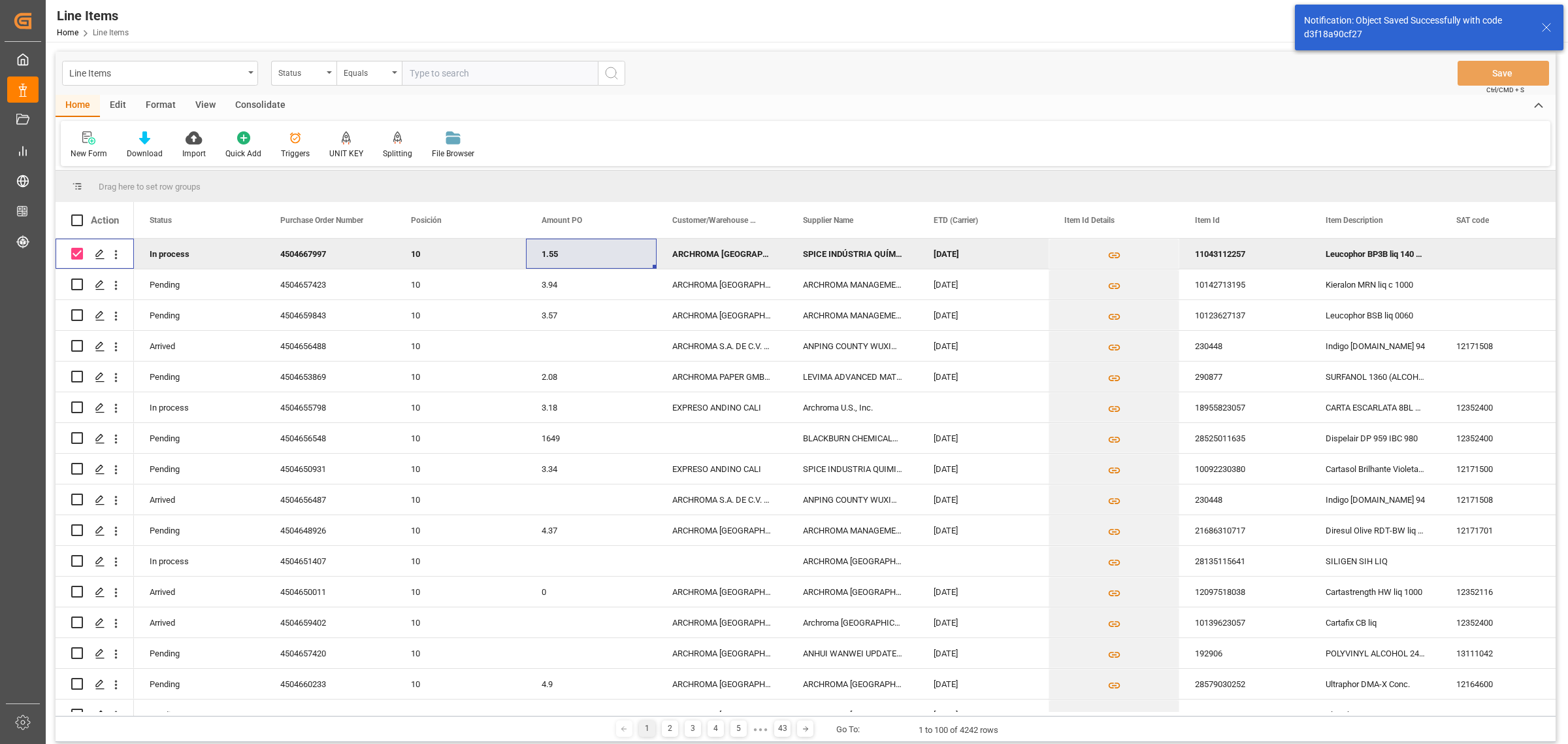
click at [246, 107] on div "Consolidate" at bounding box center [260, 106] width 70 height 23
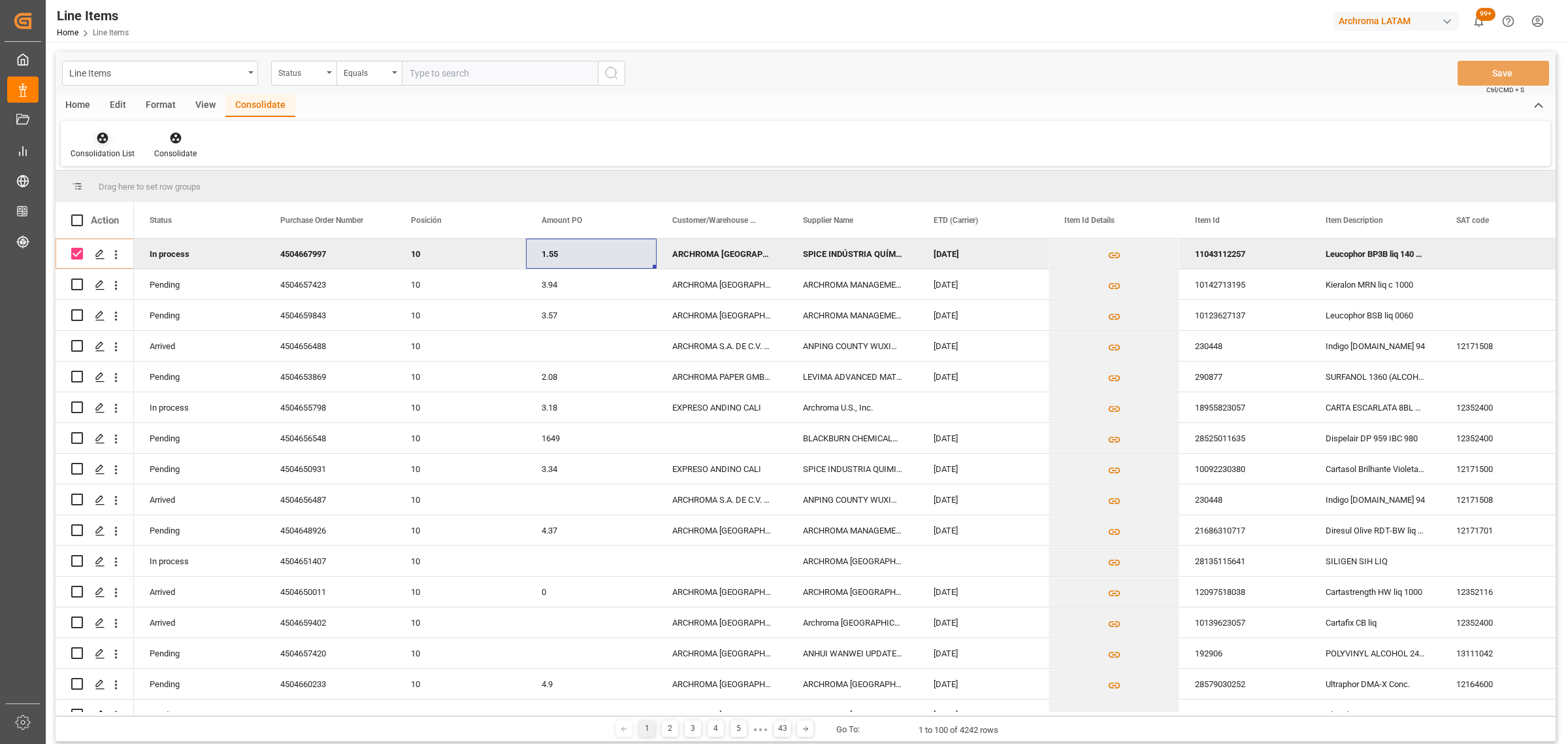
click at [112, 153] on div "Consolidation List" at bounding box center [103, 153] width 64 height 12
click at [182, 194] on div "Create TO Consolidation" at bounding box center [187, 184] width 225 height 27
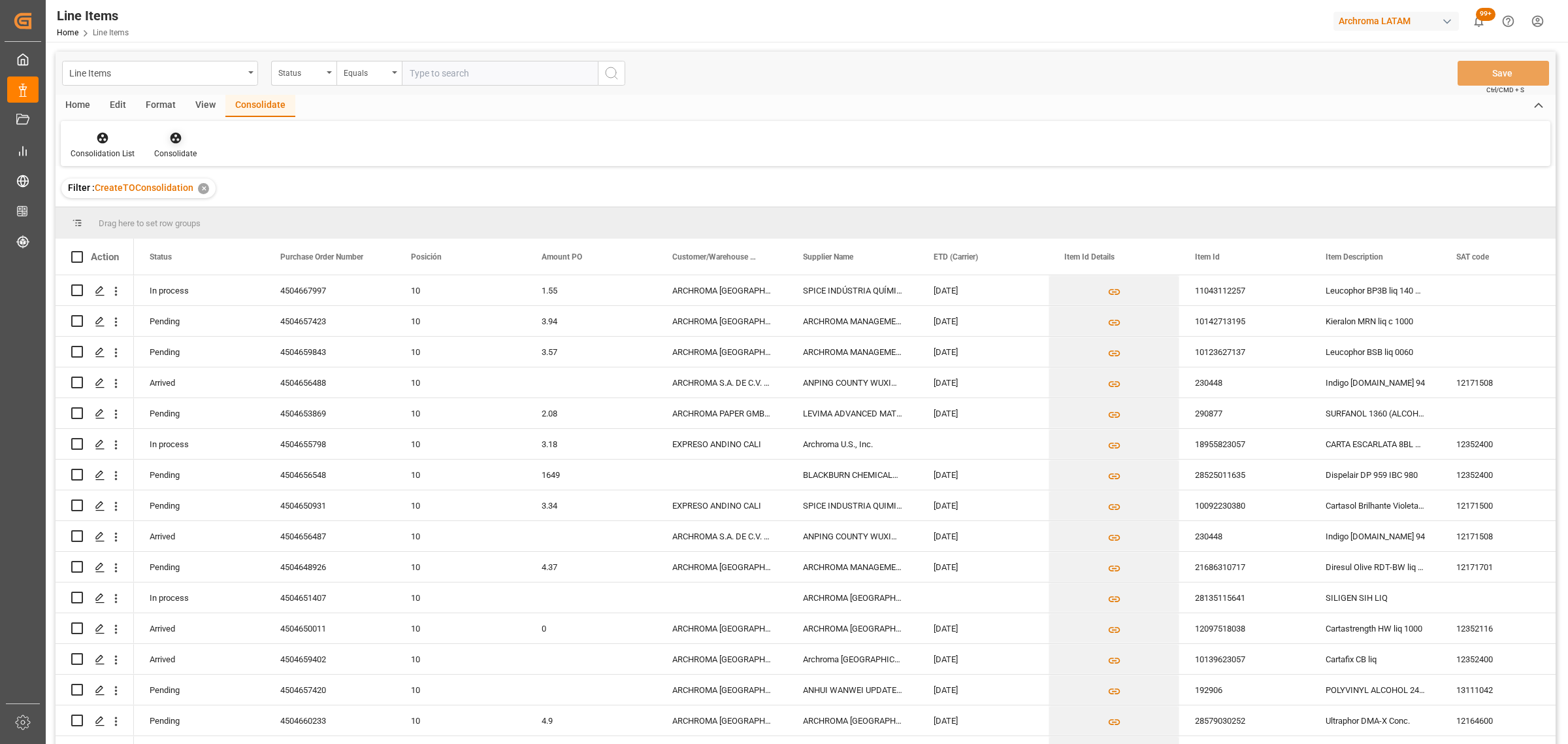
click at [169, 140] on icon at bounding box center [176, 138] width 13 height 13
click at [175, 149] on div "Consolidate" at bounding box center [175, 153] width 43 height 12
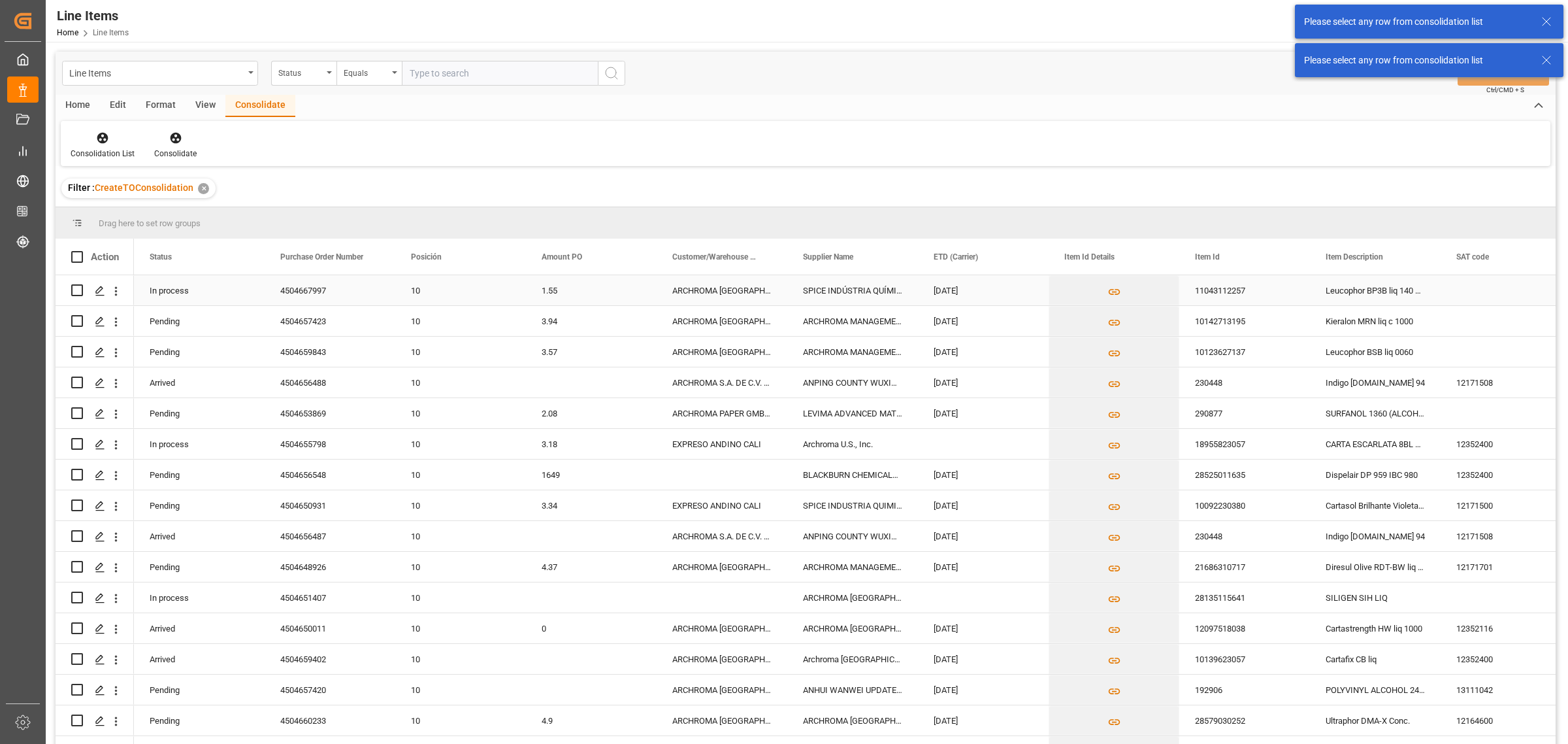
click at [74, 293] on input "Press Space to toggle row selection (unchecked)" at bounding box center [77, 290] width 12 height 12
checkbox input "true"
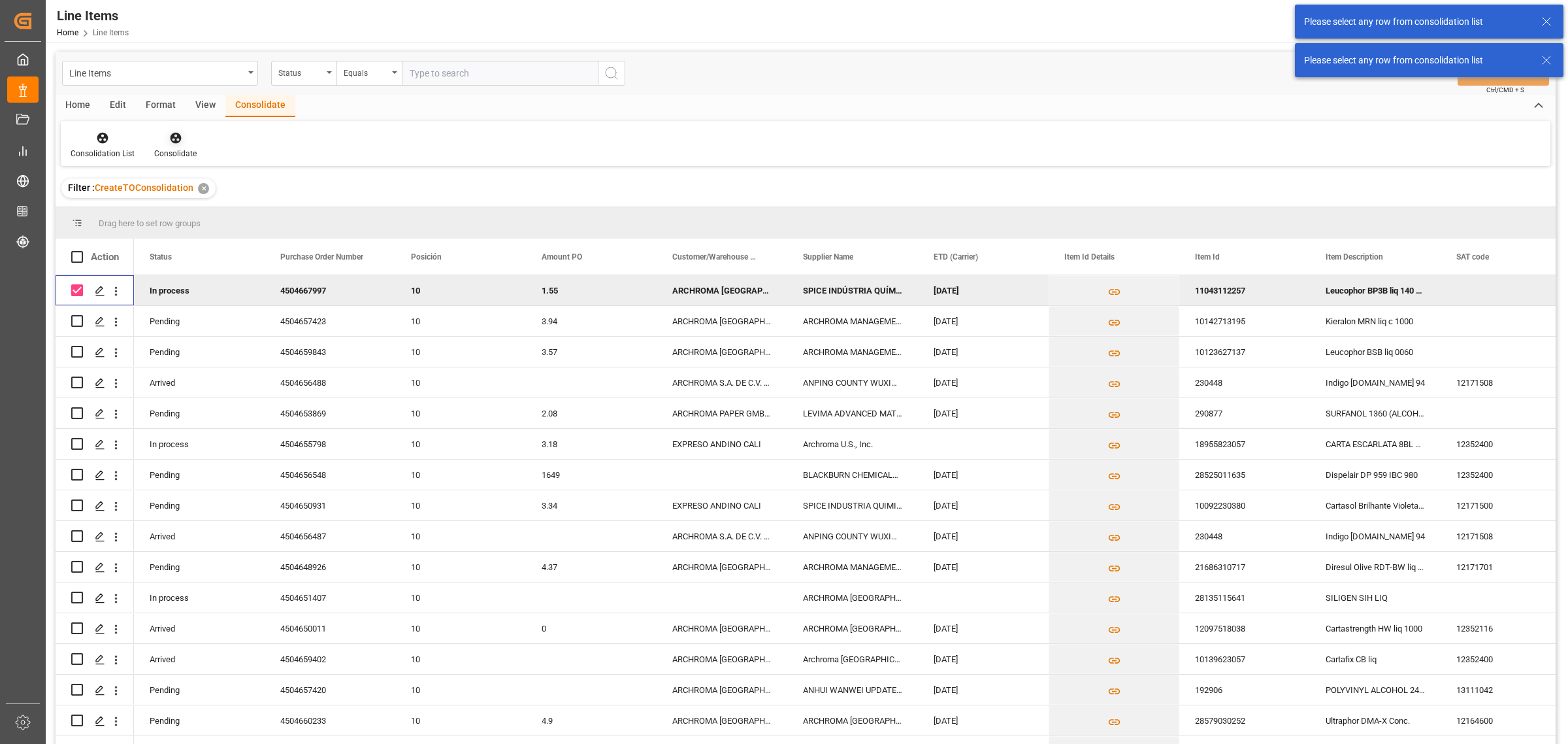
click at [171, 139] on icon at bounding box center [176, 138] width 13 height 13
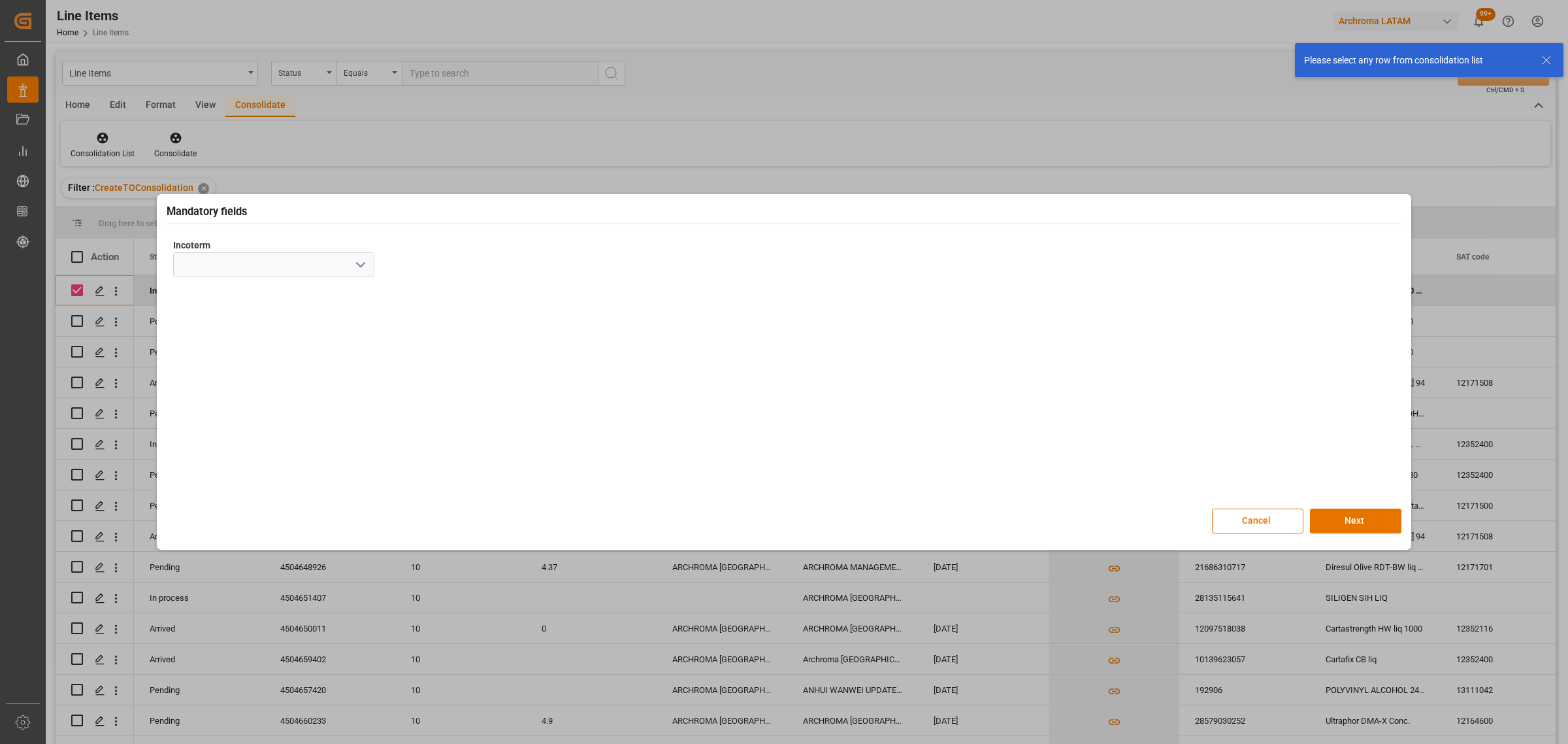
click at [360, 256] on button "open menu" at bounding box center [360, 265] width 20 height 20
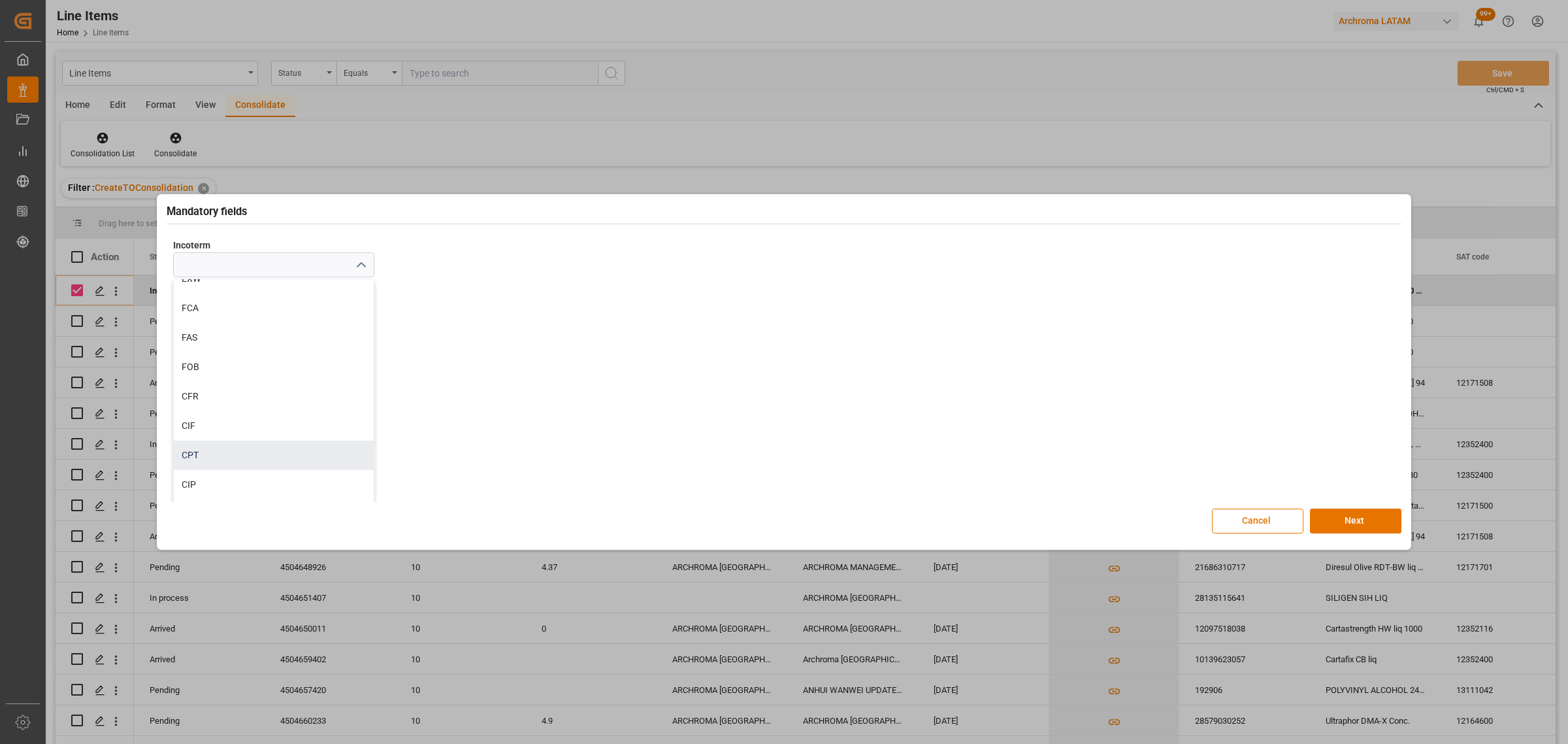
scroll to position [28, 0]
click at [219, 471] on div "CIP" at bounding box center [274, 471] width 200 height 29
type input "CIP"
click at [1359, 524] on button "Next" at bounding box center [1356, 521] width 92 height 25
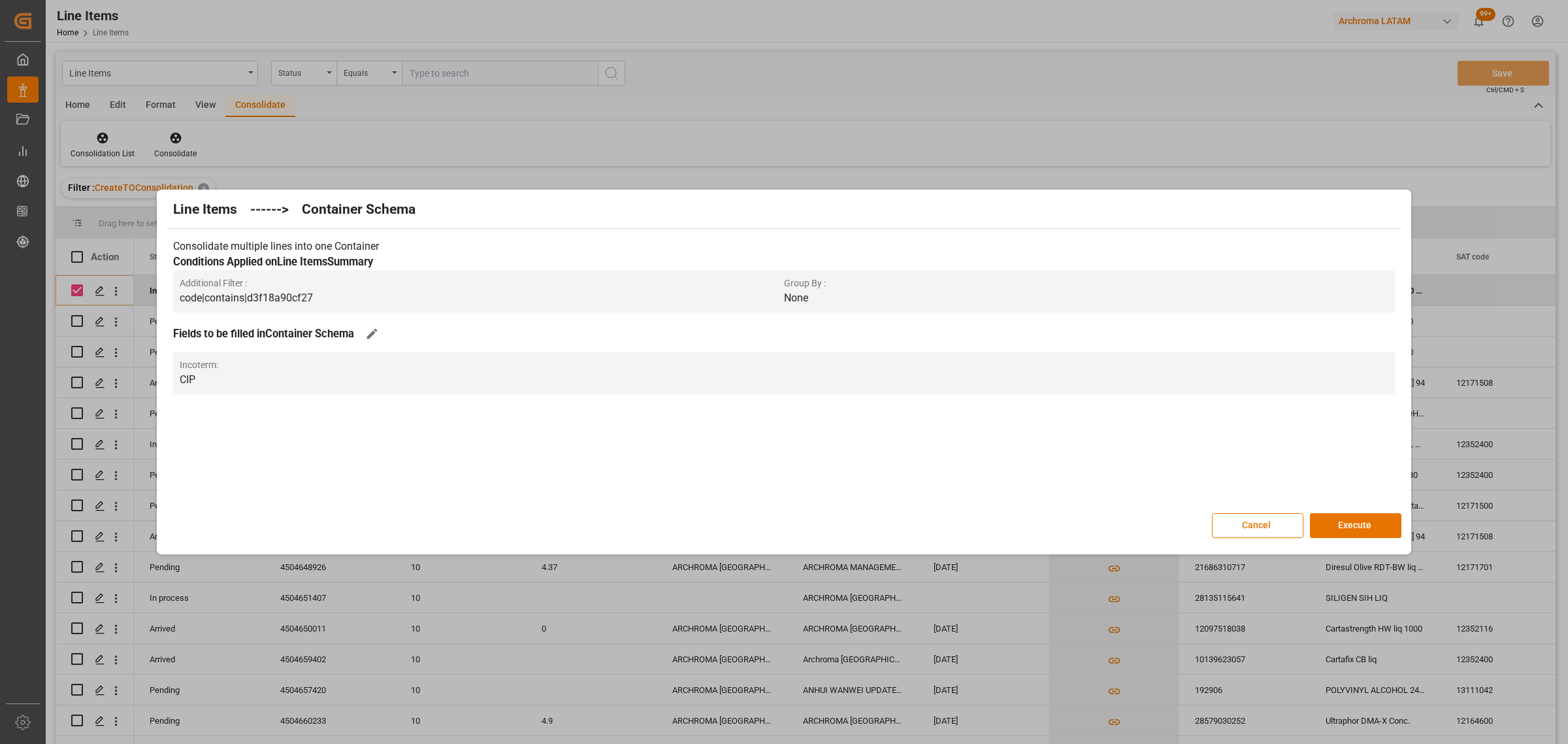
click at [1359, 524] on button "Execute" at bounding box center [1356, 525] width 92 height 25
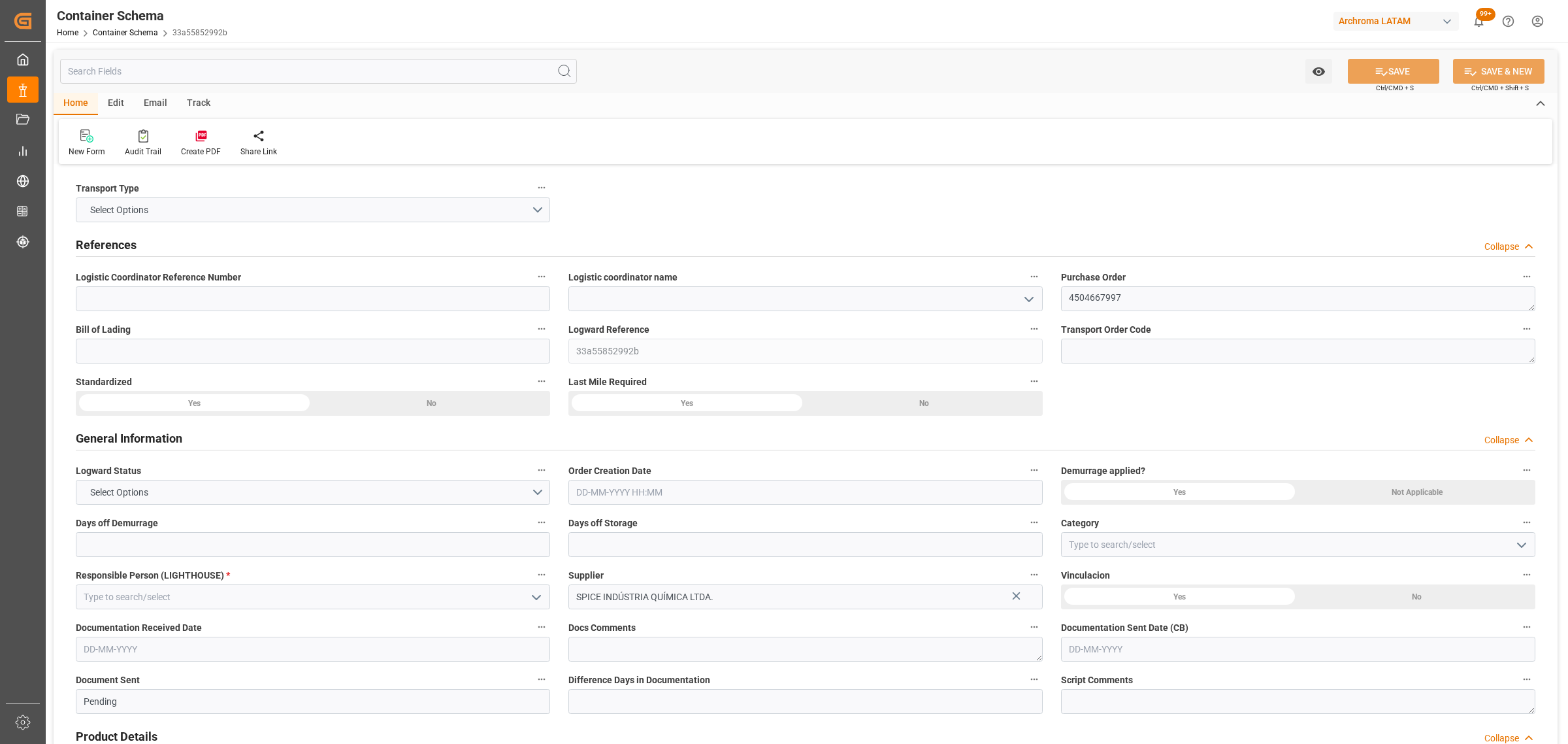
type input "0"
type input "1"
type input "5"
type input "1100"
type input "1181.2"
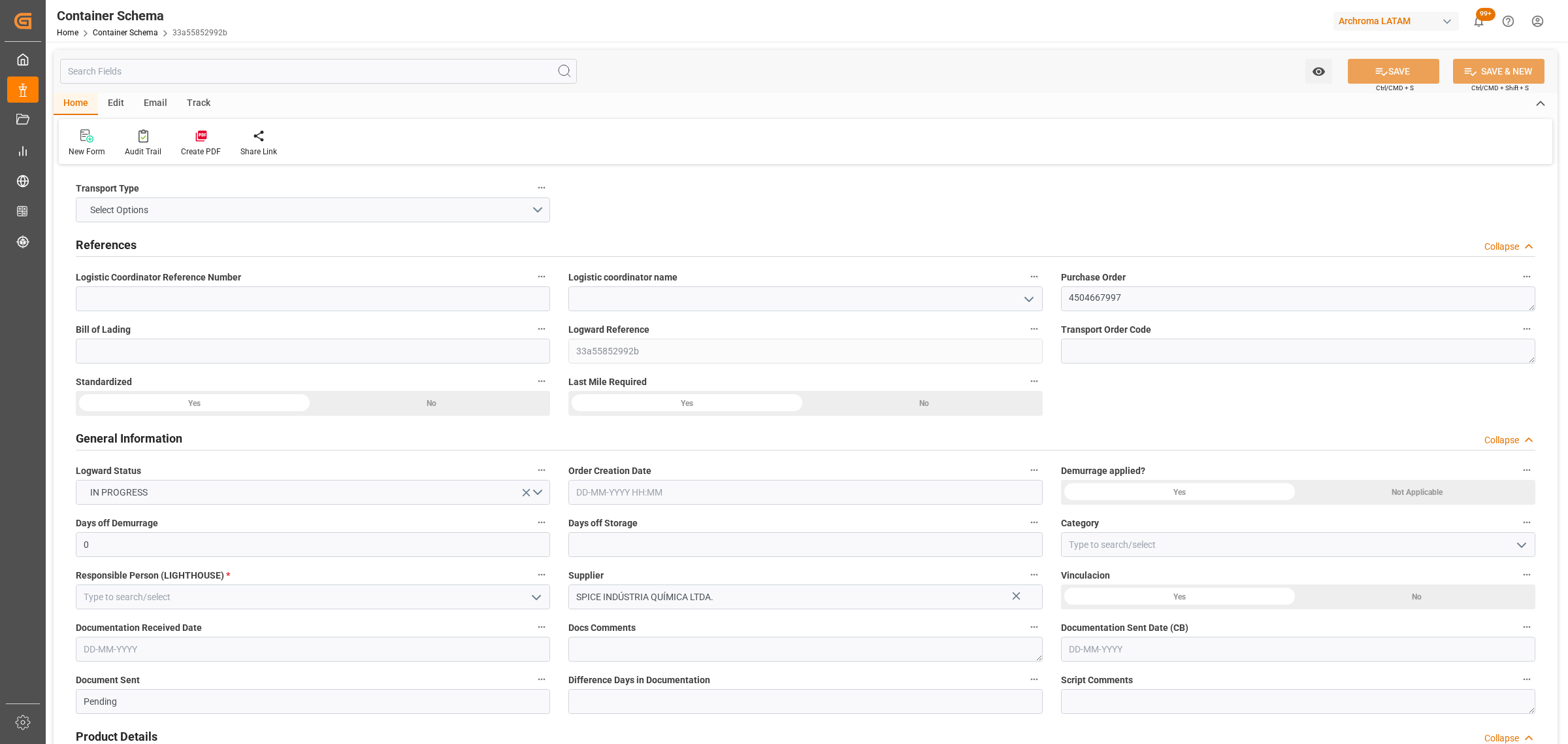
click at [1034, 298] on icon "open menu" at bounding box center [1029, 299] width 16 height 16
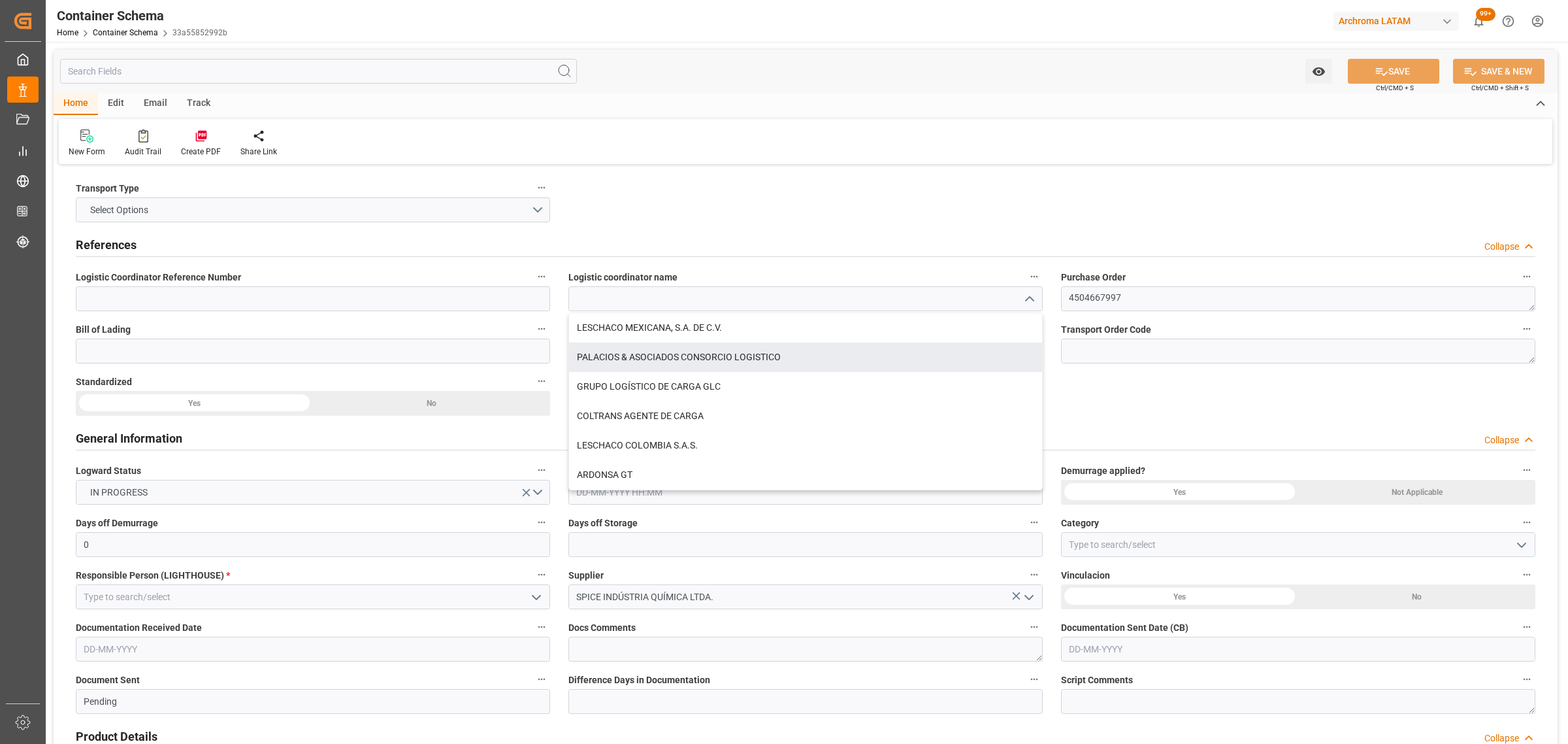
click at [752, 359] on div "PALACIOS & ASOCIADOS CONSORCIO LOGISTICO" at bounding box center [805, 357] width 473 height 29
type input "PALACIOS & ASOCIADOS CONSORCIO LOGISTICO"
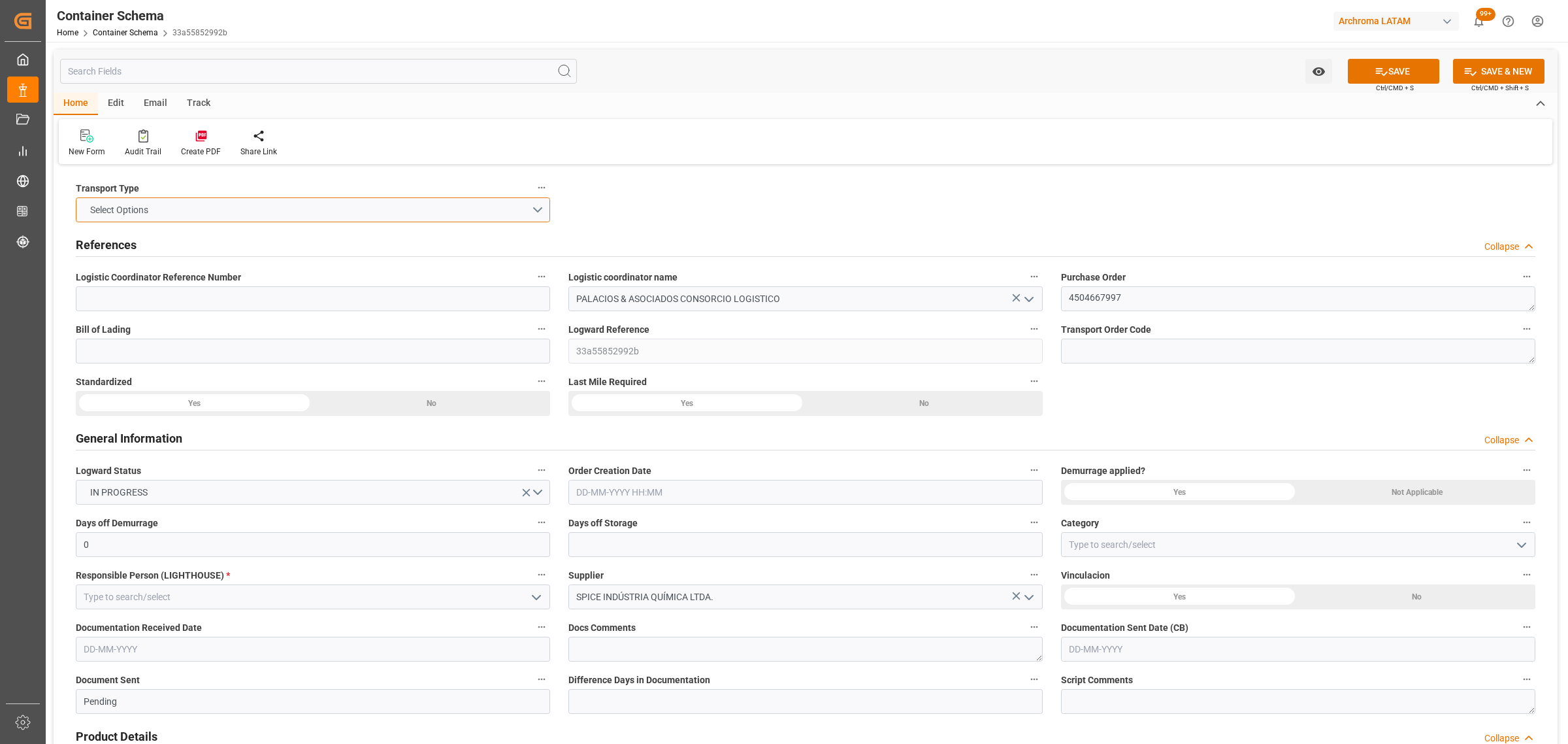
click at [541, 204] on button "Select Options" at bounding box center [313, 210] width 475 height 25
click at [188, 239] on div "AIRFREIGHT" at bounding box center [313, 240] width 473 height 28
click at [296, 357] on input at bounding box center [313, 351] width 475 height 25
click at [139, 354] on input at bounding box center [313, 351] width 475 height 25
paste input "H342507"
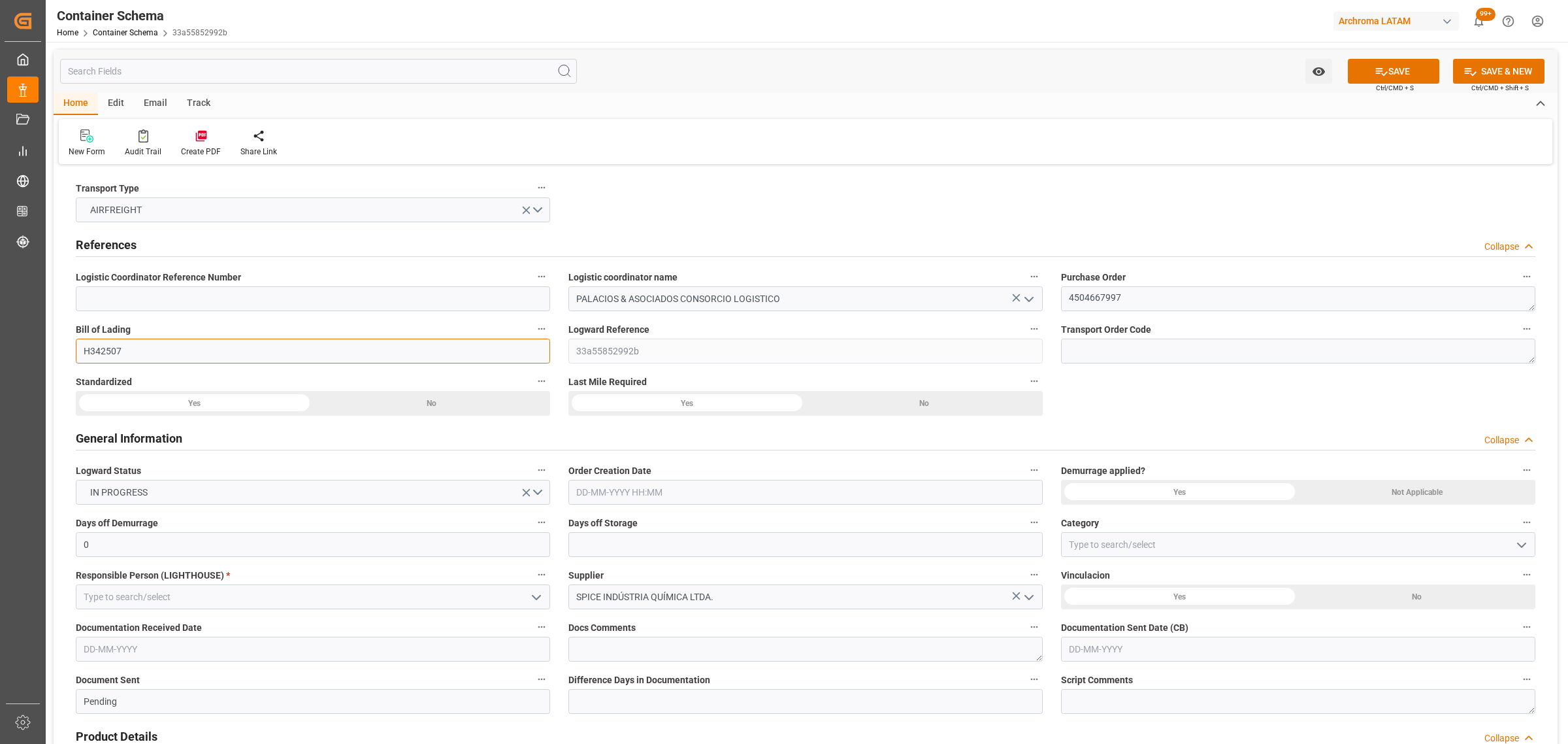
type input "H342507"
click at [647, 494] on input "text" at bounding box center [806, 492] width 475 height 25
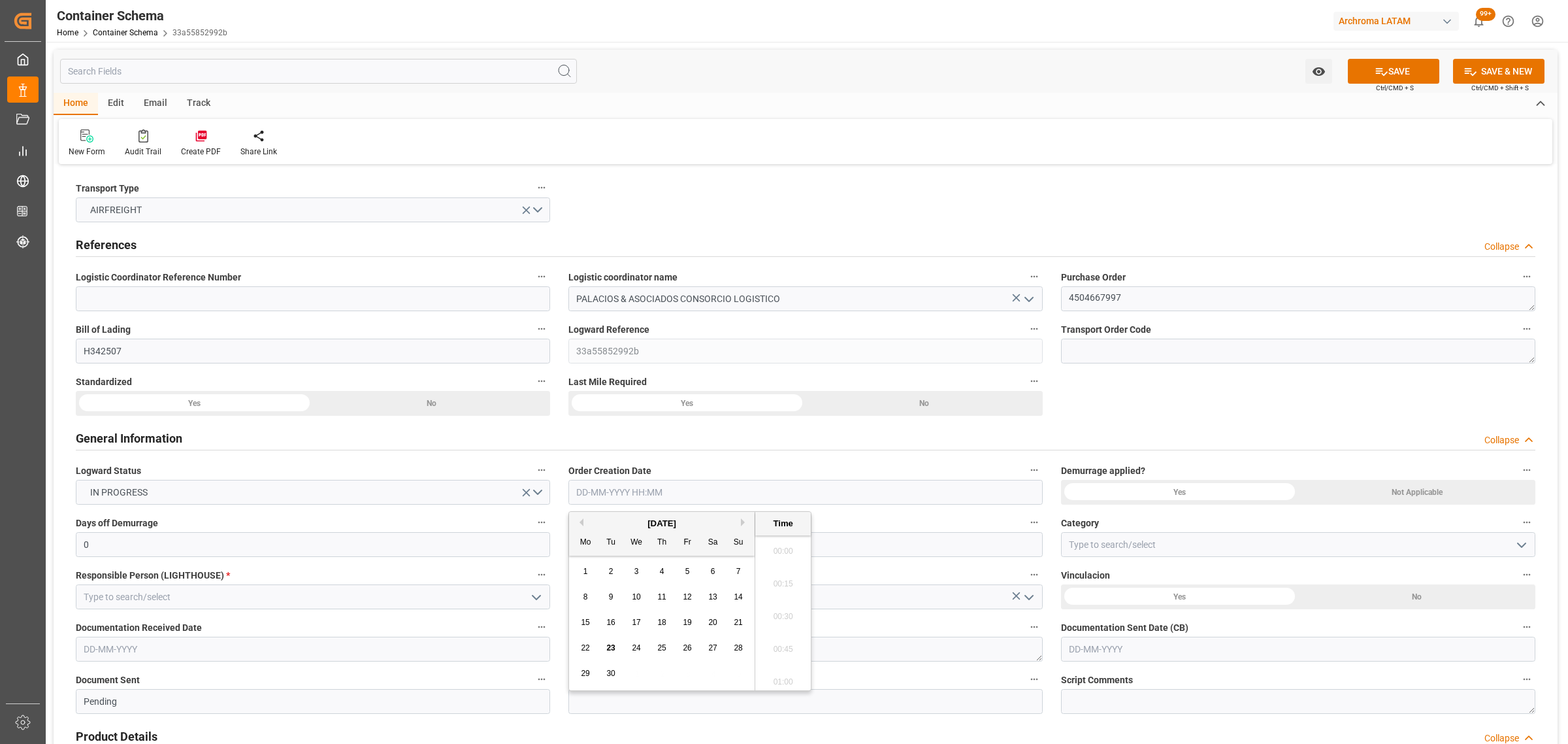
scroll to position [1605, 0]
click at [628, 680] on div "29 30 1 2 3 4 5" at bounding box center [662, 673] width 178 height 26
click at [610, 649] on span "23" at bounding box center [611, 647] width 8 height 9
click at [766, 623] on li "12:45" at bounding box center [783, 612] width 56 height 33
type input "23-09-2025 12:45"
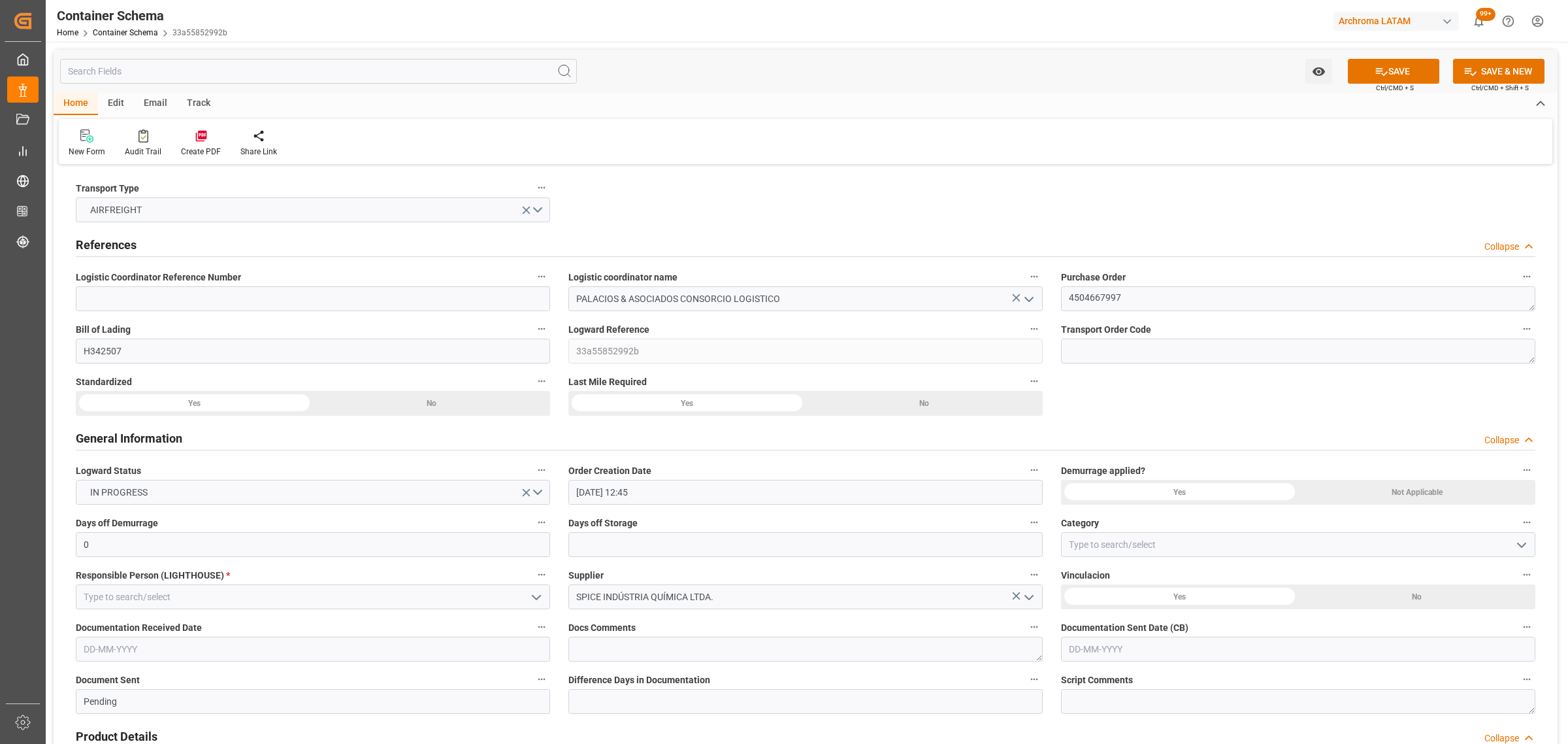
click at [1530, 545] on button "open menu" at bounding box center [1521, 545] width 20 height 20
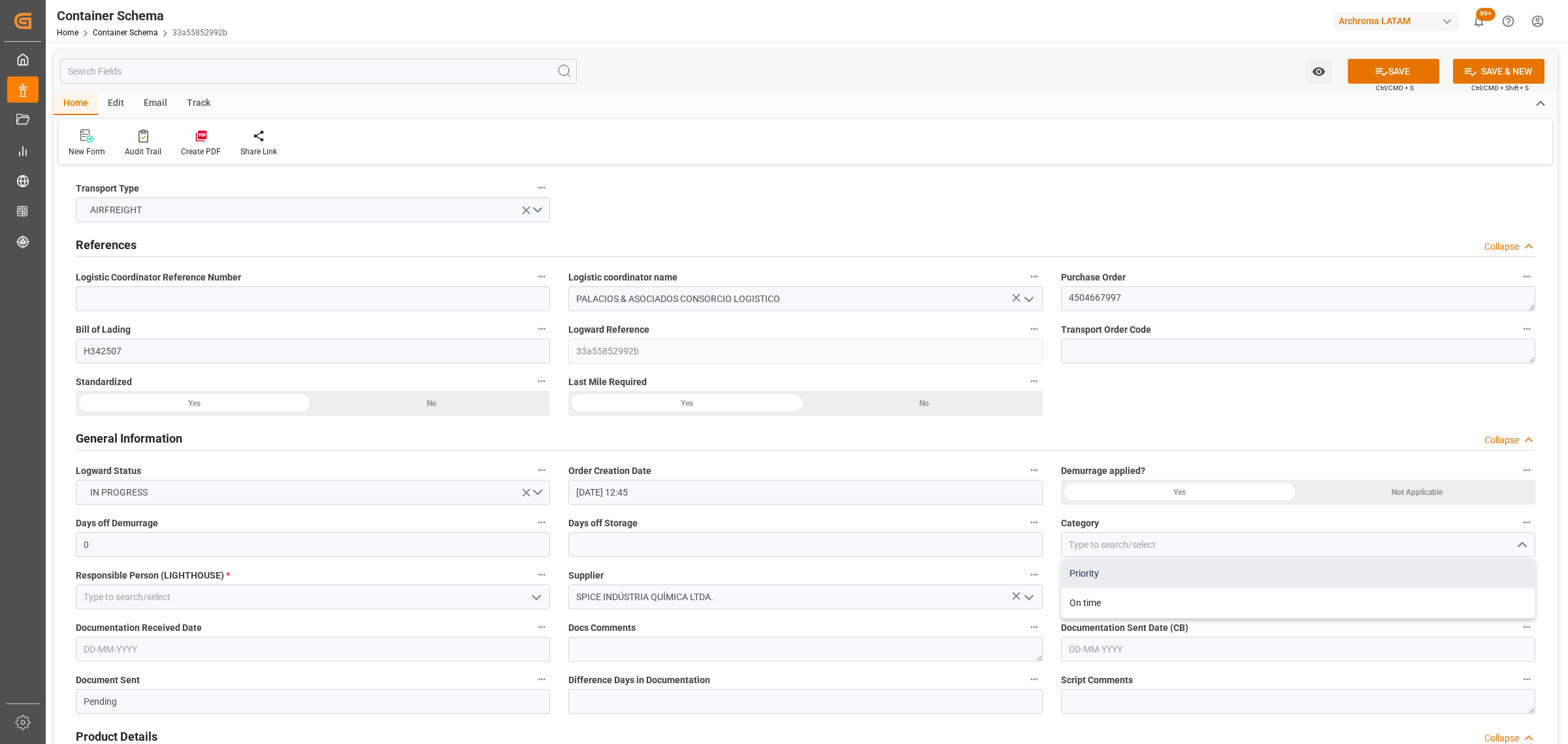
click at [1200, 578] on div "Priority" at bounding box center [1298, 573] width 473 height 29
type input "Priority"
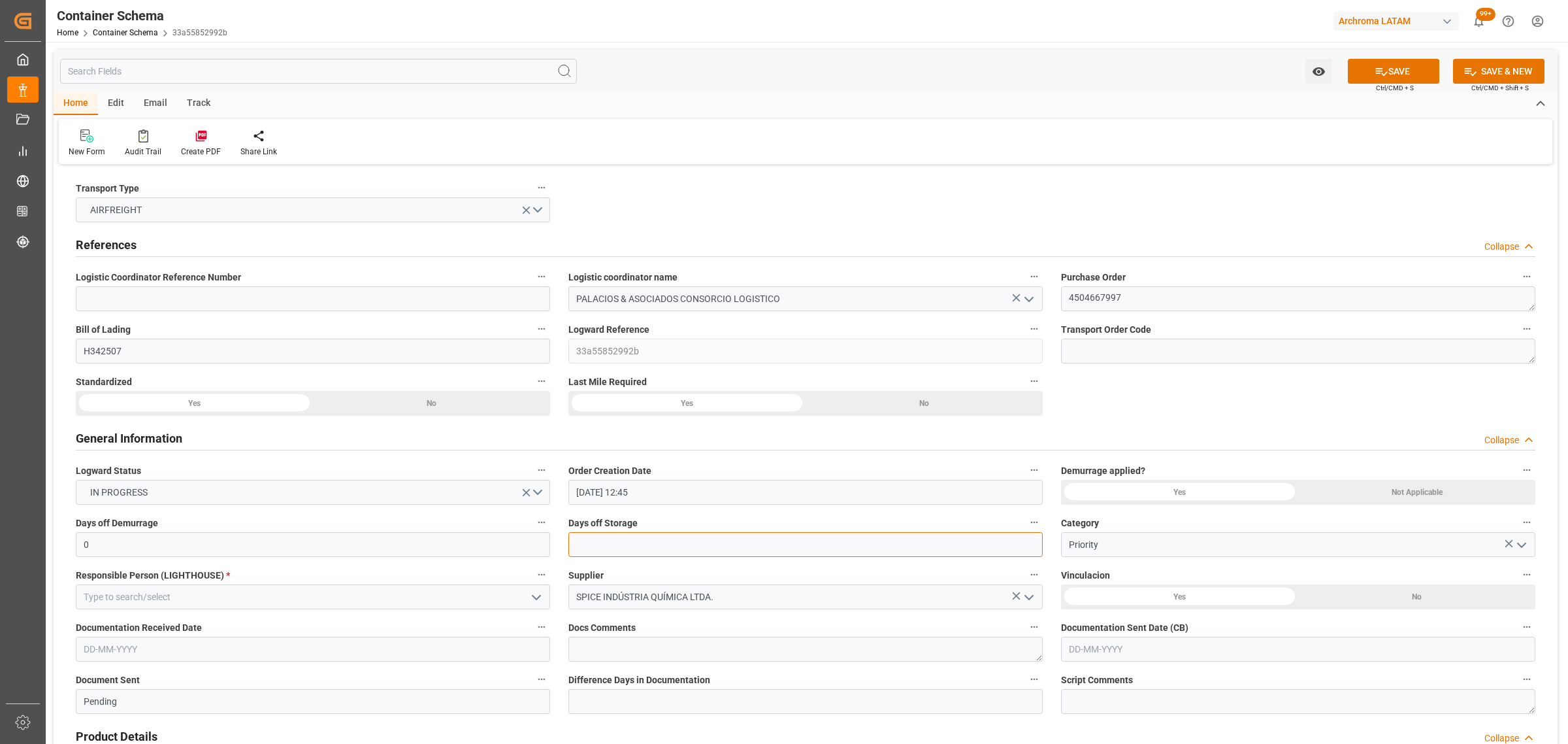
click at [910, 553] on input "text" at bounding box center [806, 545] width 475 height 25
type input "3"
click at [533, 596] on polyline "open menu" at bounding box center [536, 597] width 8 height 4
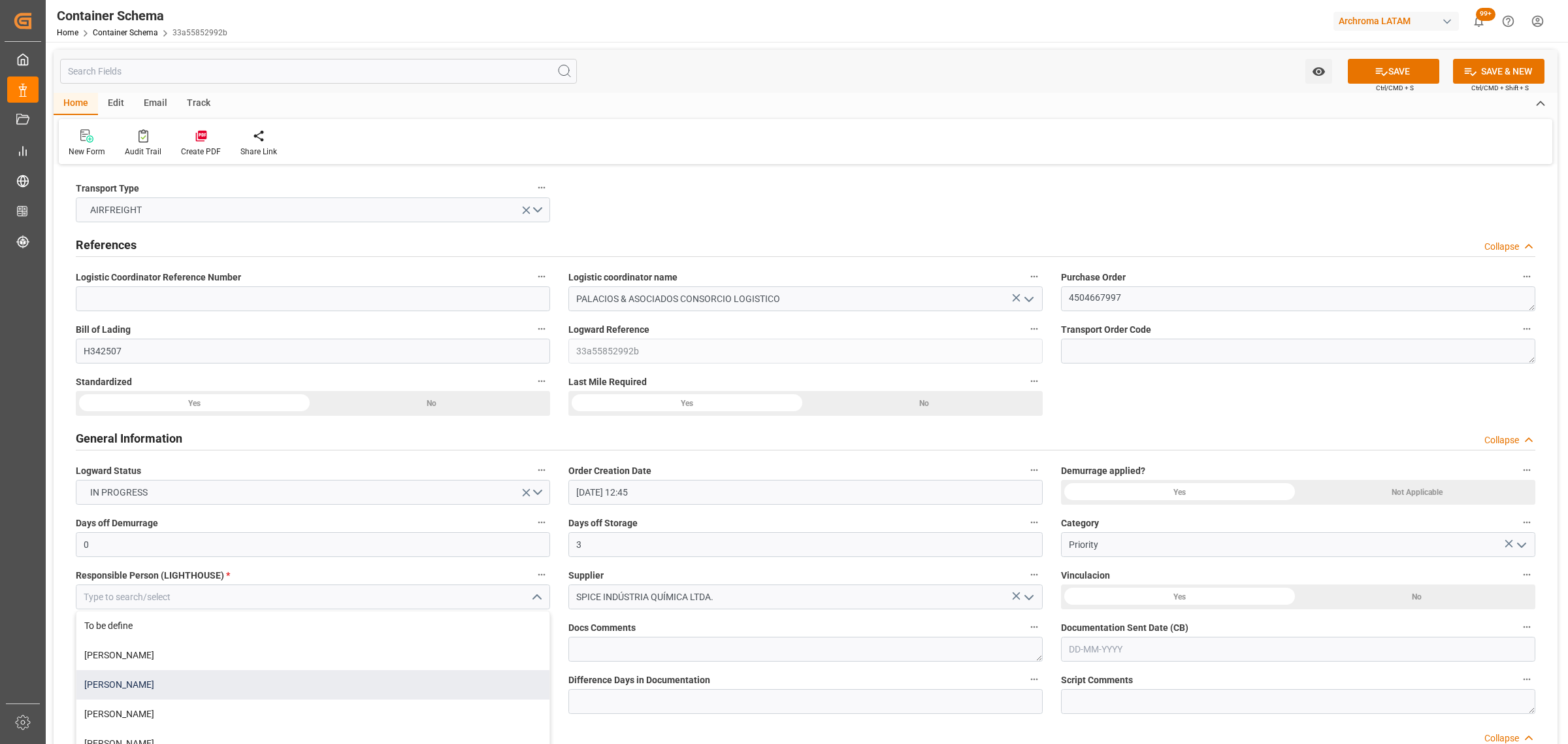
click at [132, 686] on div "[PERSON_NAME]" at bounding box center [313, 684] width 473 height 29
type input "[PERSON_NAME]"
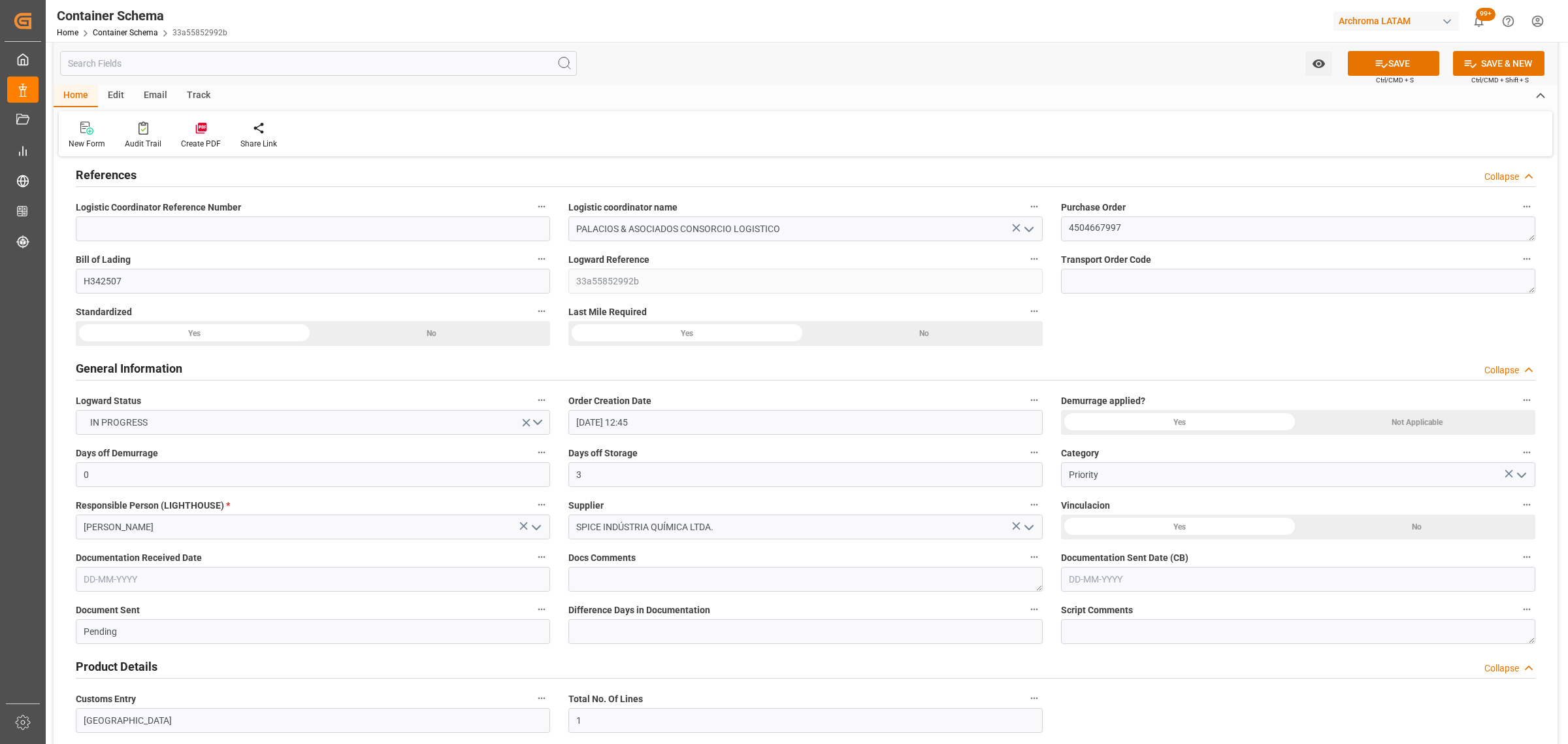
scroll to position [163, 0]
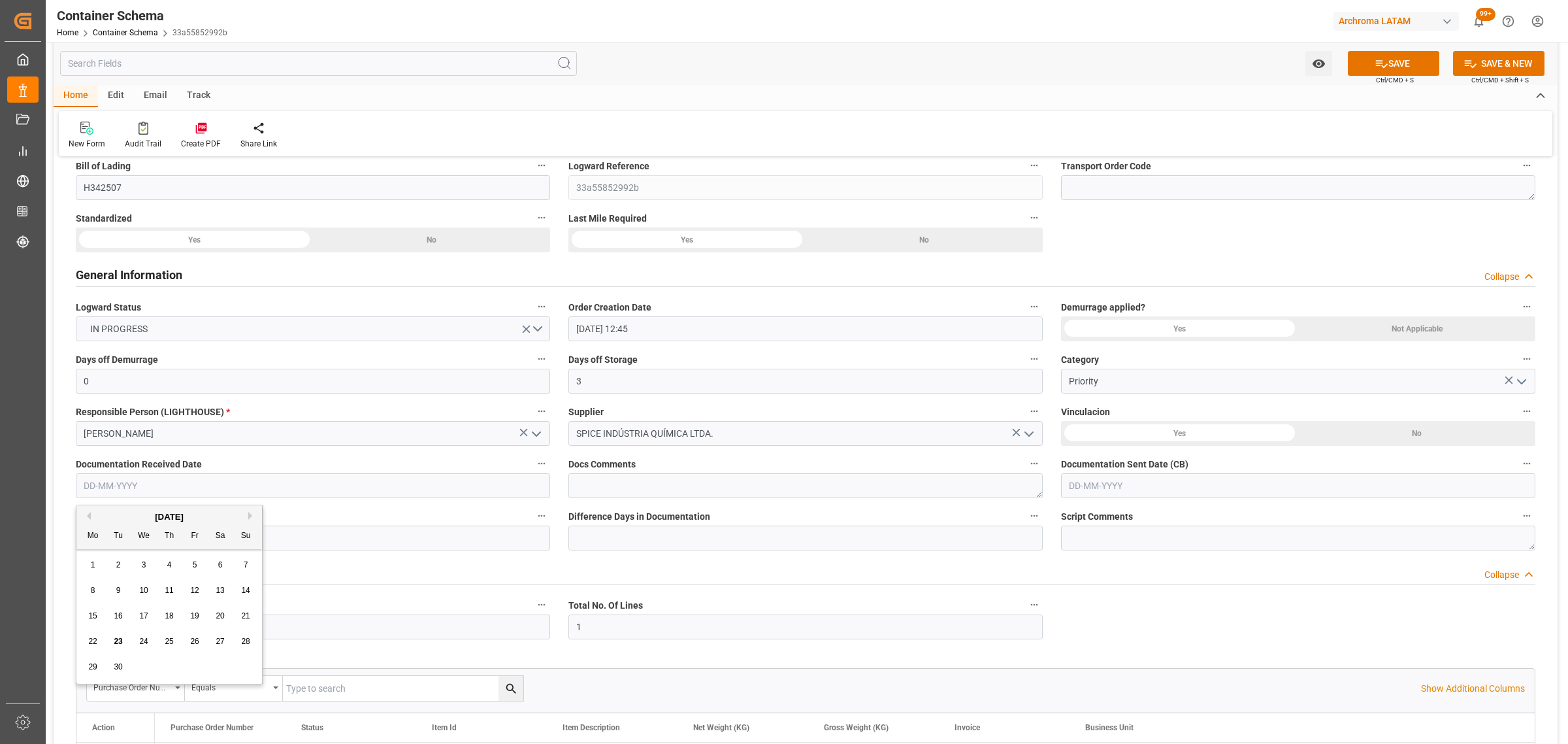
click at [234, 488] on input "text" at bounding box center [313, 485] width 475 height 25
click at [118, 645] on div "23" at bounding box center [118, 641] width 17 height 16
type input "[DATE]"
click at [1366, 480] on input "text" at bounding box center [1298, 485] width 475 height 25
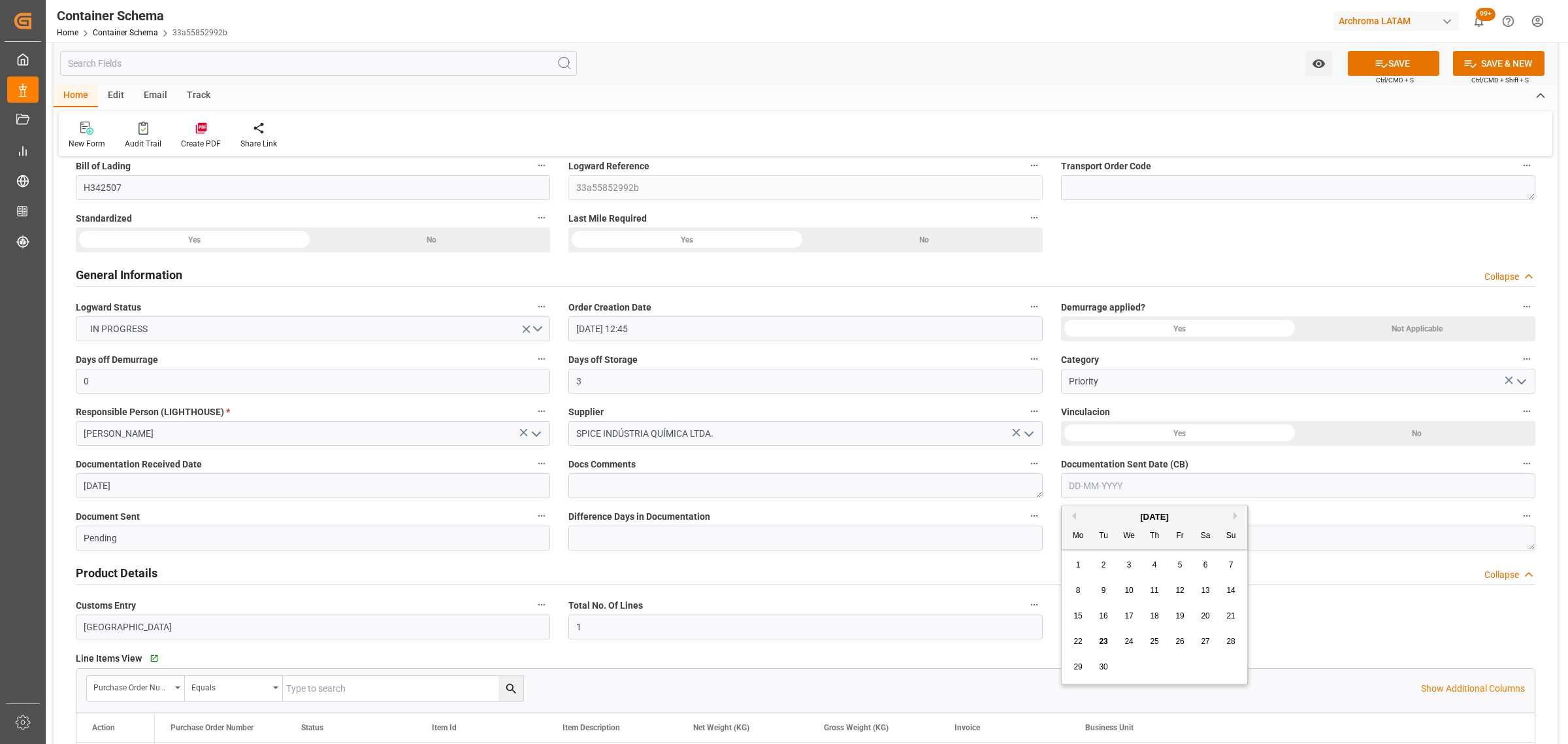
click at [1099, 645] on span "23" at bounding box center [1103, 641] width 8 height 9
type input "[DATE]"
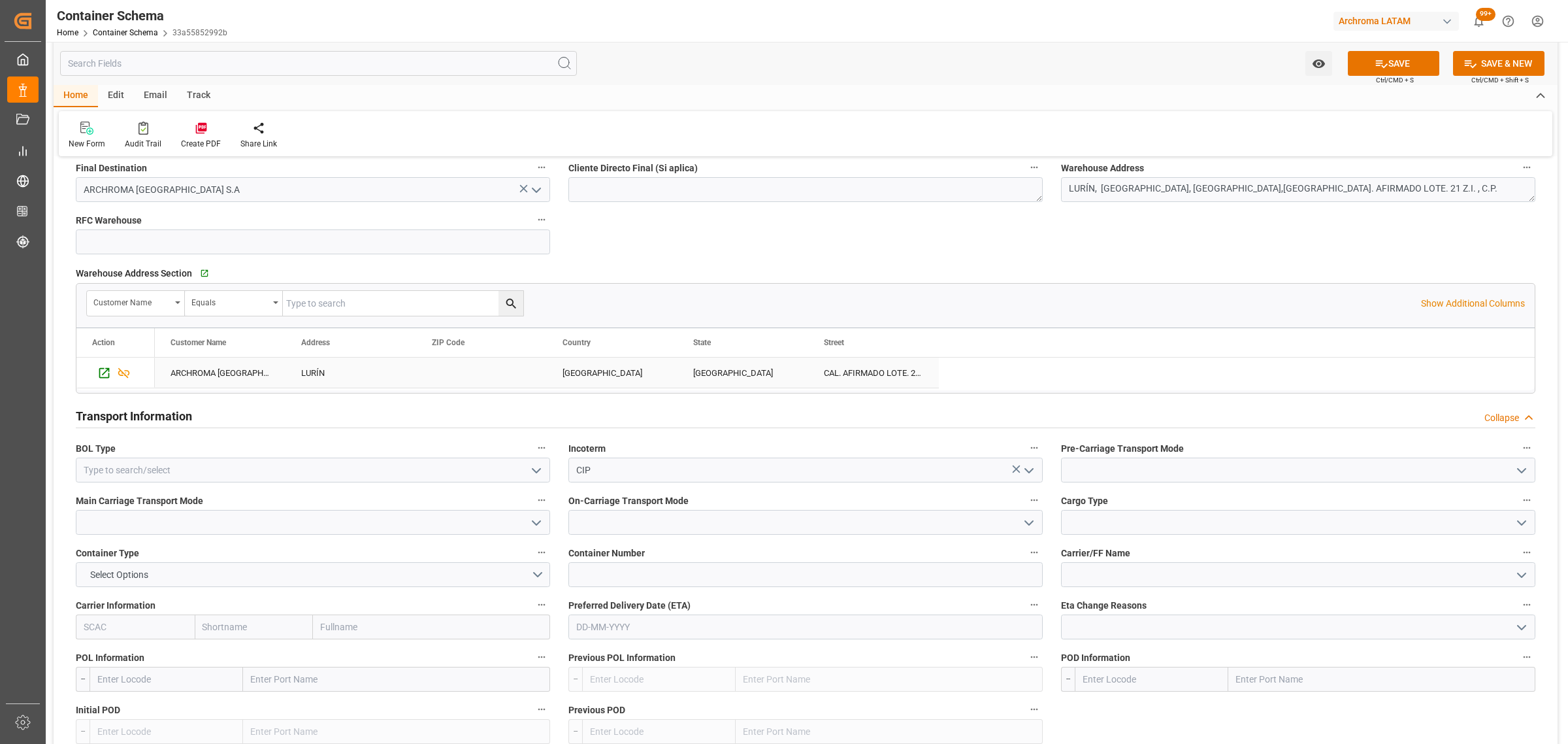
scroll to position [898, 0]
click at [534, 475] on icon "open menu" at bounding box center [536, 468] width 16 height 16
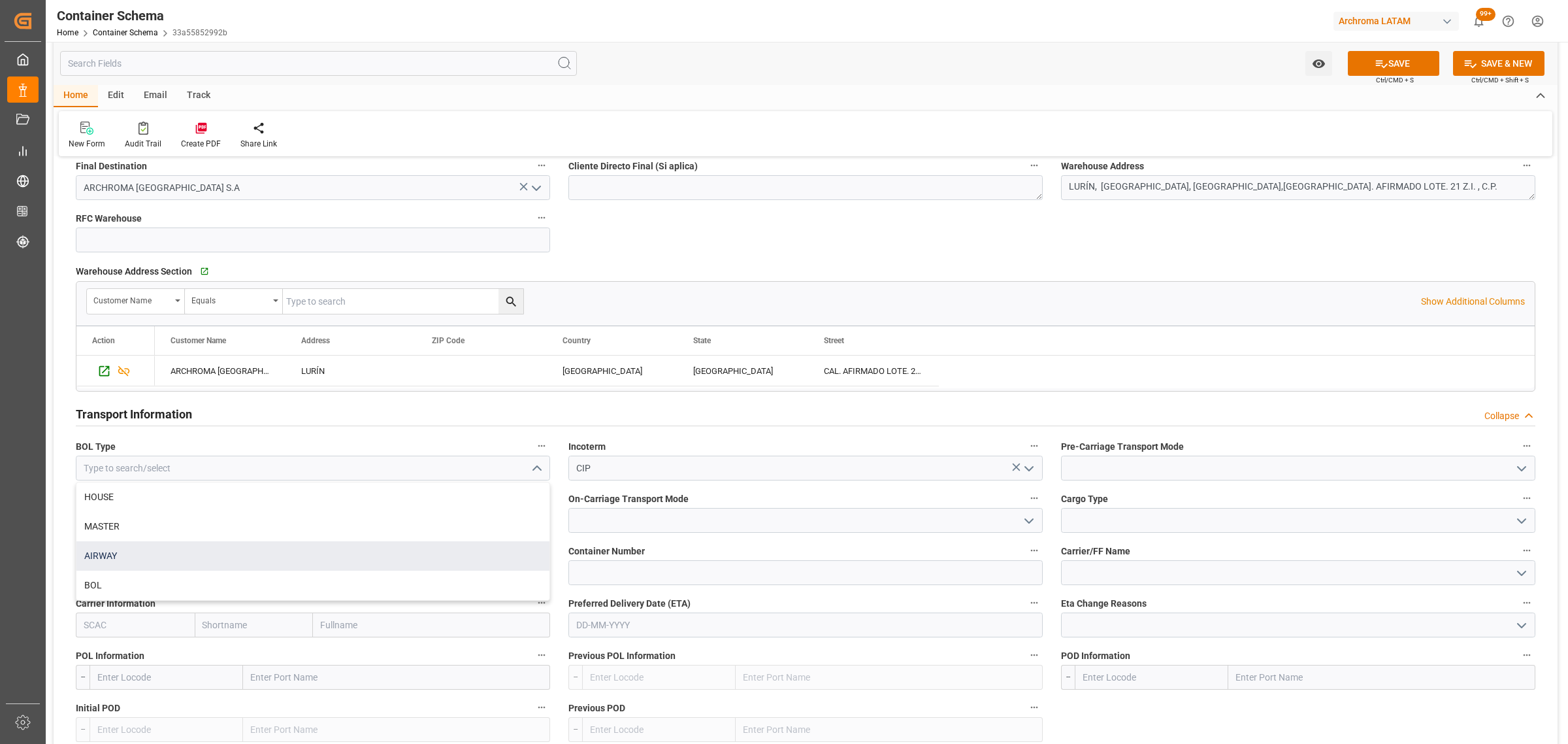
click at [168, 554] on div "AIRWAY" at bounding box center [313, 555] width 473 height 29
type input "AIRWAY"
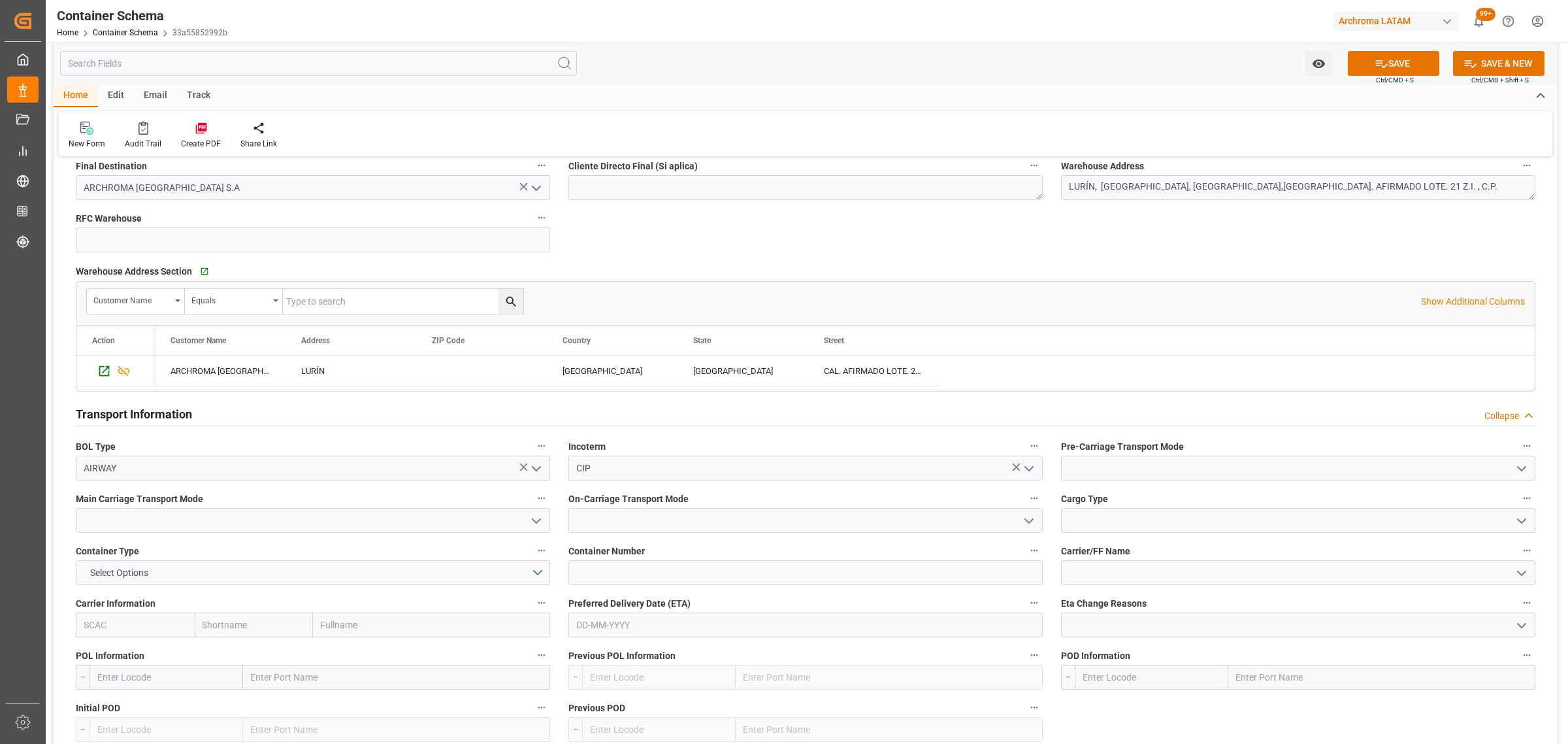
click at [535, 523] on polyline "open menu" at bounding box center [536, 520] width 8 height 4
click at [124, 609] on div "Airplane" at bounding box center [313, 607] width 473 height 29
type input "Airplane"
click at [1025, 520] on polyline "open menu" at bounding box center [1028, 520] width 8 height 4
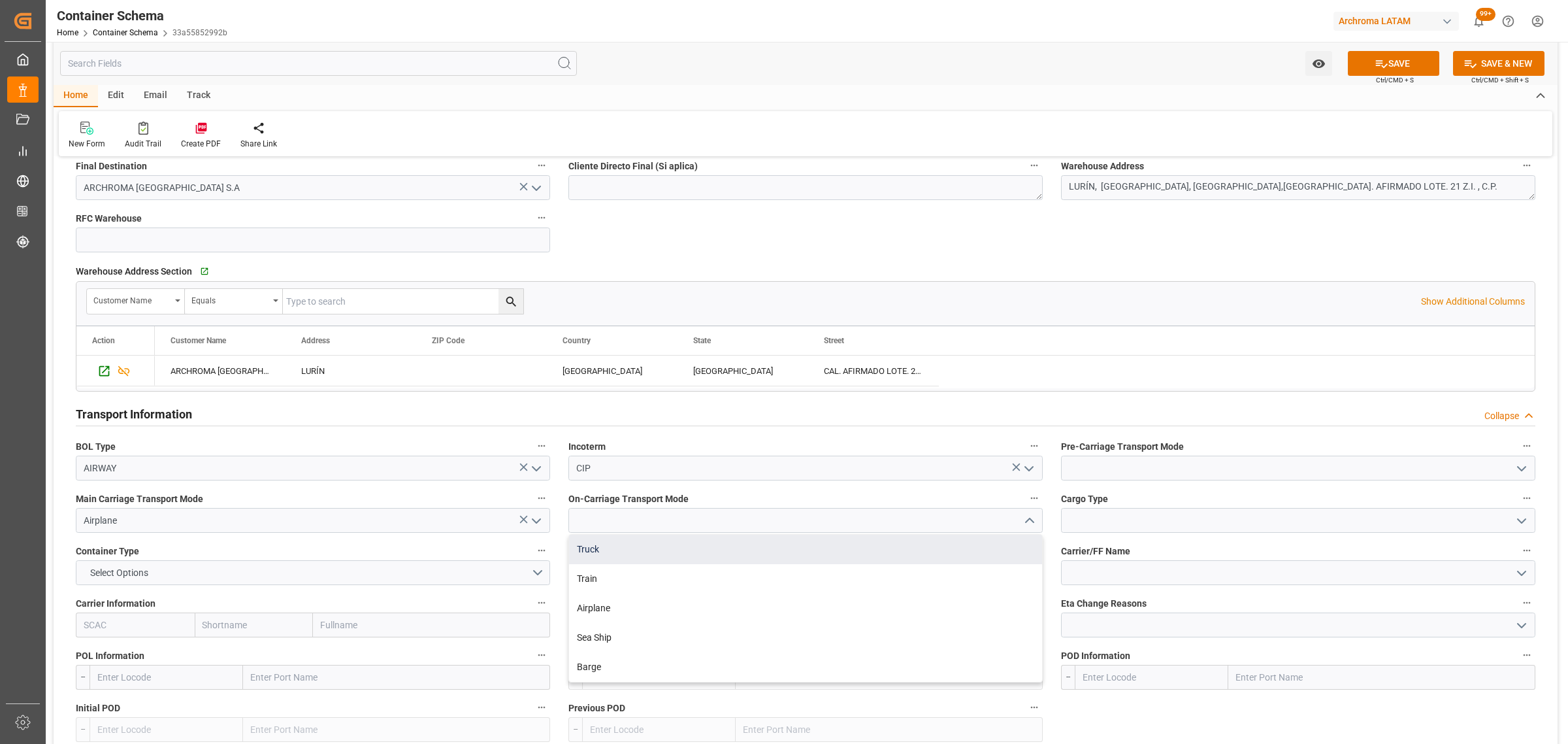
click at [805, 552] on div "Truck" at bounding box center [805, 549] width 473 height 29
type input "Truck"
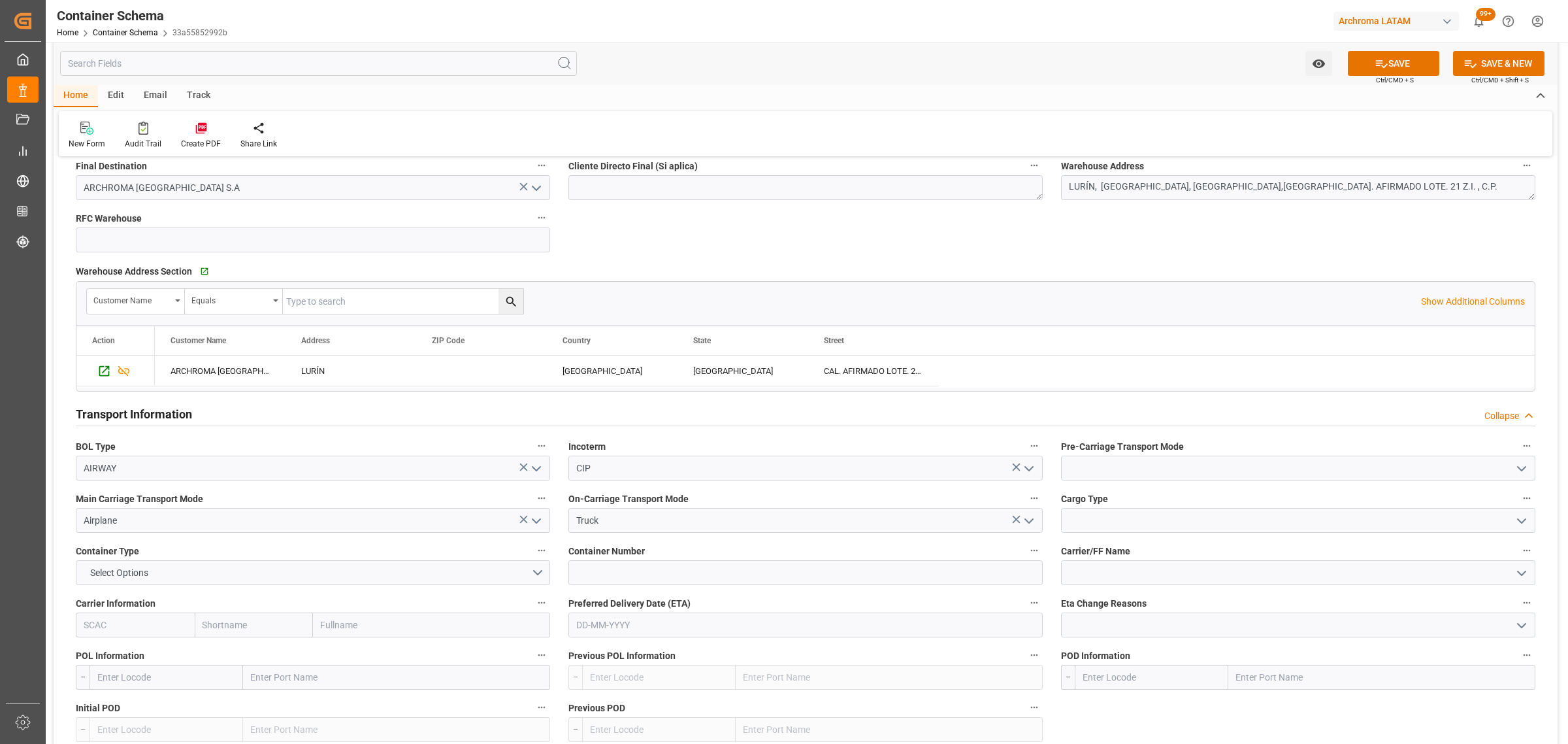
click at [1517, 464] on icon "open menu" at bounding box center [1521, 468] width 16 height 16
click at [1100, 502] on div "Truck" at bounding box center [1298, 496] width 473 height 29
type input "Truck"
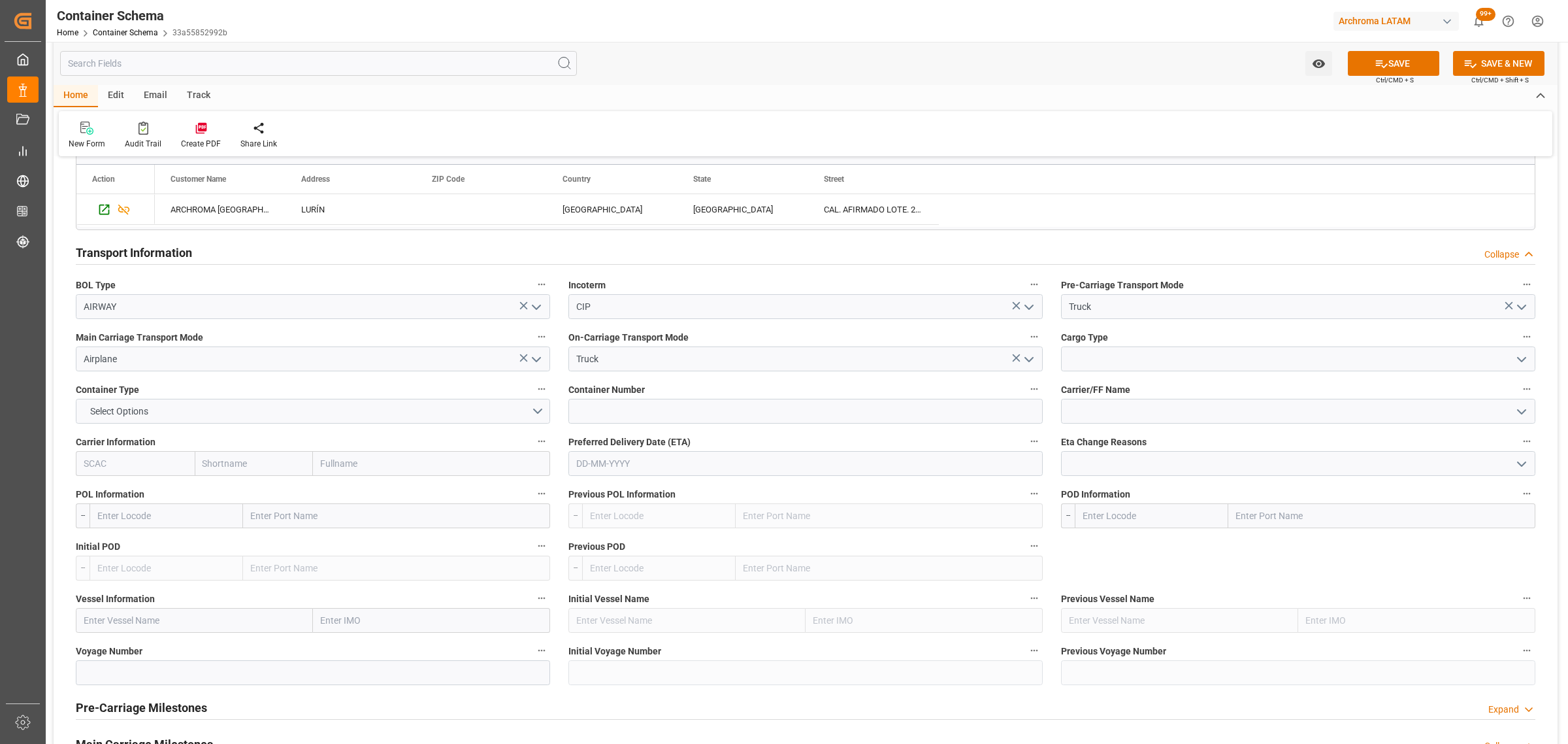
scroll to position [1062, 0]
click at [538, 414] on button "Select Options" at bounding box center [313, 410] width 475 height 25
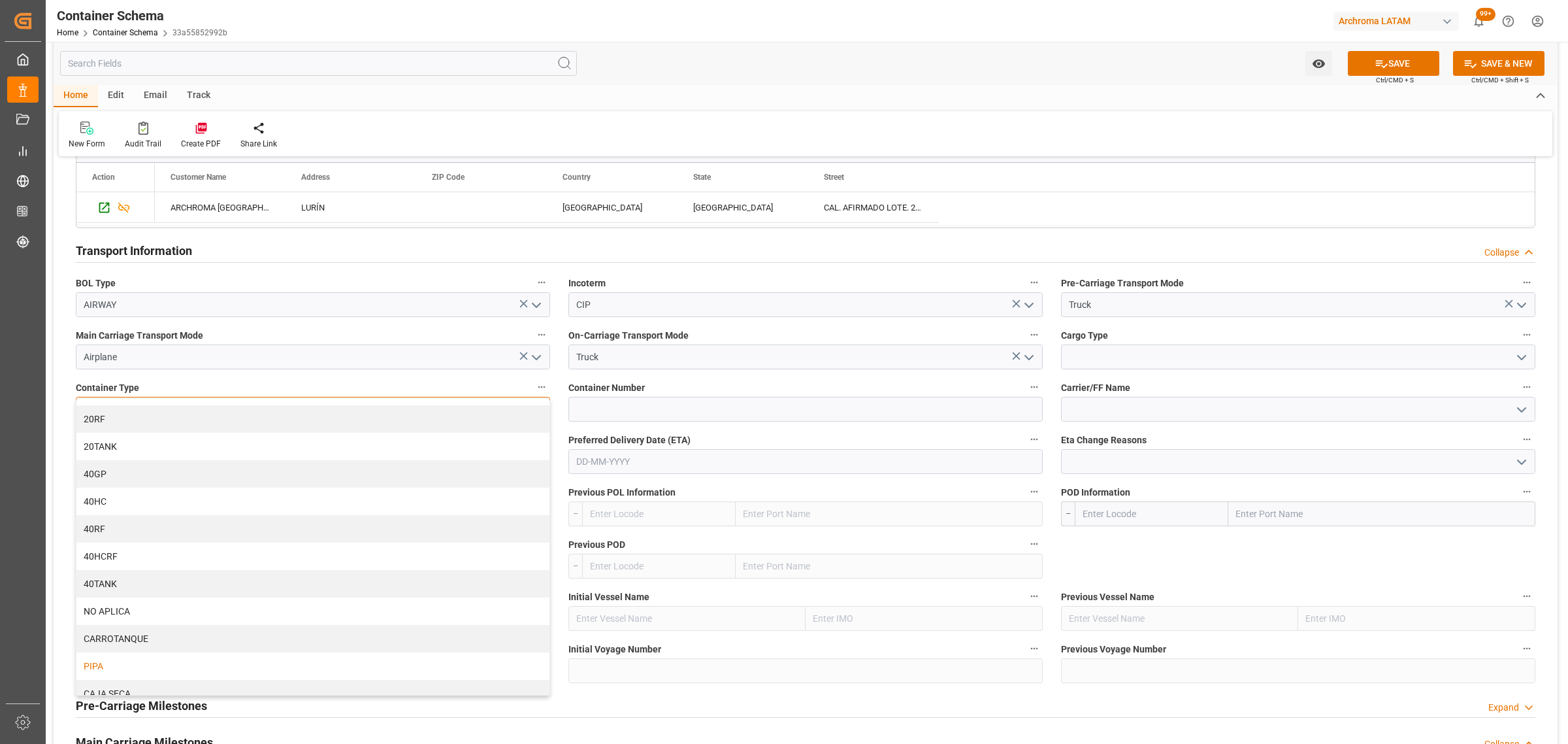
scroll to position [33, 0]
click at [236, 591] on div "NO APLICA" at bounding box center [313, 599] width 473 height 28
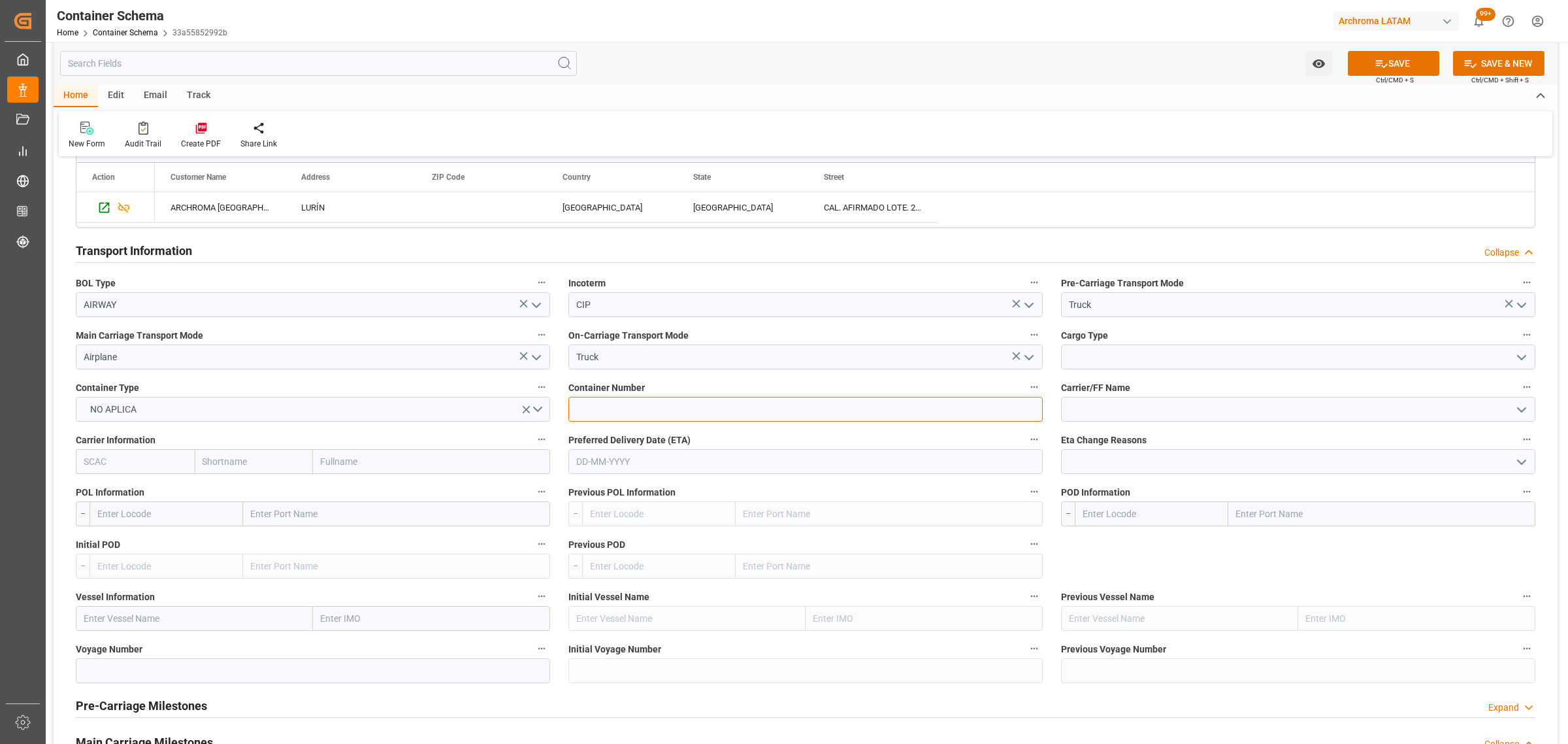
click at [693, 409] on input at bounding box center [806, 410] width 475 height 25
click at [646, 402] on input at bounding box center [806, 410] width 475 height 25
paste input "H342507"
type input "H342507"
click at [1523, 412] on polyline "open menu" at bounding box center [1521, 410] width 8 height 4
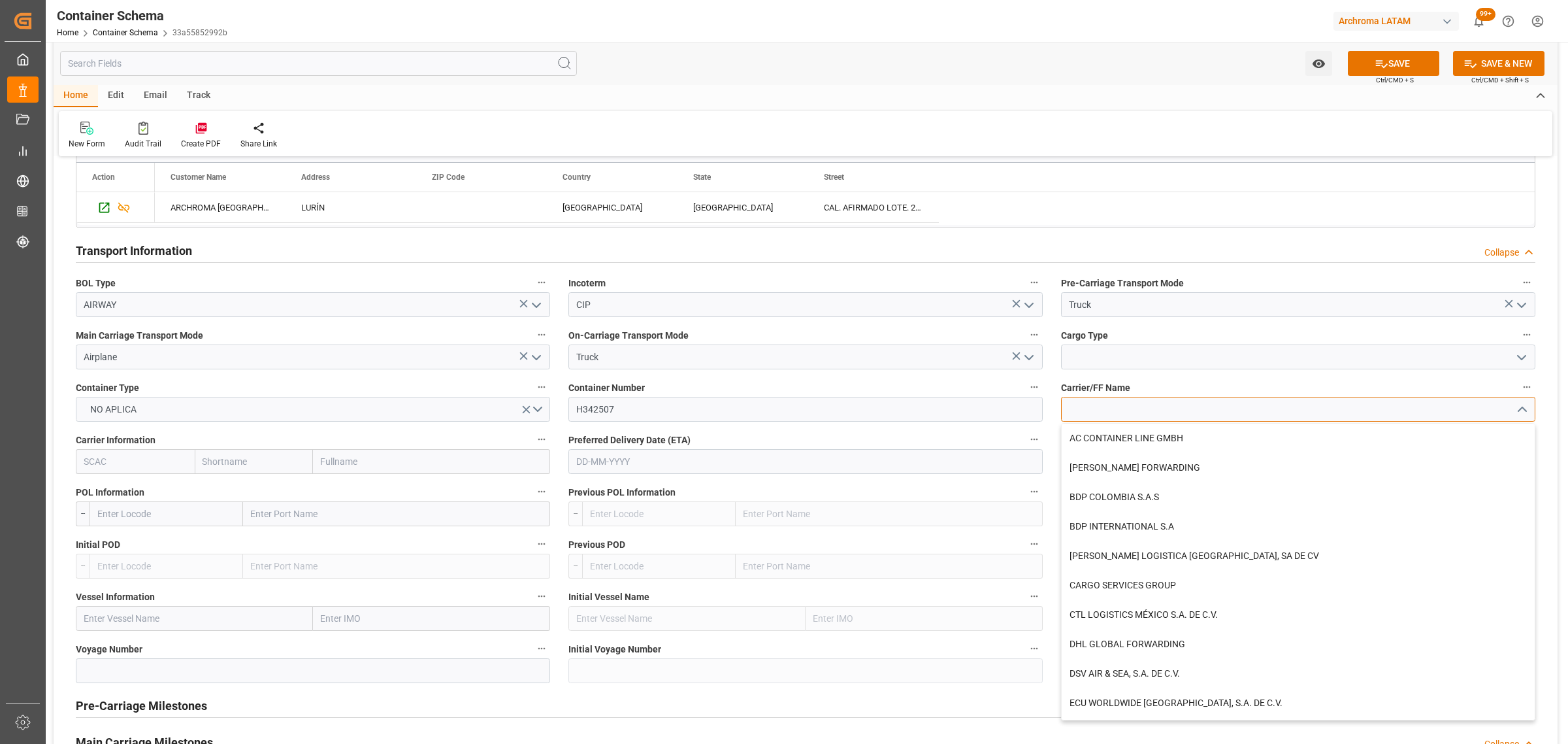
click at [1315, 403] on input at bounding box center [1298, 410] width 475 height 25
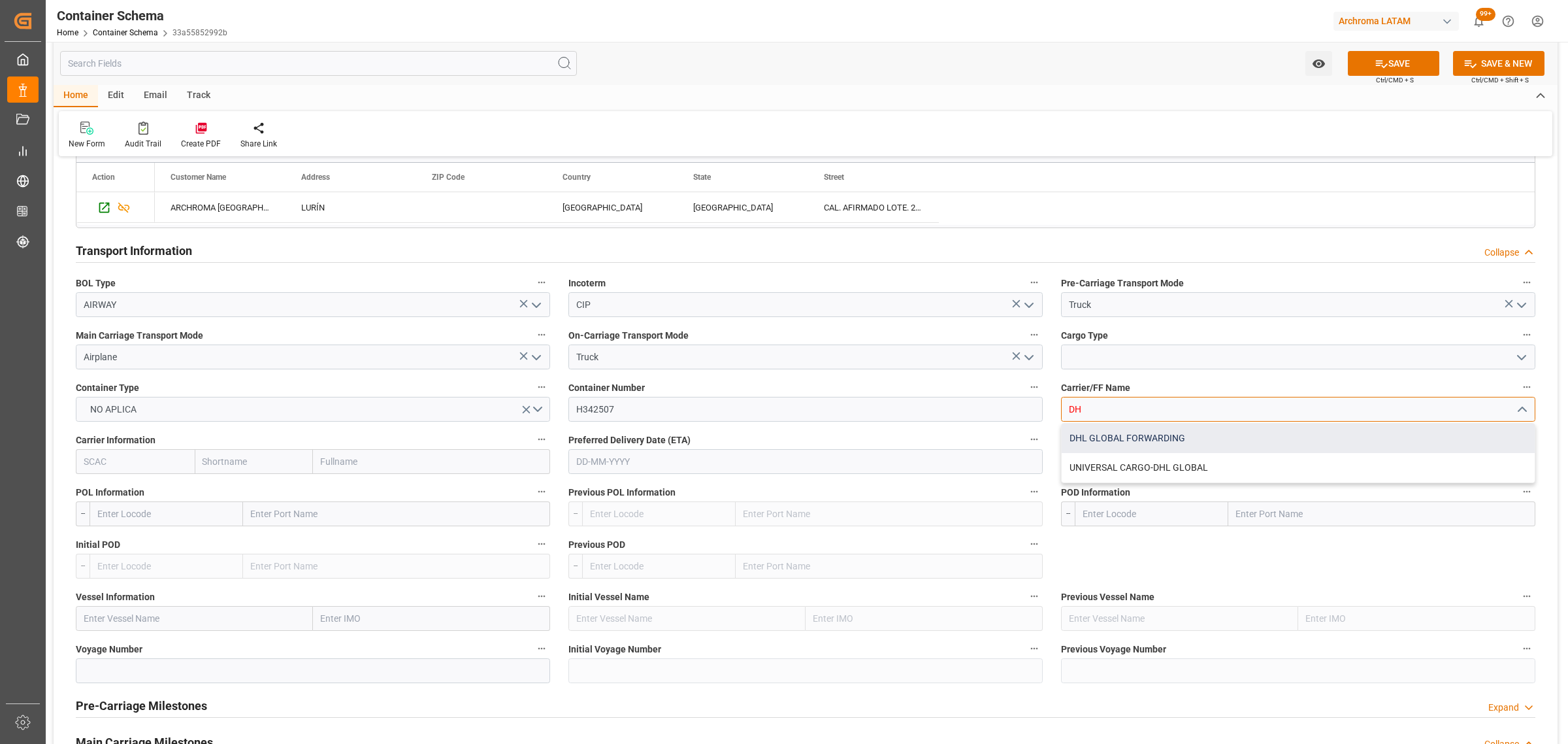
click at [1179, 445] on div "DHL GLOBAL FORWARDING" at bounding box center [1298, 438] width 473 height 29
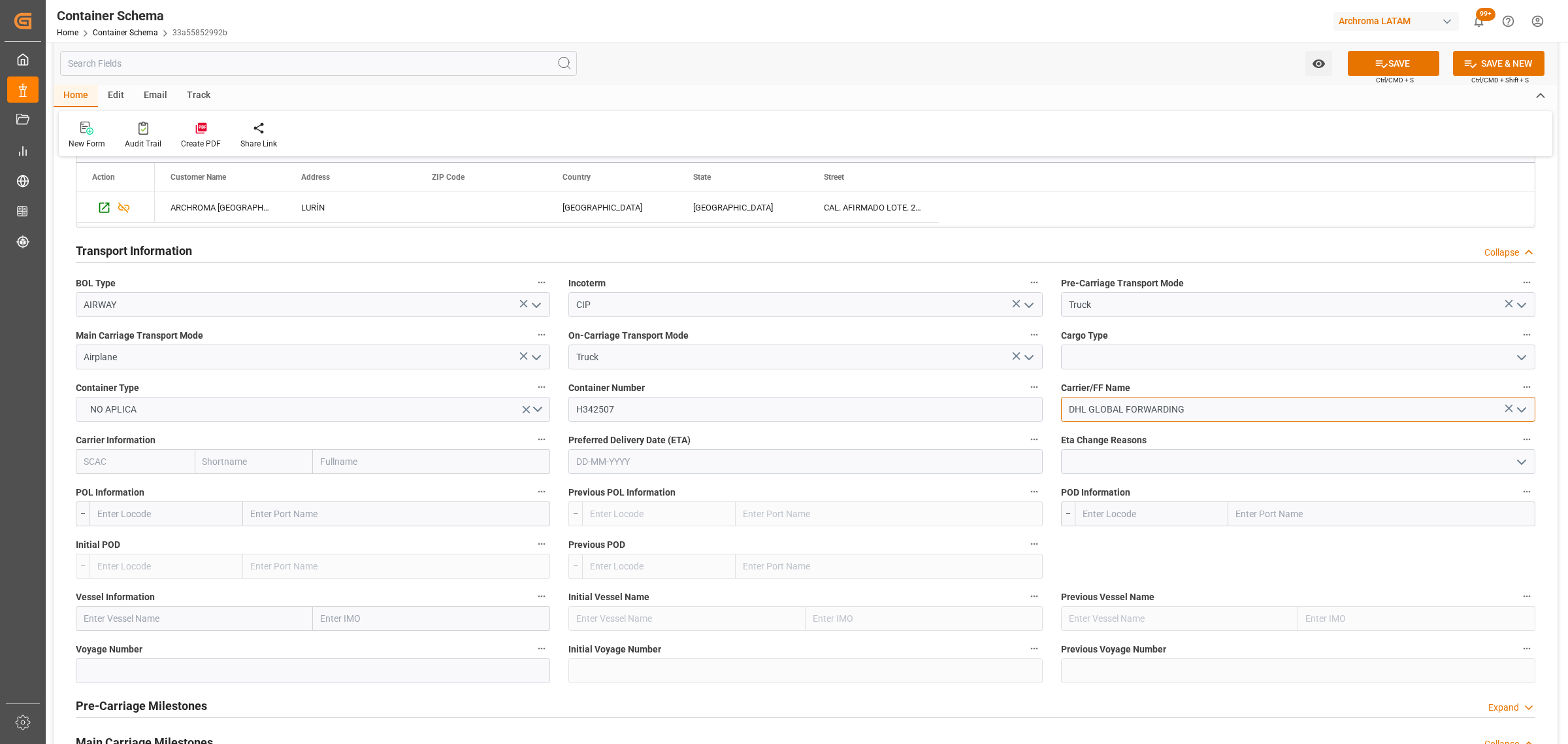
type input "DHL GLOBAL FORWARDING"
click at [1526, 358] on icon "open menu" at bounding box center [1521, 357] width 16 height 16
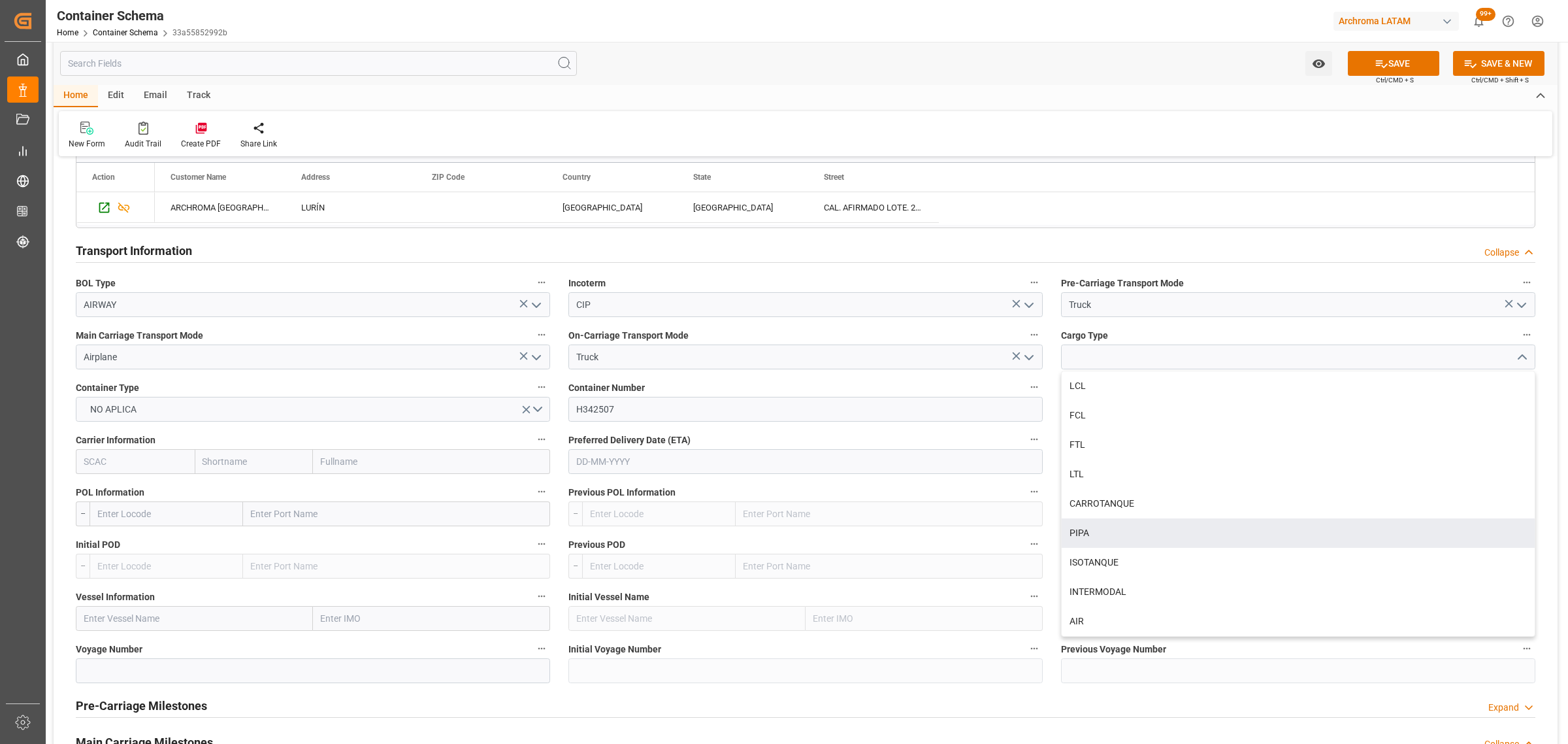
scroll to position [1225, 0]
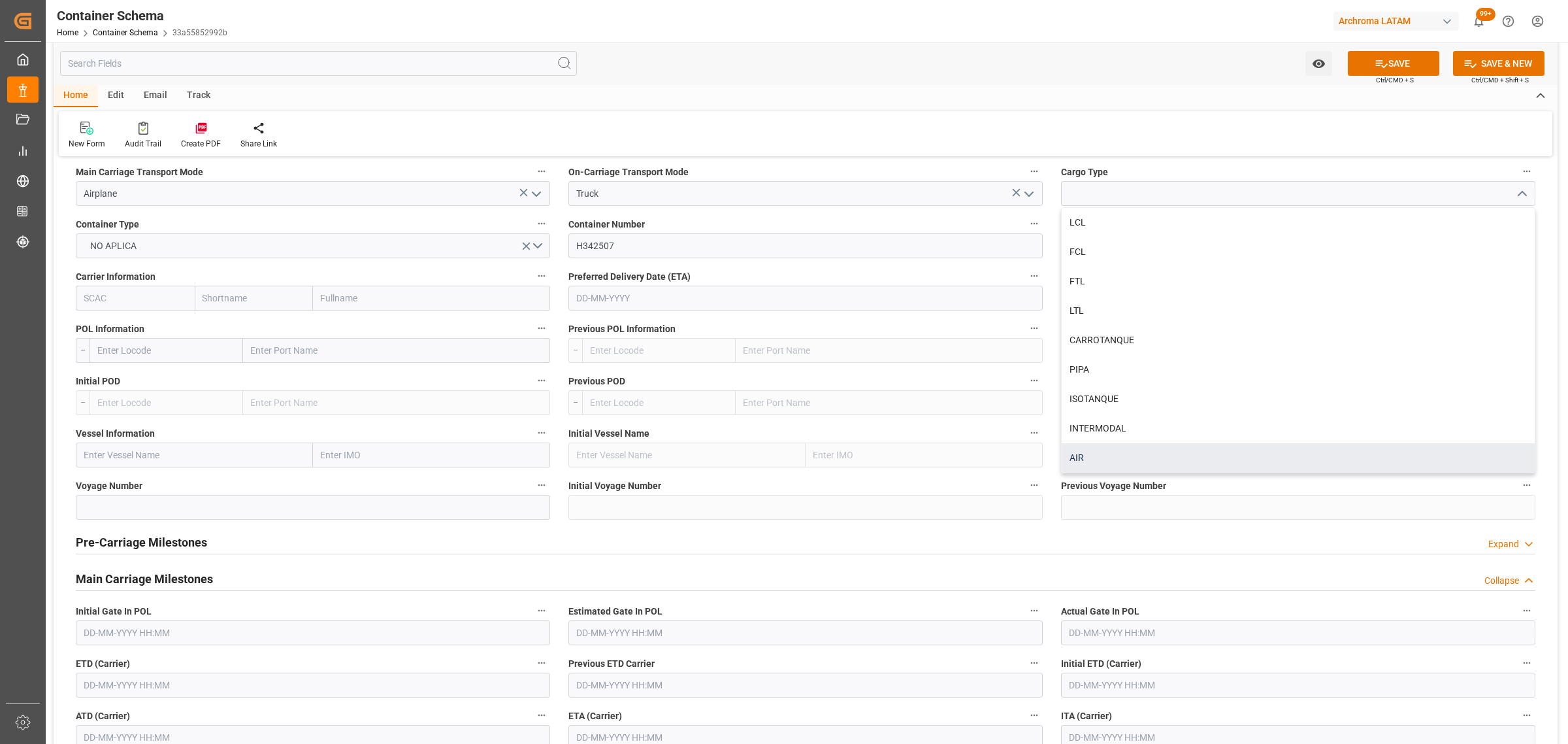
click at [1100, 457] on div "AIR" at bounding box center [1298, 457] width 473 height 29
type input "AIR"
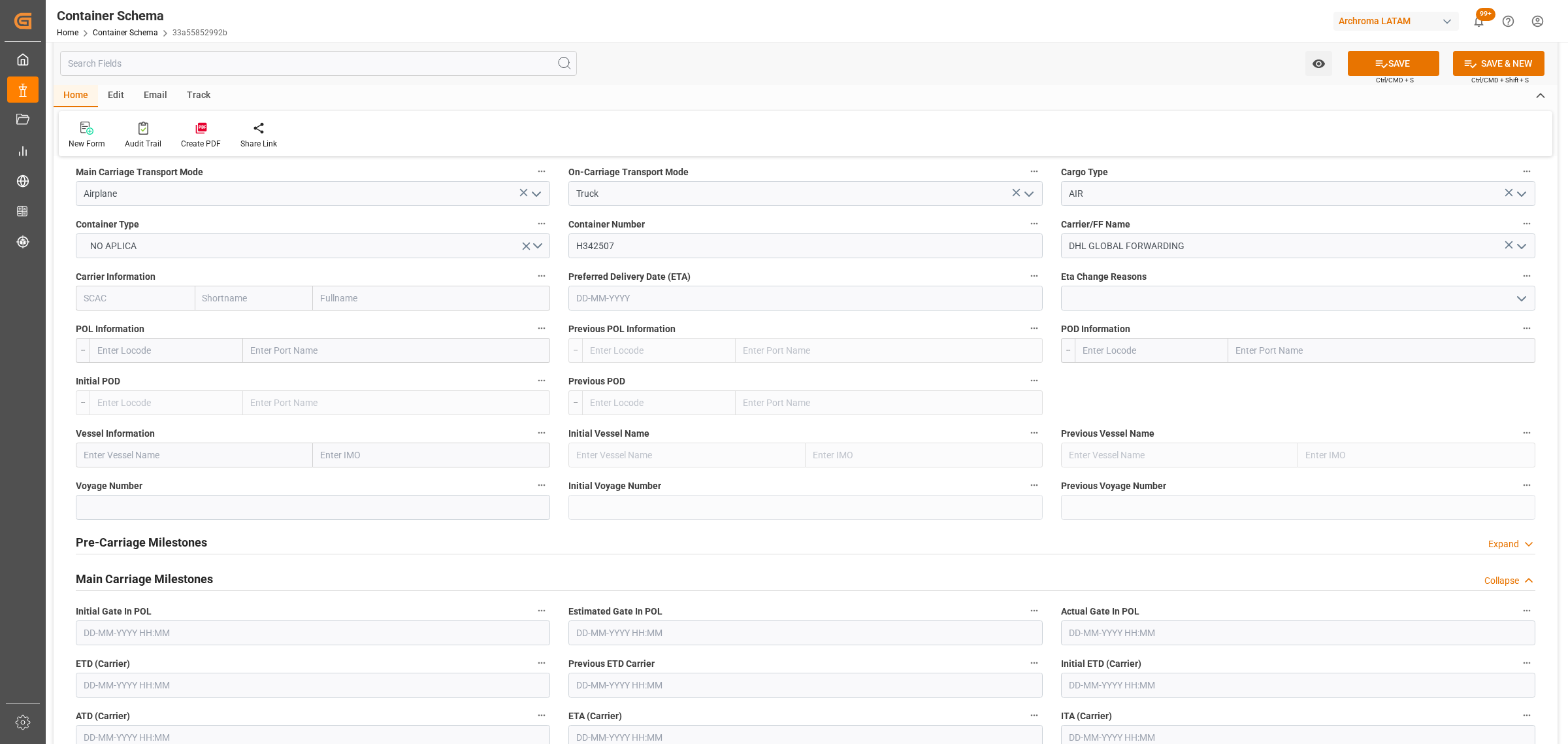
click at [157, 349] on input "text" at bounding box center [166, 350] width 153 height 25
click at [171, 505] on span "BRVCP - Viracopos Apt/Sao Paolo" at bounding box center [152, 524] width 107 height 38
type input "BRVCP"
type input "Viracopos Apt/Sao Paolo"
type input "BRVCP"
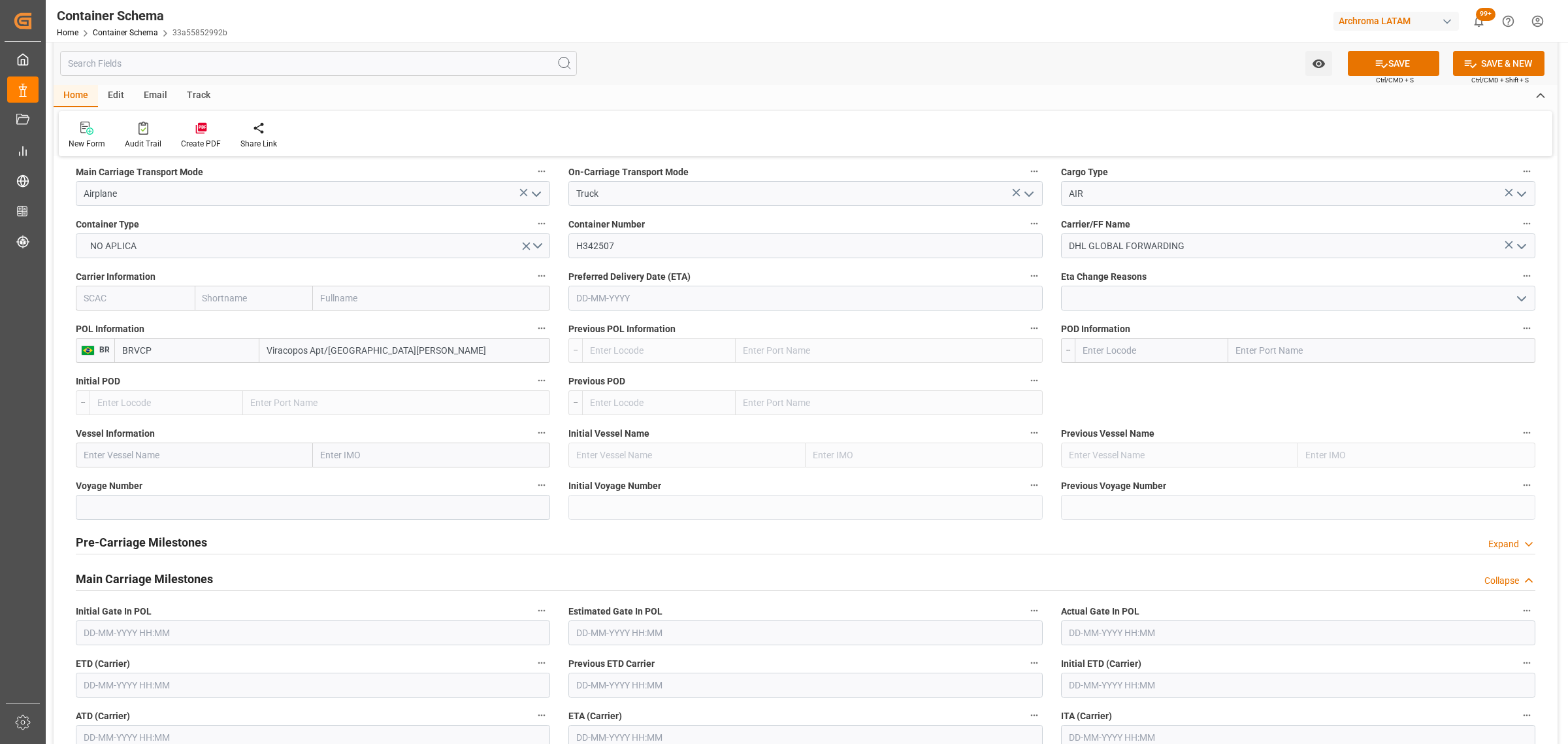
click at [1103, 357] on input "text" at bounding box center [1152, 350] width 153 height 25
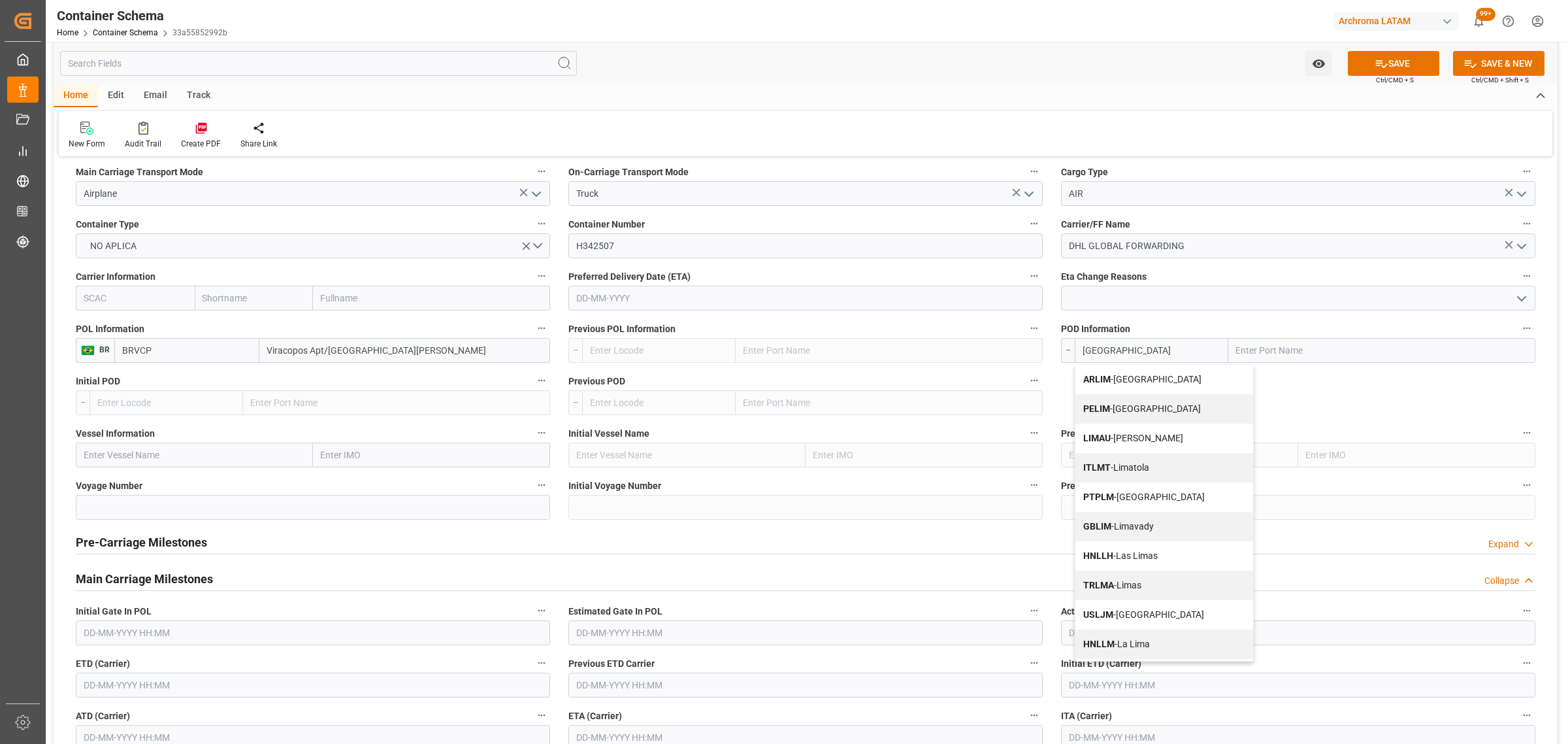
click at [1139, 412] on div "PELIM - Lima" at bounding box center [1164, 408] width 178 height 29
type input "PELIM"
type input "Lima"
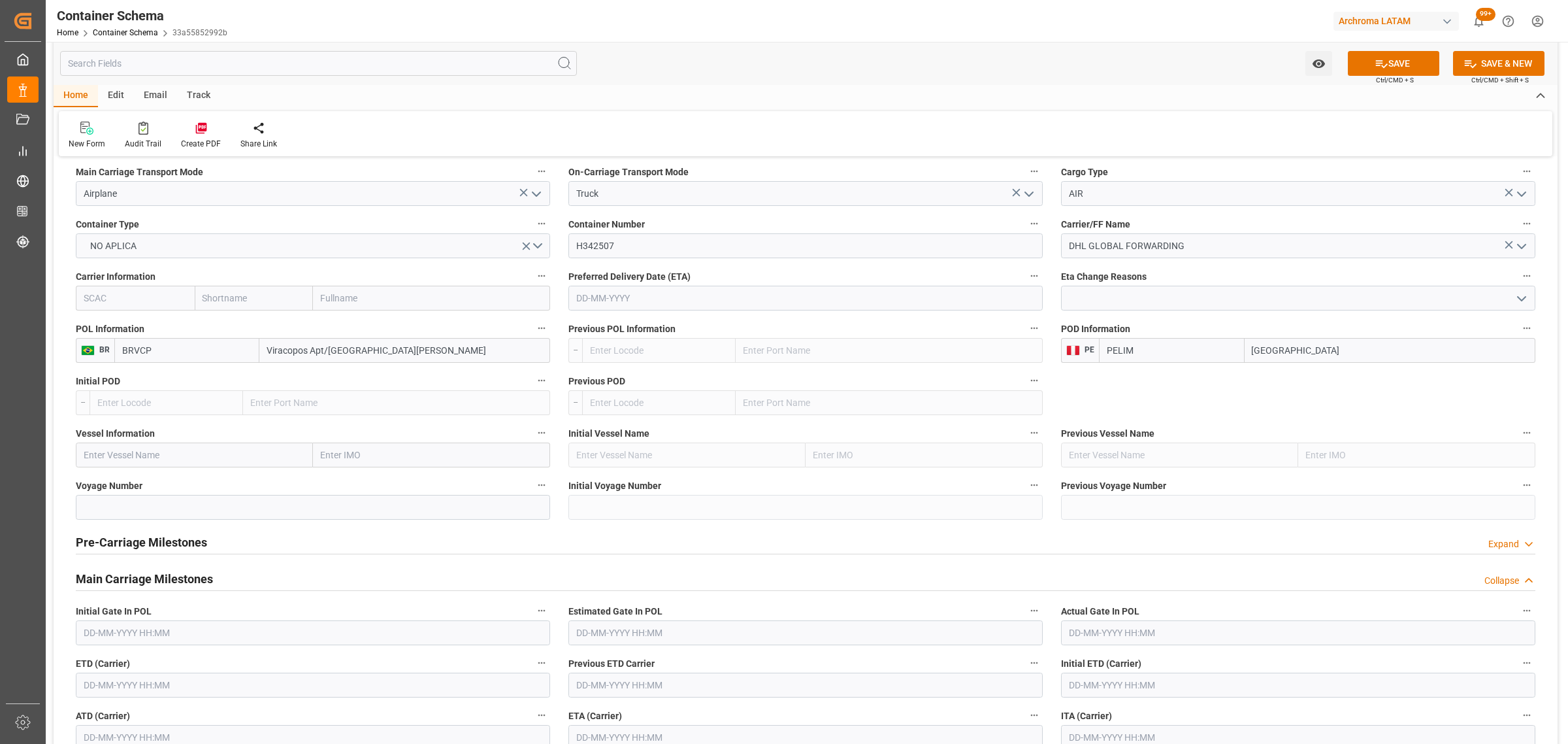
scroll to position [1389, 0]
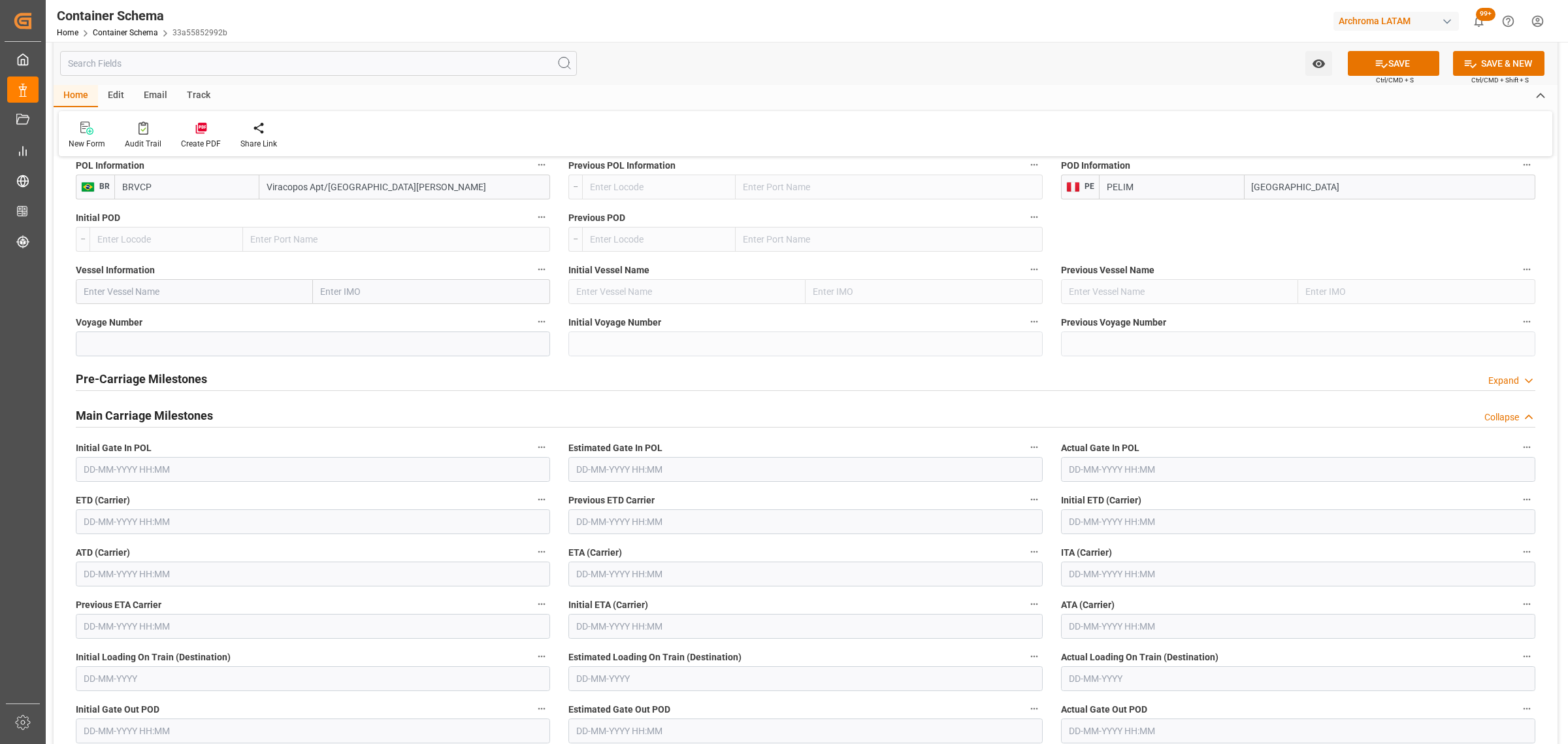
type input "PELIM"
click at [194, 526] on input "text" at bounding box center [313, 521] width 475 height 25
click at [86, 708] on div "29" at bounding box center [93, 705] width 17 height 16
type input "29-09-2025 00:00"
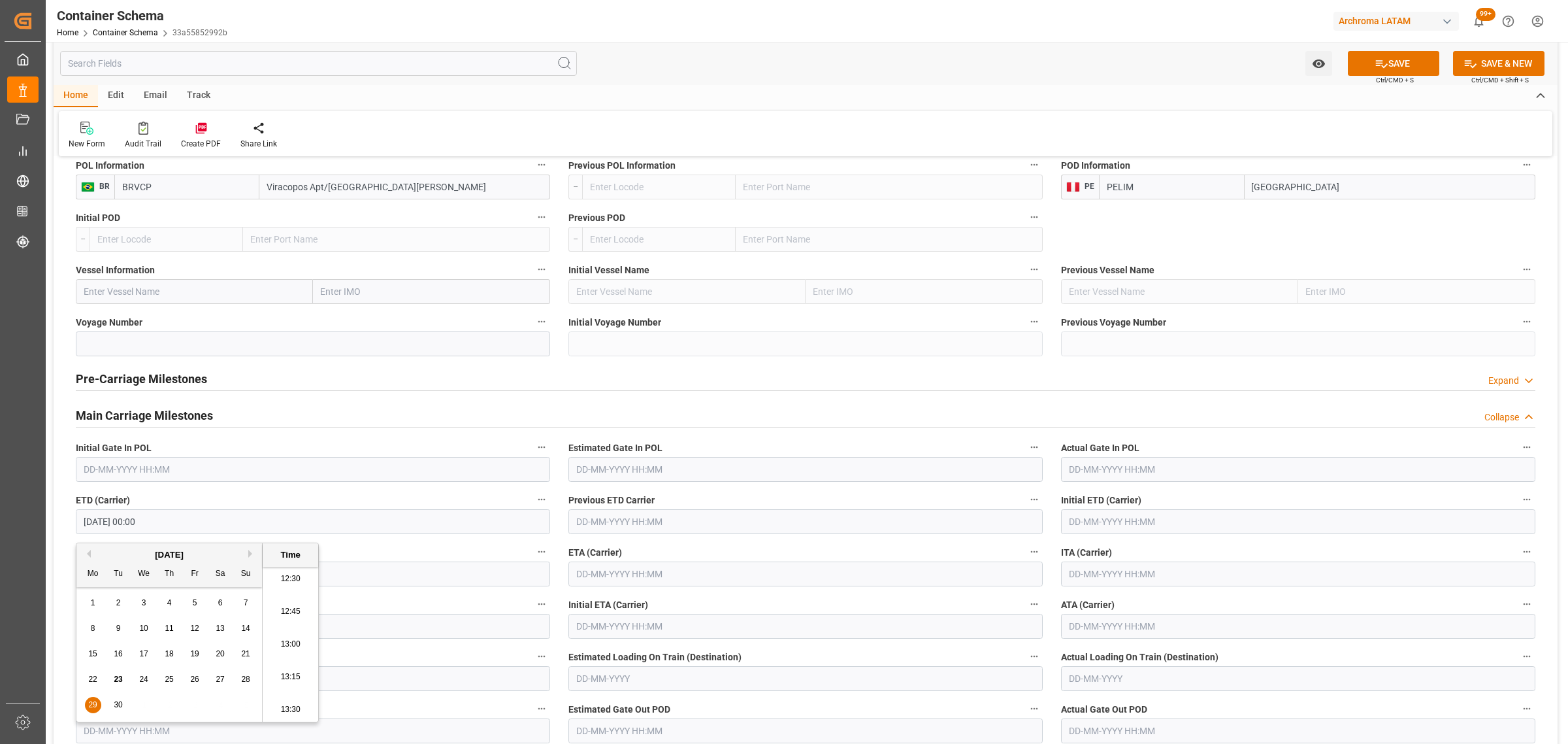
click at [701, 576] on input "text" at bounding box center [806, 574] width 475 height 25
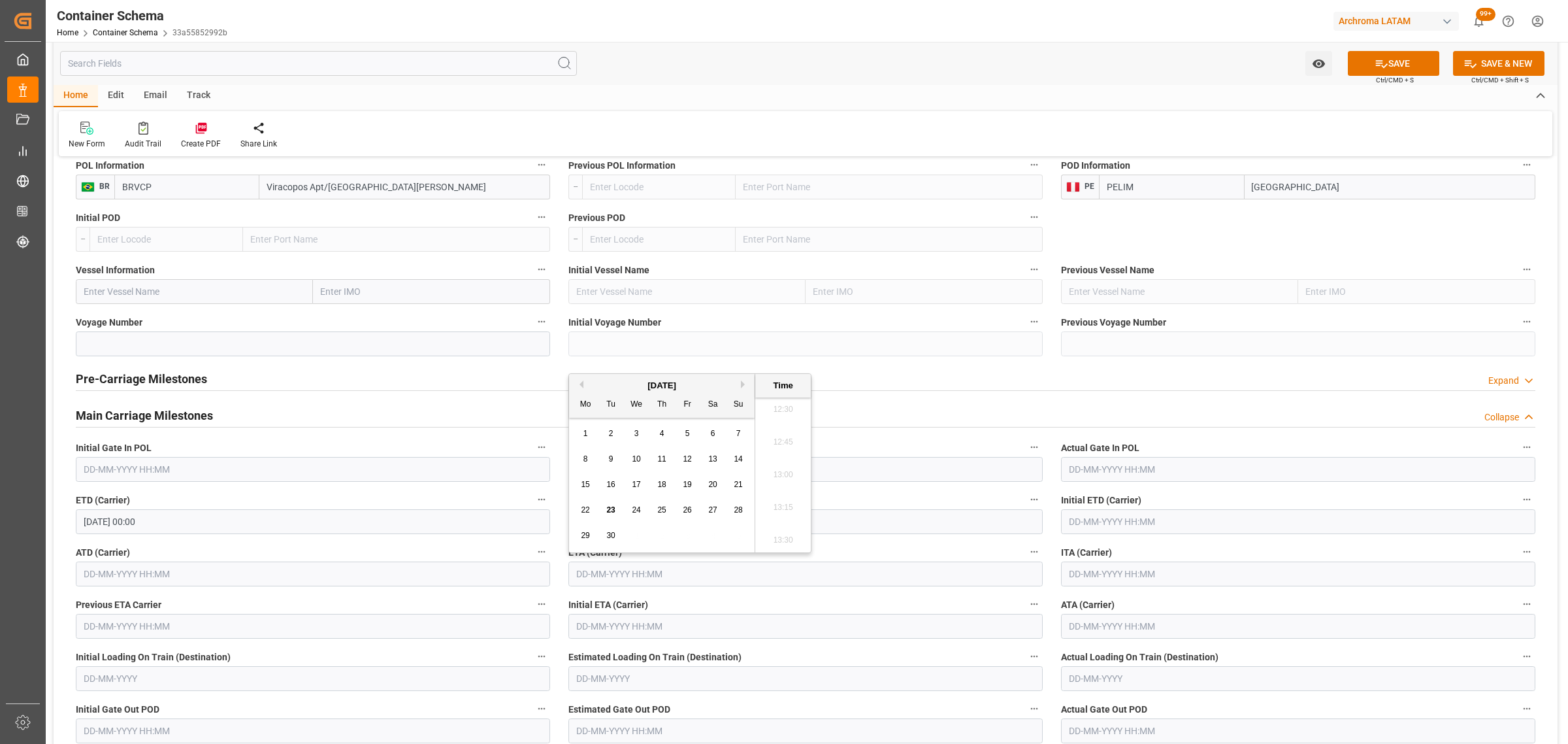
click at [585, 533] on span "29" at bounding box center [585, 535] width 8 height 9
type input "29-09-2025 00:00"
click at [1375, 58] on icon at bounding box center [1382, 63] width 13 height 13
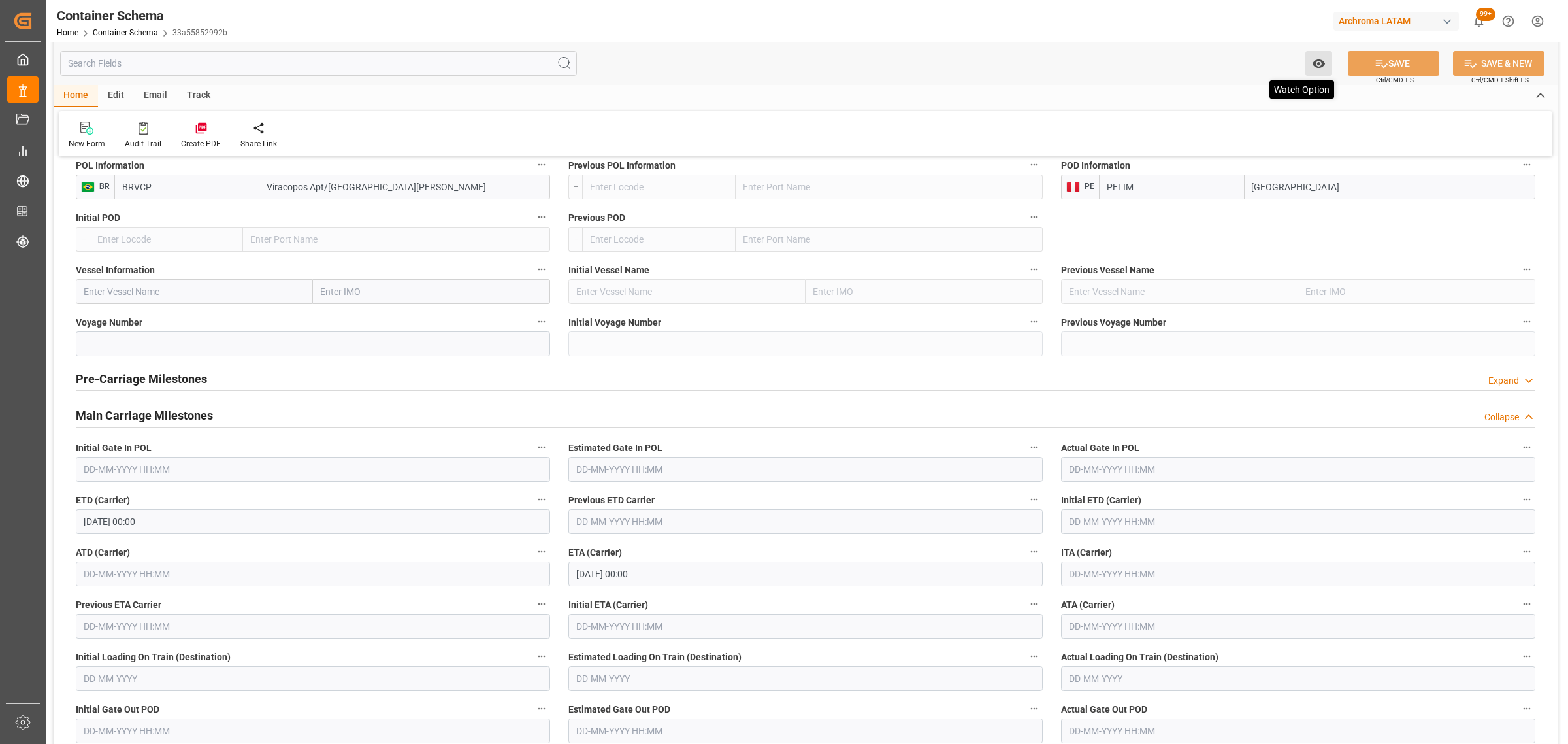
click at [1324, 62] on icon "open menu" at bounding box center [1319, 63] width 13 height 13
click at [1290, 83] on div "Start Watching" at bounding box center [1255, 93] width 157 height 30
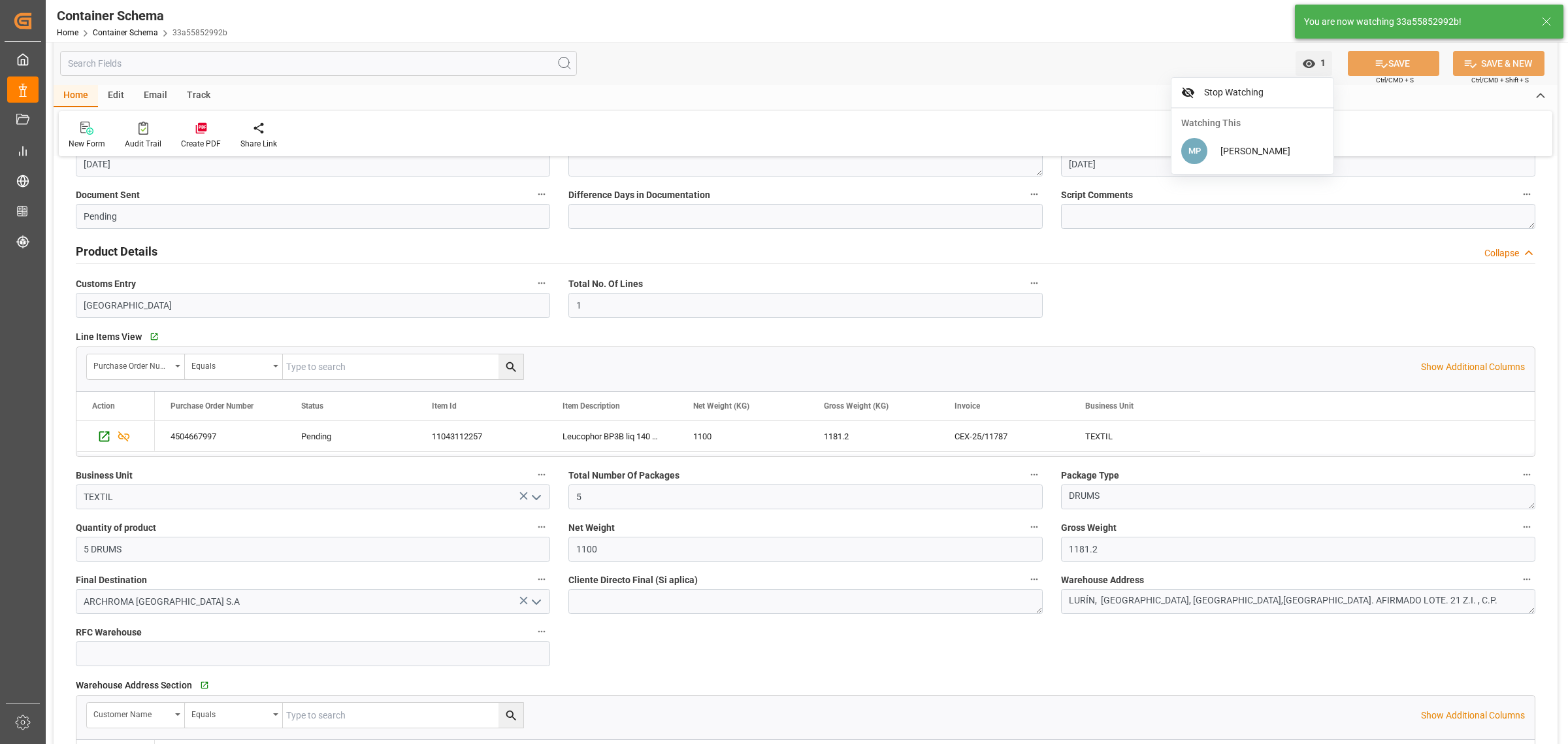
scroll to position [0, 0]
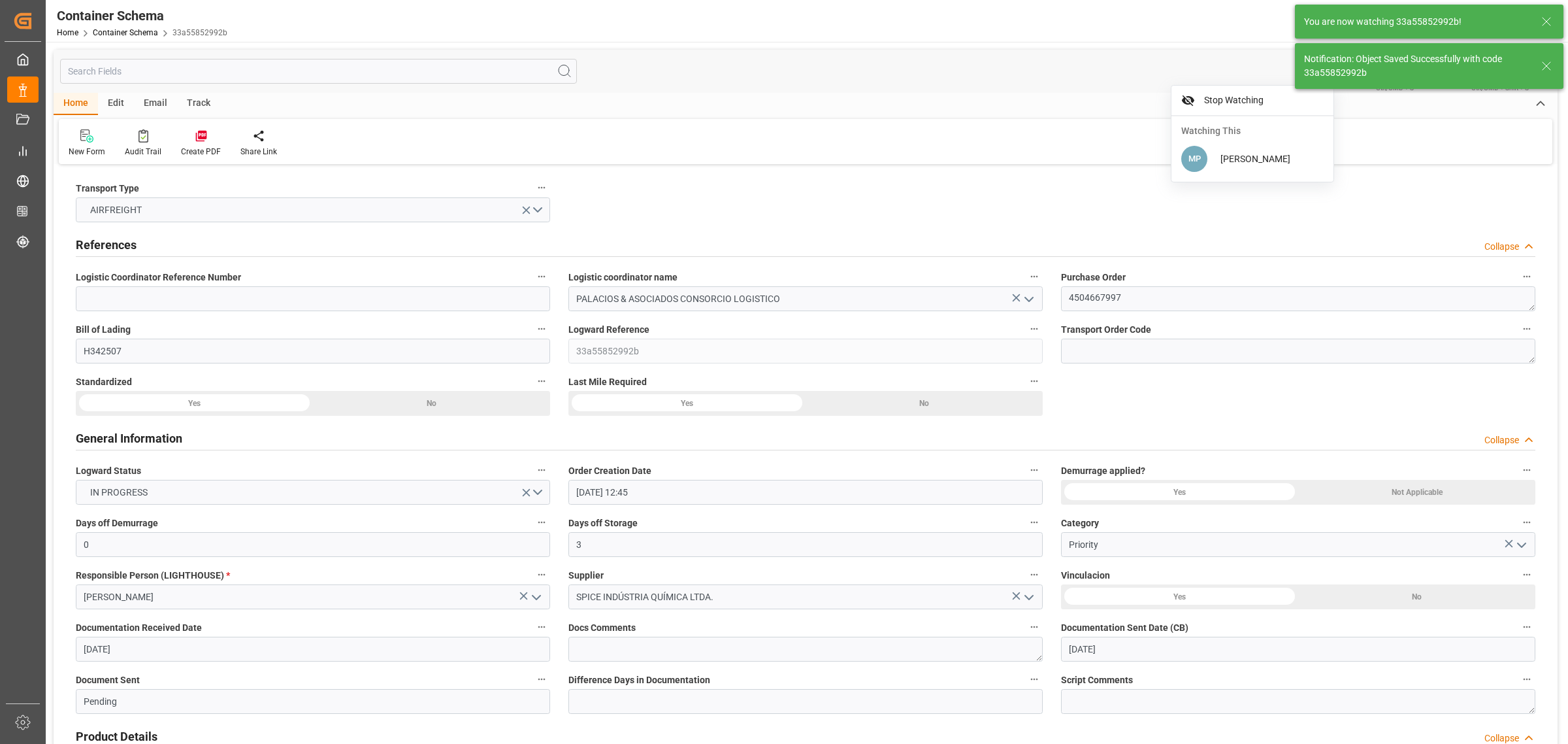
type input "Document Sent"
type input "PELIM"
type input "Lima"
type input "29-09-2025 00:00"
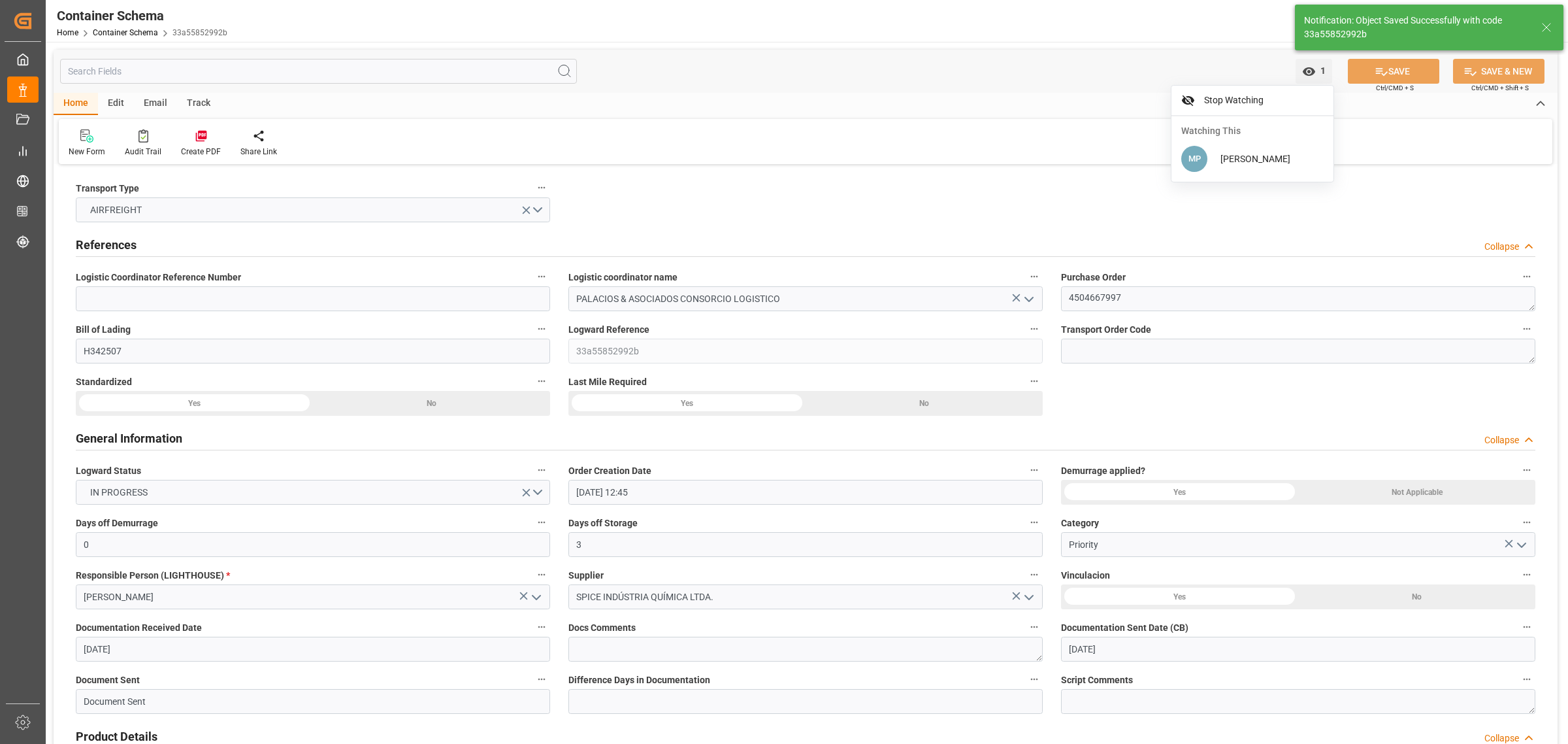
click at [154, 108] on div "Email" at bounding box center [156, 103] width 43 height 23
click at [89, 142] on icon at bounding box center [88, 138] width 18 height 9
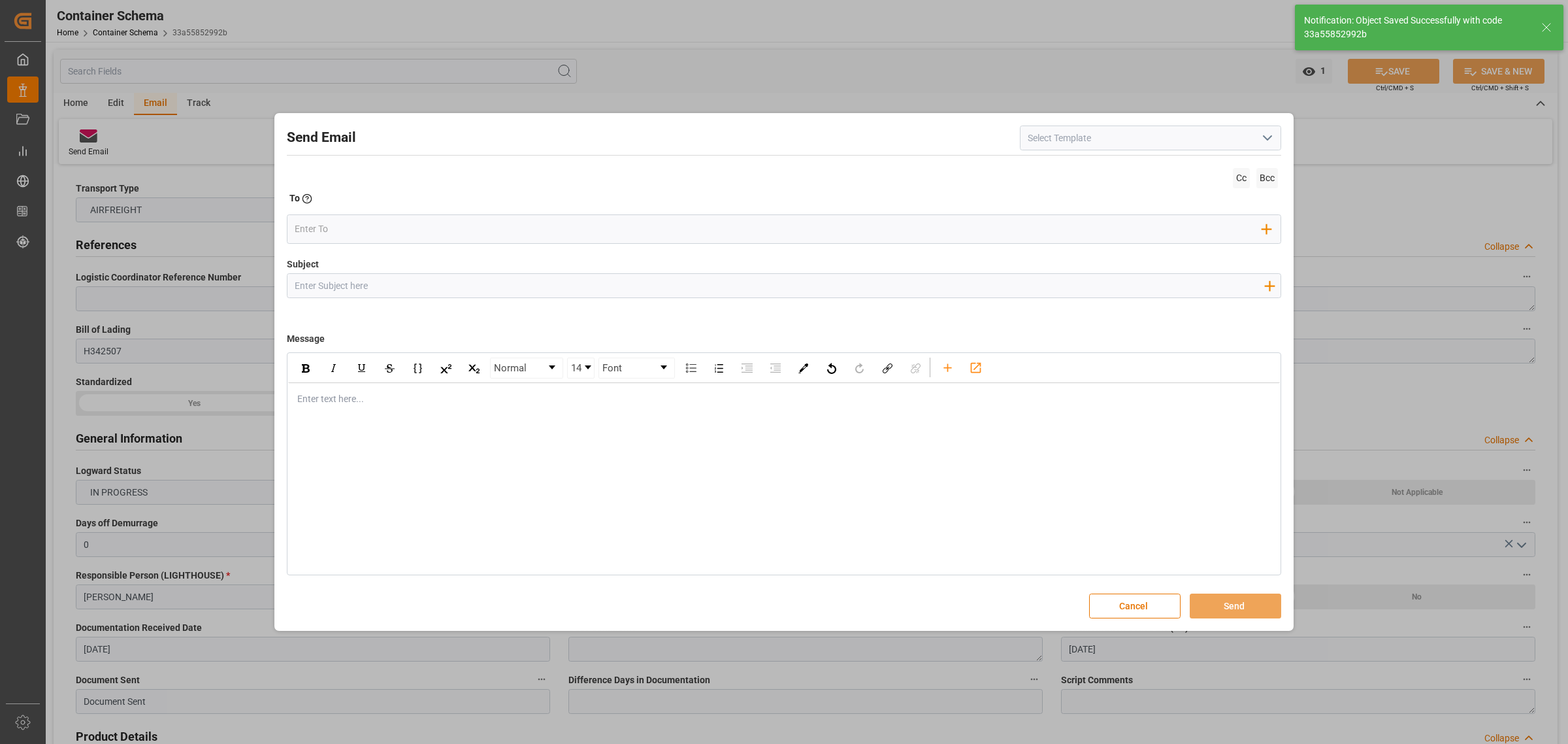
click at [425, 281] on input "Subject" at bounding box center [779, 284] width 983 height 23
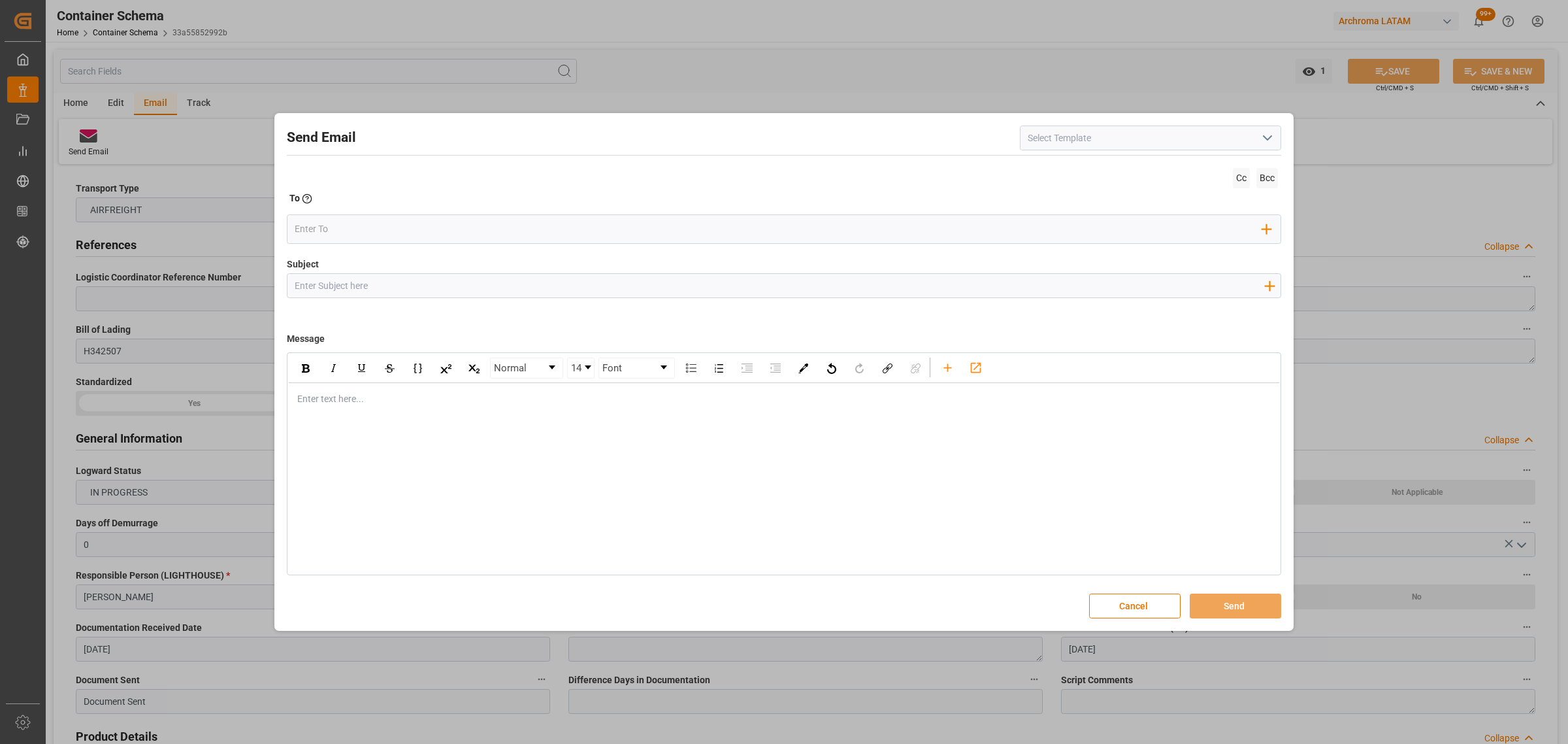
paste input "PO 4504667997 //TE//AIR//DOCUMENTOS//SIPICE INDUSTRIA QUIMICA//ARCHROMA PERU//E…"
click at [465, 285] on input "PO 4504667997 //TE//AIR//DOCUMENTOS//SIPICE INDUSTRIA QUIMICA//ARCHROMA PERU//E…" at bounding box center [779, 284] width 983 height 23
click at [471, 286] on input "PO 4504667997 //TE//AIR//DOCUMENTOS//SIPICE INDUSTRIA QUIMICA//ARCHROMA PERU//E…" at bounding box center [779, 284] width 983 height 23
drag, startPoint x: 469, startPoint y: 284, endPoint x: 409, endPoint y: 288, distance: 60.1
click at [409, 288] on input "PO 4504667997 //TE//AIR//DOCUMENTOS//SIPICE INDUSTRIA QUIMICA//ARCHROMA PERU//E…" at bounding box center [779, 284] width 983 height 23
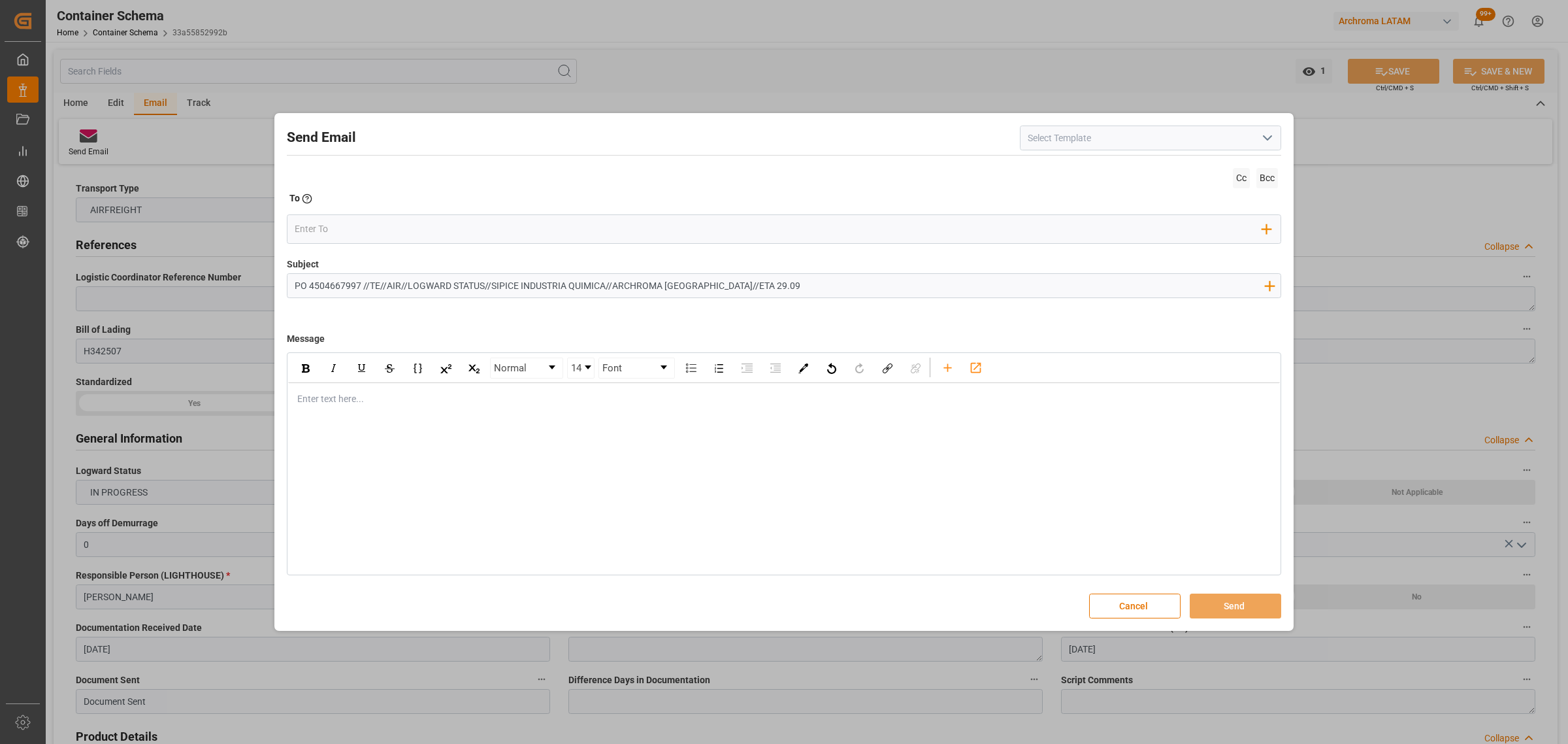
type input "PO 4504667997 //TE//AIR//LOGWARD STATUS//SIPICE INDUSTRIA QUIMICA//ARCHROMA PER…"
click at [354, 406] on div "rdw-editor" at bounding box center [784, 399] width 973 height 13
click at [379, 405] on div "rdw-editor" at bounding box center [784, 399] width 973 height 13
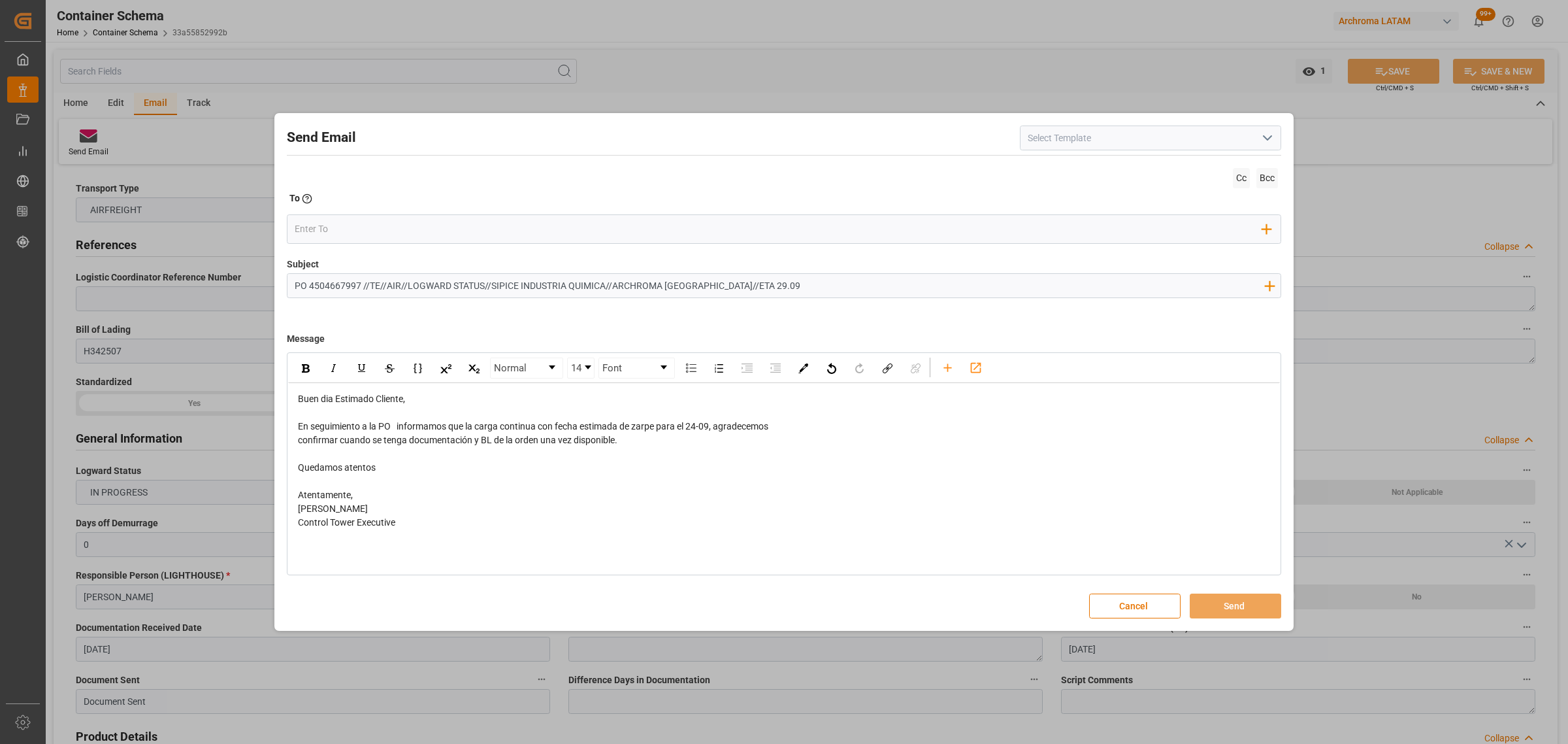
click at [701, 430] on span "En seguimiento a la PO informamos que la carga continua con fecha estimada de z…" at bounding box center [533, 426] width 470 height 11
click at [693, 427] on span "En seguimiento a la PO informamos que la carga continua con fecha estimada de z…" at bounding box center [533, 426] width 470 height 11
click at [700, 427] on span "En seguimiento a la PO informamos que la carga continua con fecha estimada de z…" at bounding box center [533, 426] width 470 height 11
drag, startPoint x: 663, startPoint y: 450, endPoint x: 778, endPoint y: 427, distance: 117.3
click at [778, 427] on div "Buen dia Estimado Cliente, En seguimiento a la PO informamos que la carga conti…" at bounding box center [784, 460] width 973 height 138
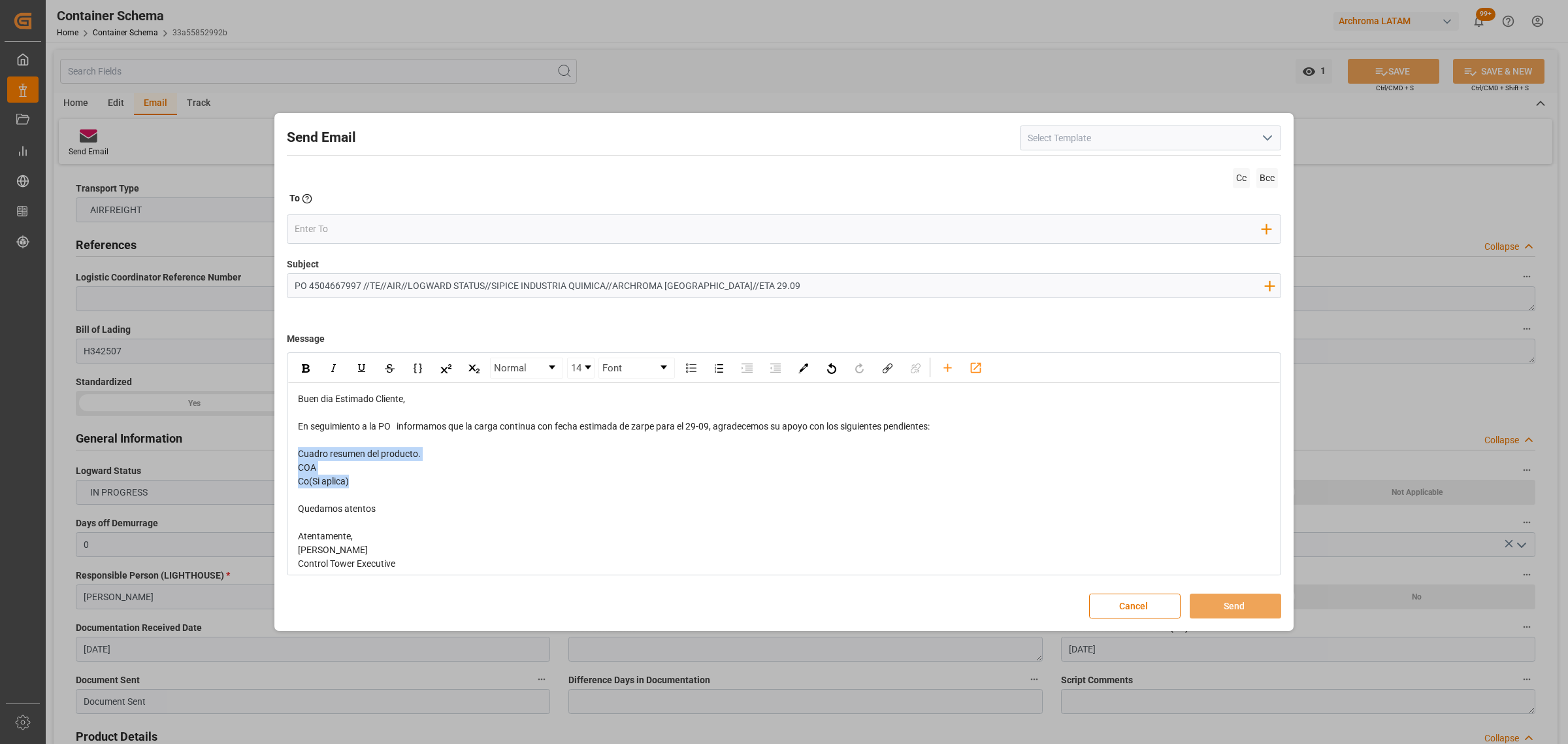
drag, startPoint x: 378, startPoint y: 480, endPoint x: 285, endPoint y: 455, distance: 96.3
click at [285, 455] on div "Send Email Cc Bcc To Enter the TO Email address Add Field to To Subject PO 4504…" at bounding box center [784, 372] width 1013 height 512
click at [305, 359] on div "rdw-inline-control" at bounding box center [305, 368] width 23 height 20
click at [314, 229] on input "email" at bounding box center [778, 229] width 968 height 20
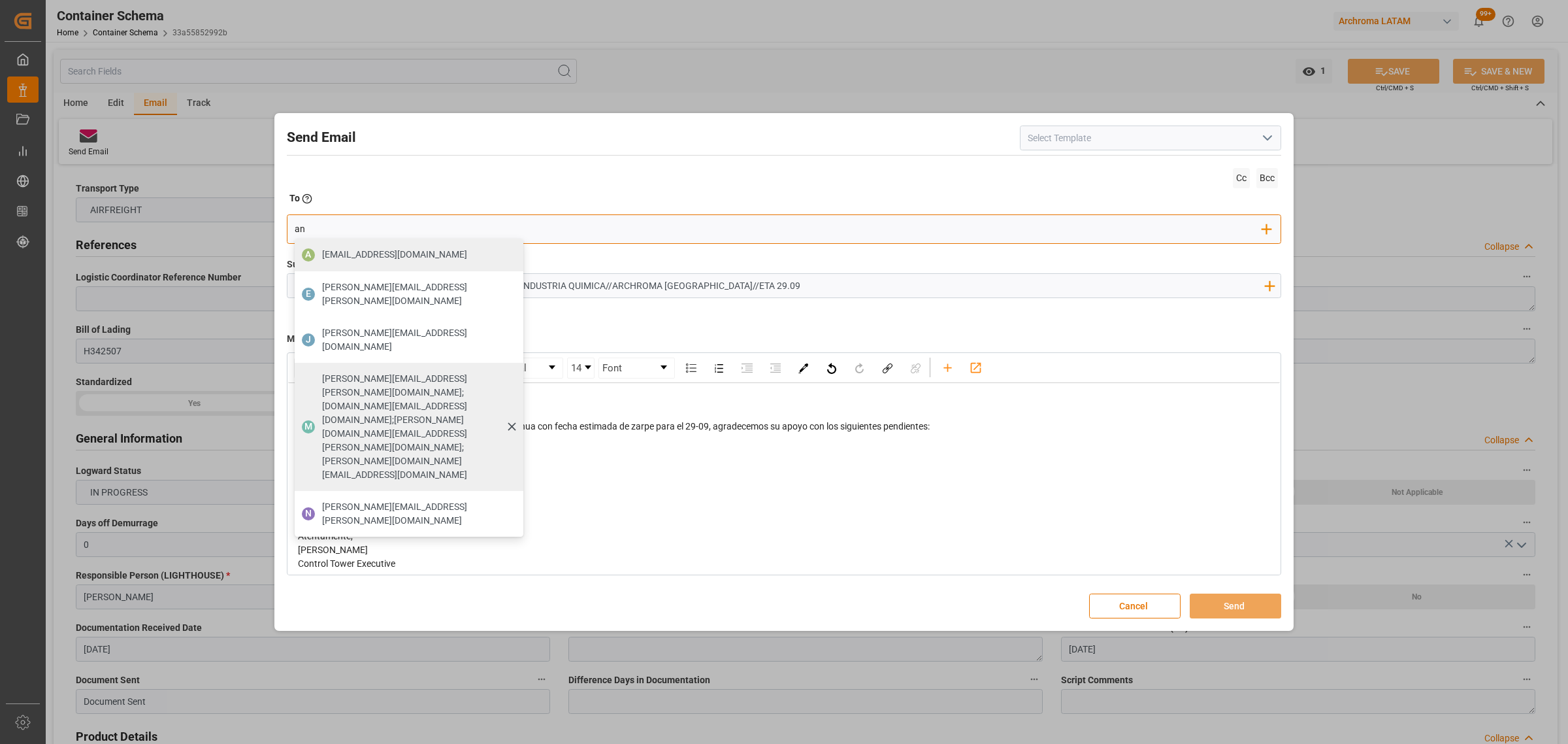
type input "angie"
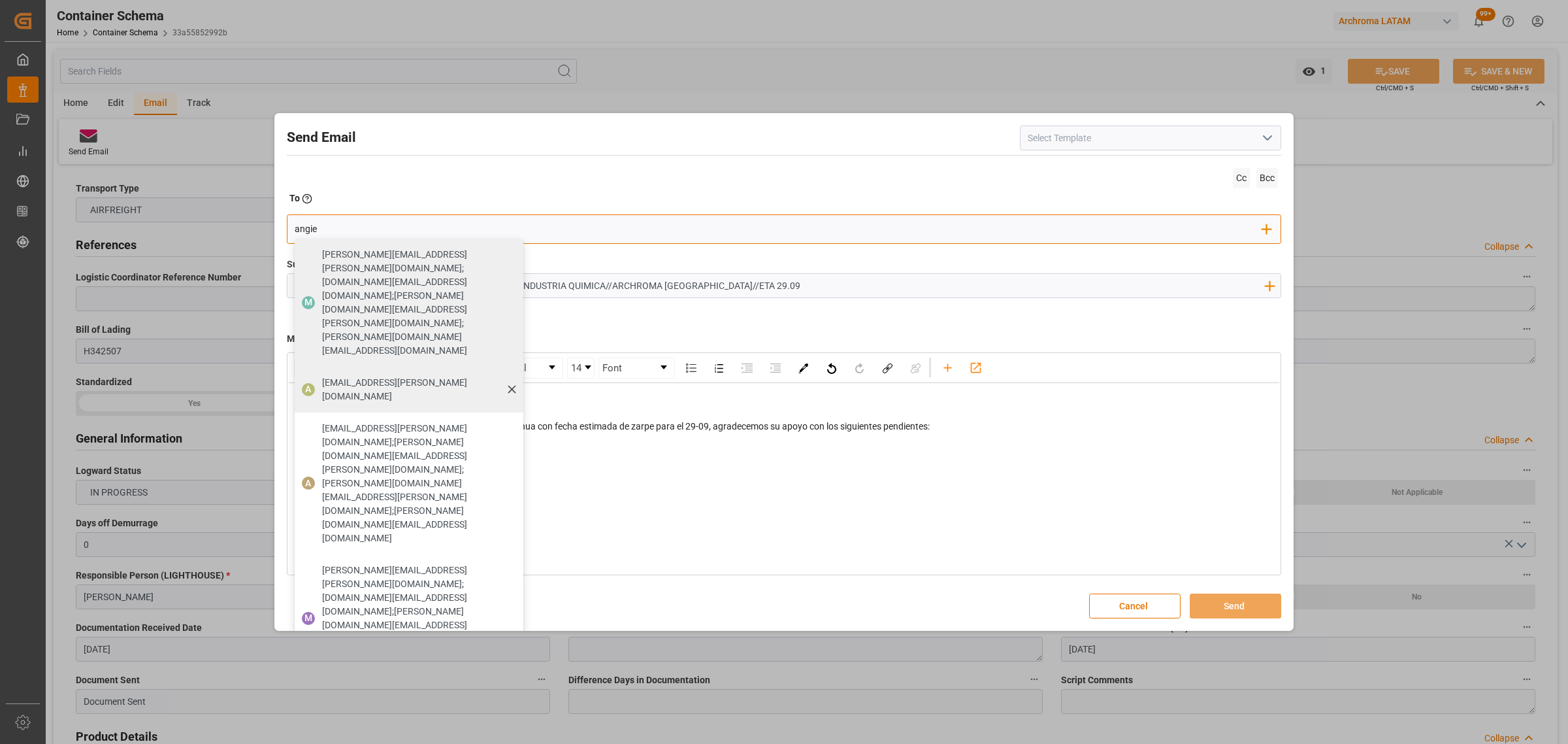
click at [391, 376] on span "angiee.lamilla@archroma.com" at bounding box center [418, 390] width 192 height 28
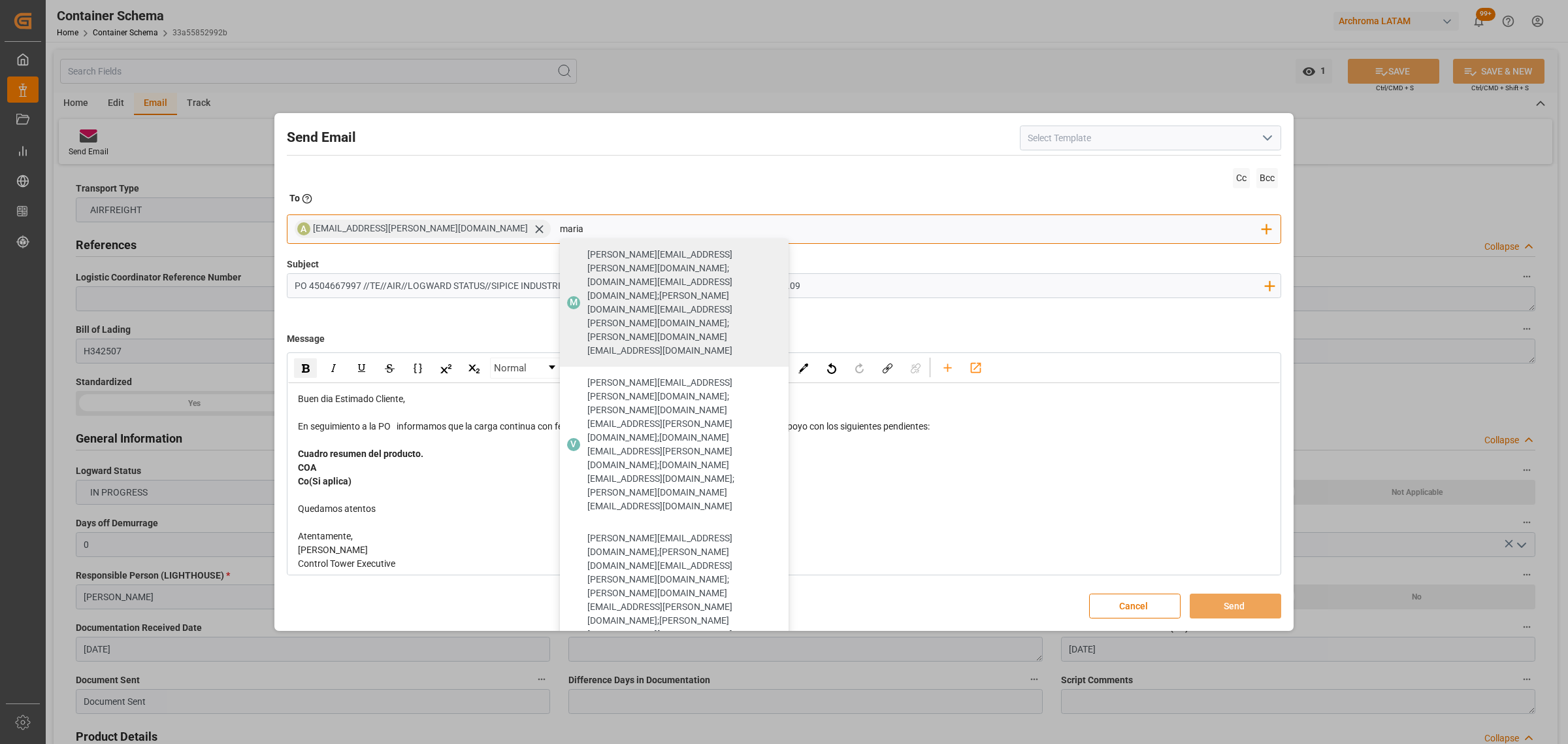
type input "maria"
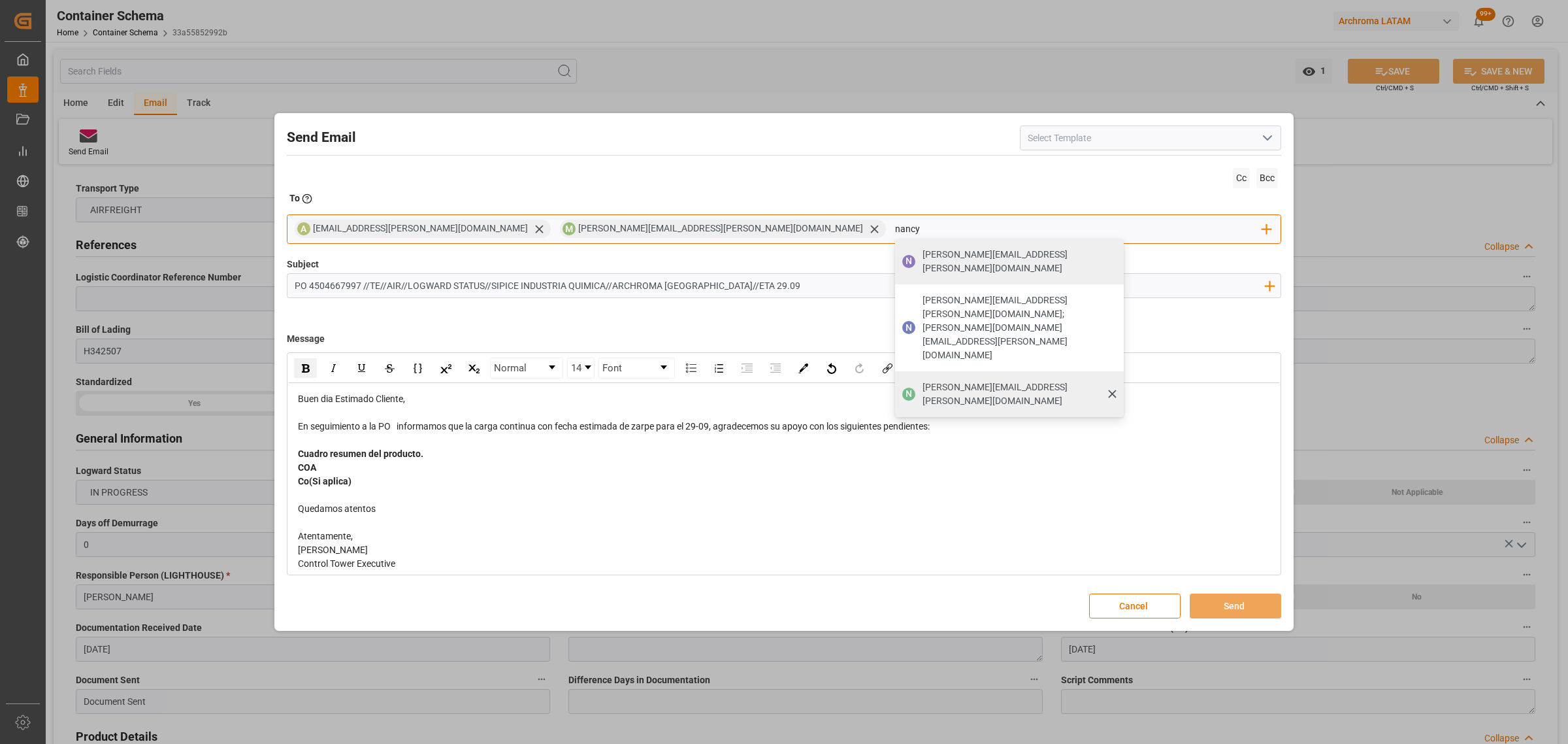
type input "nancy"
click at [922, 380] on span "nancy.castellanos@archroma.com" at bounding box center [1018, 394] width 192 height 28
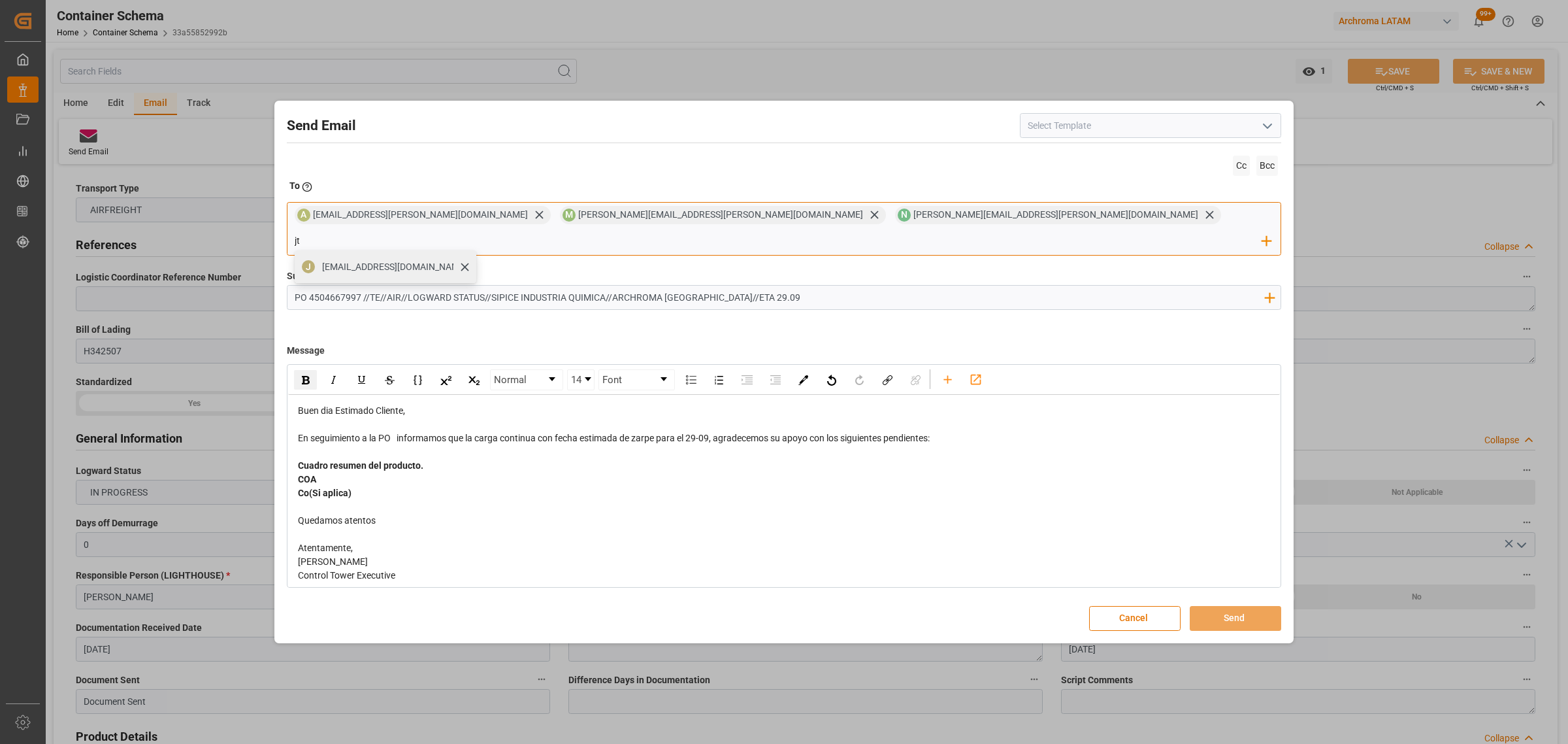
type input "jt"
click at [472, 255] on div "jtoribio@pasoc.pe" at bounding box center [395, 266] width 154 height 23
drag, startPoint x: 712, startPoint y: 430, endPoint x: 688, endPoint y: 427, distance: 24.2
click at [688, 433] on span "En seguimiento a la PO informamos que la carga continua con fecha estimada de z…" at bounding box center [614, 438] width 632 height 11
click at [304, 369] on div "rdw-inline-control" at bounding box center [305, 380] width 23 height 20
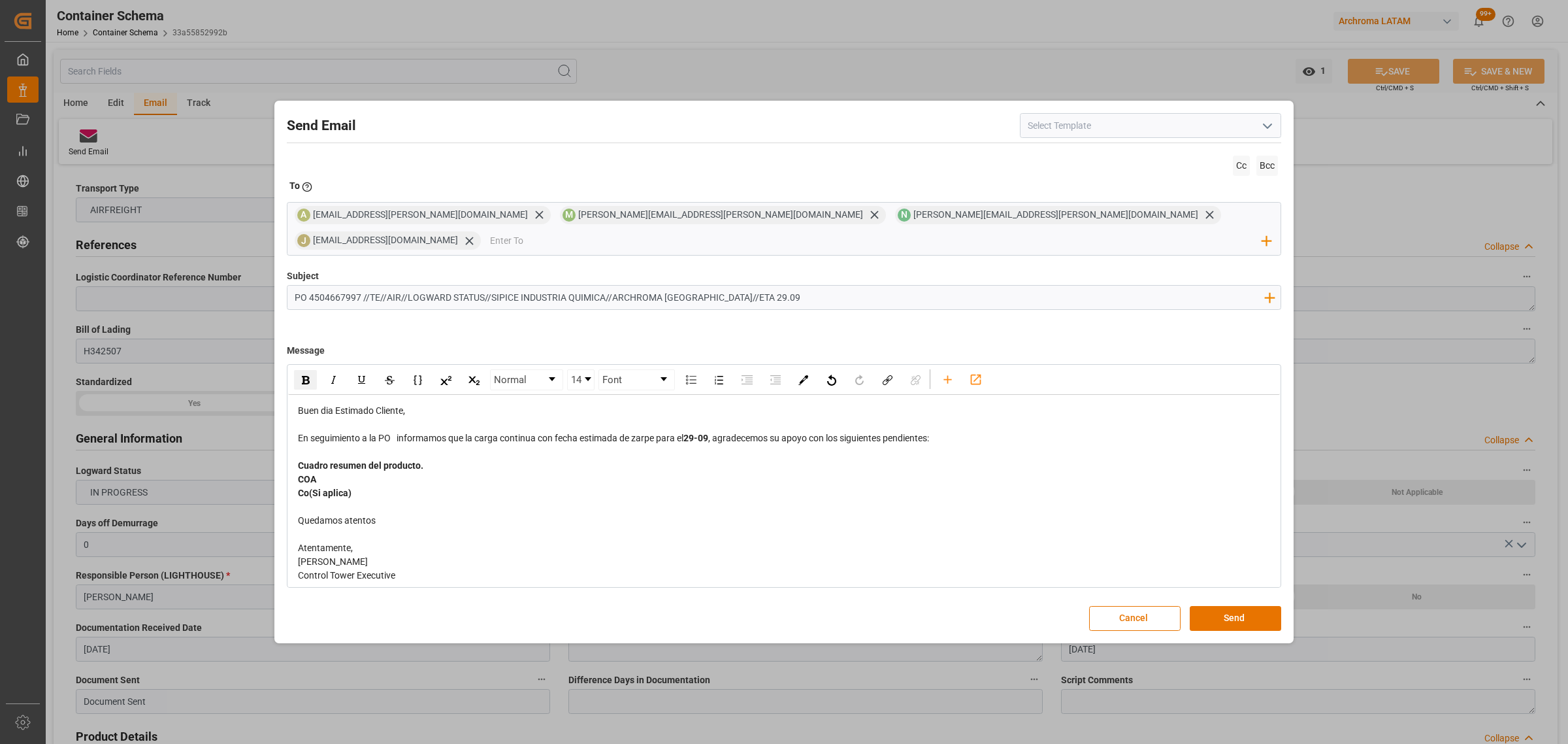
click at [500, 445] on div "rdw-editor" at bounding box center [784, 452] width 973 height 13
click at [1240, 606] on button "Send" at bounding box center [1236, 618] width 92 height 25
